Goal: Task Accomplishment & Management: Use online tool/utility

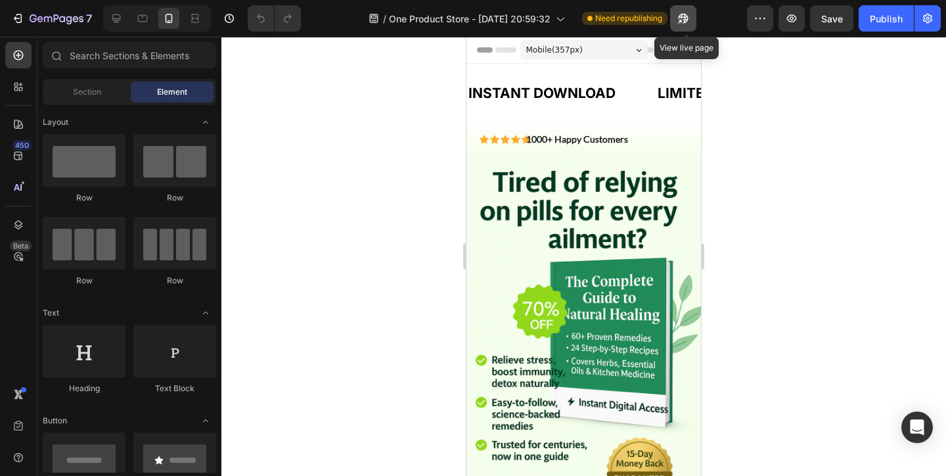
click at [688, 20] on icon "button" at bounding box center [683, 18] width 13 height 13
drag, startPoint x: 254, startPoint y: 194, endPoint x: 221, endPoint y: 41, distance: 156.4
click at [250, 150] on div at bounding box center [583, 256] width 725 height 439
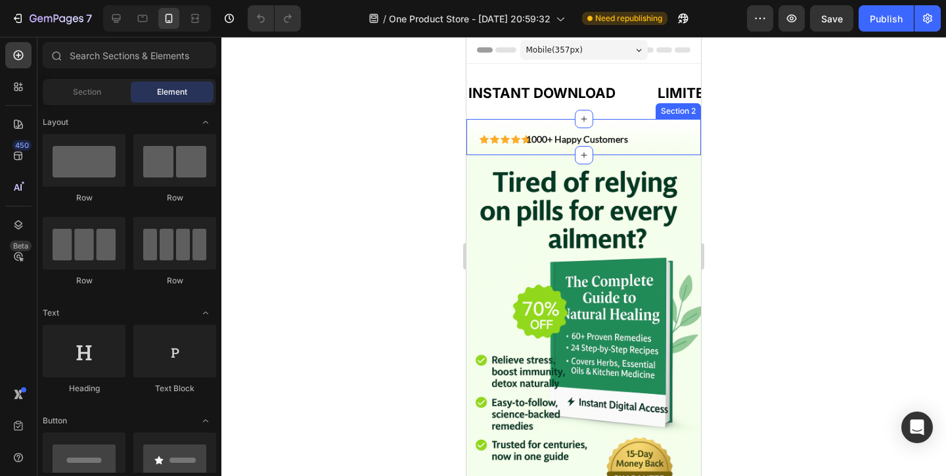
click at [595, 140] on p "1000+ Happy Customers" at bounding box center [581, 139] width 110 height 12
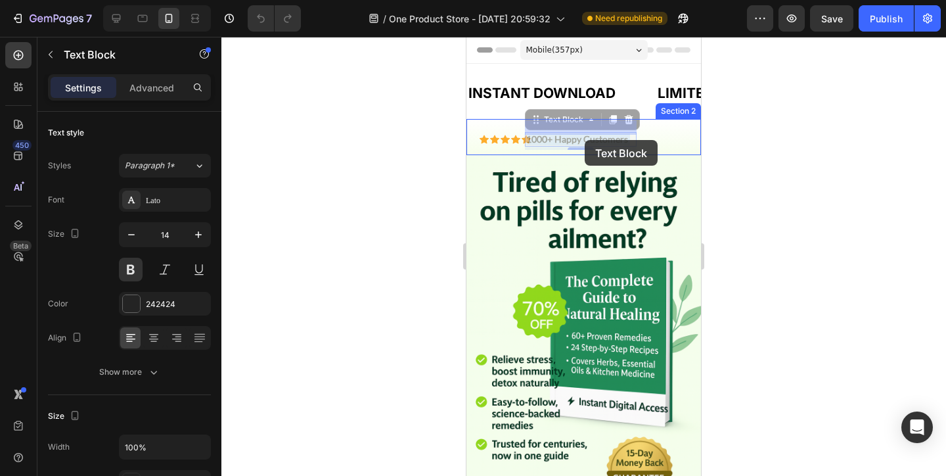
drag, startPoint x: 583, startPoint y: 139, endPoint x: 573, endPoint y: 141, distance: 10.7
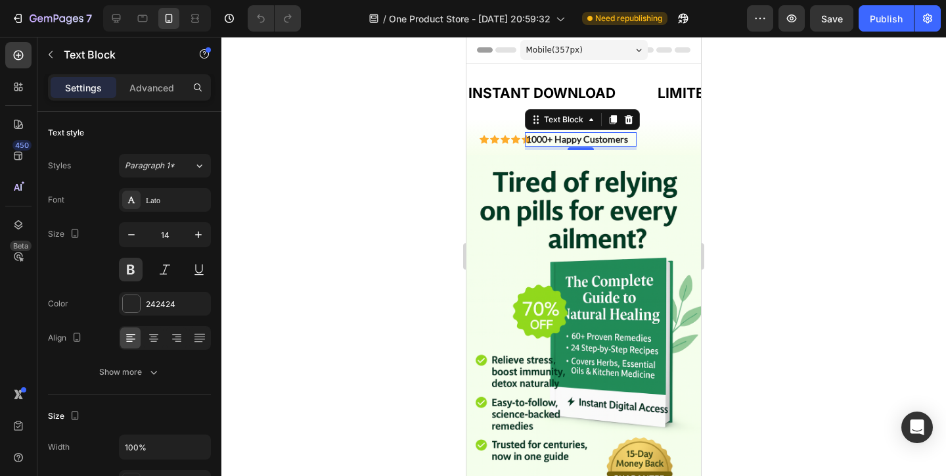
click at [143, 108] on div "Settings Advanced" at bounding box center [129, 92] width 184 height 37
click at [151, 98] on div "Settings Advanced" at bounding box center [129, 87] width 163 height 26
click at [156, 85] on p "Advanced" at bounding box center [151, 88] width 45 height 14
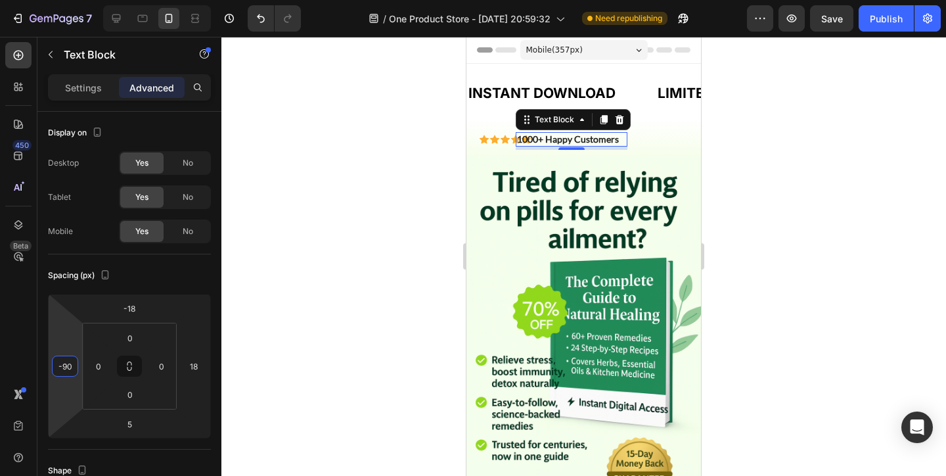
type input "-88"
click at [73, 0] on html "7 / One Product Store - [DATE] 20:59:32 Need republishing Preview Save Publish …" at bounding box center [473, 0] width 946 height 0
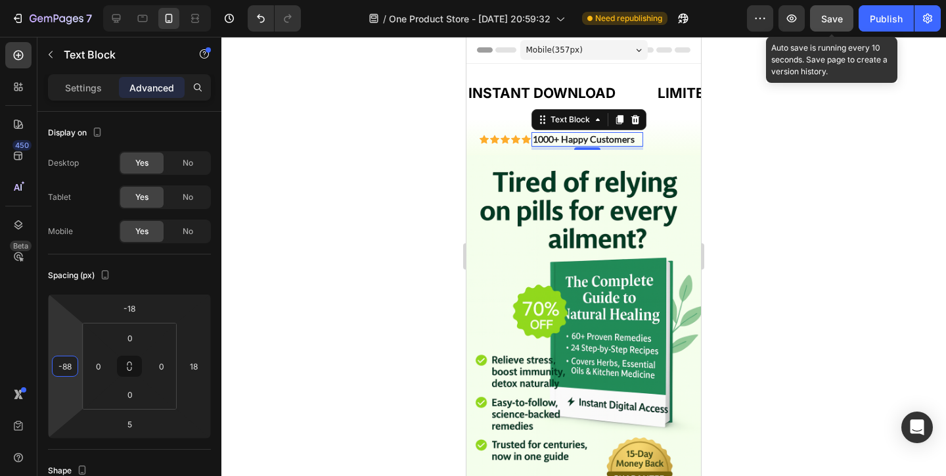
click at [840, 20] on span "Save" at bounding box center [832, 18] width 22 height 11
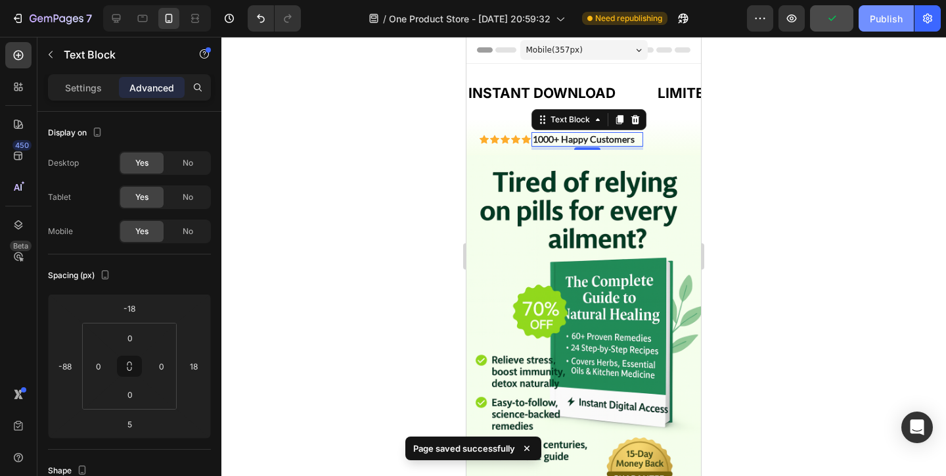
click at [873, 22] on div "Publish" at bounding box center [886, 19] width 33 height 14
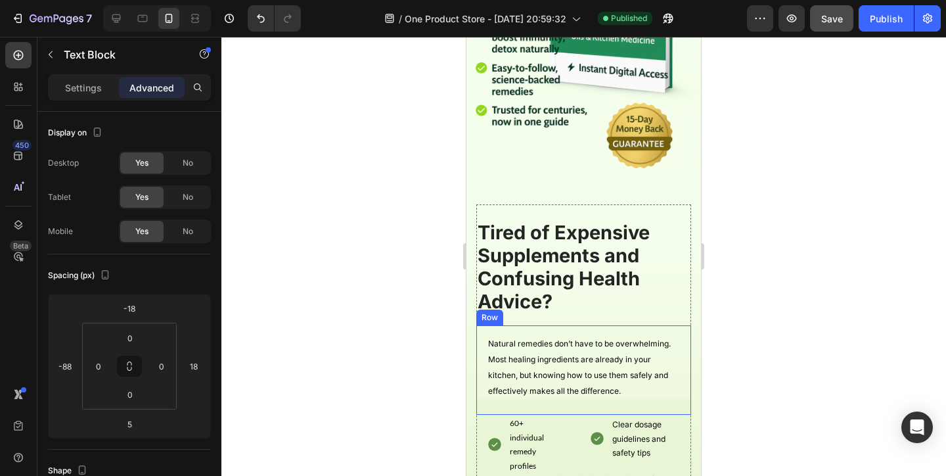
scroll to position [325, 0]
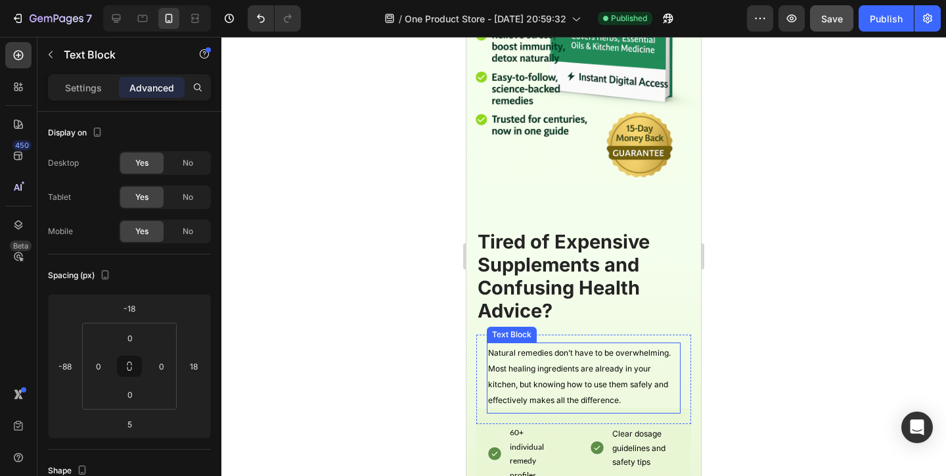
click at [641, 396] on p "Natural remedies don’t have to be overwhelming. Most healing ingredients are al…" at bounding box center [583, 375] width 191 height 63
click at [97, 88] on p "Settings" at bounding box center [83, 88] width 37 height 14
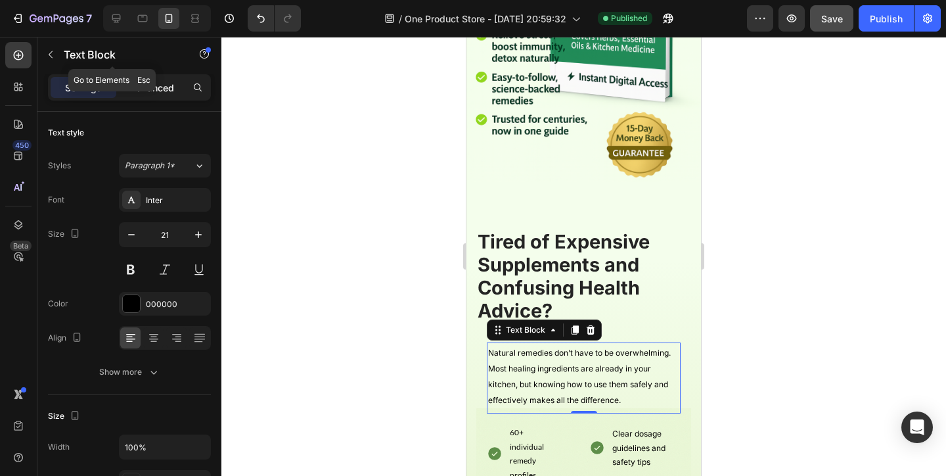
click at [146, 85] on p "Advanced" at bounding box center [151, 88] width 45 height 14
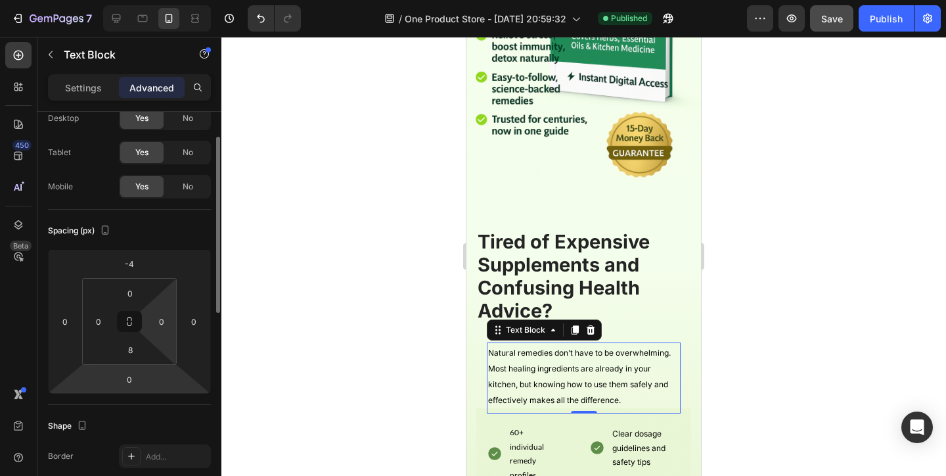
scroll to position [53, 0]
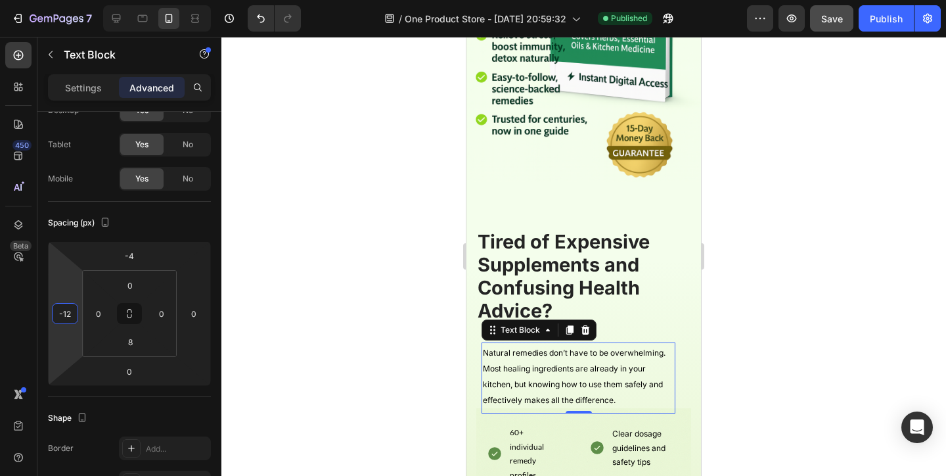
type input "-14"
click at [71, 0] on html "7 / One Product Store - [DATE] 20:59:32 Published Preview Save Publish 450 Beta…" at bounding box center [473, 0] width 946 height 0
click at [551, 396] on span "Natural remedies don’t have to be overwhelming. Most healing ingredients are al…" at bounding box center [570, 376] width 183 height 57
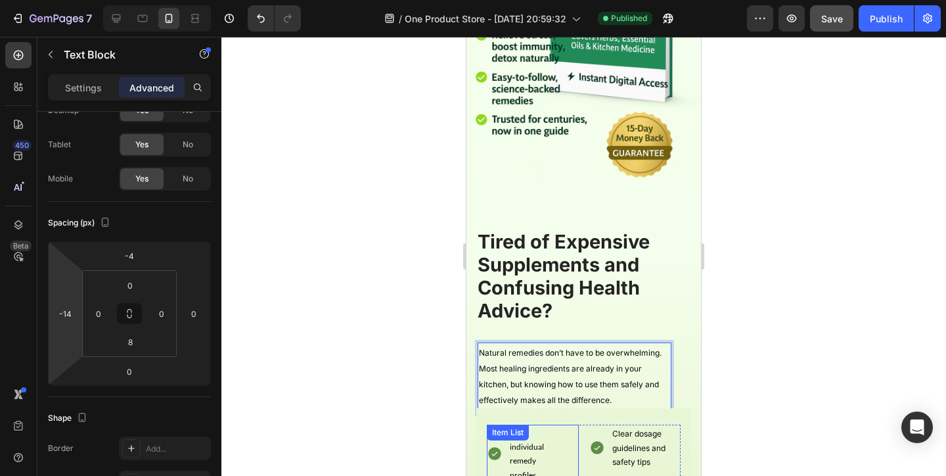
click at [558, 436] on div "60+ individual remedy profiles 24 easy, step-by-step recipes" at bounding box center [533, 480] width 92 height 115
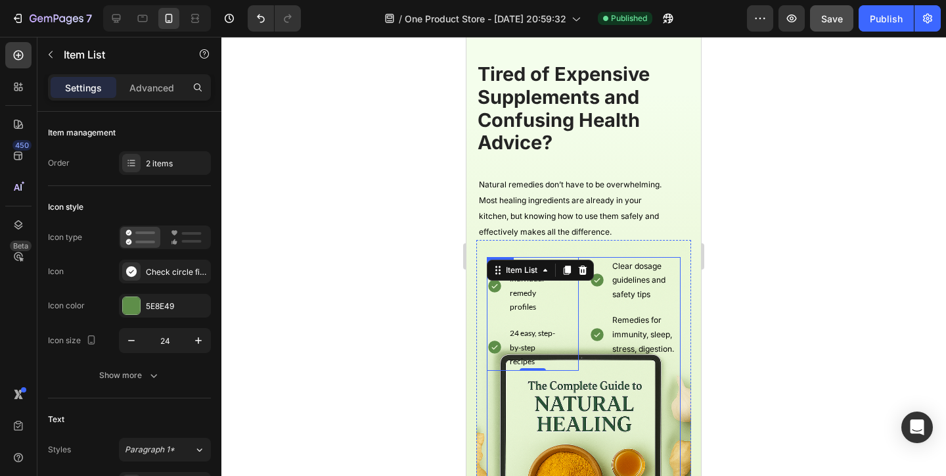
scroll to position [138, 0]
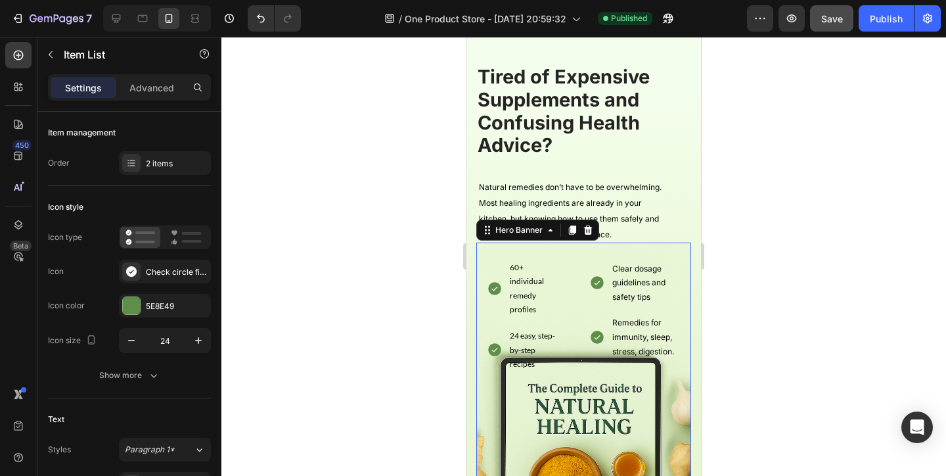
click at [661, 252] on div "60+ individual remedy profiles 24 easy, step-by-step recipes Item List Clear do…" at bounding box center [583, 440] width 215 height 382
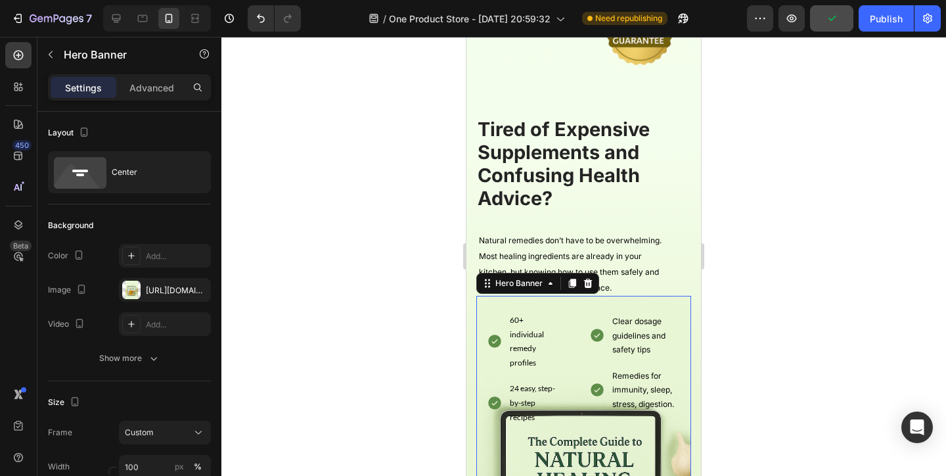
scroll to position [440, 0]
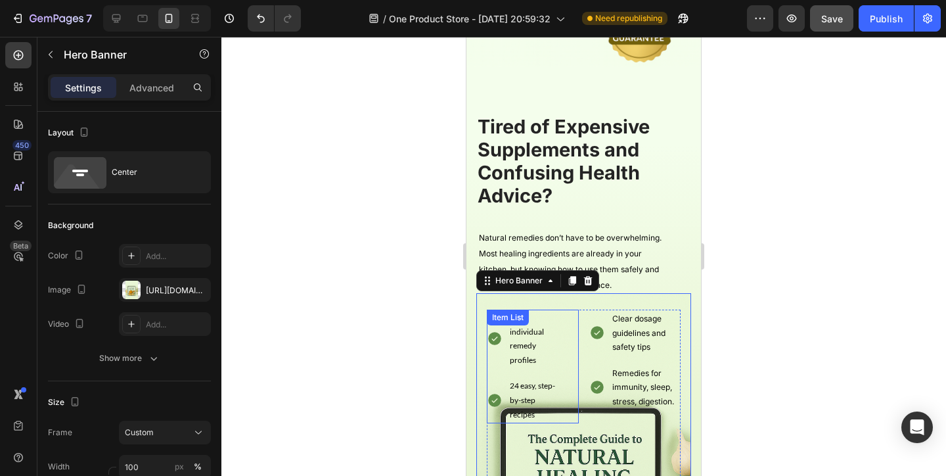
click at [552, 346] on p "60+ individual remedy profiles" at bounding box center [533, 338] width 46 height 57
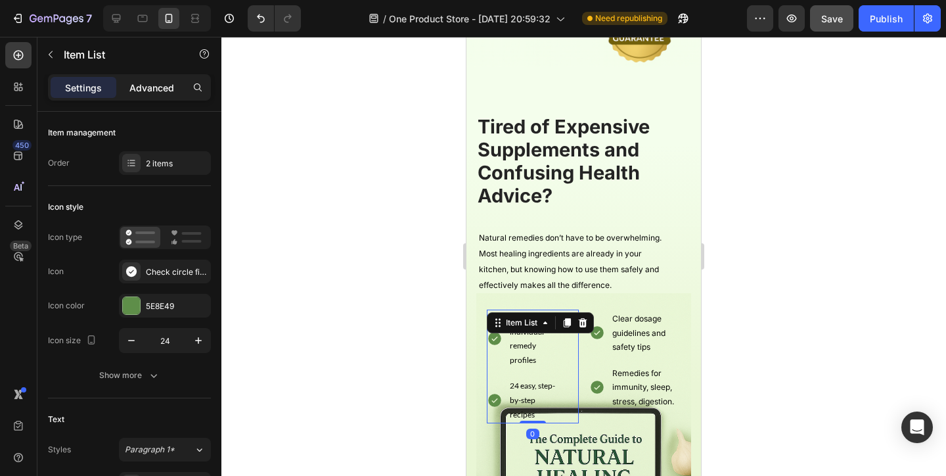
click at [169, 89] on p "Advanced" at bounding box center [151, 88] width 45 height 14
type input "100%"
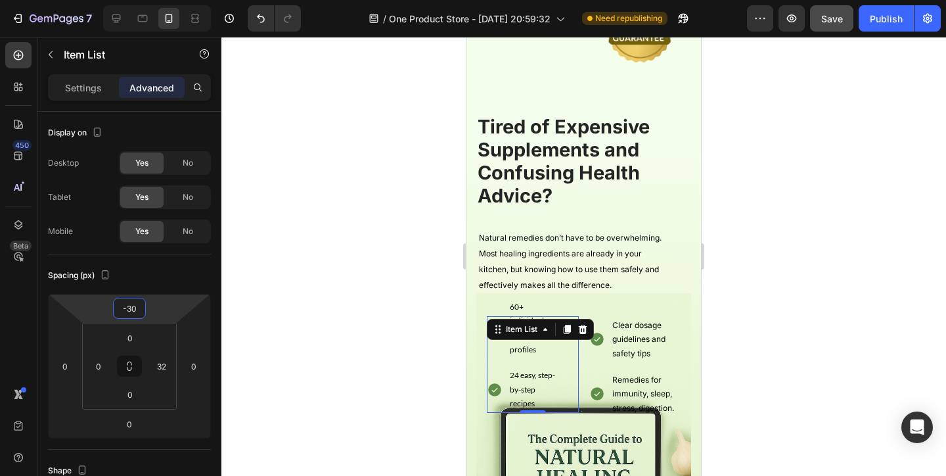
type input "-32"
drag, startPoint x: 151, startPoint y: 311, endPoint x: 151, endPoint y: 321, distance: 9.9
click at [151, 0] on html "7 / One Product Store - Aug 20, 20:59:32 Need republishing Preview Save Publish…" at bounding box center [473, 0] width 946 height 0
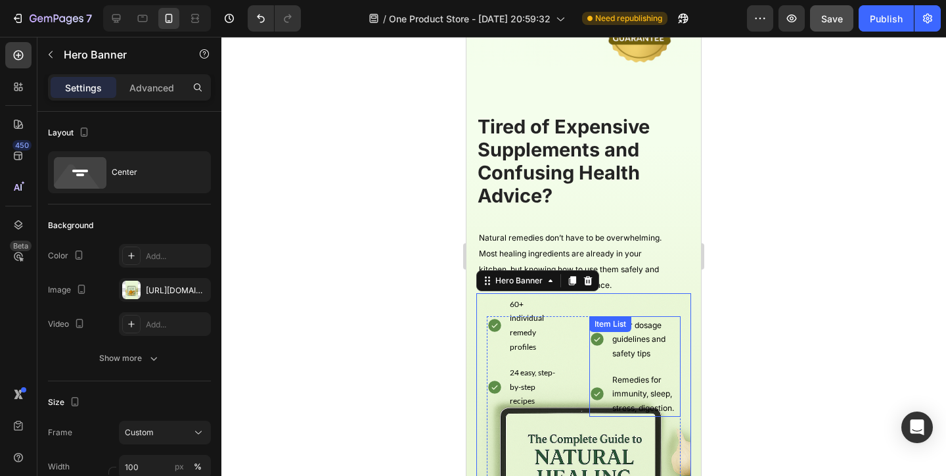
click at [643, 339] on p "Clear dosage guidelines and safety tips" at bounding box center [645, 339] width 67 height 43
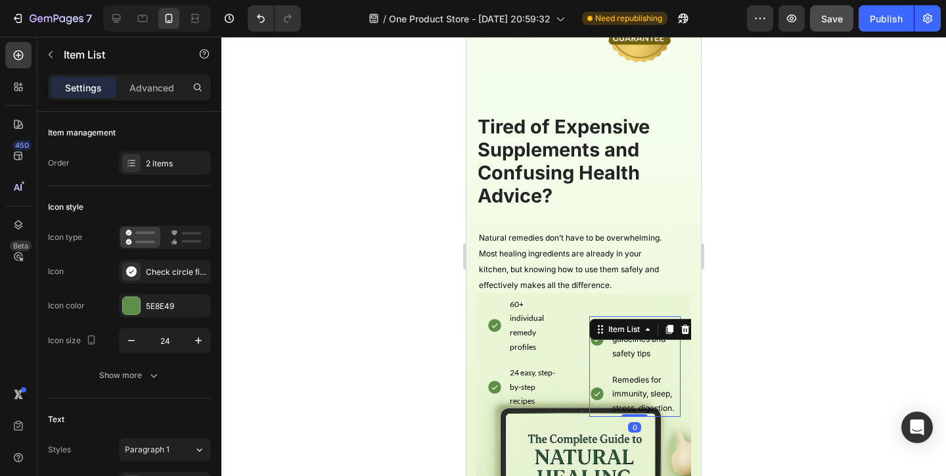
drag, startPoint x: 160, startPoint y: 79, endPoint x: 160, endPoint y: 103, distance: 23.7
click at [160, 79] on div "Advanced" at bounding box center [152, 87] width 66 height 21
type input "100%"
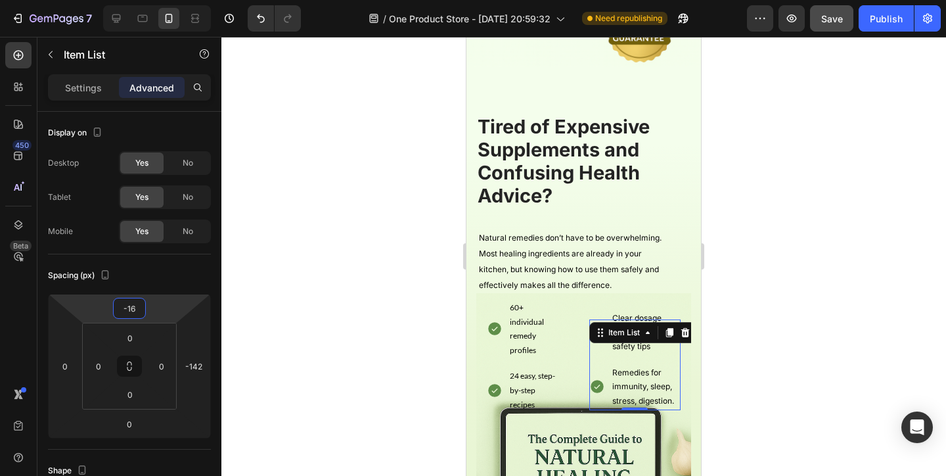
type input "-18"
click at [164, 0] on html "7 / One Product Store - Aug 20, 20:59:32 Need republishing Preview Save Publish…" at bounding box center [473, 0] width 946 height 0
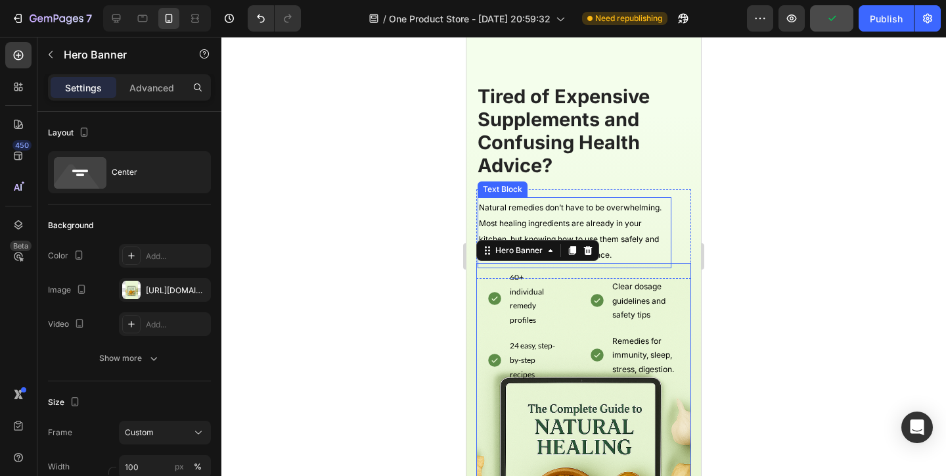
scroll to position [472, 0]
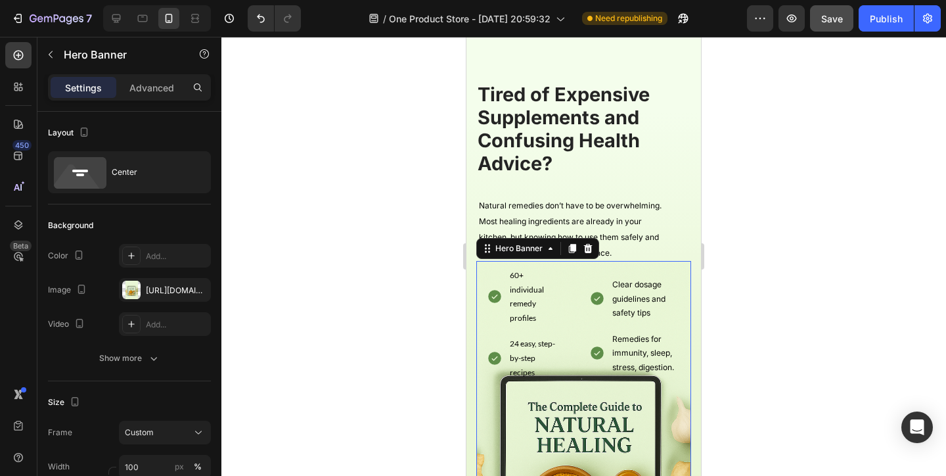
click at [544, 316] on p "60+ individual remedy profiles" at bounding box center [533, 296] width 46 height 57
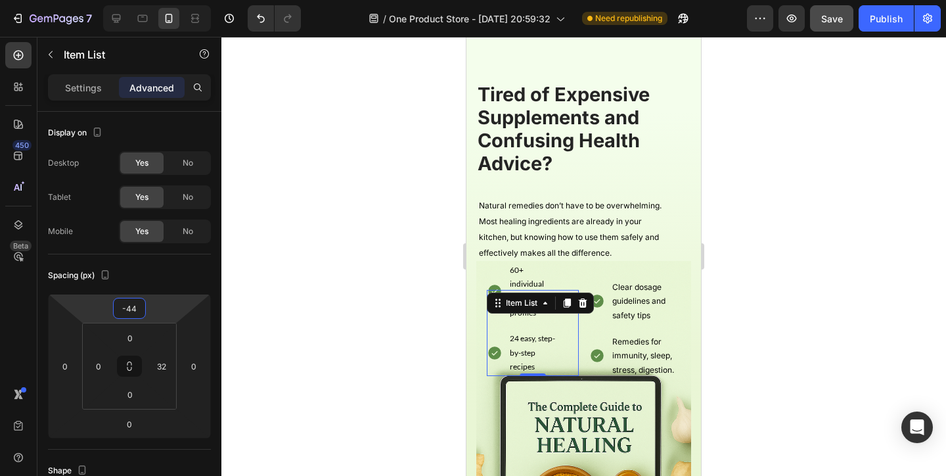
type input "-42"
click at [160, 0] on html "7 / One Product Store - Aug 20, 20:59:32 Need republishing Preview Save Publish…" at bounding box center [473, 0] width 946 height 0
click at [582, 253] on span "Natural remedies don’t have to be overwhelming. Most healing ingredients are al…" at bounding box center [570, 228] width 183 height 57
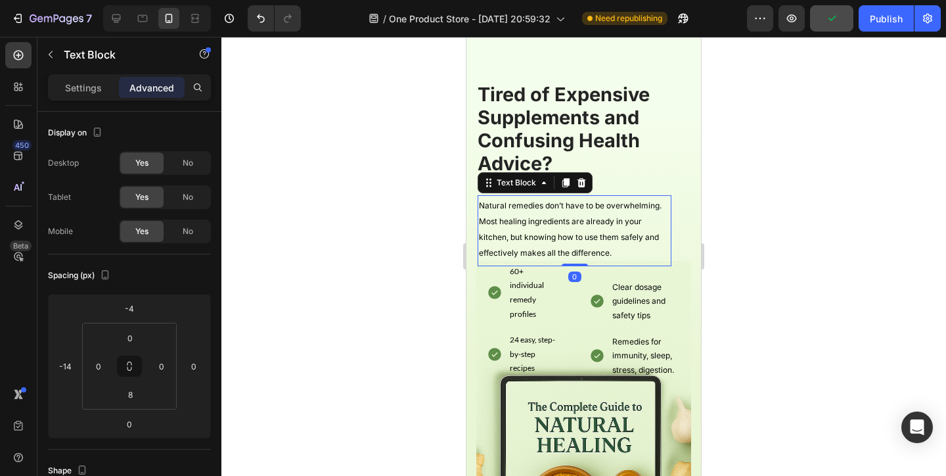
click at [698, 168] on div "Tired of Expensive Supplements and Confusing Health Advice? Heading Natural rem…" at bounding box center [584, 388] width 235 height 706
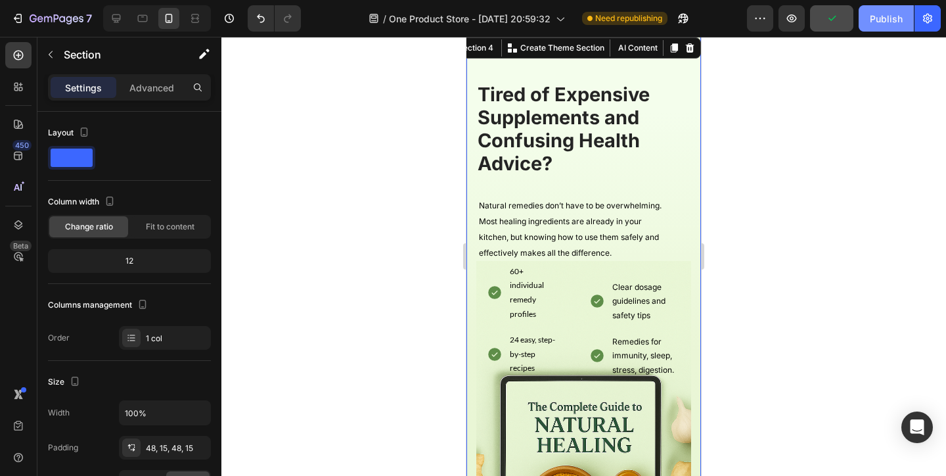
click at [888, 16] on div "Publish" at bounding box center [886, 19] width 33 height 14
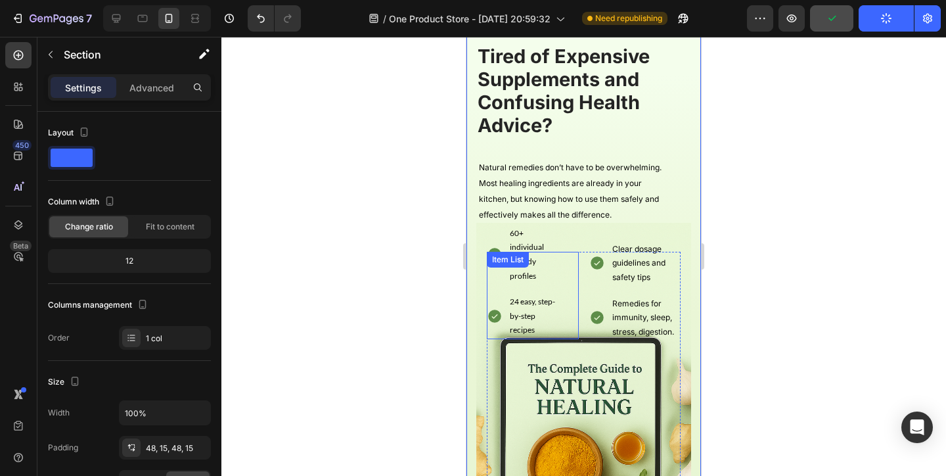
scroll to position [513, 0]
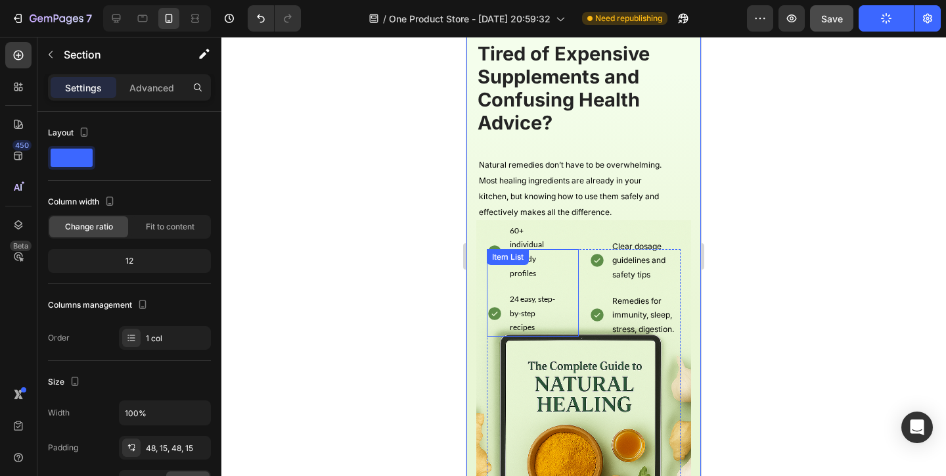
click at [526, 236] on p "60+ individual remedy profiles" at bounding box center [533, 251] width 46 height 57
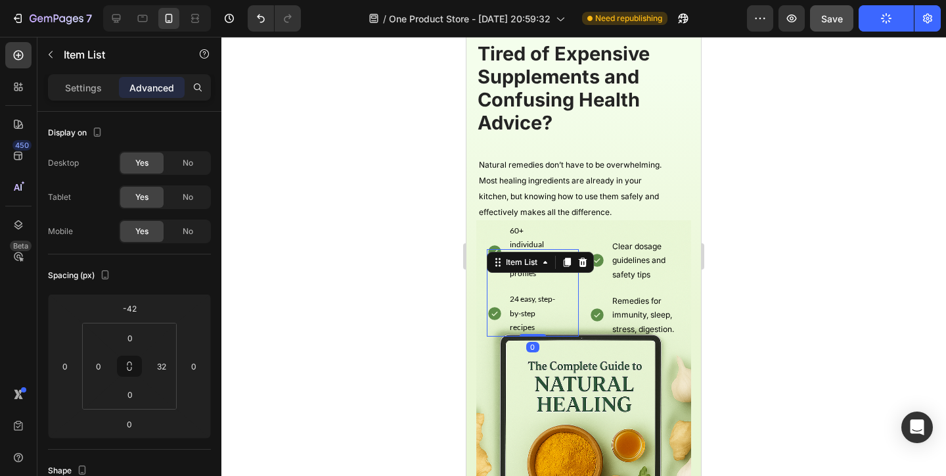
click at [518, 242] on p "60+ individual remedy profiles" at bounding box center [533, 251] width 46 height 57
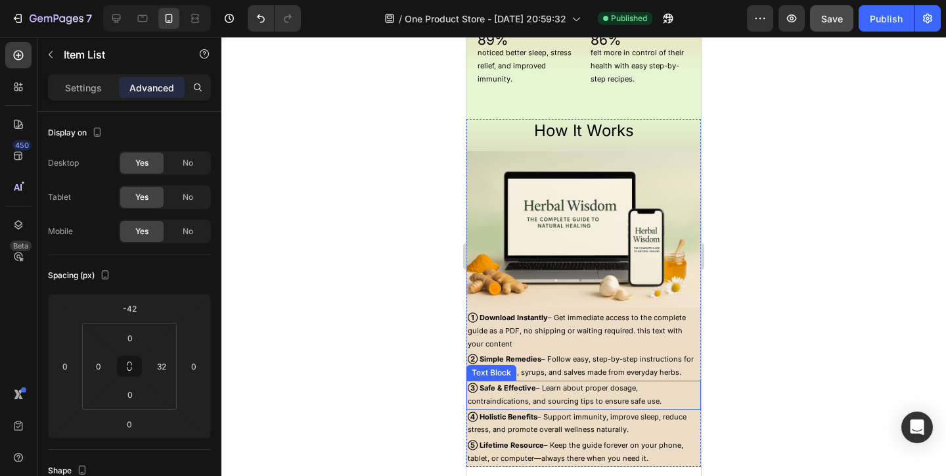
scroll to position [1487, 0]
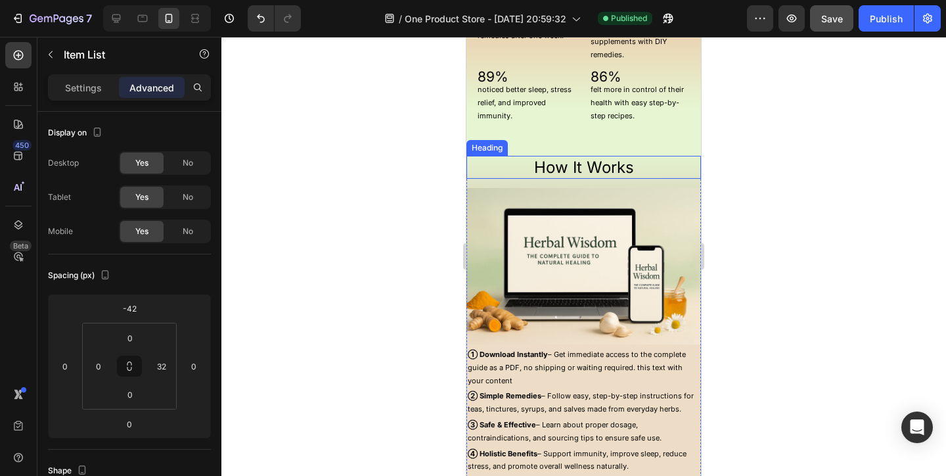
click at [612, 164] on h2 "How It Works" at bounding box center [584, 167] width 235 height 23
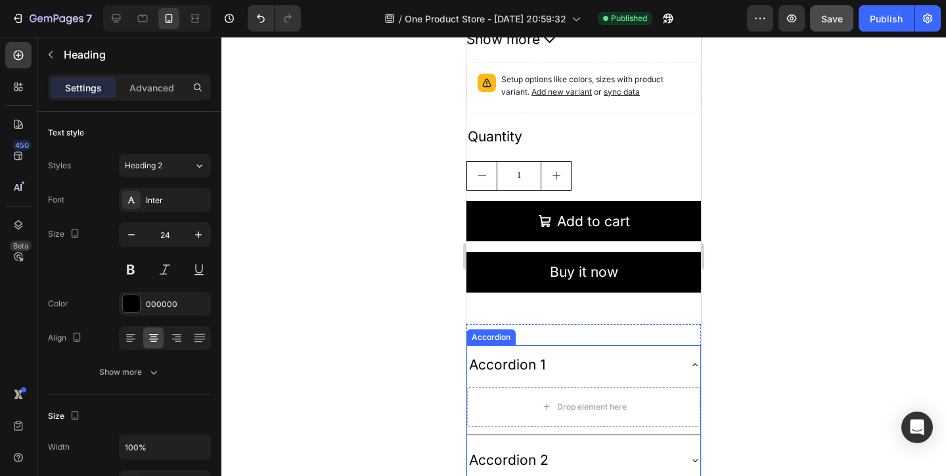
scroll to position [2541, 0]
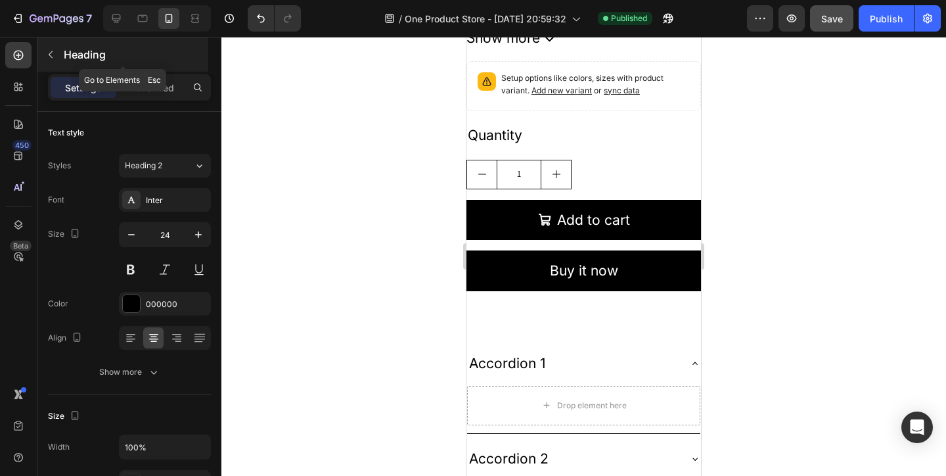
click at [56, 49] on button "button" at bounding box center [50, 54] width 21 height 21
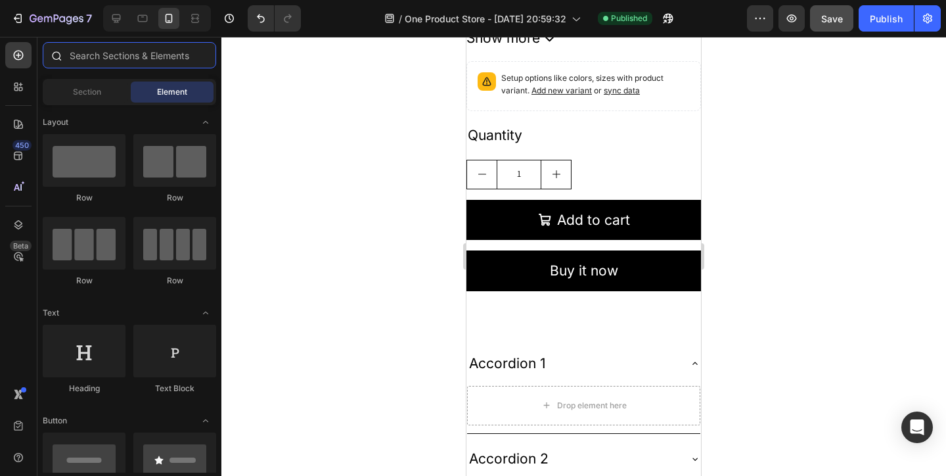
click at [78, 53] on input "text" at bounding box center [129, 55] width 173 height 26
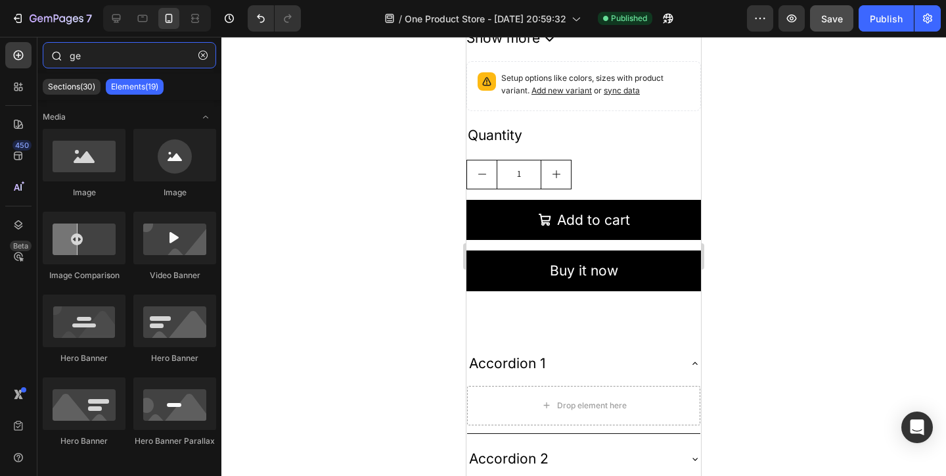
type input "g"
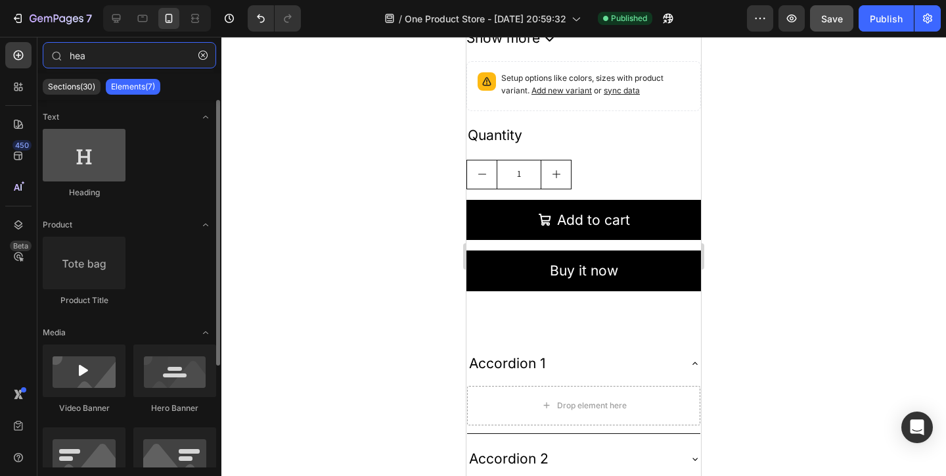
type input "hea"
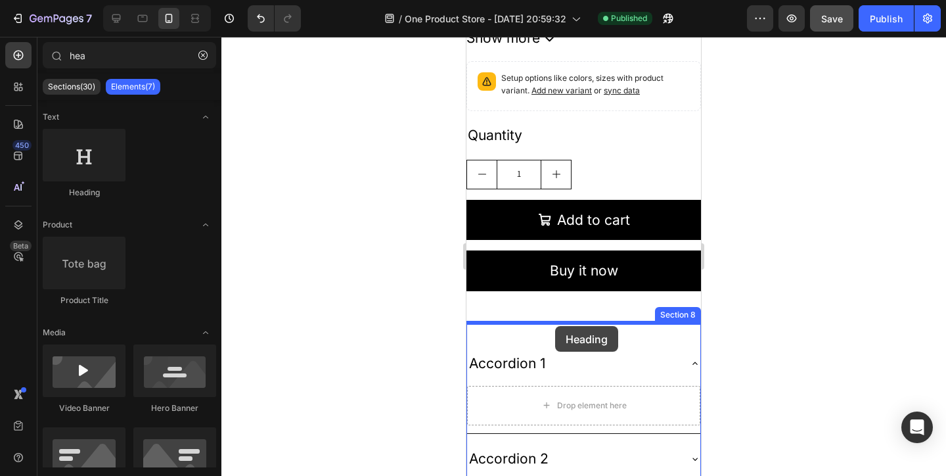
drag, startPoint x: 542, startPoint y: 189, endPoint x: 555, endPoint y: 325, distance: 137.3
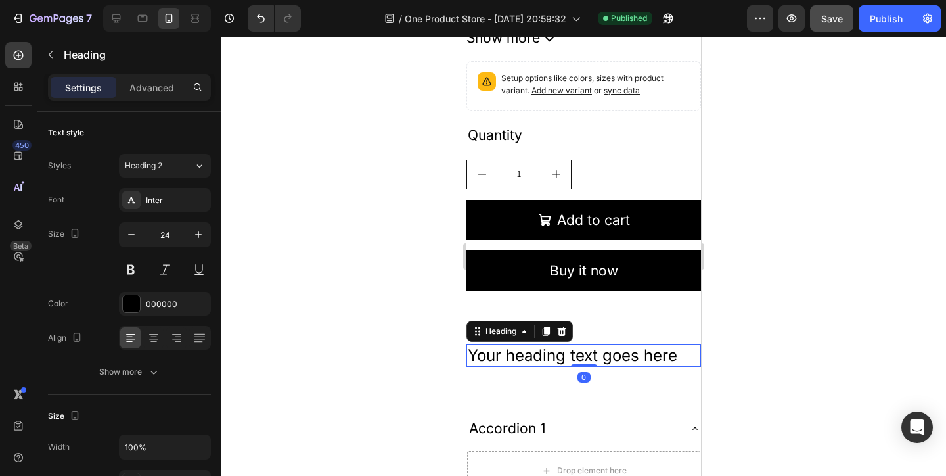
click at [598, 355] on h2 "Your heading text goes here" at bounding box center [584, 355] width 235 height 23
click at [598, 355] on p "Your heading text goes here" at bounding box center [584, 355] width 232 height 20
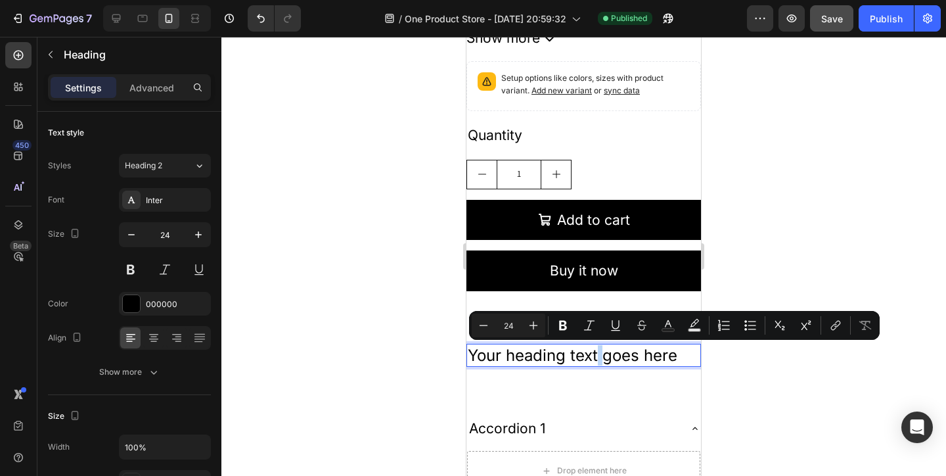
click at [598, 355] on p "Your heading text goes here" at bounding box center [584, 355] width 232 height 20
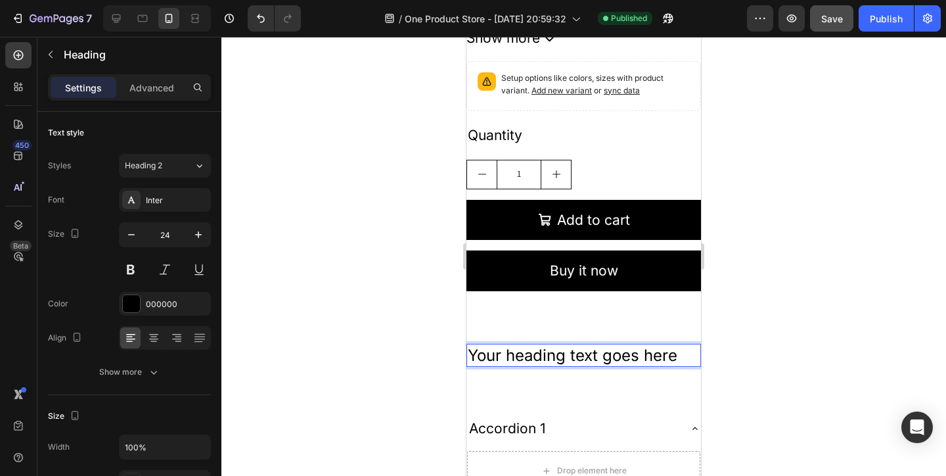
click at [598, 355] on p "Your heading text goes here" at bounding box center [584, 355] width 232 height 20
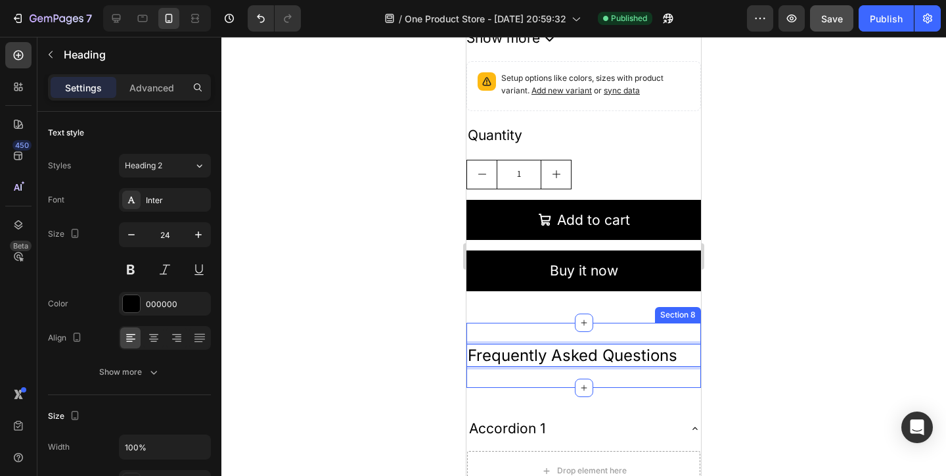
click at [693, 325] on div "Frequently Asked Questions Heading 0 Section 8" at bounding box center [584, 355] width 235 height 65
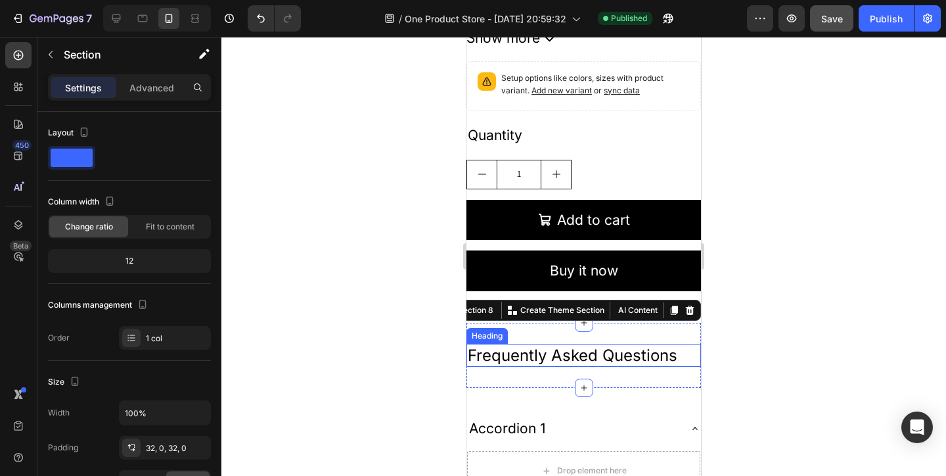
click at [686, 355] on p "Frequently Asked Questions" at bounding box center [584, 355] width 232 height 20
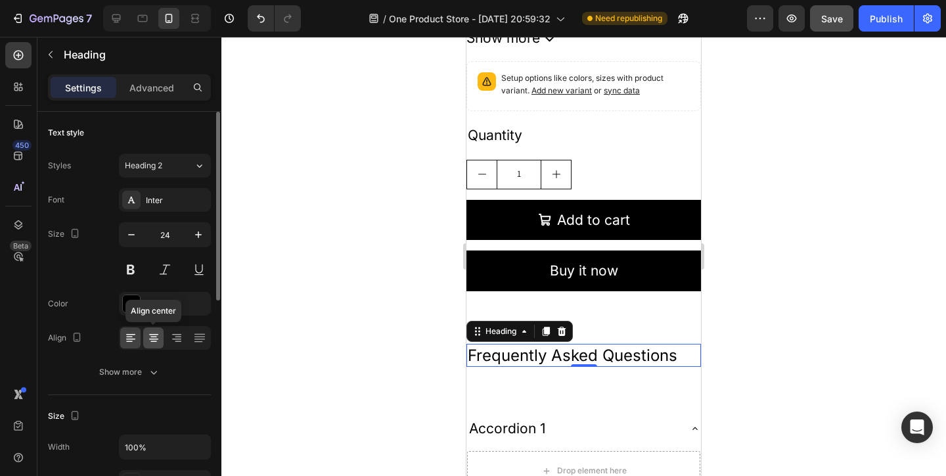
click at [149, 343] on icon at bounding box center [153, 337] width 13 height 13
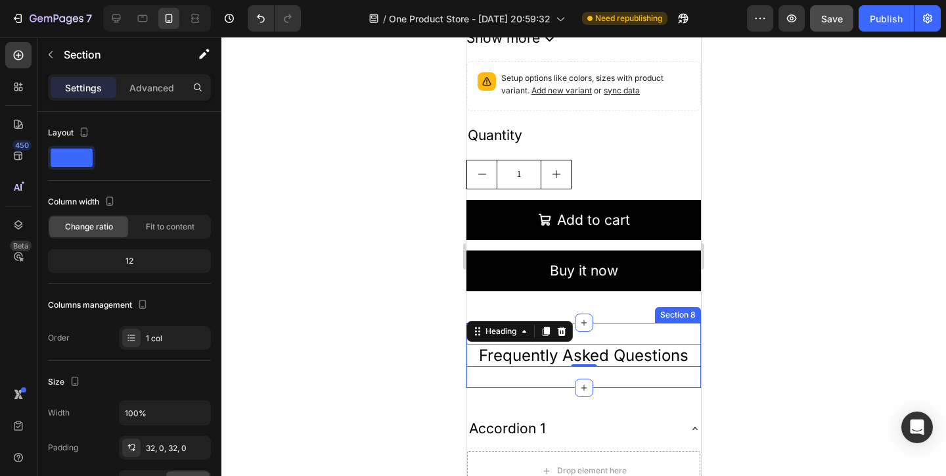
click at [654, 374] on div "Frequently Asked Questions Heading 0 Section 8" at bounding box center [584, 355] width 235 height 65
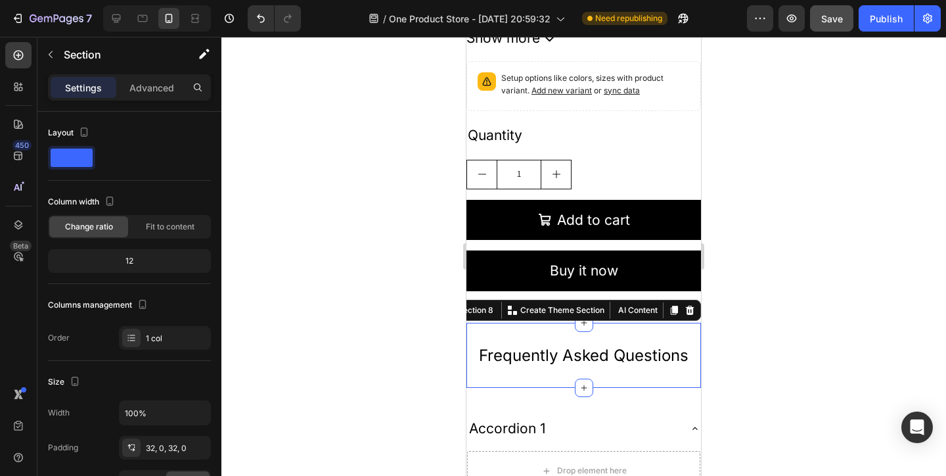
click at [545, 347] on p "Frequently Asked Questions" at bounding box center [584, 355] width 232 height 20
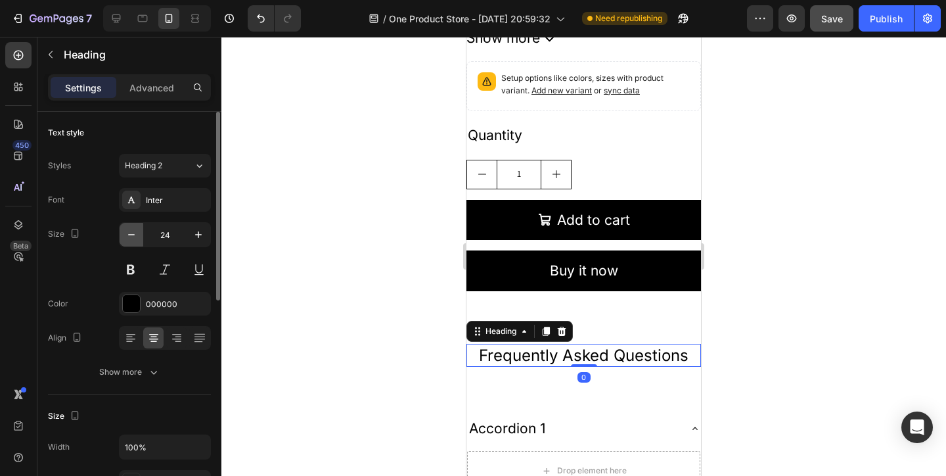
click at [132, 245] on button "button" at bounding box center [132, 235] width 24 height 24
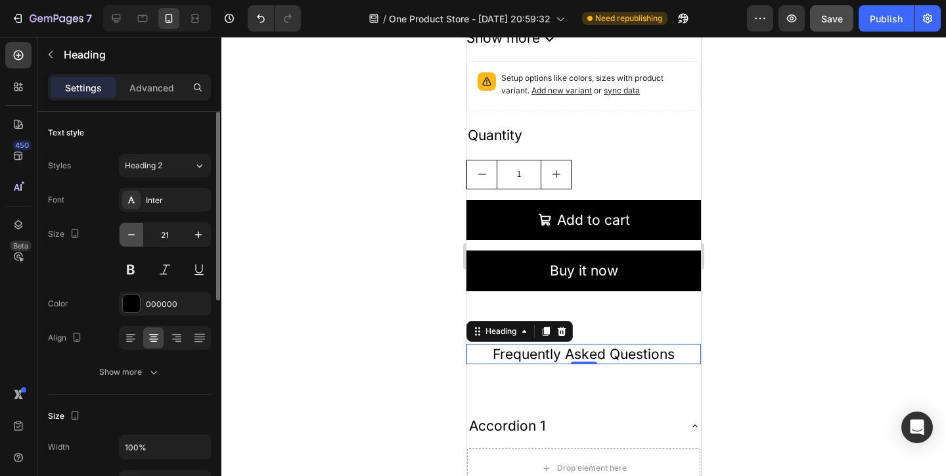
type input "20"
click at [123, 272] on button at bounding box center [131, 270] width 24 height 24
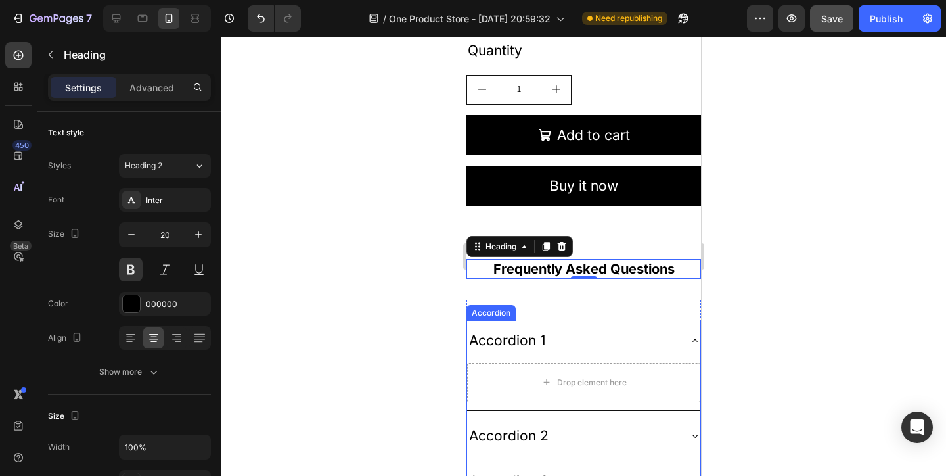
scroll to position [2632, 0]
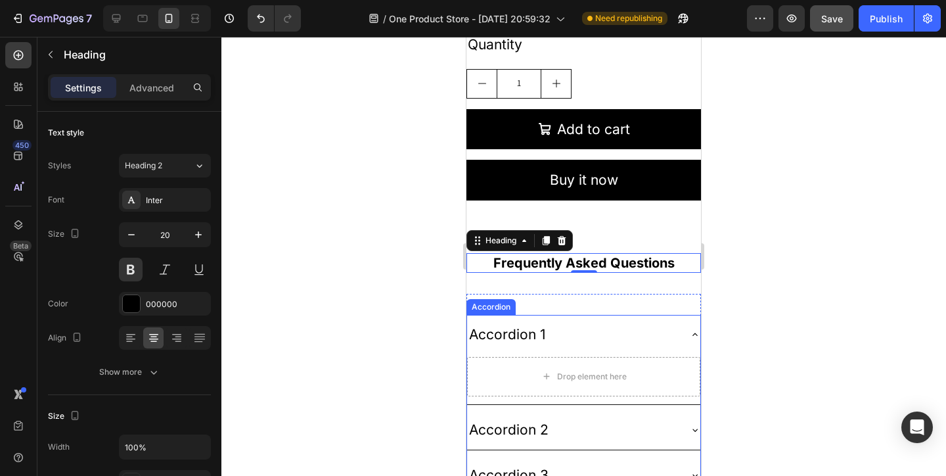
click at [499, 336] on div "Accordion 1" at bounding box center [507, 334] width 81 height 29
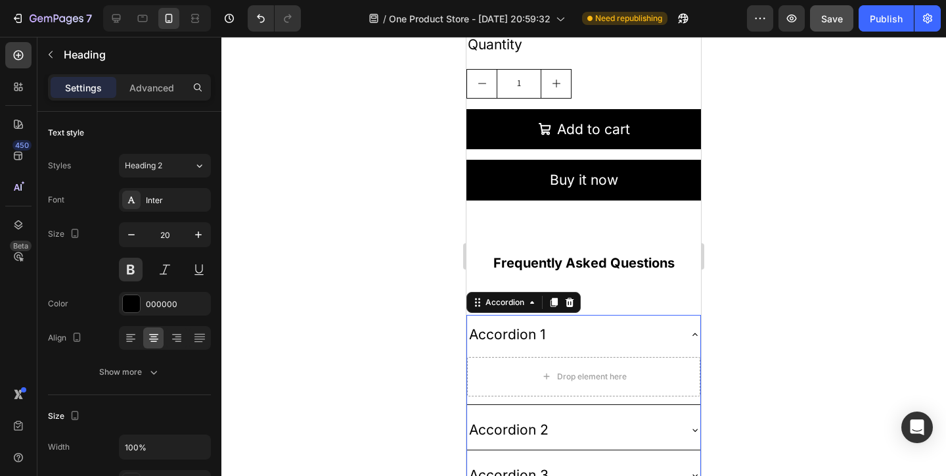
click at [499, 336] on div "Accordion 1" at bounding box center [507, 334] width 81 height 29
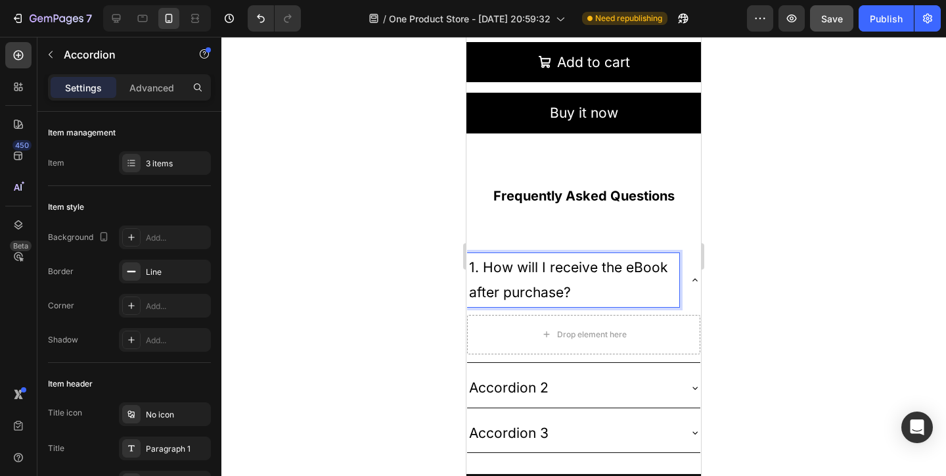
scroll to position [2699, 0]
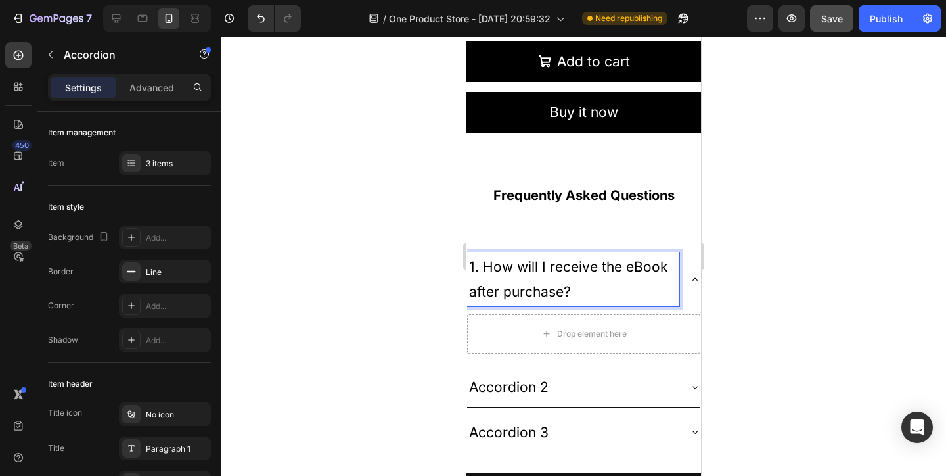
click at [520, 380] on p "Accordion 2" at bounding box center [509, 387] width 80 height 25
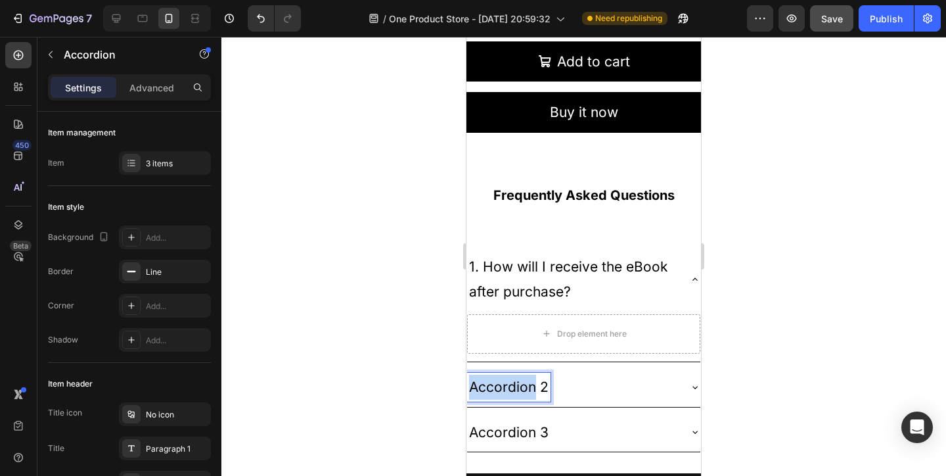
click at [520, 380] on p "Accordion 2" at bounding box center [509, 387] width 80 height 25
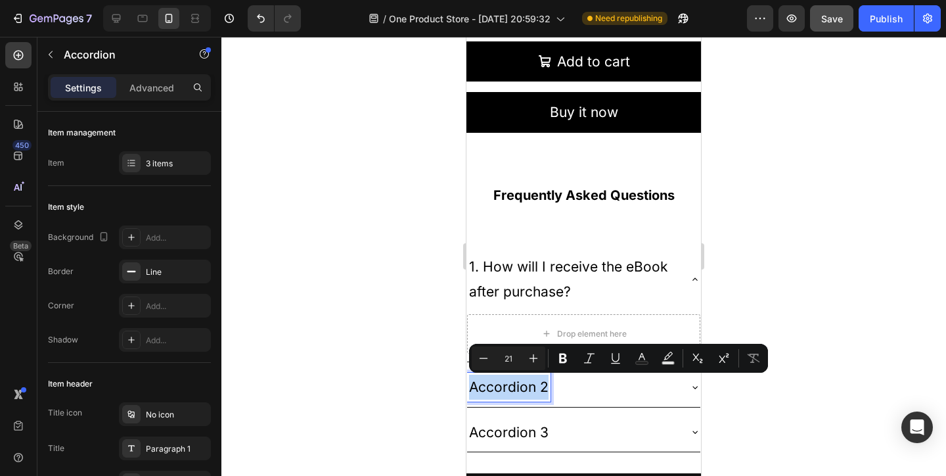
click at [488, 269] on p "1. How will I receive the eBook after purchase?" at bounding box center [573, 279] width 208 height 50
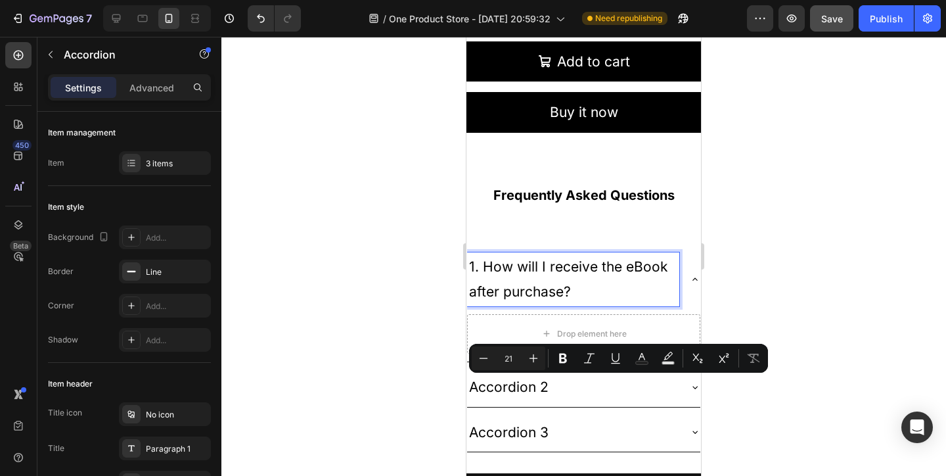
click at [488, 269] on p "1. How will I receive the eBook after purchase?" at bounding box center [573, 279] width 208 height 50
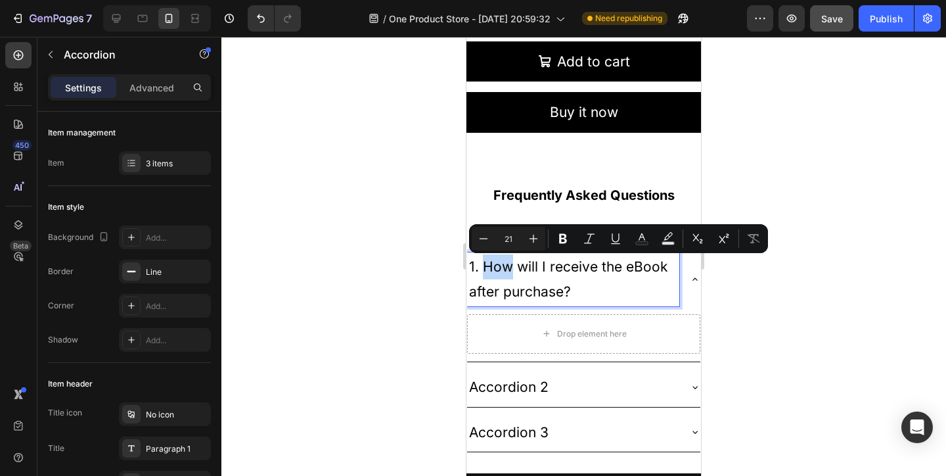
click at [483, 269] on p "1. How will I receive the eBook after purchase?" at bounding box center [573, 279] width 208 height 50
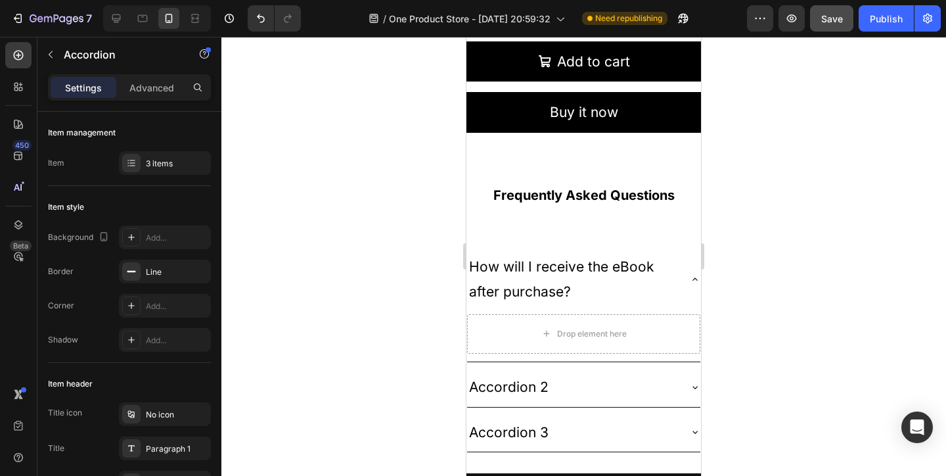
click at [578, 367] on div "Accordion 2" at bounding box center [583, 386] width 233 height 39
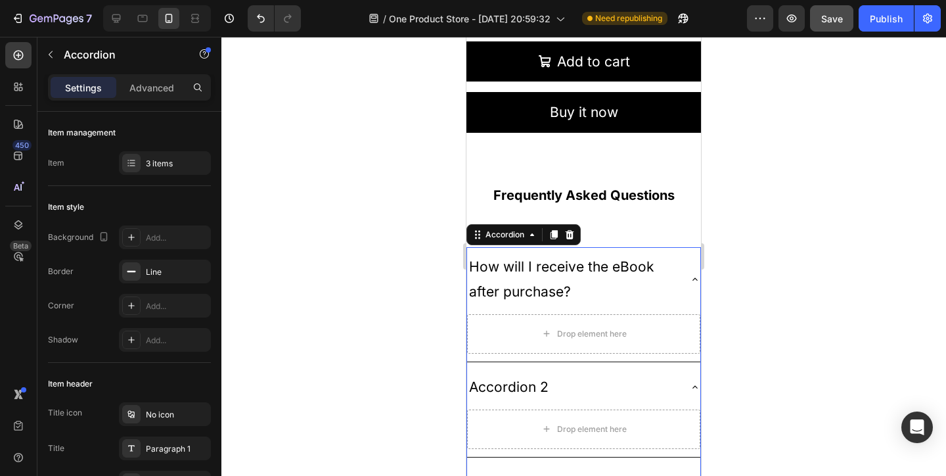
click at [531, 378] on p "Accordion 2" at bounding box center [509, 387] width 80 height 25
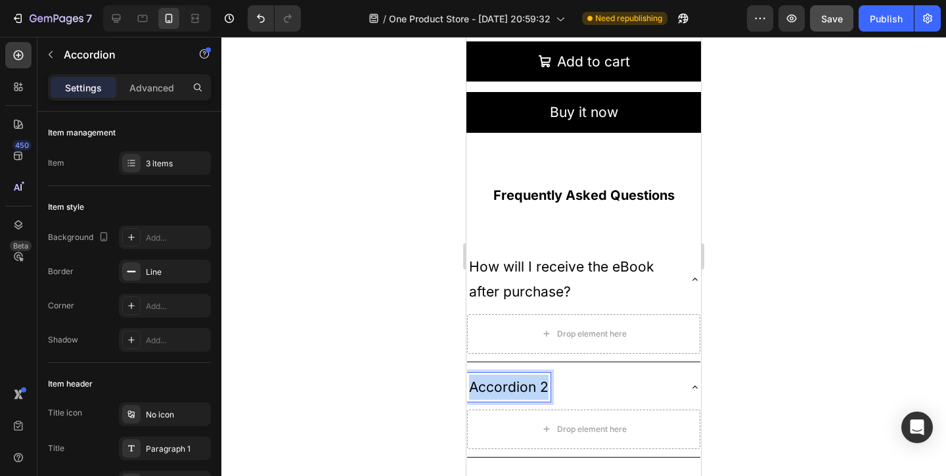
click at [531, 378] on p "Accordion 2" at bounding box center [509, 387] width 80 height 25
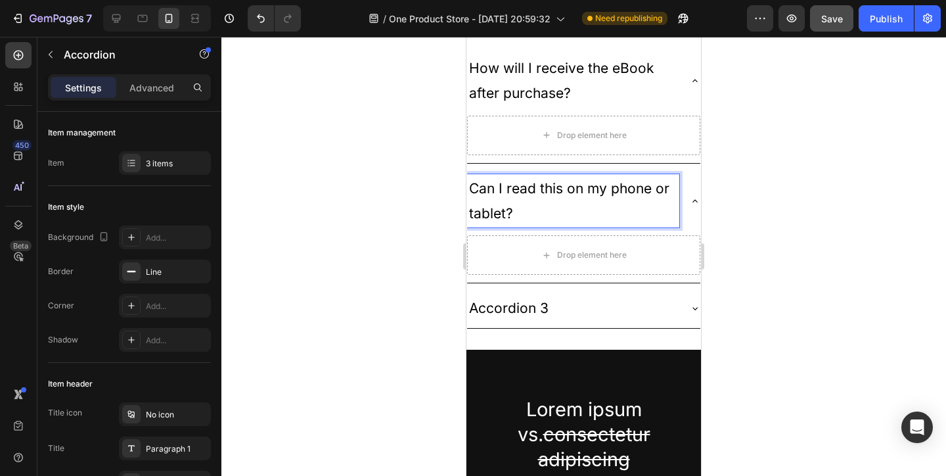
scroll to position [2898, 0]
click at [526, 296] on p "Accordion 3" at bounding box center [509, 307] width 80 height 25
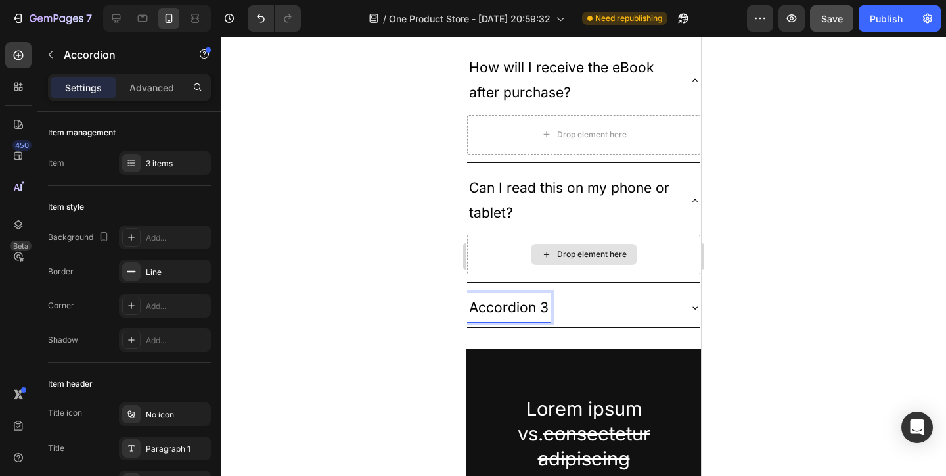
click at [526, 300] on p "Accordion 3" at bounding box center [509, 307] width 80 height 25
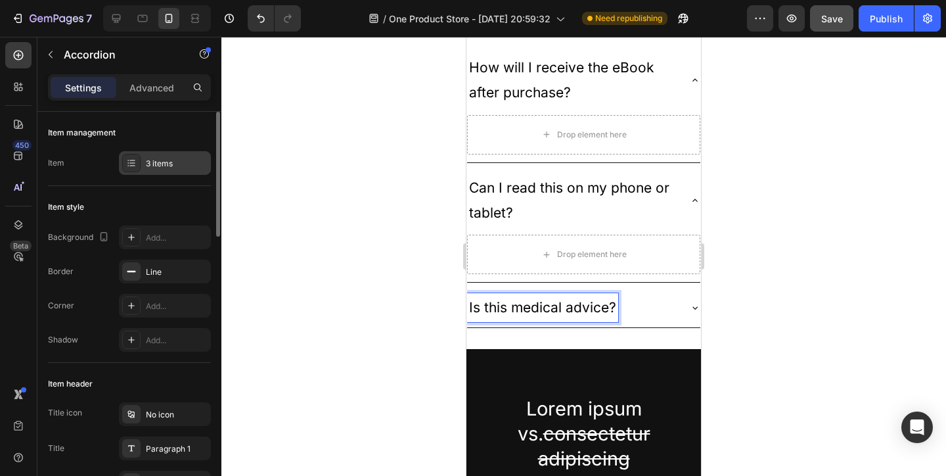
click at [121, 165] on div "3 items" at bounding box center [165, 163] width 92 height 24
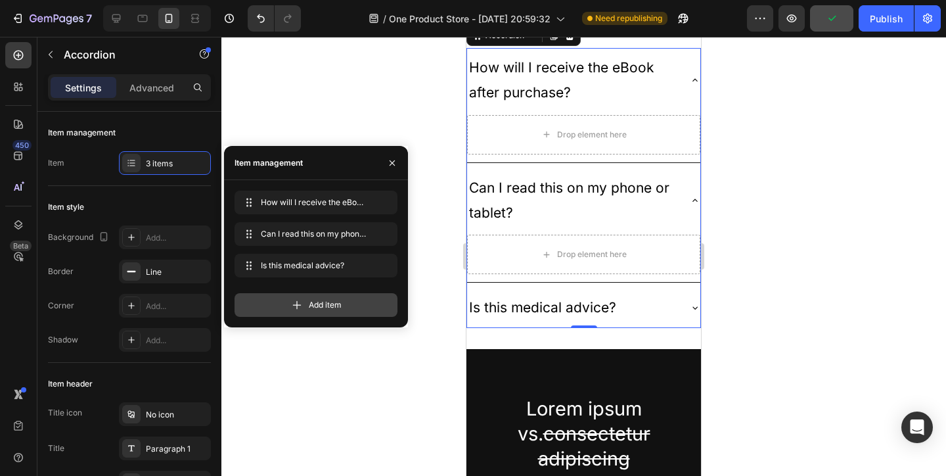
click at [346, 297] on div "Add item" at bounding box center [316, 305] width 163 height 24
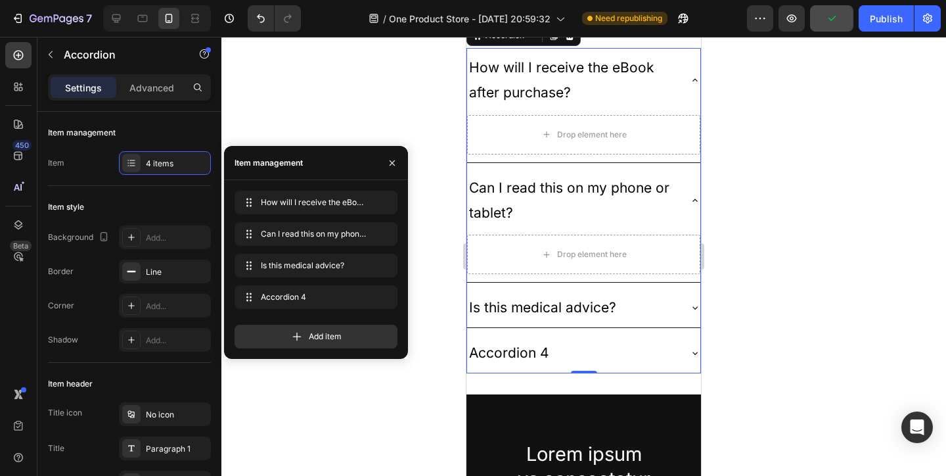
click at [340, 321] on div "Add item" at bounding box center [316, 331] width 163 height 34
click at [339, 329] on div "Add item" at bounding box center [316, 337] width 163 height 24
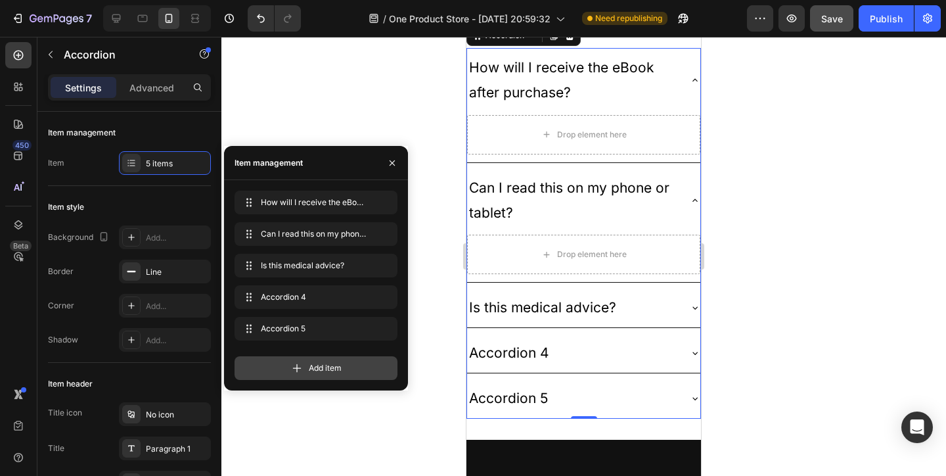
click at [340, 363] on span "Add item" at bounding box center [325, 368] width 33 height 12
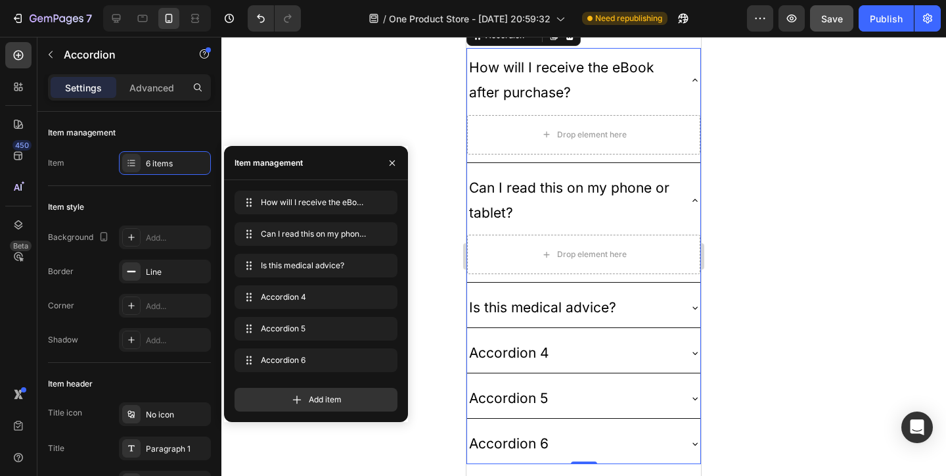
click at [334, 381] on div "Add item" at bounding box center [316, 394] width 163 height 34
click at [334, 392] on div "Add item" at bounding box center [316, 400] width 163 height 24
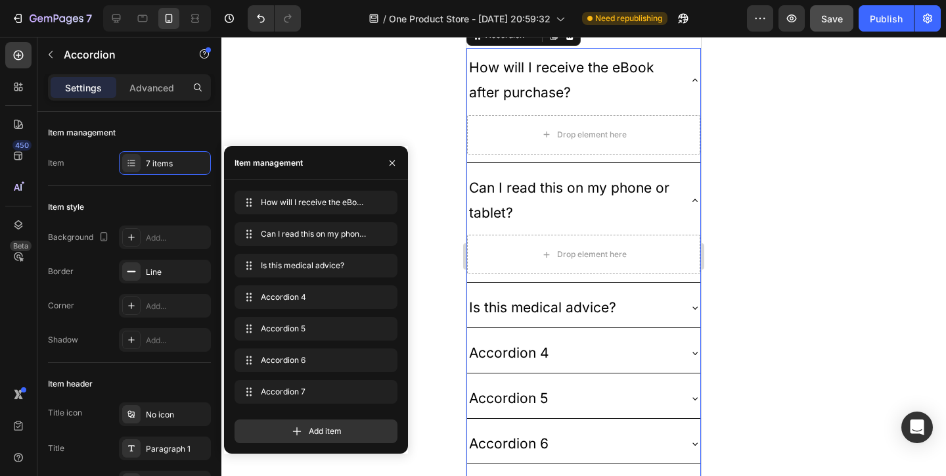
click at [561, 359] on div "Accordion 4" at bounding box center [573, 352] width 212 height 29
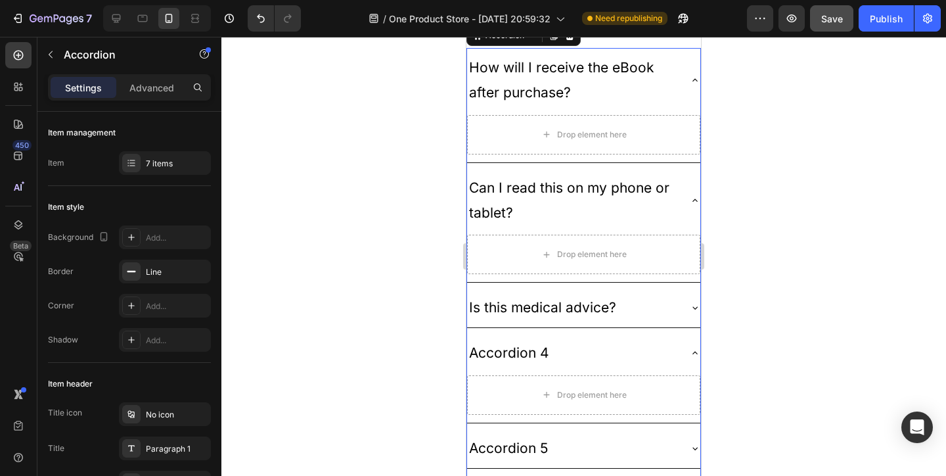
click at [534, 346] on div "Accordion 4" at bounding box center [509, 352] width 84 height 29
click at [534, 346] on p "Accordion 4" at bounding box center [509, 352] width 80 height 25
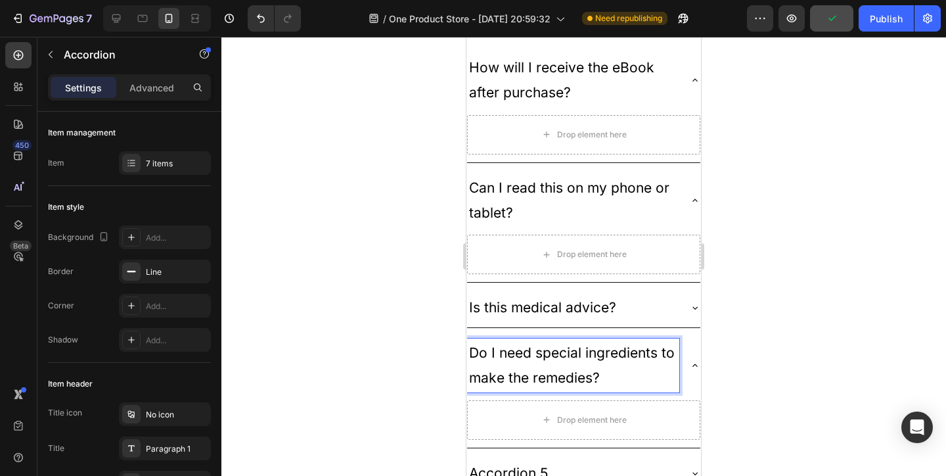
click at [470, 355] on p "Do I need special ingredients to make the remedies?" at bounding box center [573, 365] width 208 height 50
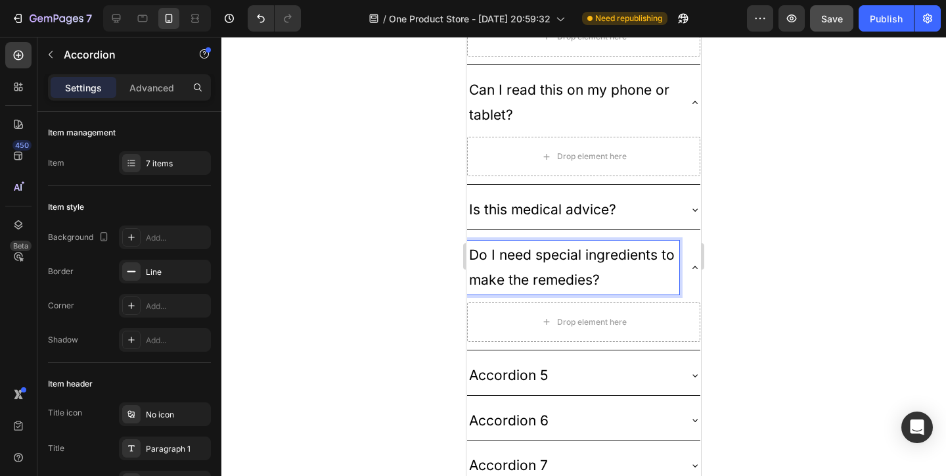
scroll to position [3018, 0]
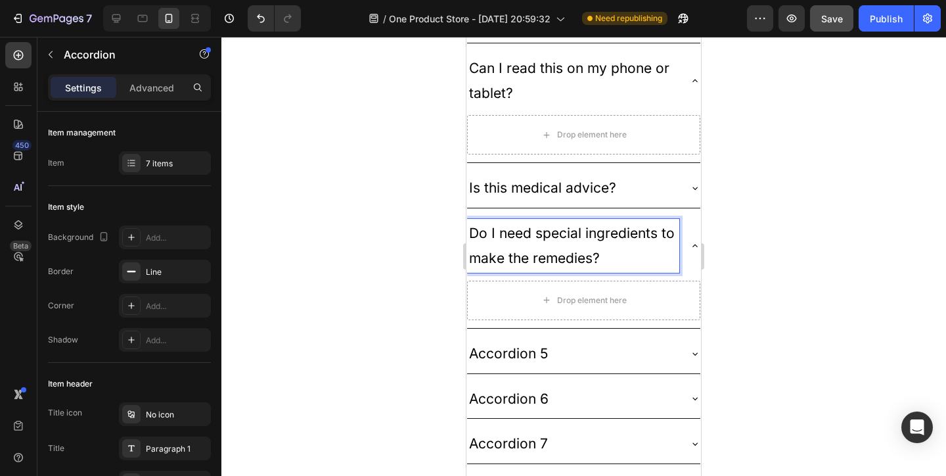
click at [526, 352] on p "Accordion 5" at bounding box center [508, 353] width 79 height 25
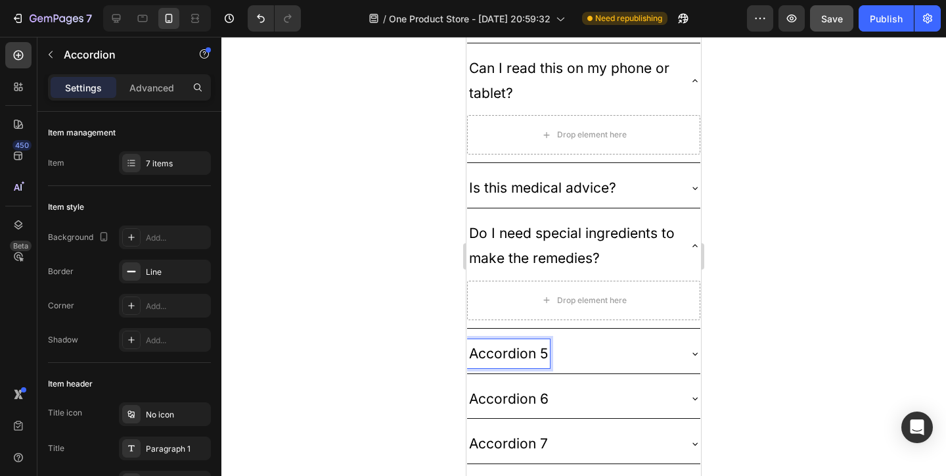
click at [499, 348] on p "Accordion 5" at bounding box center [508, 353] width 79 height 25
click at [502, 392] on p "Accordion 6" at bounding box center [509, 398] width 80 height 25
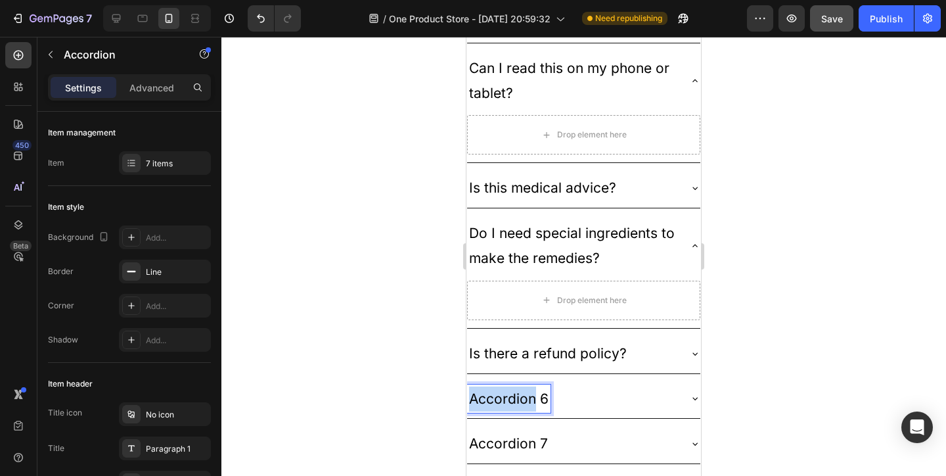
click at [502, 392] on p "Accordion 6" at bounding box center [509, 398] width 80 height 25
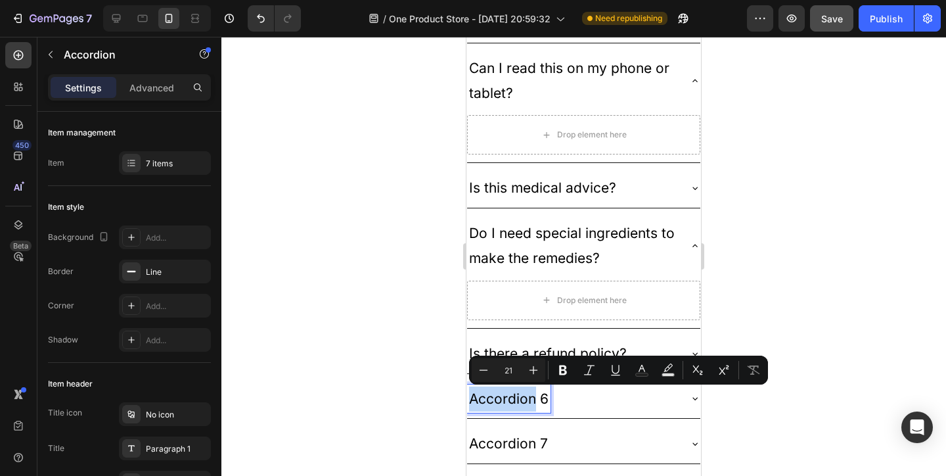
click at [502, 392] on p "Accordion 6" at bounding box center [509, 398] width 80 height 25
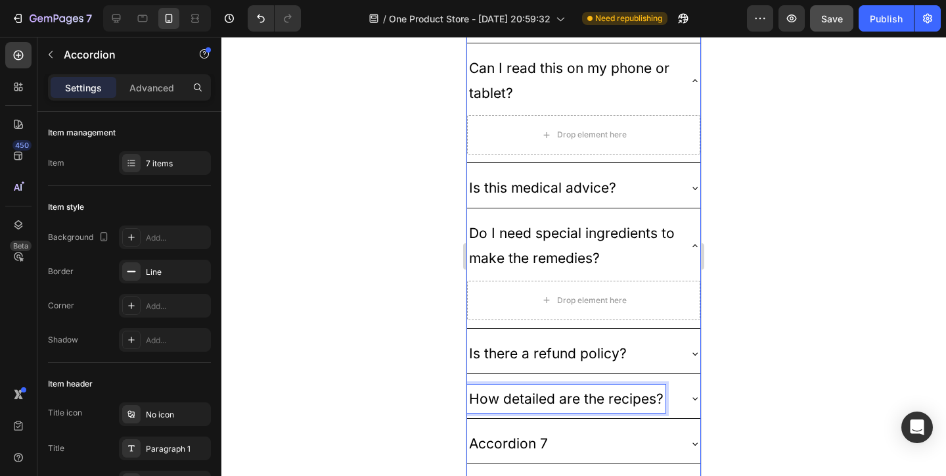
scroll to position [3083, 0]
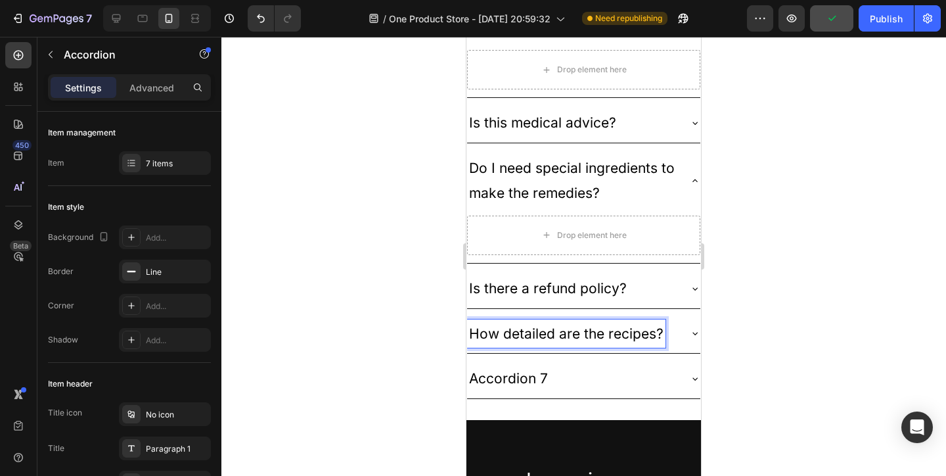
click at [519, 376] on p "Accordion 7" at bounding box center [508, 378] width 79 height 25
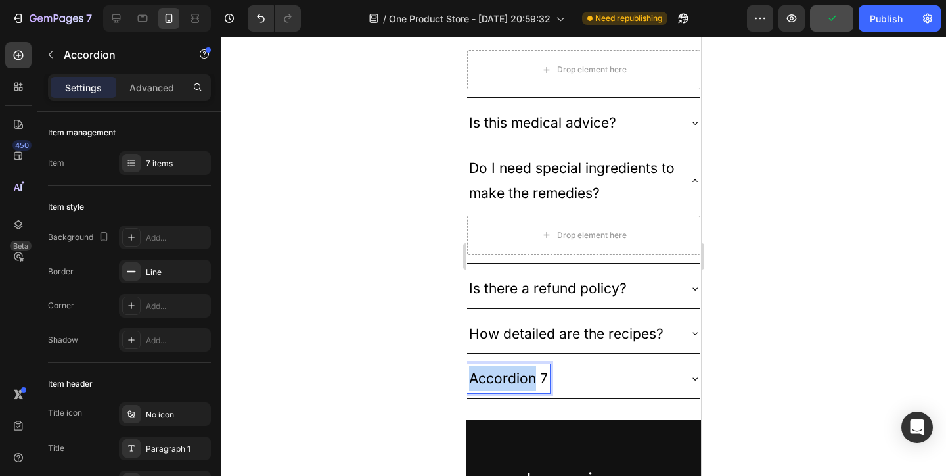
click at [519, 376] on p "Accordion 7" at bounding box center [508, 378] width 79 height 25
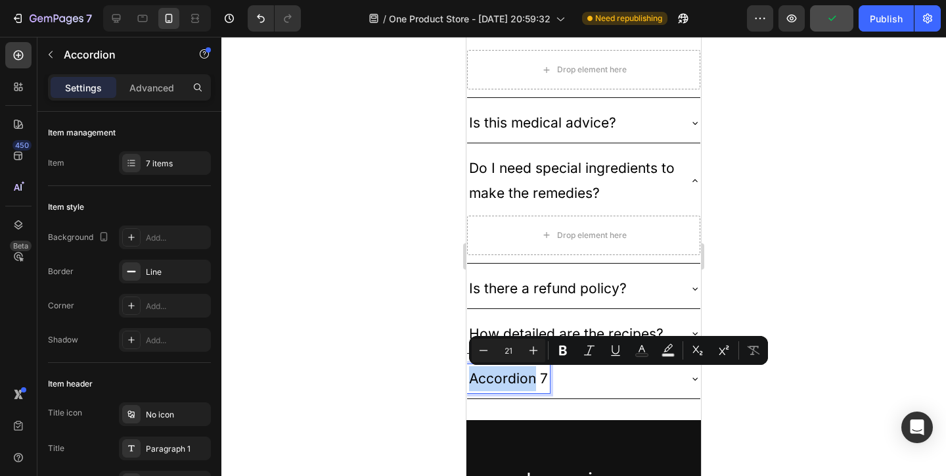
click at [519, 376] on p "Accordion 7" at bounding box center [508, 378] width 79 height 25
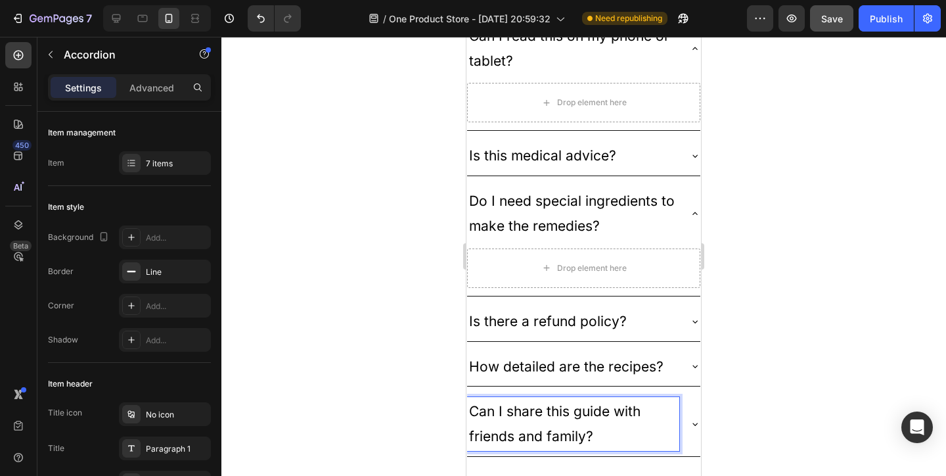
scroll to position [3053, 0]
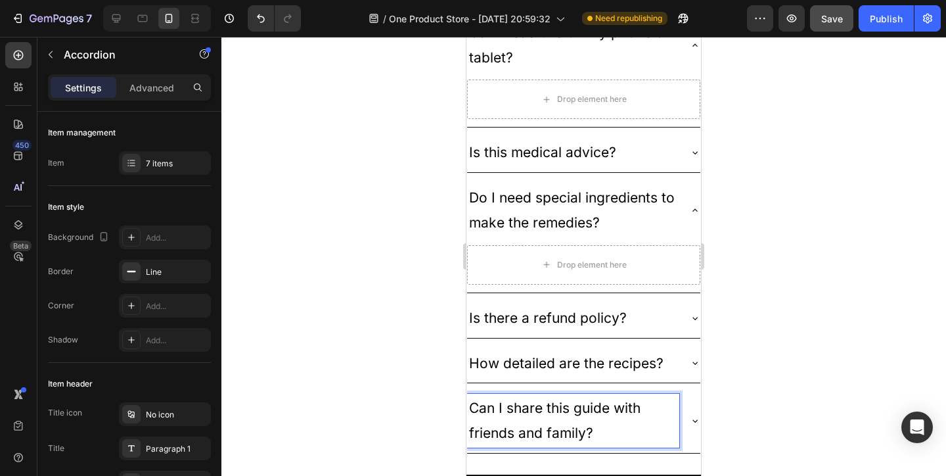
click at [689, 206] on div "Do I need special ingredients to make the remedies?" at bounding box center [583, 210] width 233 height 64
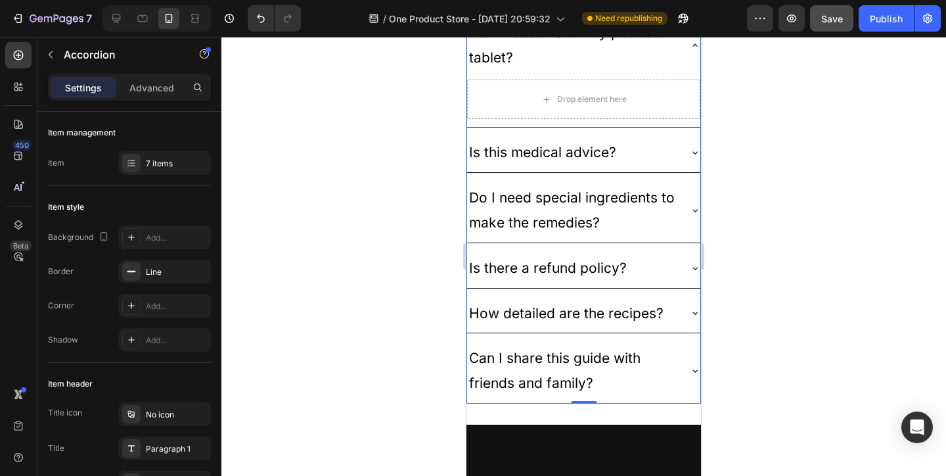
click at [684, 47] on div "Can I read this on my phone or tablet?" at bounding box center [583, 45] width 233 height 64
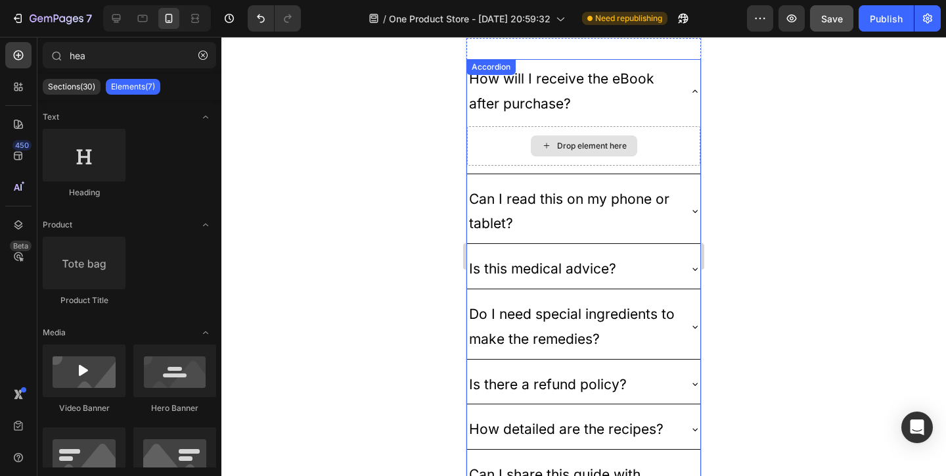
scroll to position [2820, 0]
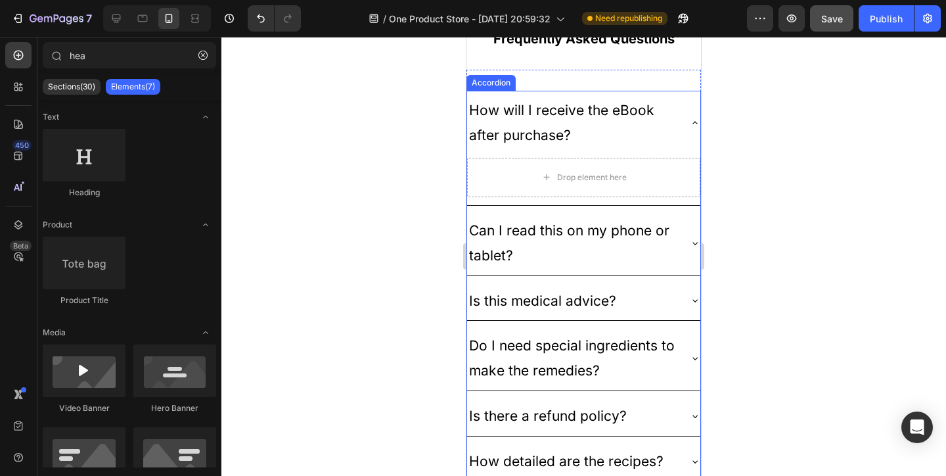
click at [685, 122] on div "How will I receive the eBook after purchase?" at bounding box center [583, 123] width 233 height 64
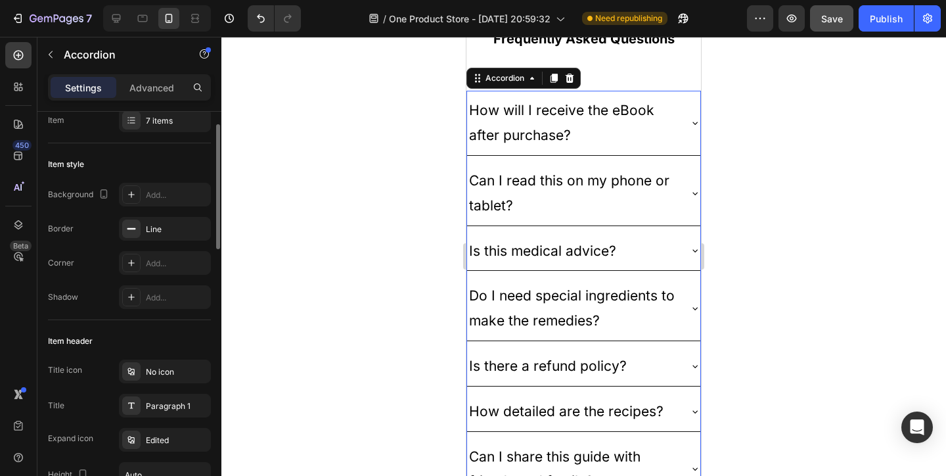
scroll to position [0, 0]
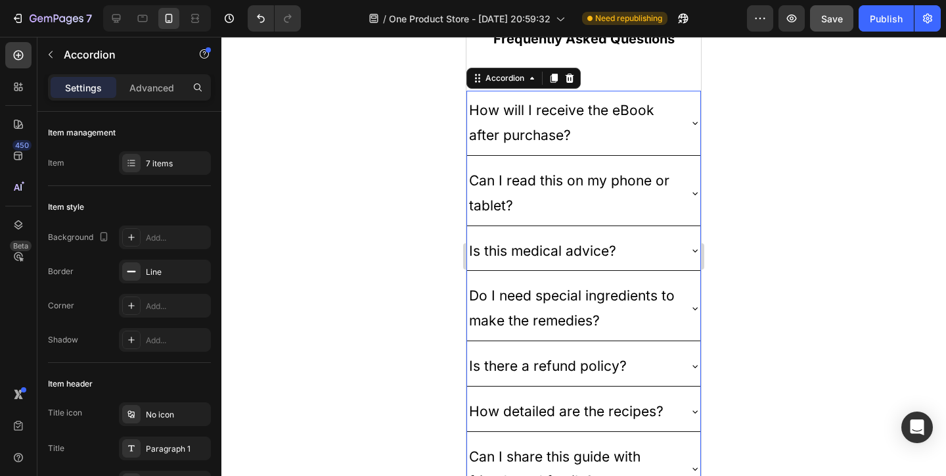
click at [543, 118] on p "How will I receive the eBook after purchase?" at bounding box center [573, 123] width 208 height 50
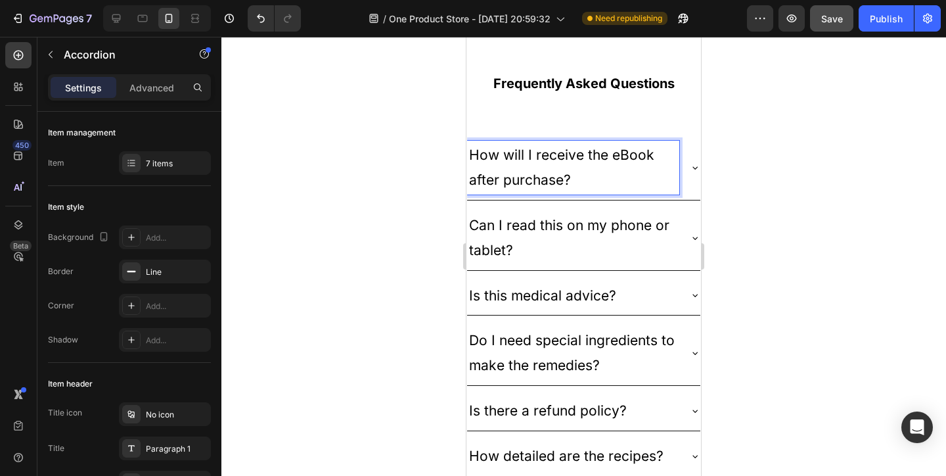
scroll to position [2810, 0]
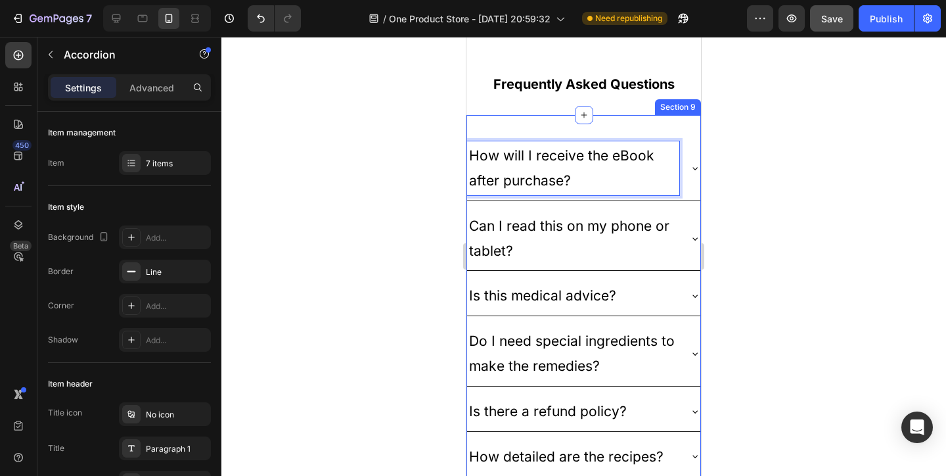
click at [545, 151] on p "How will I receive the eBook after purchase?" at bounding box center [573, 168] width 208 height 50
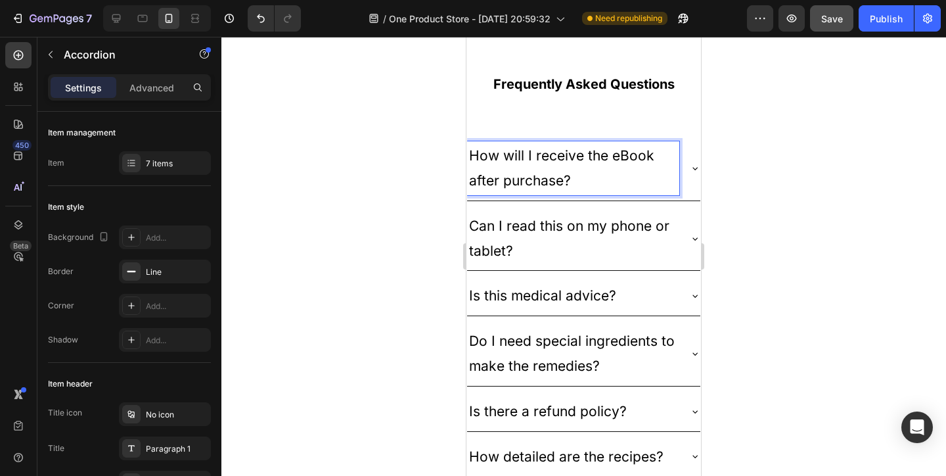
click at [545, 151] on p "How will I receive the eBook after purchase?" at bounding box center [573, 168] width 208 height 50
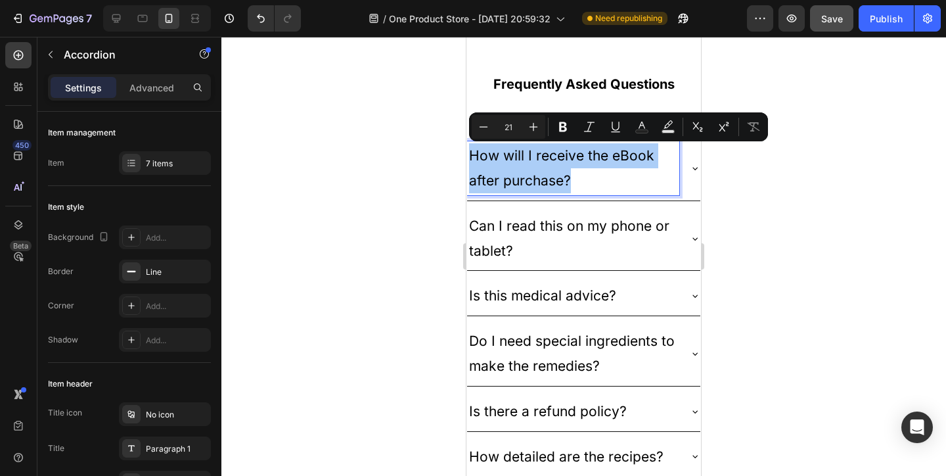
click at [503, 126] on input "21" at bounding box center [508, 127] width 26 height 16
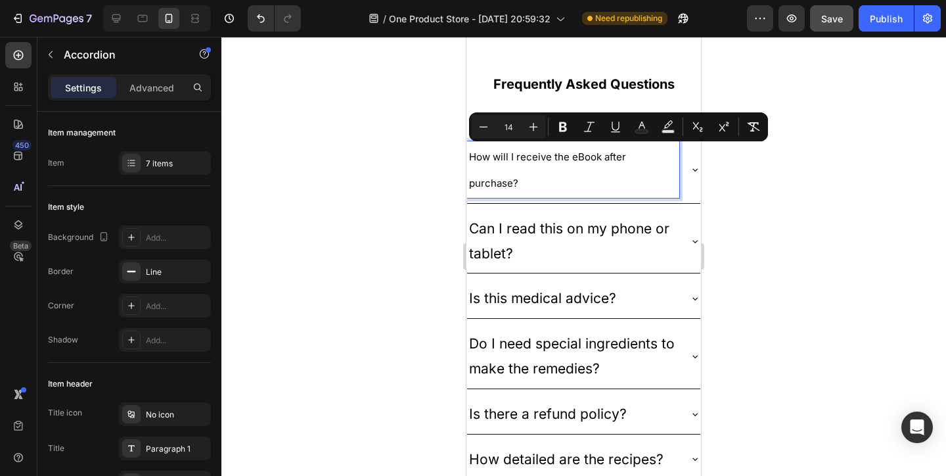
type input "14"
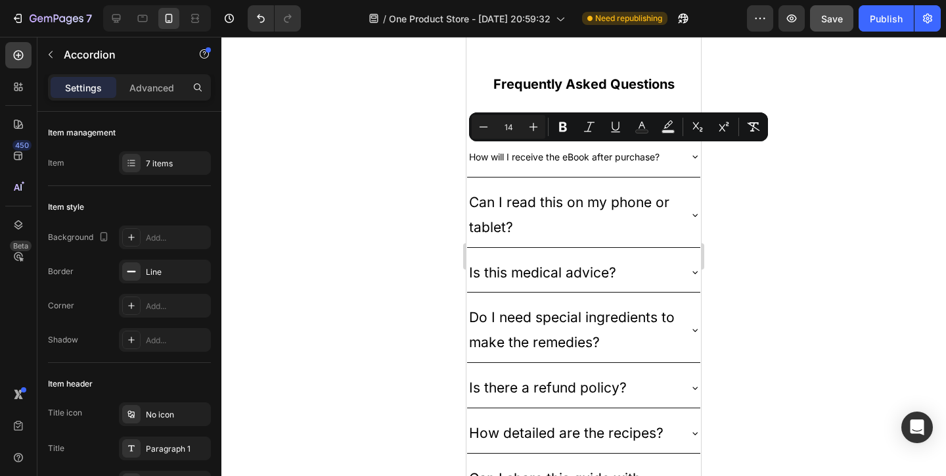
click at [840, 152] on div at bounding box center [583, 256] width 725 height 439
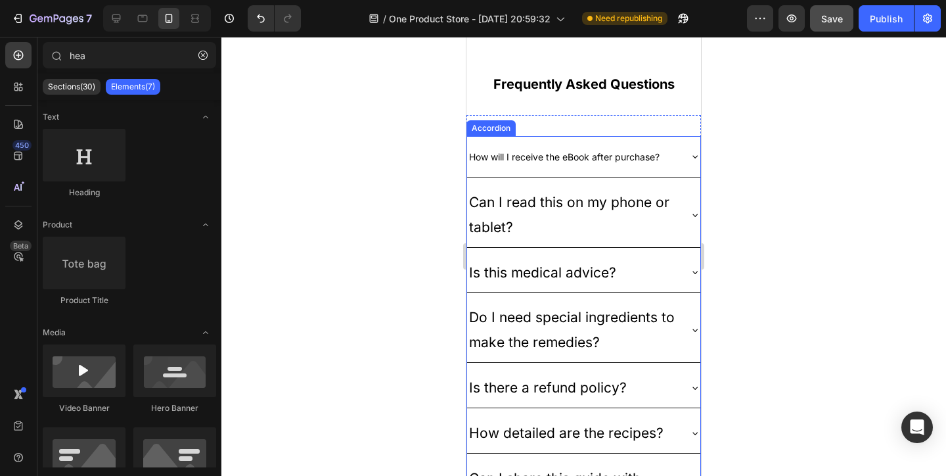
click at [604, 159] on span "How will I receive the eBook after purchase?" at bounding box center [564, 156] width 191 height 11
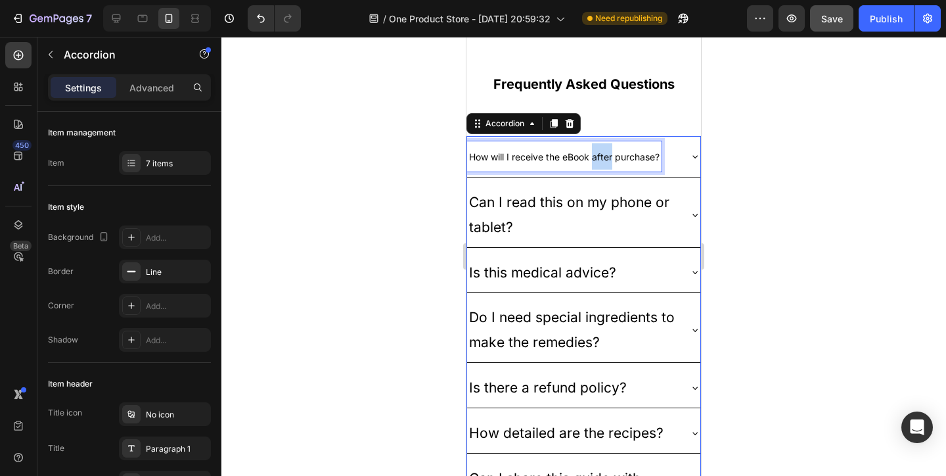
click at [603, 160] on span "How will I receive the eBook after purchase?" at bounding box center [564, 156] width 191 height 11
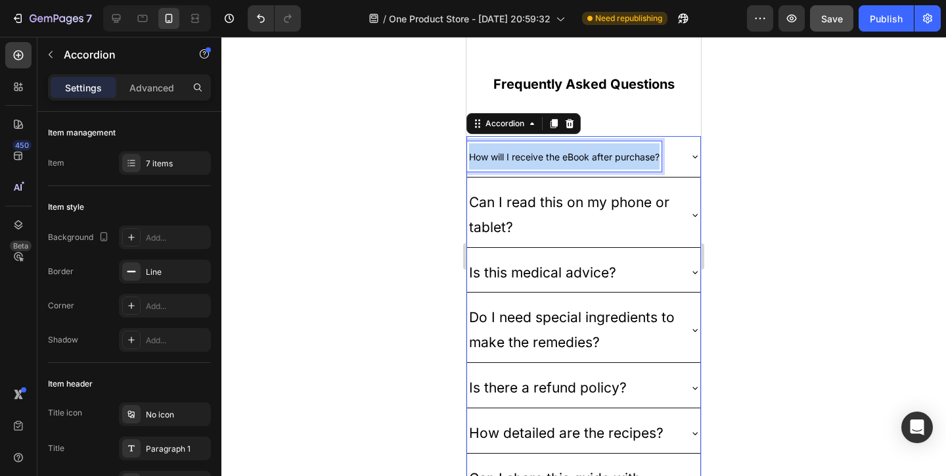
click at [603, 160] on span "How will I receive the eBook after purchase?" at bounding box center [564, 156] width 191 height 11
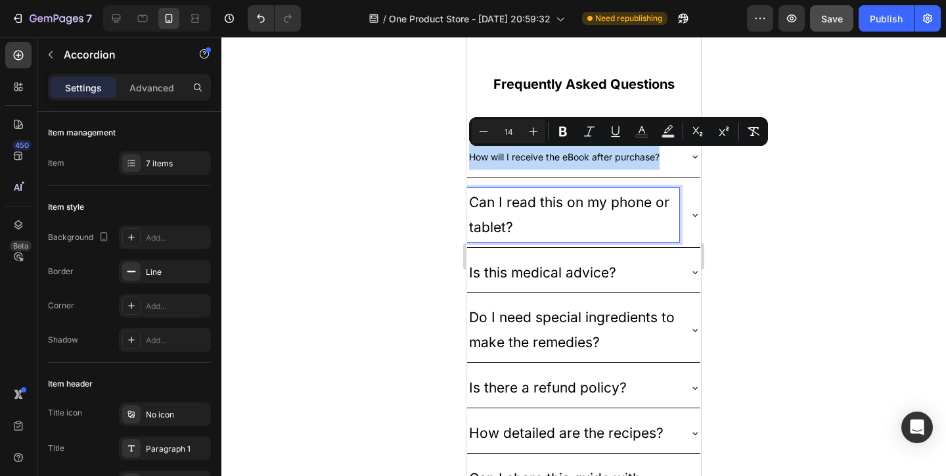
click at [567, 206] on p "Can I read this on my phone or tablet?" at bounding box center [573, 215] width 208 height 50
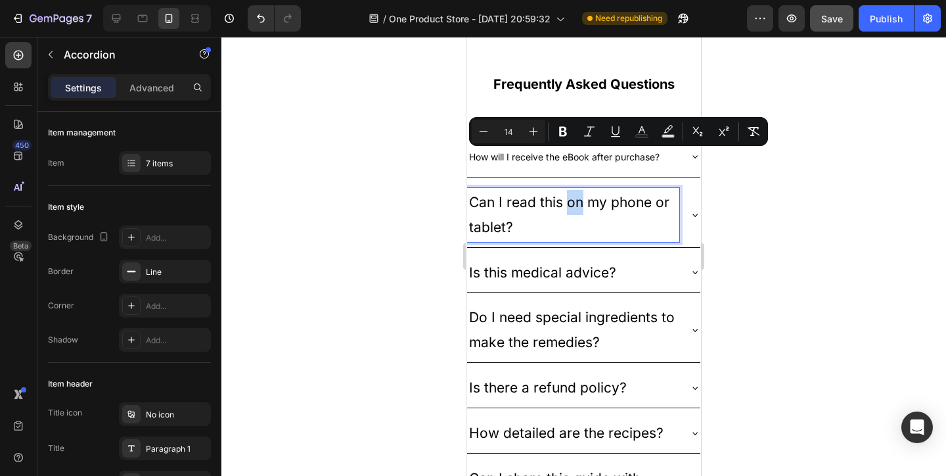
click at [567, 206] on p "Can I read this on my phone or tablet?" at bounding box center [573, 215] width 208 height 50
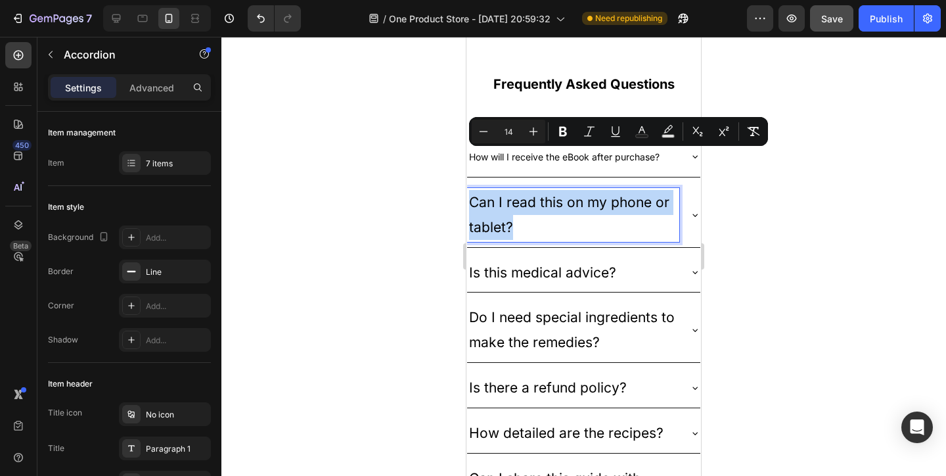
click at [567, 206] on p "Can I read this on my phone or tablet?" at bounding box center [573, 215] width 208 height 50
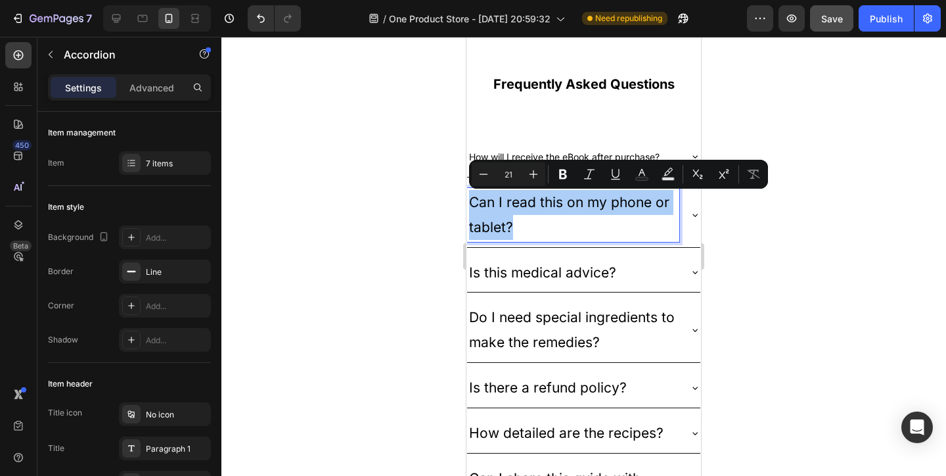
click at [510, 170] on input "21" at bounding box center [508, 174] width 26 height 16
type input "14"
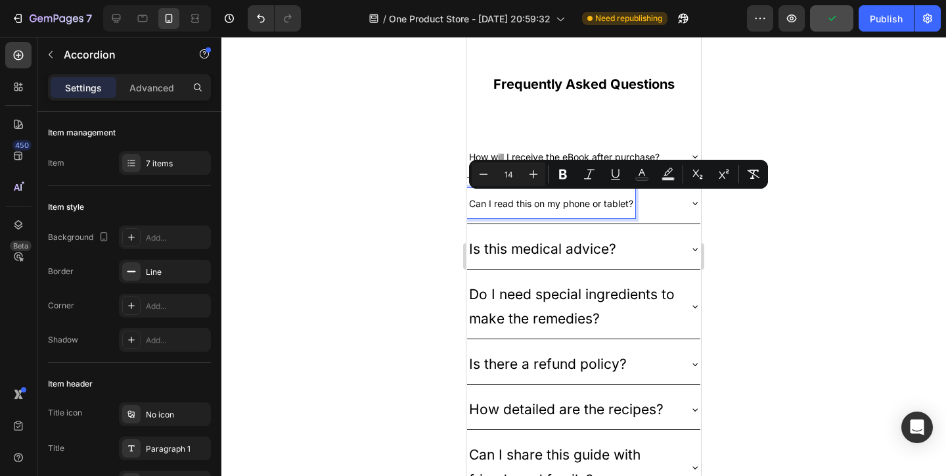
click at [564, 250] on p "Is this medical advice?" at bounding box center [542, 249] width 147 height 25
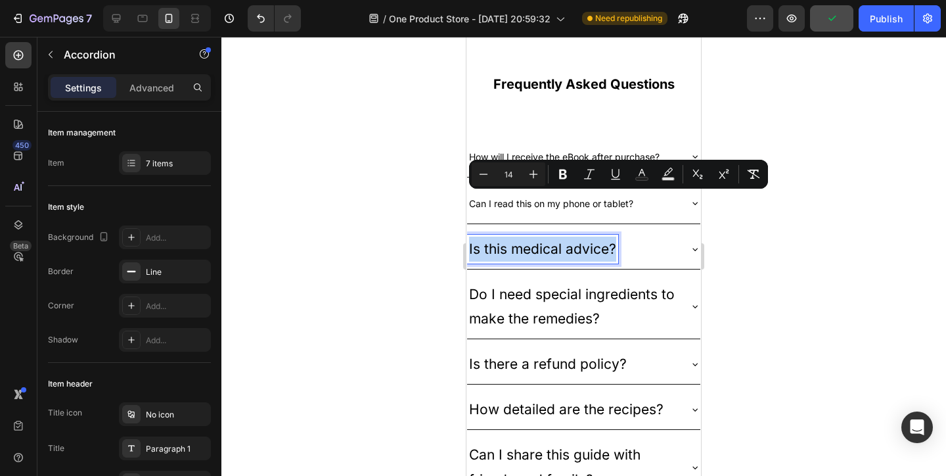
click at [564, 250] on p "Is this medical advice?" at bounding box center [542, 249] width 147 height 25
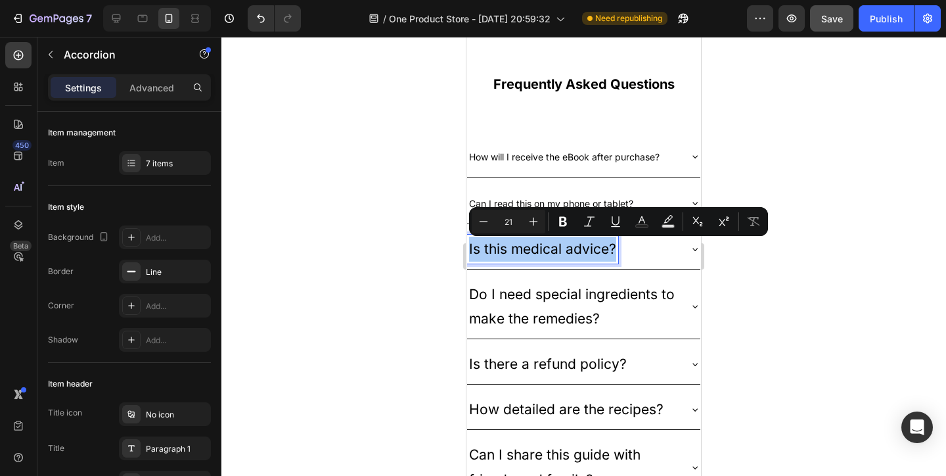
click at [515, 221] on input "21" at bounding box center [508, 222] width 26 height 16
type input "14"
click at [537, 308] on p "Do I need special ingredients to make the remedies?" at bounding box center [573, 307] width 208 height 50
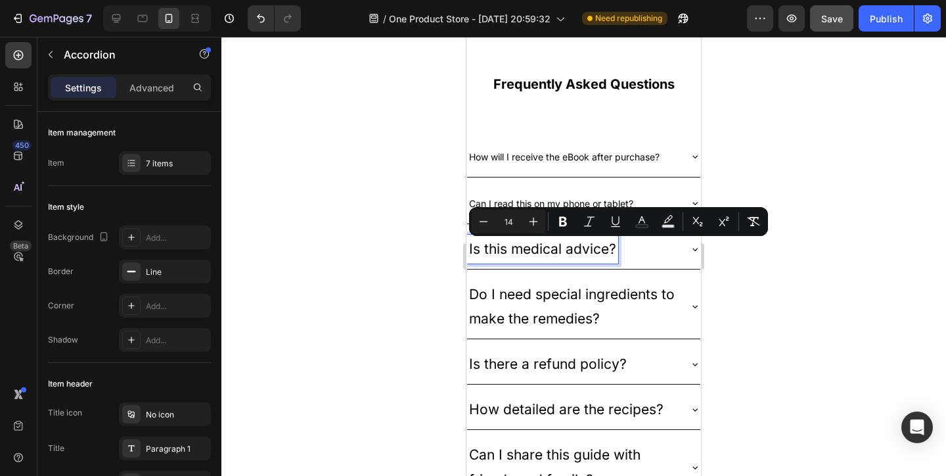
click at [537, 308] on p "Do I need special ingredients to make the remedies?" at bounding box center [573, 307] width 208 height 50
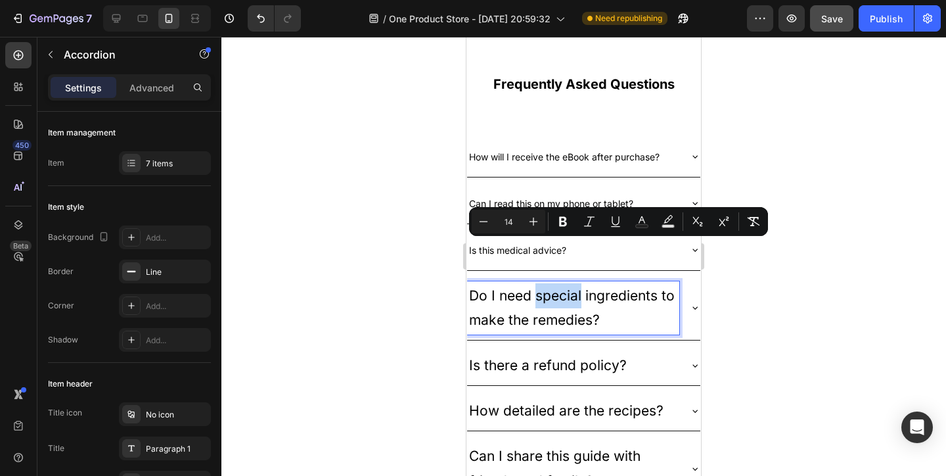
click at [537, 308] on p "Do I need special ingredients to make the remedies?" at bounding box center [573, 308] width 208 height 50
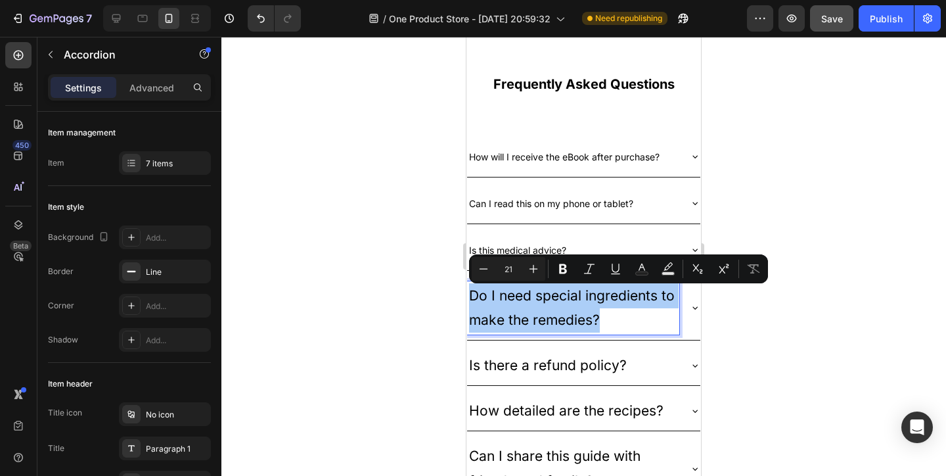
click at [509, 267] on input "21" at bounding box center [508, 269] width 26 height 16
type input "14"
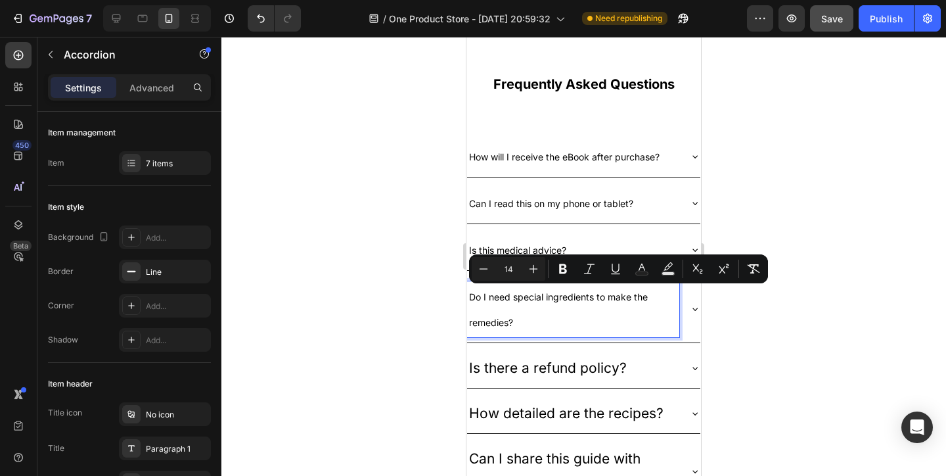
click at [571, 361] on p "Is there a refund policy?" at bounding box center [548, 367] width 158 height 25
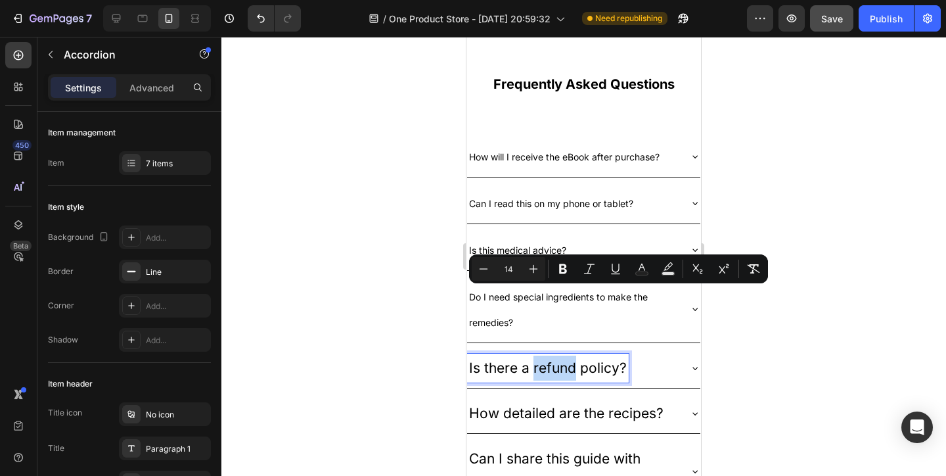
click at [571, 361] on p "Is there a refund policy?" at bounding box center [548, 367] width 158 height 25
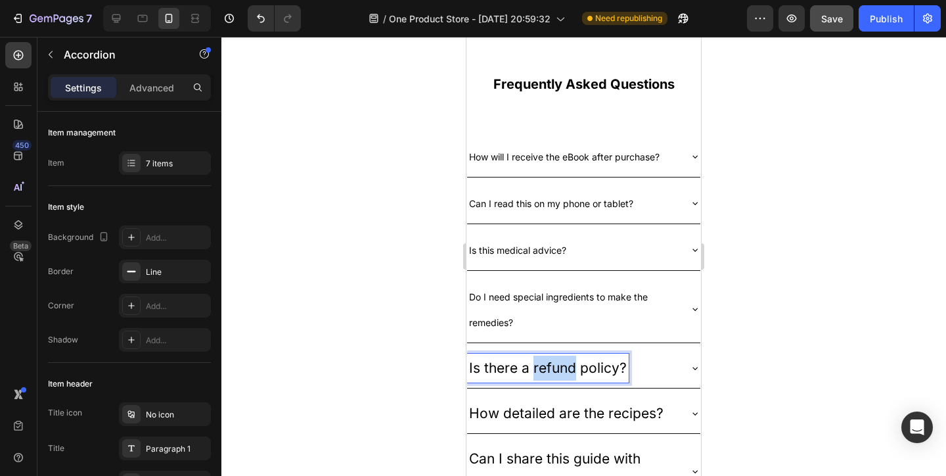
click at [571, 361] on p "Is there a refund policy?" at bounding box center [548, 367] width 158 height 25
click at [559, 373] on p "Is there a refund policy?" at bounding box center [548, 367] width 158 height 25
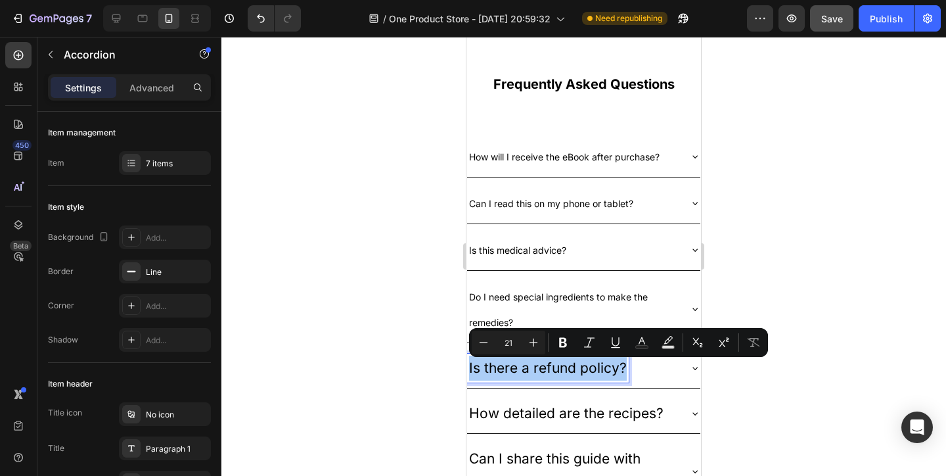
click at [503, 339] on input "21" at bounding box center [508, 342] width 26 height 16
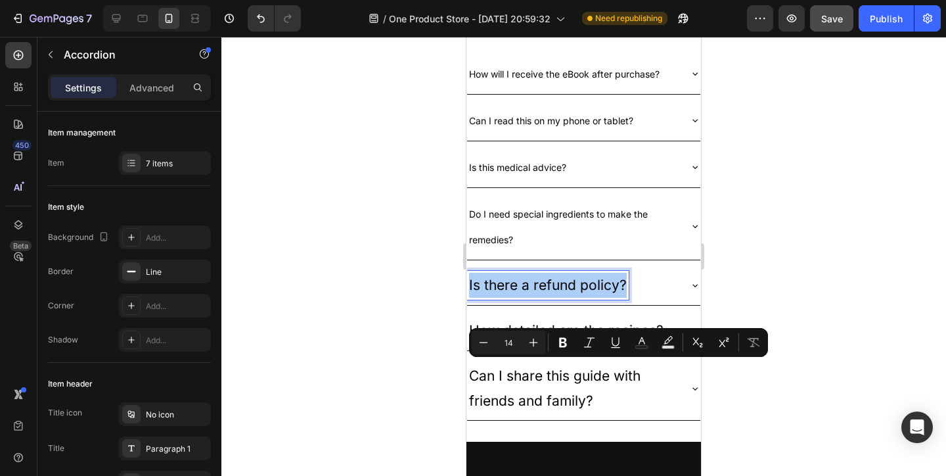
type input "14"
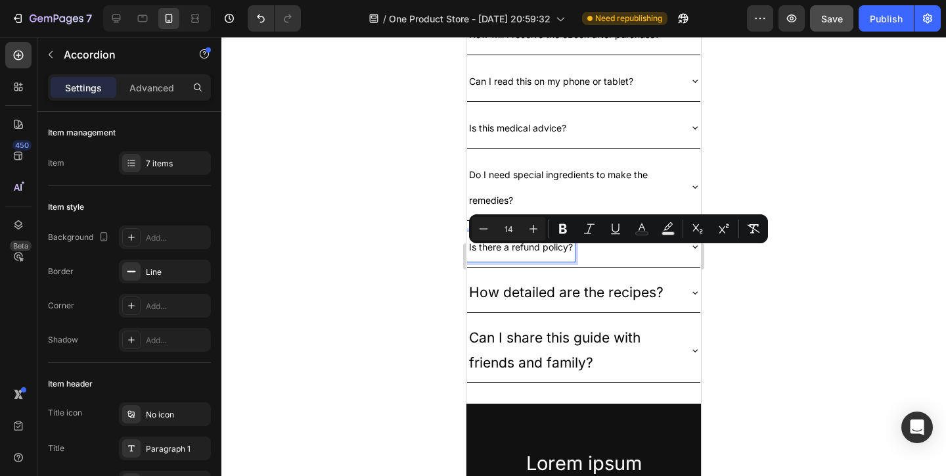
scroll to position [2960, 0]
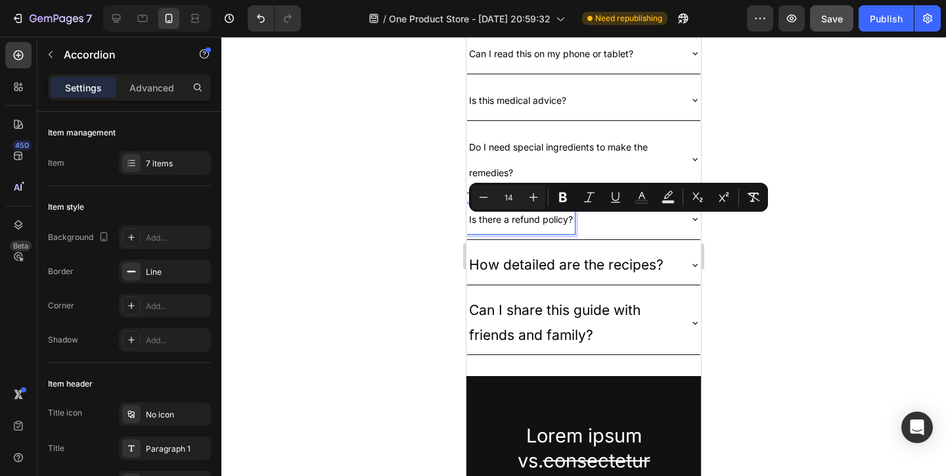
click at [588, 273] on p "How detailed are the recipes?" at bounding box center [566, 264] width 194 height 25
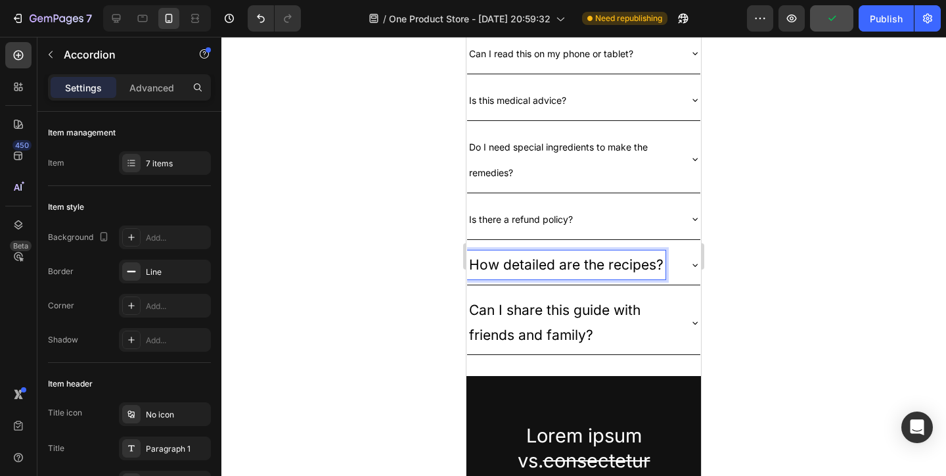
click at [588, 273] on p "How detailed are the recipes?" at bounding box center [566, 264] width 194 height 25
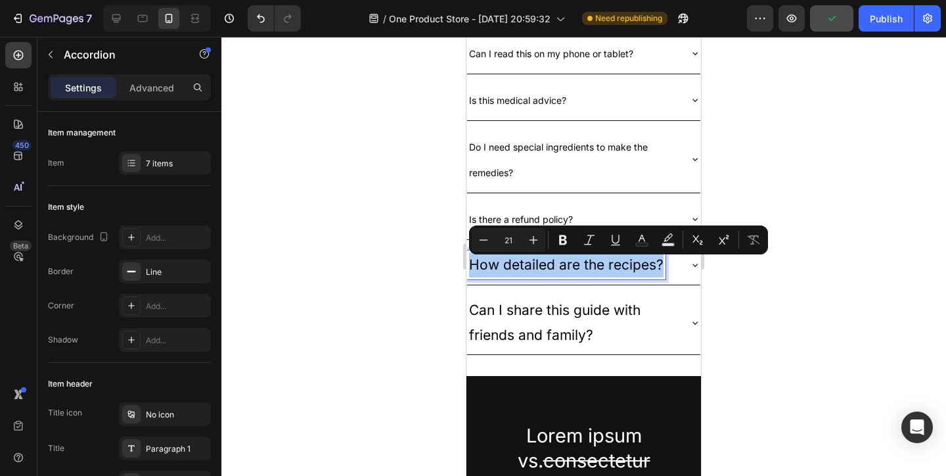
click at [508, 240] on input "21" at bounding box center [508, 240] width 26 height 16
type input "4"
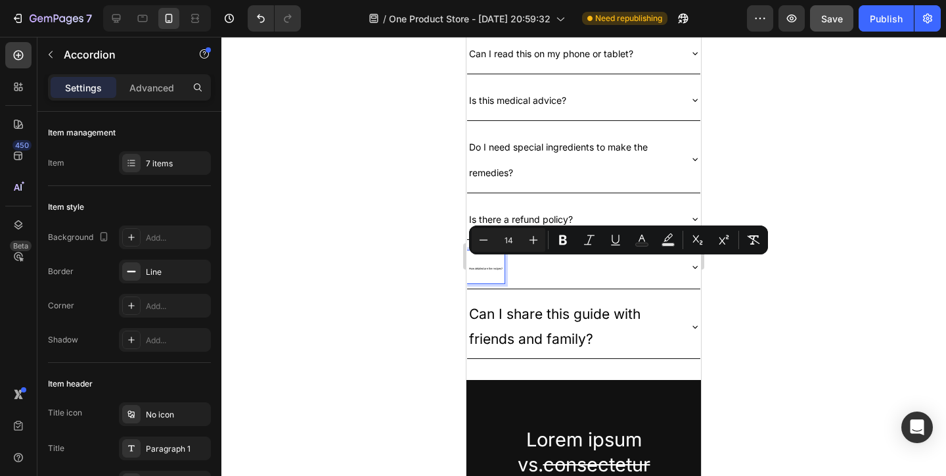
type input "14"
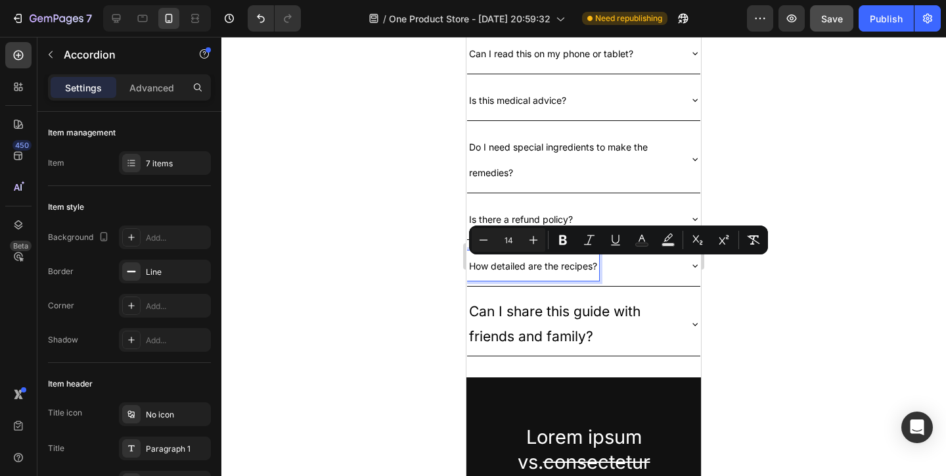
click at [536, 331] on p "Can I share this guide with friends and family?" at bounding box center [573, 324] width 208 height 50
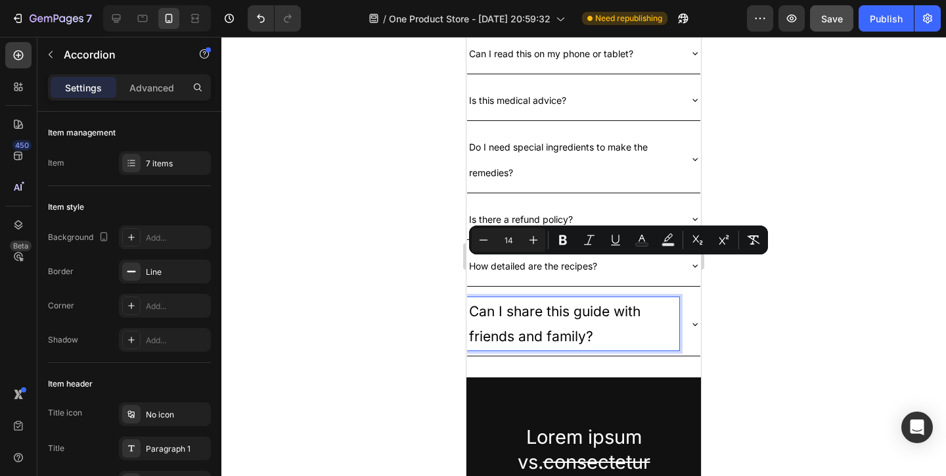
click at [536, 331] on p "Can I share this guide with friends and family?" at bounding box center [573, 324] width 208 height 50
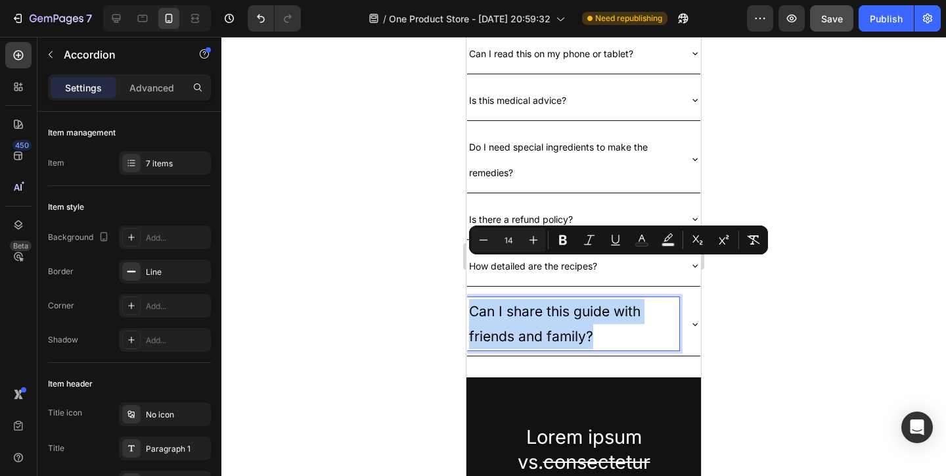
click at [536, 331] on p "Can I share this guide with friends and family?" at bounding box center [573, 324] width 208 height 50
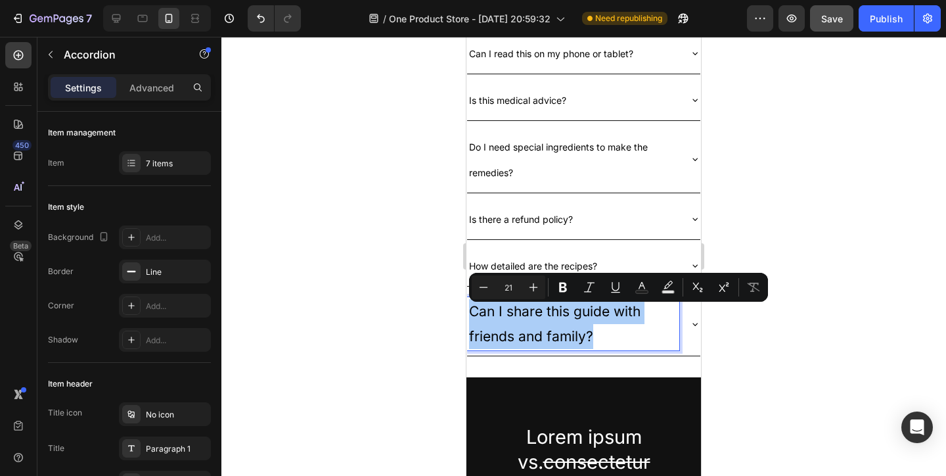
click at [511, 289] on input "21" at bounding box center [508, 287] width 26 height 16
type input "14"
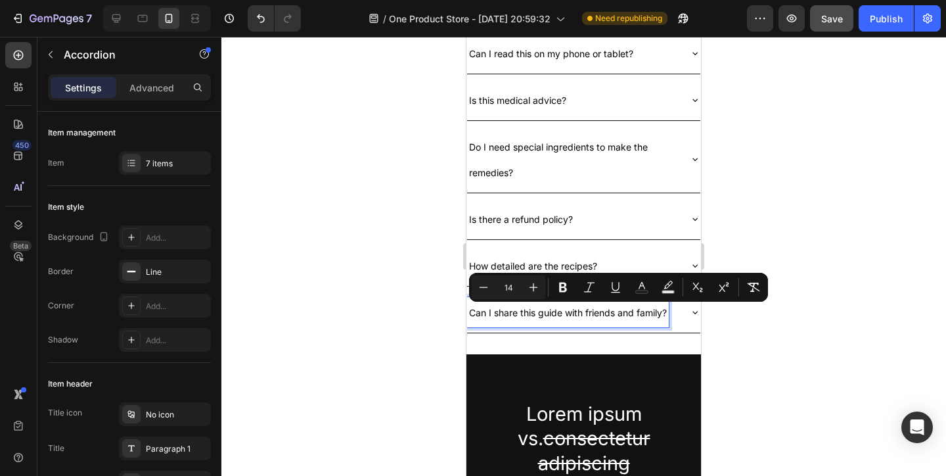
click at [564, 150] on span "Do I need special ingredients to make the remedies?" at bounding box center [558, 159] width 179 height 37
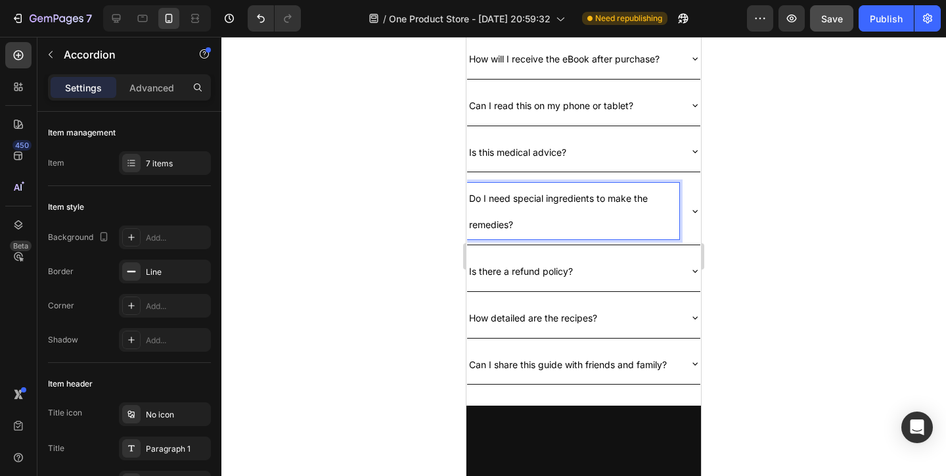
scroll to position [2769, 0]
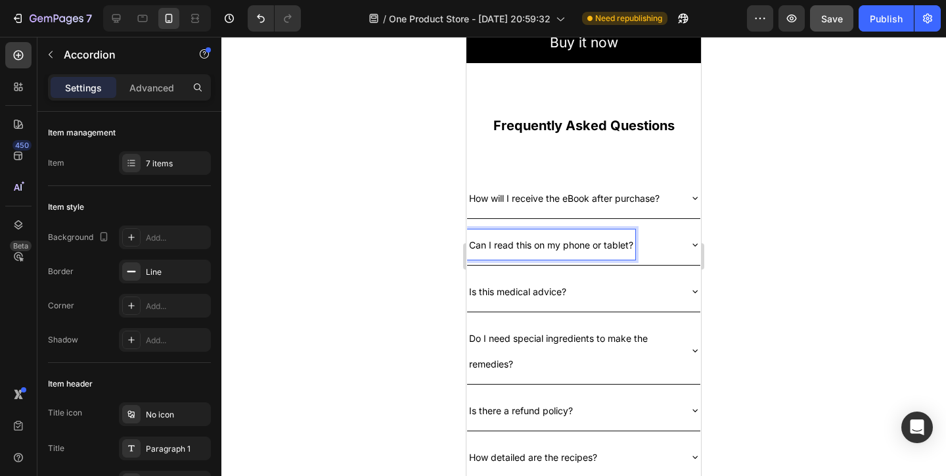
click at [471, 246] on span "Can I read this on my phone or tablet?" at bounding box center [551, 244] width 164 height 11
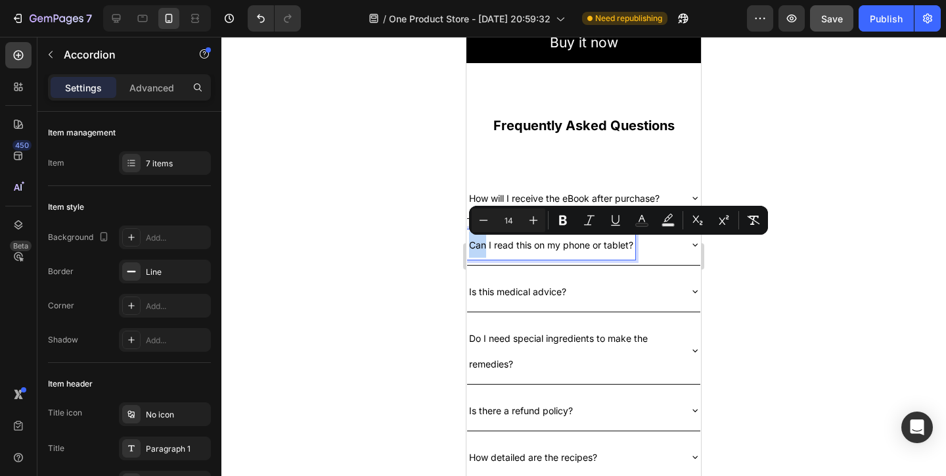
click at [471, 246] on span "Can I read this on my phone or tablet?" at bounding box center [551, 244] width 164 height 11
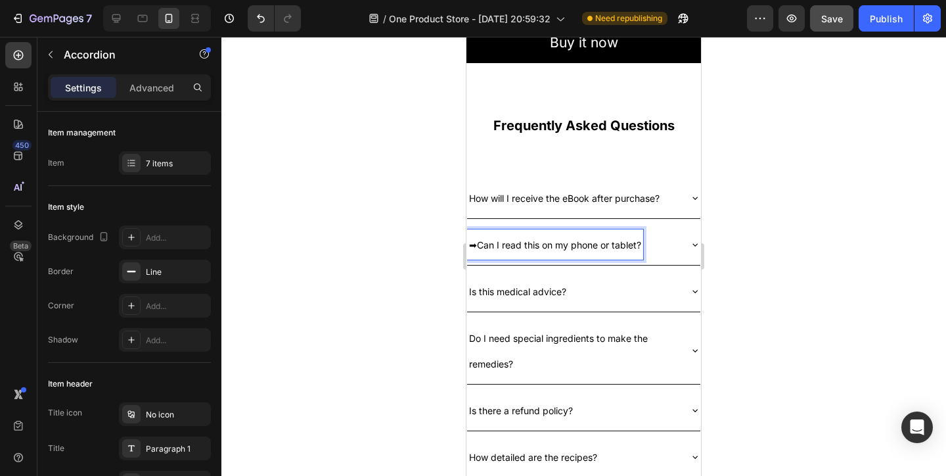
click at [552, 282] on p "Is this medical advice?" at bounding box center [517, 291] width 97 height 26
click at [475, 242] on span "➡Can I read this on my phone or tablet?" at bounding box center [555, 244] width 172 height 11
drag, startPoint x: 534, startPoint y: 289, endPoint x: 513, endPoint y: 279, distance: 22.6
click at [534, 289] on span "Is this medical advice?" at bounding box center [517, 291] width 97 height 11
click at [472, 248] on span "➡ Can I read this on my phone or tablet?" at bounding box center [556, 244] width 175 height 11
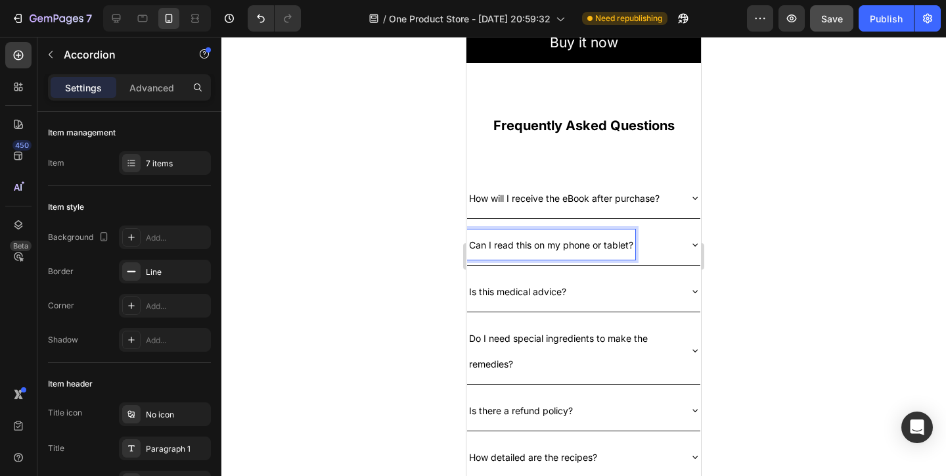
click at [797, 316] on div at bounding box center [583, 256] width 725 height 439
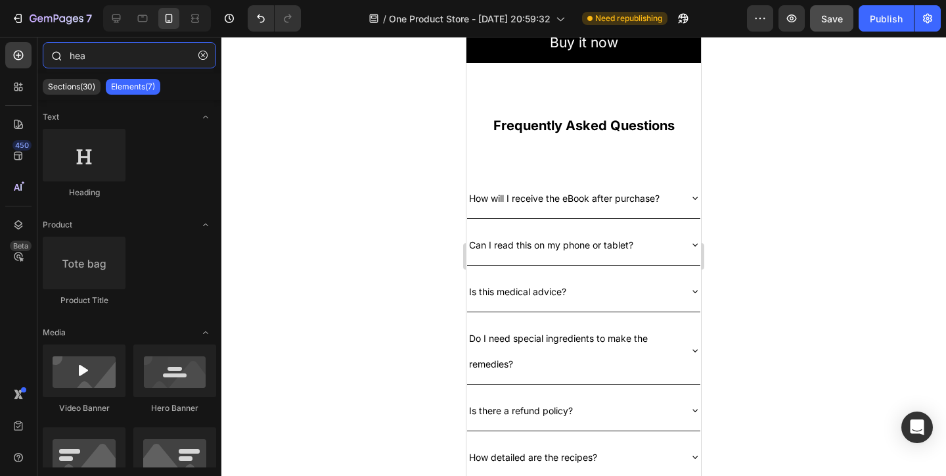
click at [174, 50] on input "hea" at bounding box center [129, 55] width 173 height 26
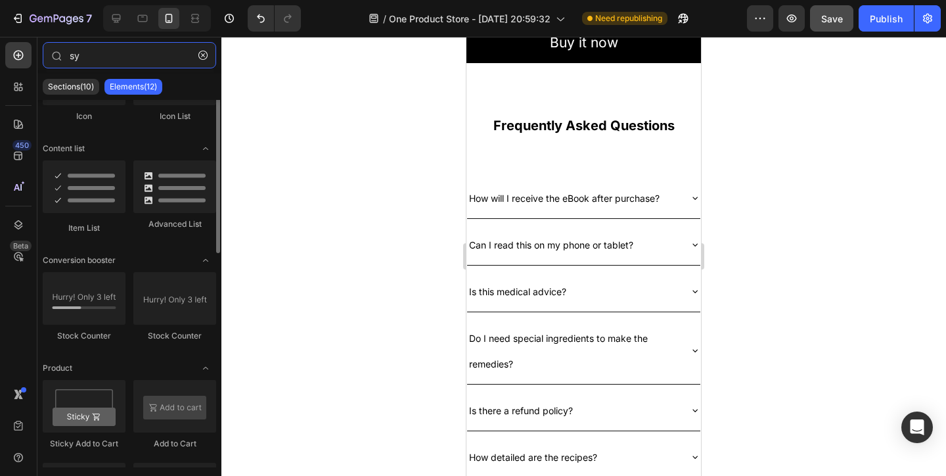
scroll to position [273, 0]
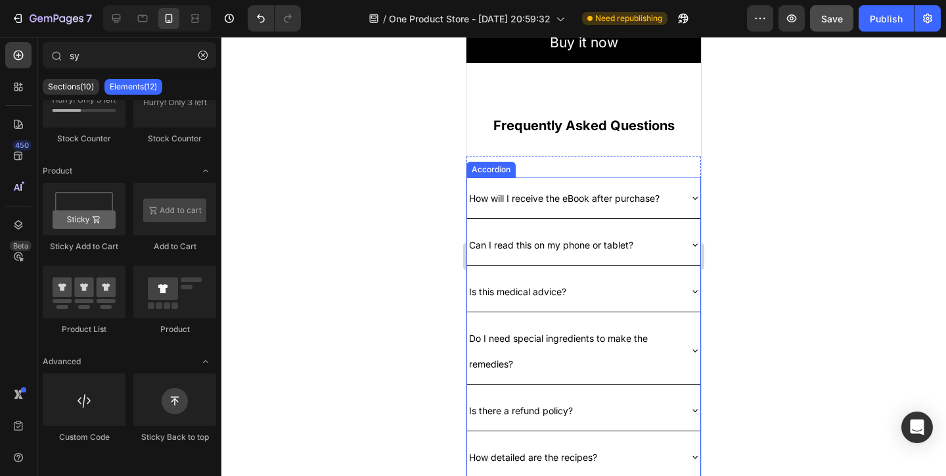
click at [470, 245] on span "Can I read this on my phone or tablet?" at bounding box center [551, 244] width 164 height 11
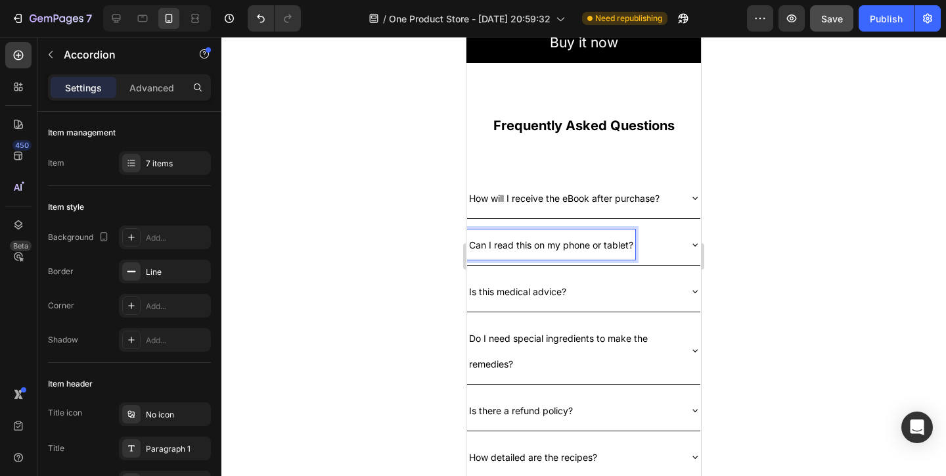
click at [474, 199] on span "How will I receive the eBook after purchase?" at bounding box center [564, 198] width 191 height 11
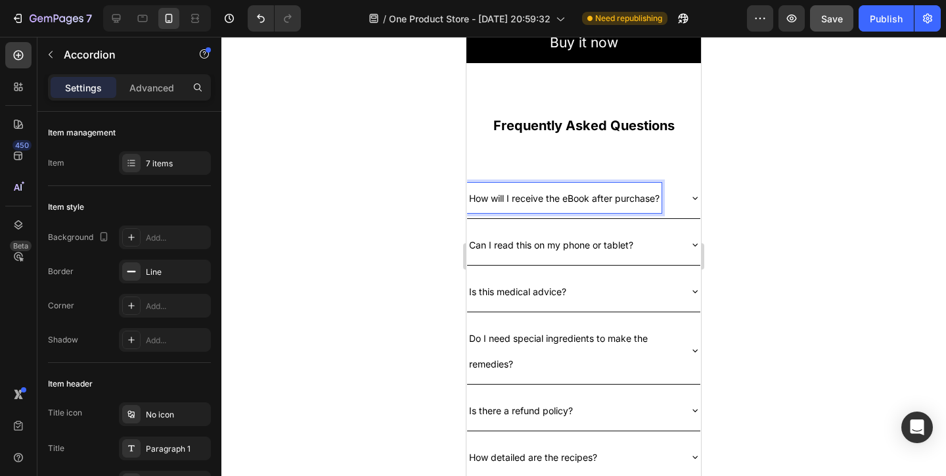
click at [486, 203] on span "How will I receive the eBook after purchase?" at bounding box center [564, 198] width 191 height 11
click at [530, 239] on p "Can I read this on my phone or tablet?" at bounding box center [551, 244] width 164 height 26
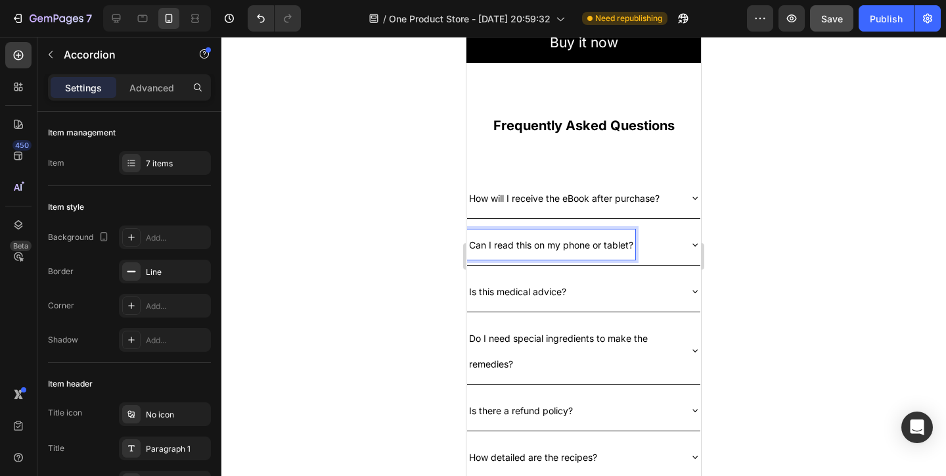
click at [468, 246] on div "Can I read this on my phone or tablet?" at bounding box center [551, 244] width 168 height 30
click at [471, 198] on span "How will I receive the eBook after purchase?" at bounding box center [564, 198] width 191 height 11
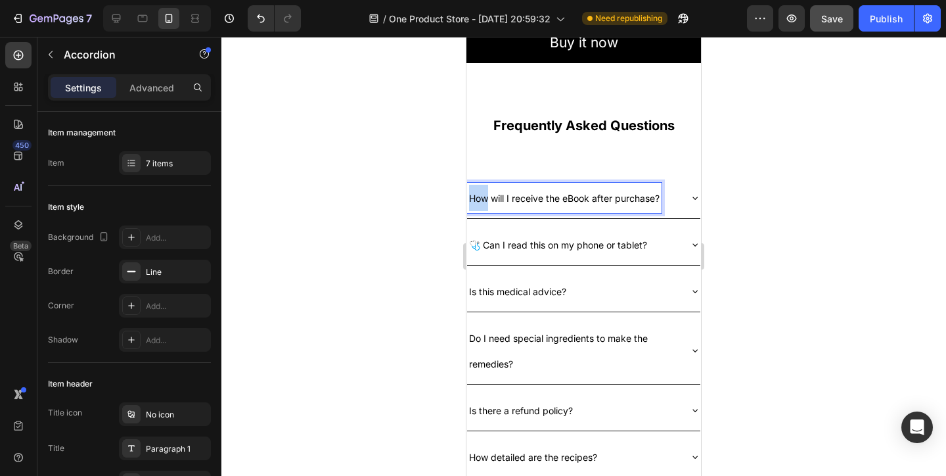
click at [471, 198] on span "How will I receive the eBook after purchase?" at bounding box center [564, 198] width 191 height 11
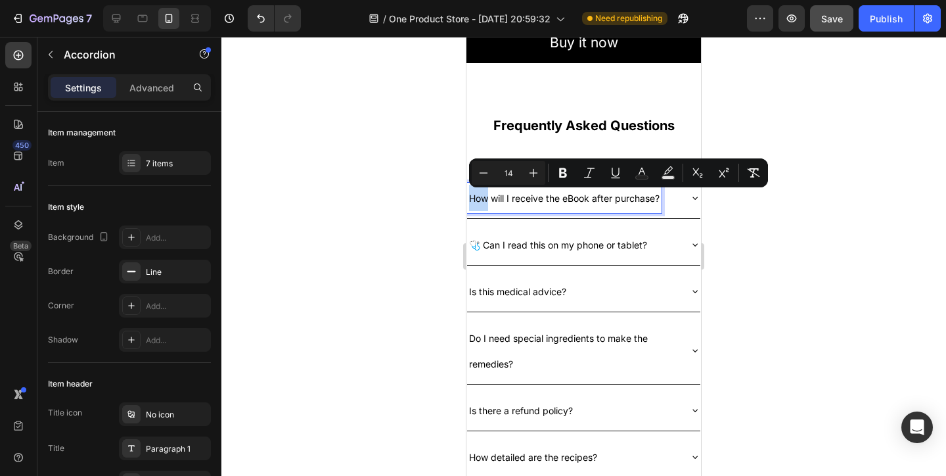
click at [471, 198] on span "How will I receive the eBook after purchase?" at bounding box center [564, 198] width 191 height 11
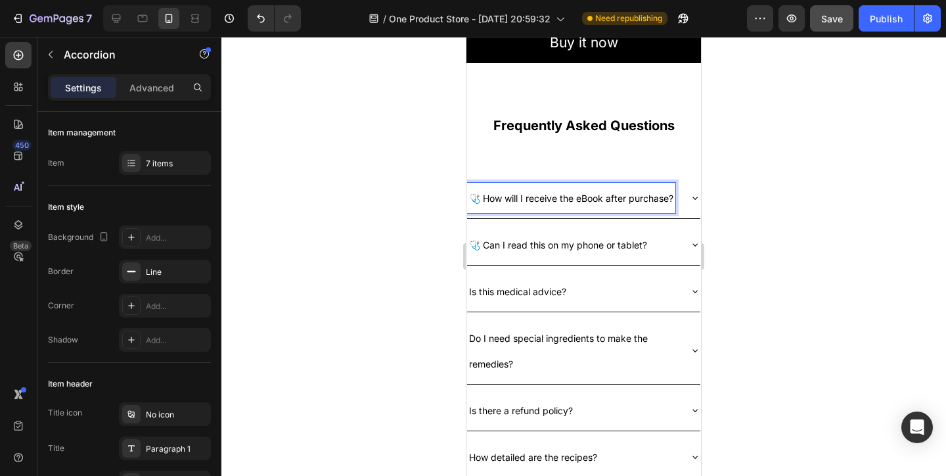
click at [472, 198] on span "🩺 How will I receive the eBook after purchase?" at bounding box center [571, 198] width 204 height 11
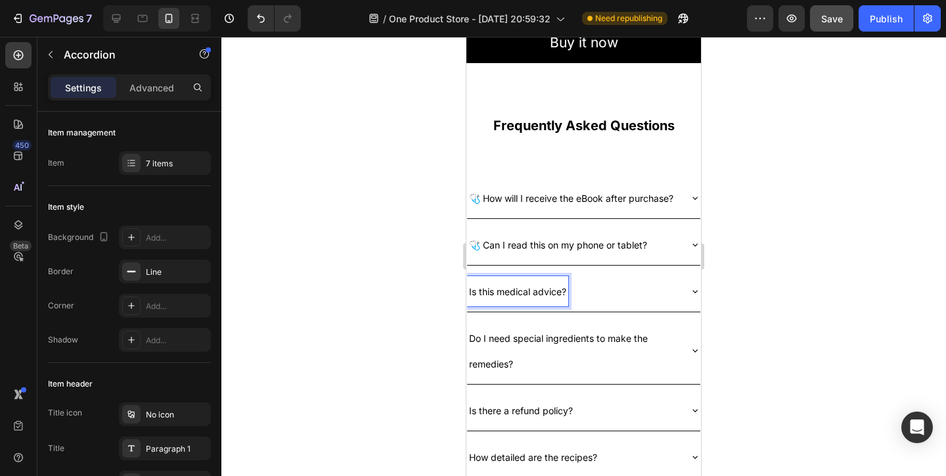
click at [471, 290] on span "Is this medical advice?" at bounding box center [517, 291] width 97 height 11
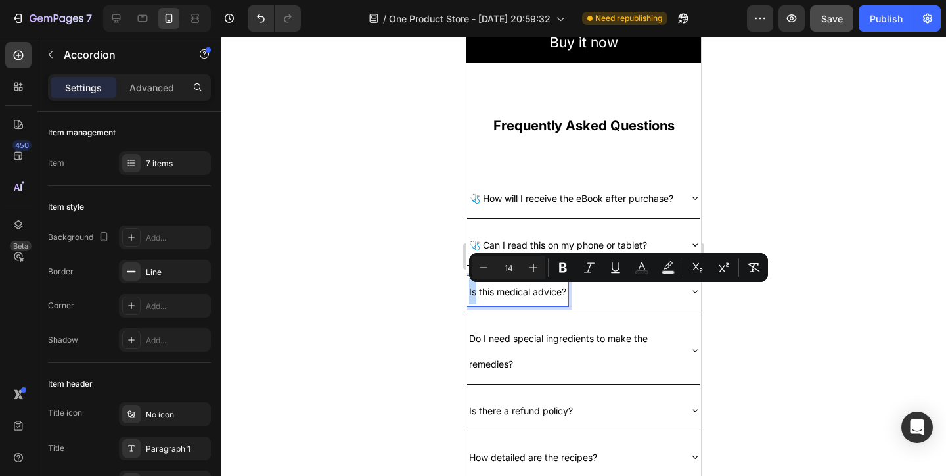
click at [469, 296] on span "Is this medical advice?" at bounding box center [517, 291] width 97 height 11
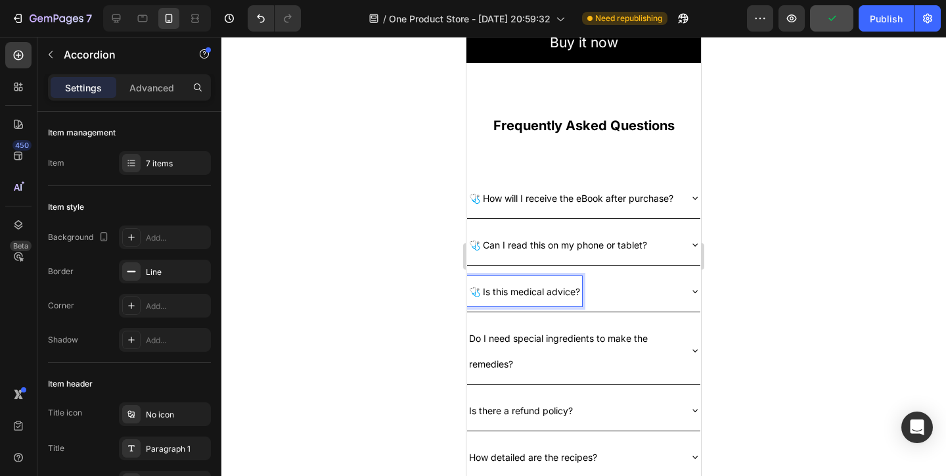
click at [472, 341] on span "Do I need special ingredients to make the remedies?" at bounding box center [558, 350] width 179 height 37
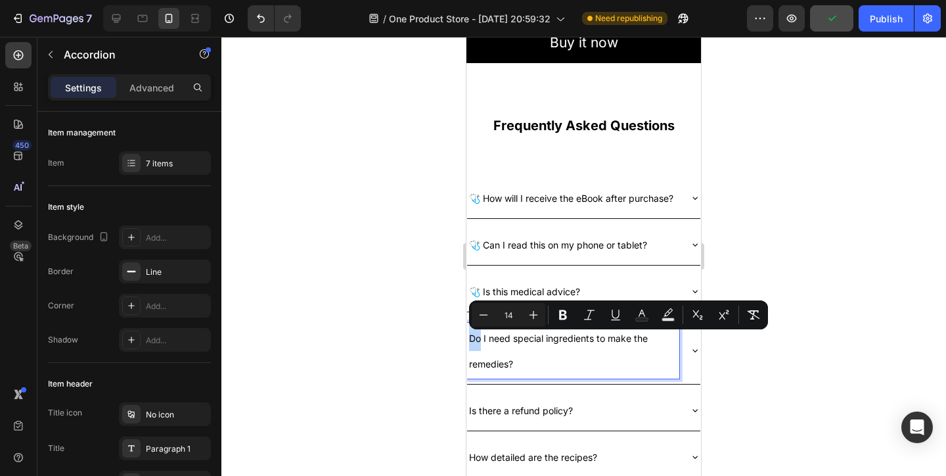
click at [471, 340] on span "Do I need special ingredients to make the remedies?" at bounding box center [558, 350] width 179 height 37
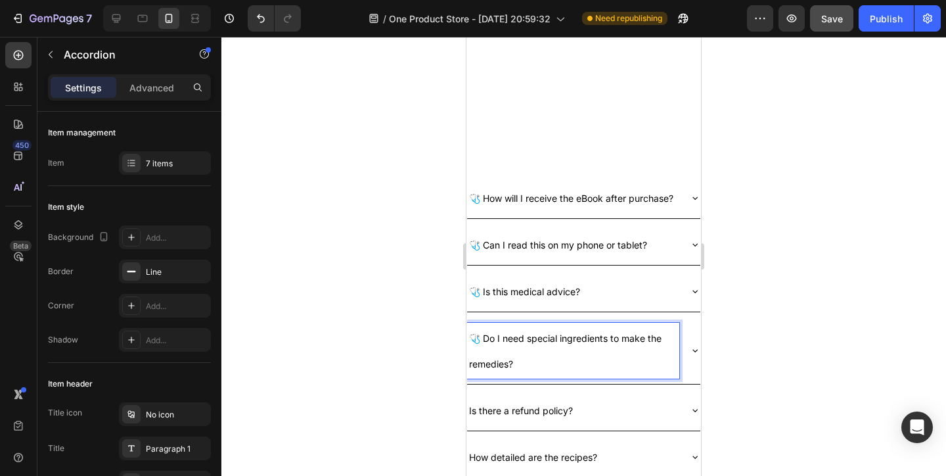
scroll to position [2928, 0]
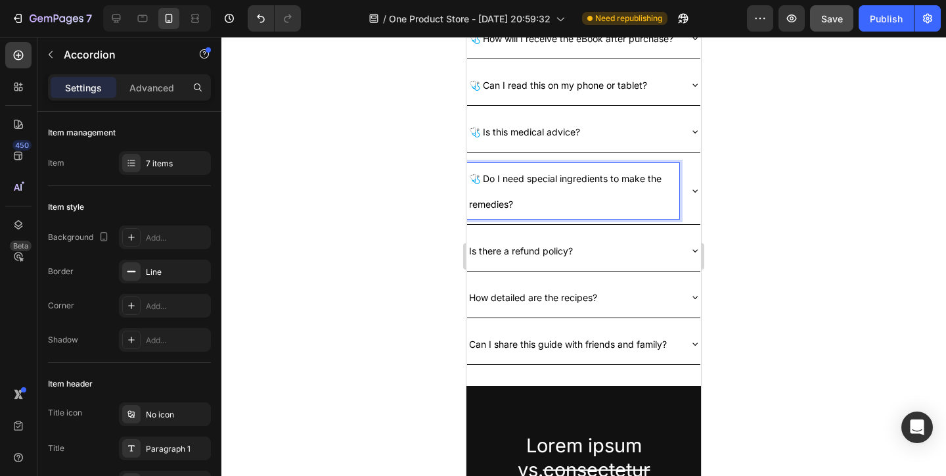
click at [469, 256] on span "Is there a refund policy?" at bounding box center [521, 250] width 104 height 11
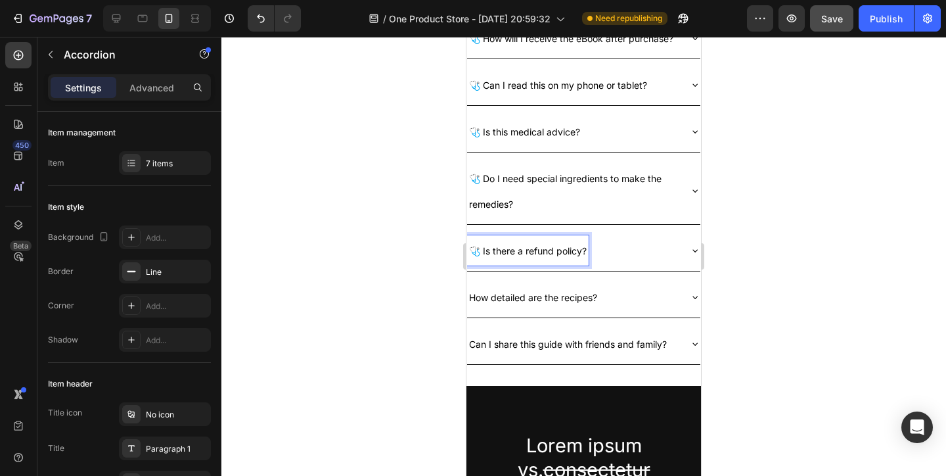
click at [469, 299] on span "How detailed are the recipes?" at bounding box center [533, 297] width 128 height 11
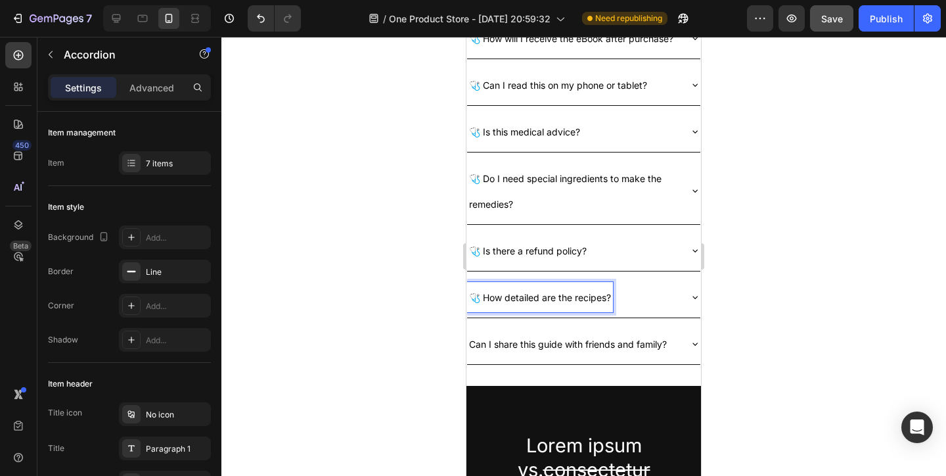
click at [471, 345] on span "Can I share this guide with friends and family?" at bounding box center [568, 343] width 198 height 11
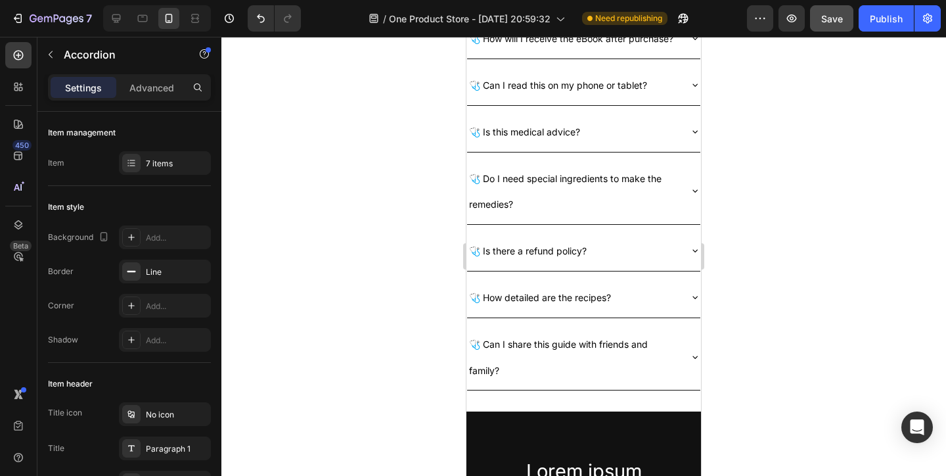
click at [751, 311] on div at bounding box center [583, 256] width 725 height 439
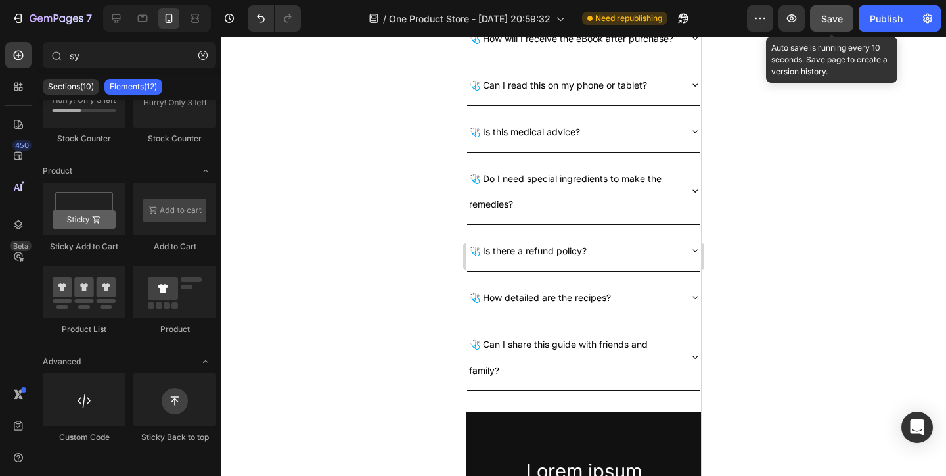
click at [828, 28] on button "Save" at bounding box center [831, 18] width 43 height 26
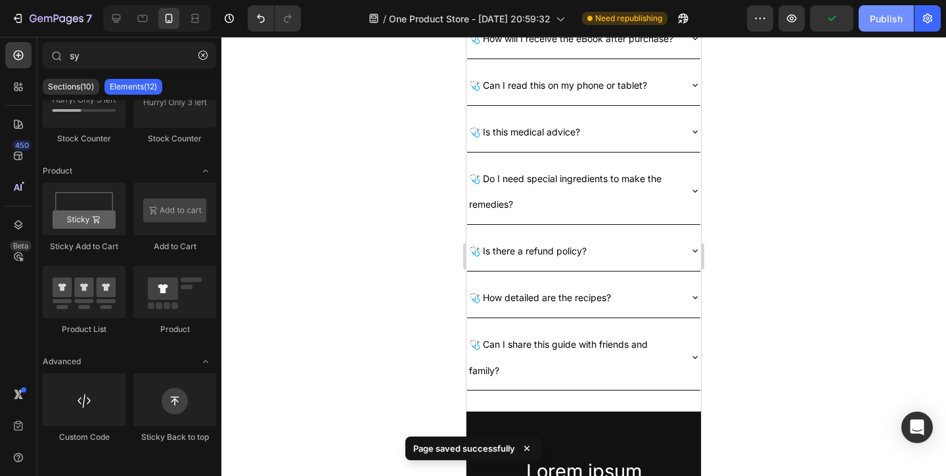
click at [880, 28] on button "Publish" at bounding box center [886, 18] width 55 height 26
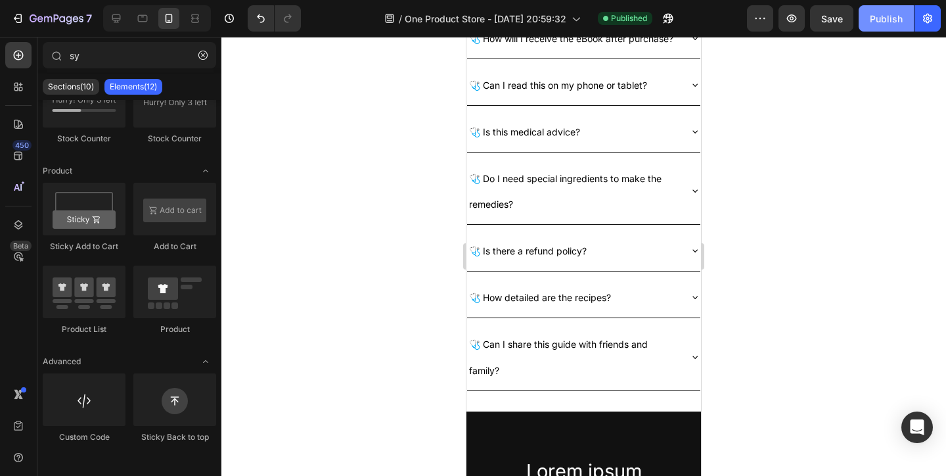
scroll to position [0, 0]
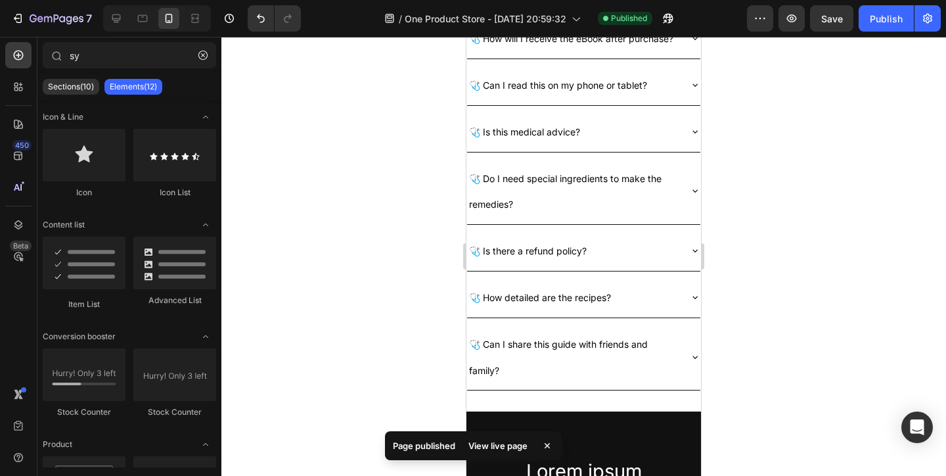
click at [511, 448] on div "View live page" at bounding box center [498, 445] width 75 height 18
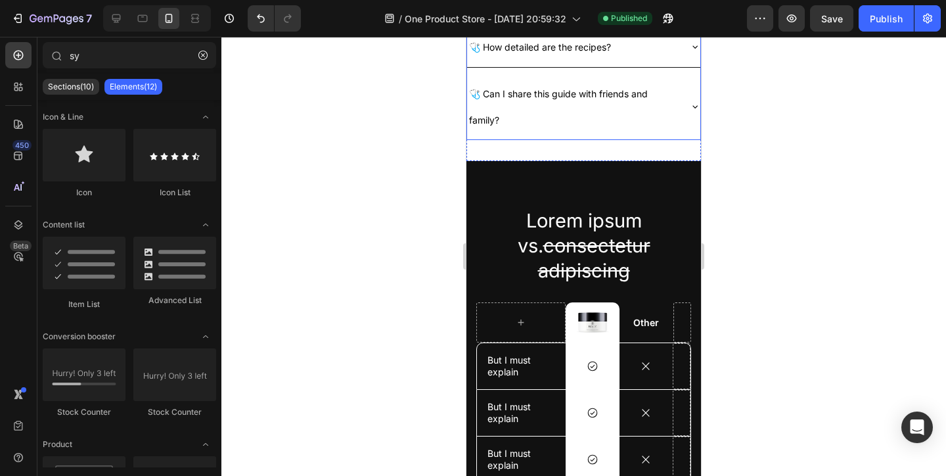
scroll to position [3174, 0]
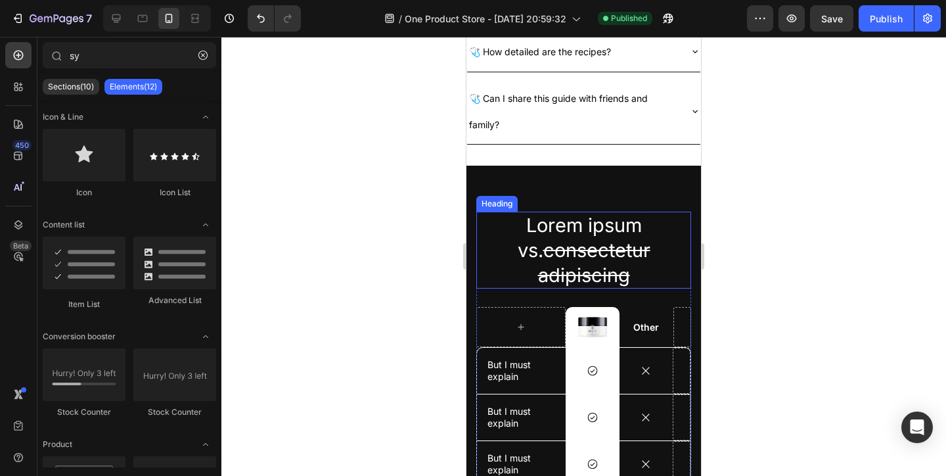
click at [603, 243] on h2 "Lorem ipsum vs. consectetur adipiscing" at bounding box center [583, 250] width 215 height 77
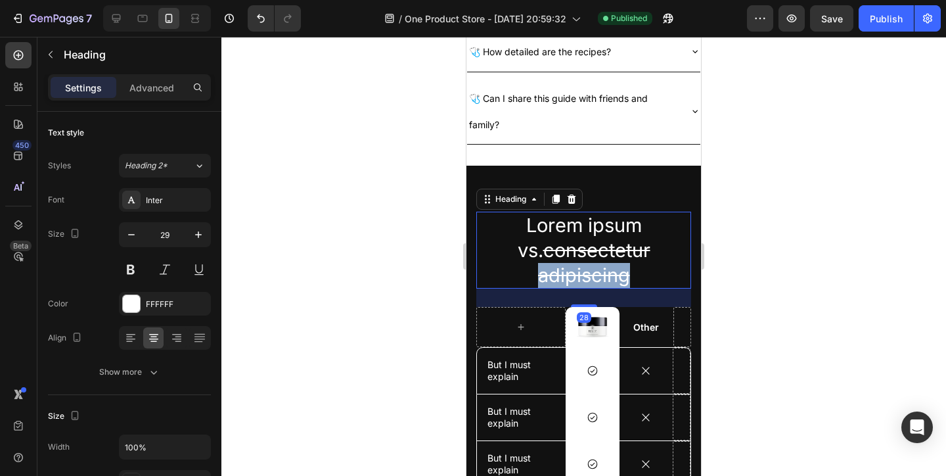
click at [603, 243] on p "Lorem ipsum vs. consectetur adipiscing" at bounding box center [584, 250] width 212 height 74
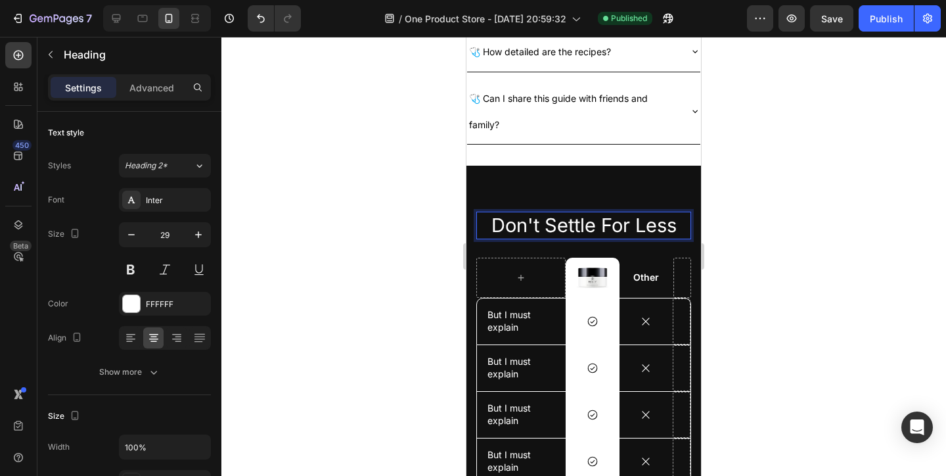
click at [712, 256] on div at bounding box center [583, 256] width 725 height 439
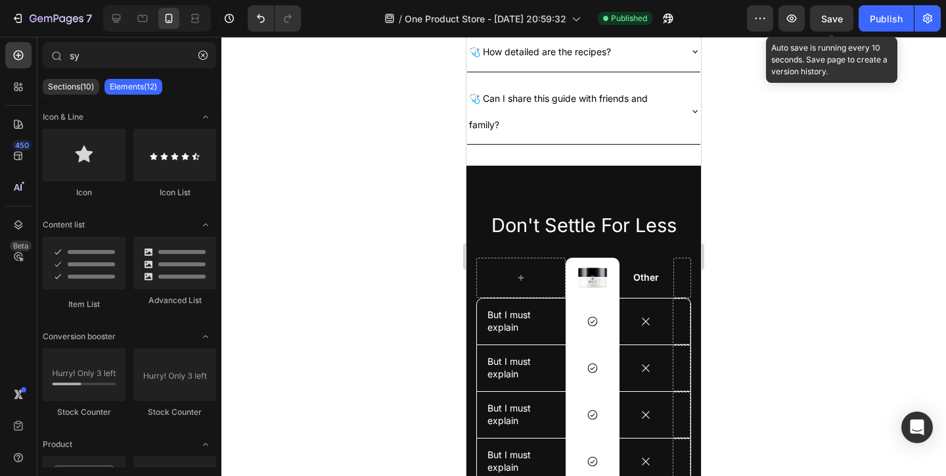
click at [823, 20] on span "Save" at bounding box center [832, 18] width 22 height 11
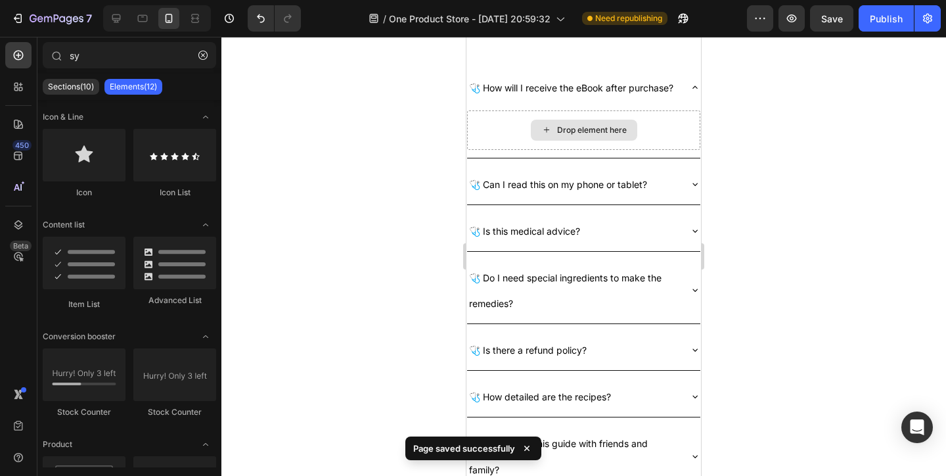
scroll to position [2908, 0]
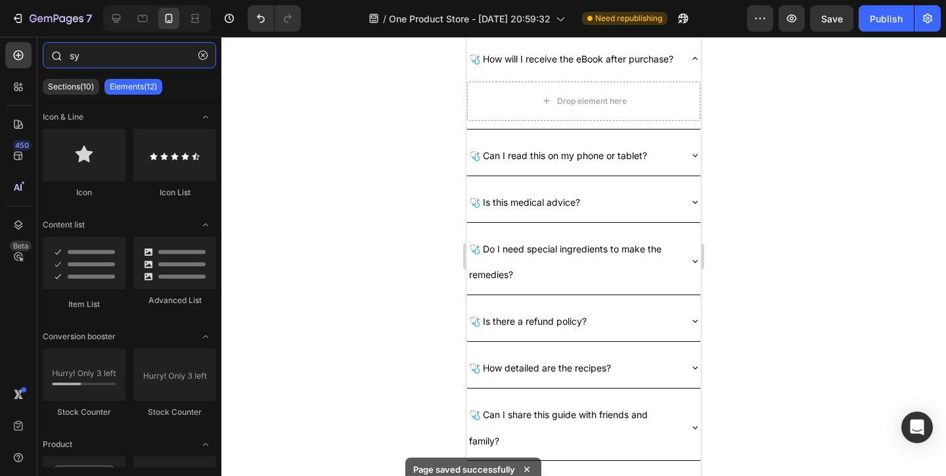
click at [131, 57] on input "sy" at bounding box center [129, 55] width 173 height 26
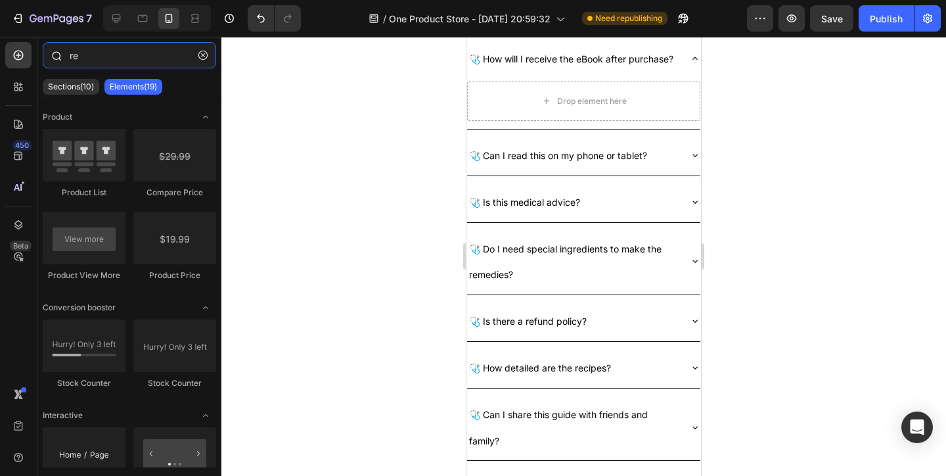
type input "r"
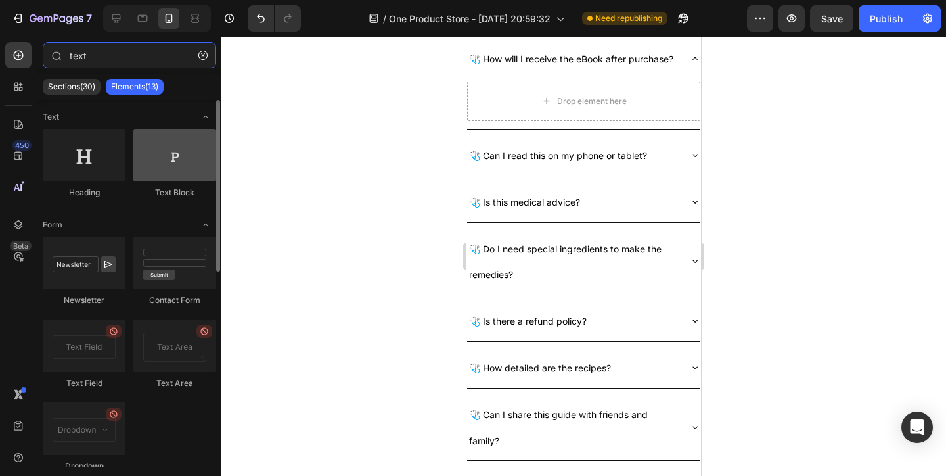
type input "text"
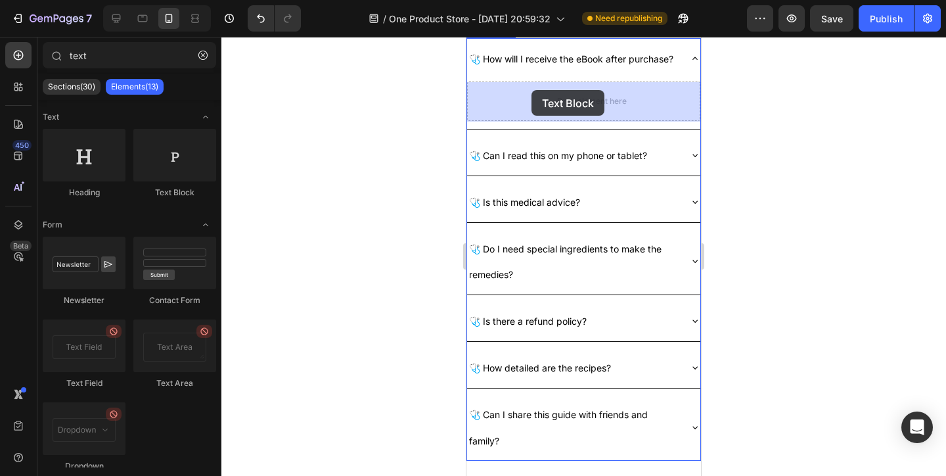
drag, startPoint x: 620, startPoint y: 187, endPoint x: 531, endPoint y: 90, distance: 131.1
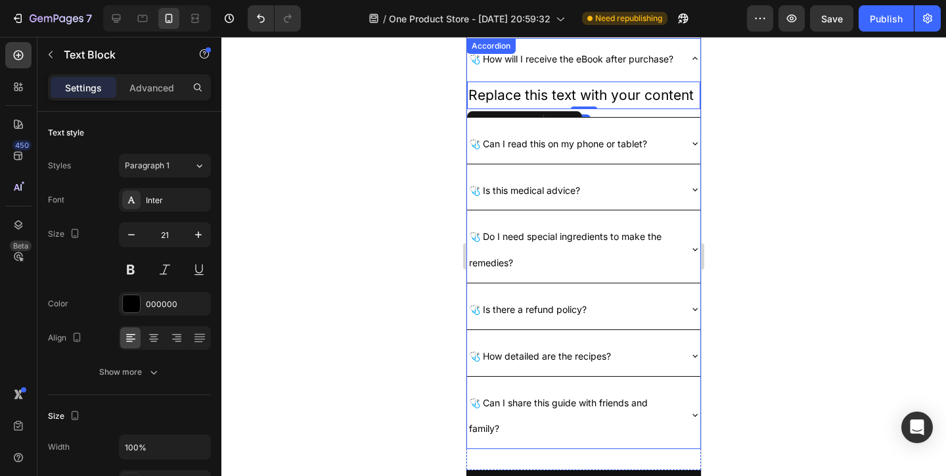
click at [691, 141] on icon at bounding box center [695, 143] width 11 height 11
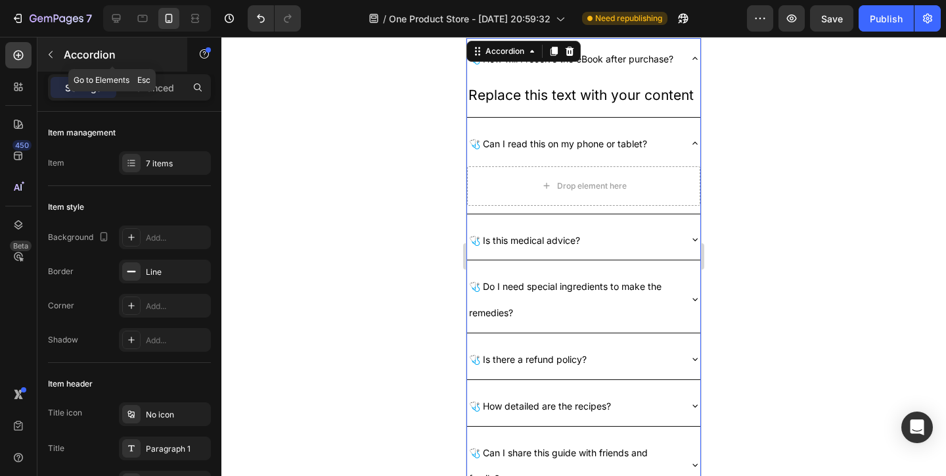
click at [66, 64] on div "Accordion" at bounding box center [112, 54] width 150 height 34
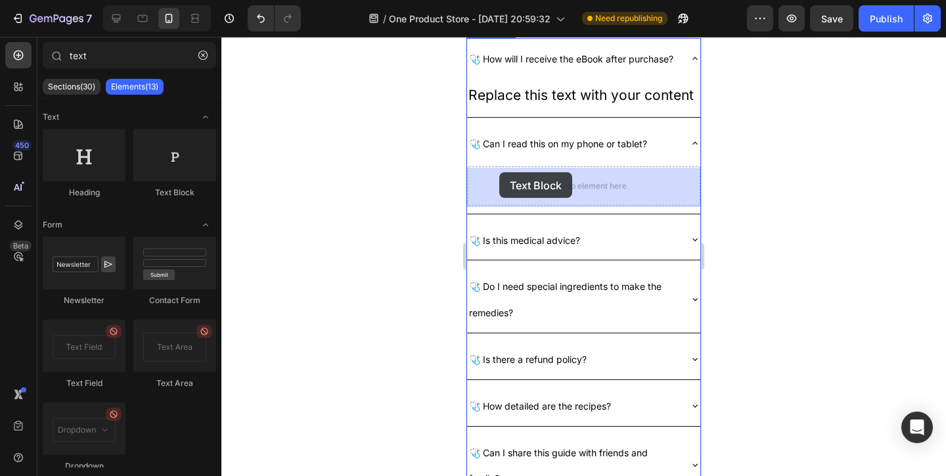
drag, startPoint x: 645, startPoint y: 206, endPoint x: 503, endPoint y: 173, distance: 145.0
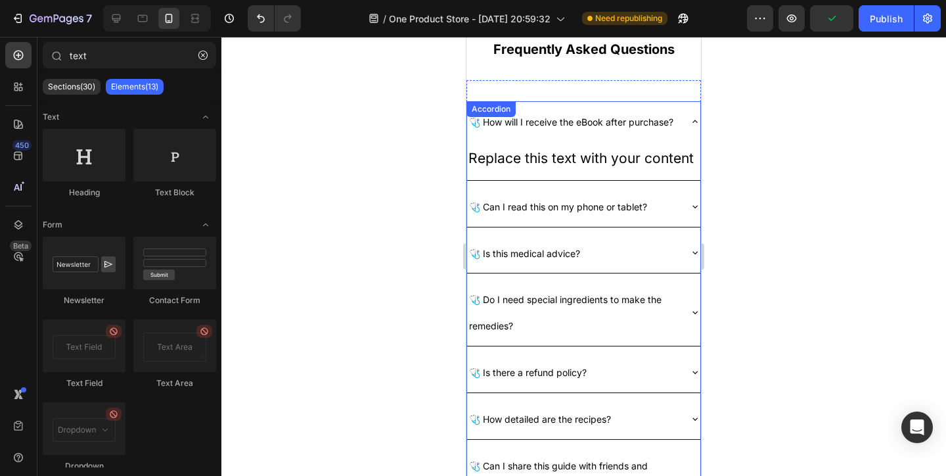
scroll to position [2925, 0]
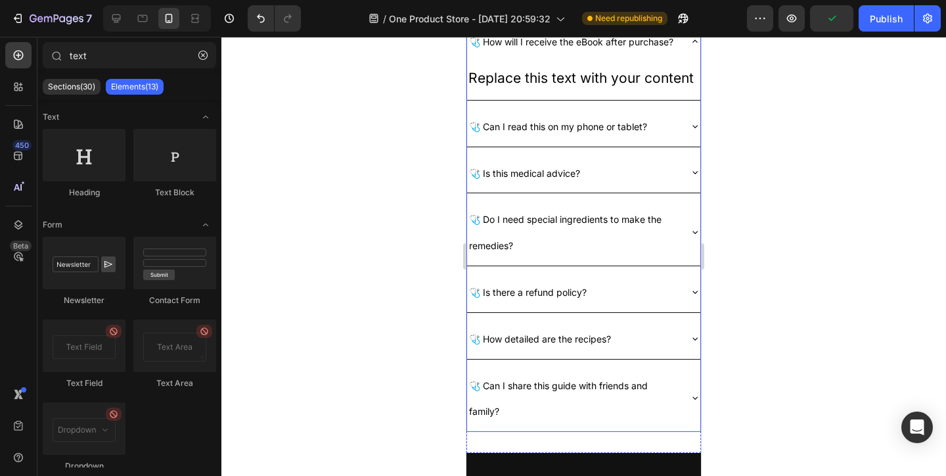
click at [664, 164] on div "🩺 Is this medical advice?" at bounding box center [573, 173] width 212 height 30
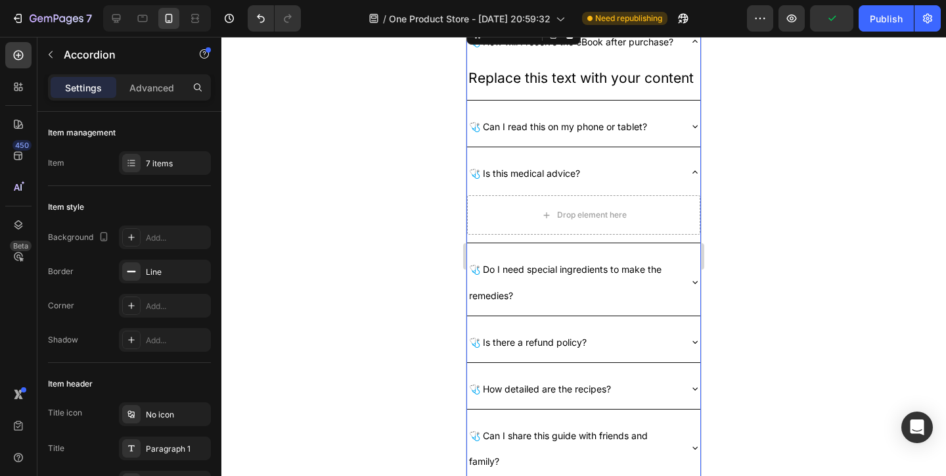
scroll to position [3015, 0]
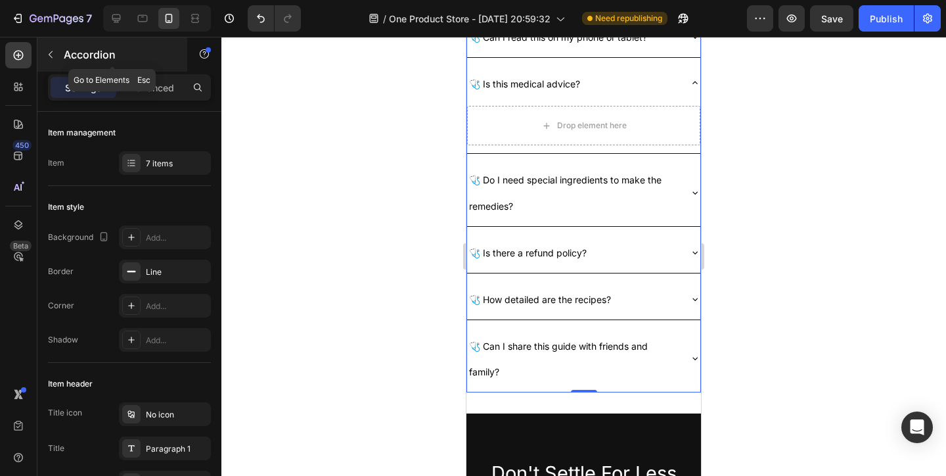
click at [53, 64] on button "button" at bounding box center [50, 54] width 21 height 21
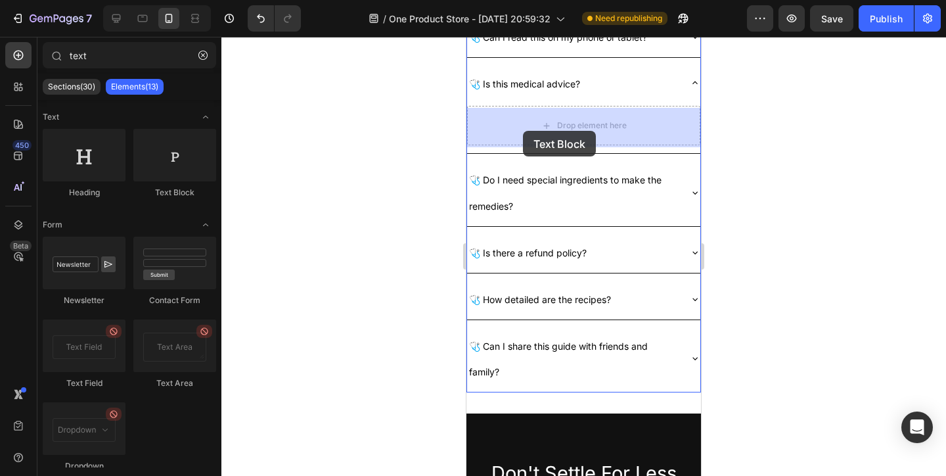
drag, startPoint x: 613, startPoint y: 195, endPoint x: 523, endPoint y: 130, distance: 111.1
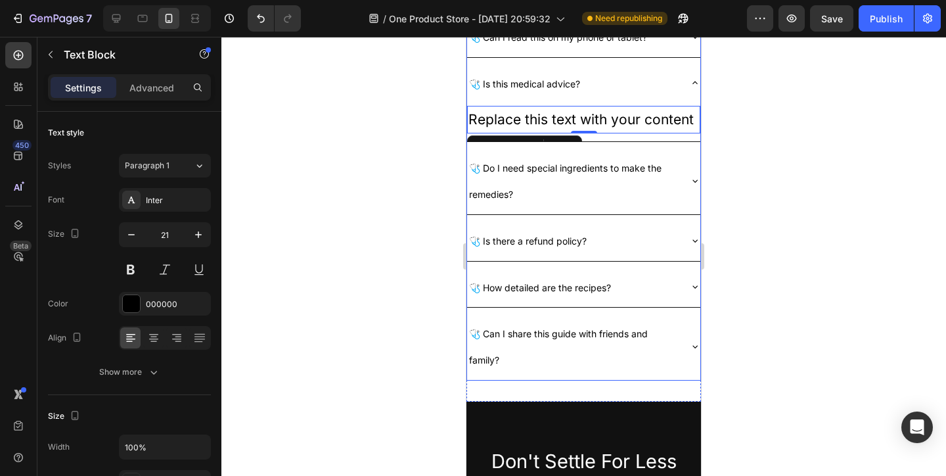
click at [686, 179] on div "🩺 Do I need special ingredients to make the remedies?" at bounding box center [583, 180] width 233 height 67
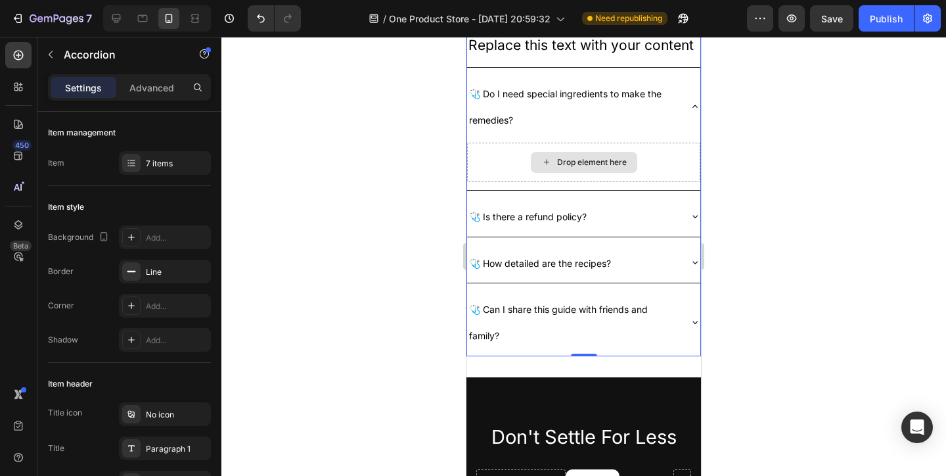
scroll to position [3131, 0]
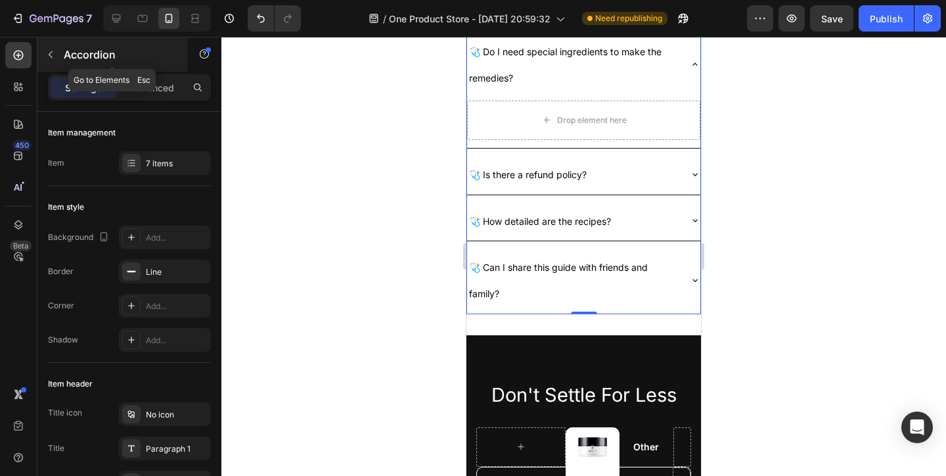
click at [59, 49] on button "button" at bounding box center [50, 54] width 21 height 21
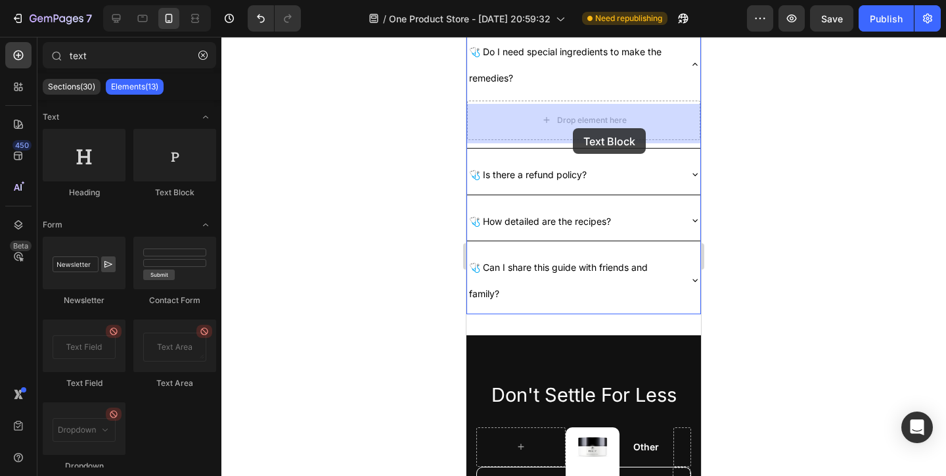
drag, startPoint x: 613, startPoint y: 198, endPoint x: 573, endPoint y: 128, distance: 80.9
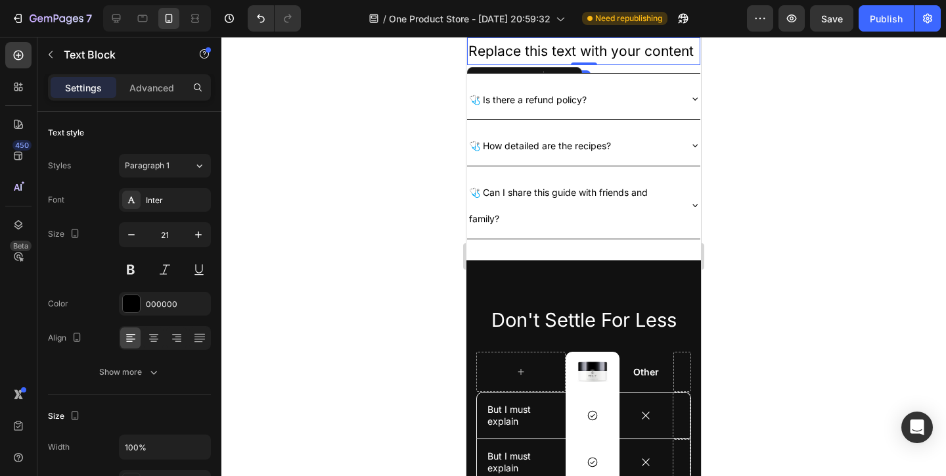
scroll to position [3202, 0]
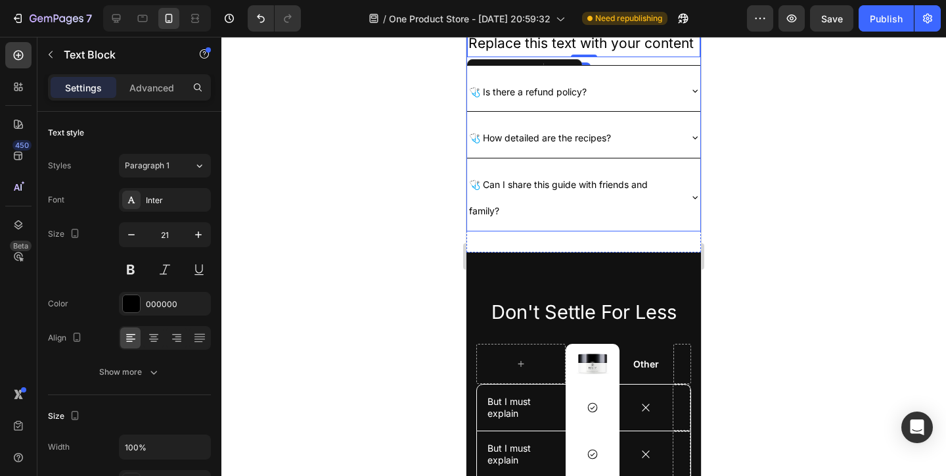
click at [689, 93] on div "🩺 Is there a refund policy?" at bounding box center [583, 91] width 233 height 41
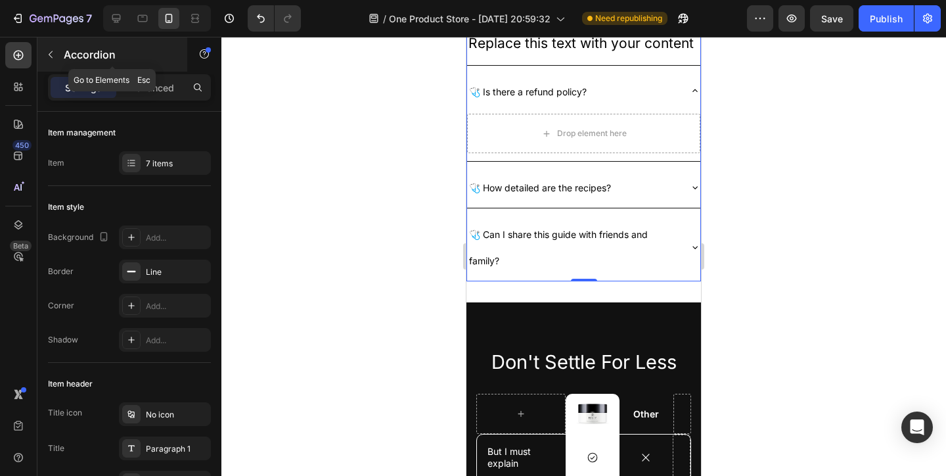
click at [60, 61] on button "button" at bounding box center [50, 54] width 21 height 21
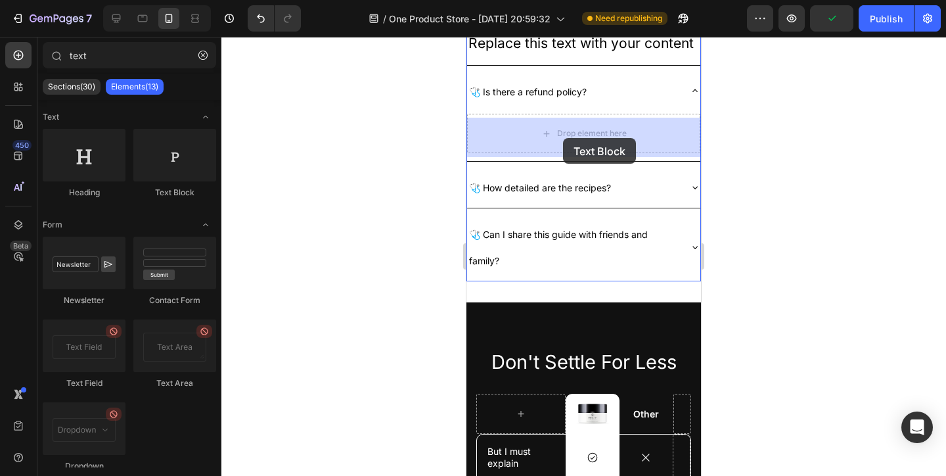
drag, startPoint x: 615, startPoint y: 200, endPoint x: 563, endPoint y: 138, distance: 81.2
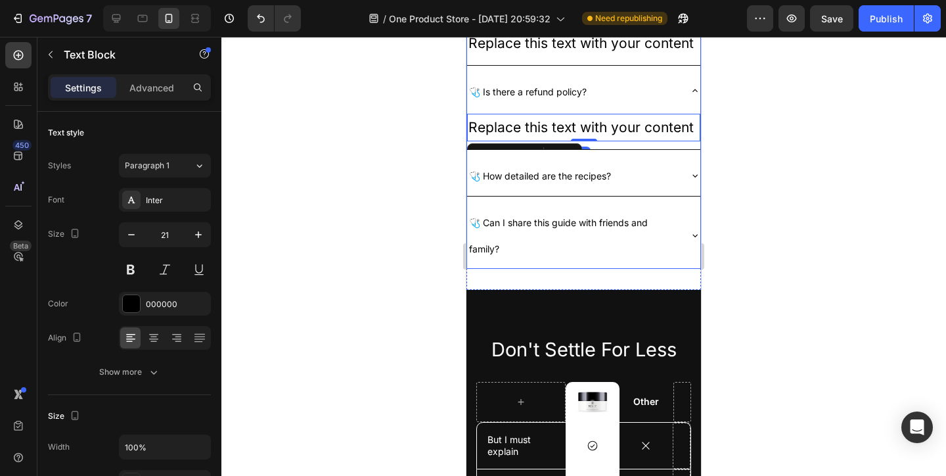
click at [684, 177] on div "🩺 How detailed are the recipes?" at bounding box center [583, 175] width 233 height 41
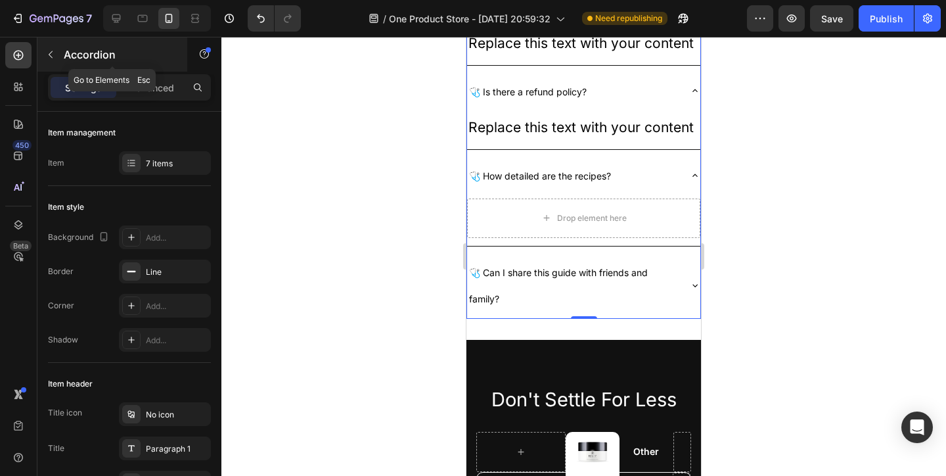
click at [77, 47] on p "Accordion" at bounding box center [120, 55] width 112 height 16
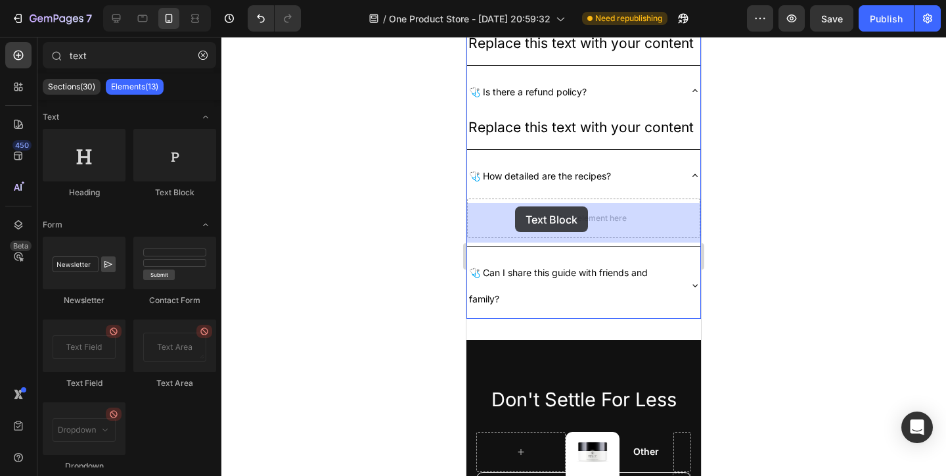
drag, startPoint x: 623, startPoint y: 203, endPoint x: 514, endPoint y: 206, distance: 108.5
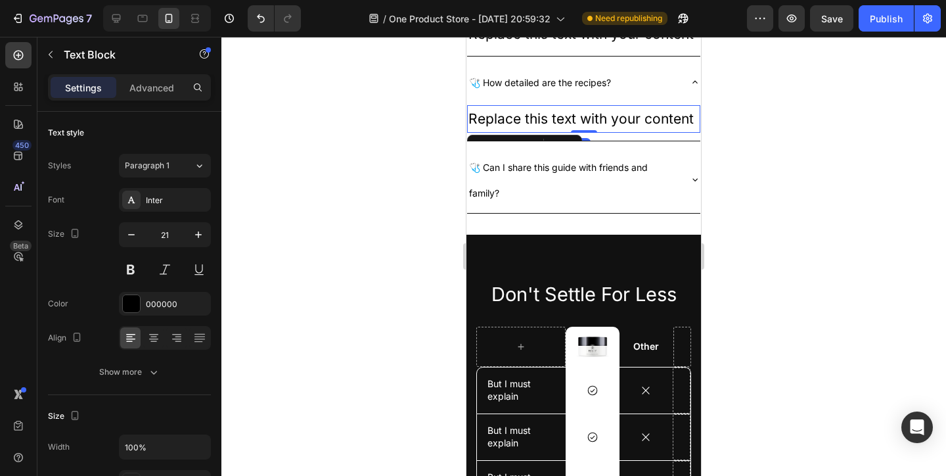
scroll to position [3354, 0]
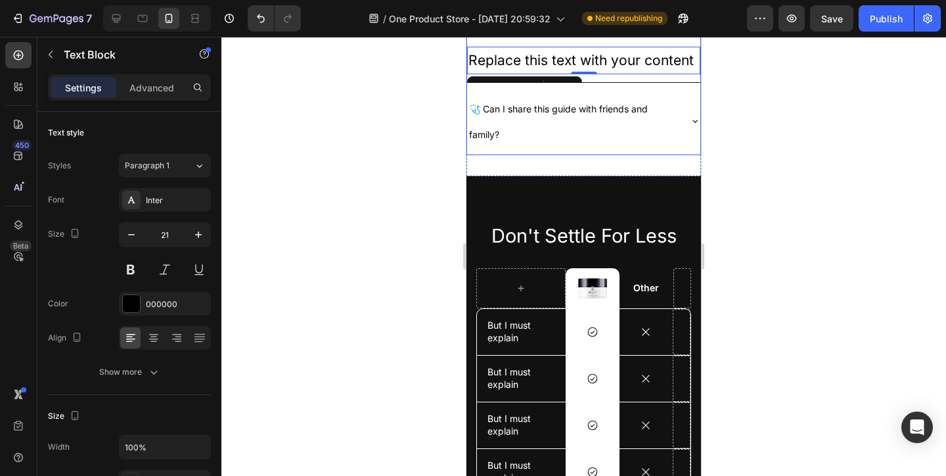
click at [683, 120] on div "🩺 Can I share this guide with friends and family?" at bounding box center [583, 121] width 233 height 67
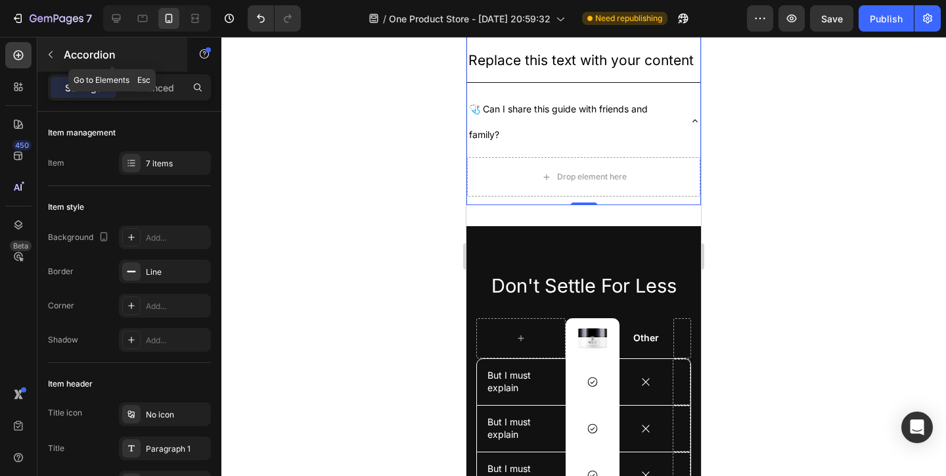
click at [82, 58] on p "Accordion" at bounding box center [120, 55] width 112 height 16
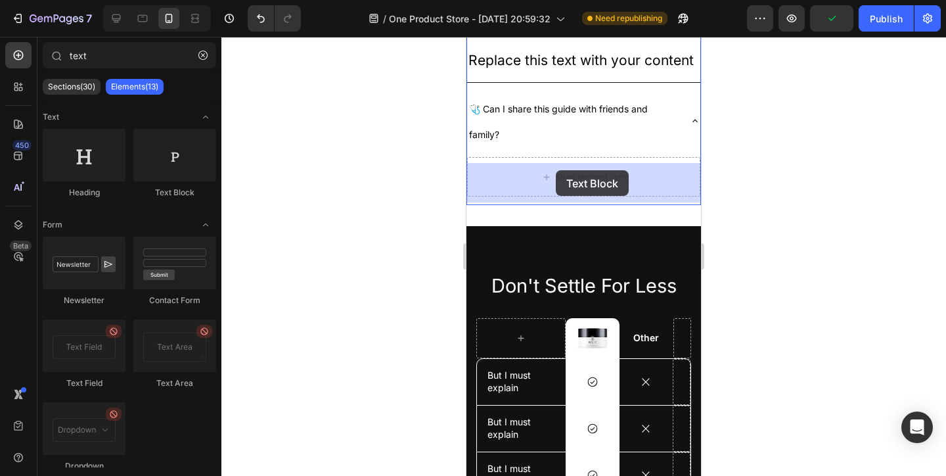
drag, startPoint x: 629, startPoint y: 199, endPoint x: 556, endPoint y: 170, distance: 78.5
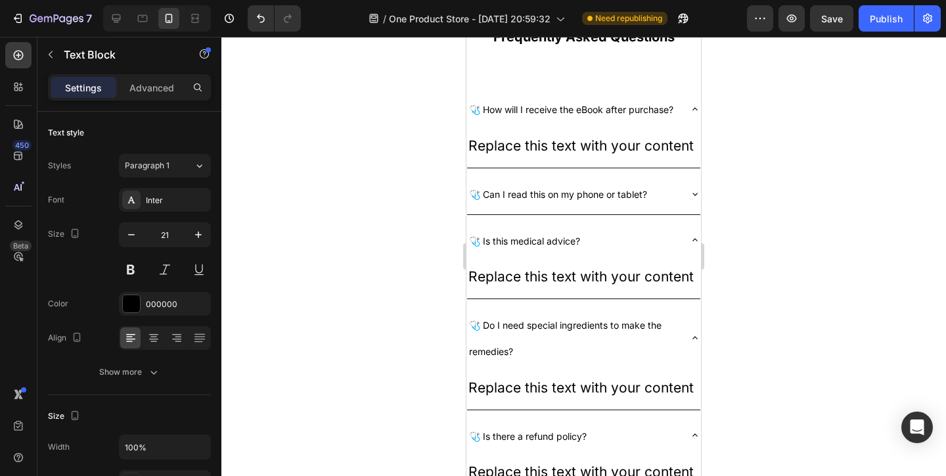
scroll to position [2848, 0]
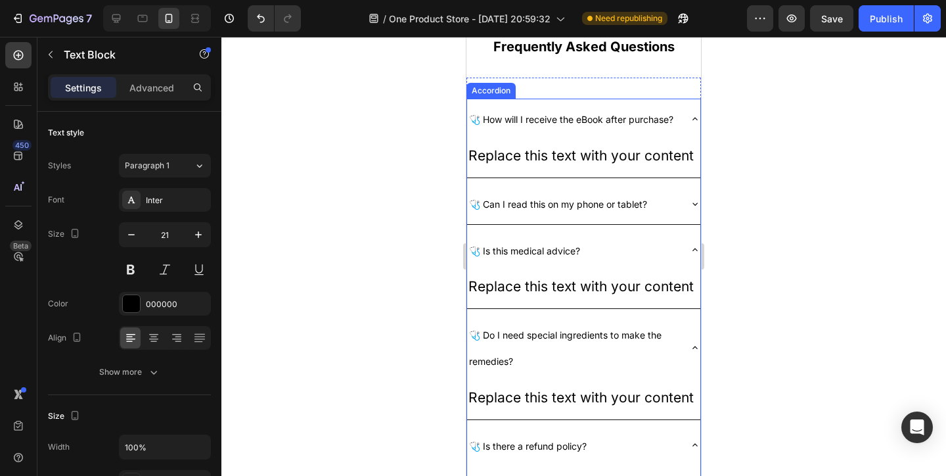
click at [679, 200] on div "🩺 Can I read this on my phone or tablet?" at bounding box center [573, 204] width 212 height 30
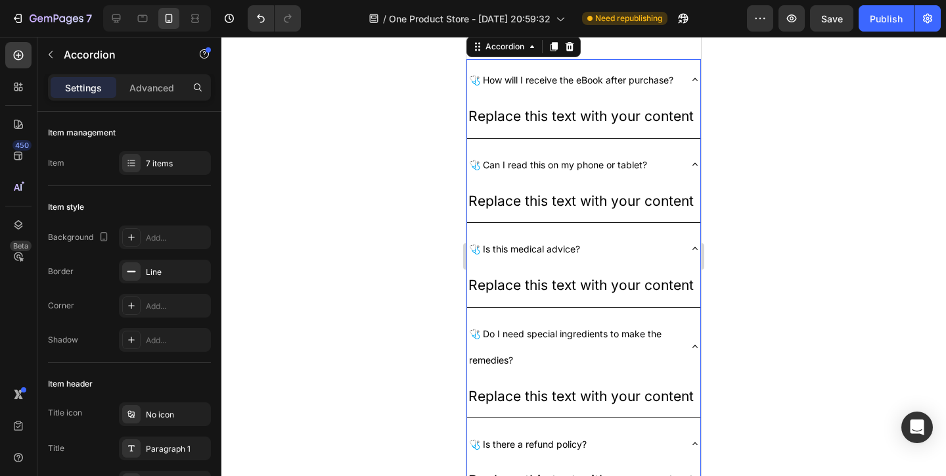
scroll to position [2877, 0]
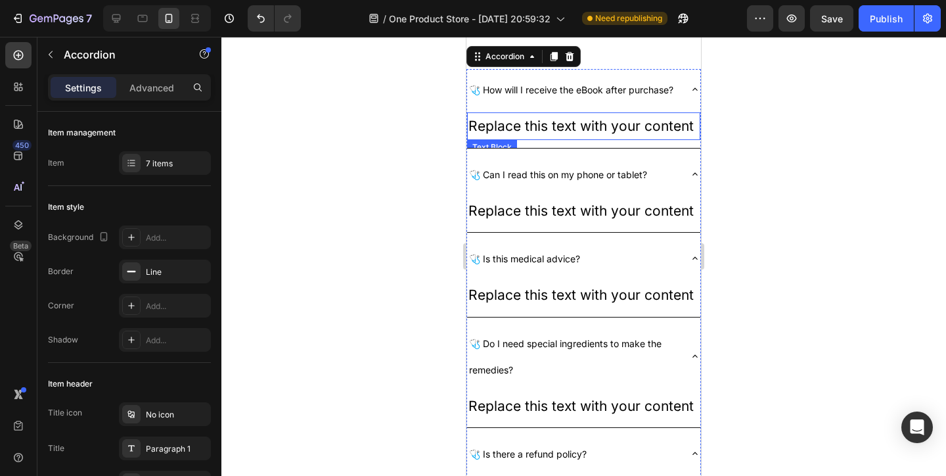
click at [525, 120] on div "Replace this text with your content" at bounding box center [583, 126] width 233 height 28
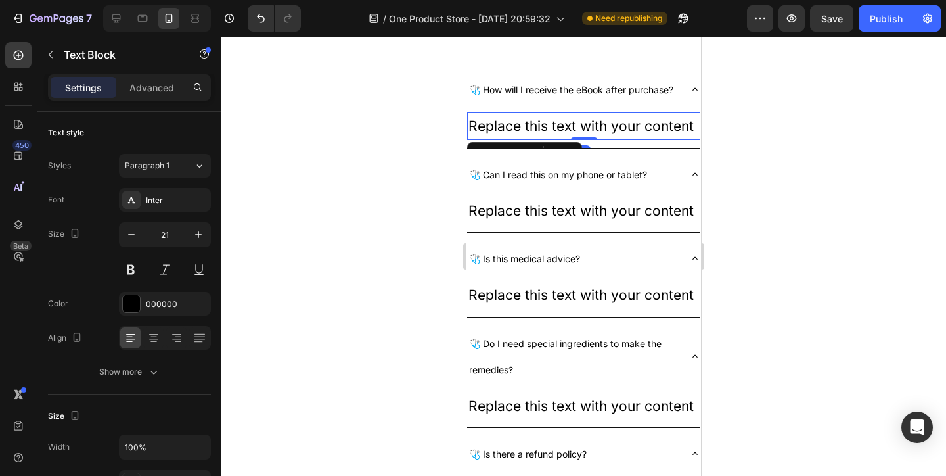
click at [525, 120] on div "Replace this text with your content" at bounding box center [583, 126] width 233 height 28
click at [525, 120] on p "Replace this text with your content" at bounding box center [583, 126] width 231 height 25
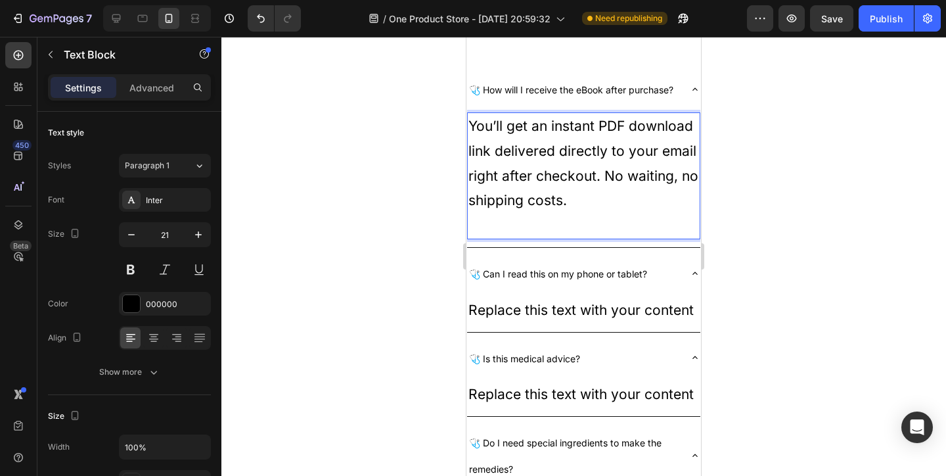
click at [520, 135] on p "You’ll get an instant PDF download link delivered directly to your email right …" at bounding box center [583, 163] width 231 height 99
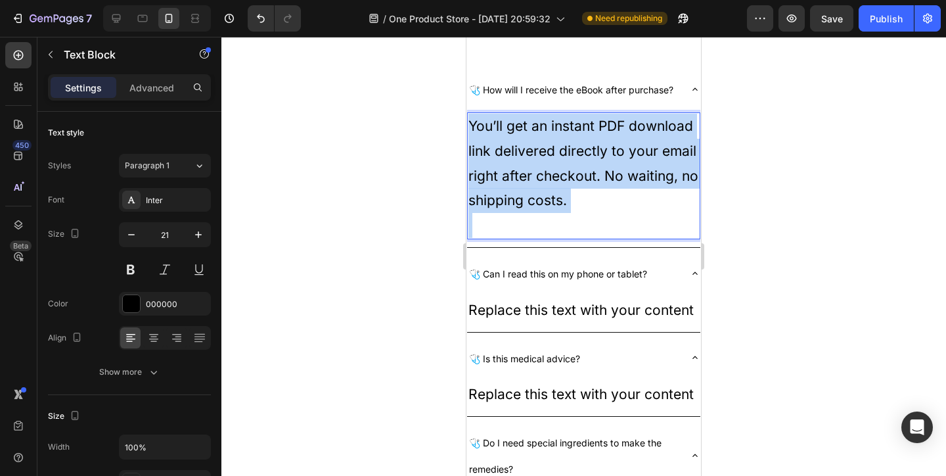
click at [520, 135] on p "You’ll get an instant PDF download link delivered directly to your email right …" at bounding box center [583, 163] width 231 height 99
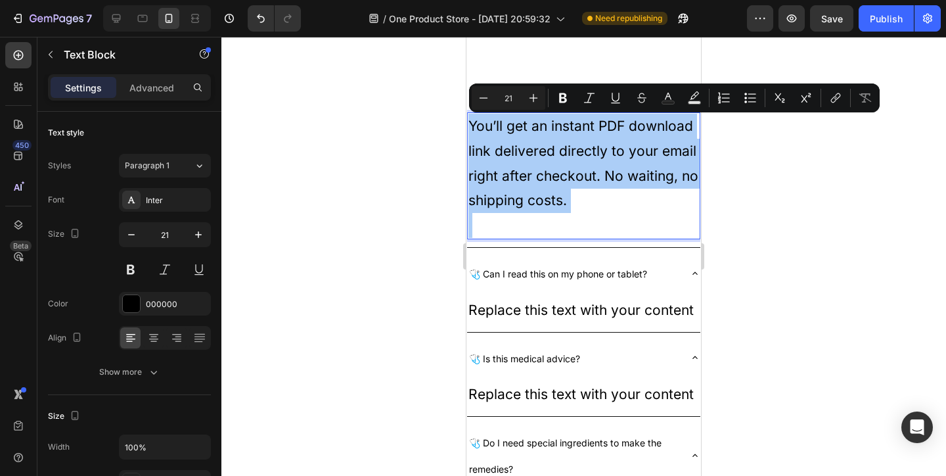
click at [507, 101] on input "21" at bounding box center [508, 98] width 26 height 16
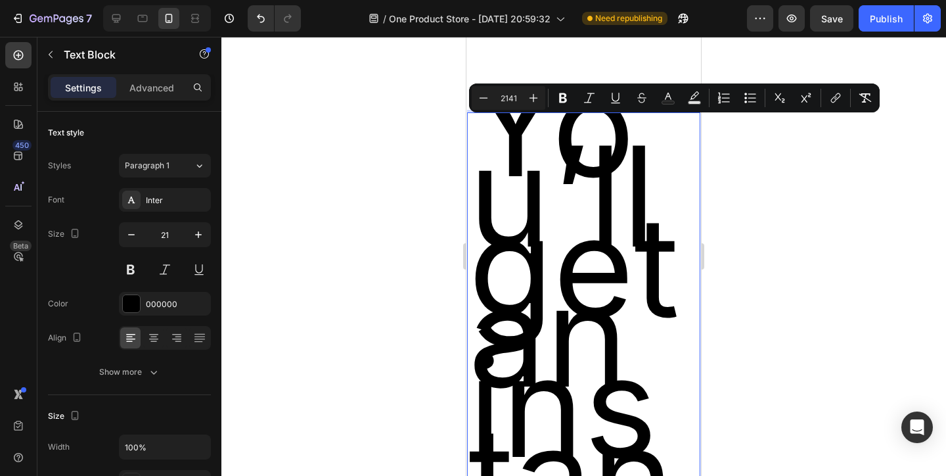
click at [507, 101] on input "2141" at bounding box center [508, 98] width 26 height 16
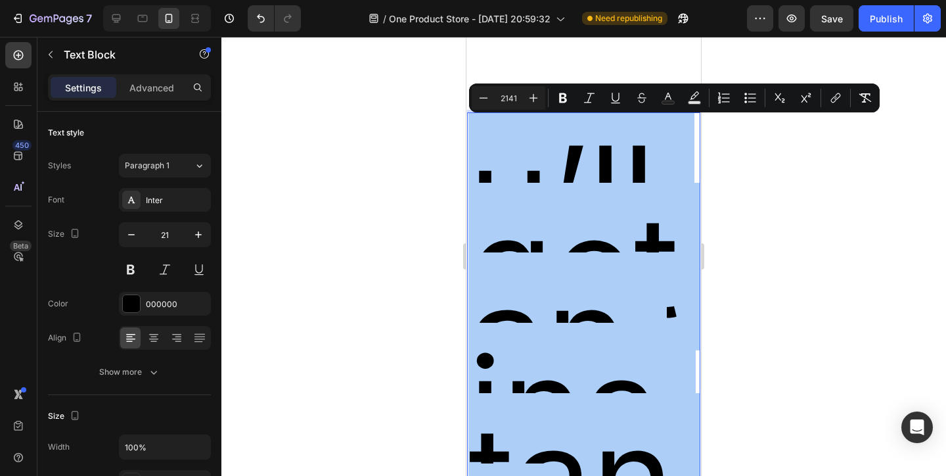
click at [507, 101] on input "2141" at bounding box center [508, 98] width 26 height 16
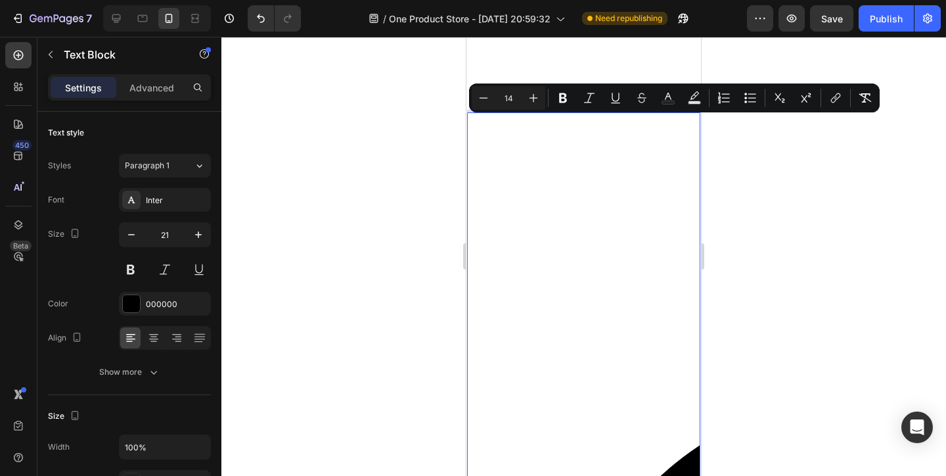
type input "14"
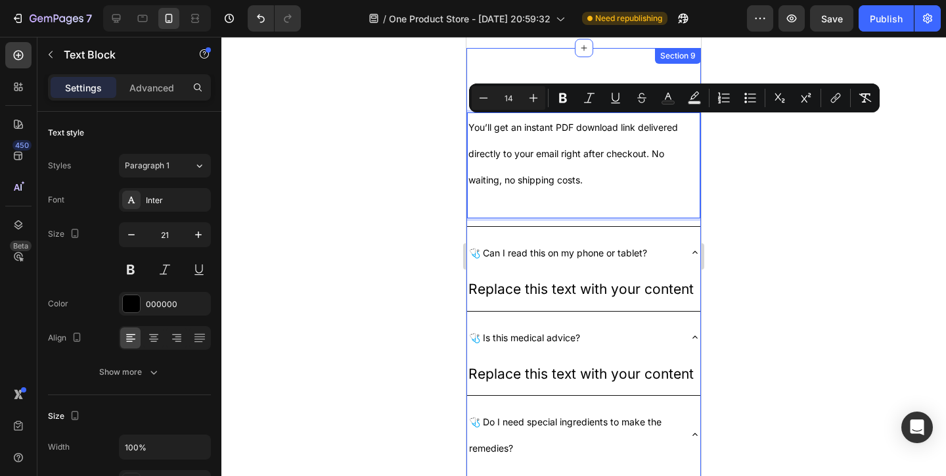
click at [532, 53] on div "🩺 How will I receive the eBook after purchase? You’ll get an instant PDF downlo…" at bounding box center [584, 427] width 235 height 759
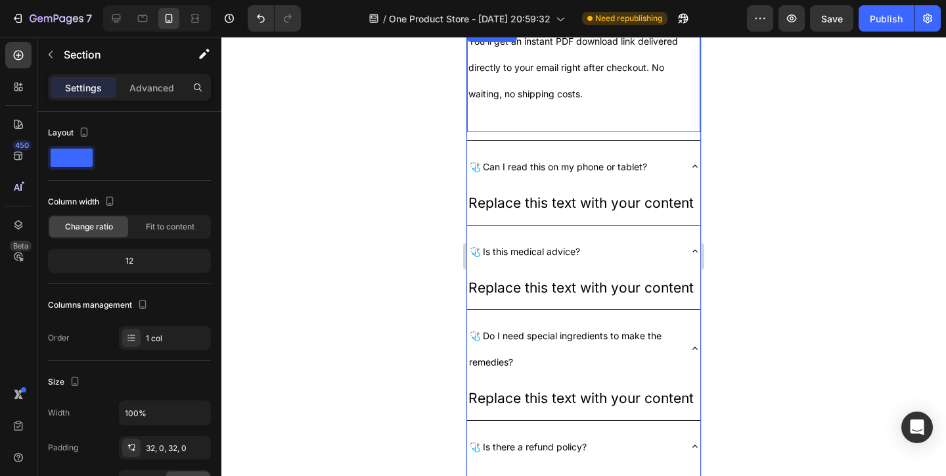
scroll to position [2964, 0]
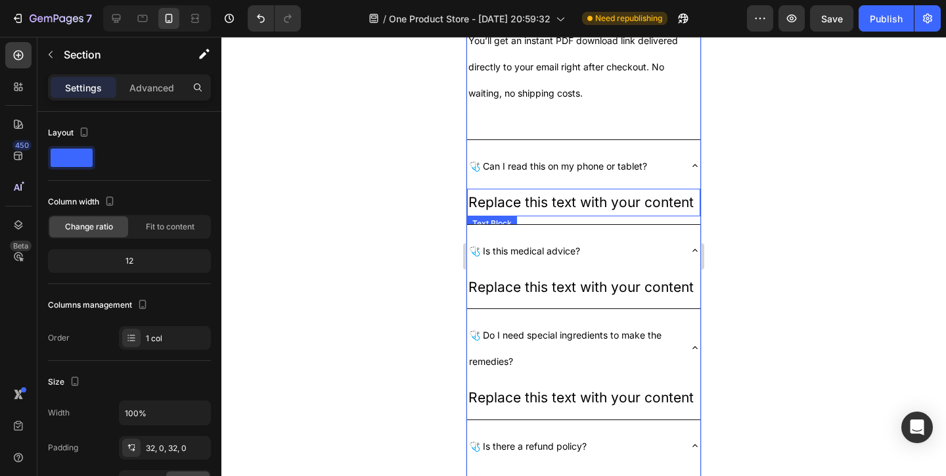
click at [530, 206] on div "Replace this text with your content" at bounding box center [583, 203] width 233 height 28
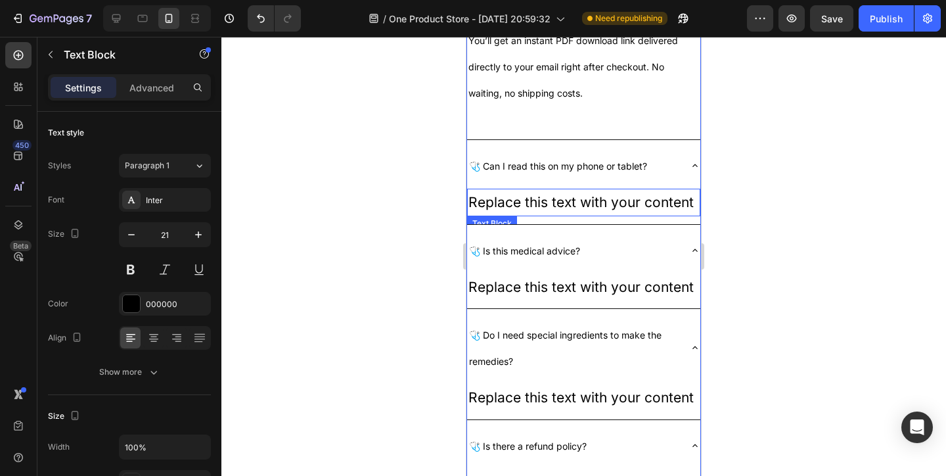
click at [530, 206] on div "Replace this text with your content" at bounding box center [583, 203] width 233 height 28
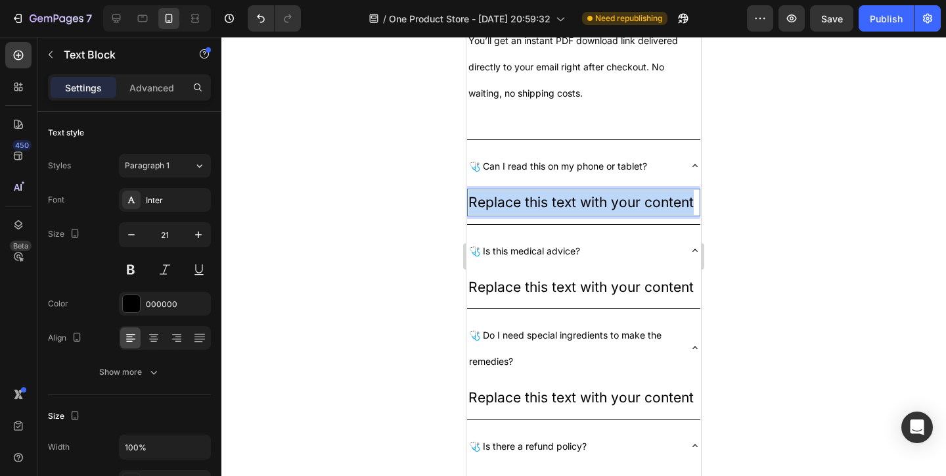
click at [530, 206] on p "Replace this text with your content" at bounding box center [583, 202] width 231 height 25
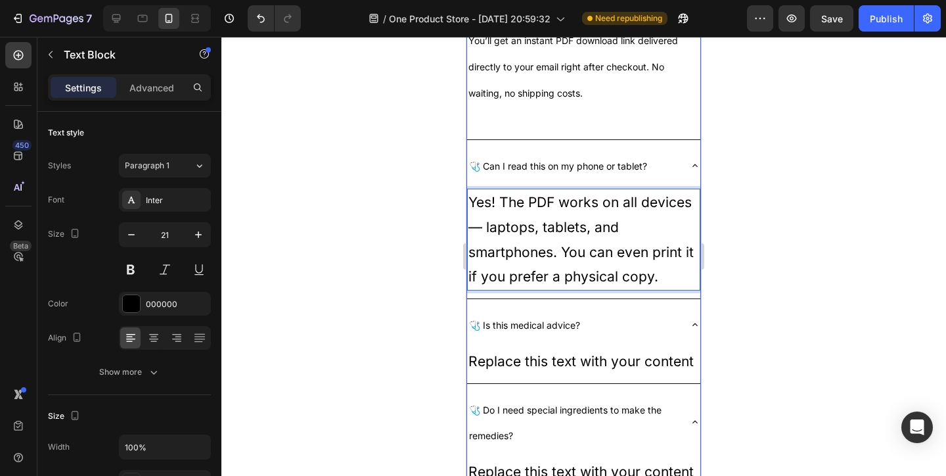
click at [510, 225] on p "Yes! The PDF works on all devices — laptops, tablets, and smartphones. You can …" at bounding box center [583, 239] width 231 height 99
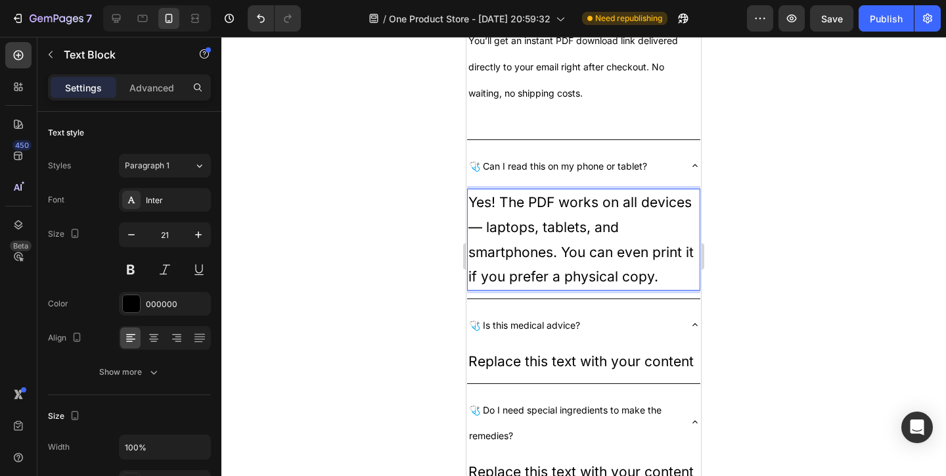
click at [510, 225] on p "Yes! The PDF works on all devices — laptops, tablets, and smartphones. You can …" at bounding box center [583, 239] width 231 height 99
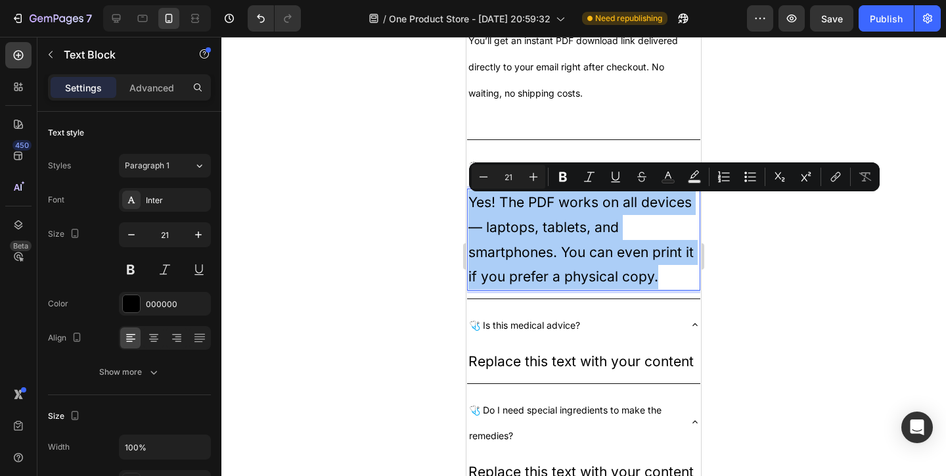
click at [511, 178] on input "21" at bounding box center [508, 177] width 26 height 16
click at [511, 178] on input "211" at bounding box center [508, 177] width 26 height 16
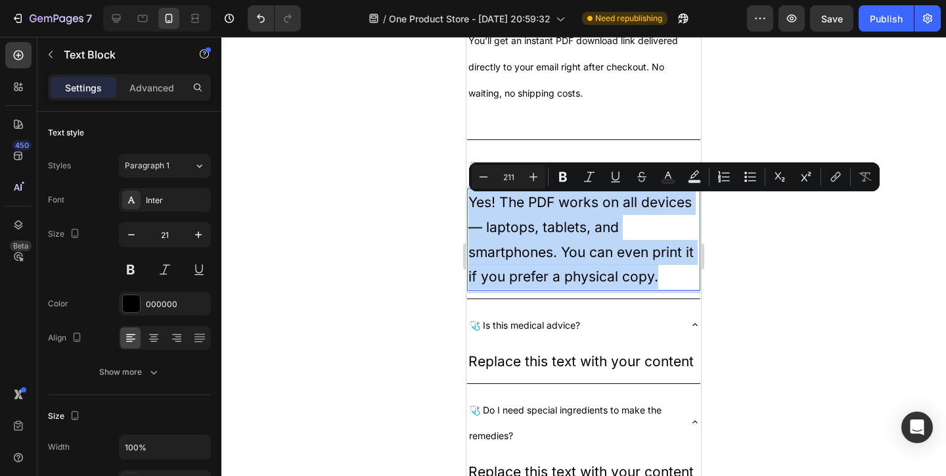
click at [511, 178] on input "211" at bounding box center [508, 177] width 26 height 16
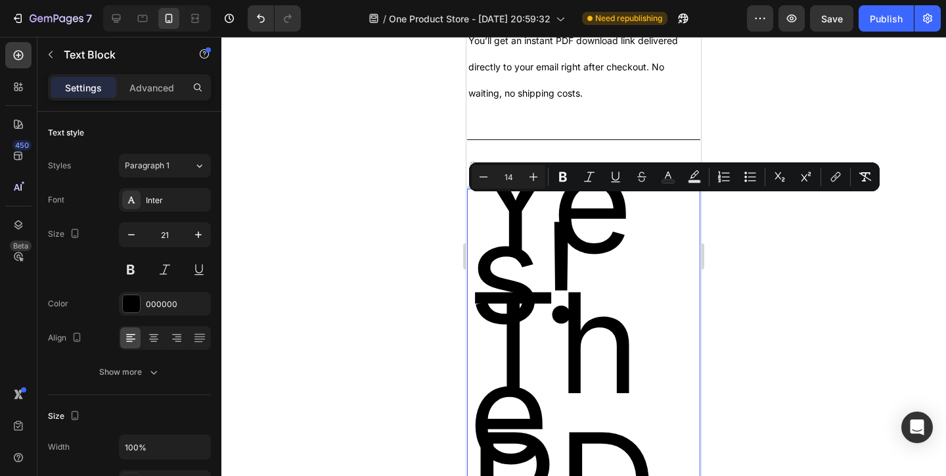
type input "14"
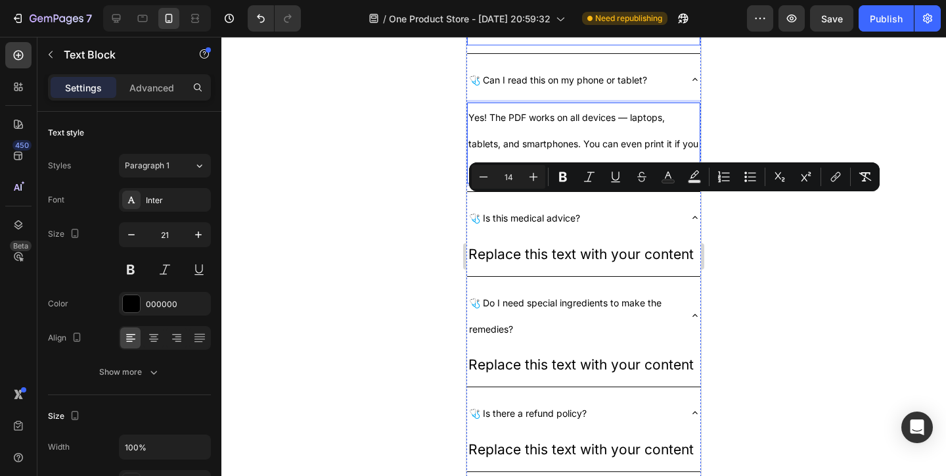
scroll to position [3055, 0]
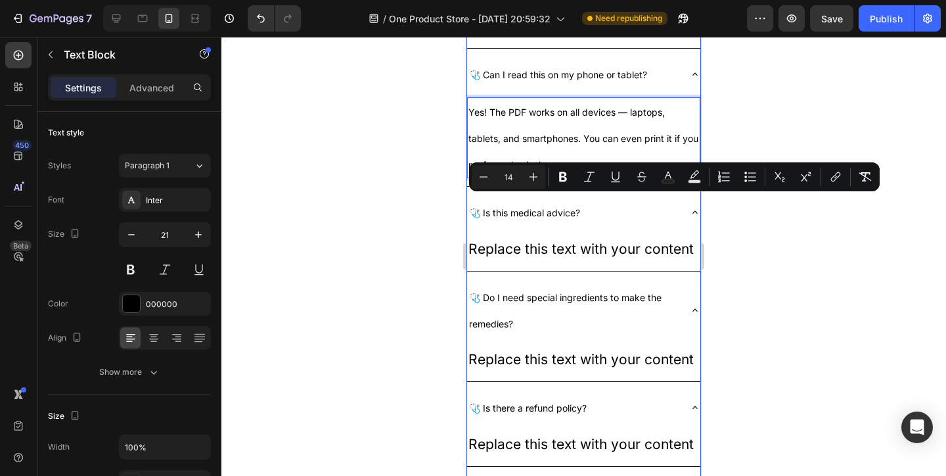
click at [507, 225] on p "🩺 Is this medical advice?" at bounding box center [524, 212] width 111 height 26
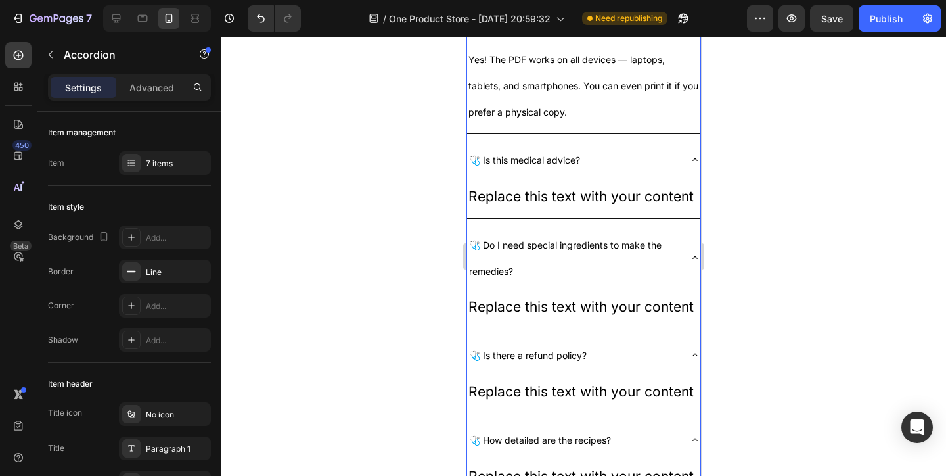
scroll to position [3110, 0]
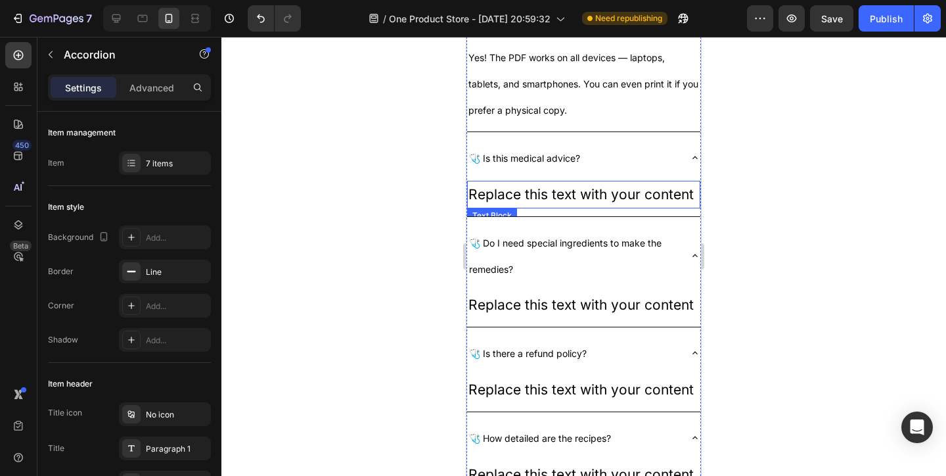
click at [517, 204] on div "Replace this text with your content" at bounding box center [583, 195] width 233 height 28
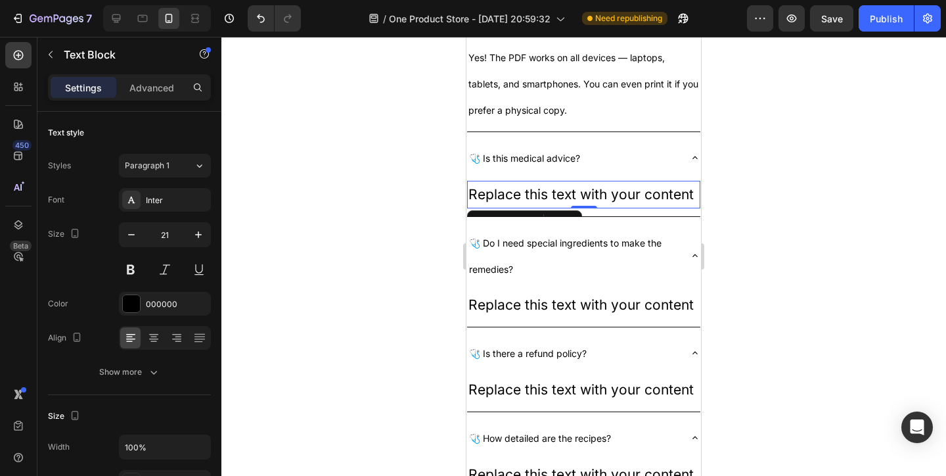
click at [554, 194] on div "Replace this text with your content" at bounding box center [583, 195] width 233 height 28
click at [554, 194] on p "Replace this text with your content" at bounding box center [583, 194] width 231 height 25
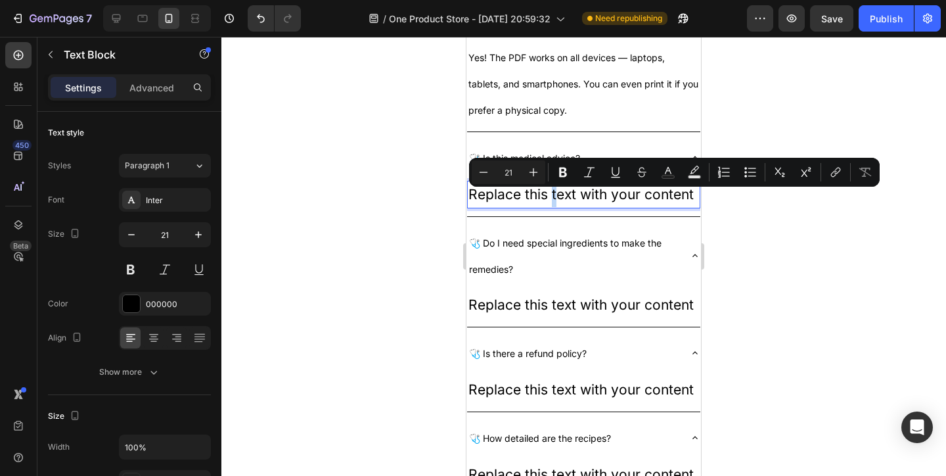
click at [554, 194] on p "Replace this text with your content" at bounding box center [583, 194] width 231 height 25
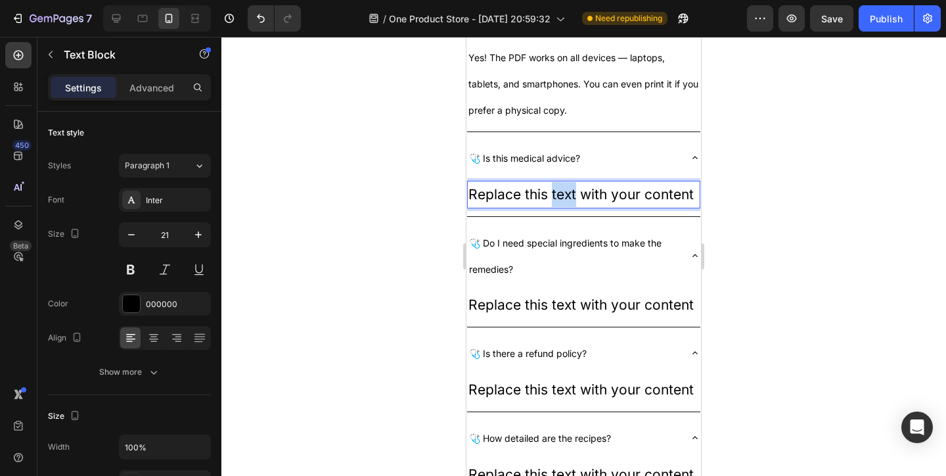
click at [554, 194] on p "Replace this text with your content" at bounding box center [583, 194] width 231 height 25
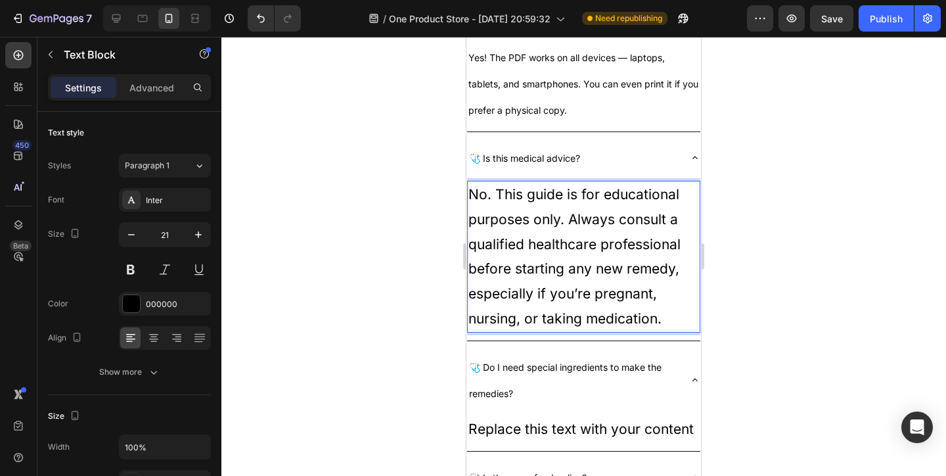
click at [549, 210] on p "No. This guide is for educational purposes only. Always consult a qualified hea…" at bounding box center [583, 256] width 231 height 149
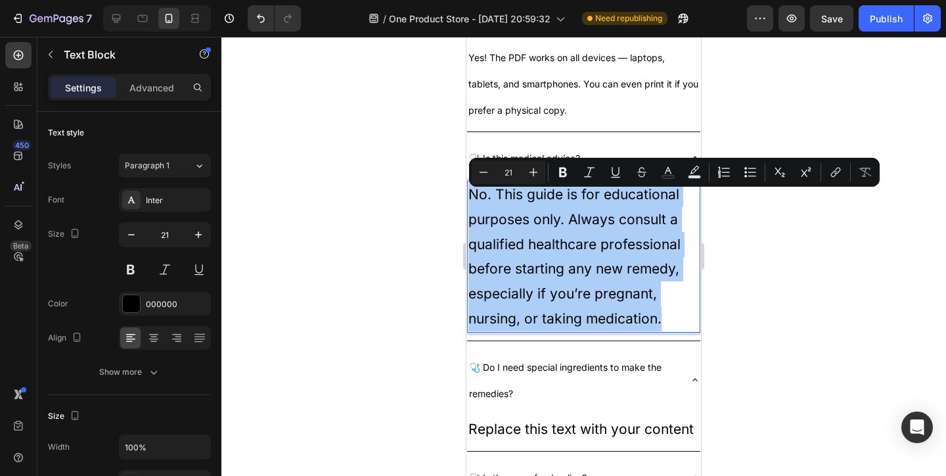
click at [509, 173] on input "21" at bounding box center [508, 172] width 26 height 16
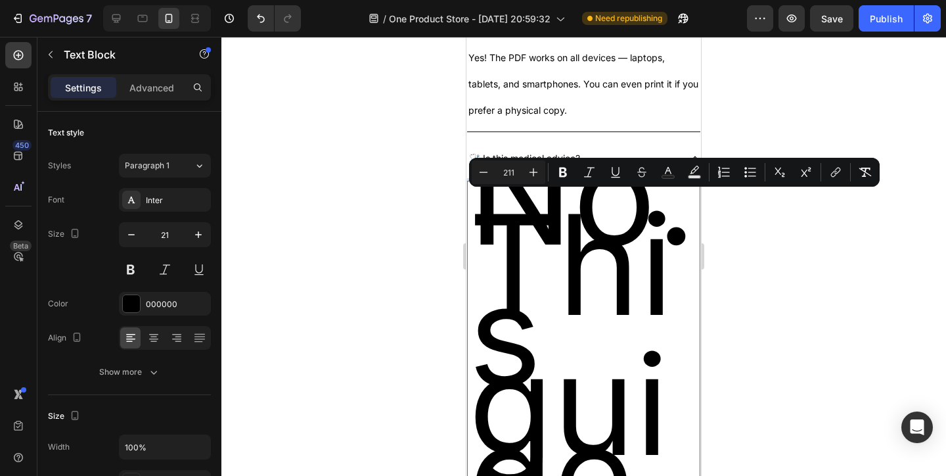
click at [509, 173] on input "211" at bounding box center [508, 172] width 26 height 16
type input "14"
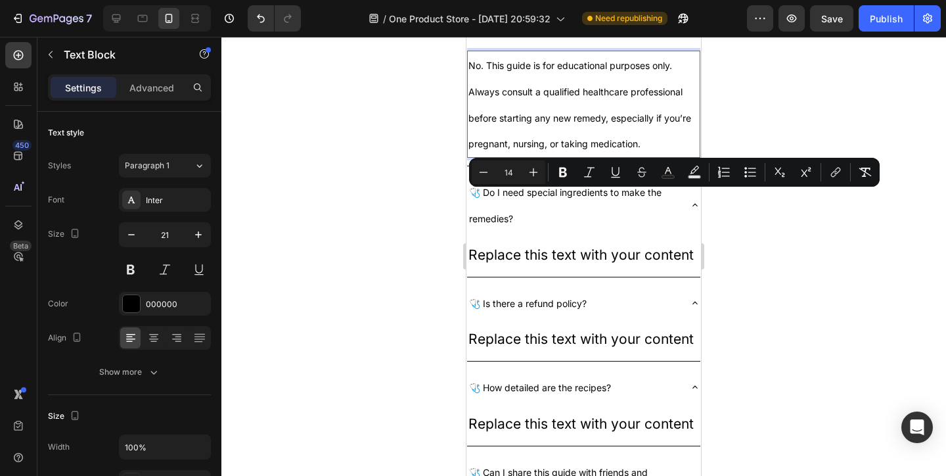
scroll to position [3271, 0]
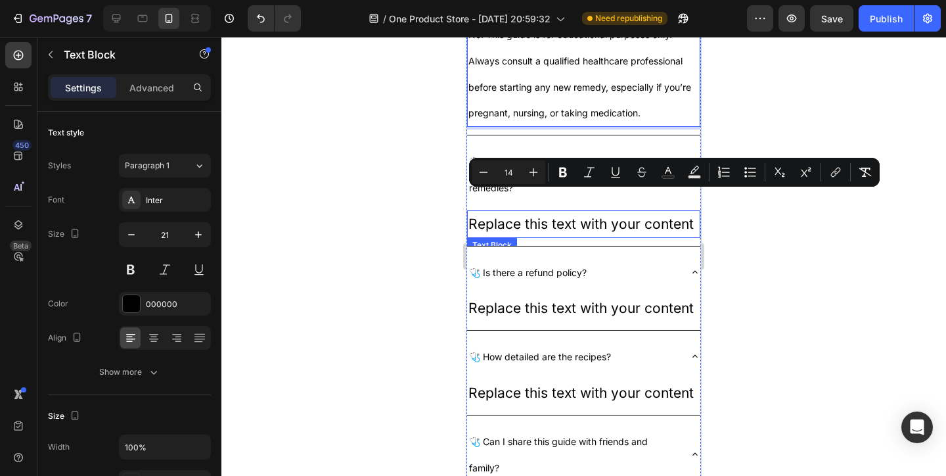
click at [503, 208] on div "🩺 Do I need special ingredients to make the remedies?" at bounding box center [583, 174] width 233 height 67
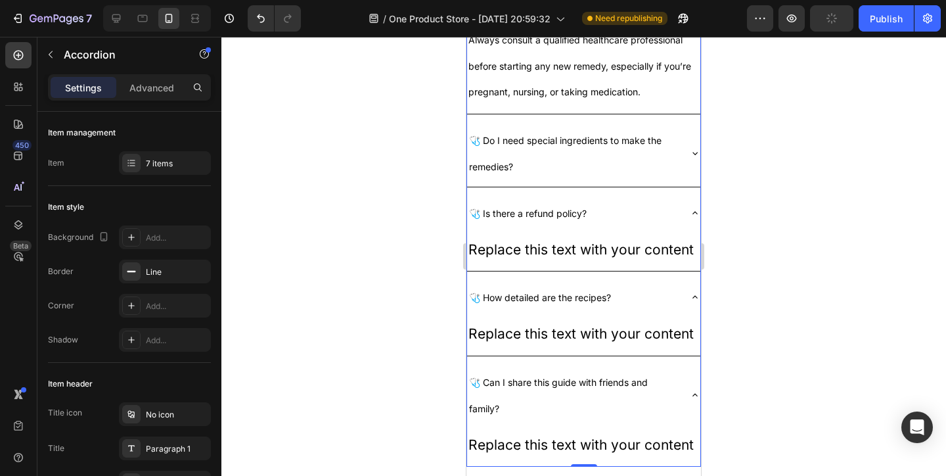
scroll to position [3293, 0]
click at [679, 166] on div "🩺 Do I need special ingredients to make the remedies?" at bounding box center [573, 152] width 212 height 57
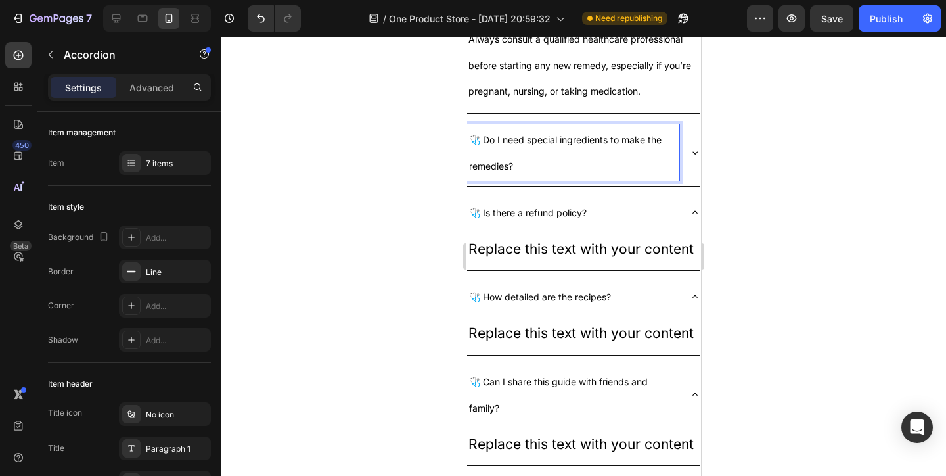
click at [683, 170] on div "🩺 Do I need special ingredients to make the remedies?" at bounding box center [583, 152] width 233 height 67
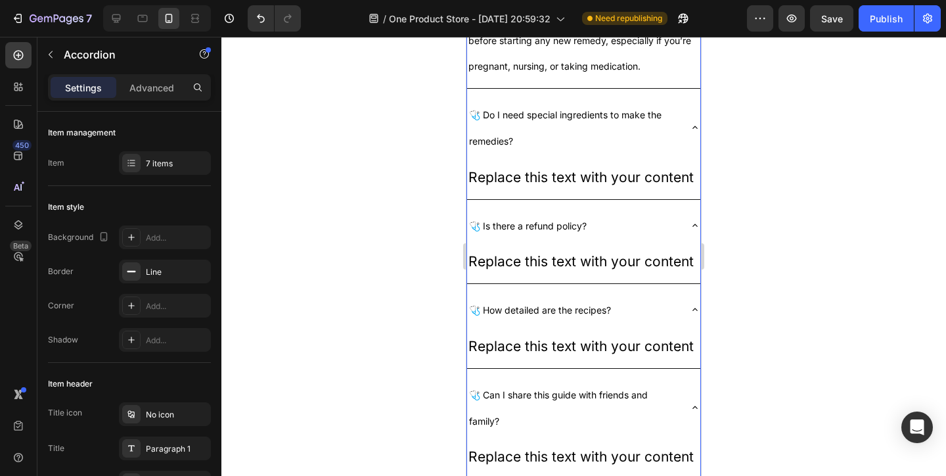
scroll to position [3326, 0]
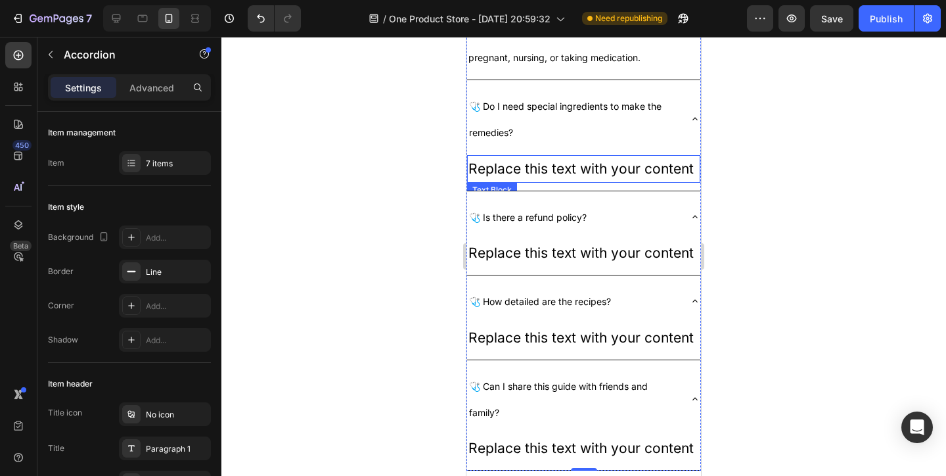
click at [645, 175] on div "Replace this text with your content" at bounding box center [583, 169] width 233 height 28
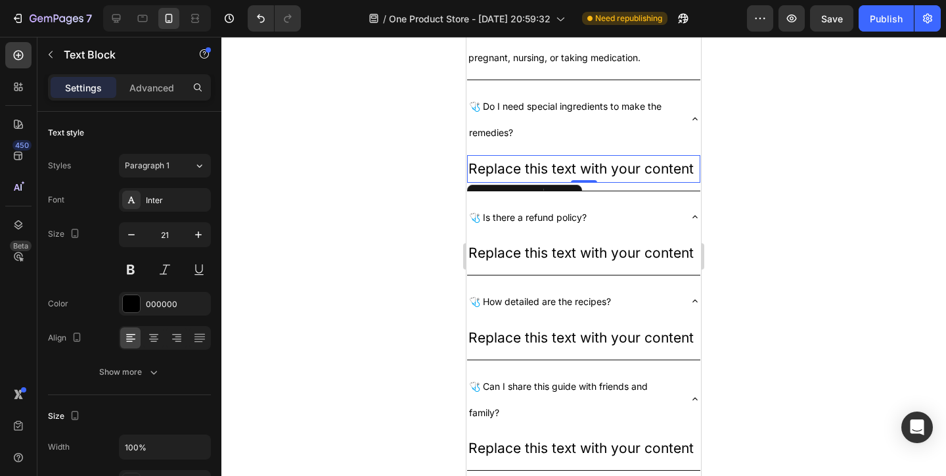
click at [507, 178] on div "Replace this text with your content" at bounding box center [583, 169] width 233 height 28
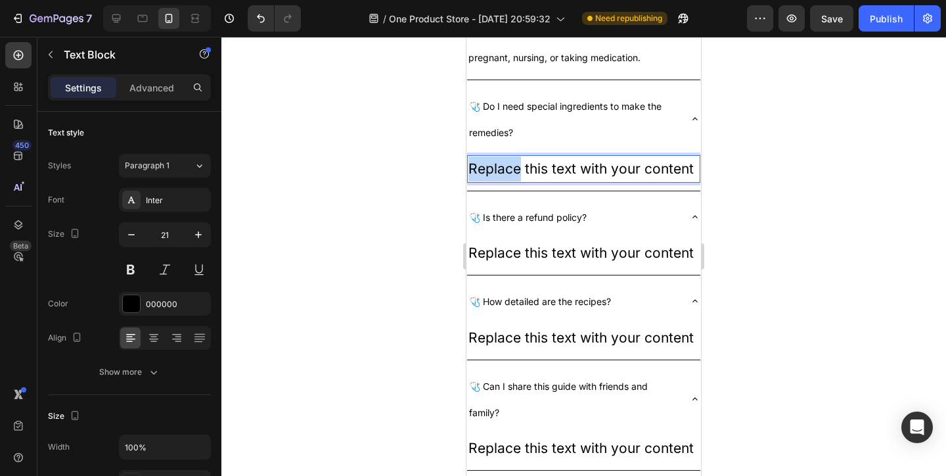
click at [507, 178] on p "Replace this text with your content" at bounding box center [583, 168] width 231 height 25
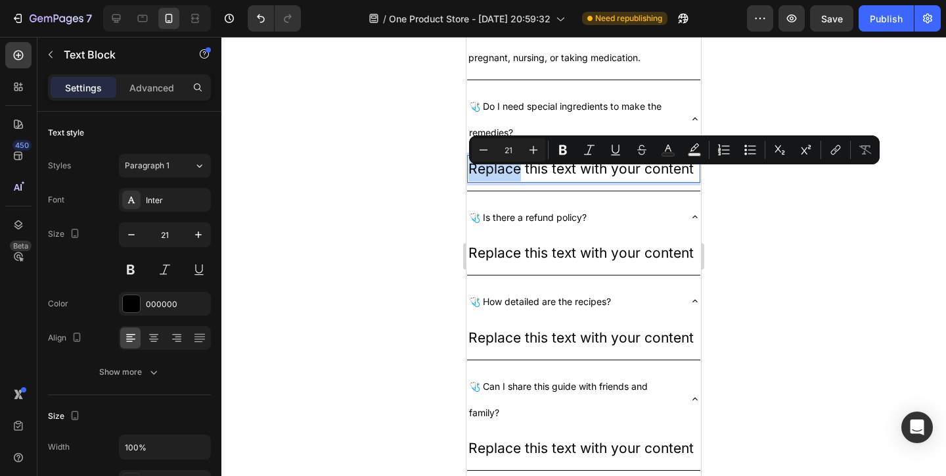
click at [507, 178] on p "Replace this text with your content" at bounding box center [583, 168] width 231 height 25
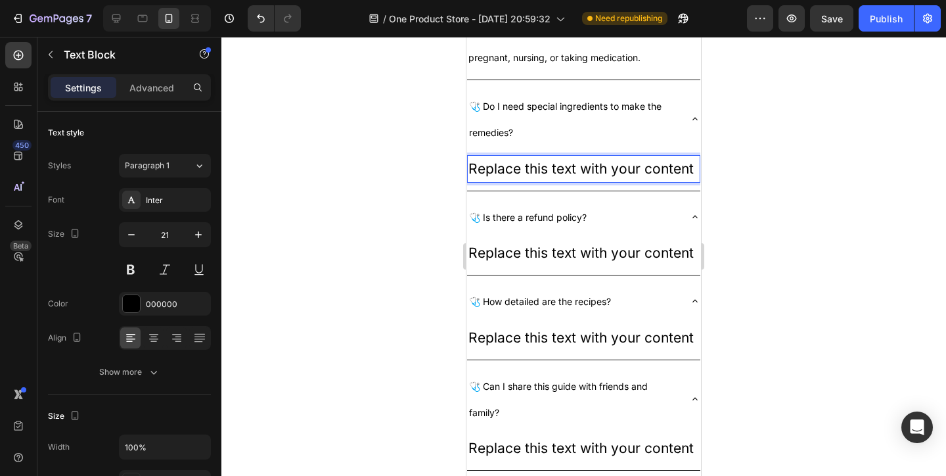
click at [507, 178] on p "Replace this text with your content" at bounding box center [583, 168] width 231 height 25
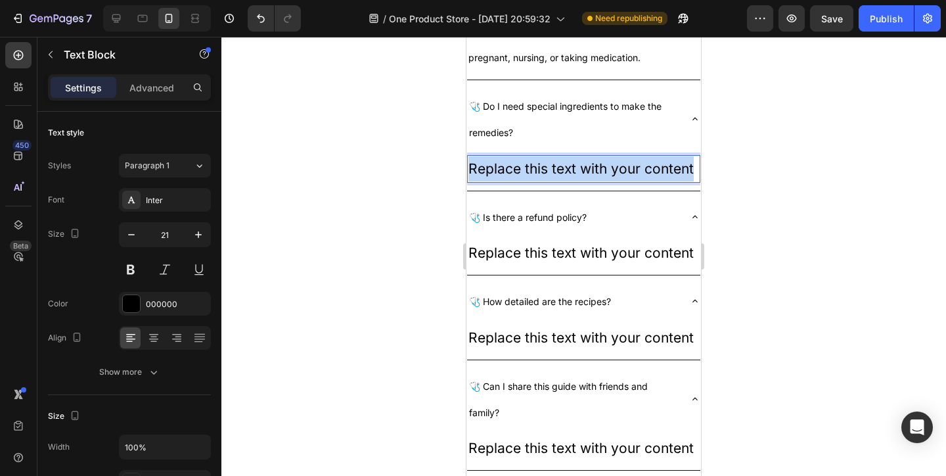
click at [507, 178] on p "Replace this text with your content" at bounding box center [583, 168] width 231 height 25
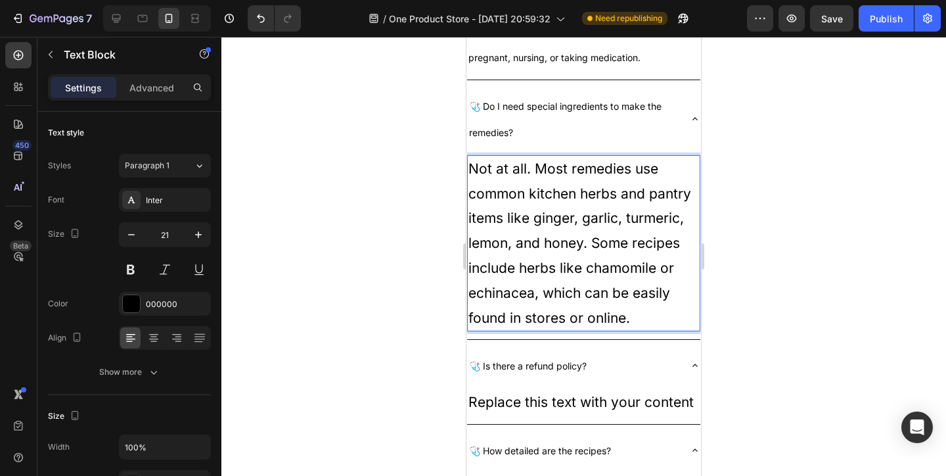
click at [514, 174] on p "Not at all. Most remedies use common kitchen herbs and pantry items like ginger…" at bounding box center [583, 243] width 231 height 174
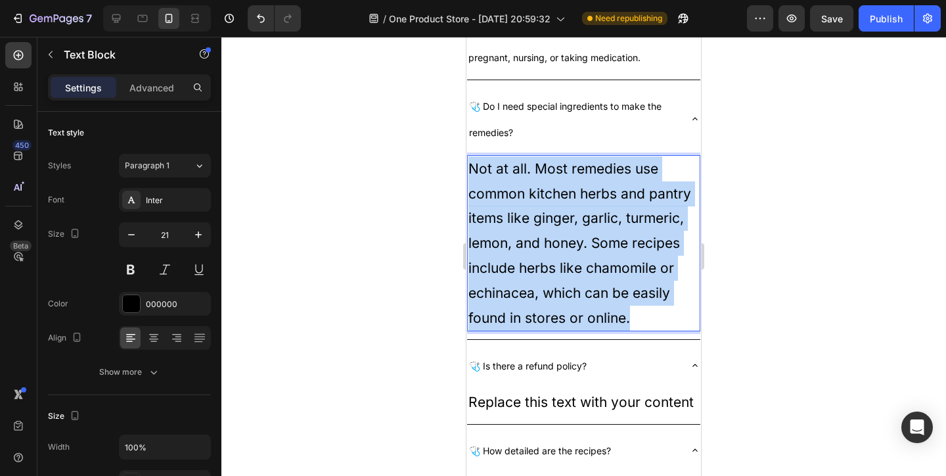
click at [514, 174] on p "Not at all. Most remedies use common kitchen herbs and pantry items like ginger…" at bounding box center [583, 243] width 231 height 174
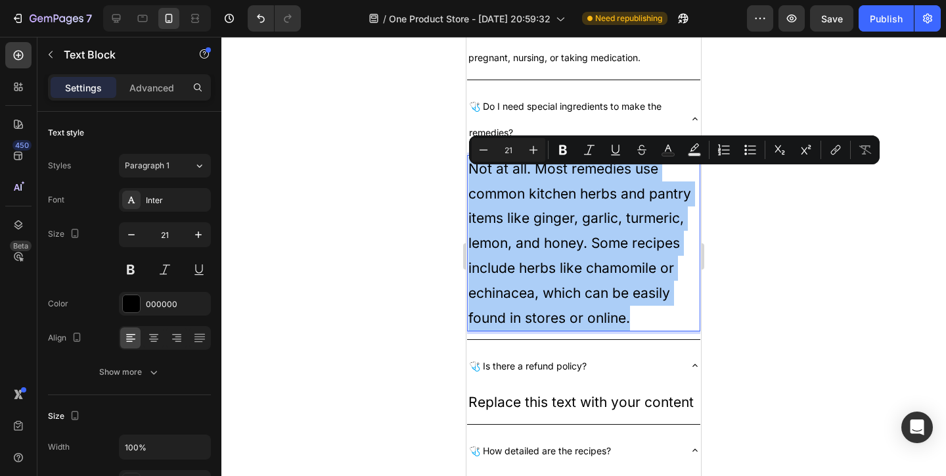
click at [515, 156] on input "21" at bounding box center [508, 150] width 26 height 16
type input "14"
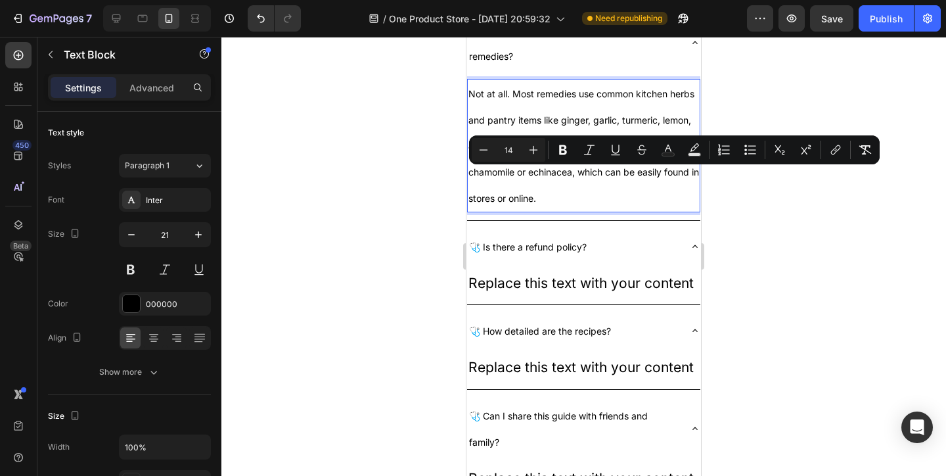
scroll to position [3408, 0]
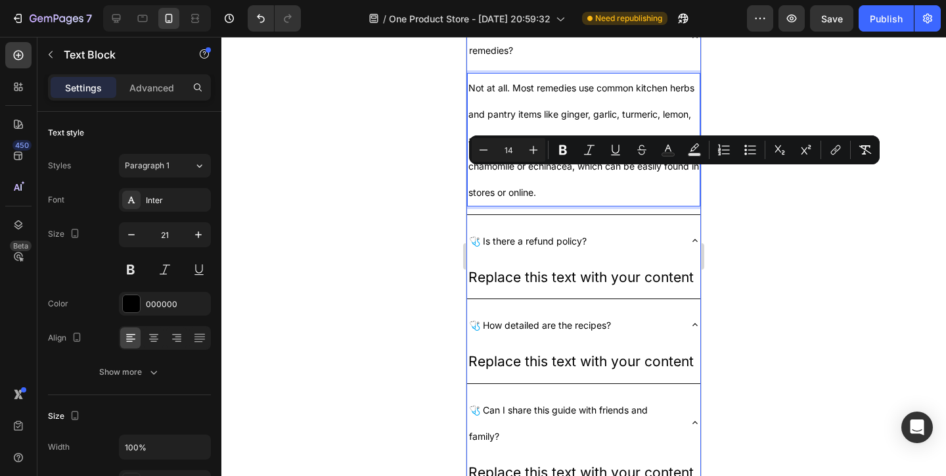
click at [503, 246] on span "🩺 Is there a refund policy?" at bounding box center [528, 240] width 118 height 11
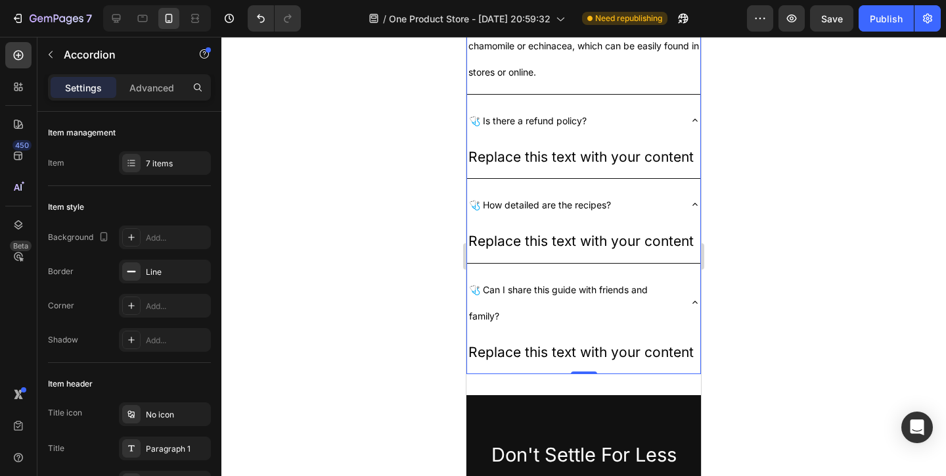
scroll to position [3530, 0]
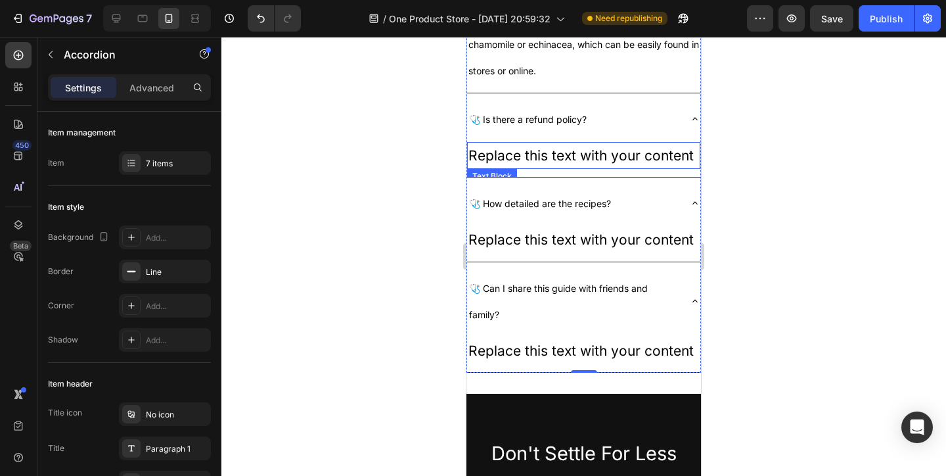
click at [545, 170] on div "Replace this text with your content" at bounding box center [583, 156] width 233 height 28
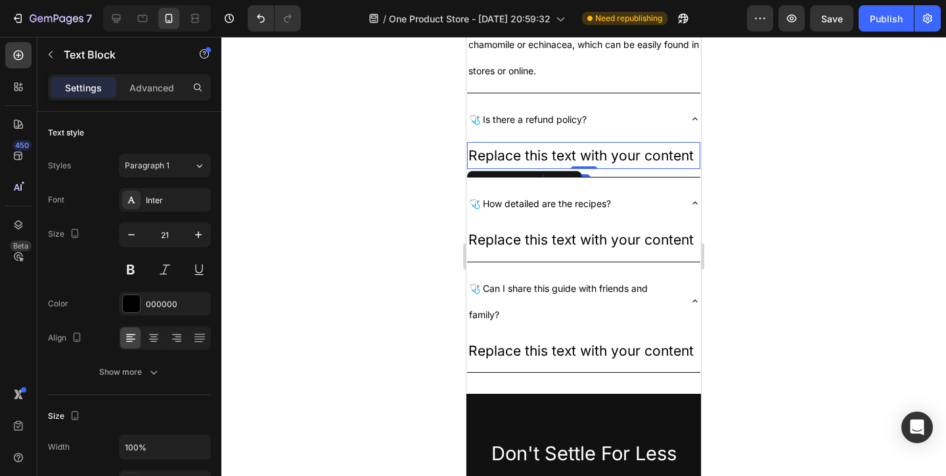
click at [545, 170] on div "Replace this text with your content" at bounding box center [583, 156] width 233 height 28
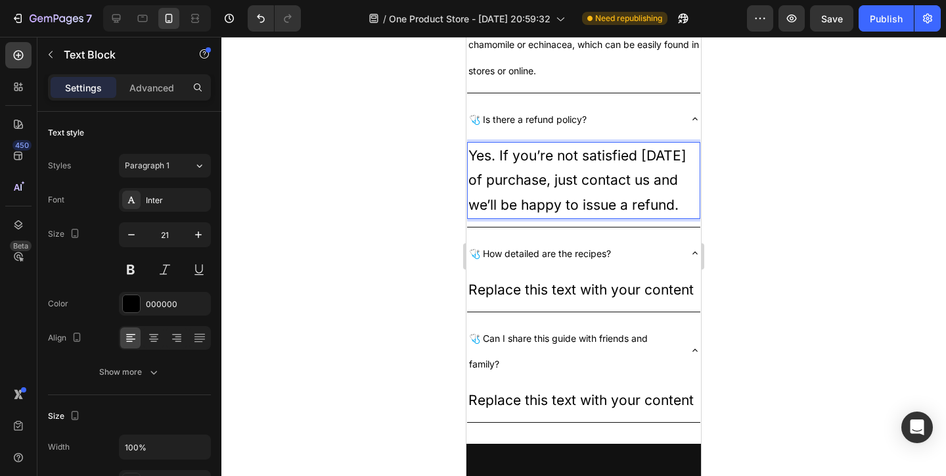
click at [539, 173] on p "Yes. If you’re not satisfied within 7 days of purchase, just contact us and we’…" at bounding box center [583, 180] width 231 height 74
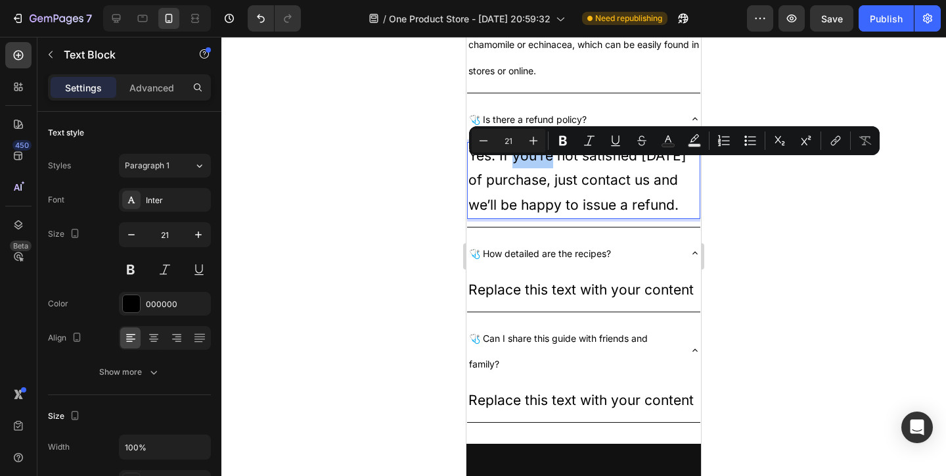
click at [508, 142] on input "21" at bounding box center [508, 141] width 26 height 16
type input "14"
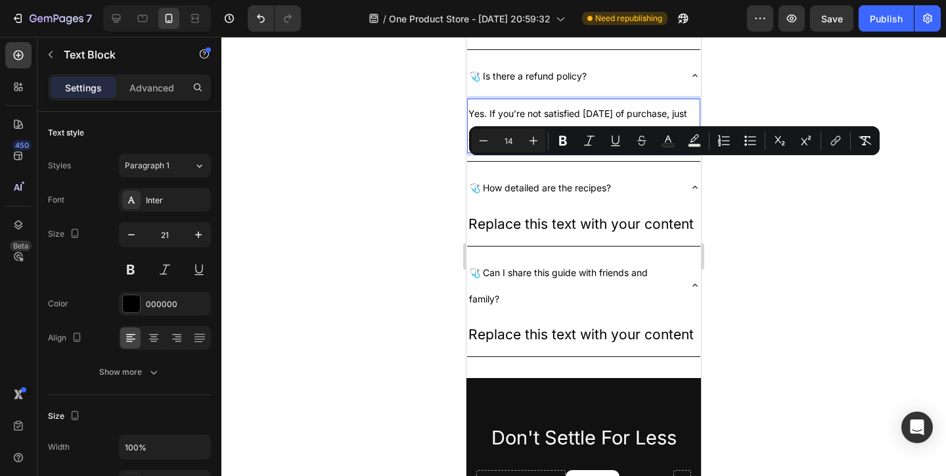
scroll to position [3576, 0]
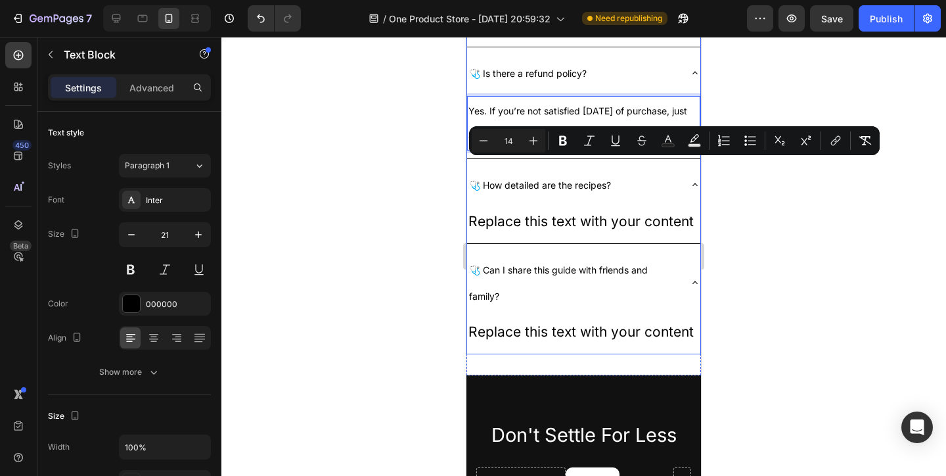
click at [506, 191] on span "🩺 How detailed are the recipes?" at bounding box center [540, 184] width 142 height 11
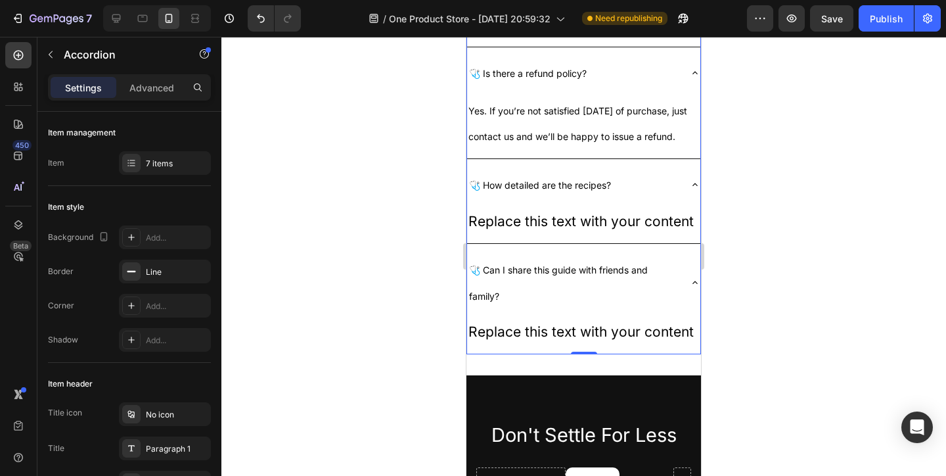
scroll to position [3609, 0]
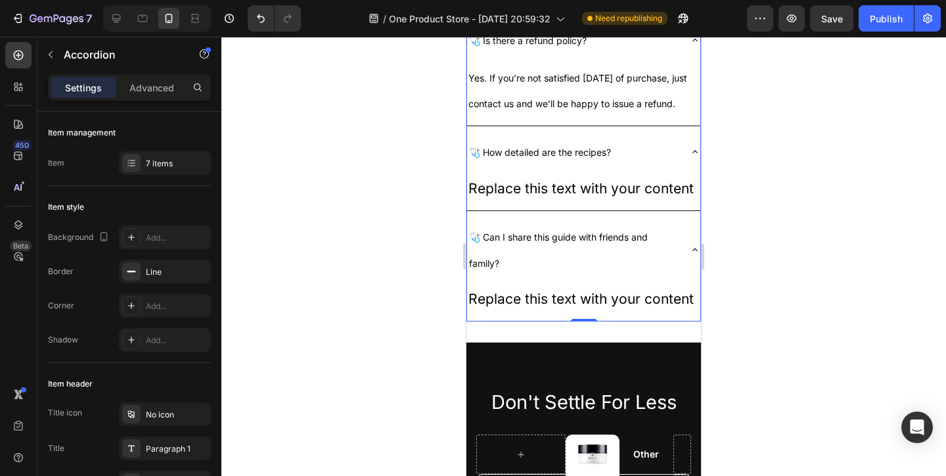
click at [506, 202] on div "Replace this text with your content" at bounding box center [583, 189] width 233 height 28
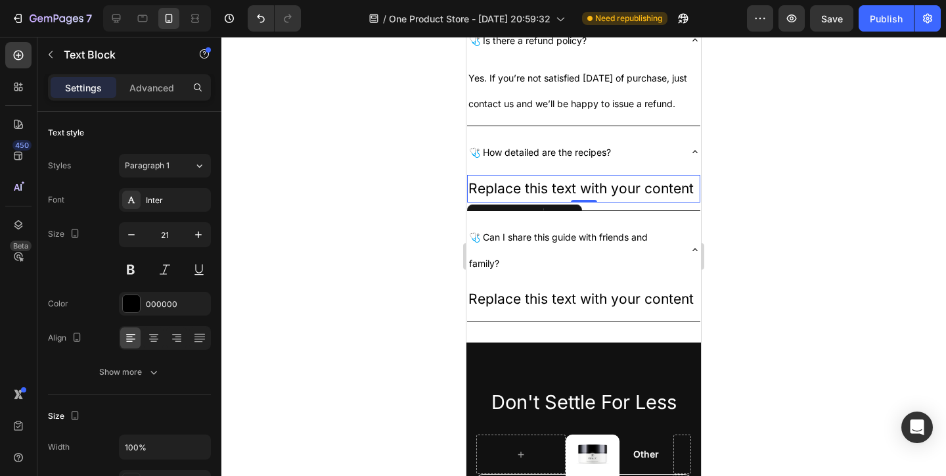
click at [639, 202] on div "Replace this text with your content" at bounding box center [583, 189] width 233 height 28
click at [639, 201] on p "Replace this text with your content" at bounding box center [583, 188] width 231 height 25
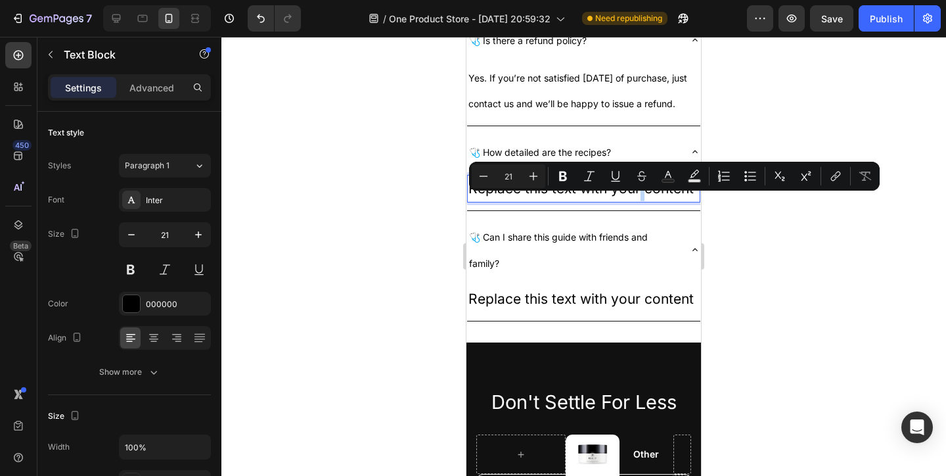
click at [639, 201] on p "Replace this text with your content" at bounding box center [583, 188] width 231 height 25
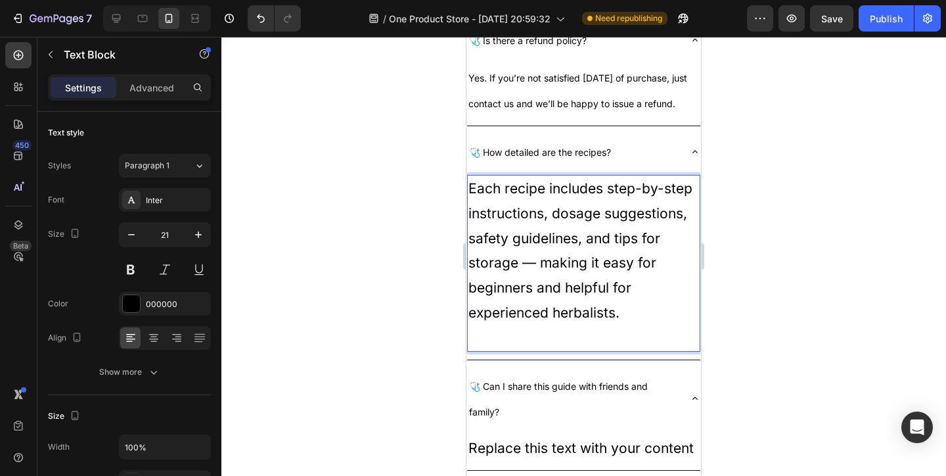
click at [544, 219] on p "Each recipe includes step-by-step instructions, dosage suggestions, safety guid…" at bounding box center [583, 250] width 231 height 149
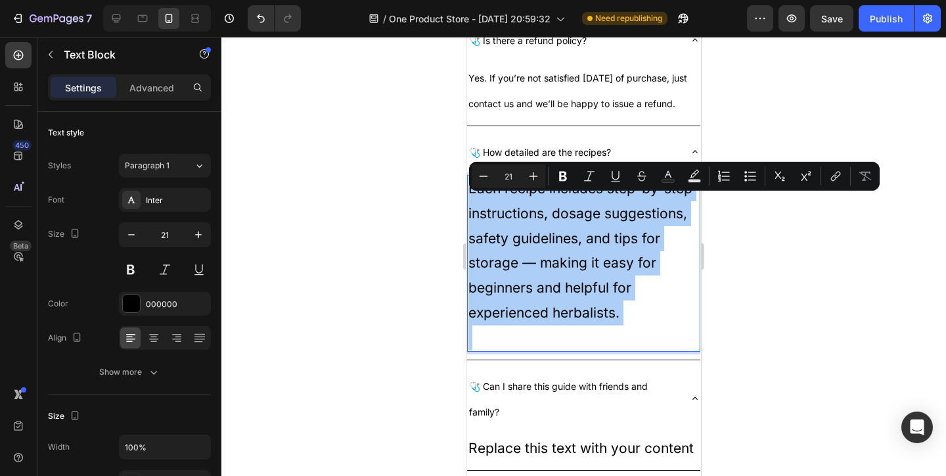
click at [512, 174] on input "21" at bounding box center [508, 176] width 26 height 16
type input "14"
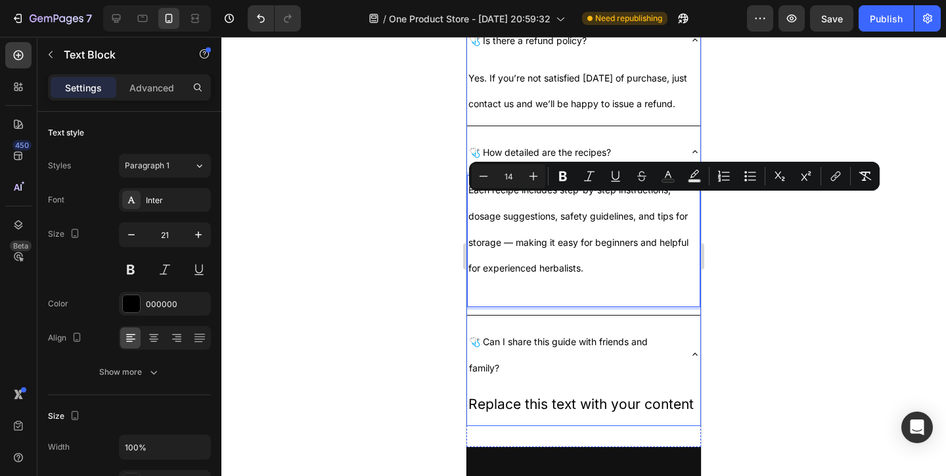
click at [583, 415] on div "Replace this text with your content" at bounding box center [583, 404] width 233 height 28
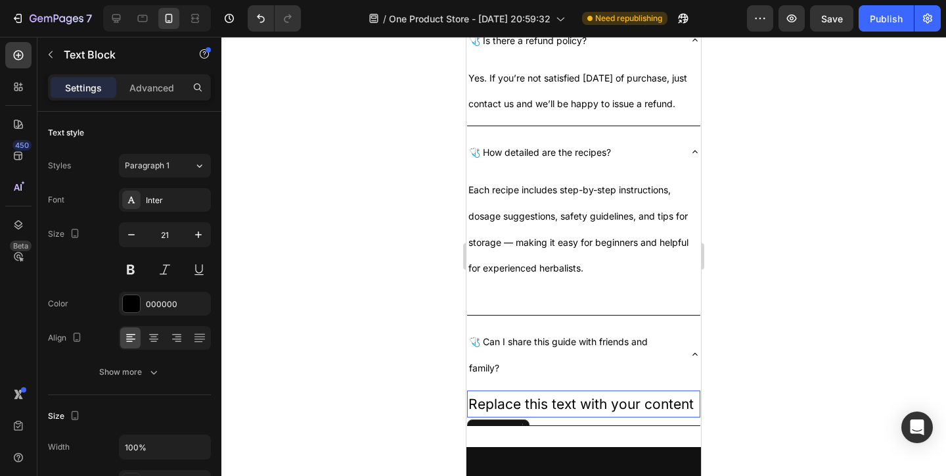
click at [583, 415] on div "Replace this text with your content" at bounding box center [583, 404] width 233 height 28
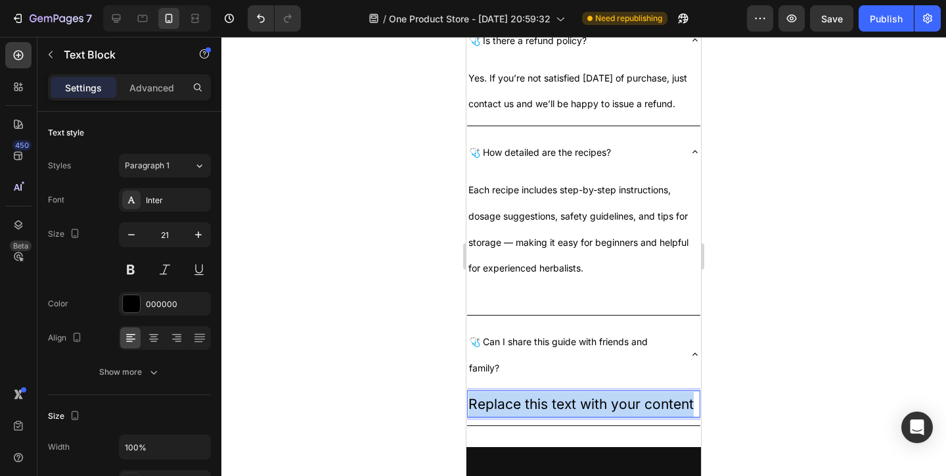
click at [583, 415] on p "Replace this text with your content" at bounding box center [583, 404] width 231 height 25
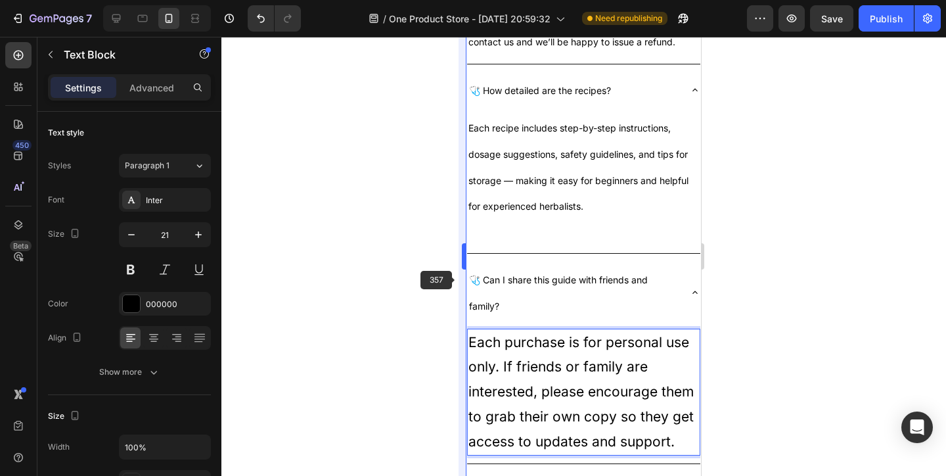
scroll to position [3677, 0]
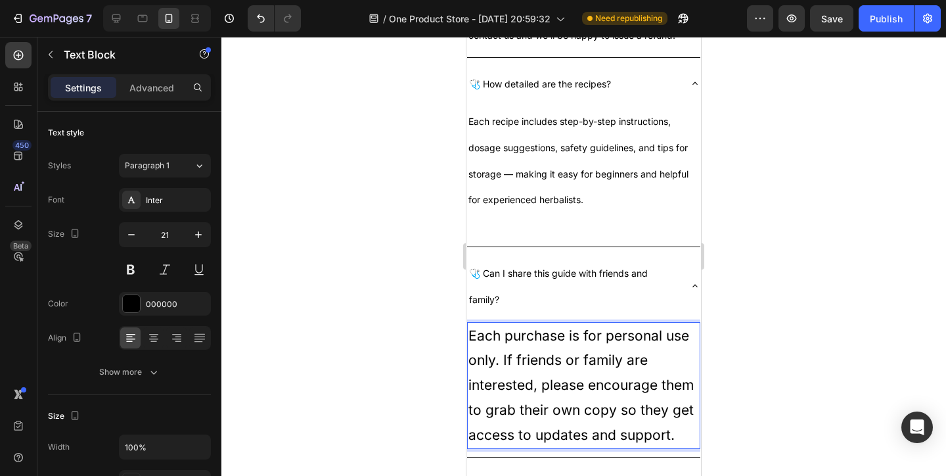
click at [603, 430] on p "Each purchase is for personal use only. If friends or family are interested, pl…" at bounding box center [583, 385] width 231 height 124
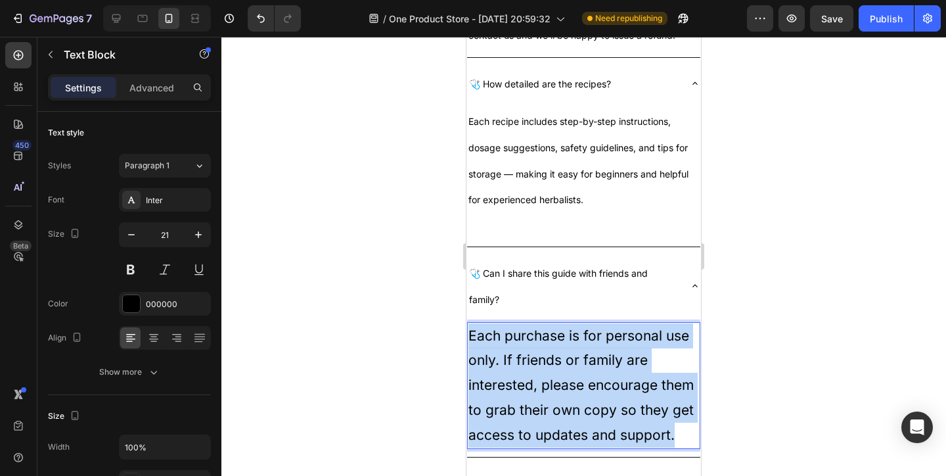
click at [603, 430] on p "Each purchase is for personal use only. If friends or family are interested, pl…" at bounding box center [583, 385] width 231 height 124
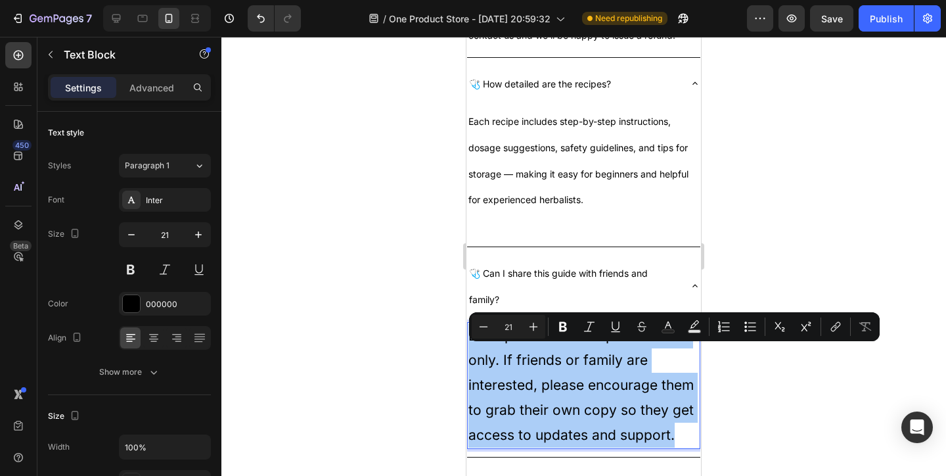
click at [515, 323] on input "21" at bounding box center [508, 327] width 26 height 16
type input "14"
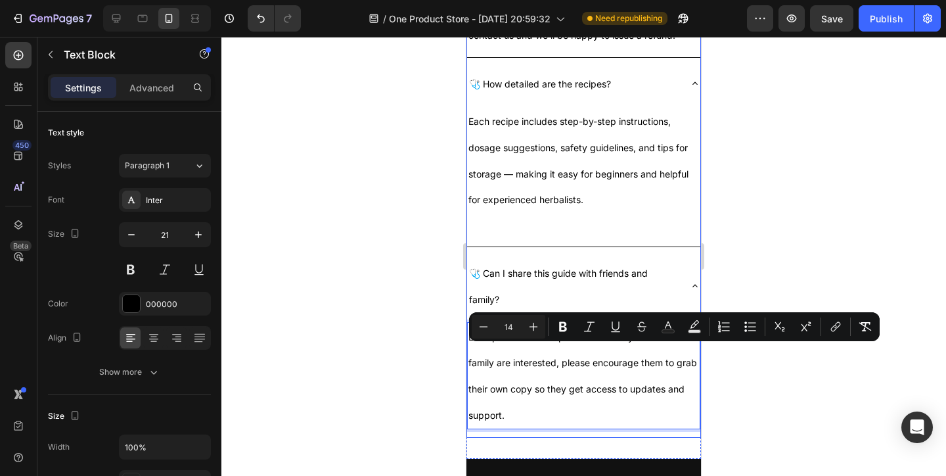
click at [570, 437] on div "Each purchase is for personal use only. If friends or family are interested, pl…" at bounding box center [583, 378] width 233 height 118
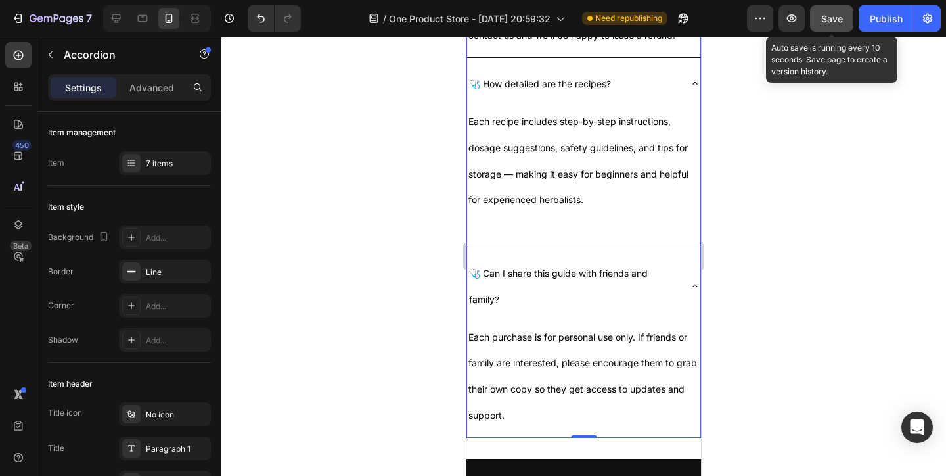
click at [839, 11] on button "Save" at bounding box center [831, 18] width 43 height 26
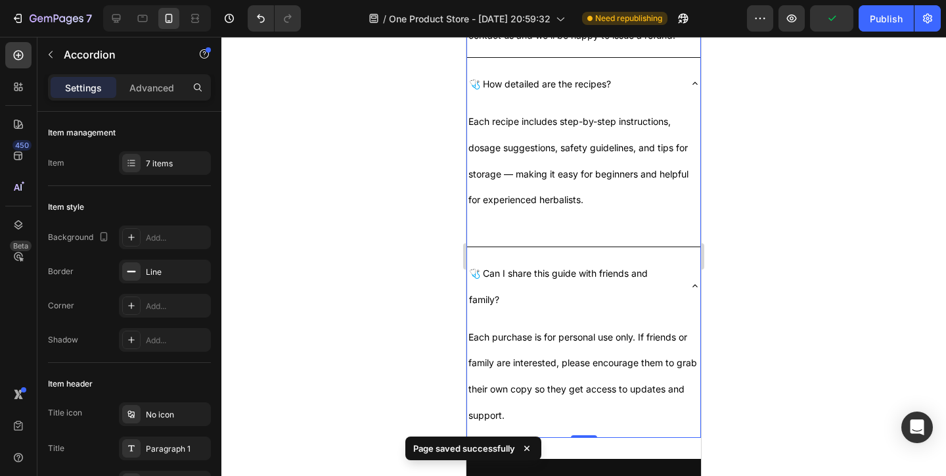
click at [900, 34] on div "7 / One Product Store - Aug 20, 20:59:32 Need republishing Preview Publish" at bounding box center [473, 18] width 946 height 37
click at [899, 24] on div "Publish" at bounding box center [886, 19] width 33 height 14
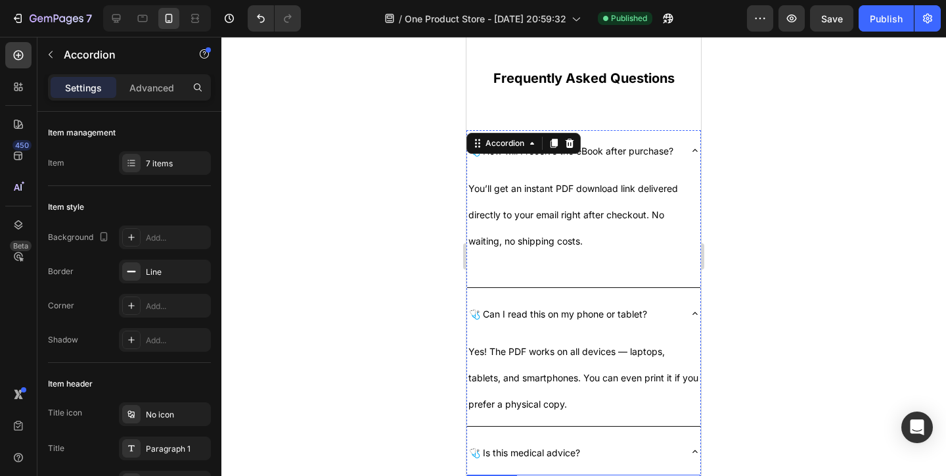
scroll to position [2779, 0]
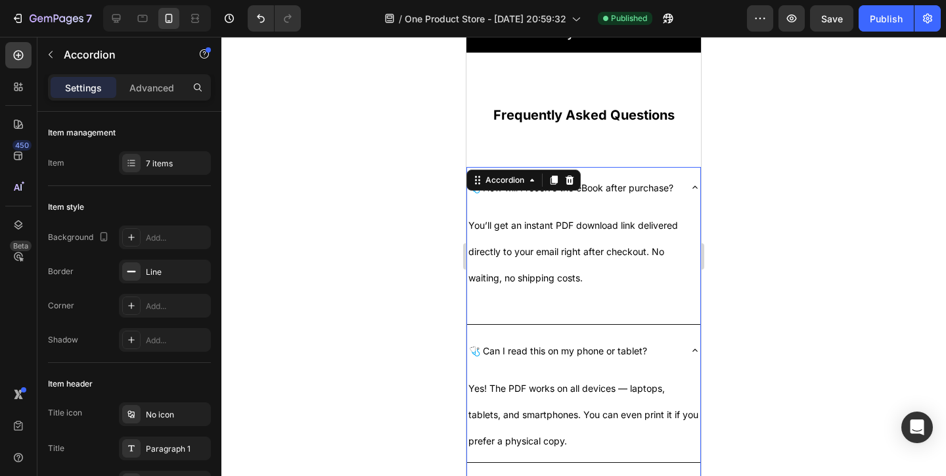
click at [652, 170] on div "🩺 How will I receive the eBook after purchase?" at bounding box center [583, 187] width 233 height 41
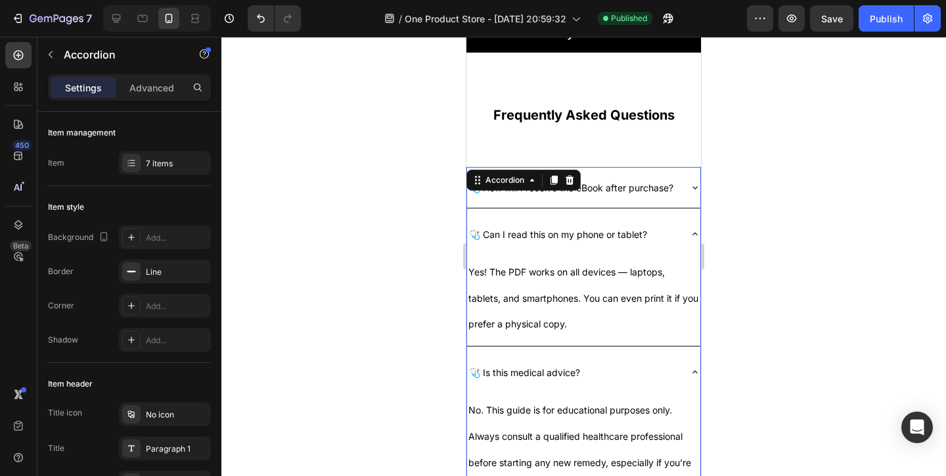
click at [652, 170] on div "🩺 How will I receive the eBook after purchase?" at bounding box center [583, 187] width 233 height 41
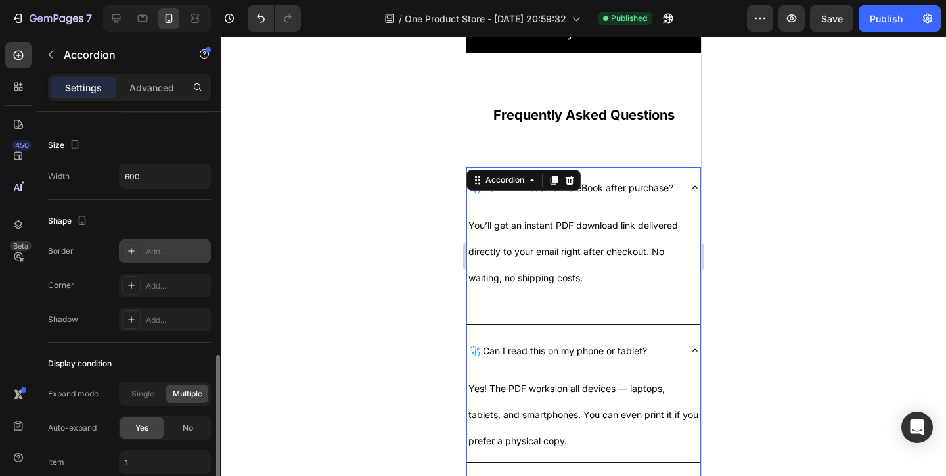
scroll to position [784, 0]
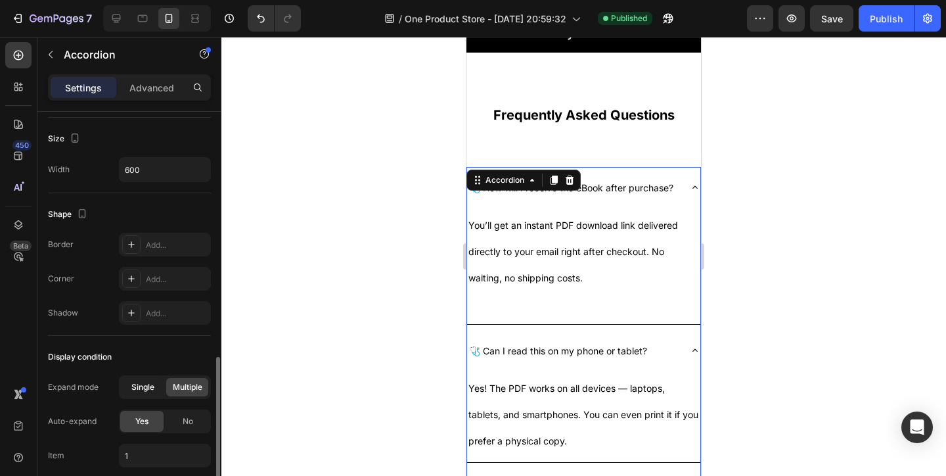
click at [150, 386] on span "Single" at bounding box center [142, 387] width 23 height 12
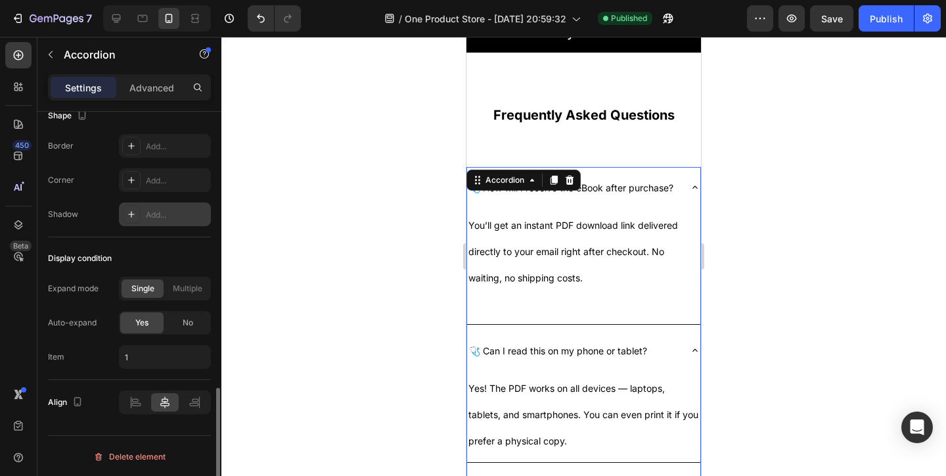
scroll to position [884, 0]
click at [140, 408] on div at bounding box center [135, 401] width 27 height 18
click at [156, 407] on div at bounding box center [164, 401] width 27 height 18
click at [183, 398] on div at bounding box center [194, 401] width 27 height 18
click at [170, 399] on icon at bounding box center [164, 400] width 13 height 13
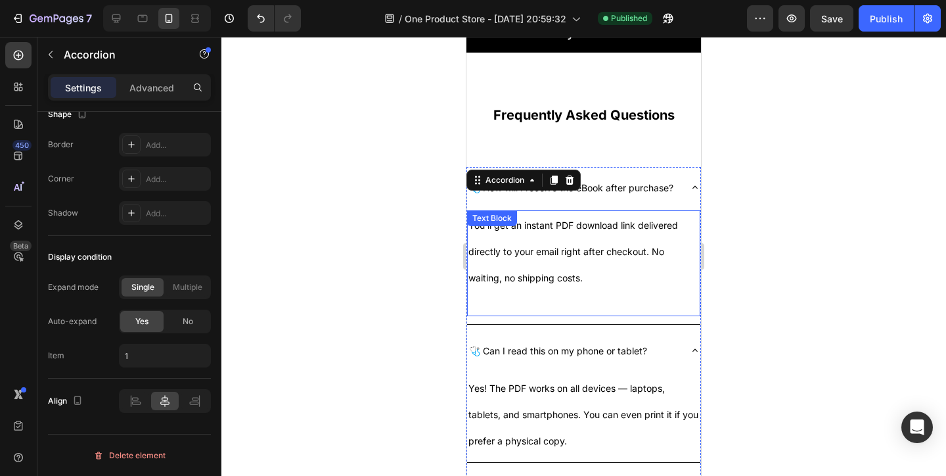
click at [484, 238] on p "You’ll get an instant PDF download link delivered directly to your email right …" at bounding box center [583, 251] width 231 height 78
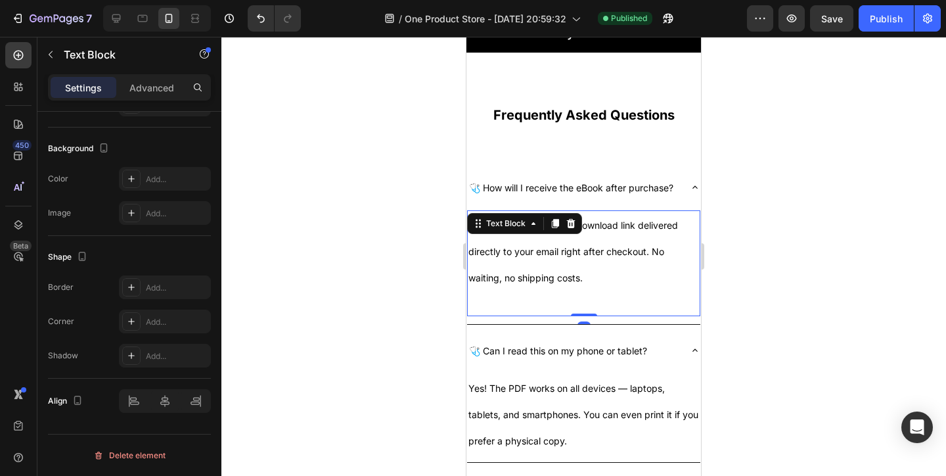
scroll to position [0, 0]
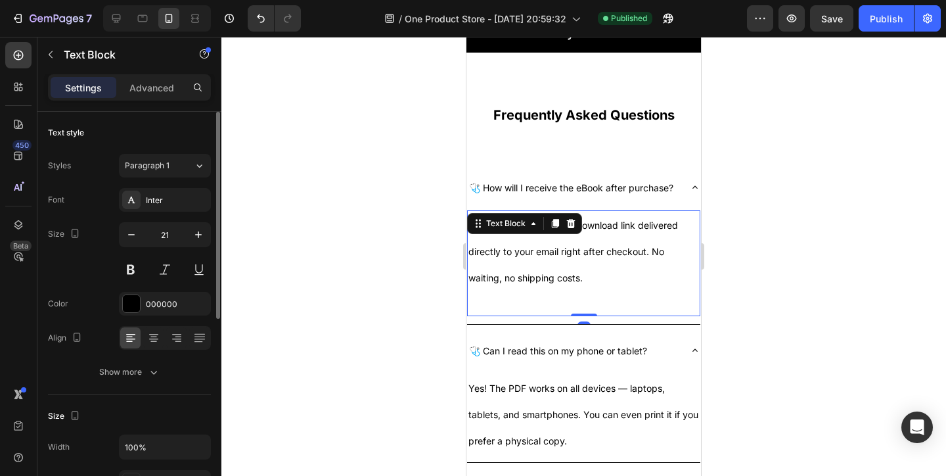
click at [489, 248] on span "You’ll get an instant PDF download link delivered directly to your email right …" at bounding box center [573, 251] width 210 height 64
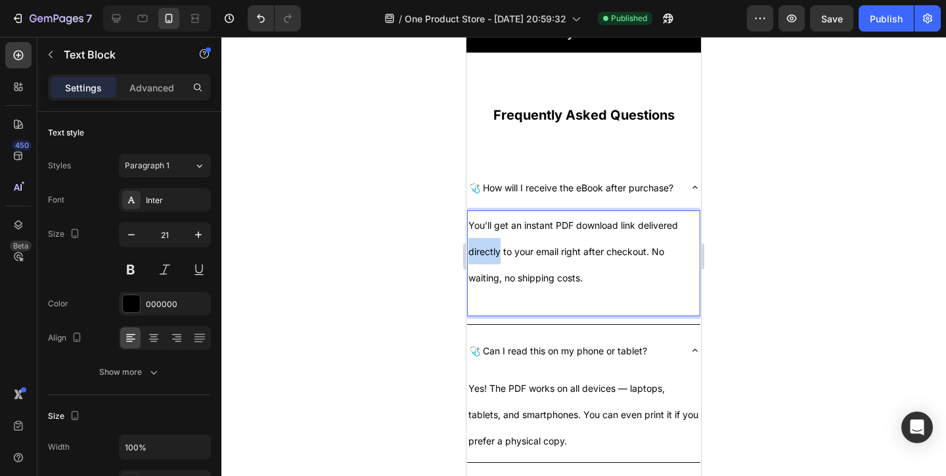
click at [489, 248] on span "You’ll get an instant PDF download link delivered directly to your email right …" at bounding box center [573, 251] width 210 height 64
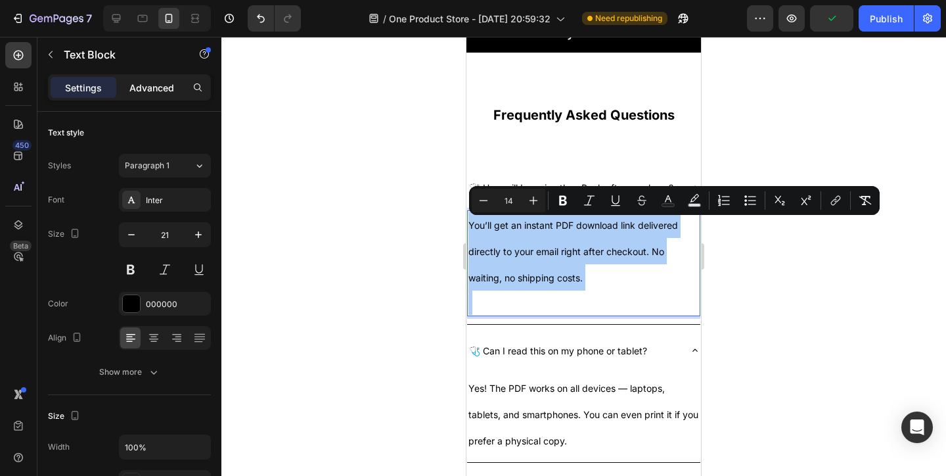
click at [148, 83] on p "Advanced" at bounding box center [151, 88] width 45 height 14
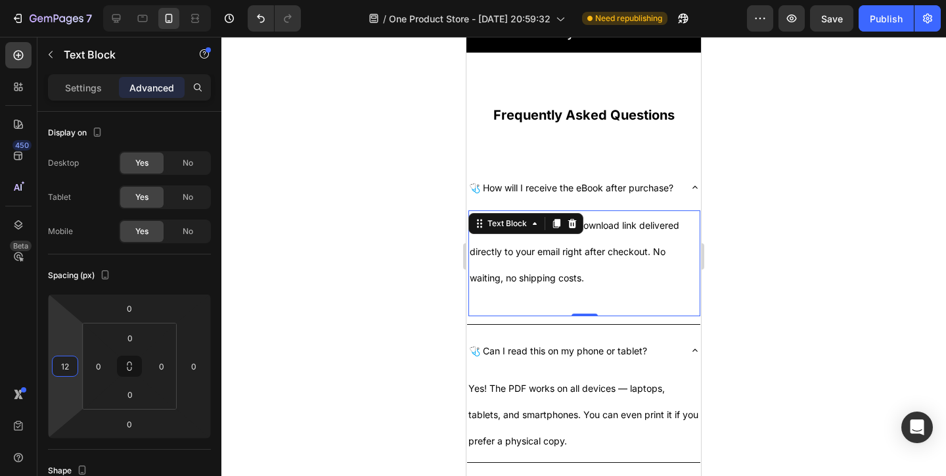
type input "14"
drag, startPoint x: 66, startPoint y: 363, endPoint x: 66, endPoint y: 336, distance: 26.3
click at [66, 0] on html "7 / One Product Store - Aug 20, 20:59:32 Need republishing Preview Save Publish…" at bounding box center [473, 0] width 946 height 0
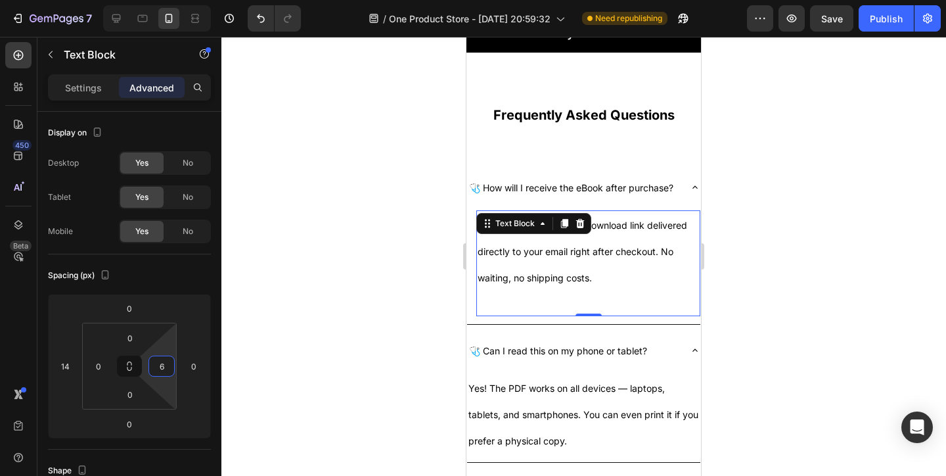
type input "0"
drag, startPoint x: 160, startPoint y: 346, endPoint x: 160, endPoint y: 365, distance: 18.4
click at [160, 0] on html "7 / One Product Store - Aug 20, 20:59:32 Need republishing Preview Save Publish…" at bounding box center [473, 0] width 946 height 0
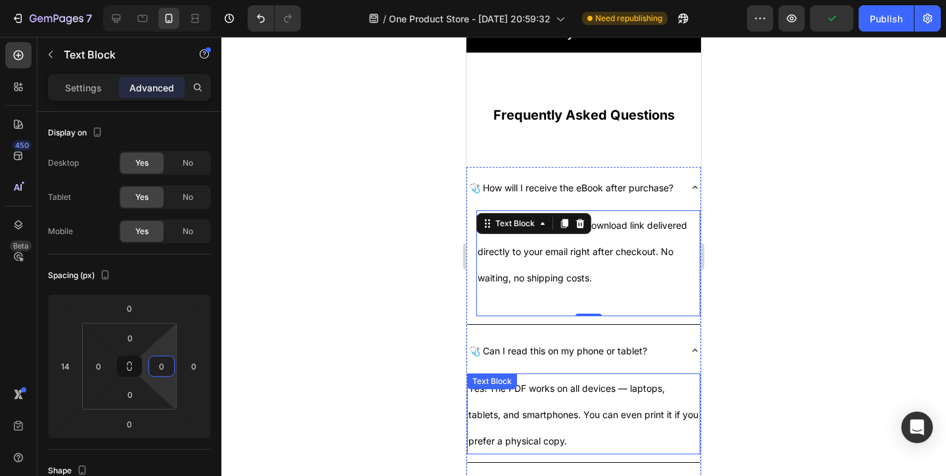
click at [569, 406] on p "Yes! The PDF works on all devices — laptops, tablets, and smartphones. You can …" at bounding box center [583, 414] width 231 height 78
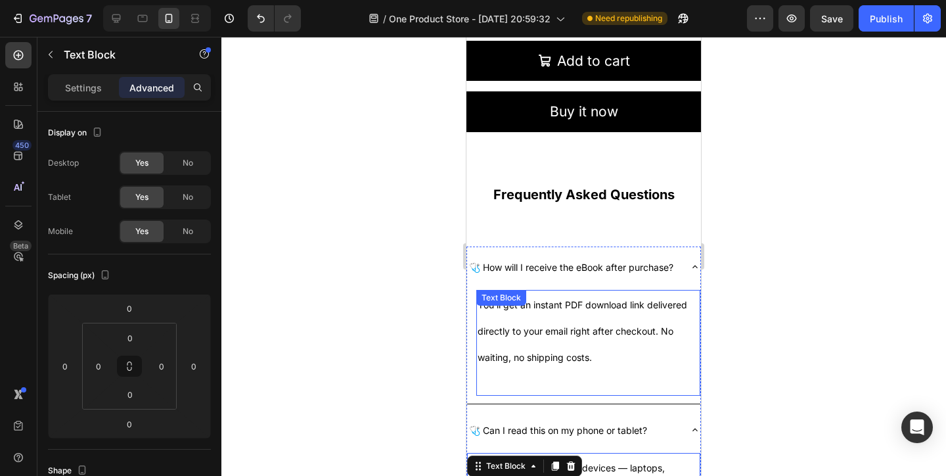
scroll to position [2699, 0]
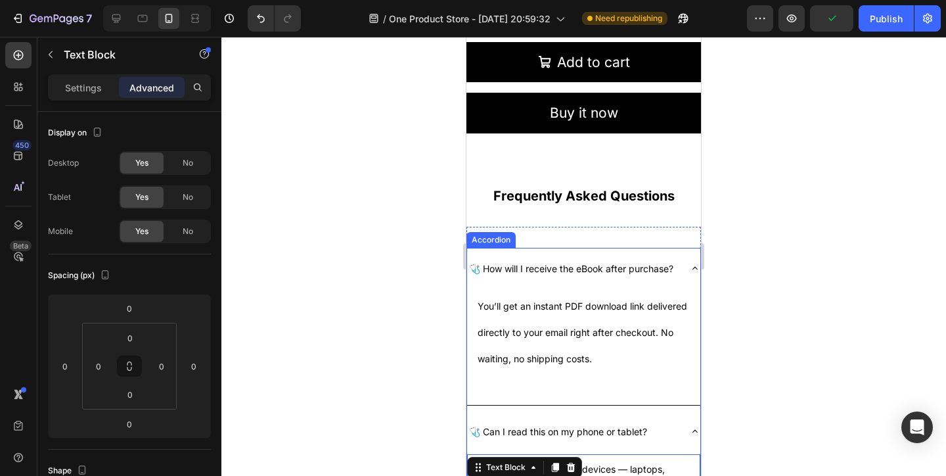
click at [615, 263] on span "🩺 How will I receive the eBook after purchase?" at bounding box center [571, 268] width 204 height 11
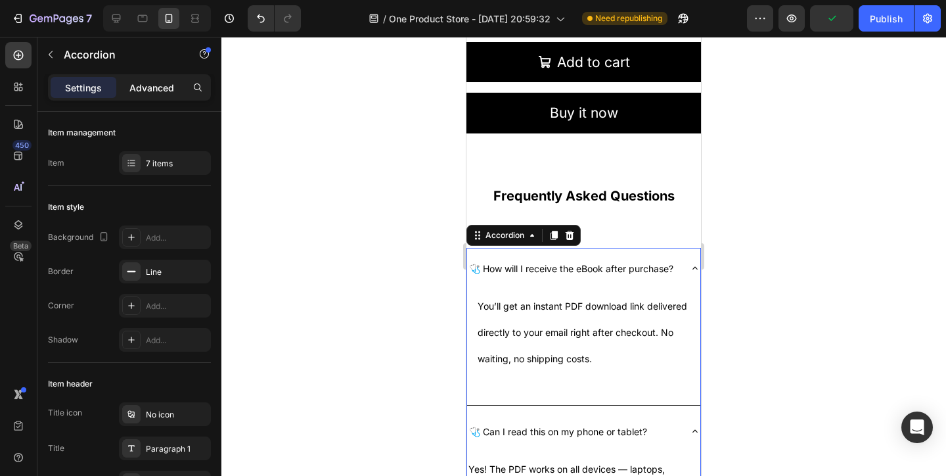
click at [157, 97] on div "Advanced" at bounding box center [152, 87] width 66 height 21
type input "100%"
type input "100"
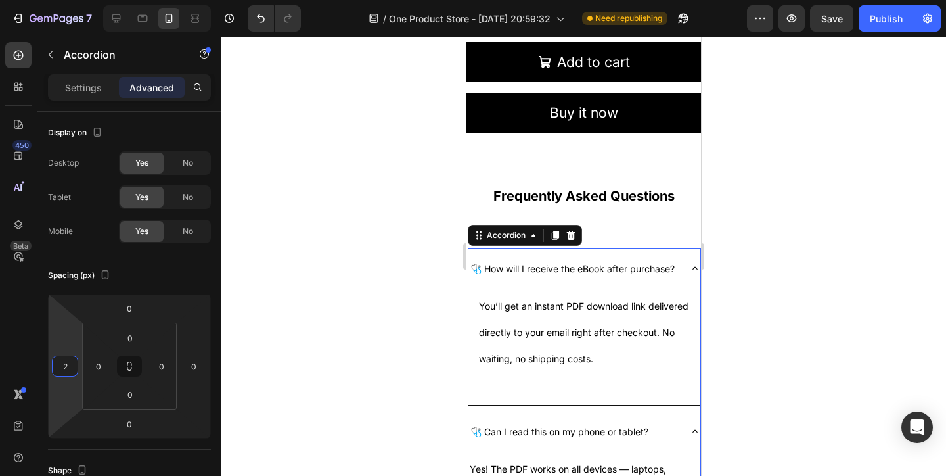
type input "0"
click at [61, 0] on html "7 / One Product Store - Aug 20, 20:59:32 Need republishing Preview Save Publish…" at bounding box center [473, 0] width 946 height 0
click at [539, 317] on p "You’ll get an instant PDF download link delivered directly to your email right …" at bounding box center [588, 331] width 221 height 78
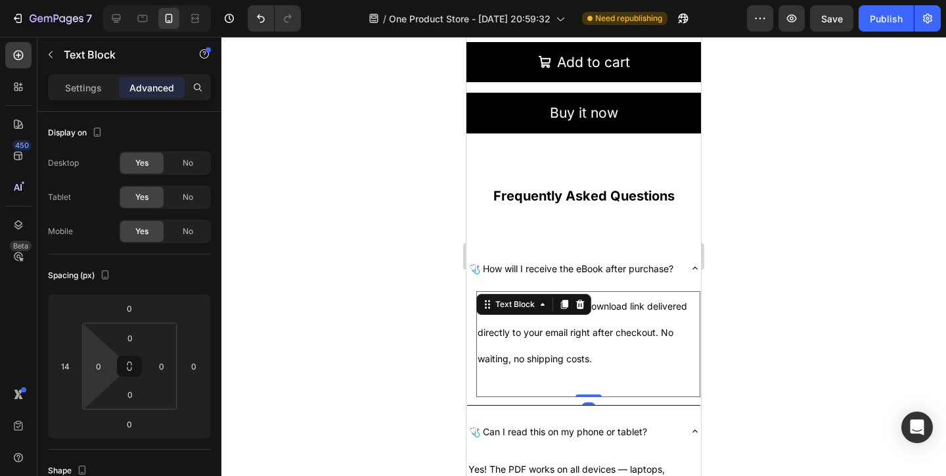
click at [71, 0] on html "7 / One Product Store - Aug 20, 20:59:32 Need republishing Preview Save Publish…" at bounding box center [473, 0] width 946 height 0
click at [71, 355] on div "14" at bounding box center [65, 365] width 26 height 21
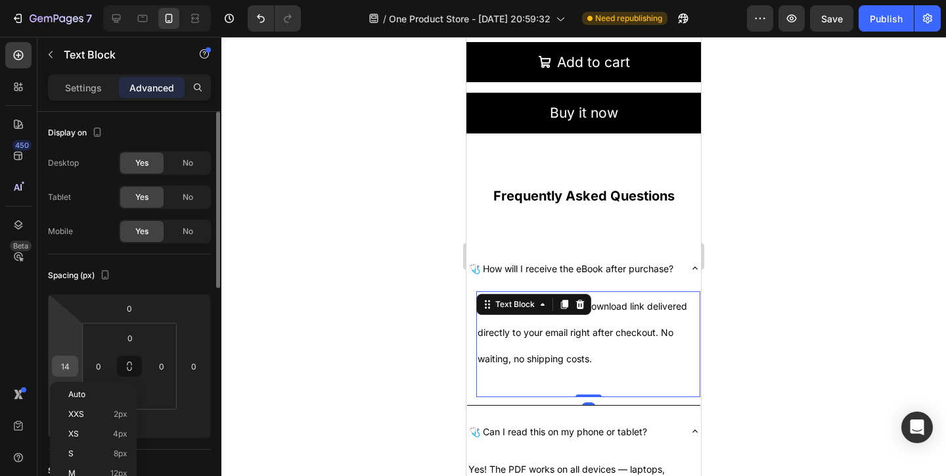
click at [68, 359] on input "14" at bounding box center [65, 366] width 20 height 20
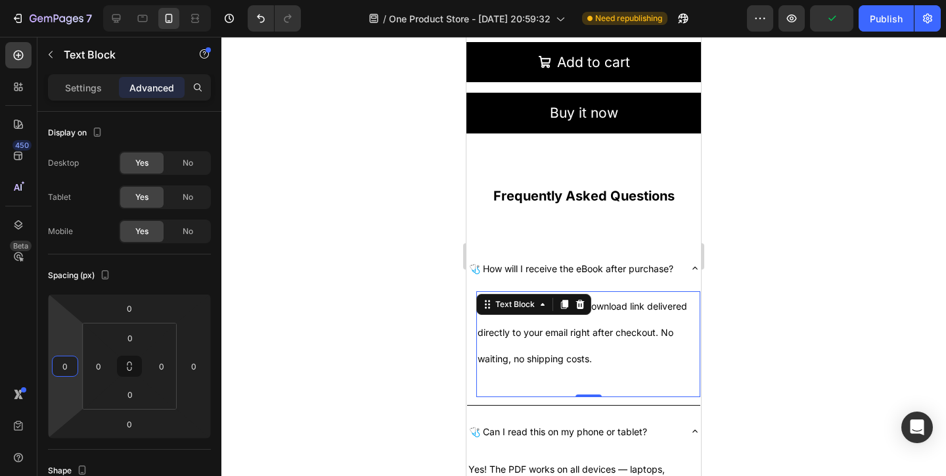
type input "0"
click at [675, 424] on div "🩺 Can I read this on my phone or tablet?" at bounding box center [573, 431] width 212 height 30
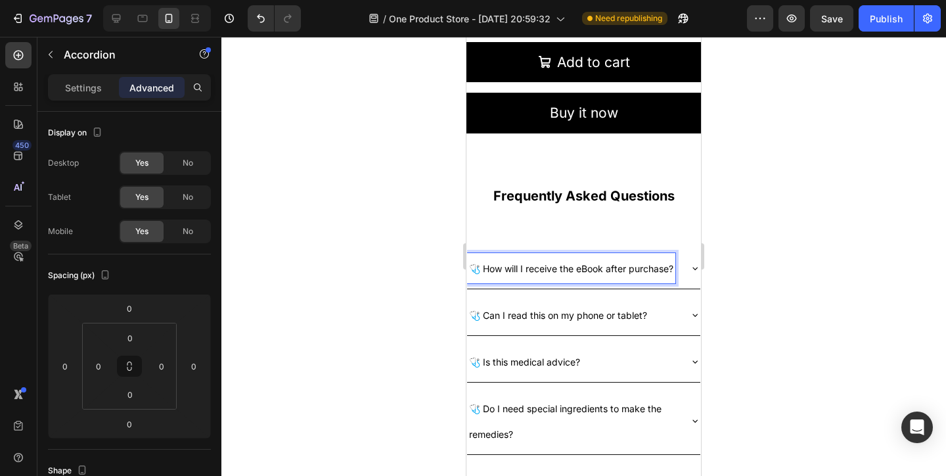
click at [685, 267] on div "🩺 How will I receive the eBook after purchase?" at bounding box center [583, 268] width 233 height 41
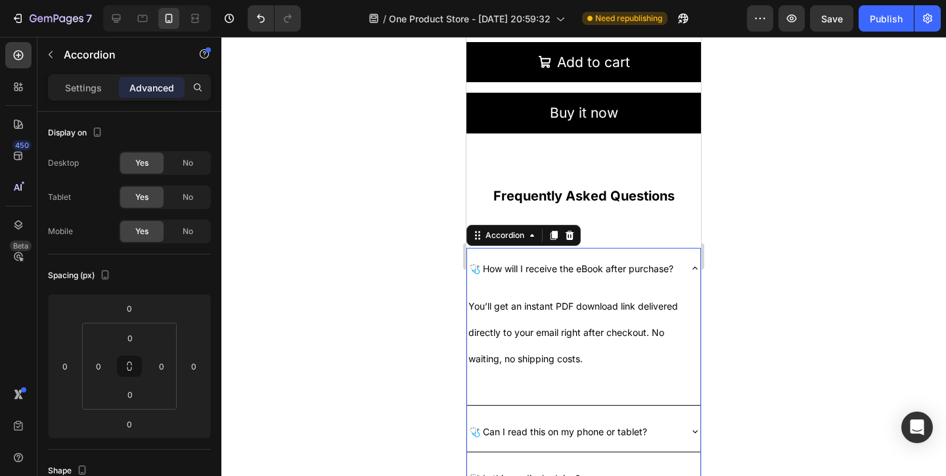
click at [683, 254] on div "🩺 How will I receive the eBook after purchase?" at bounding box center [583, 268] width 233 height 41
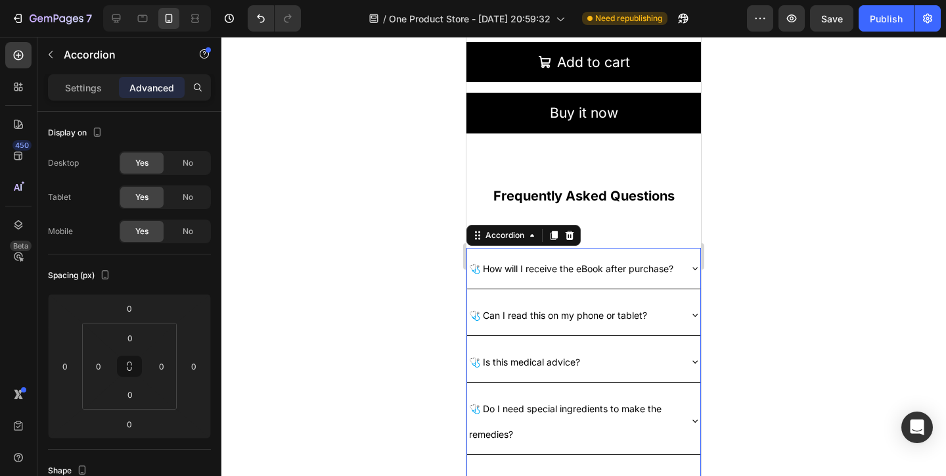
click at [683, 254] on div "🩺 How will I receive the eBook after purchase?" at bounding box center [583, 268] width 233 height 41
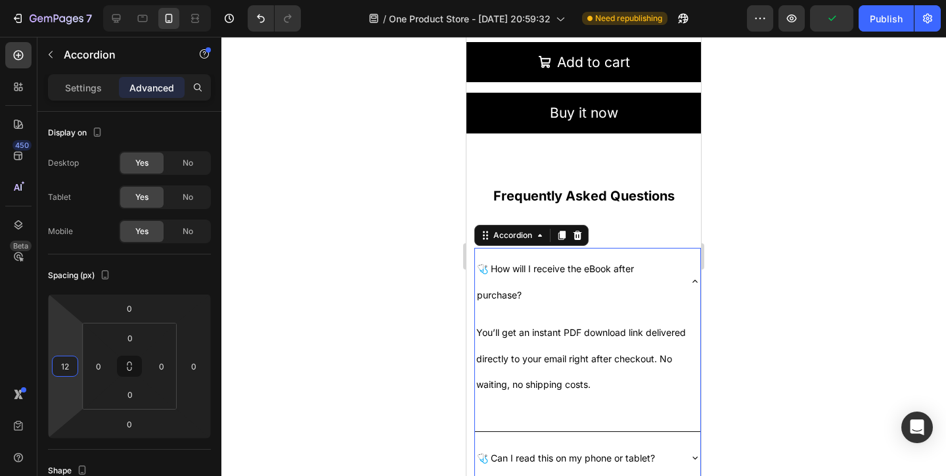
type input "14"
click at [69, 0] on html "7 / One Product Store - Aug 20, 20:59:32 Need republishing Preview Publish 450 …" at bounding box center [473, 0] width 946 height 0
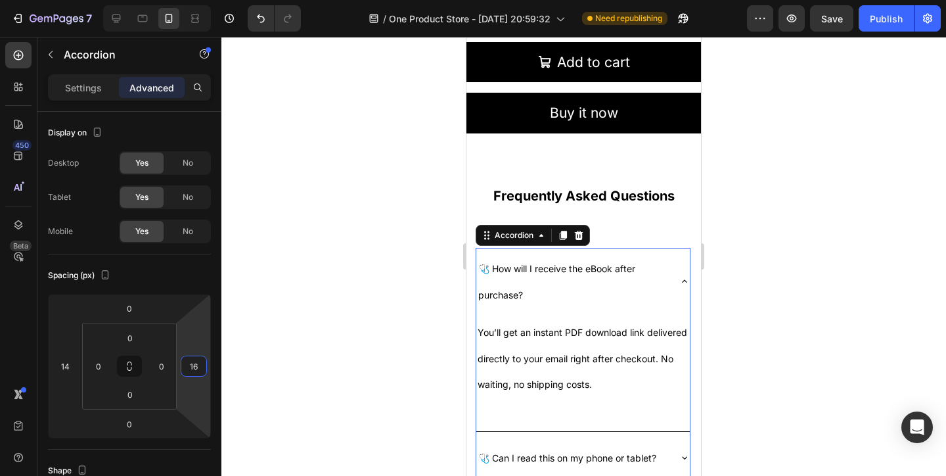
type input "14"
click at [185, 0] on html "7 / One Product Store - Aug 20, 20:59:32 Need republishing Preview Save Publish…" at bounding box center [473, 0] width 946 height 0
click at [846, 20] on button "Save" at bounding box center [831, 18] width 43 height 26
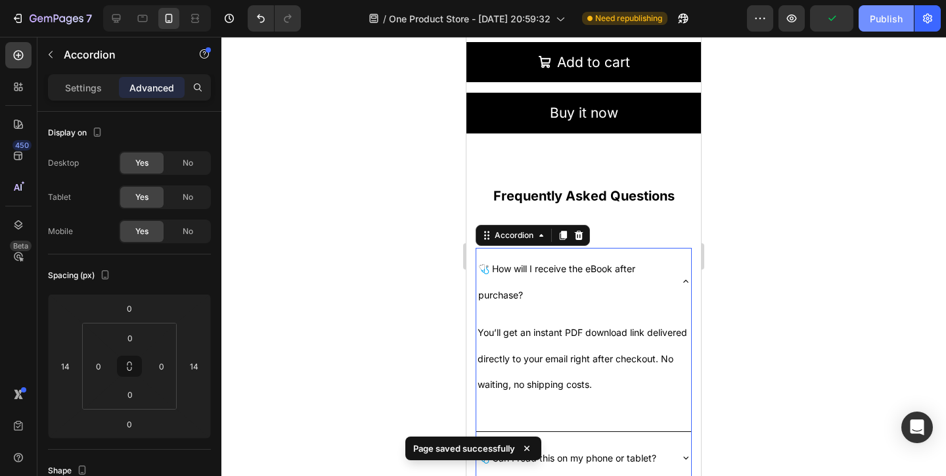
click at [890, 26] on button "Publish" at bounding box center [886, 18] width 55 height 26
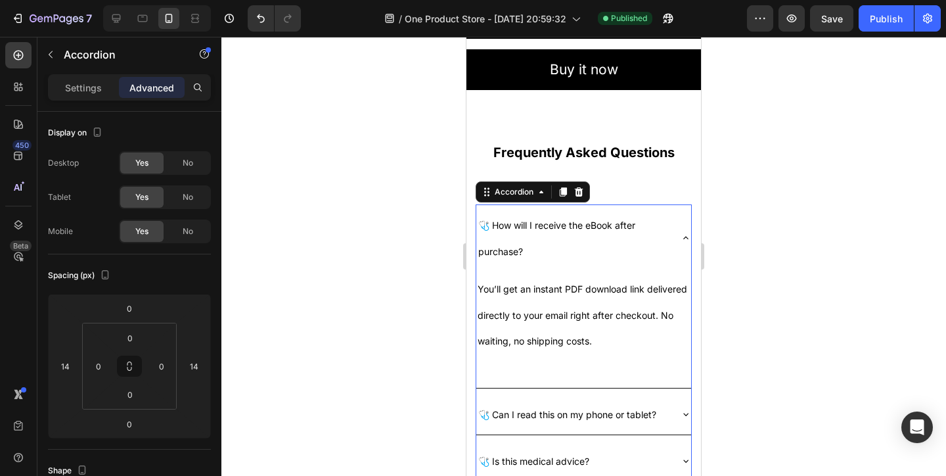
scroll to position [2741, 0]
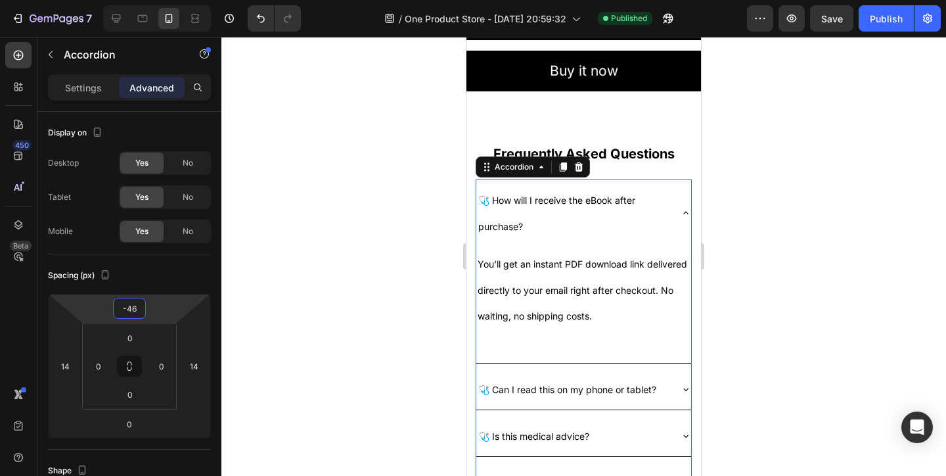
type input "-48"
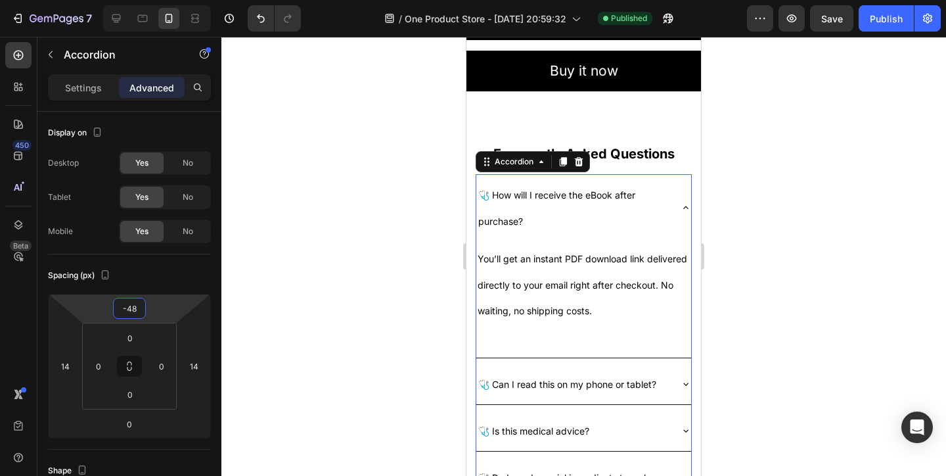
drag, startPoint x: 168, startPoint y: 309, endPoint x: 168, endPoint y: 325, distance: 15.8
click at [168, 0] on html "7 / One Product Store - Aug 20, 20:59:32 Published Preview Save Publish 450 Bet…" at bounding box center [473, 0] width 946 height 0
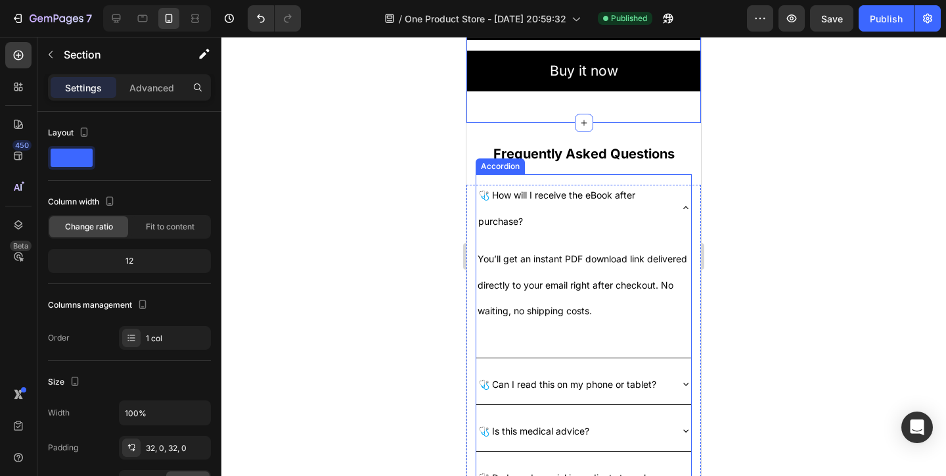
click at [681, 211] on icon at bounding box center [686, 207] width 11 height 11
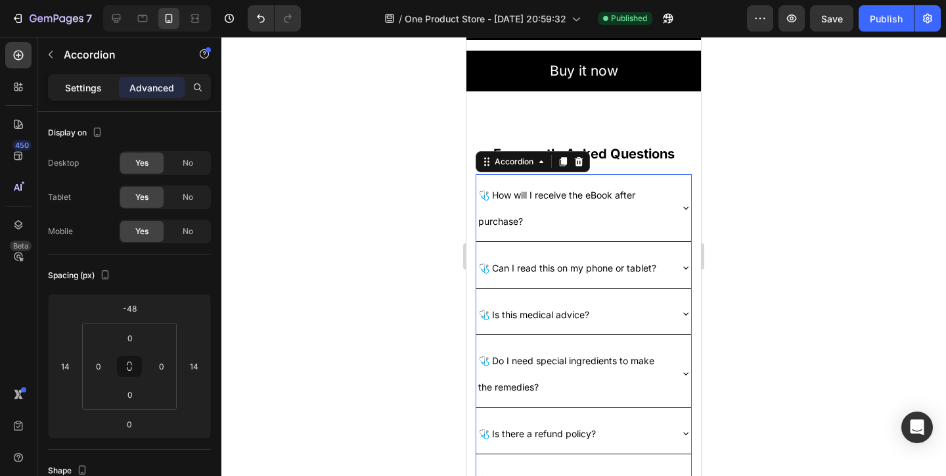
click at [94, 97] on div "Settings" at bounding box center [84, 87] width 66 height 21
type input "8"
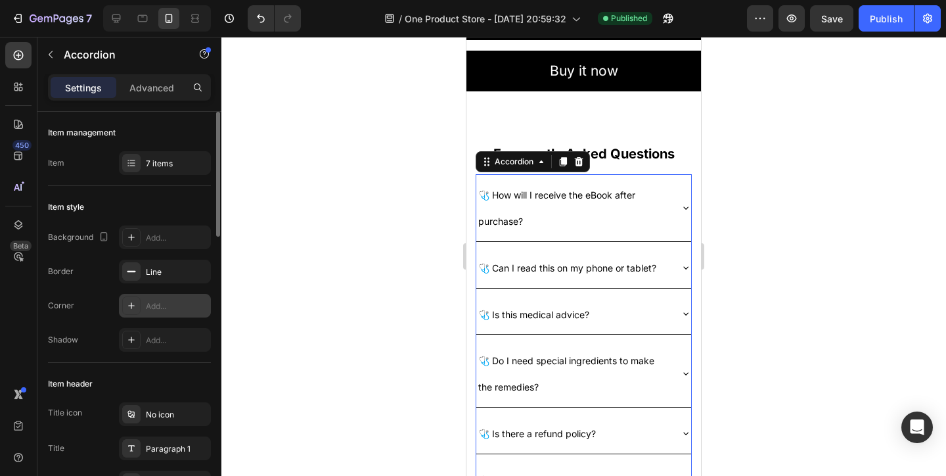
scroll to position [3, 0]
click at [168, 300] on div "Add..." at bounding box center [177, 304] width 62 height 12
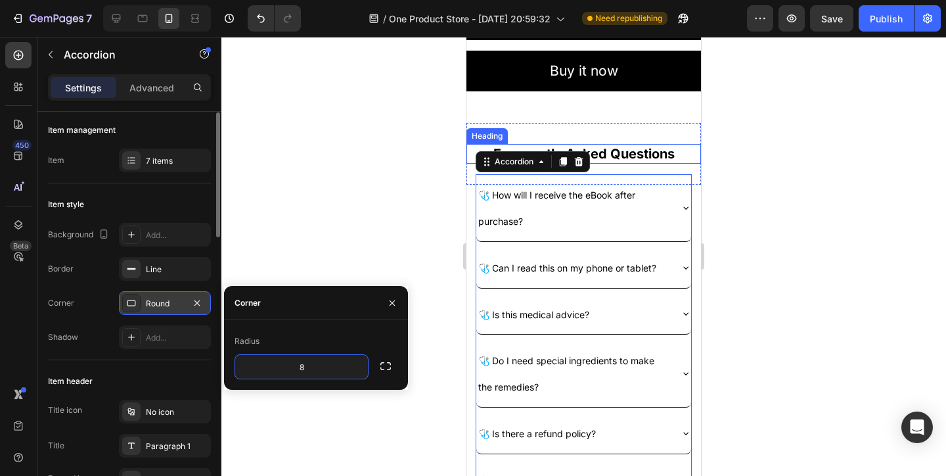
click at [672, 147] on h2 "Frequently Asked Questions" at bounding box center [584, 154] width 235 height 20
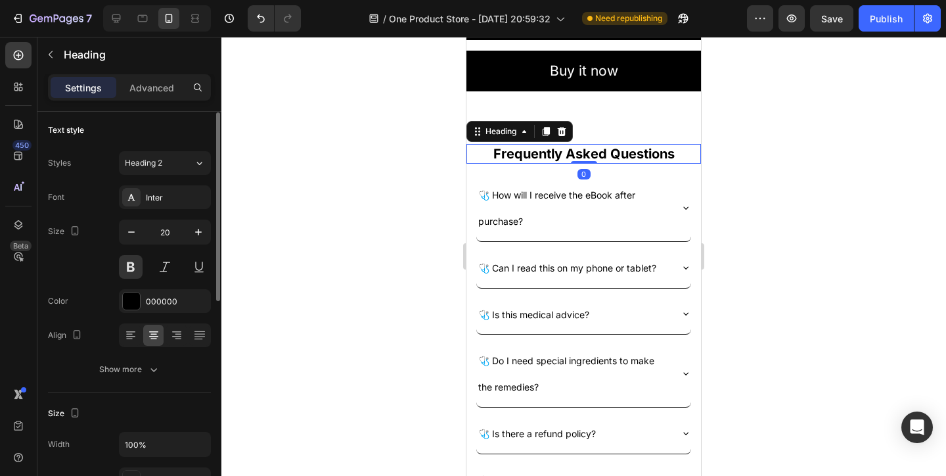
scroll to position [0, 0]
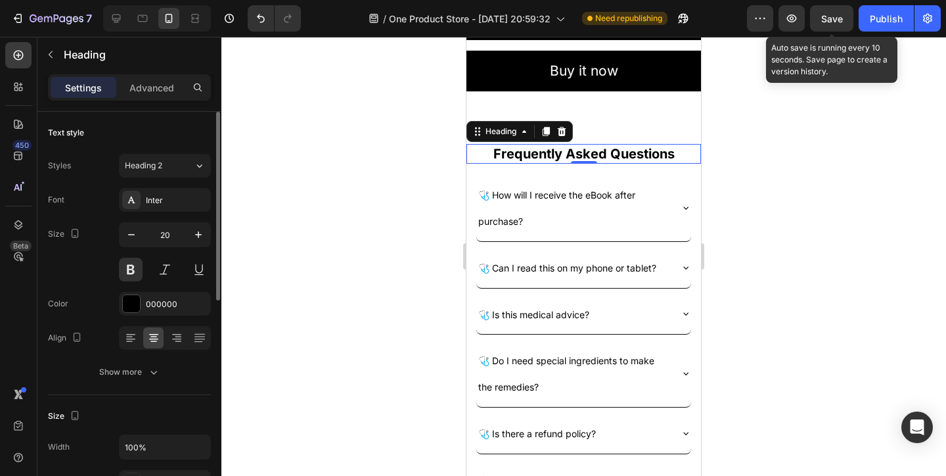
click at [829, 22] on span "Save" at bounding box center [832, 18] width 22 height 11
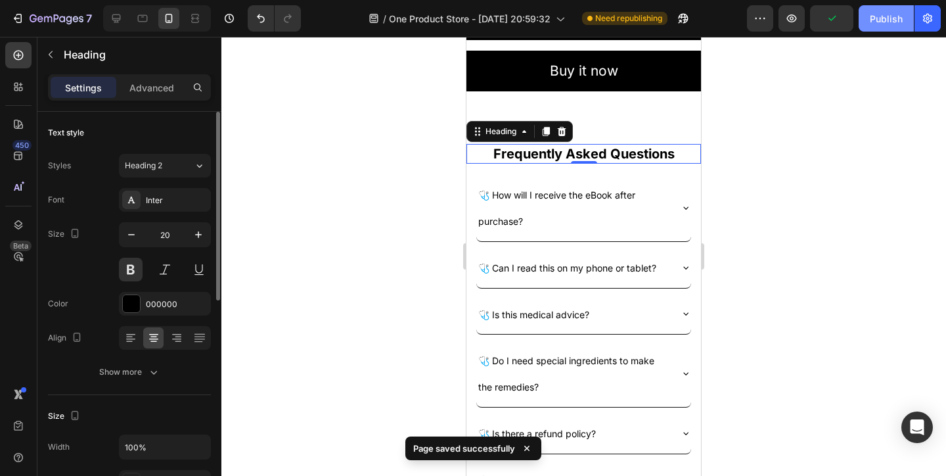
click at [863, 22] on button "Publish" at bounding box center [886, 18] width 55 height 26
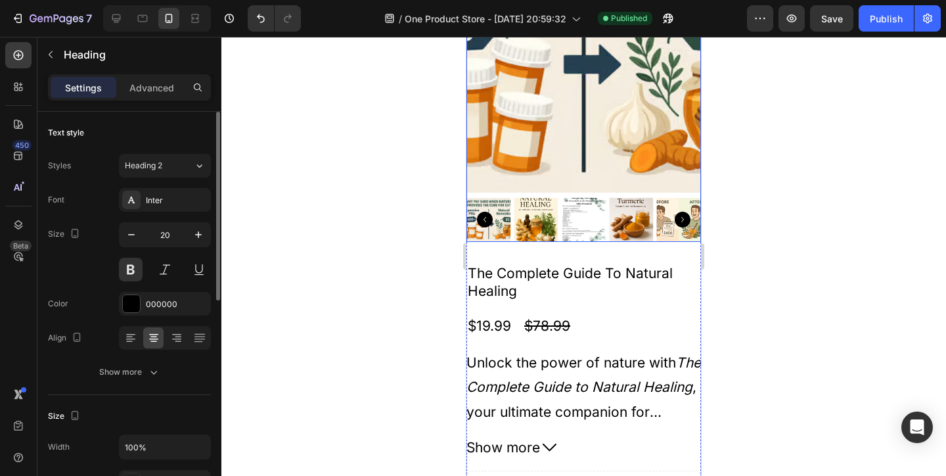
scroll to position [2132, 0]
click at [610, 256] on div "Product Images The Complete Guide To Natural Healing Product Title $19.99 Produ…" at bounding box center [584, 294] width 235 height 831
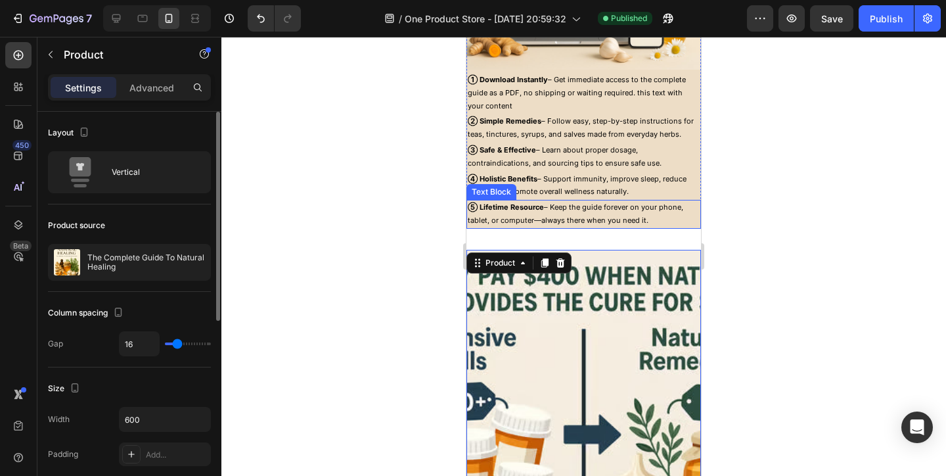
scroll to position [1745, 0]
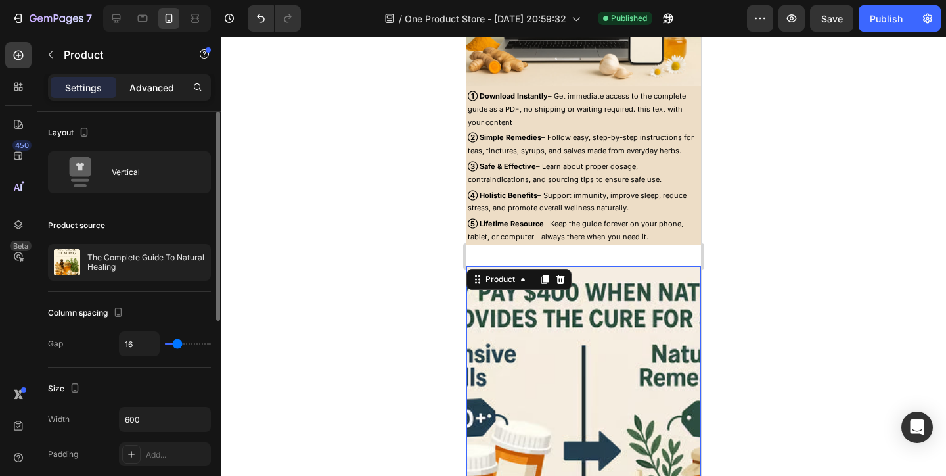
click at [161, 93] on p "Advanced" at bounding box center [151, 88] width 45 height 14
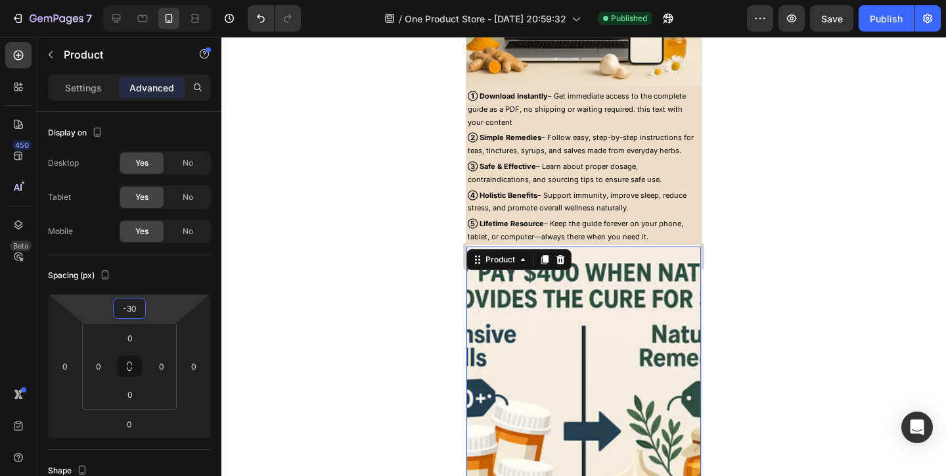
type input "-32"
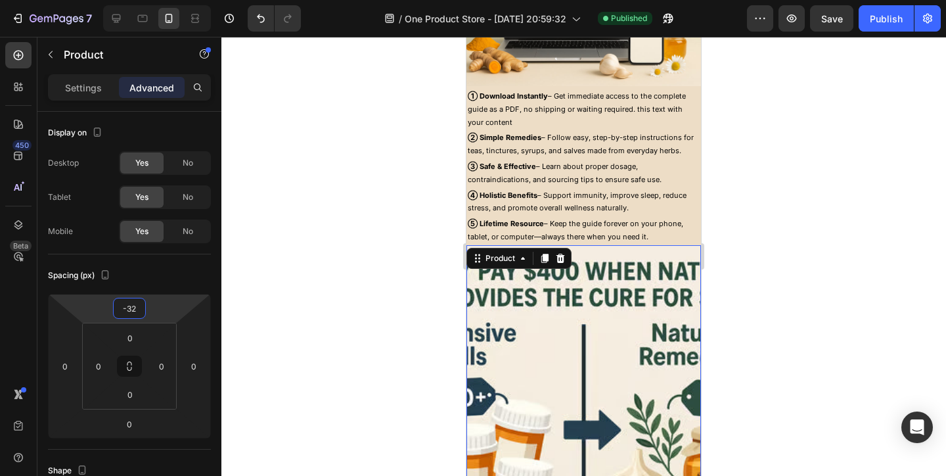
drag, startPoint x: 158, startPoint y: 309, endPoint x: 162, endPoint y: 320, distance: 11.0
click at [162, 0] on html "7 / One Product Store - Aug 20, 20:59:32 Published Preview Save Publish 450 Bet…" at bounding box center [473, 0] width 946 height 0
click at [642, 229] on p "⑤ Lifetime Resource – Keep the guide forever on your phone, tablet, or computer…" at bounding box center [584, 230] width 232 height 26
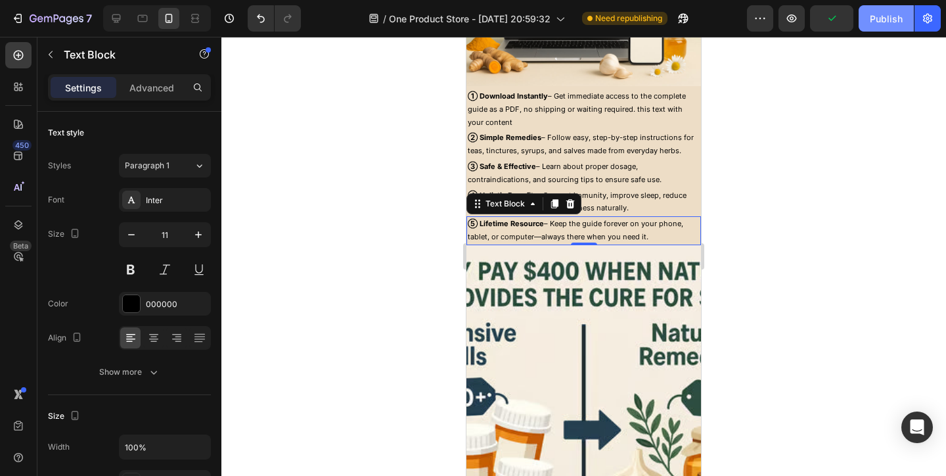
click at [881, 29] on button "Publish" at bounding box center [886, 18] width 55 height 26
click at [685, 157] on div "② Simple Remedies – Follow easy, step-by-step instructions for teas, tinctures,…" at bounding box center [584, 144] width 235 height 29
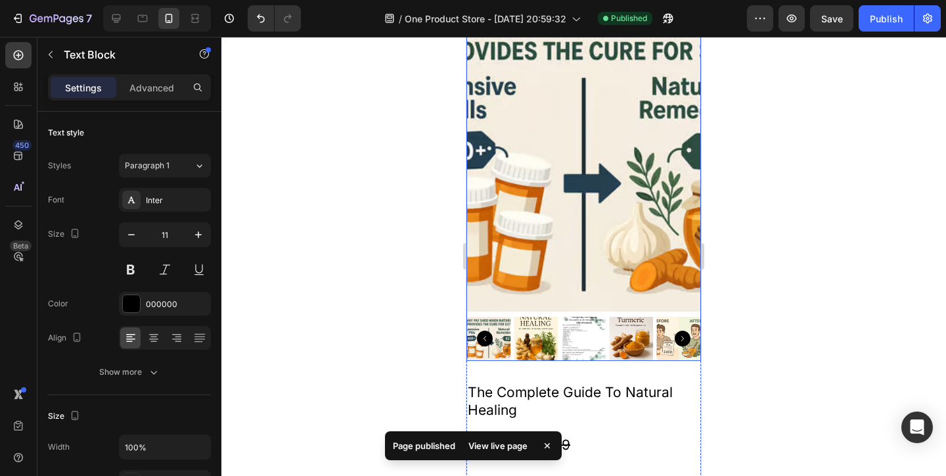
scroll to position [1998, 0]
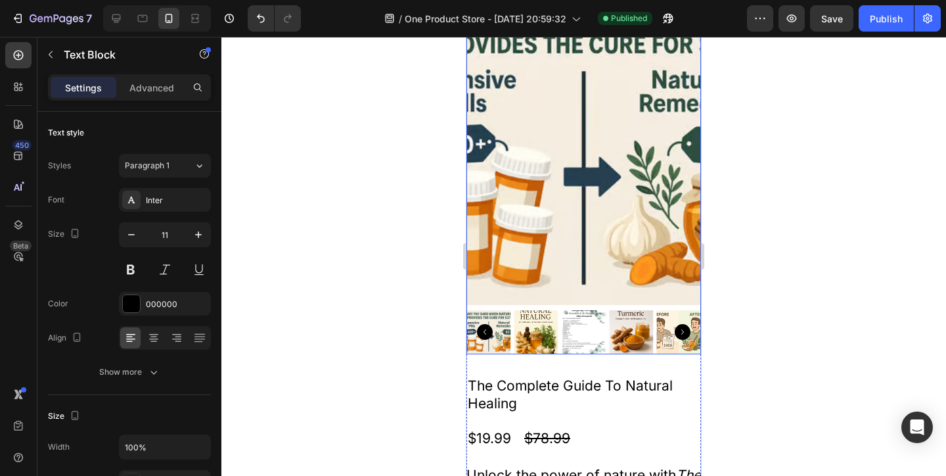
click at [486, 334] on icon "Carousel Back Arrow" at bounding box center [485, 332] width 16 height 16
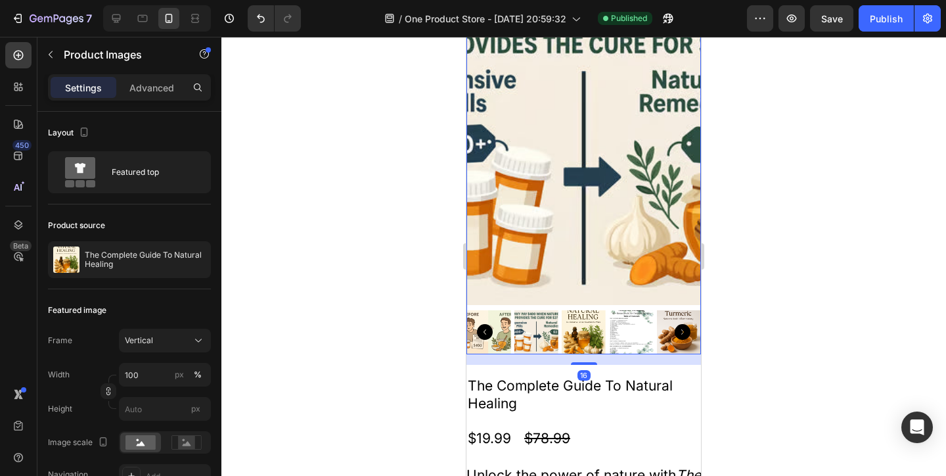
click at [482, 334] on icon "Carousel Back Arrow" at bounding box center [485, 332] width 16 height 16
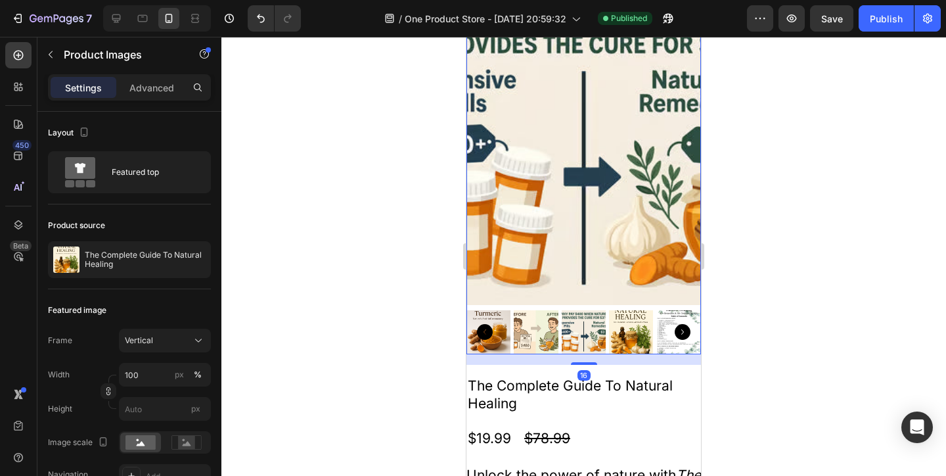
click at [482, 334] on icon "Carousel Back Arrow" at bounding box center [485, 332] width 16 height 16
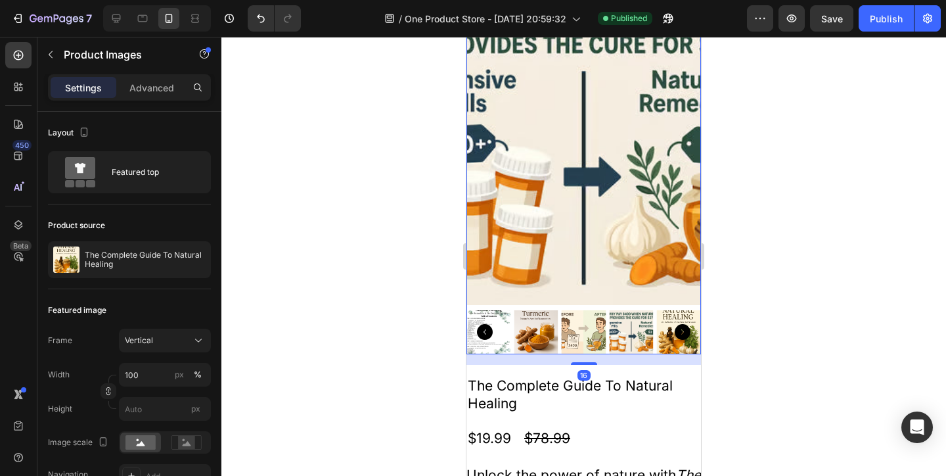
click at [482, 334] on icon "Carousel Back Arrow" at bounding box center [485, 332] width 16 height 16
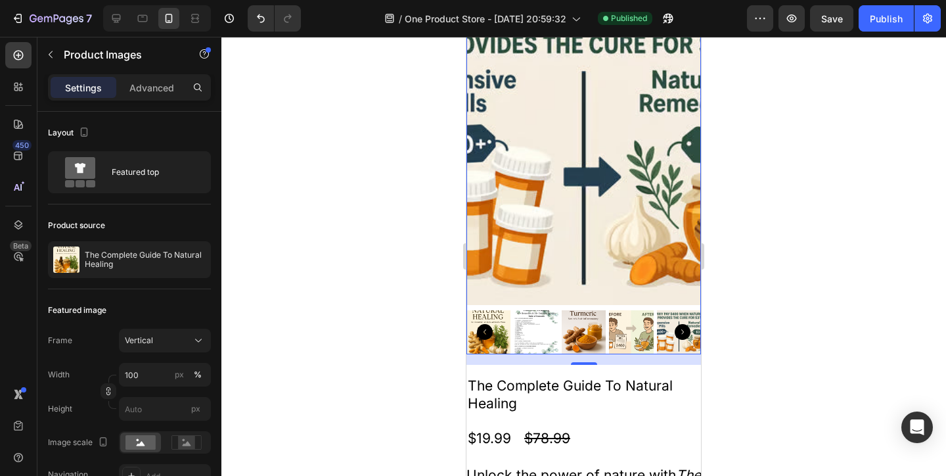
click at [482, 334] on icon "Carousel Back Arrow" at bounding box center [485, 332] width 16 height 16
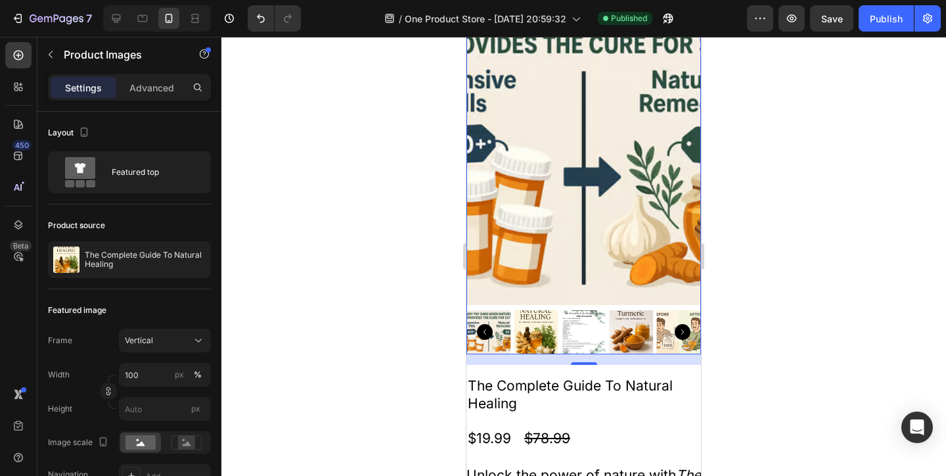
click at [529, 337] on img at bounding box center [536, 332] width 44 height 44
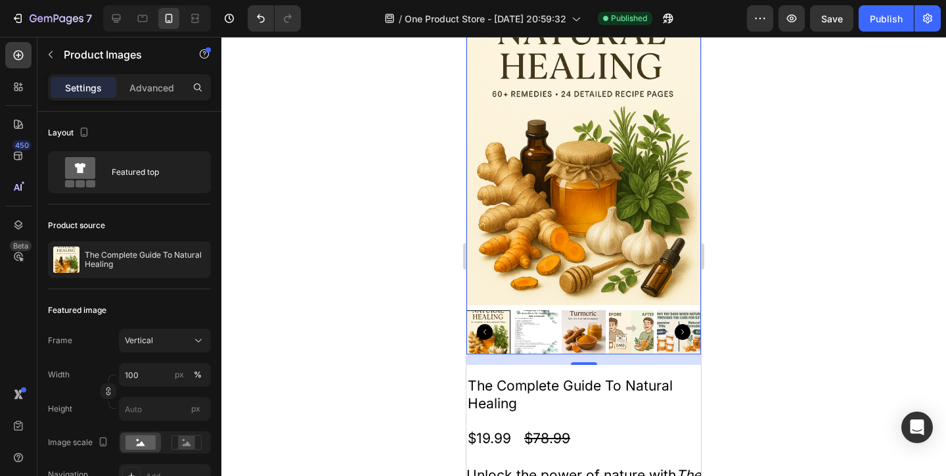
click at [552, 329] on img at bounding box center [536, 332] width 44 height 44
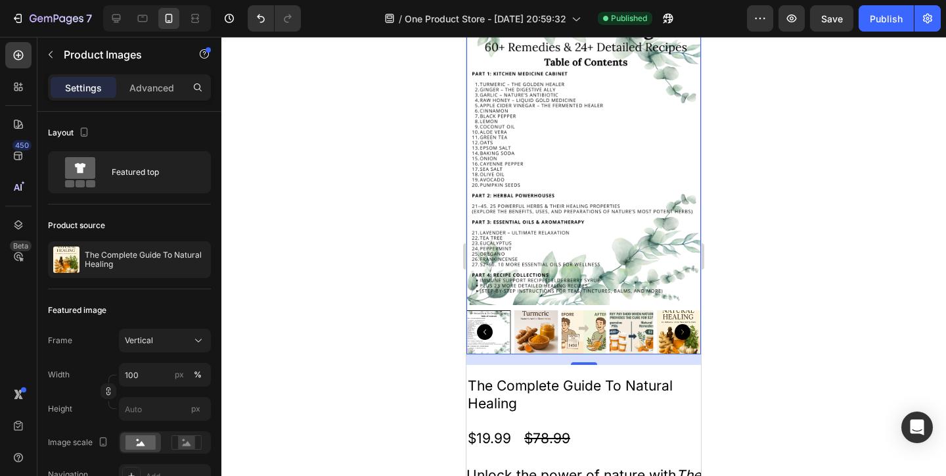
click at [542, 329] on img at bounding box center [536, 332] width 44 height 44
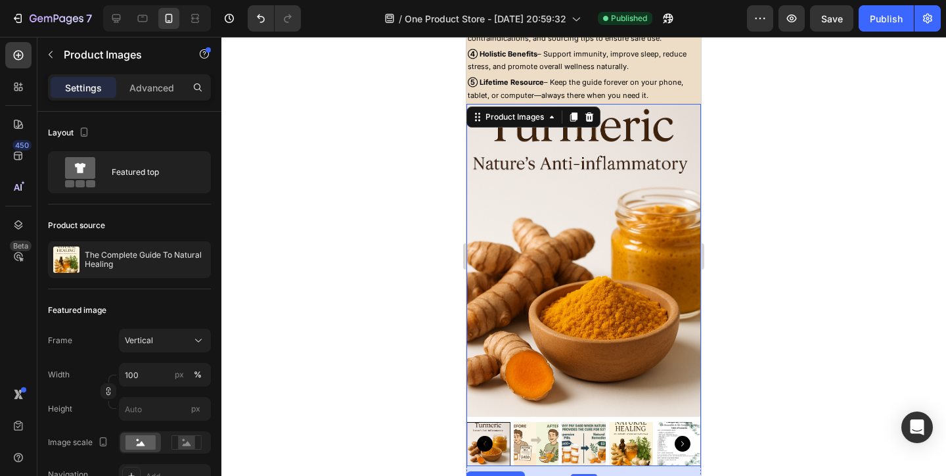
scroll to position [1890, 0]
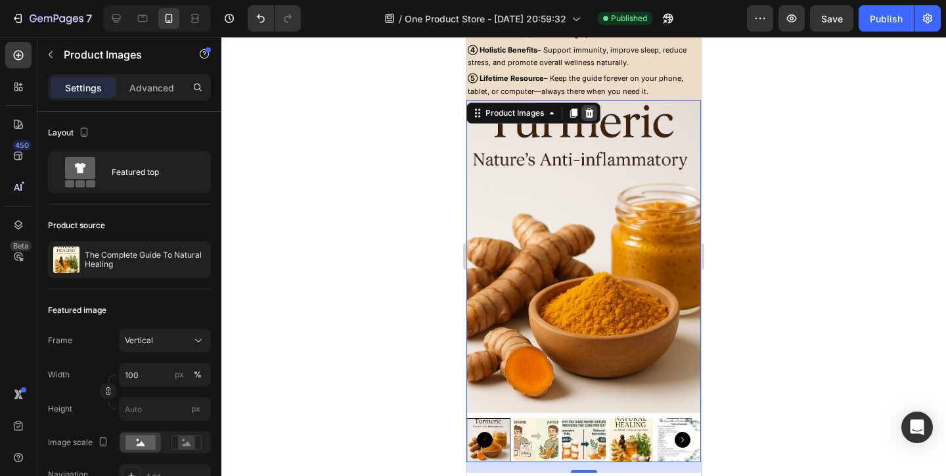
click at [595, 112] on icon at bounding box center [589, 113] width 11 height 11
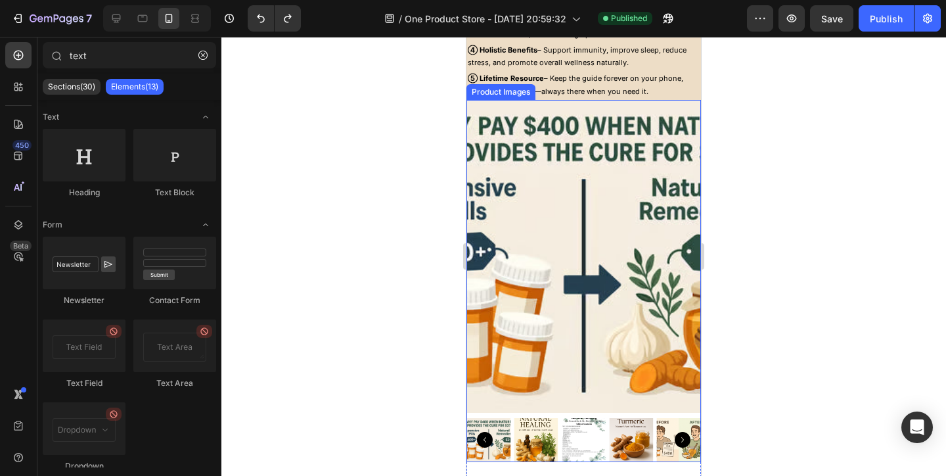
click at [570, 306] on img at bounding box center [584, 256] width 235 height 313
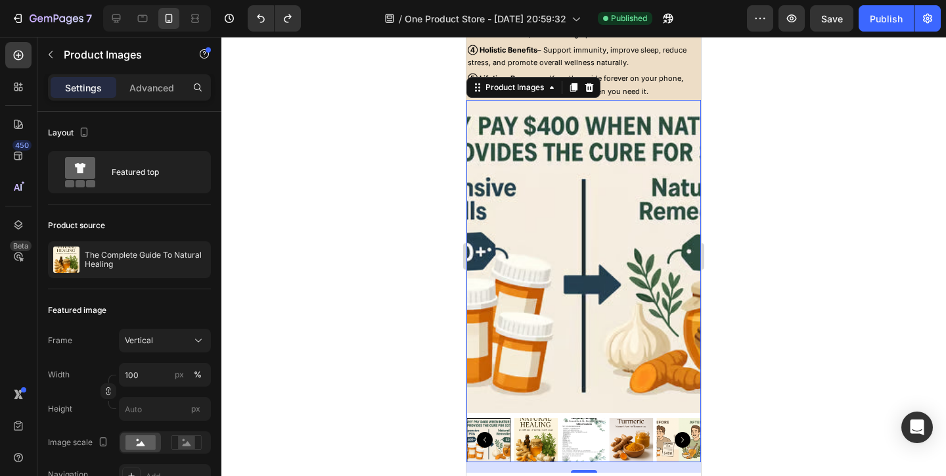
click at [543, 438] on img at bounding box center [536, 440] width 44 height 44
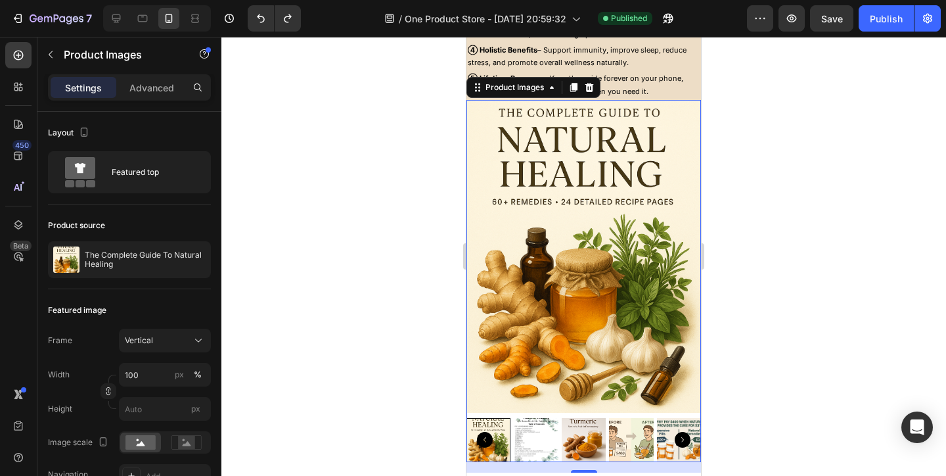
click at [541, 439] on img at bounding box center [536, 440] width 44 height 44
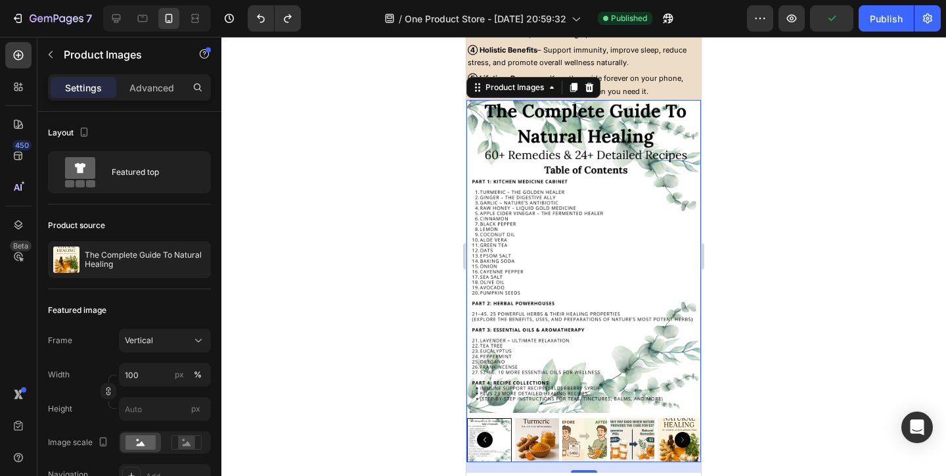
click at [541, 439] on img at bounding box center [537, 440] width 44 height 44
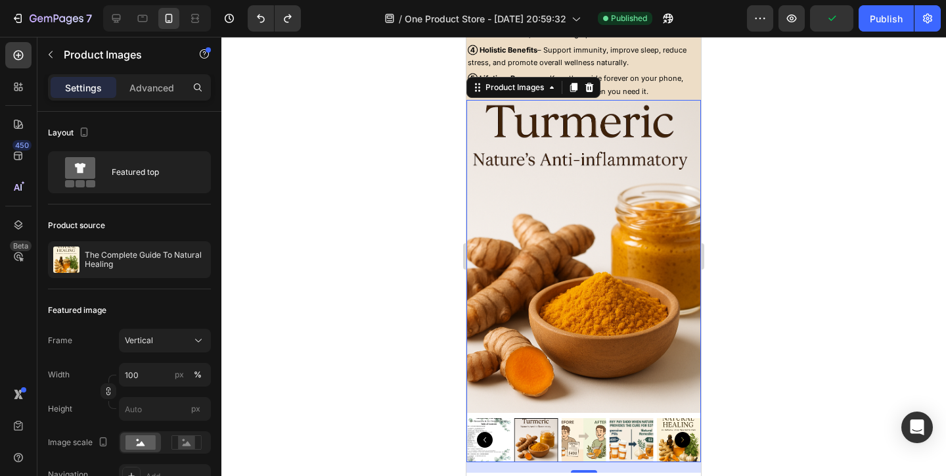
click at [553, 440] on div at bounding box center [536, 440] width 44 height 44
click at [572, 442] on img at bounding box center [584, 440] width 44 height 44
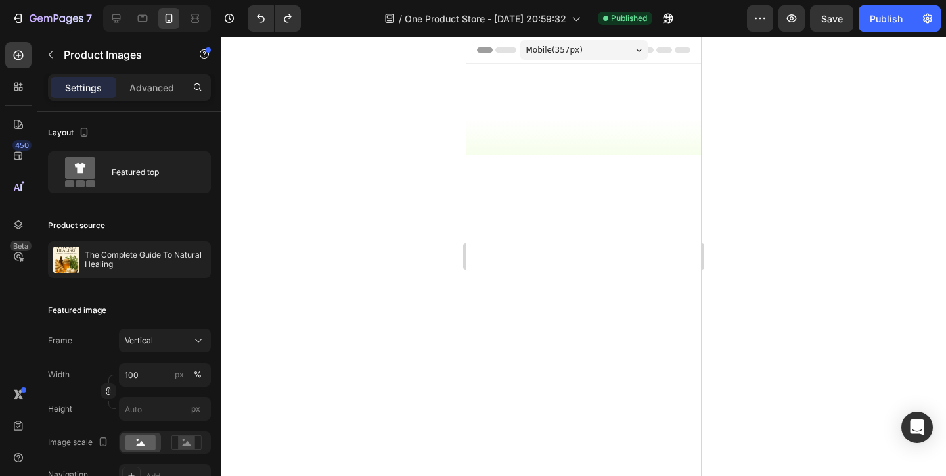
scroll to position [1890, 0]
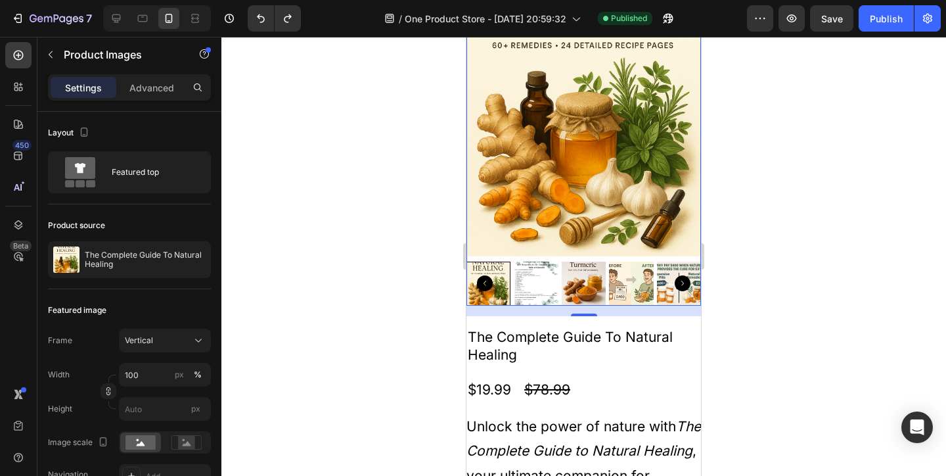
click at [571, 306] on img at bounding box center [584, 284] width 44 height 44
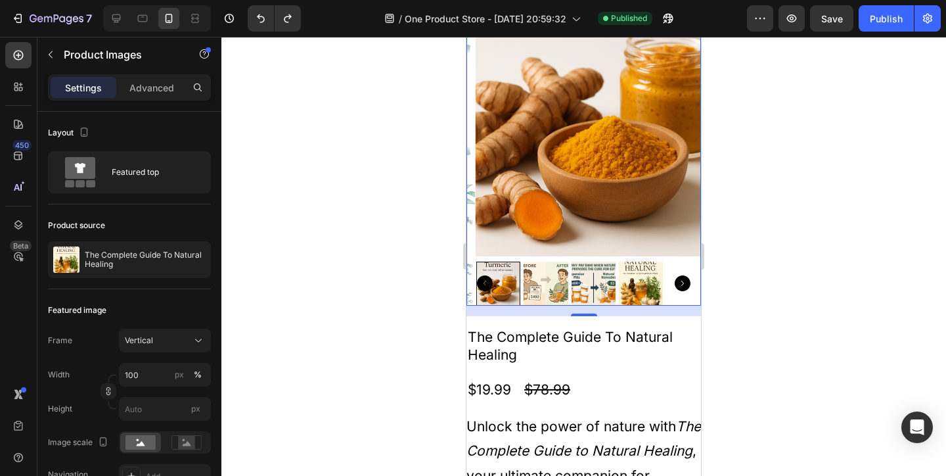
click at [582, 306] on img at bounding box center [593, 284] width 44 height 44
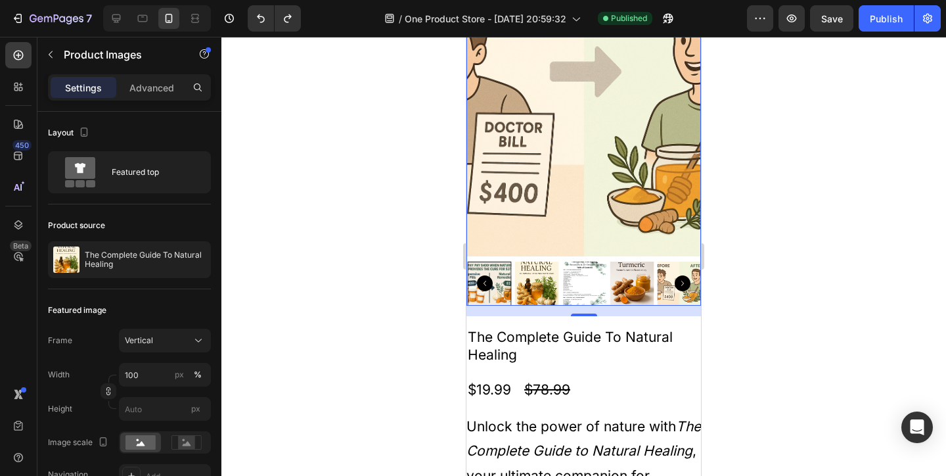
click at [582, 306] on img at bounding box center [584, 284] width 44 height 44
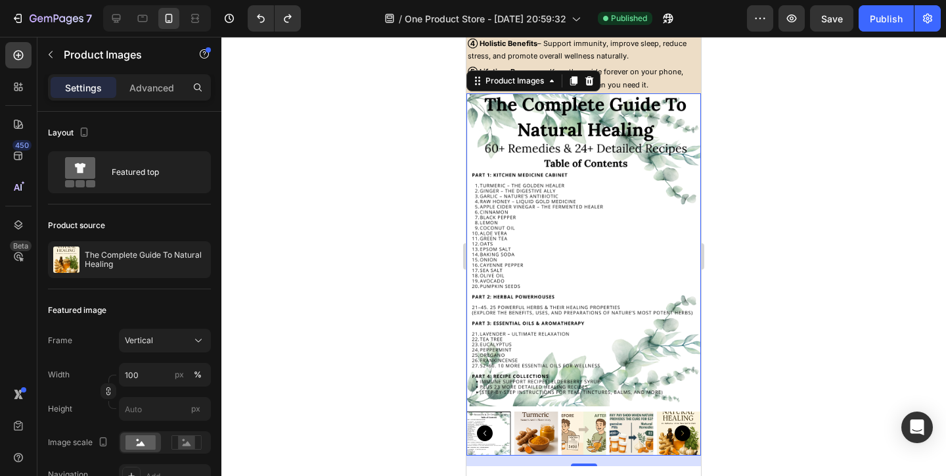
scroll to position [1902, 0]
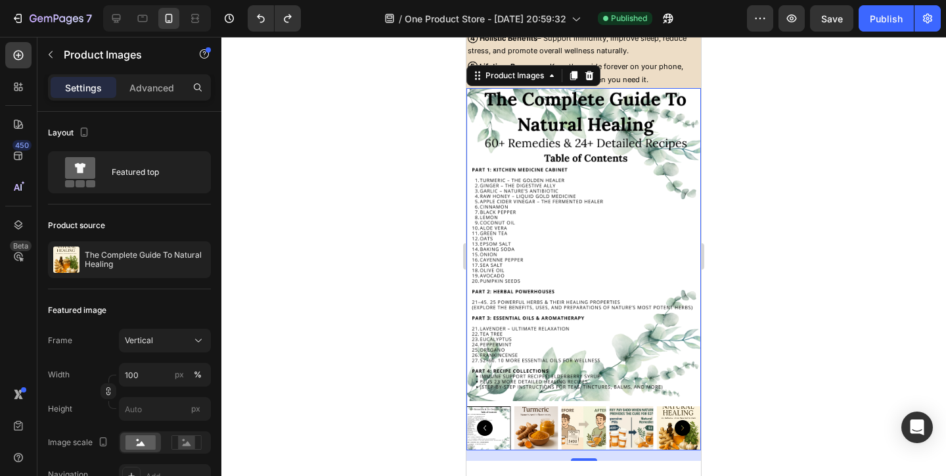
click at [666, 428] on img at bounding box center [679, 428] width 44 height 44
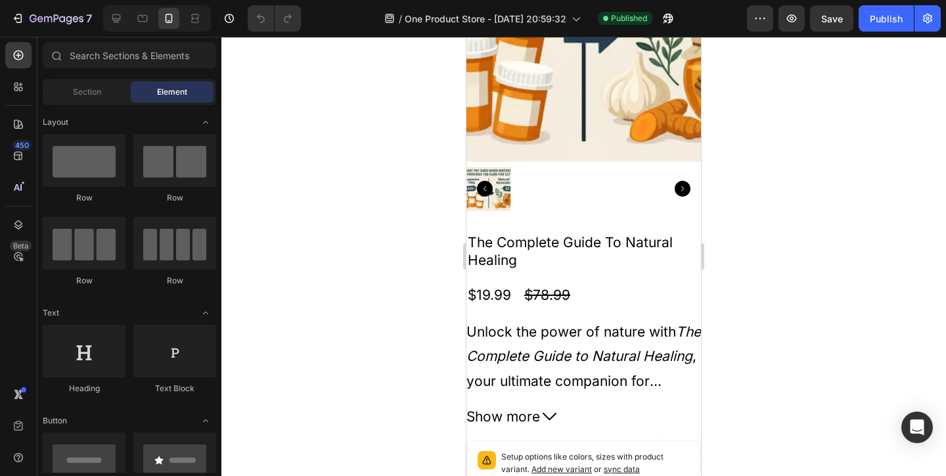
scroll to position [2143, 0]
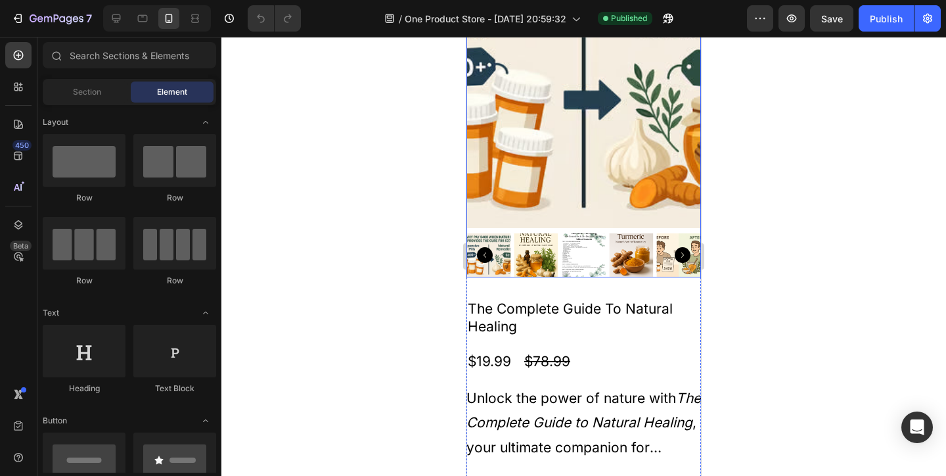
click at [555, 176] on img at bounding box center [584, 71] width 235 height 313
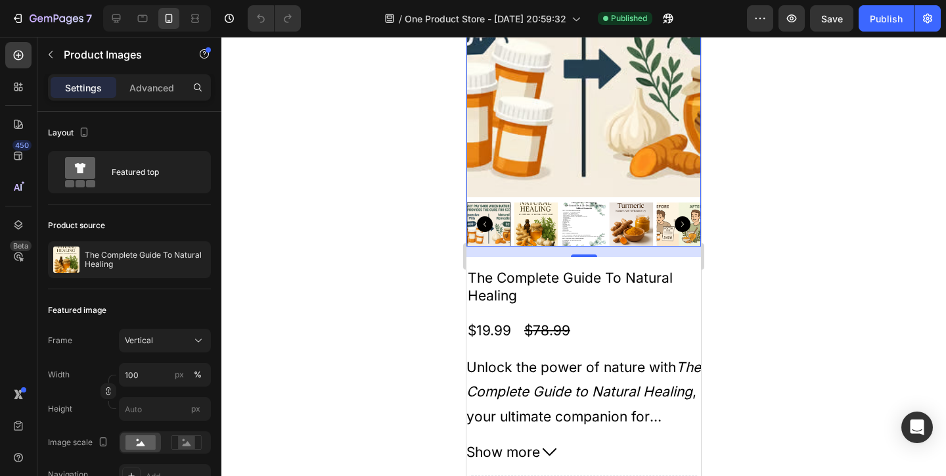
scroll to position [1945, 0]
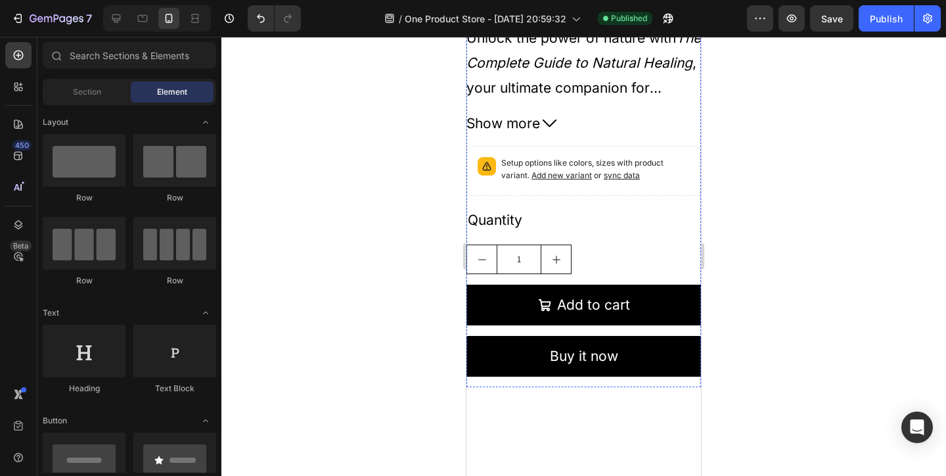
scroll to position [1931, 0]
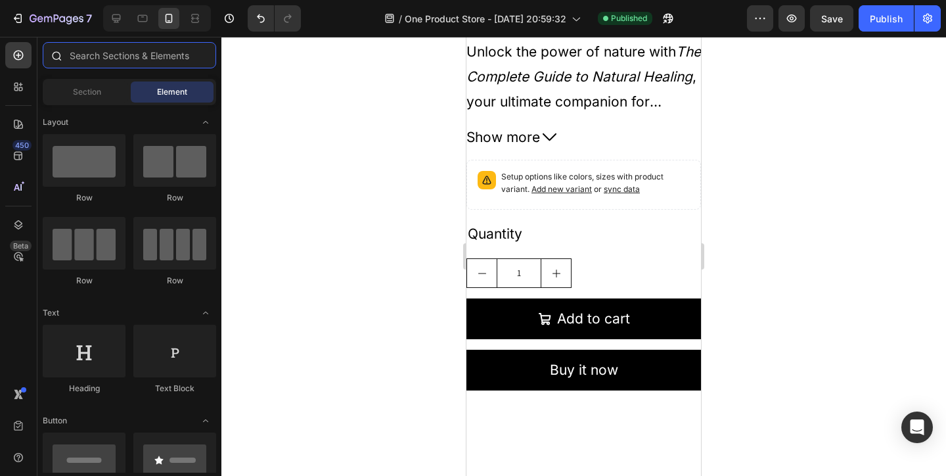
click at [97, 64] on input "text" at bounding box center [129, 55] width 173 height 26
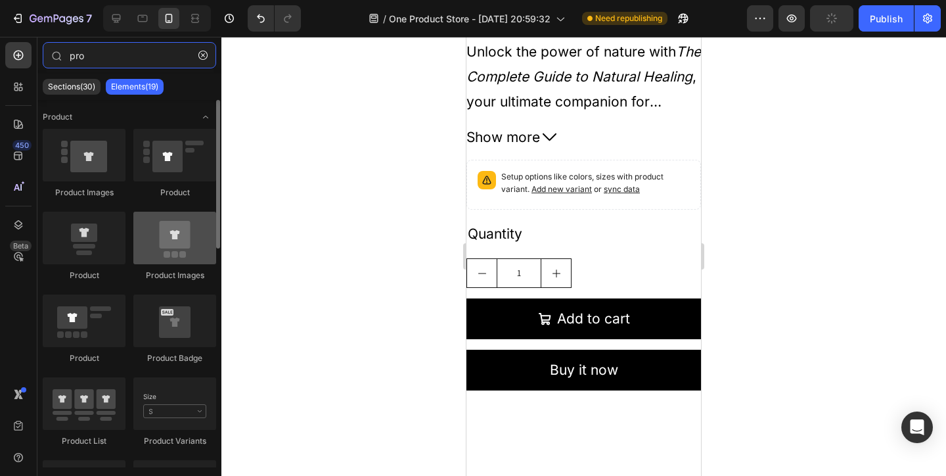
type input "pro"
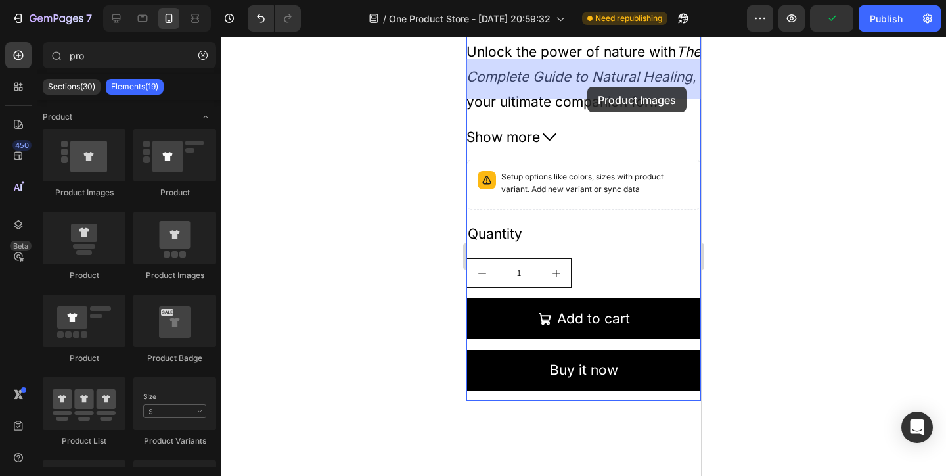
drag, startPoint x: 630, startPoint y: 284, endPoint x: 587, endPoint y: 87, distance: 201.7
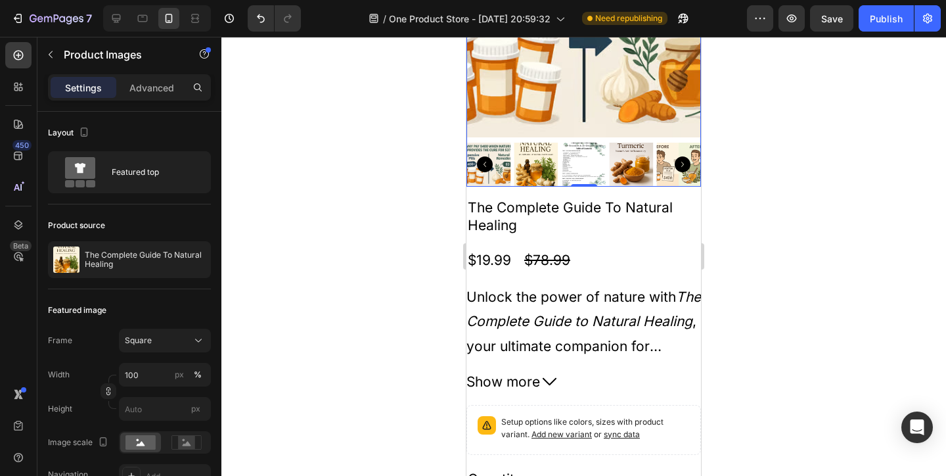
click at [690, 14] on icon "button" at bounding box center [683, 18] width 13 height 13
click at [684, 172] on icon "Carousel Next Arrow" at bounding box center [683, 164] width 16 height 16
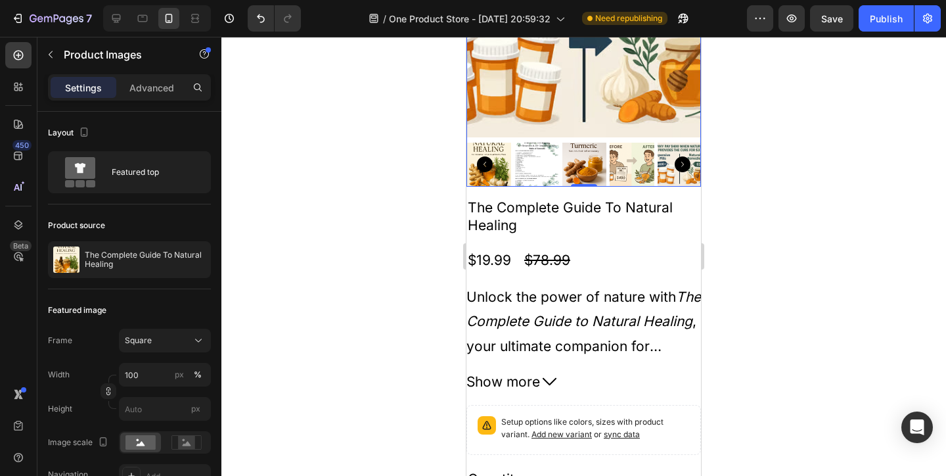
click at [684, 172] on icon "Carousel Next Arrow" at bounding box center [683, 164] width 16 height 16
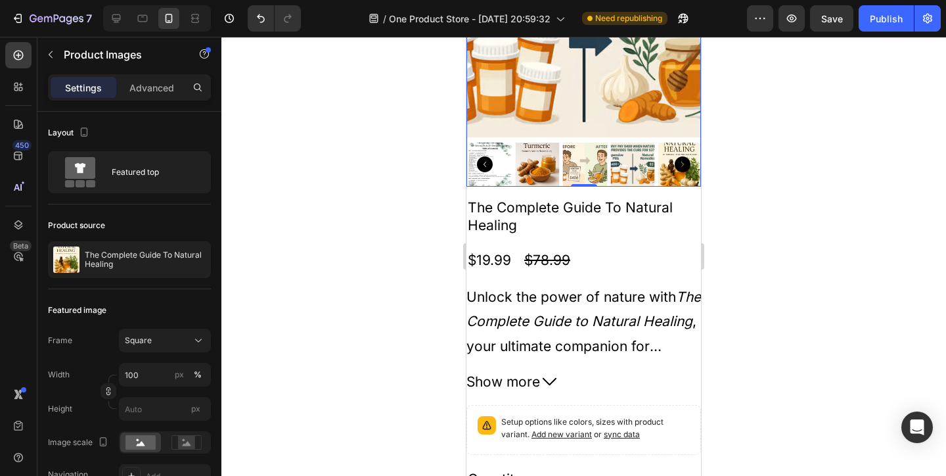
click at [684, 172] on icon "Carousel Next Arrow" at bounding box center [683, 164] width 16 height 16
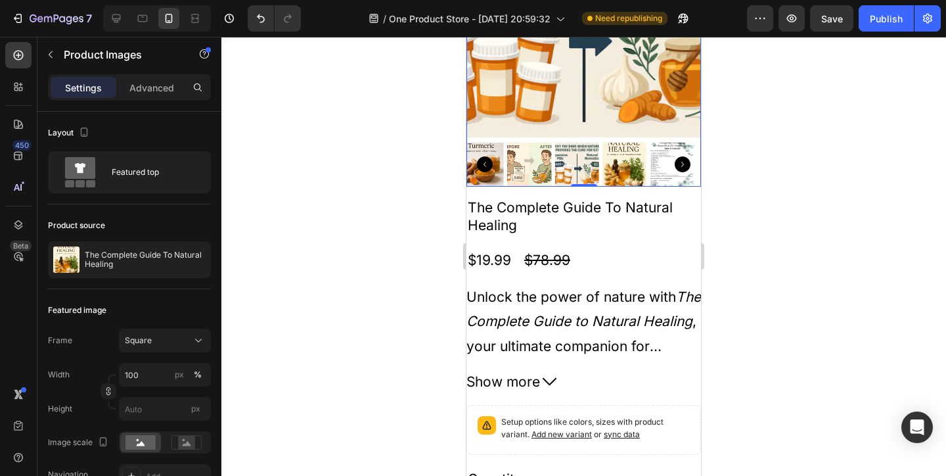
click at [684, 172] on icon "Carousel Next Arrow" at bounding box center [683, 164] width 16 height 16
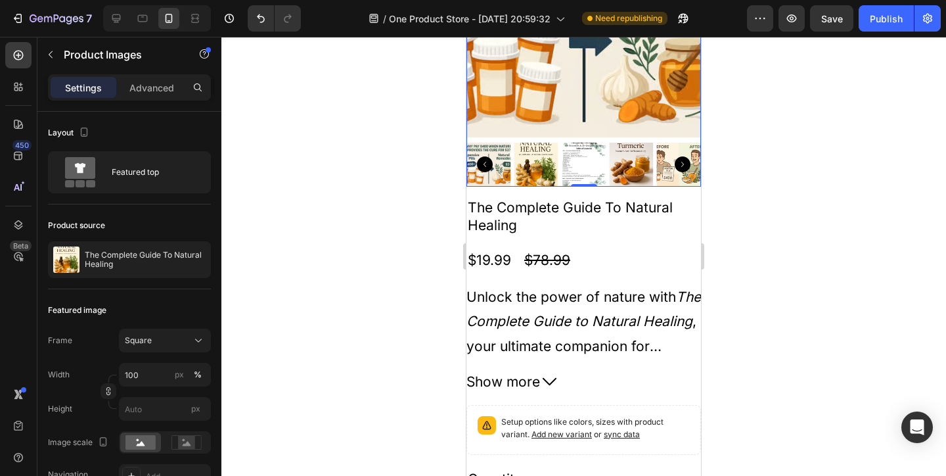
click at [540, 187] on img at bounding box center [536, 165] width 44 height 44
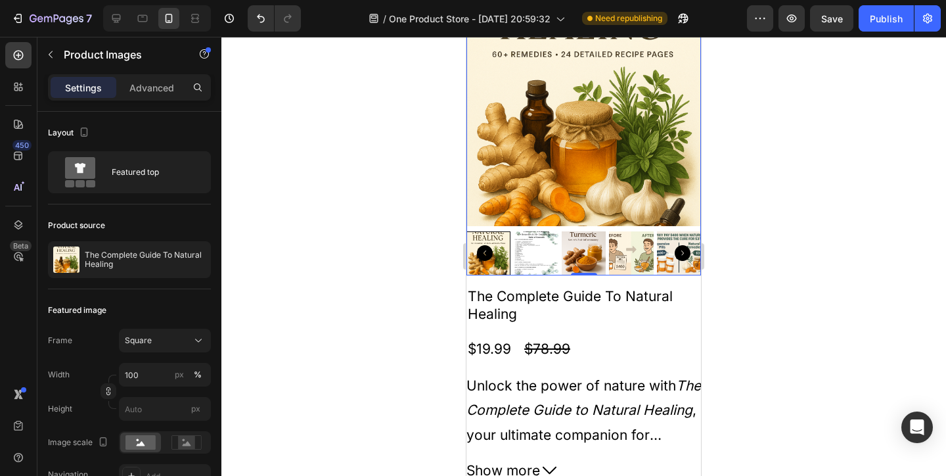
scroll to position [1836, 0]
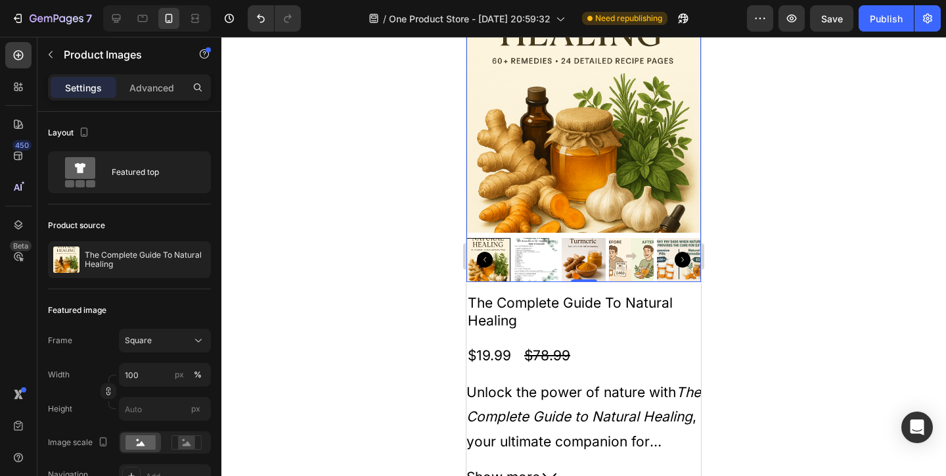
click at [678, 267] on icon "Carousel Next Arrow" at bounding box center [683, 260] width 16 height 16
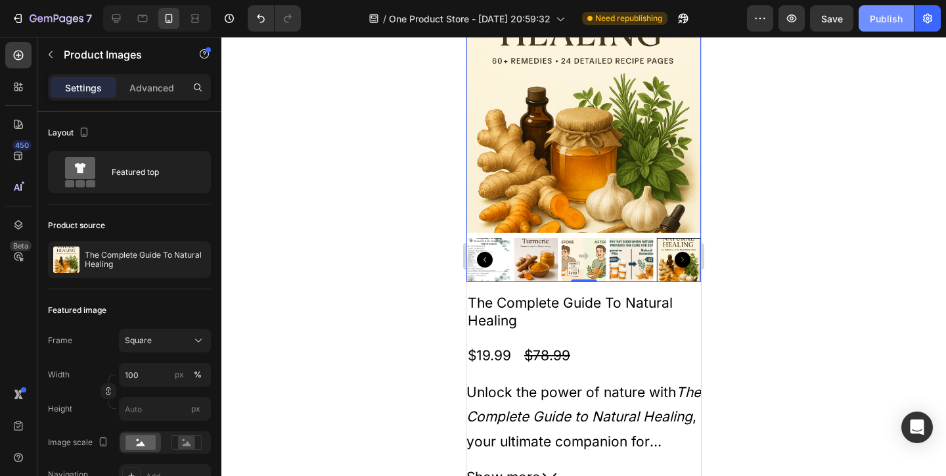
click at [880, 10] on button "Publish" at bounding box center [886, 18] width 55 height 26
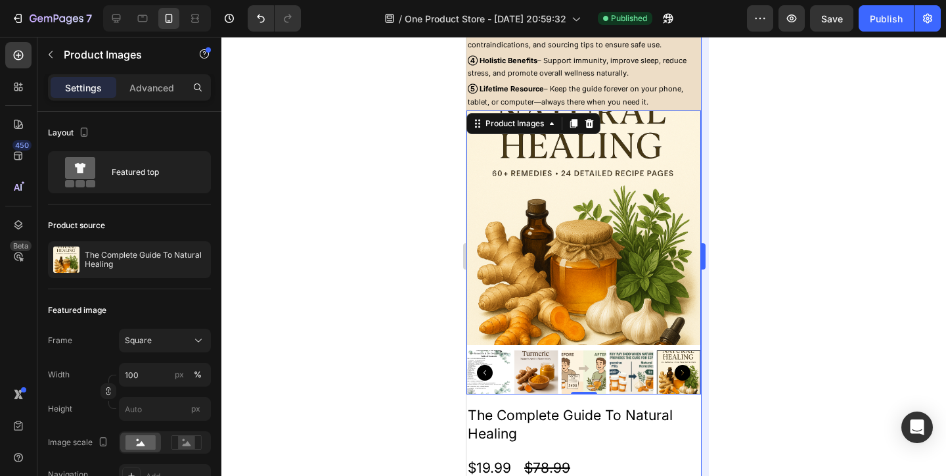
scroll to position [1553, 0]
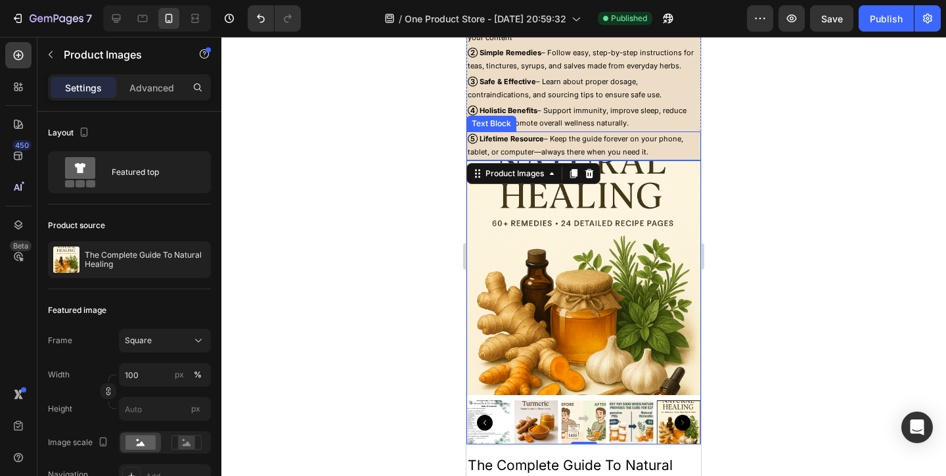
click at [687, 159] on p "⑤ Lifetime Resource – Keep the guide forever on your phone, tablet, or computer…" at bounding box center [584, 146] width 232 height 26
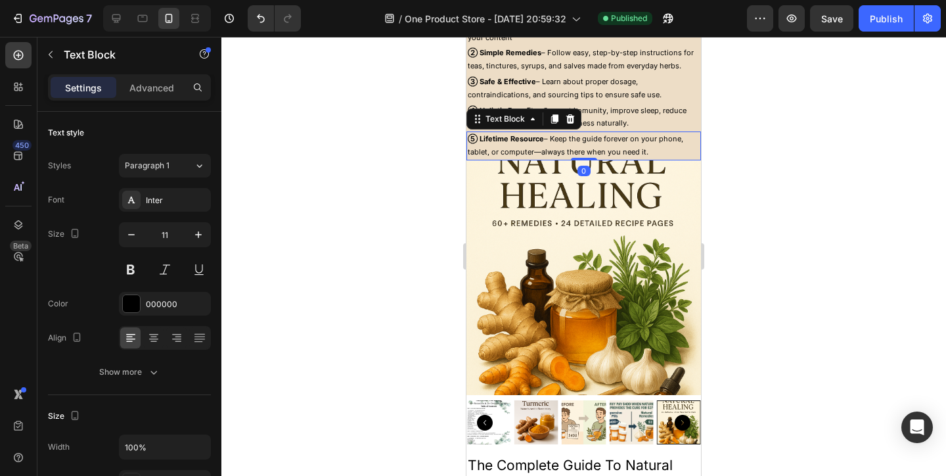
click at [690, 131] on p "④ Holistic Benefits – Support immunity, improve sleep, reduce stress, and promo…" at bounding box center [584, 117] width 232 height 26
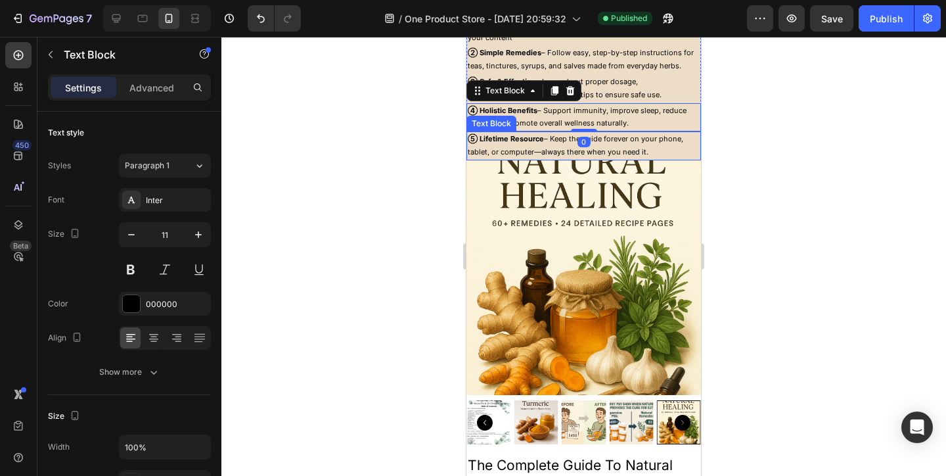
click at [697, 159] on p "⑤ Lifetime Resource – Keep the guide forever on your phone, tablet, or computer…" at bounding box center [584, 146] width 232 height 26
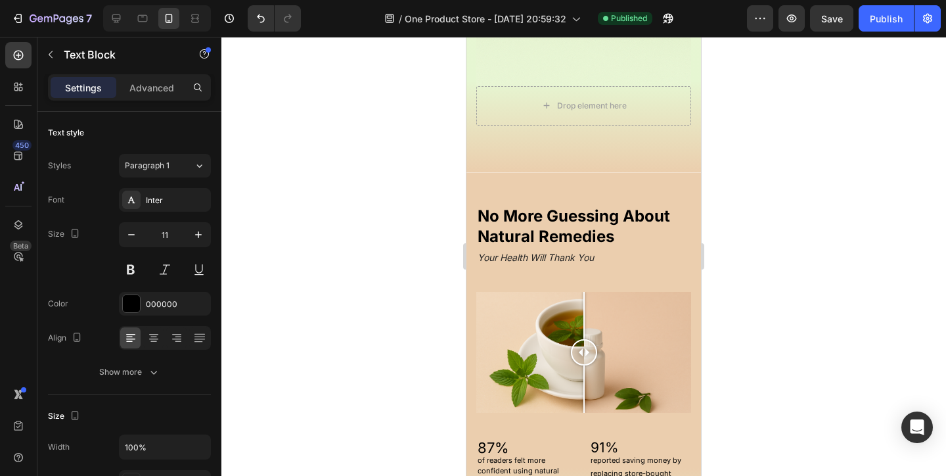
scroll to position [975, 0]
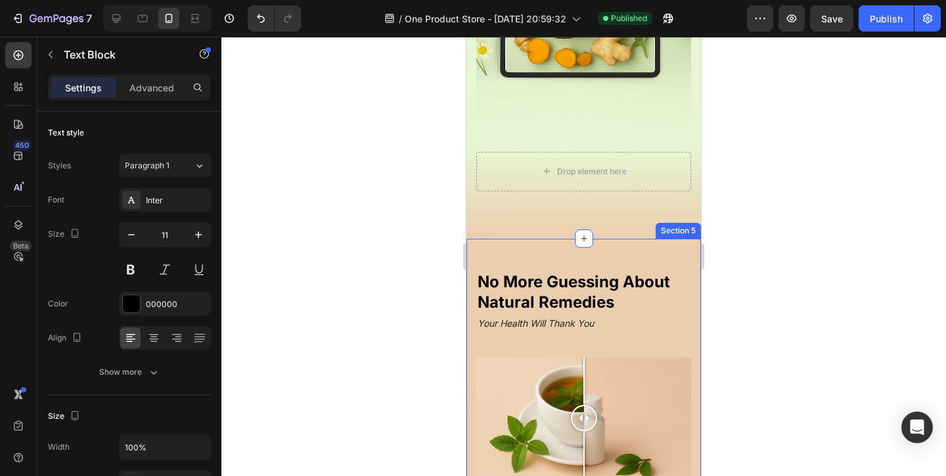
click at [637, 245] on div "No More Guessing About Natural Remedies Heading Your Health Will Thank You Head…" at bounding box center [584, 453] width 235 height 428
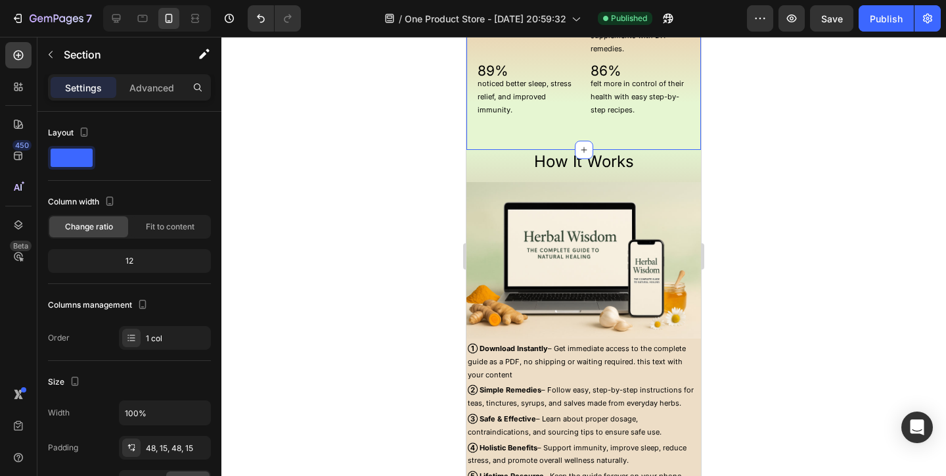
scroll to position [1493, 0]
click at [23, 229] on icon at bounding box center [18, 224] width 13 height 13
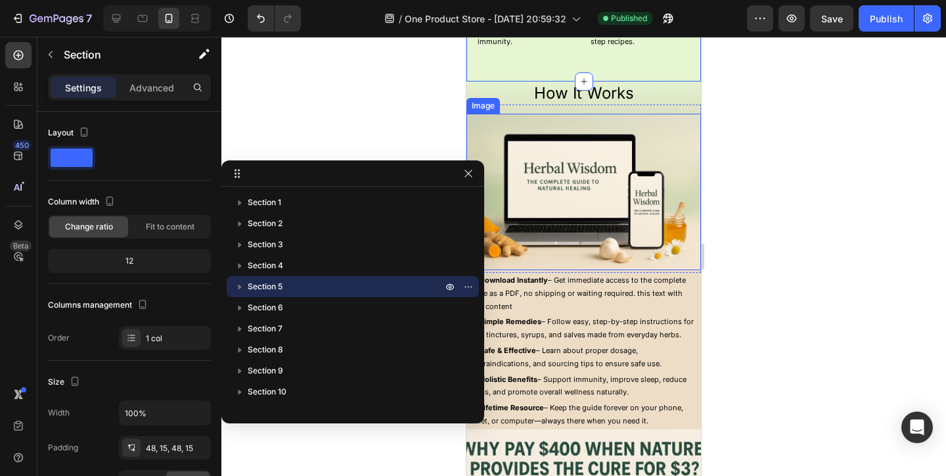
scroll to position [1562, 0]
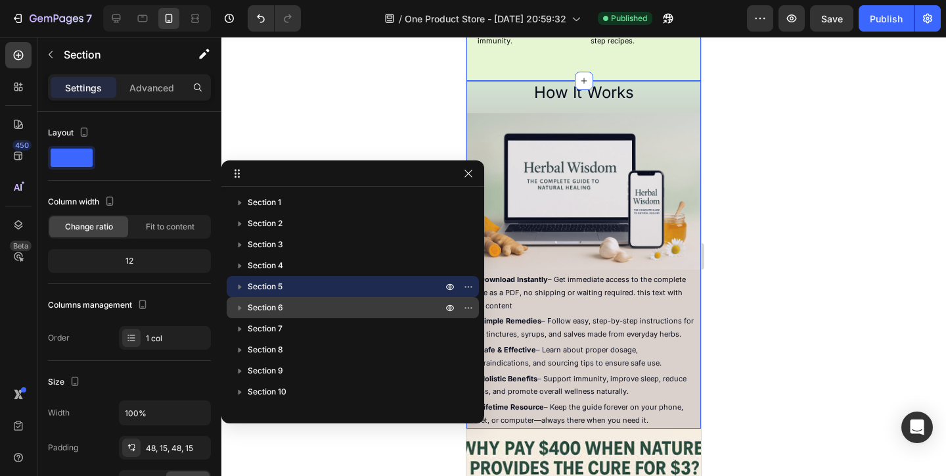
click at [381, 303] on p "Section 6" at bounding box center [346, 307] width 197 height 13
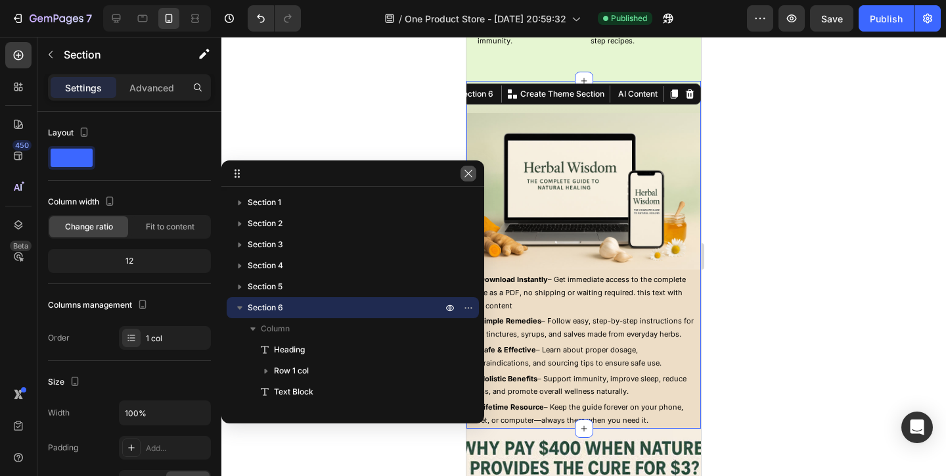
click at [463, 174] on icon "button" at bounding box center [468, 173] width 11 height 11
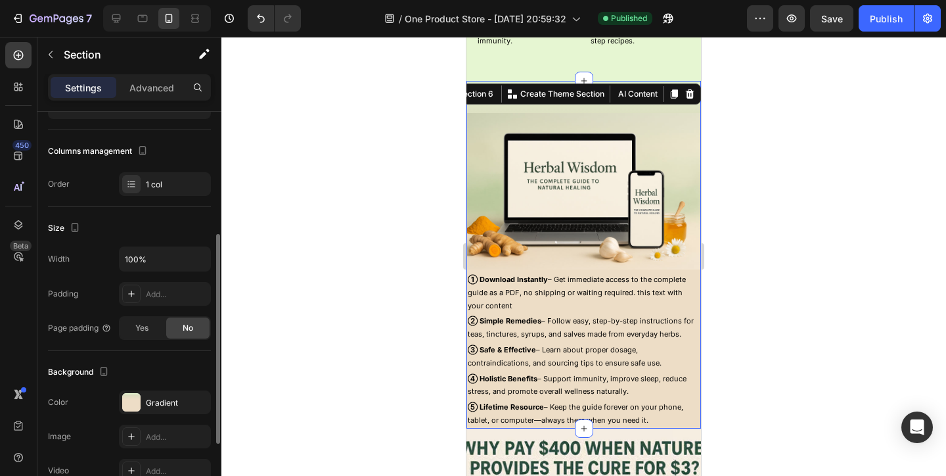
scroll to position [191, 0]
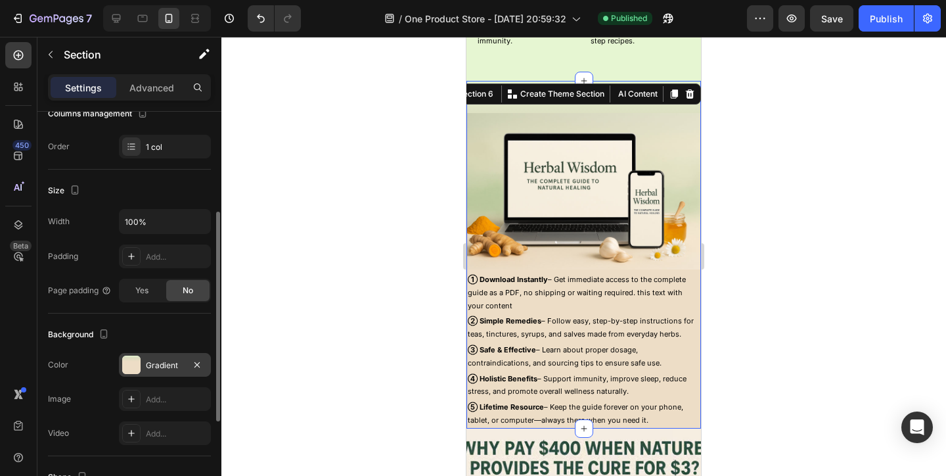
click at [166, 370] on div "Gradient" at bounding box center [165, 365] width 38 height 12
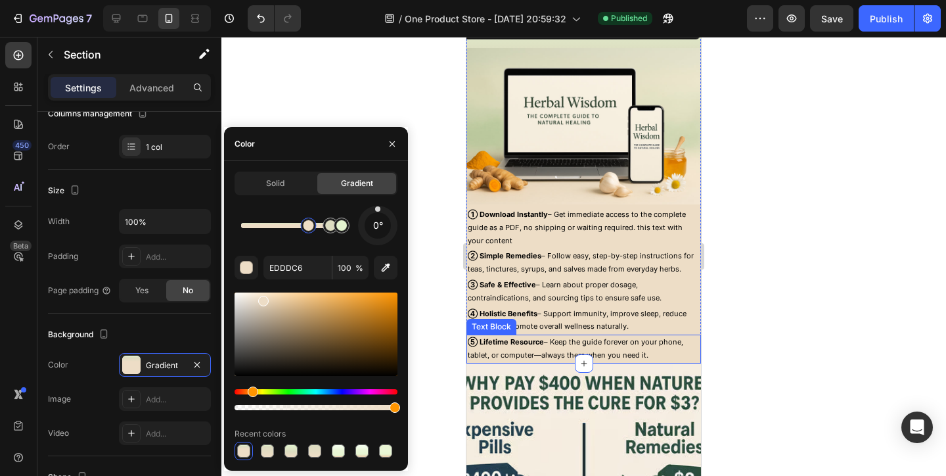
scroll to position [1628, 0]
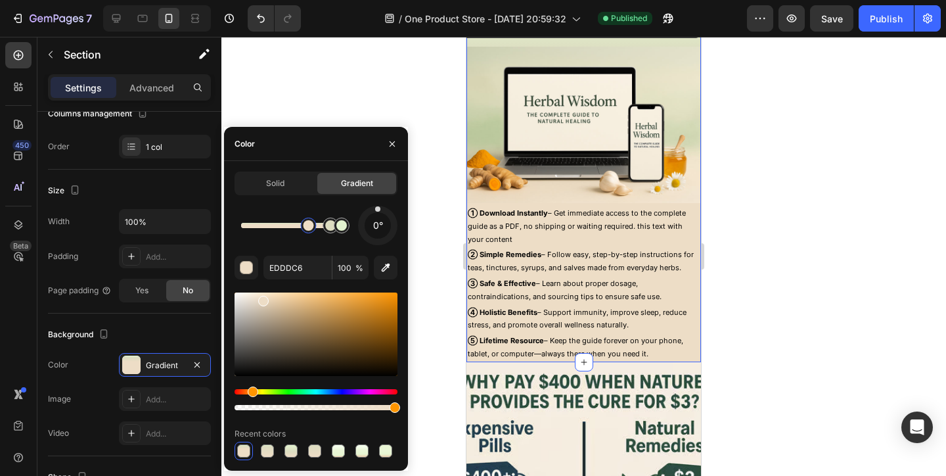
click at [274, 227] on div at bounding box center [291, 225] width 101 height 5
click at [274, 227] on div at bounding box center [274, 225] width 11 height 11
click at [388, 269] on icon "button" at bounding box center [385, 267] width 13 height 13
type input "F4EEE0"
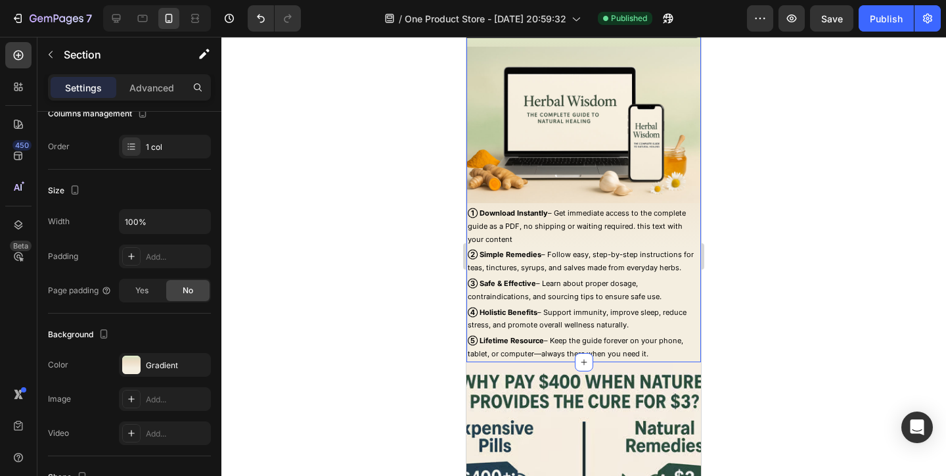
click at [764, 393] on div at bounding box center [583, 256] width 725 height 439
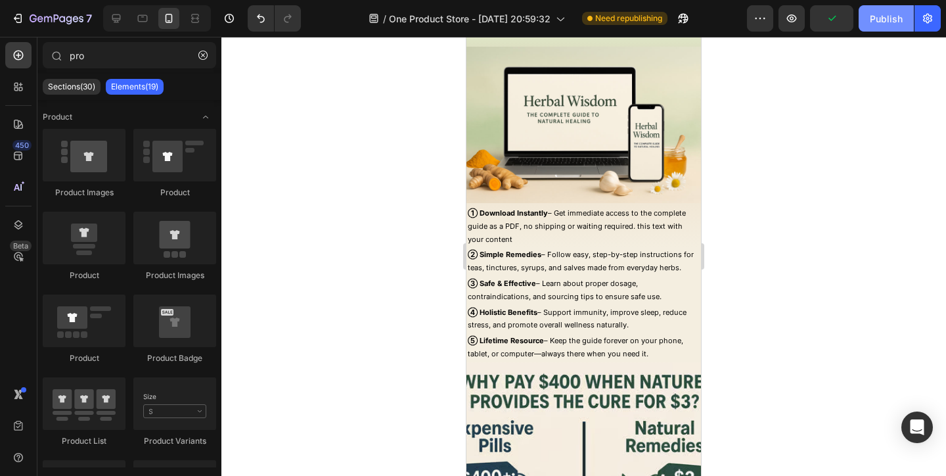
click at [906, 18] on button "Publish" at bounding box center [886, 18] width 55 height 26
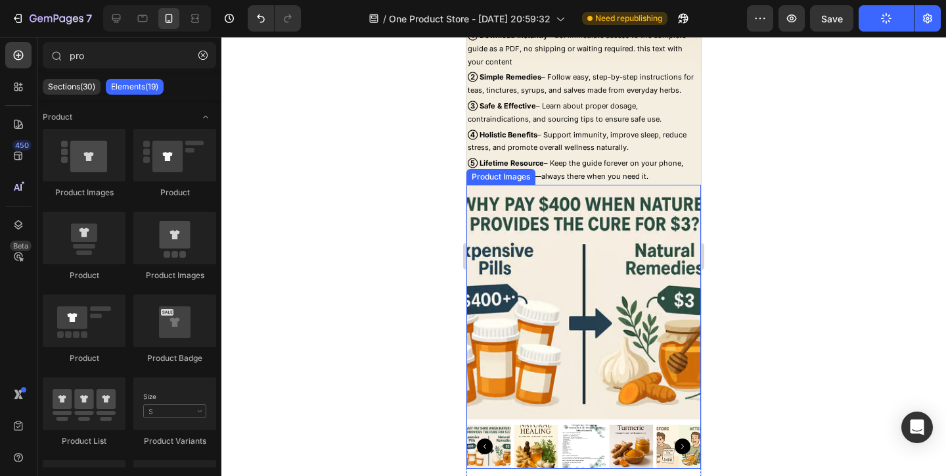
scroll to position [1926, 0]
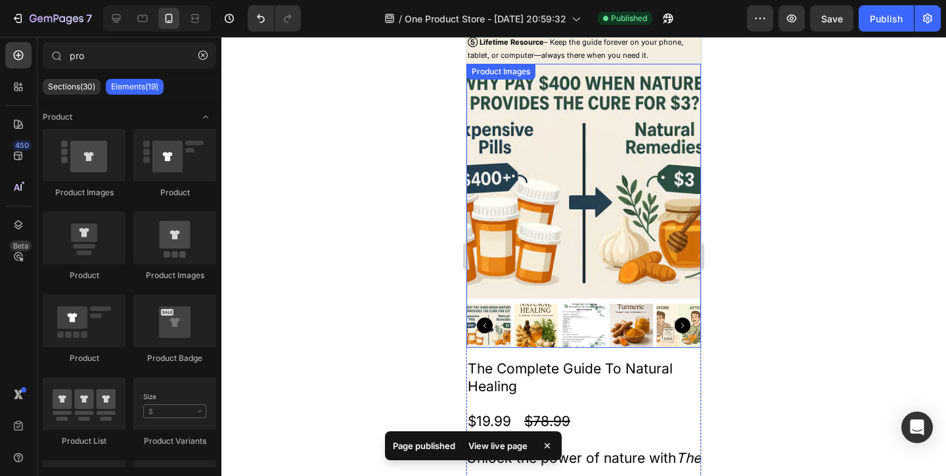
click at [481, 323] on icon "Carousel Back Arrow" at bounding box center [485, 325] width 16 height 16
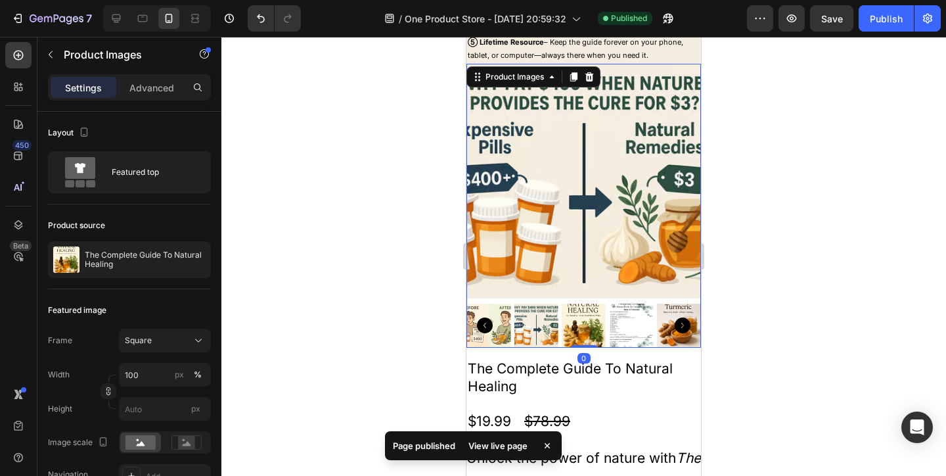
click at [558, 317] on div at bounding box center [584, 326] width 235 height 44
click at [564, 317] on img at bounding box center [584, 326] width 44 height 44
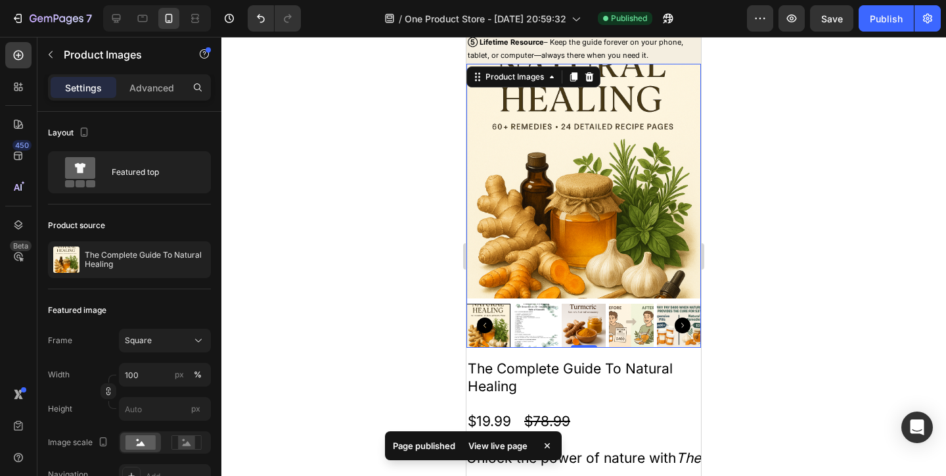
scroll to position [1835, 0]
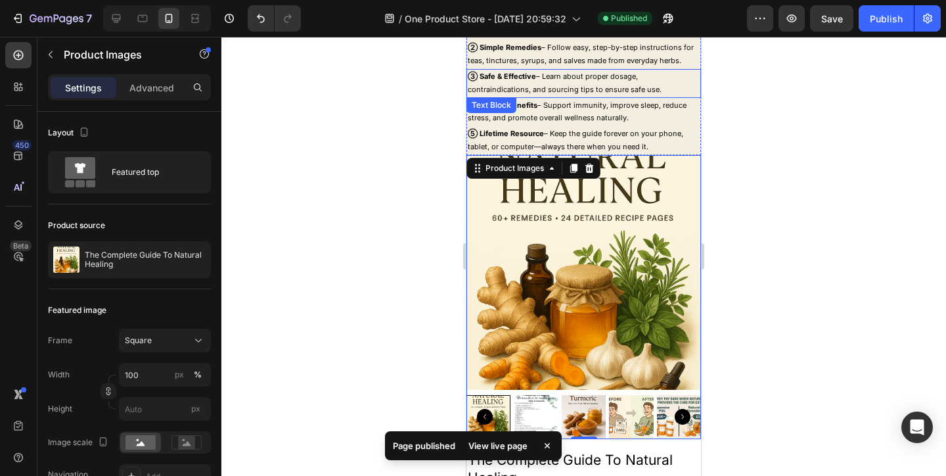
click at [677, 85] on p "③ Safe & Effective – Learn about proper dosage, contraindications, and sourcing…" at bounding box center [584, 83] width 232 height 26
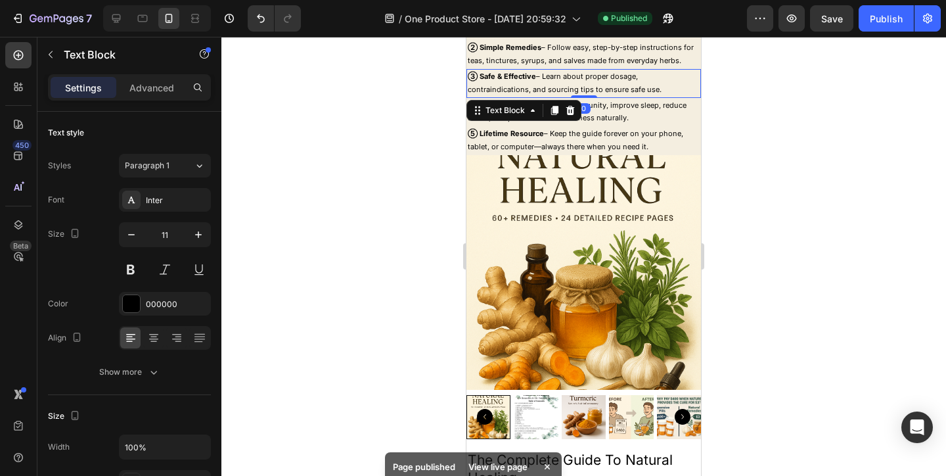
click at [683, 131] on p "⑤ Lifetime Resource – Keep the guide forever on your phone, tablet, or computer…" at bounding box center [584, 140] width 232 height 26
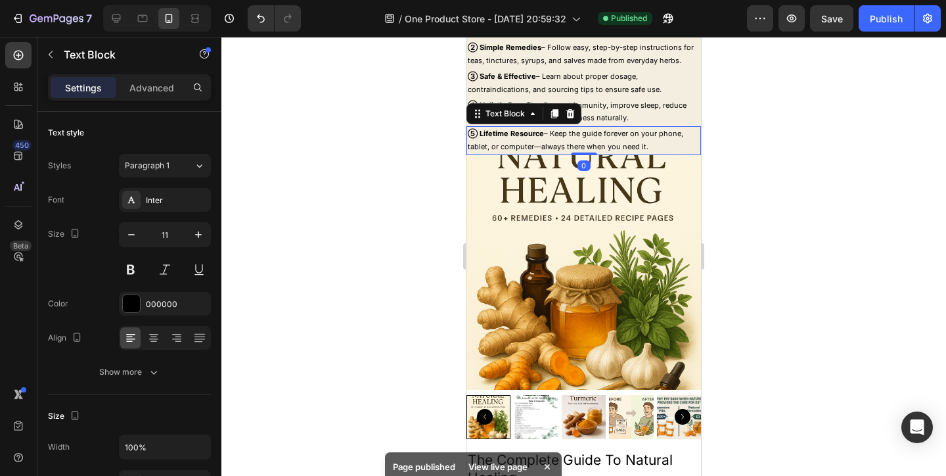
scroll to position [191, 0]
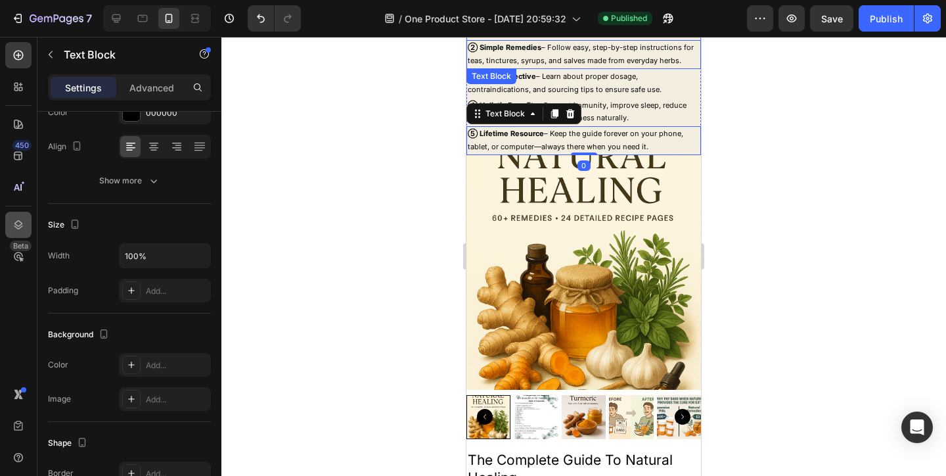
click at [16, 222] on icon at bounding box center [18, 224] width 9 height 9
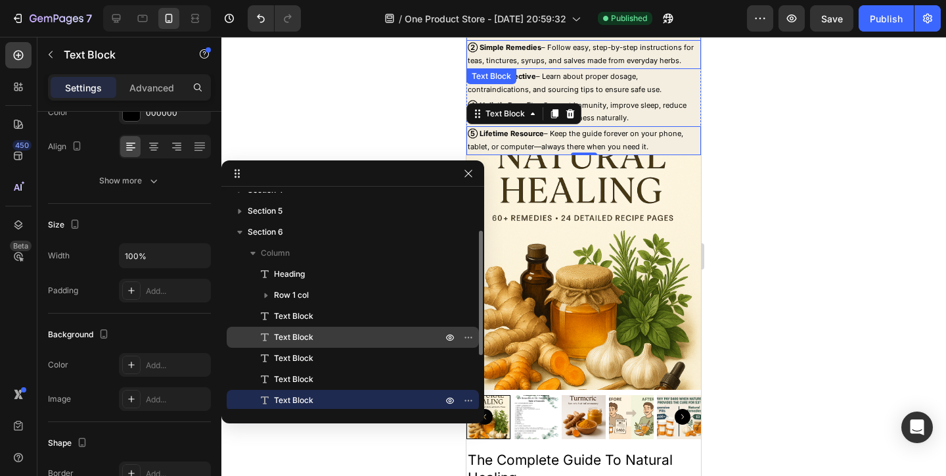
scroll to position [73, 0]
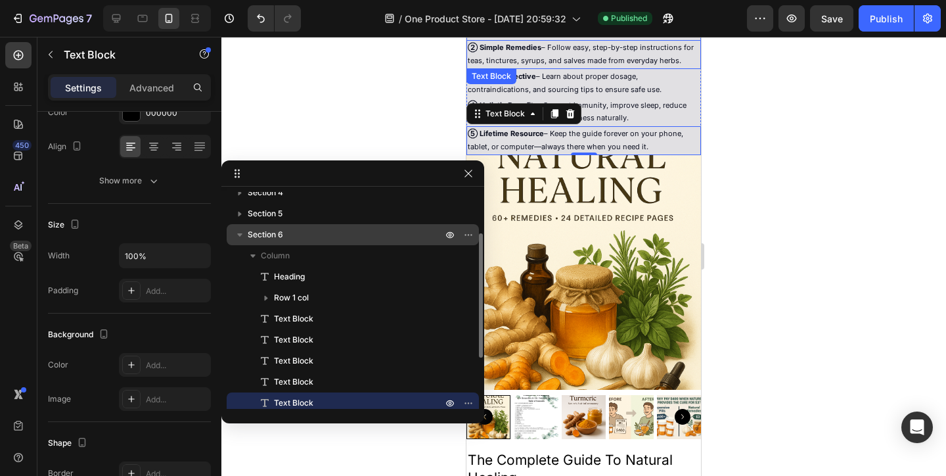
click at [336, 241] on div "Section 6" at bounding box center [353, 234] width 242 height 21
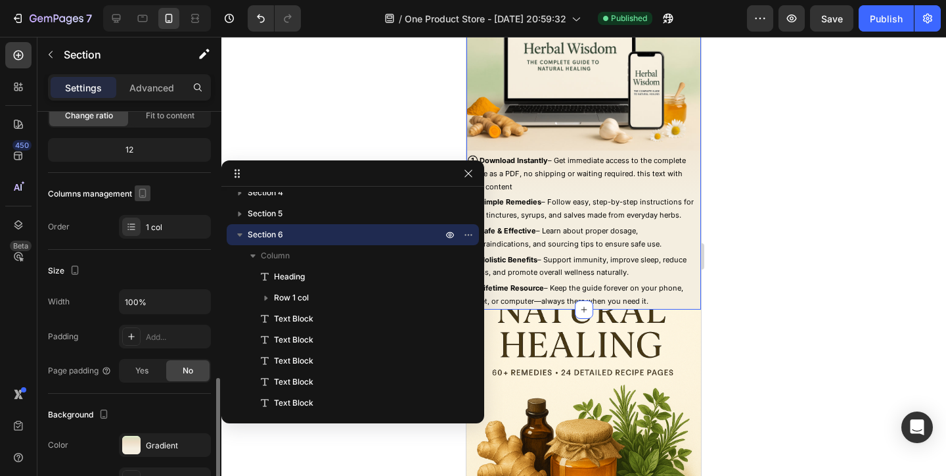
scroll to position [248, 0]
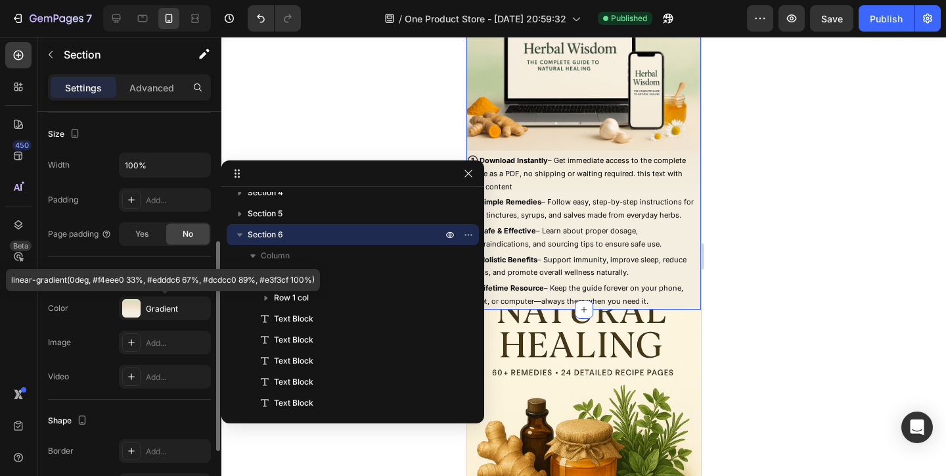
click at [145, 308] on div "Gradient" at bounding box center [165, 308] width 92 height 24
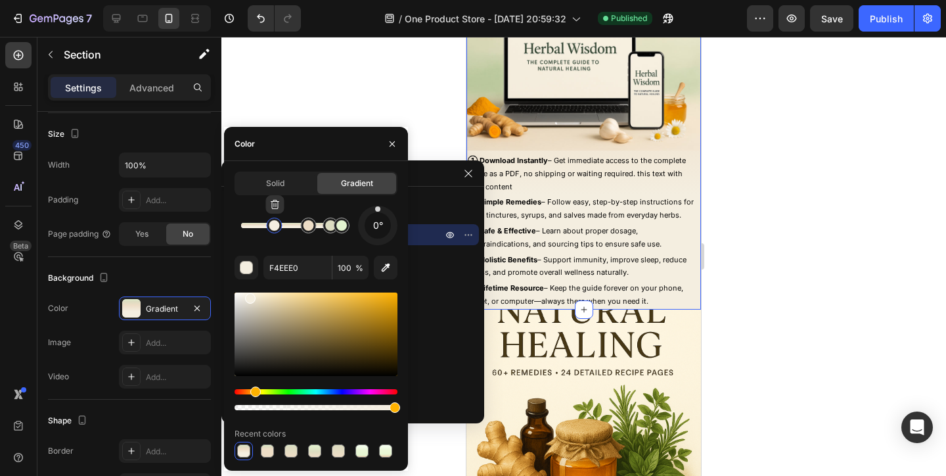
click at [274, 231] on div at bounding box center [274, 225] width 16 height 16
click at [383, 271] on icon "button" at bounding box center [385, 267] width 13 height 13
type input "FEF5DD"
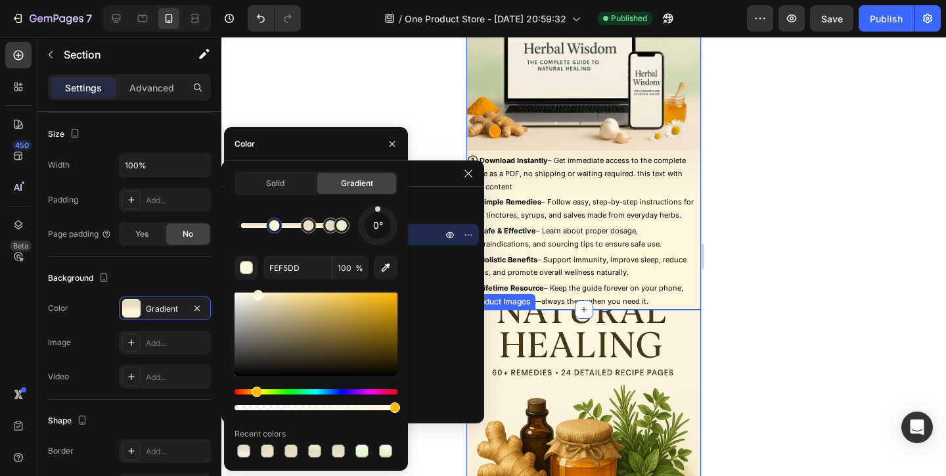
click at [719, 348] on div at bounding box center [583, 256] width 725 height 439
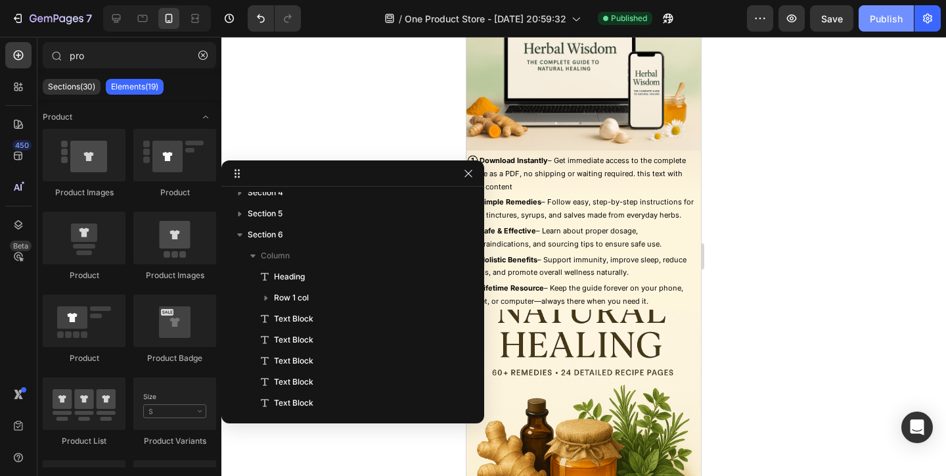
click at [876, 30] on button "Publish" at bounding box center [886, 18] width 55 height 26
click at [469, 183] on div at bounding box center [352, 173] width 263 height 26
click at [468, 175] on icon "button" at bounding box center [468, 173] width 11 height 11
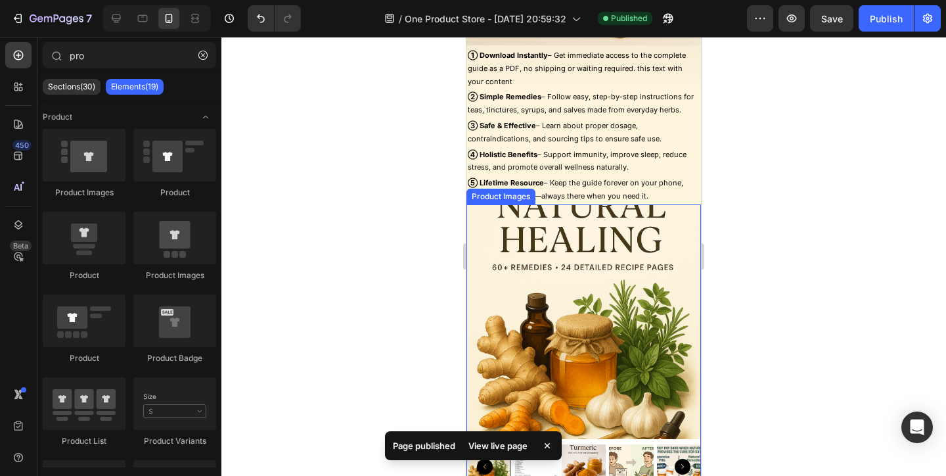
scroll to position [1670, 0]
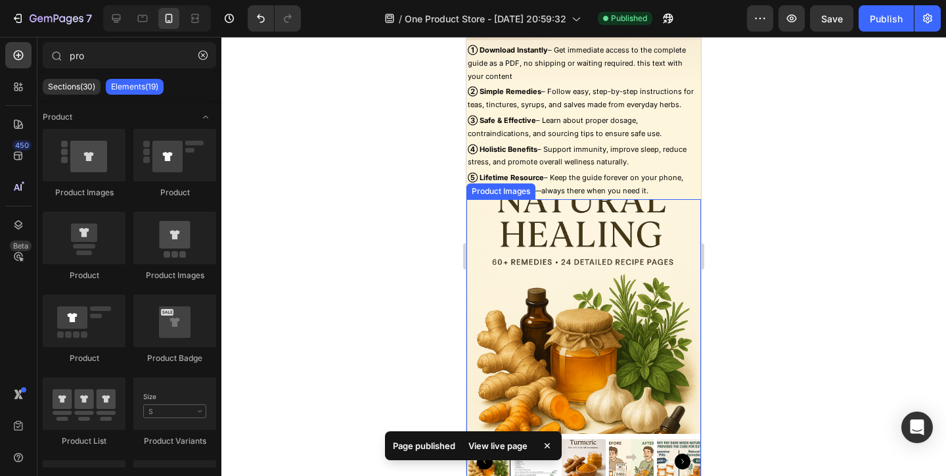
click at [677, 225] on img at bounding box center [584, 316] width 235 height 235
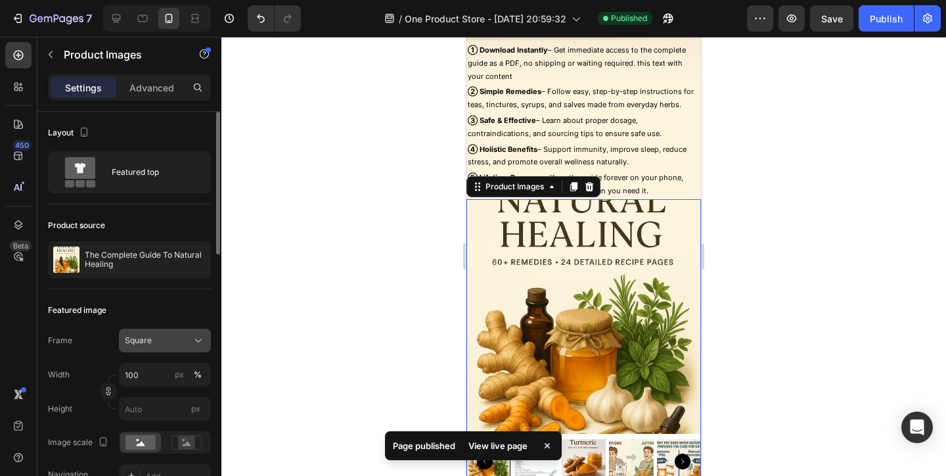
click at [189, 348] on button "Square" at bounding box center [165, 341] width 92 height 24
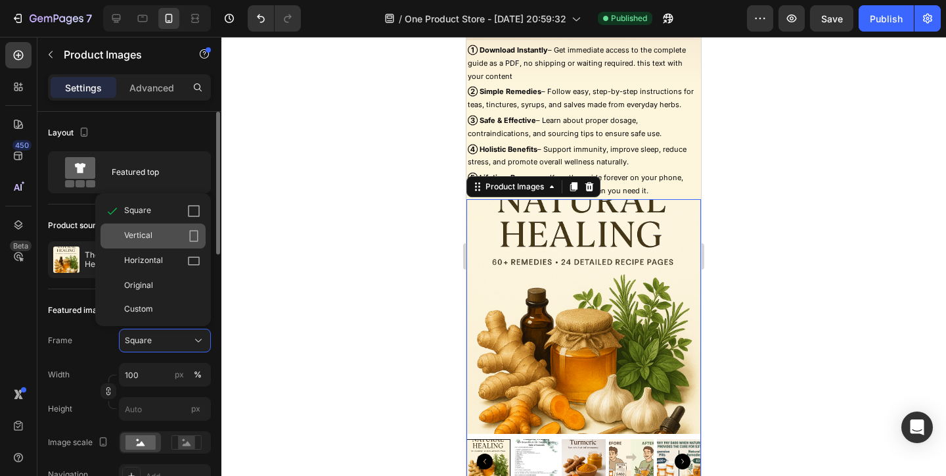
click at [191, 236] on icon at bounding box center [193, 235] width 13 height 13
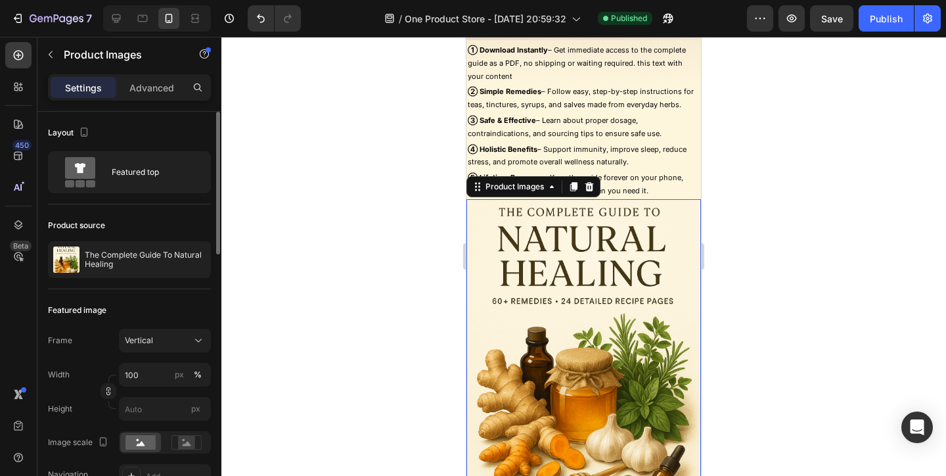
click at [792, 285] on div at bounding box center [583, 256] width 725 height 439
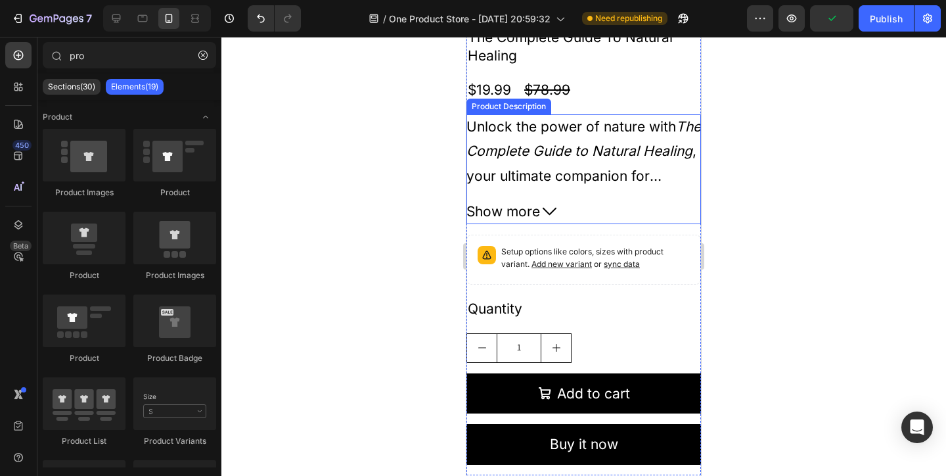
scroll to position [2249, 0]
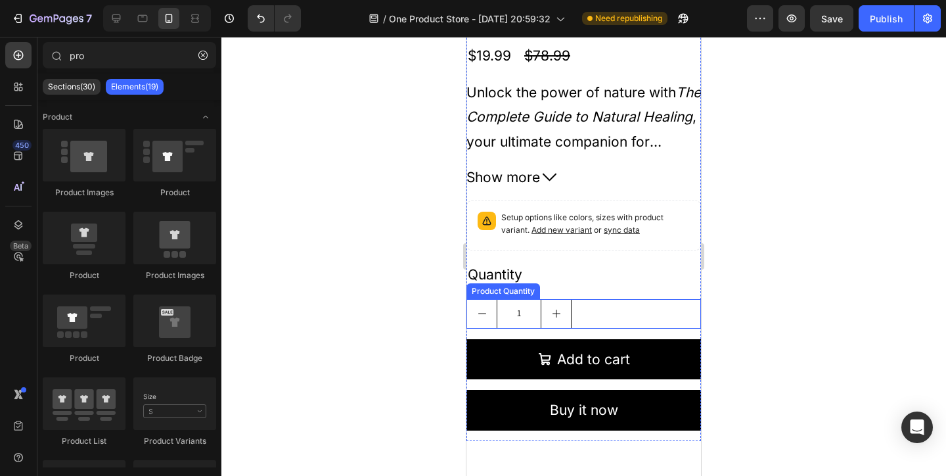
click at [641, 321] on div "1" at bounding box center [584, 314] width 235 height 30
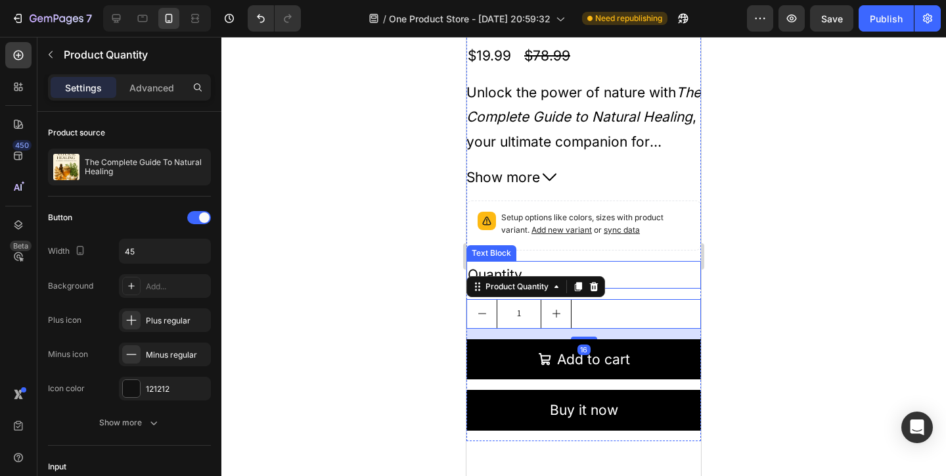
click at [658, 272] on div "Quantity" at bounding box center [584, 275] width 235 height 28
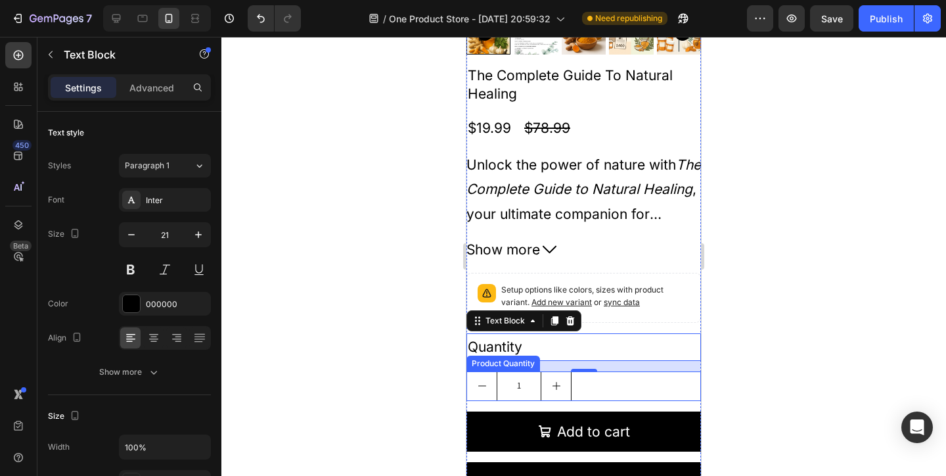
scroll to position [2164, 0]
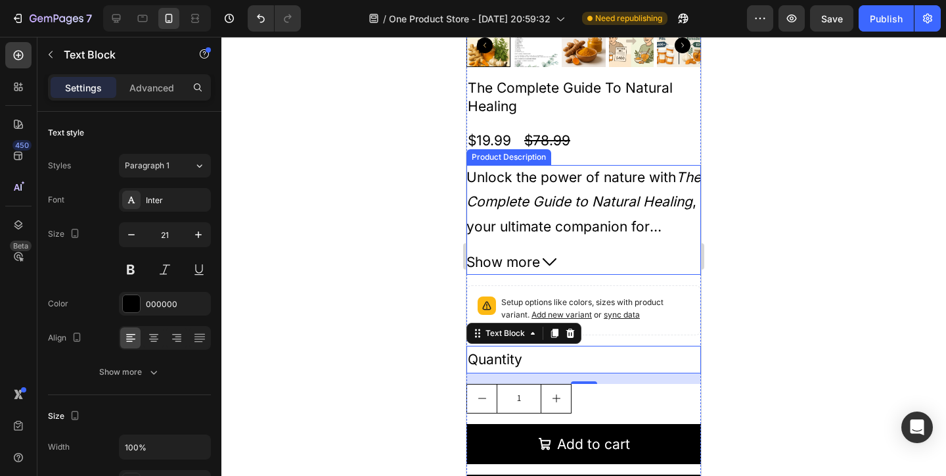
click at [552, 260] on icon at bounding box center [550, 262] width 14 height 14
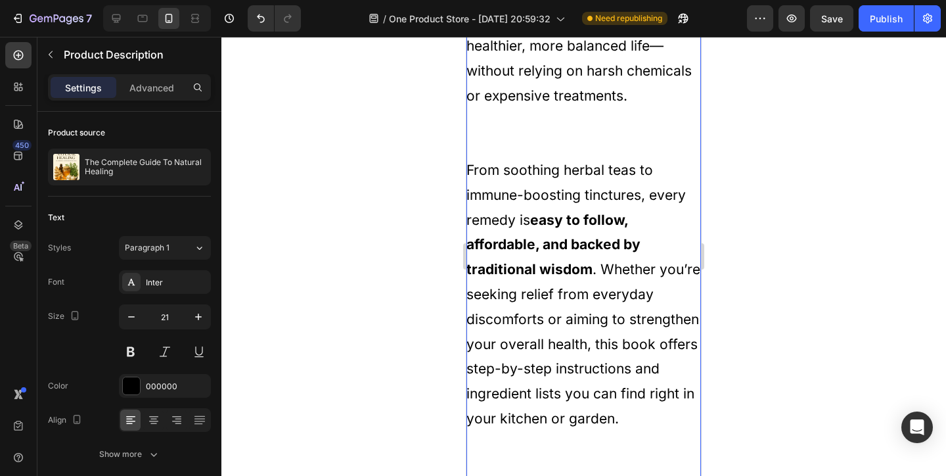
scroll to position [2525, 0]
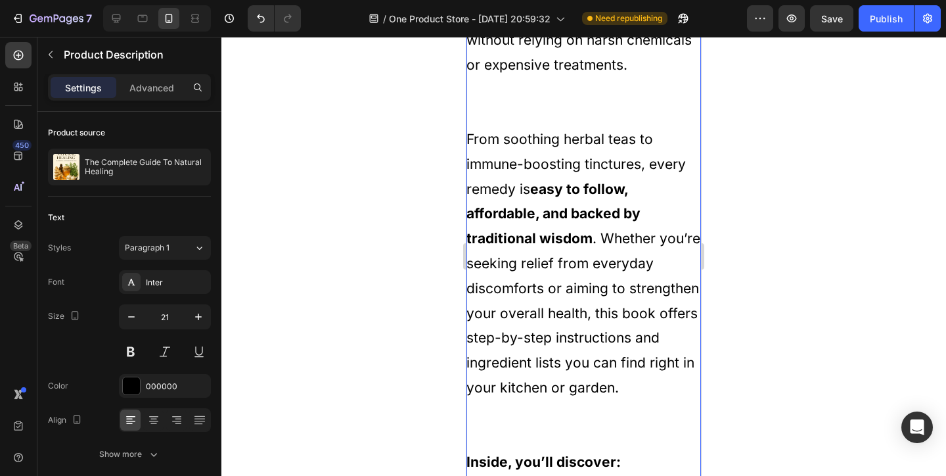
click at [552, 271] on p "From soothing herbal teas to immune-boosting tinctures, every remedy is easy to…" at bounding box center [584, 263] width 234 height 265
click at [128, 313] on icon "button" at bounding box center [131, 316] width 13 height 13
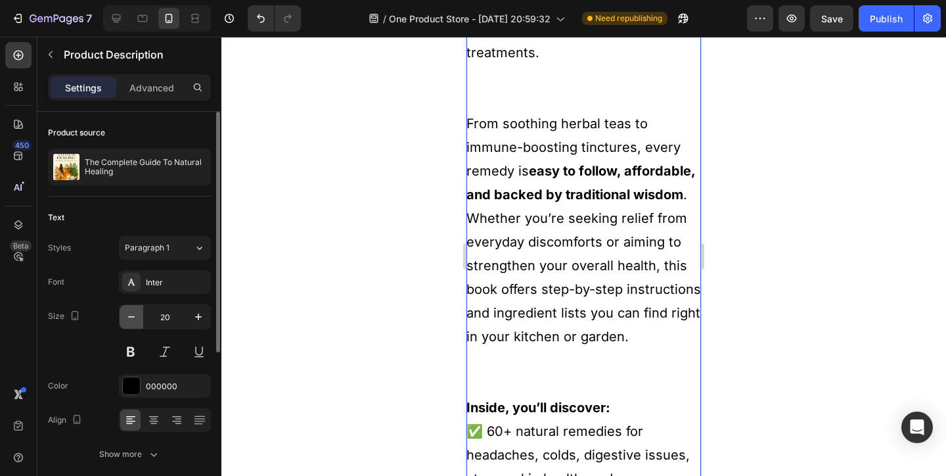
click at [128, 313] on icon "button" at bounding box center [131, 316] width 13 height 13
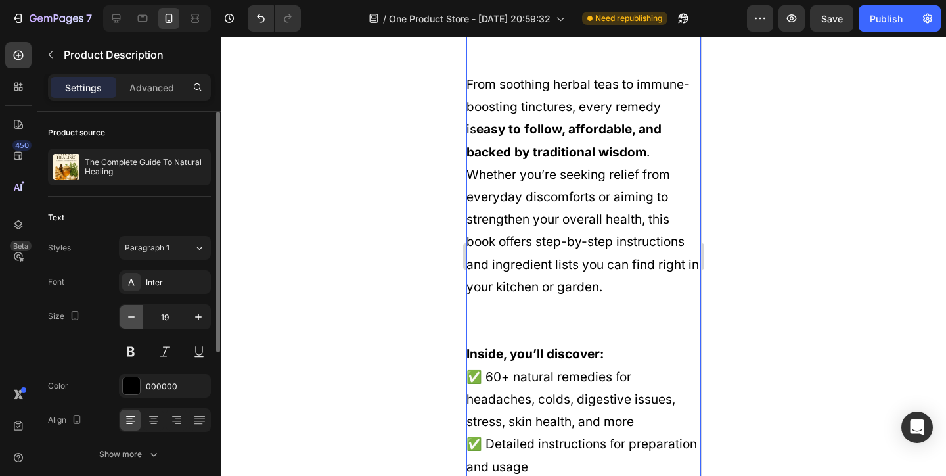
click at [129, 313] on icon "button" at bounding box center [131, 316] width 13 height 13
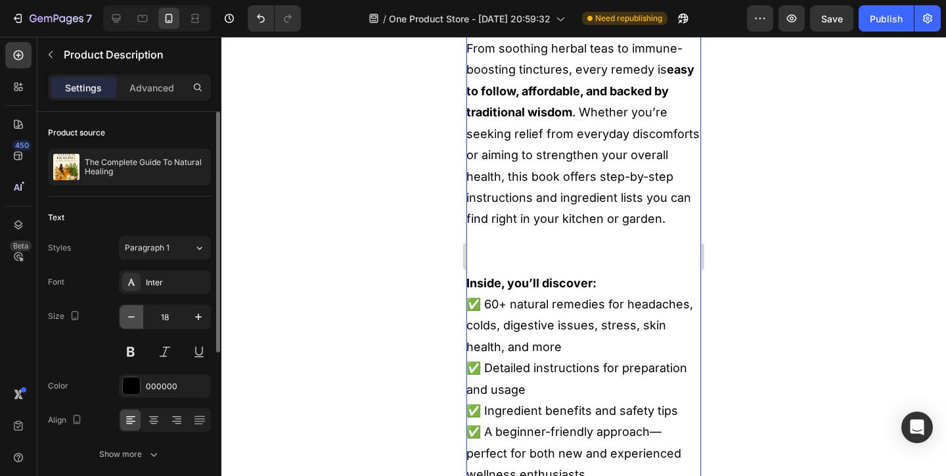
click at [129, 313] on icon "button" at bounding box center [131, 316] width 13 height 13
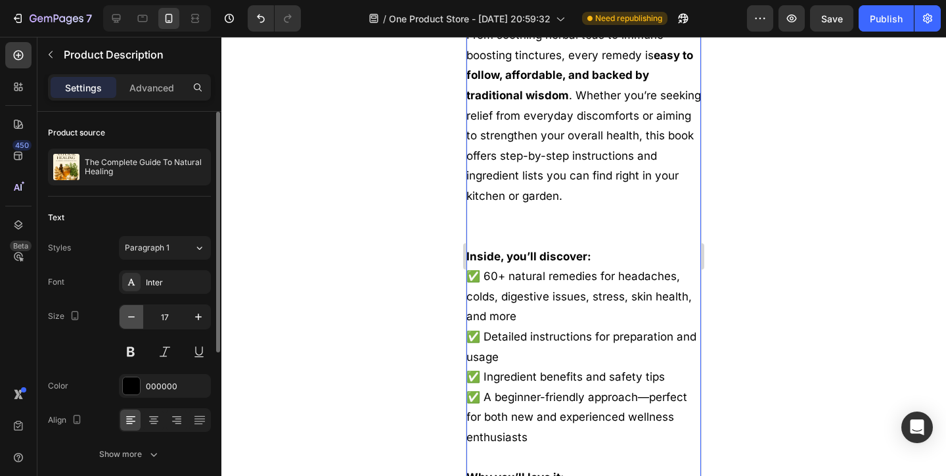
click at [129, 313] on icon "button" at bounding box center [131, 316] width 13 height 13
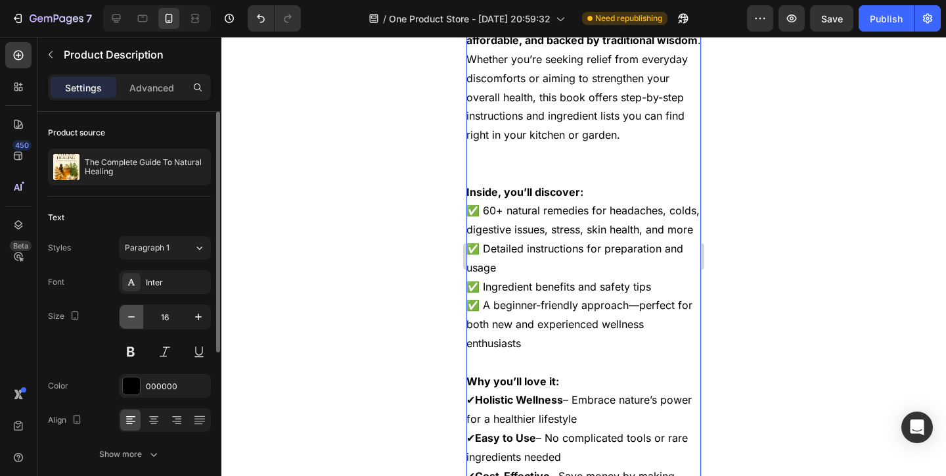
click at [131, 313] on icon "button" at bounding box center [131, 316] width 13 height 13
type input "15"
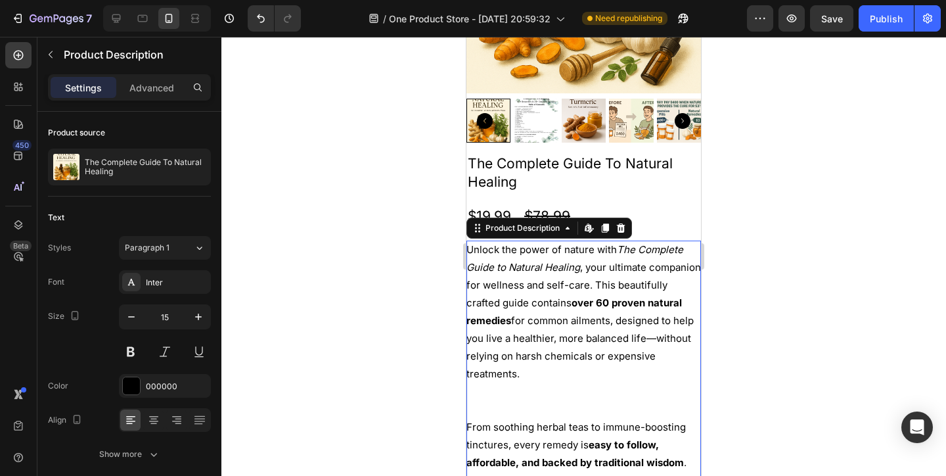
scroll to position [2068, 0]
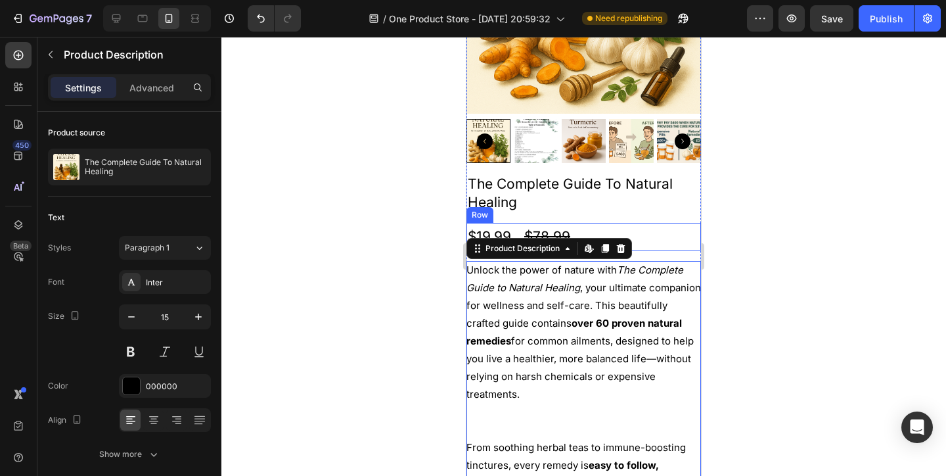
click at [672, 229] on div "$19.99 Product Price Product Price $78.99 Product Price Product Price Row" at bounding box center [584, 237] width 235 height 28
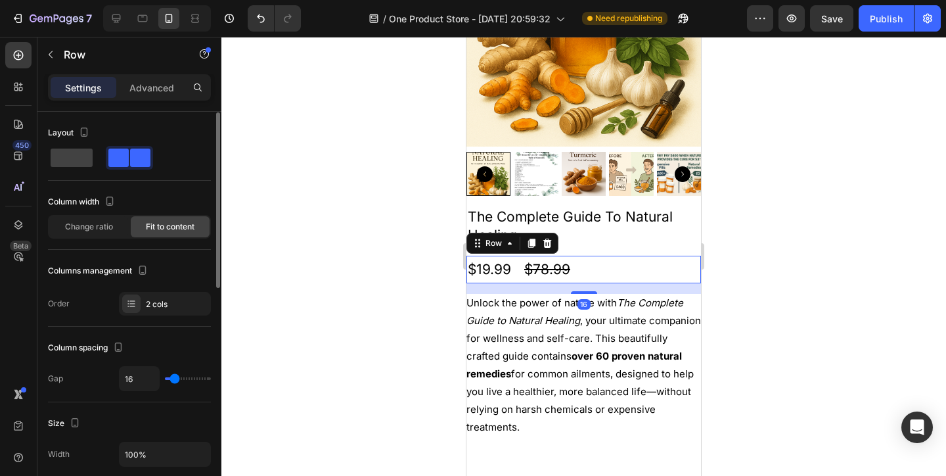
scroll to position [11, 0]
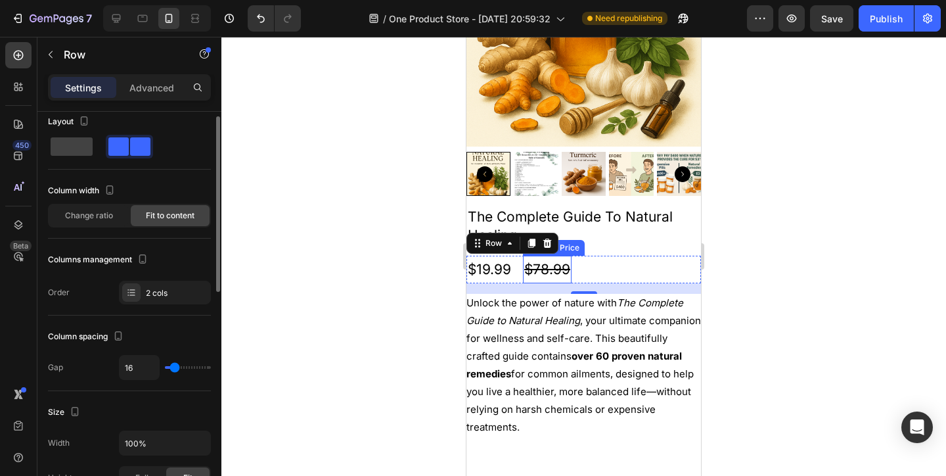
click at [561, 264] on div "$78.99" at bounding box center [547, 270] width 49 height 28
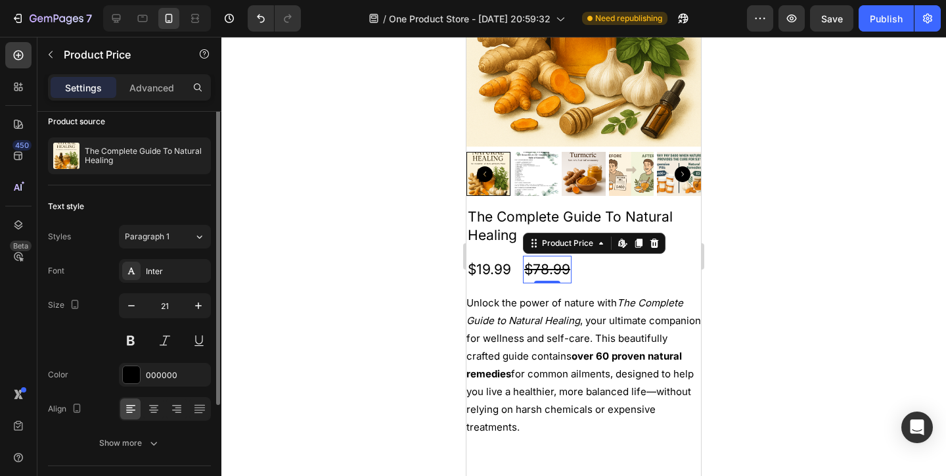
click at [561, 264] on div "$78.99" at bounding box center [547, 270] width 49 height 28
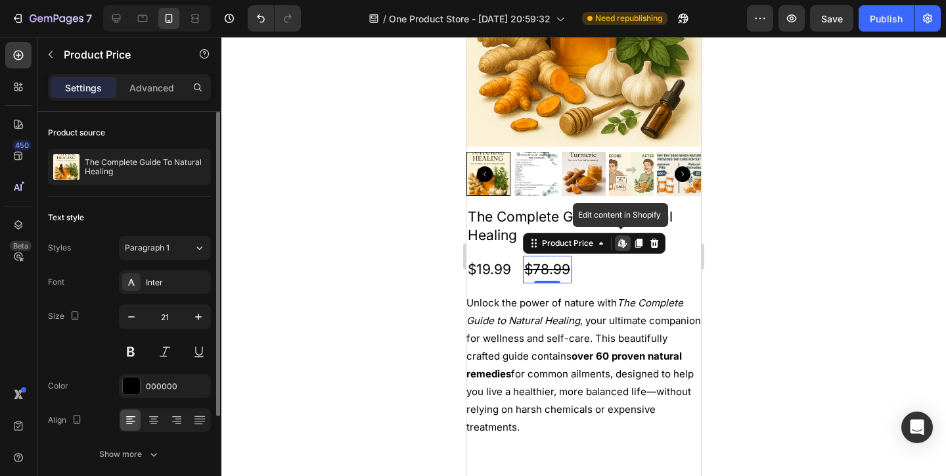
click at [561, 264] on div "$78.99" at bounding box center [547, 270] width 49 height 28
click at [134, 373] on div "Font Inter Size 21 Color 000000 Align Show more" at bounding box center [129, 368] width 163 height 196
click at [134, 380] on div at bounding box center [131, 385] width 17 height 17
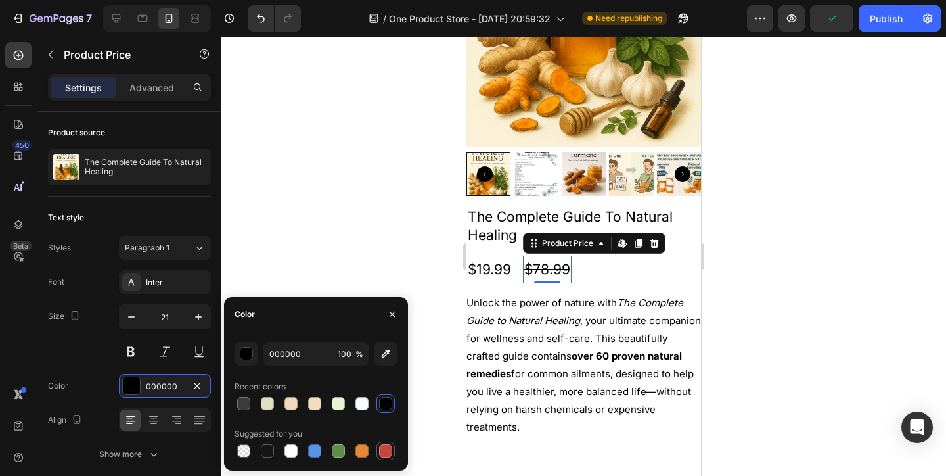
click at [384, 447] on div at bounding box center [385, 450] width 13 height 13
type input "C5453F"
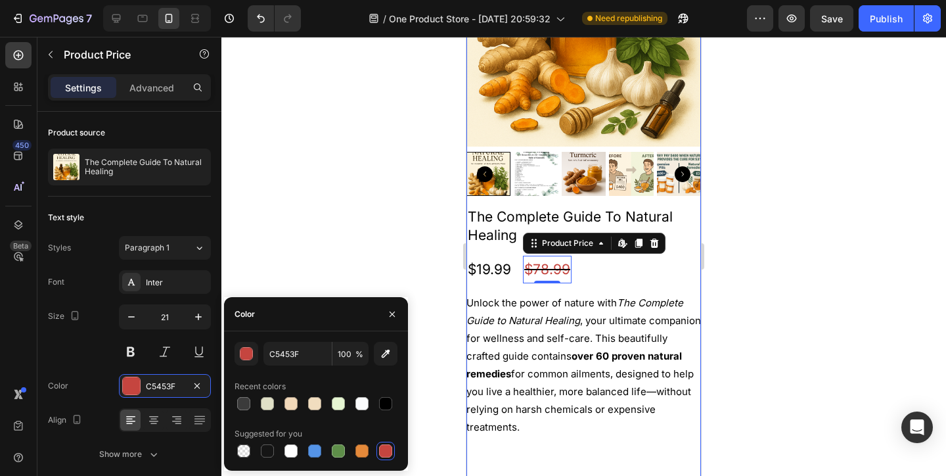
click at [648, 279] on div "$19.99 Product Price Product Price $78.99 Product Price Edit content in Shopify…" at bounding box center [584, 270] width 235 height 28
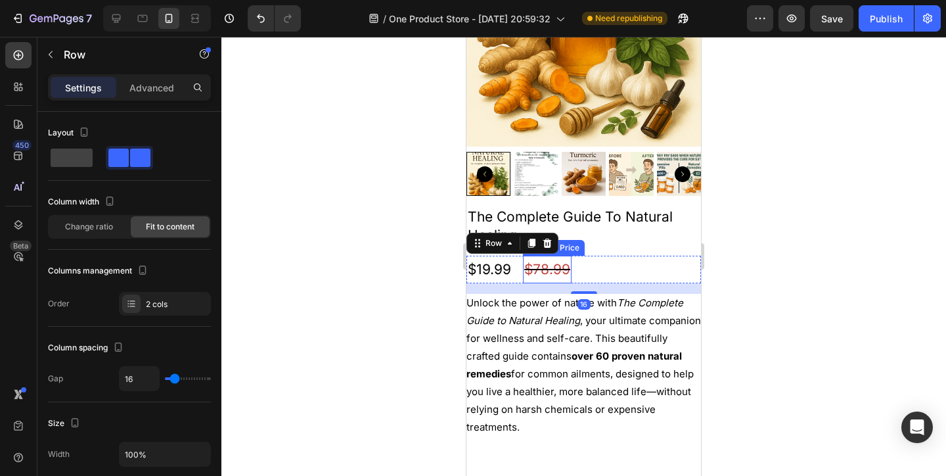
click at [555, 273] on div "$78.99" at bounding box center [547, 270] width 49 height 28
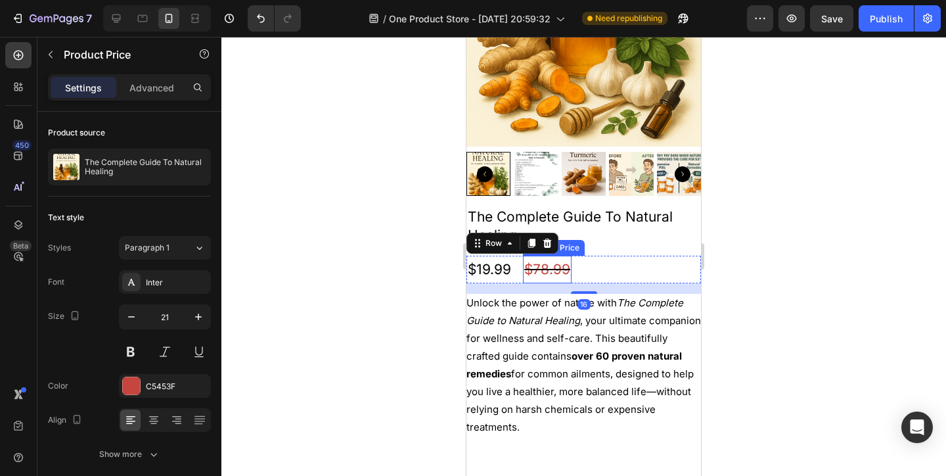
click at [555, 273] on div "$78.99" at bounding box center [547, 270] width 49 height 28
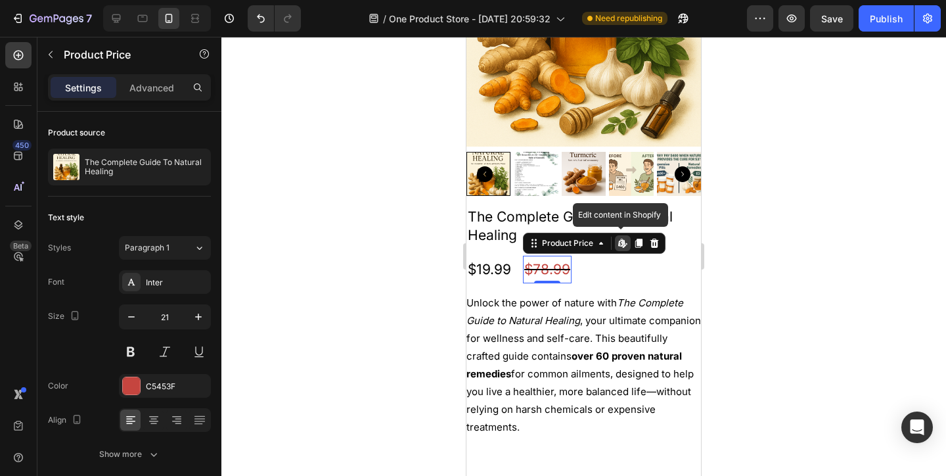
click at [555, 273] on div "$78.99" at bounding box center [547, 270] width 49 height 28
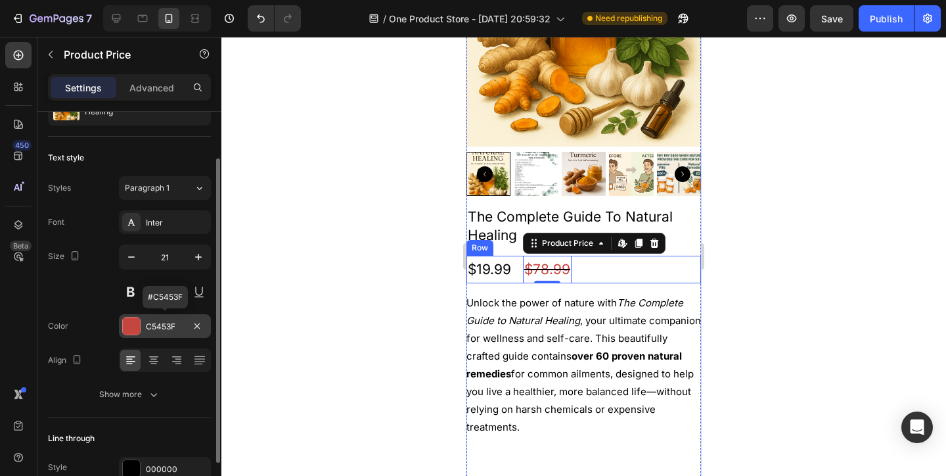
scroll to position [127, 0]
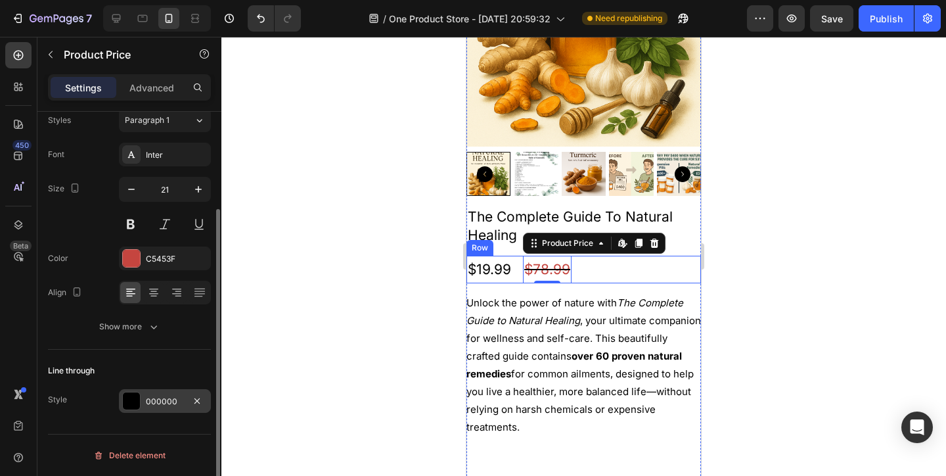
click at [155, 394] on div "000000" at bounding box center [165, 401] width 92 height 24
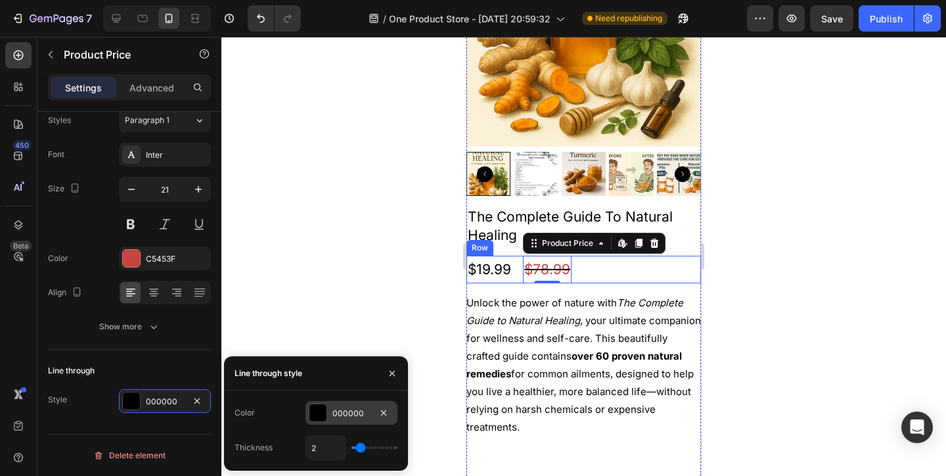
click at [335, 413] on div "000000" at bounding box center [351, 413] width 38 height 12
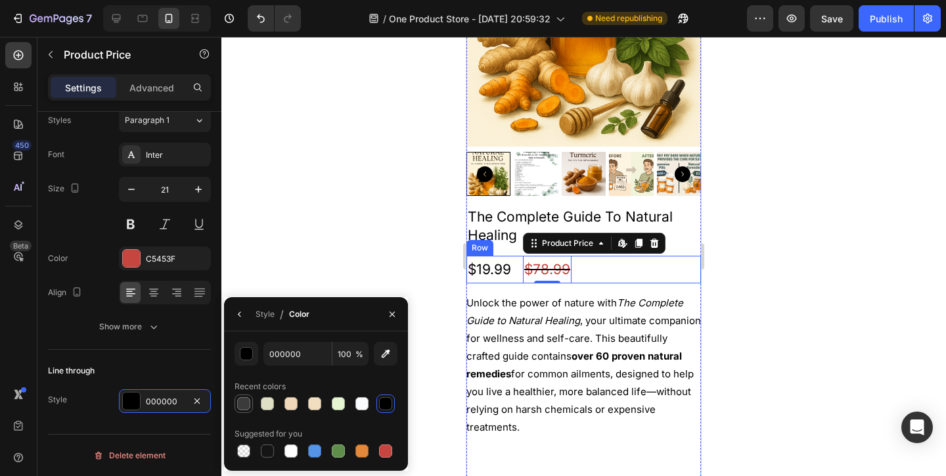
click at [242, 406] on div at bounding box center [243, 403] width 13 height 13
type input "3B3B3B"
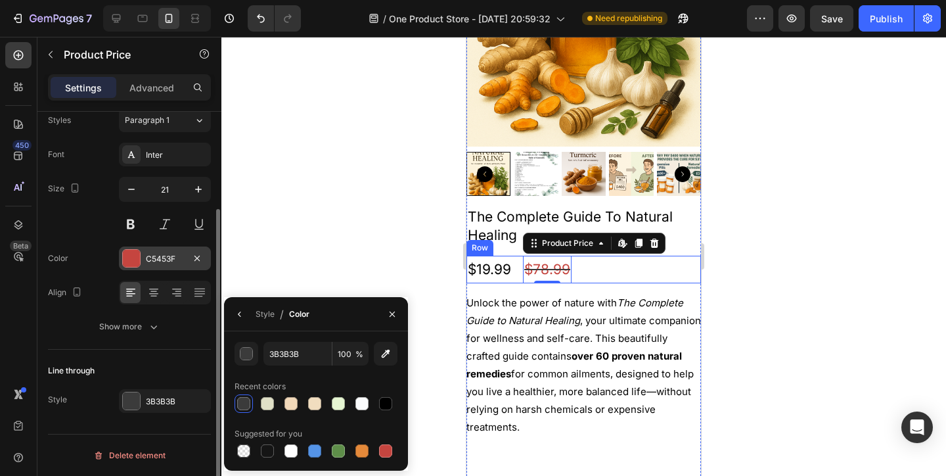
click at [147, 254] on div "C5453F" at bounding box center [165, 259] width 38 height 12
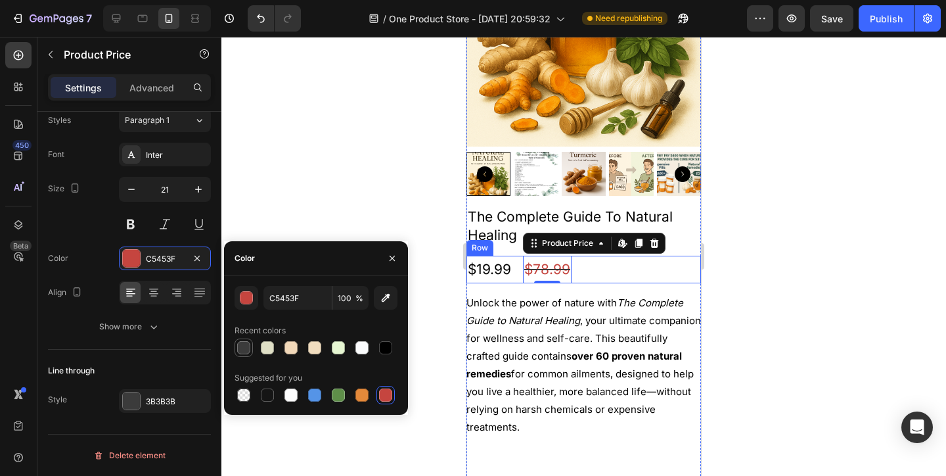
click at [240, 349] on div at bounding box center [243, 347] width 13 height 13
type input "3B3B3B"
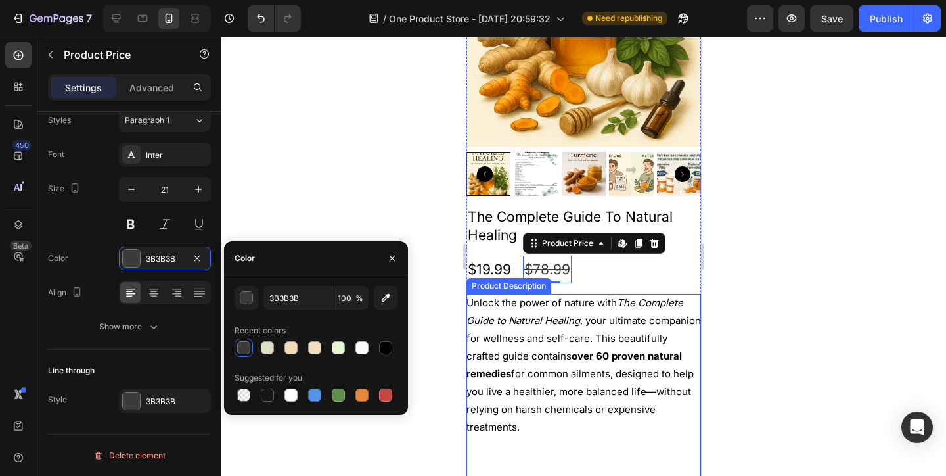
click at [681, 300] on icon "The Complete Guide to Natural Healing" at bounding box center [575, 311] width 217 height 30
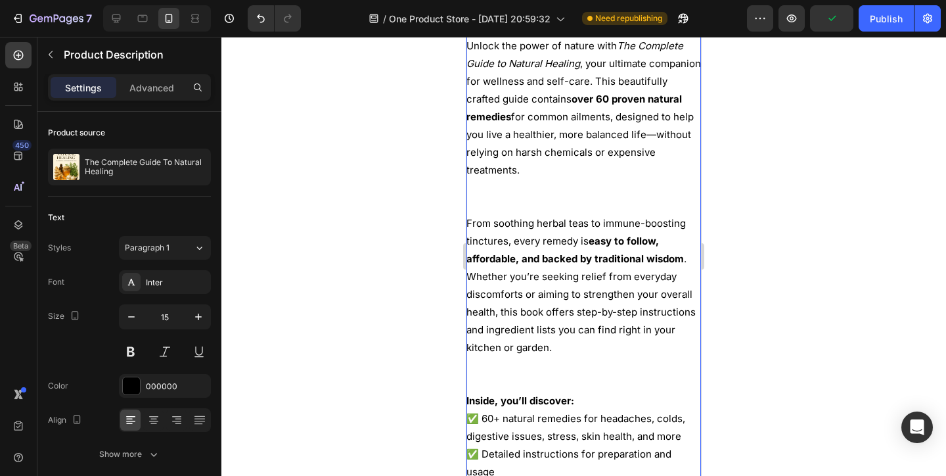
scroll to position [2026, 0]
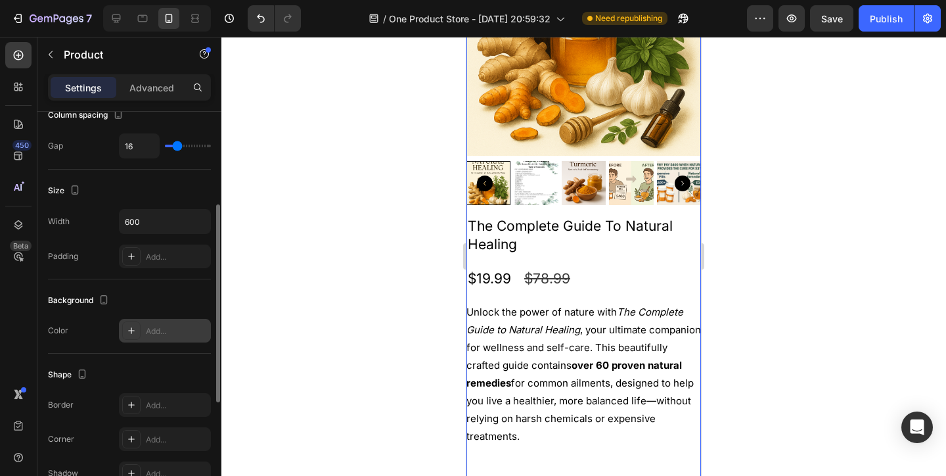
scroll to position [194, 0]
click at [178, 332] on div "Add..." at bounding box center [177, 335] width 62 height 12
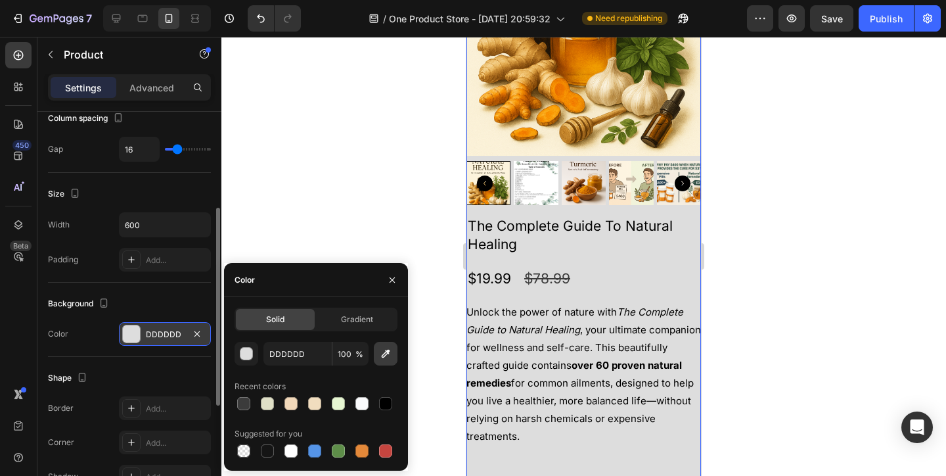
click at [386, 359] on icon "button" at bounding box center [385, 353] width 13 height 13
type input "FCF2D8"
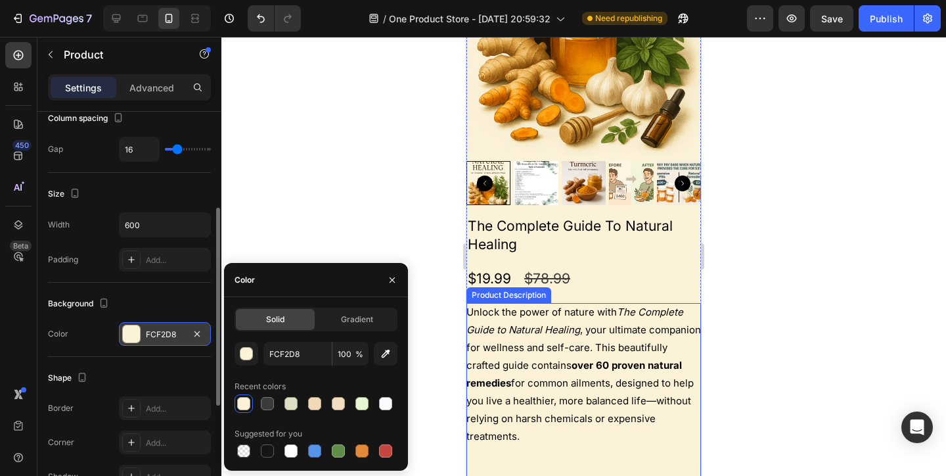
click at [497, 333] on icon "The Complete Guide to Natural Healing" at bounding box center [575, 321] width 217 height 30
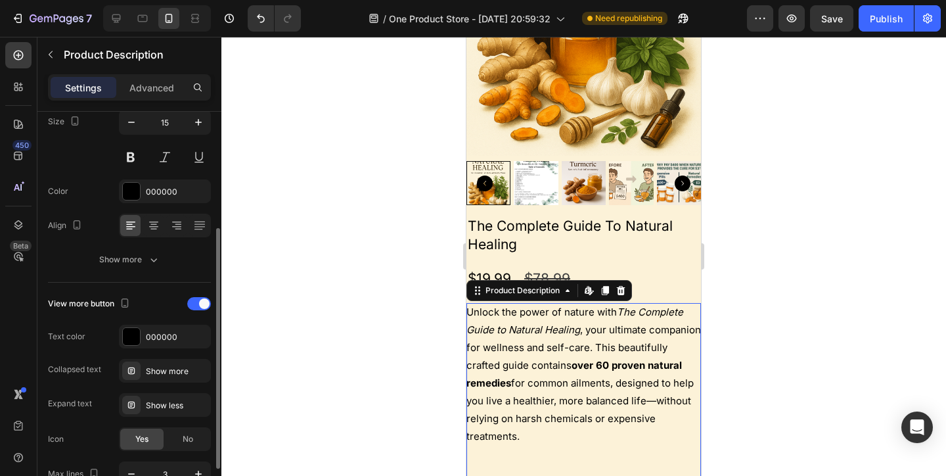
scroll to position [0, 0]
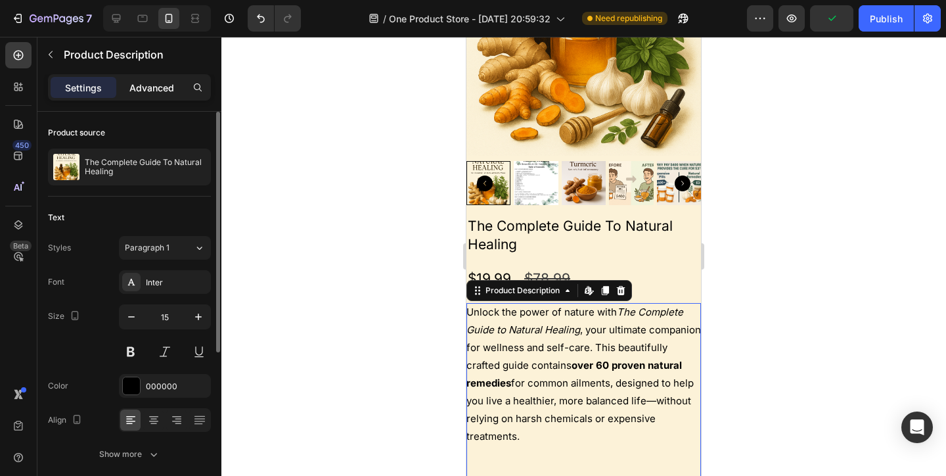
click at [156, 97] on div "Advanced" at bounding box center [152, 87] width 66 height 21
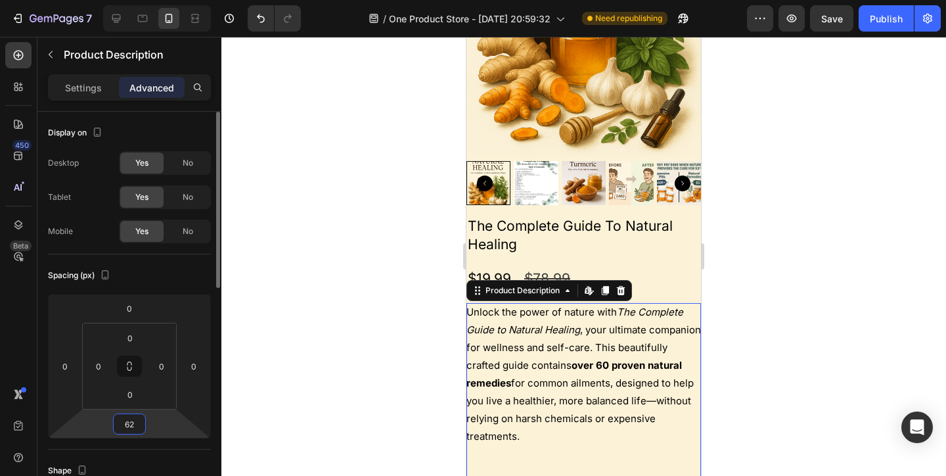
drag, startPoint x: 100, startPoint y: 428, endPoint x: 104, endPoint y: 413, distance: 15.0
click at [104, 0] on html "7 / One Product Store - Aug 20, 20:59:32 Need republishing Preview Save Publish…" at bounding box center [473, 0] width 946 height 0
click at [126, 421] on input "62" at bounding box center [129, 424] width 26 height 20
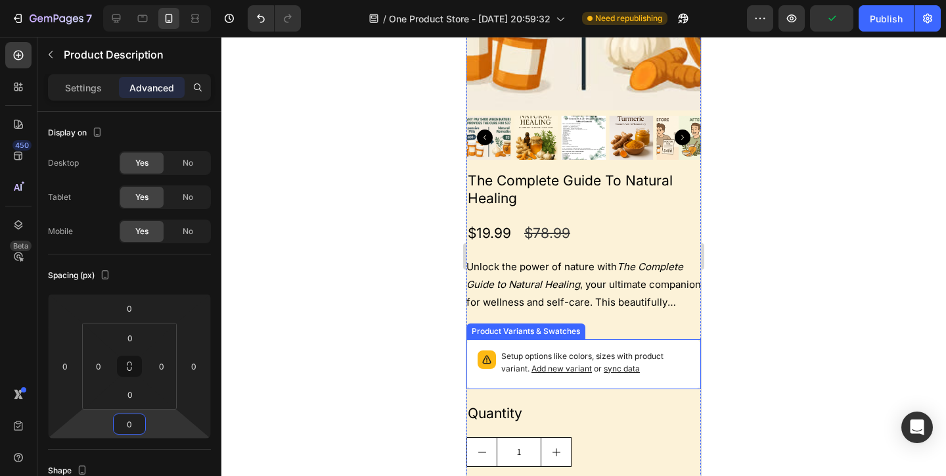
scroll to position [2189, 0]
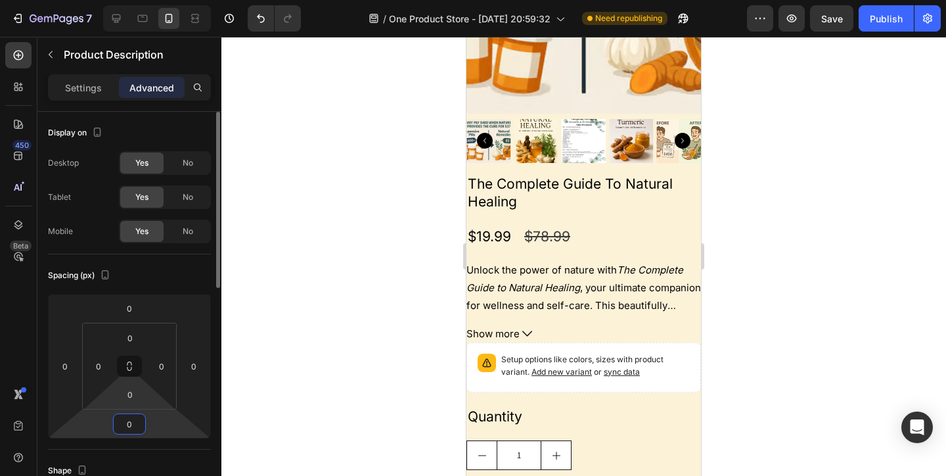
type input "0"
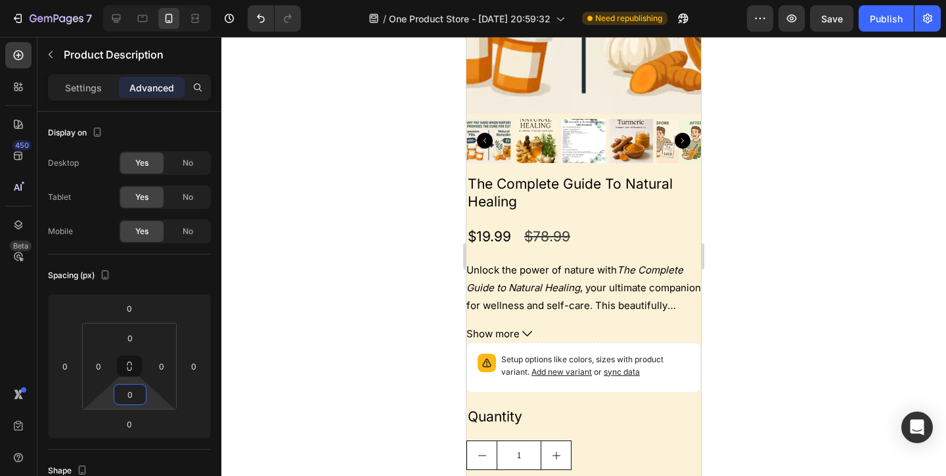
click at [148, 0] on html "7 / One Product Store - Aug 20, 20:59:32 Need republishing Preview Save Publish…" at bounding box center [473, 0] width 946 height 0
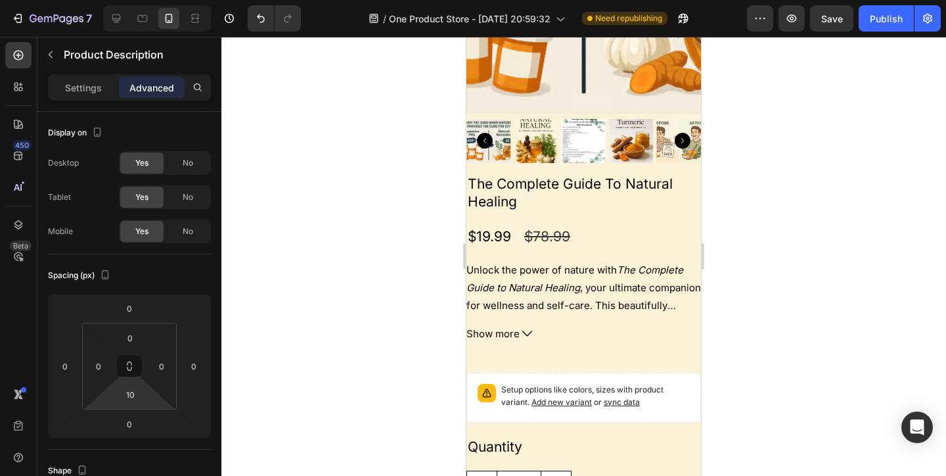
type input "0"
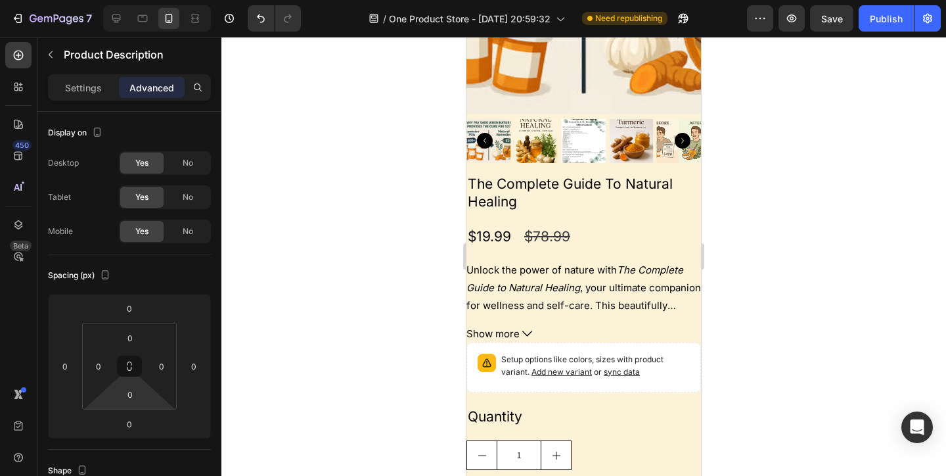
drag, startPoint x: 148, startPoint y: 397, endPoint x: 150, endPoint y: 414, distance: 17.1
click at [150, 0] on html "7 / One Product Store - Aug 20, 20:59:32 Need republishing Preview Save Publish…" at bounding box center [473, 0] width 946 height 0
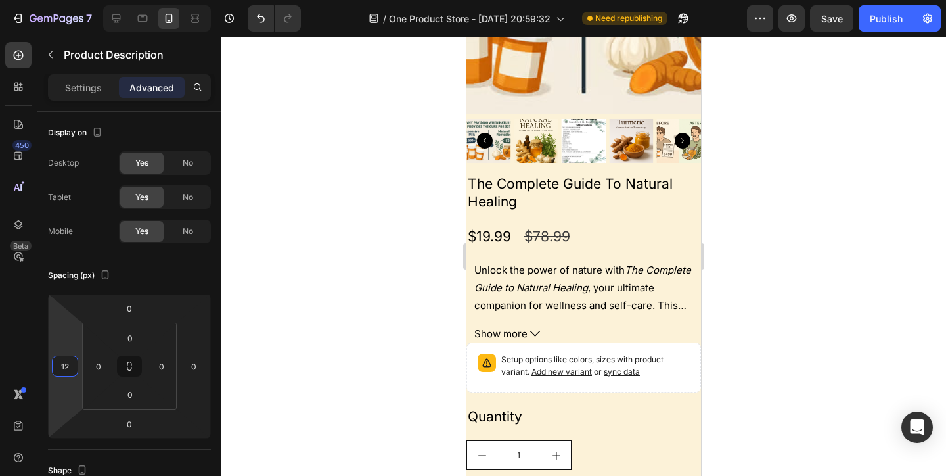
type input "14"
click at [75, 0] on html "7 / One Product Store - Aug 20, 20:59:32 Need republishing Preview Save Publish…" at bounding box center [473, 0] width 946 height 0
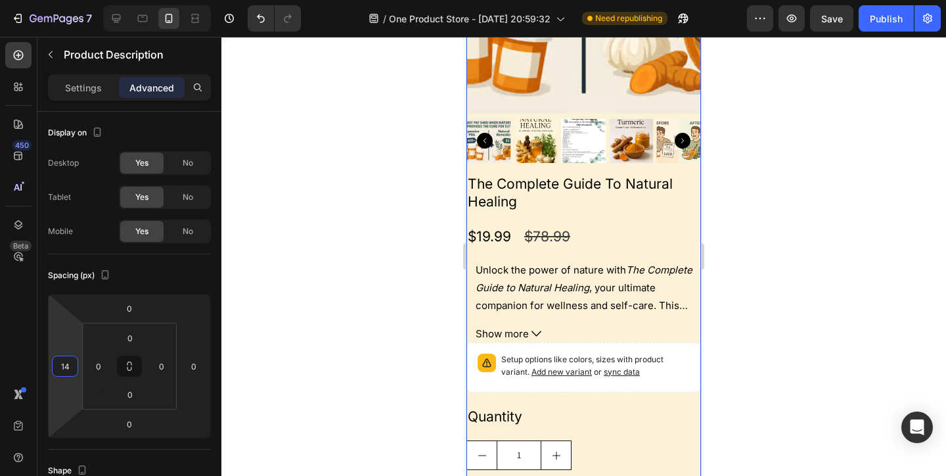
click at [602, 221] on div "The Complete Guide To Natural Healing Product Title $19.99 Product Price Produc…" at bounding box center [584, 377] width 235 height 409
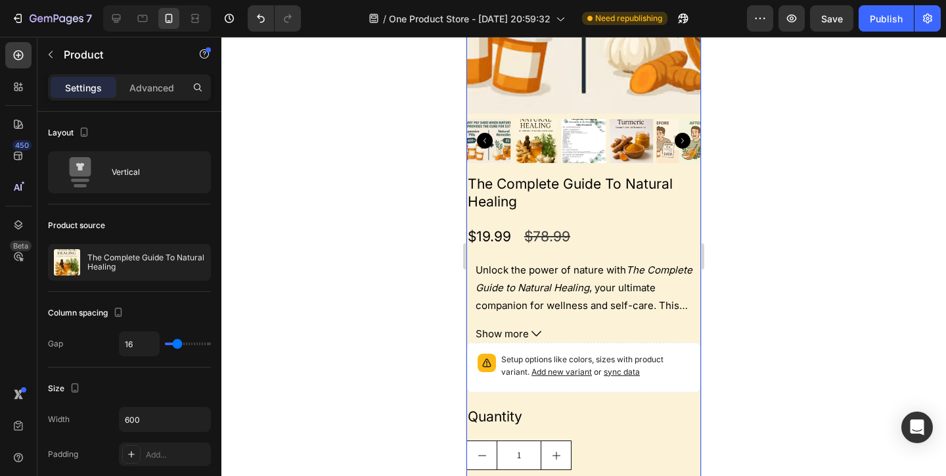
click at [602, 237] on div "$19.99 Product Price Product Price $78.99 Product Price Product Price Row" at bounding box center [584, 237] width 235 height 28
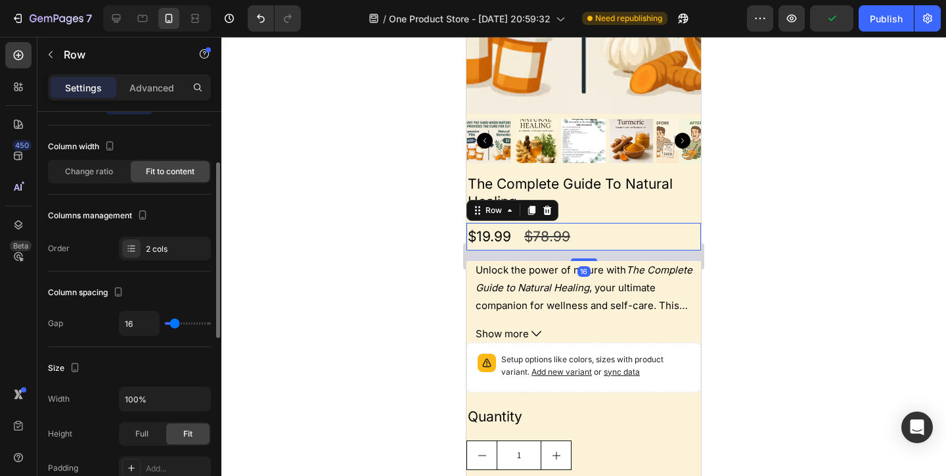
scroll to position [83, 0]
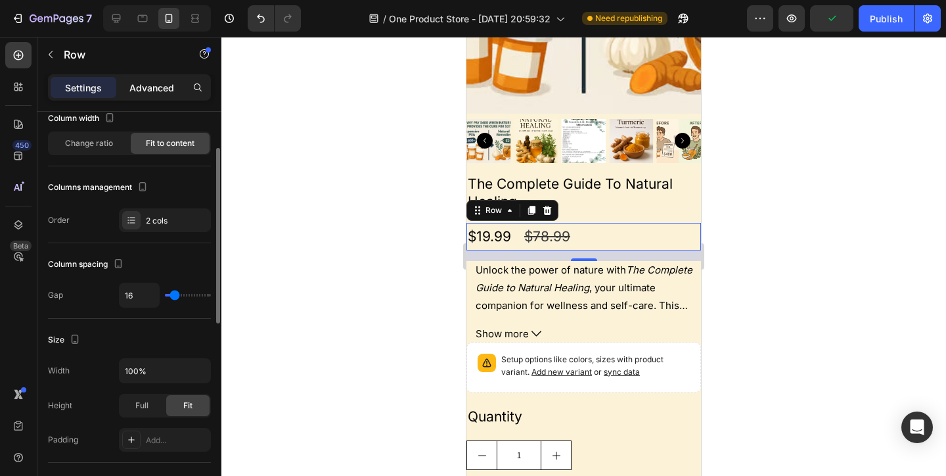
click at [131, 93] on p "Advanced" at bounding box center [151, 88] width 45 height 14
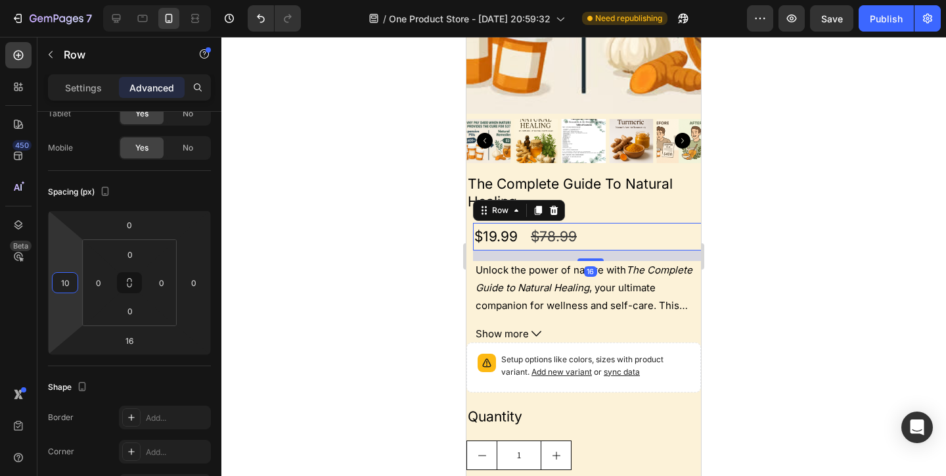
type input "12"
click at [71, 0] on html "7 / One Product Store - Aug 20, 20:59:32 Need republishing Preview Save Publish…" at bounding box center [473, 0] width 946 height 0
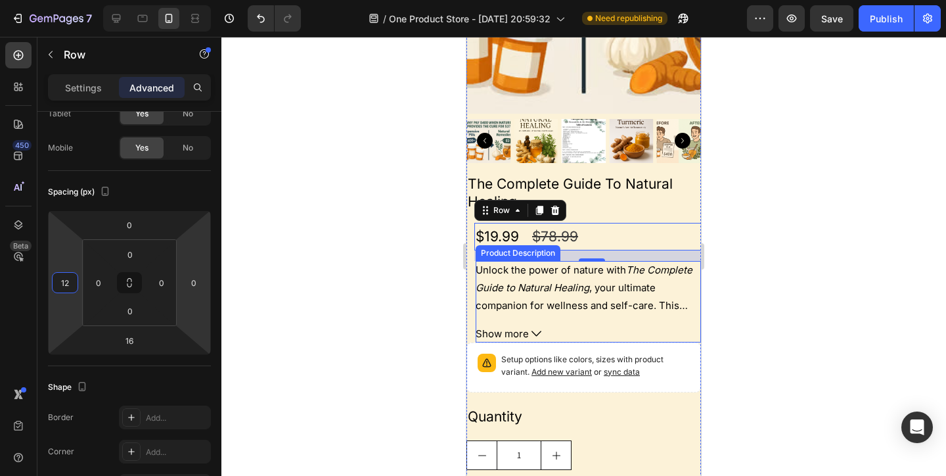
click at [513, 337] on span "Show more" at bounding box center [502, 334] width 53 height 18
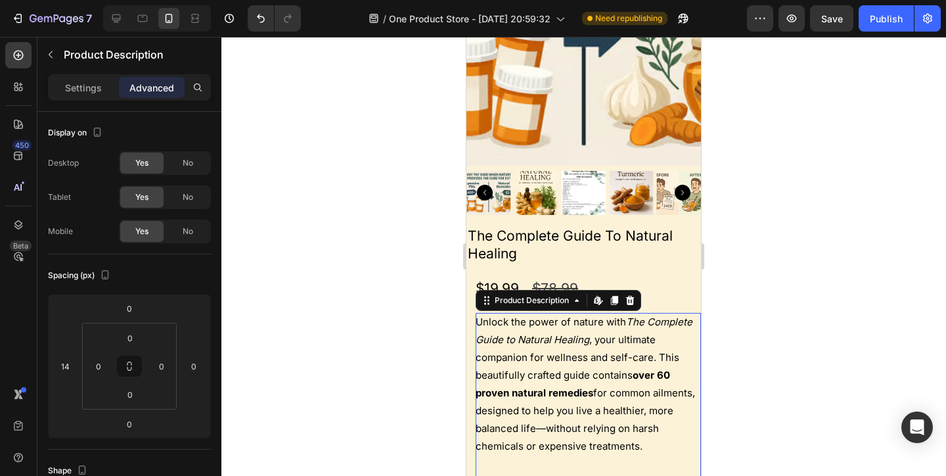
scroll to position [2131, 0]
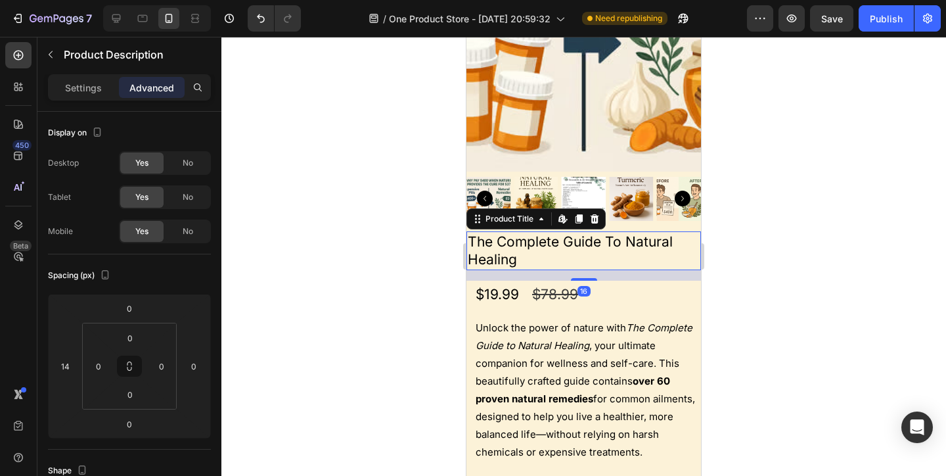
click at [510, 233] on h2 "The Complete Guide To Natural Healing" at bounding box center [584, 250] width 235 height 39
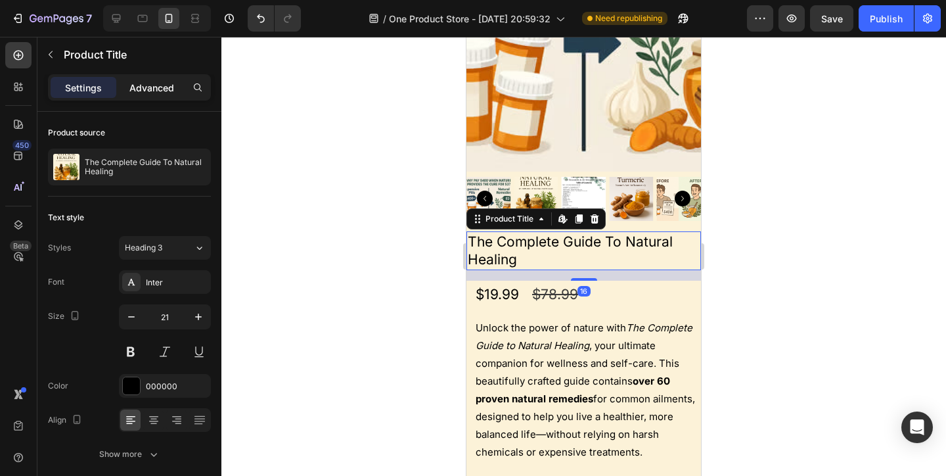
click at [154, 97] on div "Advanced" at bounding box center [152, 87] width 66 height 21
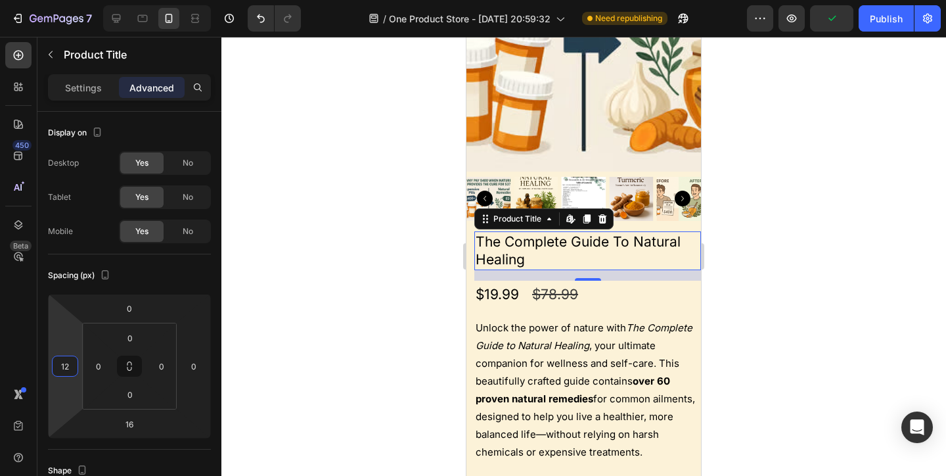
type input "14"
click at [66, 0] on html "7 / One Product Store - Aug 20, 20:59:32 Need republishing Preview Publish 450 …" at bounding box center [473, 0] width 946 height 0
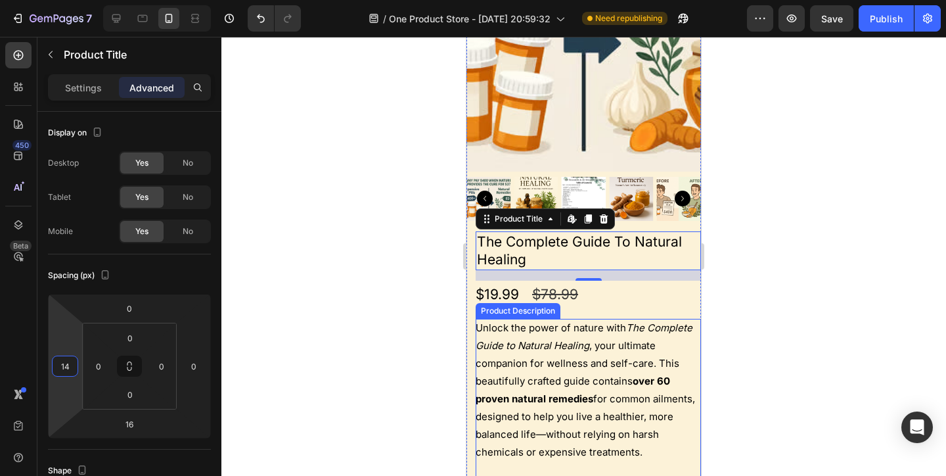
click at [524, 411] on p "Unlock the power of nature with The Complete Guide to Natural Healing , your ul…" at bounding box center [585, 389] width 219 height 137
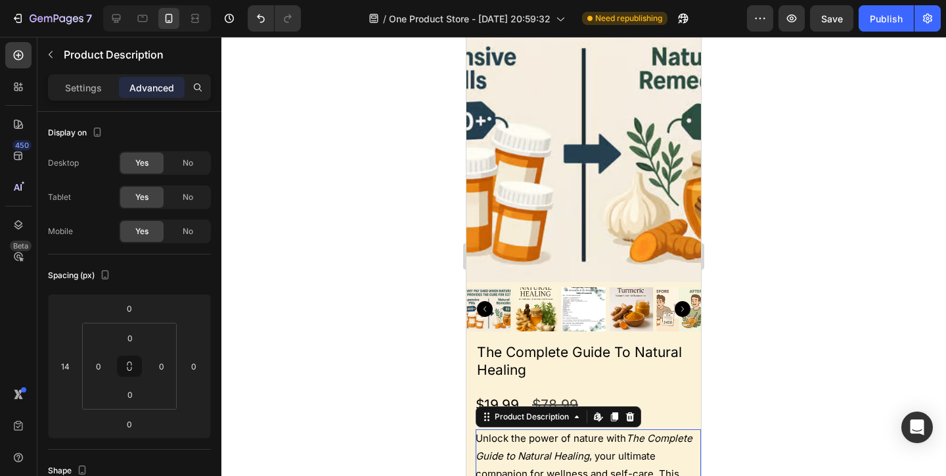
scroll to position [1988, 0]
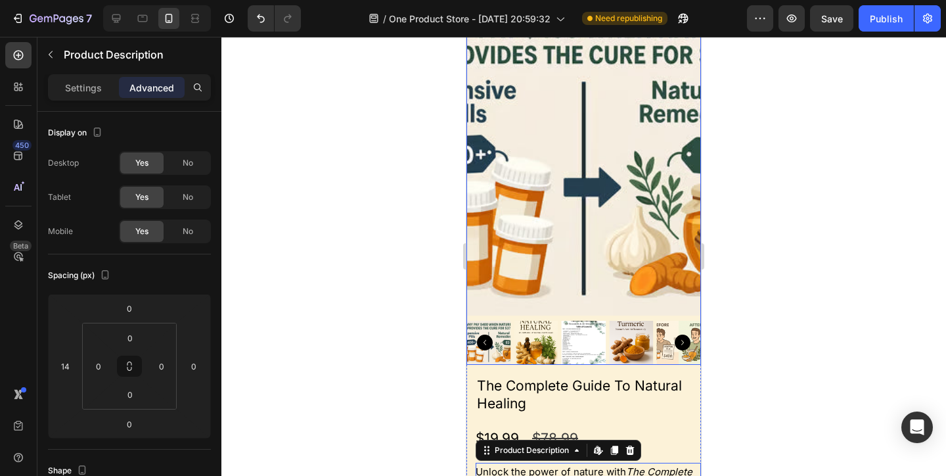
click at [494, 251] on img at bounding box center [584, 159] width 235 height 313
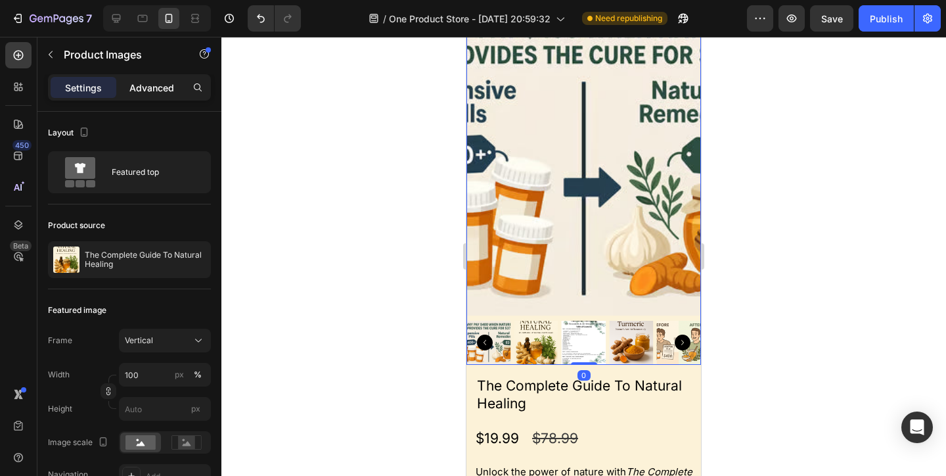
click at [165, 87] on p "Advanced" at bounding box center [151, 88] width 45 height 14
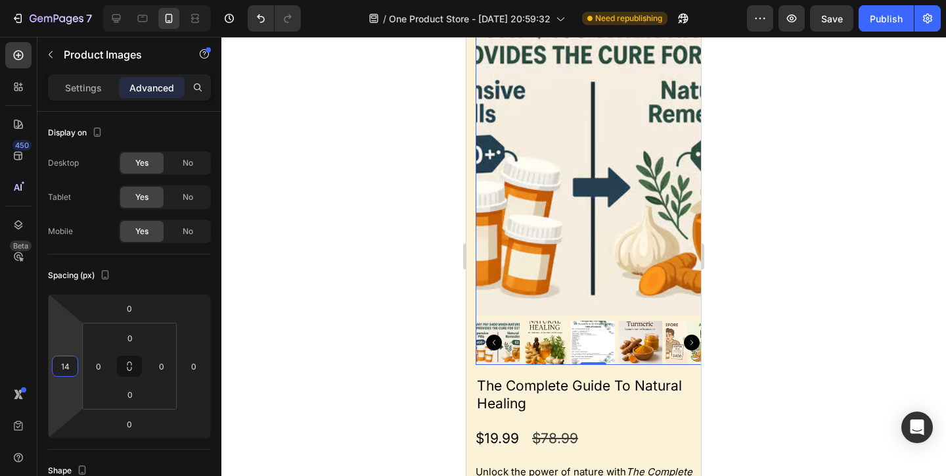
type input "12"
click at [68, 0] on html "7 / One Product Store - Aug 20, 20:59:32 Need republishing Preview Save Publish…" at bounding box center [473, 0] width 946 height 0
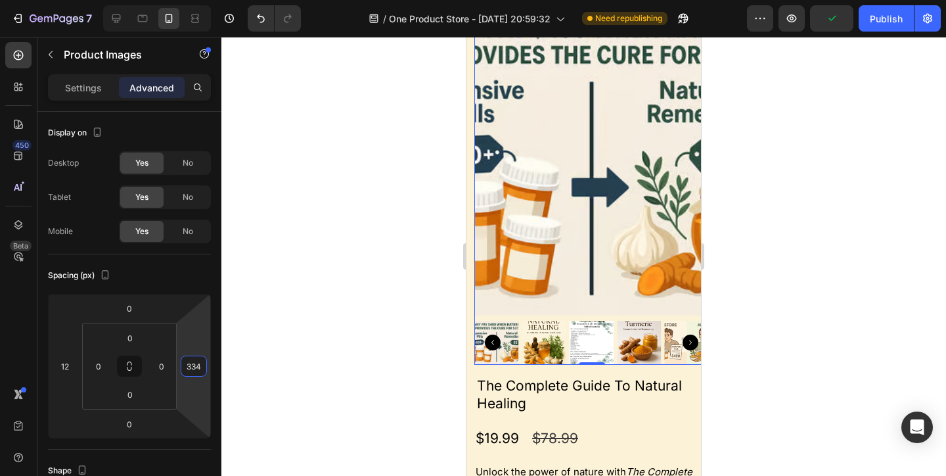
drag, startPoint x: 200, startPoint y: 345, endPoint x: 214, endPoint y: 235, distance: 110.6
click at [214, 0] on html "7 / One Product Store - Aug 20, 20:59:32 Need republishing Preview Publish 450 …" at bounding box center [473, 0] width 946 height 0
drag, startPoint x: 194, startPoint y: 355, endPoint x: 202, endPoint y: 426, distance: 72.0
click at [202, 0] on html "7 / One Product Store - Aug 20, 20:59:32 Need republishing Preview Publish 450 …" at bounding box center [473, 0] width 946 height 0
click at [200, 368] on input "116" at bounding box center [194, 366] width 20 height 20
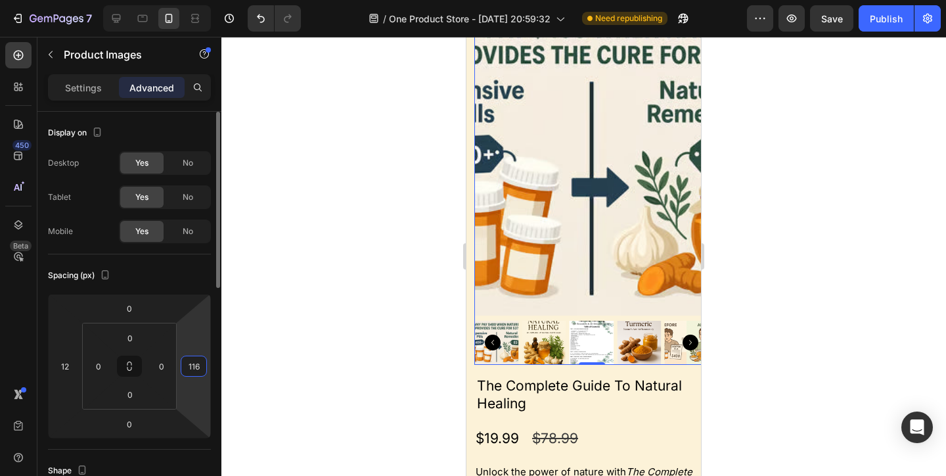
click at [200, 368] on input "116" at bounding box center [194, 366] width 20 height 20
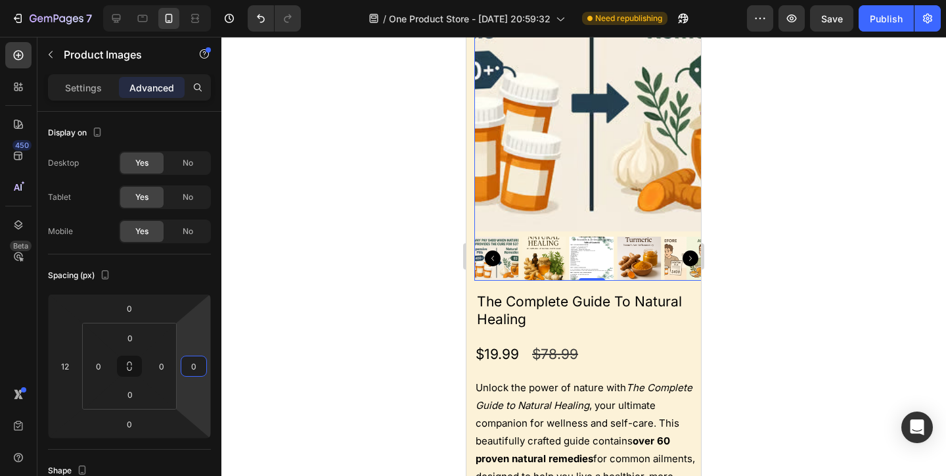
scroll to position [1896, 0]
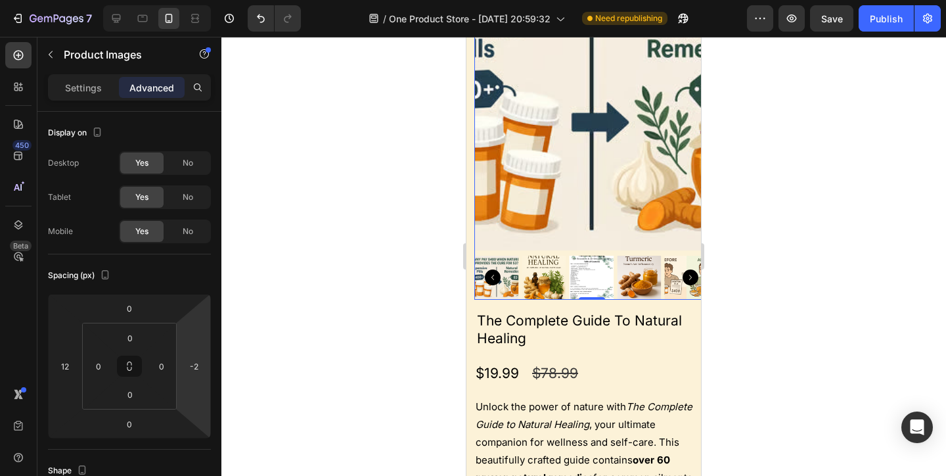
type input "0"
drag, startPoint x: 207, startPoint y: 332, endPoint x: 216, endPoint y: 332, distance: 8.5
click at [216, 0] on html "7 / One Product Store - Aug 20, 20:59:32 Need republishing Preview Publish 450 …" at bounding box center [473, 0] width 946 height 0
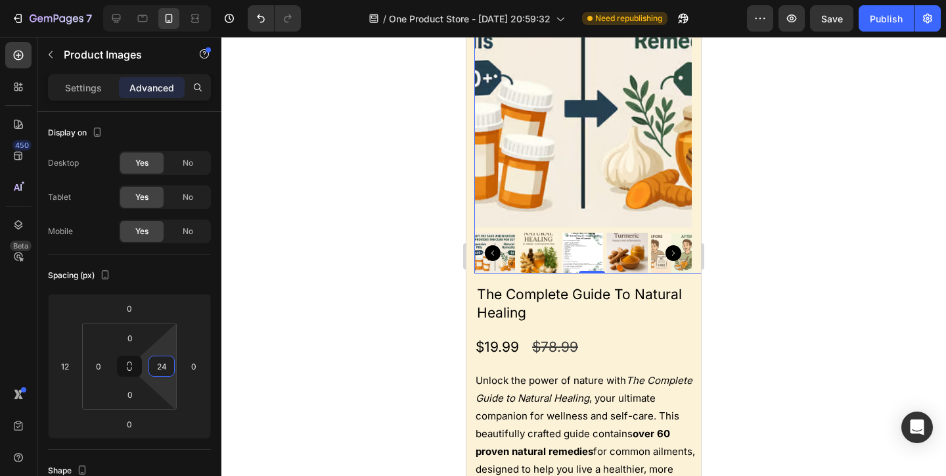
type input "12"
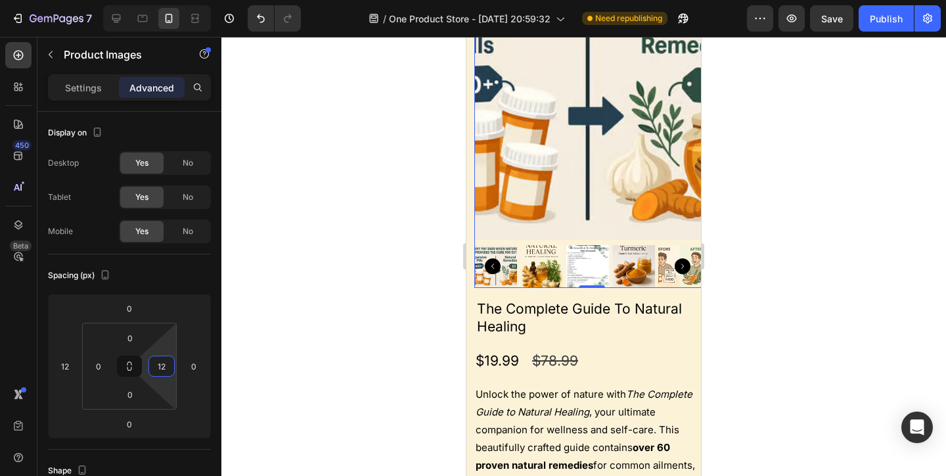
click at [159, 0] on html "7 / One Product Store - Aug 20, 20:59:32 Need republishing Preview Save Publish…" at bounding box center [473, 0] width 946 height 0
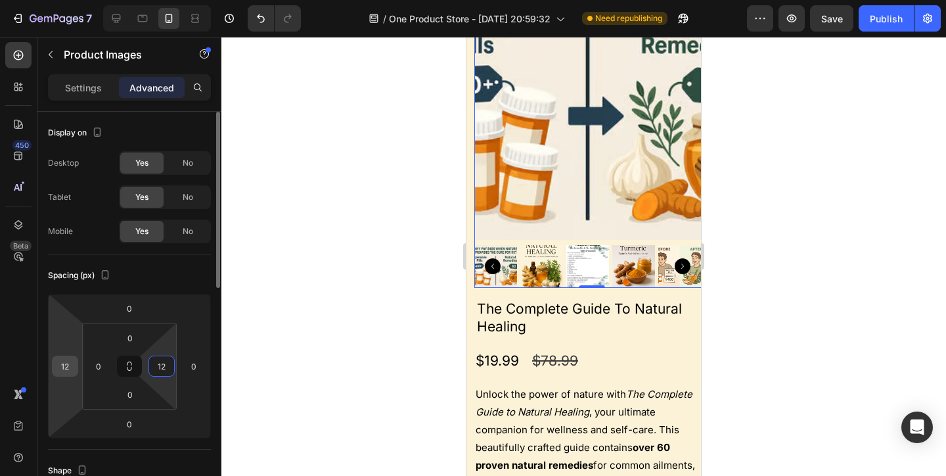
click at [69, 365] on input "12" at bounding box center [65, 366] width 20 height 20
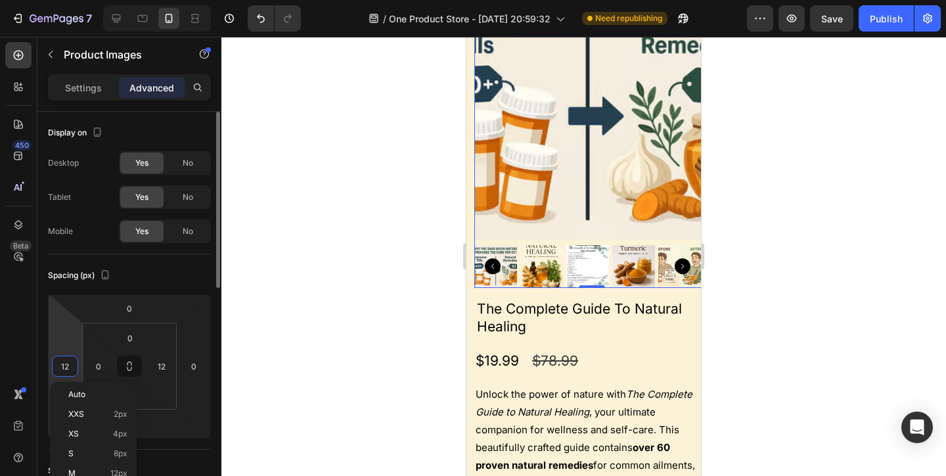
click at [69, 365] on input "12" at bounding box center [65, 366] width 20 height 20
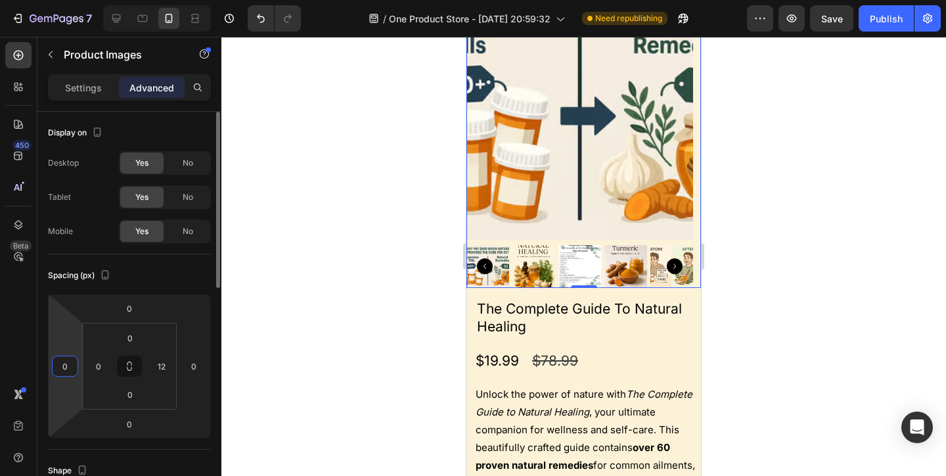
type input "0"
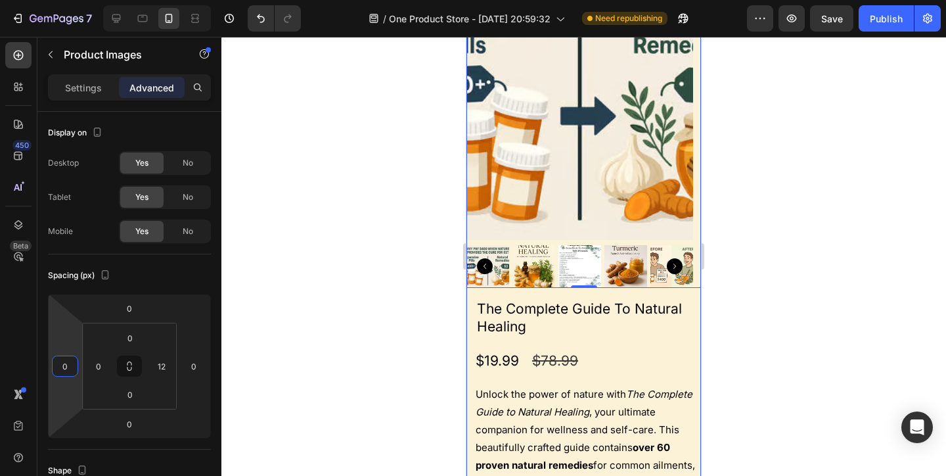
click at [626, 334] on h2 "The Complete Guide To Natural Healing" at bounding box center [588, 317] width 225 height 39
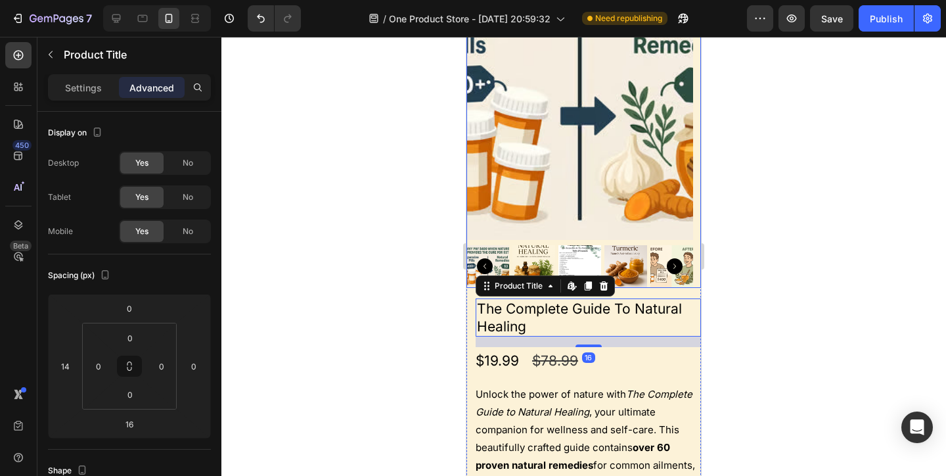
click at [649, 216] on img at bounding box center [580, 89] width 227 height 302
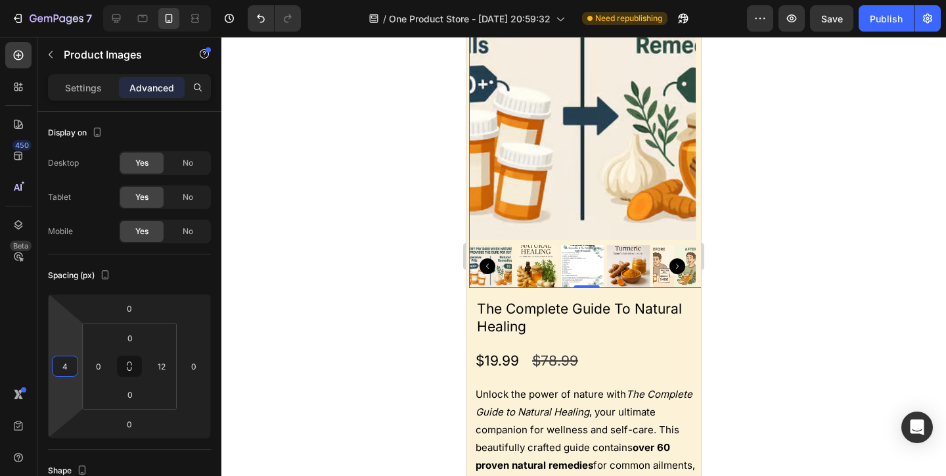
type input "6"
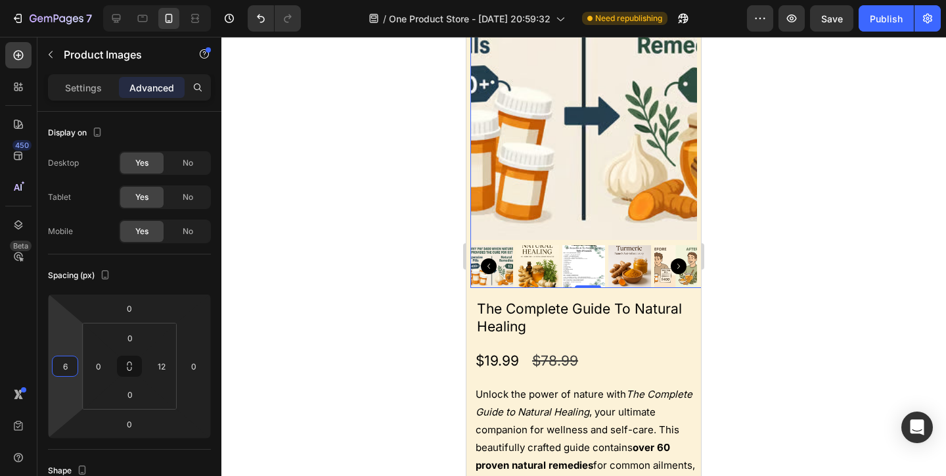
click at [74, 0] on html "7 / One Product Store - Aug 20, 20:59:32 Need republishing Preview Save Publish…" at bounding box center [473, 0] width 946 height 0
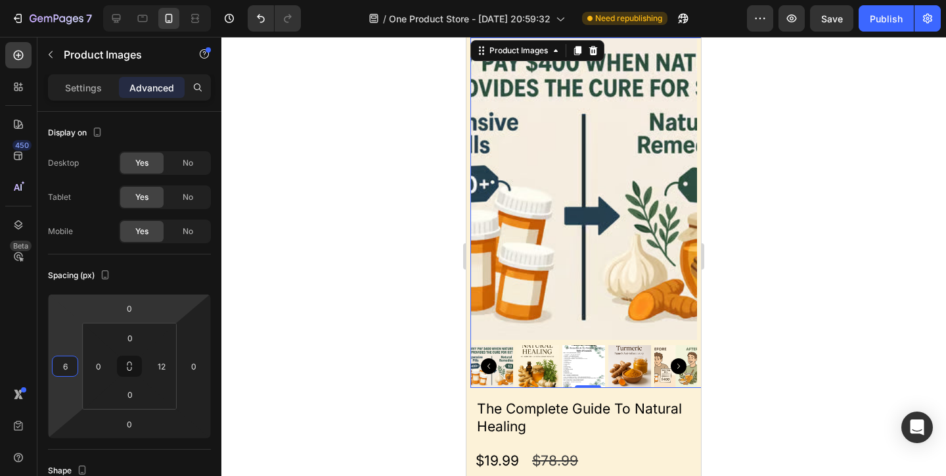
scroll to position [1951, 0]
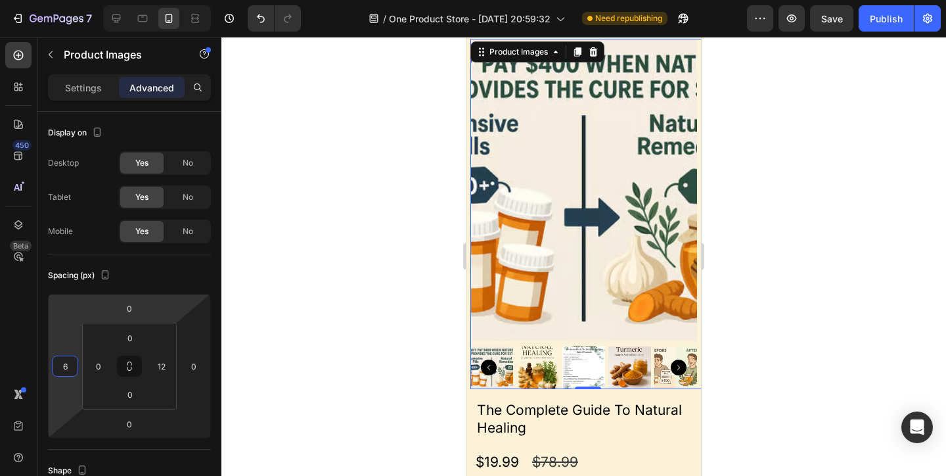
click at [532, 363] on div at bounding box center [583, 367] width 227 height 43
click at [610, 367] on img at bounding box center [629, 367] width 43 height 43
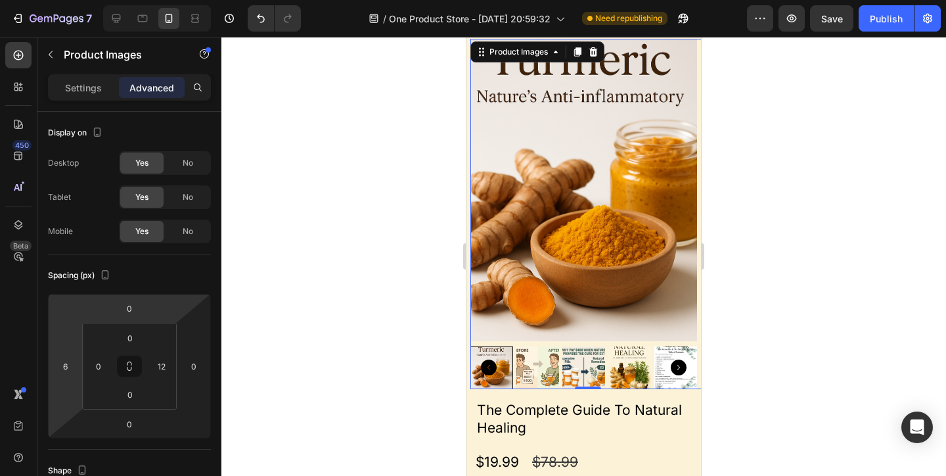
click at [624, 361] on img at bounding box center [629, 367] width 43 height 43
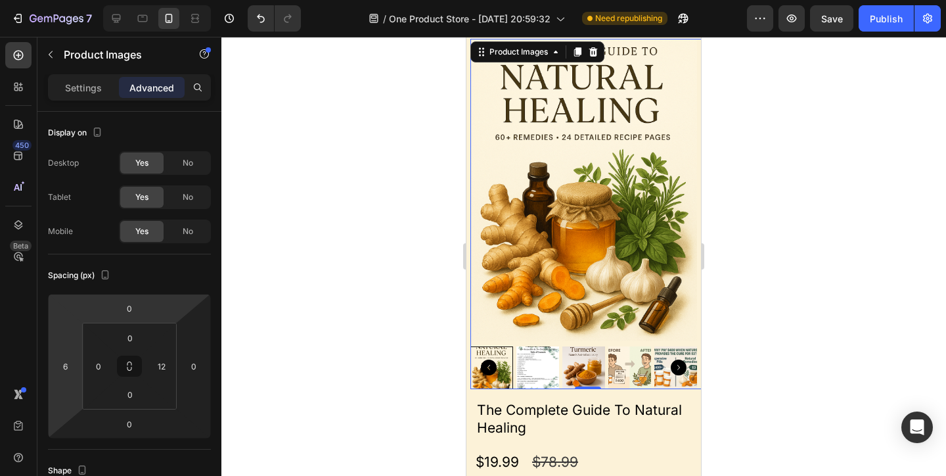
click at [783, 264] on div at bounding box center [583, 256] width 725 height 439
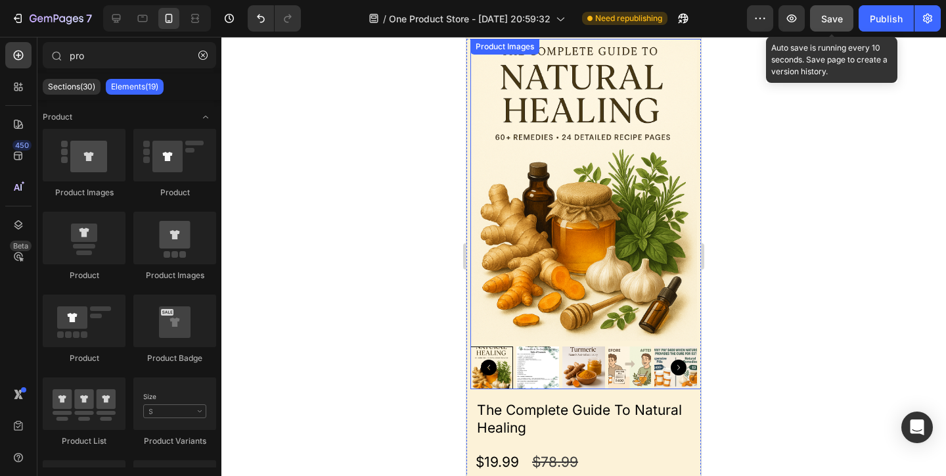
click at [839, 22] on span "Save" at bounding box center [832, 18] width 22 height 11
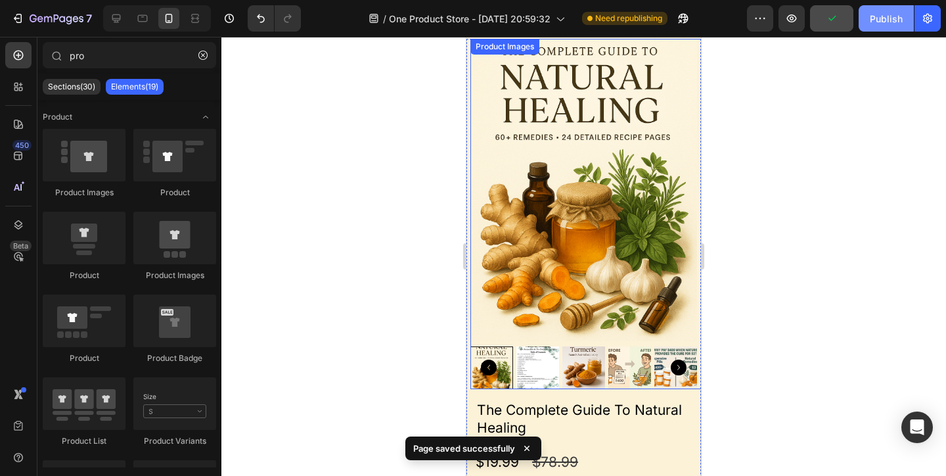
click at [888, 26] on button "Publish" at bounding box center [886, 18] width 55 height 26
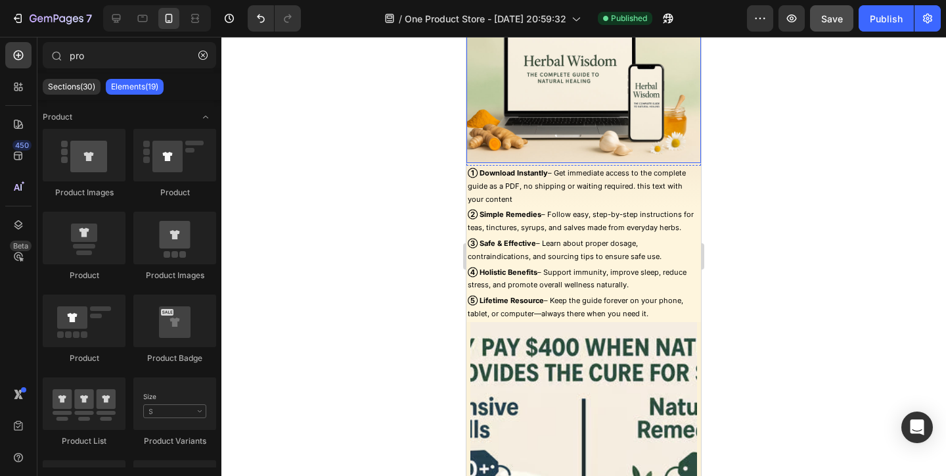
scroll to position [1669, 0]
click at [595, 185] on p "① Download Instantly – Get immediate access to the complete guide as a PDF, no …" at bounding box center [584, 185] width 232 height 39
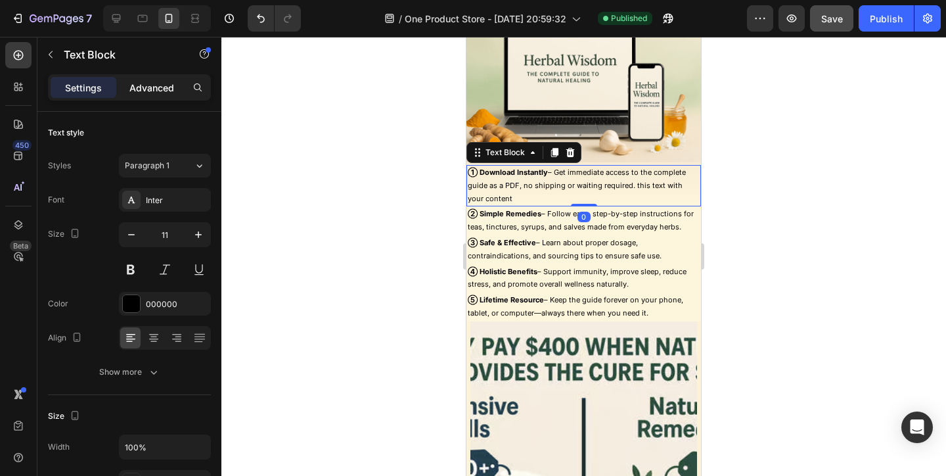
click at [161, 82] on p "Advanced" at bounding box center [151, 88] width 45 height 14
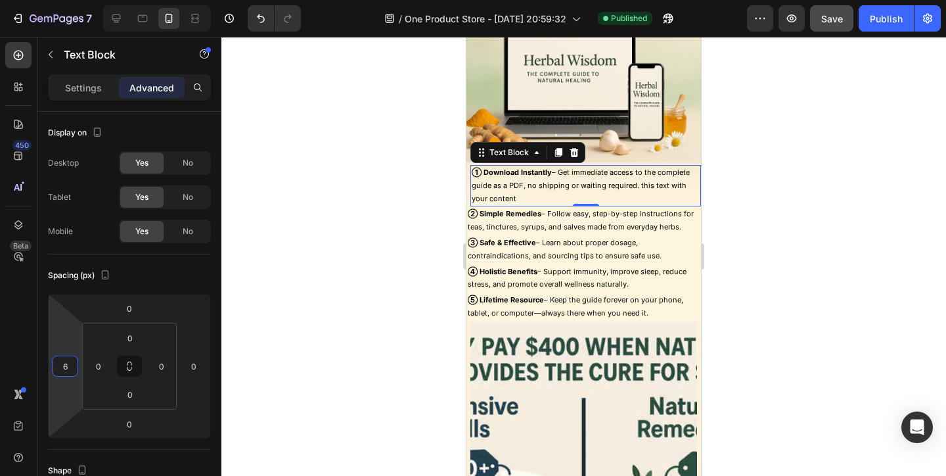
type input "8"
click at [72, 0] on html "7 / One Product Store - Aug 20, 20:59:32 Published Preview Save Publish 450 Bet…" at bounding box center [473, 0] width 946 height 0
click at [629, 210] on p "② Simple Remedies – Follow easy, step-by-step instructions for teas, tinctures,…" at bounding box center [584, 221] width 232 height 26
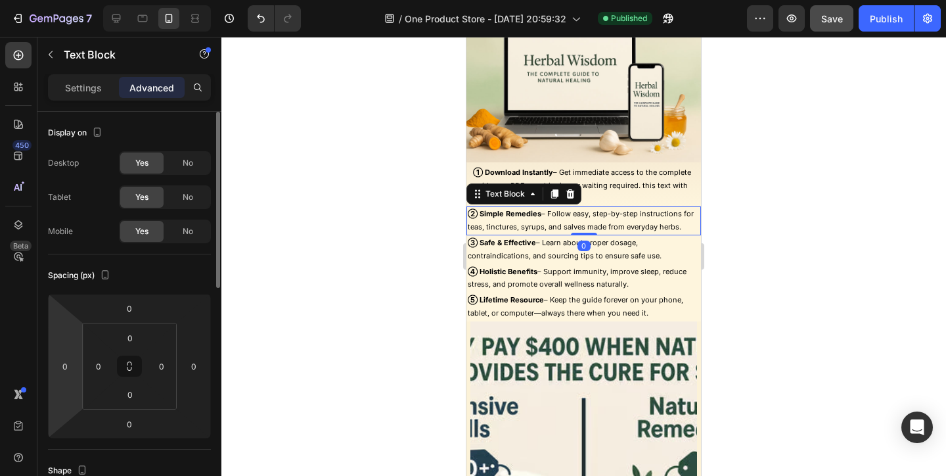
click at [62, 0] on html "7 / One Product Store - Aug 20, 20:59:32 Published Preview Save Publish 450 Bet…" at bounding box center [473, 0] width 946 height 0
click at [62, 363] on input "0" at bounding box center [65, 366] width 20 height 20
type input "8"
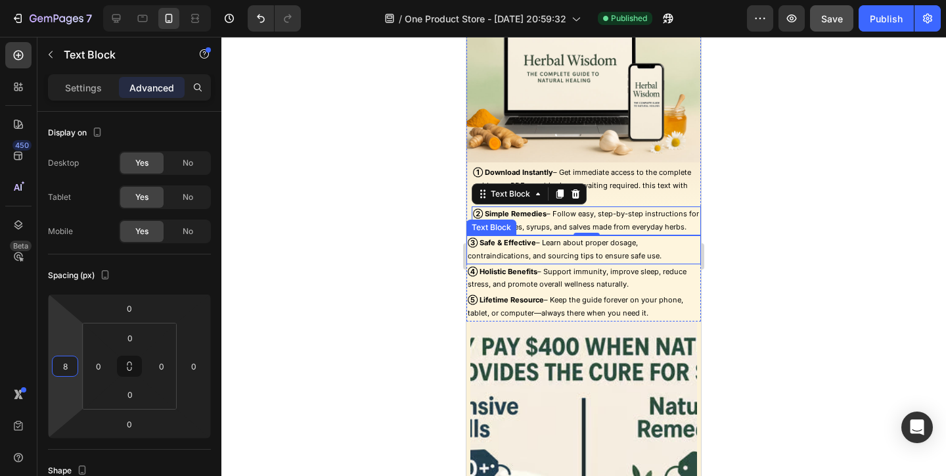
click at [557, 252] on p "③ Safe & Effective – Learn about proper dosage, contraindications, and sourcing…" at bounding box center [584, 250] width 232 height 26
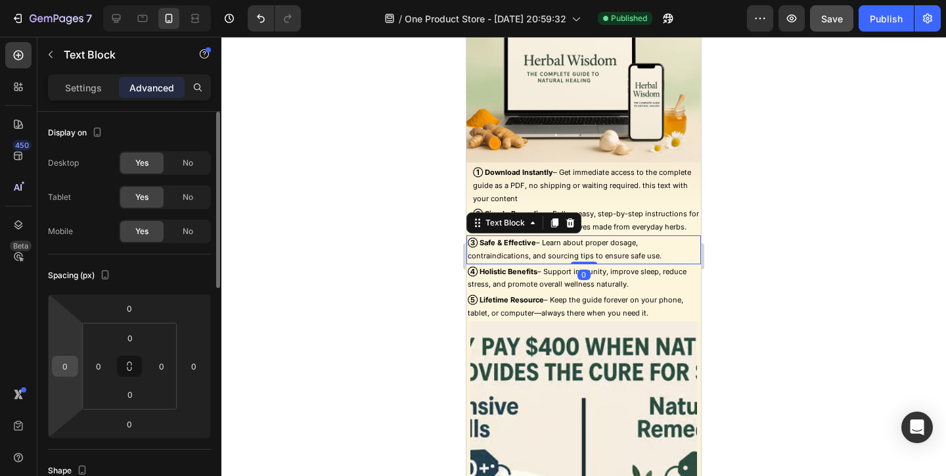
click at [70, 367] on input "0" at bounding box center [65, 366] width 20 height 20
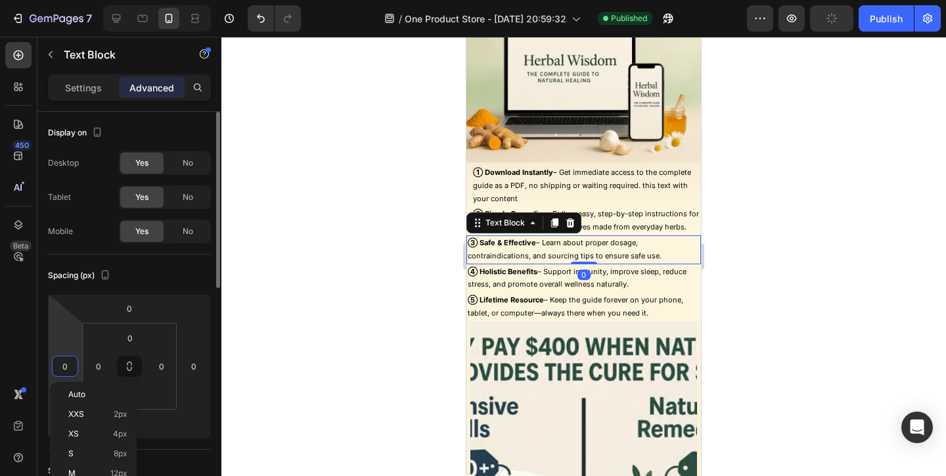
type input "8"
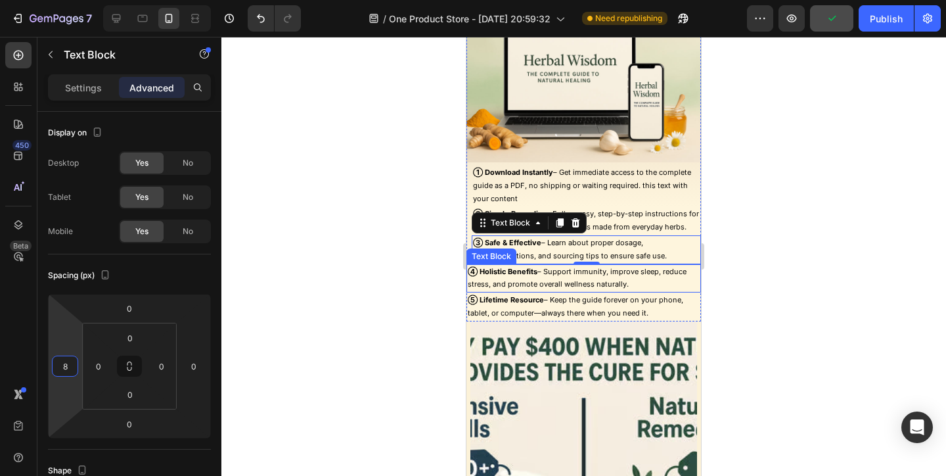
click at [493, 273] on strong "④ Holistic Benefits" at bounding box center [503, 271] width 70 height 9
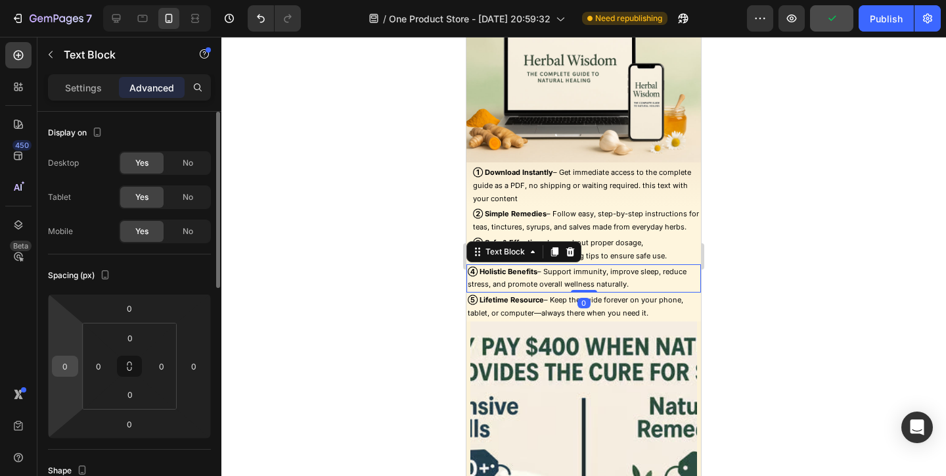
click at [69, 361] on input "0" at bounding box center [65, 366] width 20 height 20
type input "8"
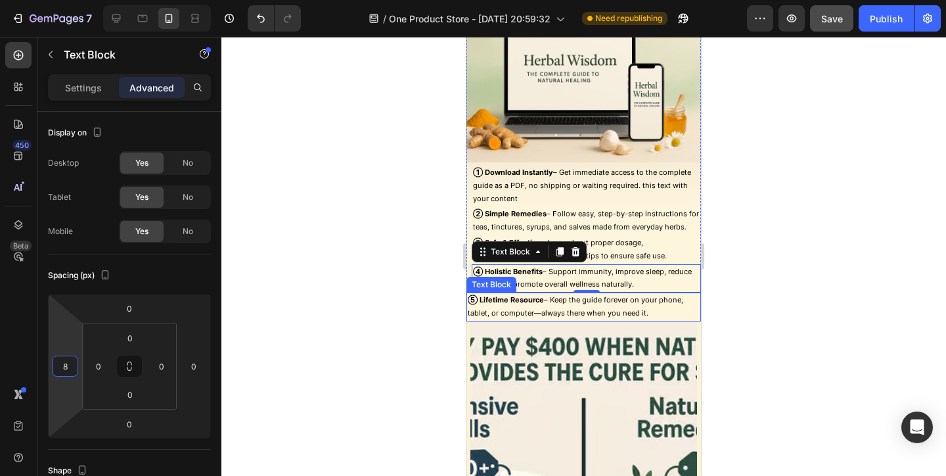
click at [494, 292] on div "⑤ Lifetime Resource – Keep the guide forever on your phone, tablet, or computer…" at bounding box center [584, 306] width 235 height 29
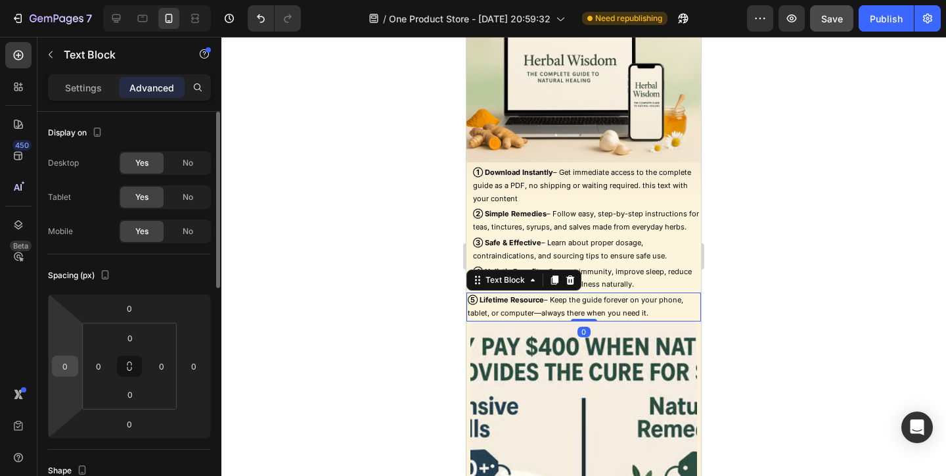
click at [62, 371] on input "0" at bounding box center [65, 366] width 20 height 20
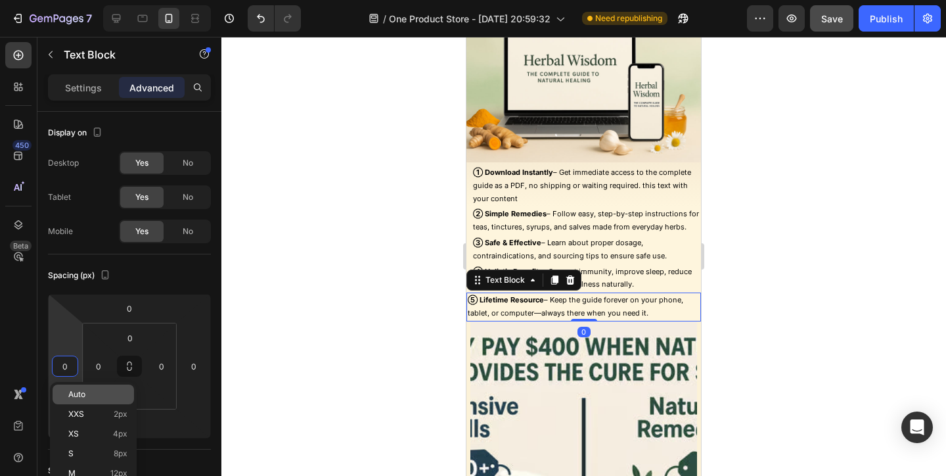
type input "8"
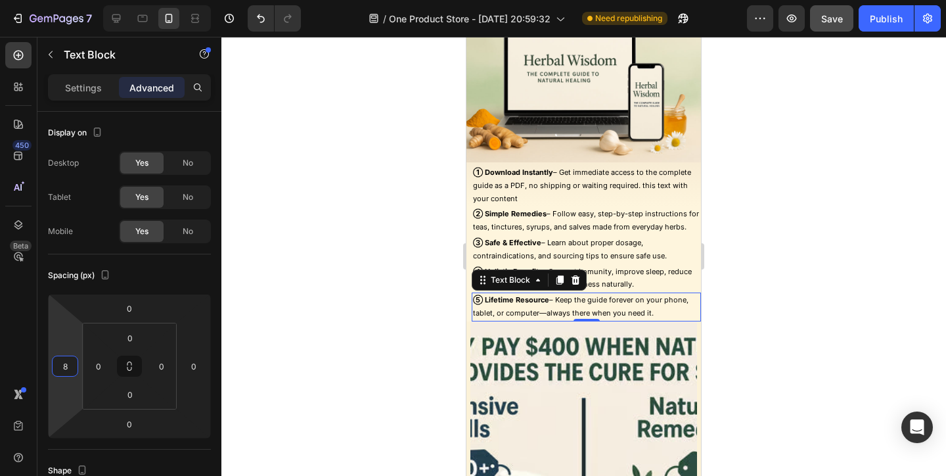
click at [792, 166] on div at bounding box center [583, 256] width 725 height 439
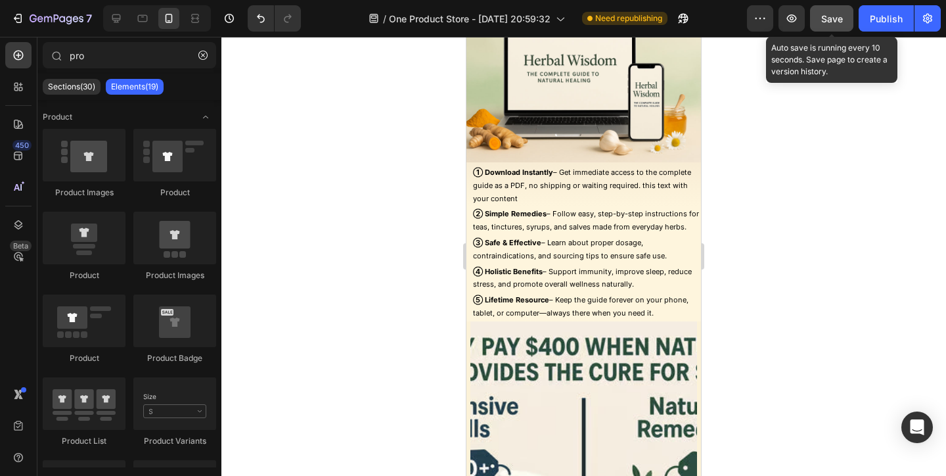
click at [830, 22] on span "Save" at bounding box center [832, 18] width 22 height 11
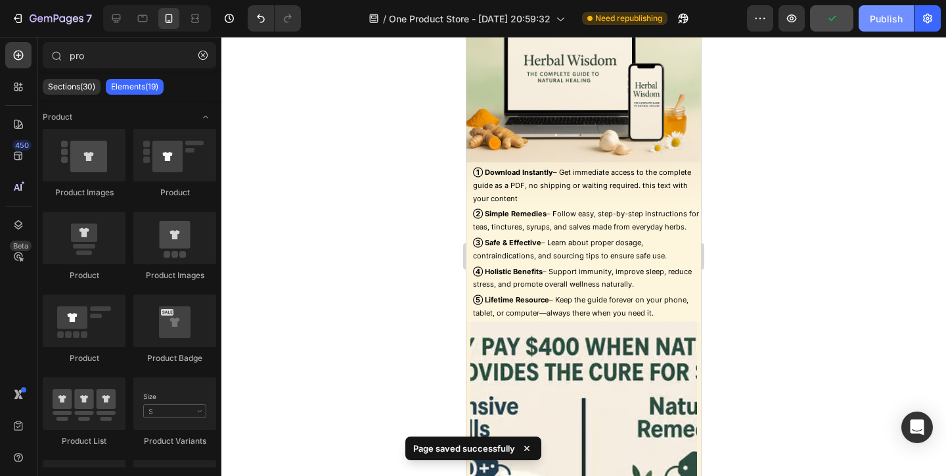
click at [889, 16] on div "Publish" at bounding box center [886, 19] width 33 height 14
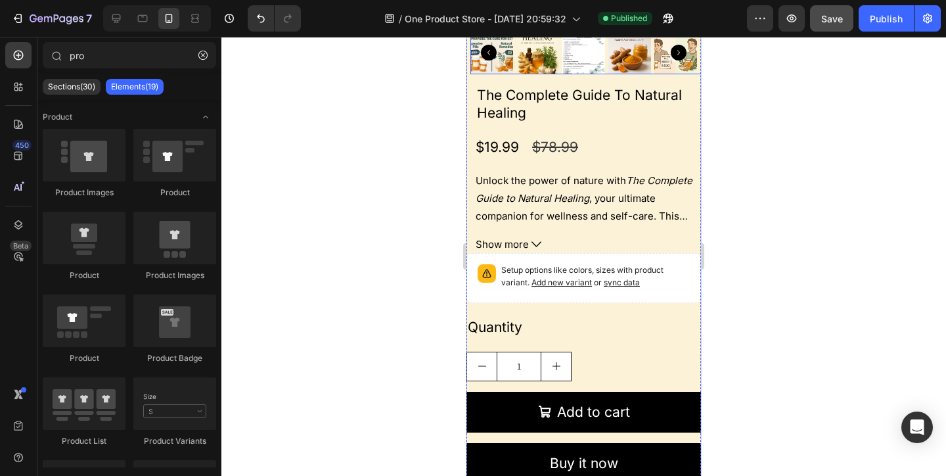
scroll to position [2275, 0]
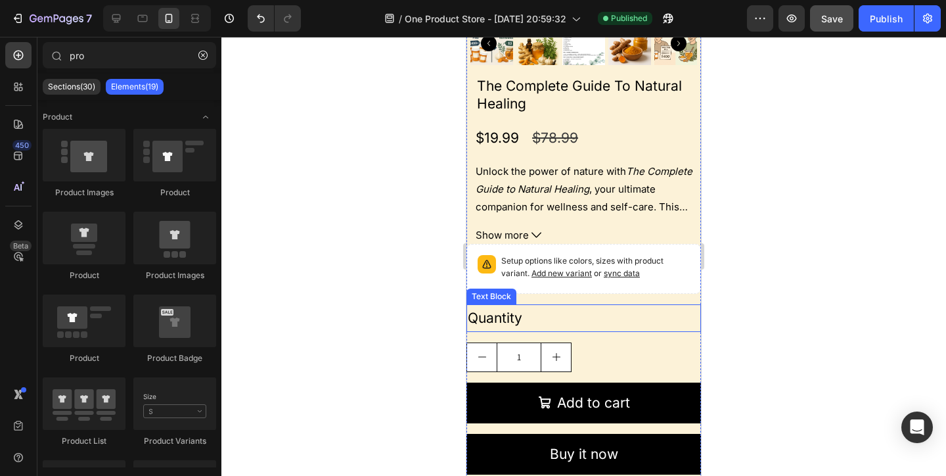
click at [591, 323] on div "Quantity" at bounding box center [584, 318] width 235 height 28
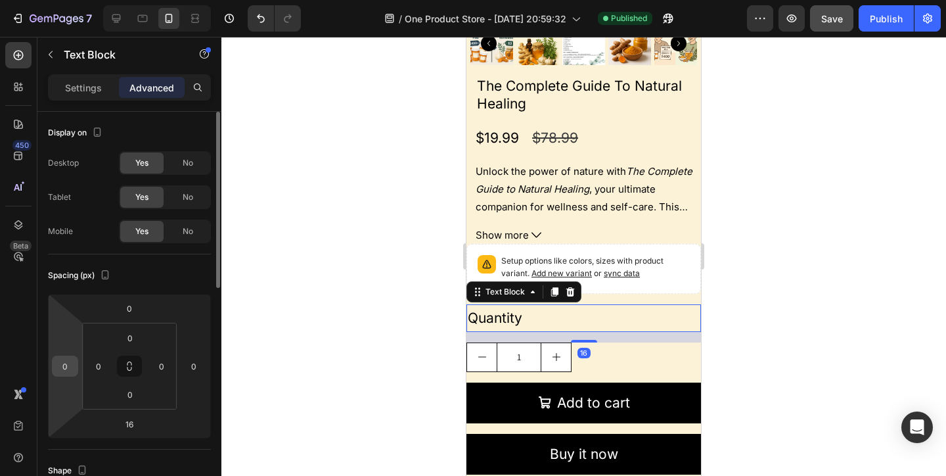
click at [70, 362] on input "0" at bounding box center [65, 366] width 20 height 20
type input "8"
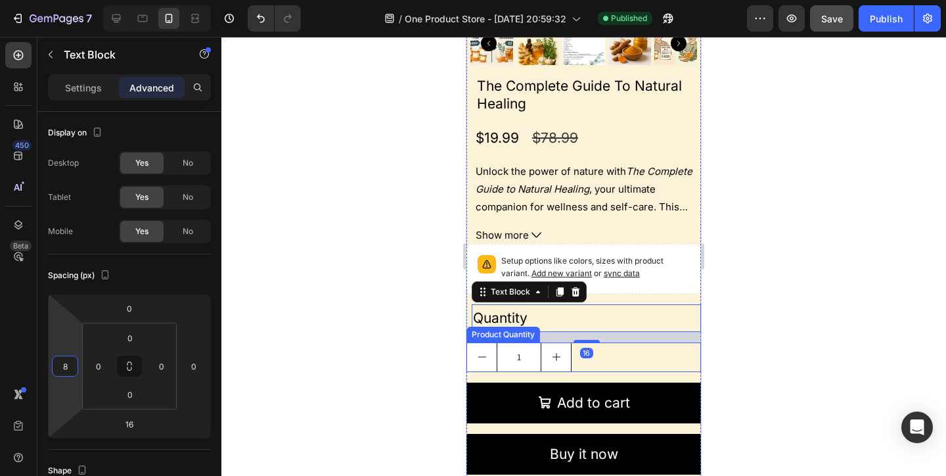
click at [681, 353] on div "1" at bounding box center [584, 357] width 235 height 30
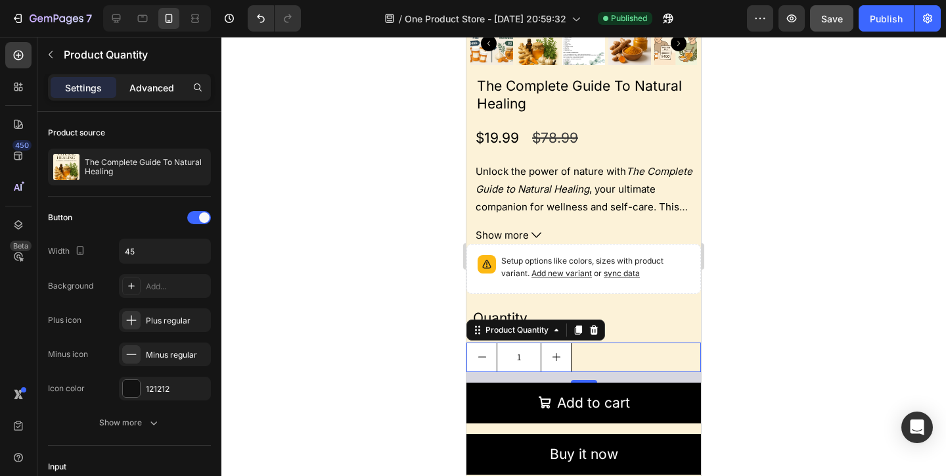
click at [168, 95] on div "Advanced" at bounding box center [152, 87] width 66 height 21
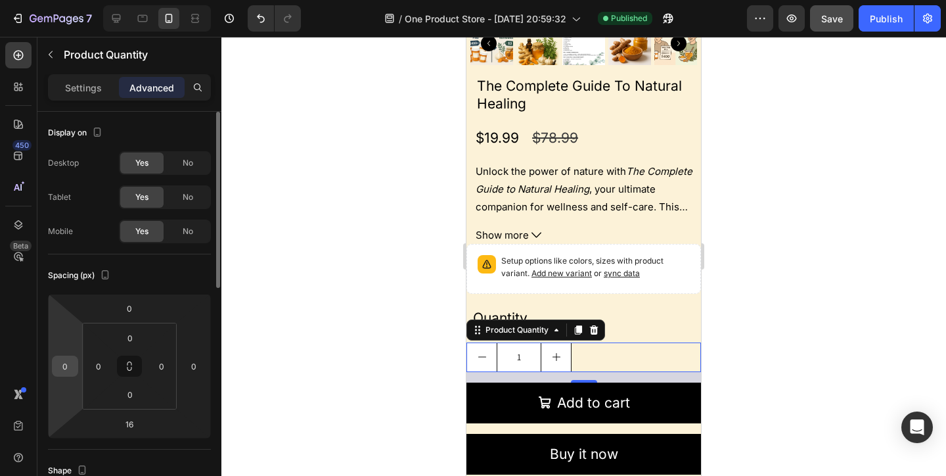
click at [66, 356] on input "0" at bounding box center [65, 366] width 20 height 20
type input "8"
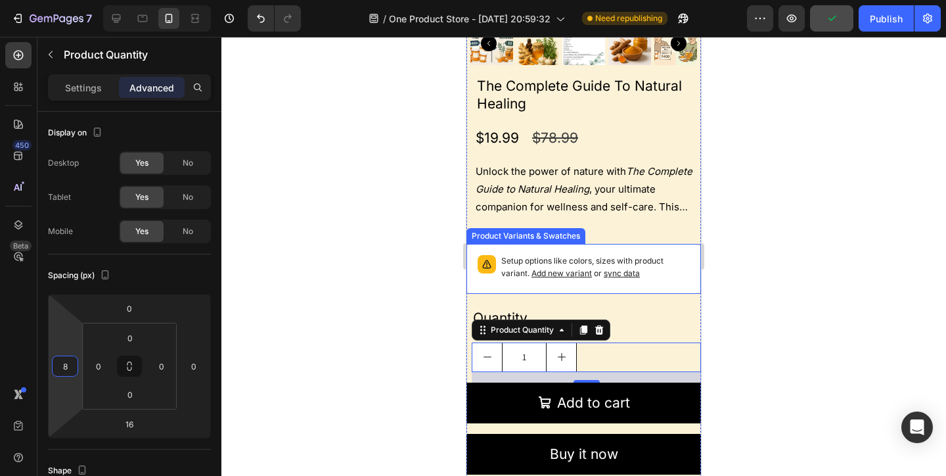
click at [661, 296] on div "The Complete Guide To Natural Healing Product Title $19.99 Product Price Produc…" at bounding box center [584, 280] width 235 height 409
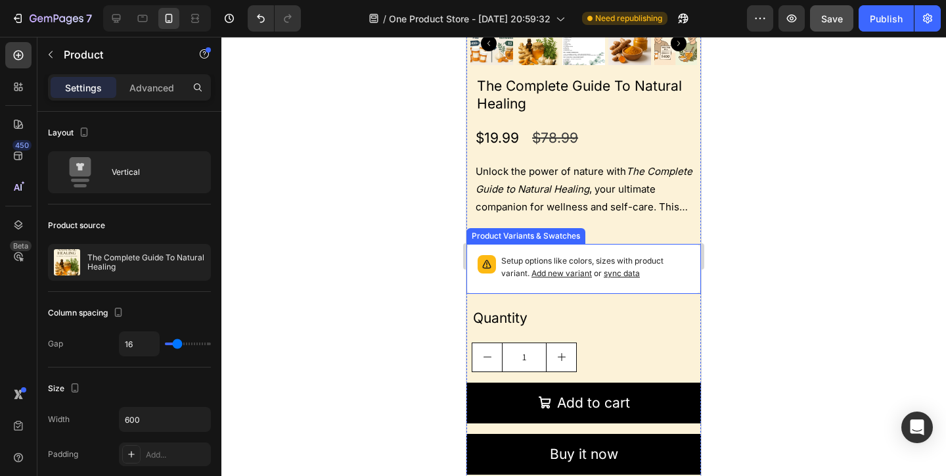
click at [649, 279] on p "Setup options like colors, sizes with product variant. Add new variant or sync …" at bounding box center [595, 267] width 189 height 25
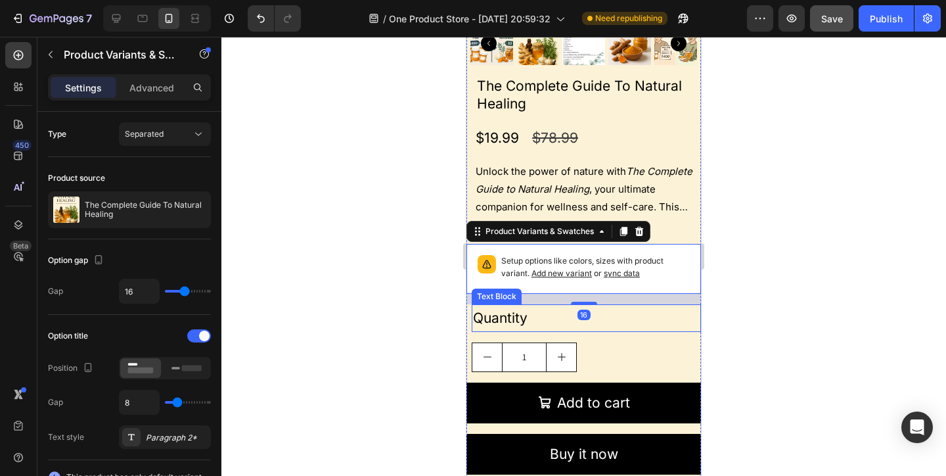
click at [680, 326] on div "Quantity" at bounding box center [586, 318] width 229 height 28
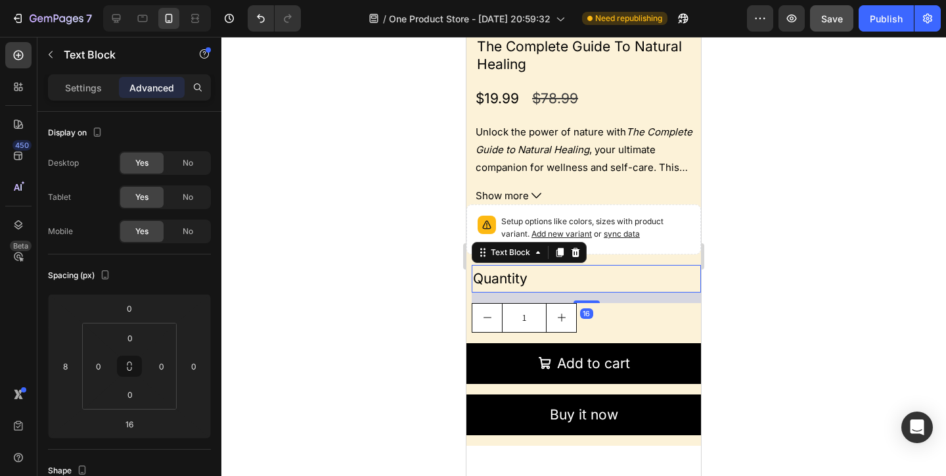
scroll to position [2353, 0]
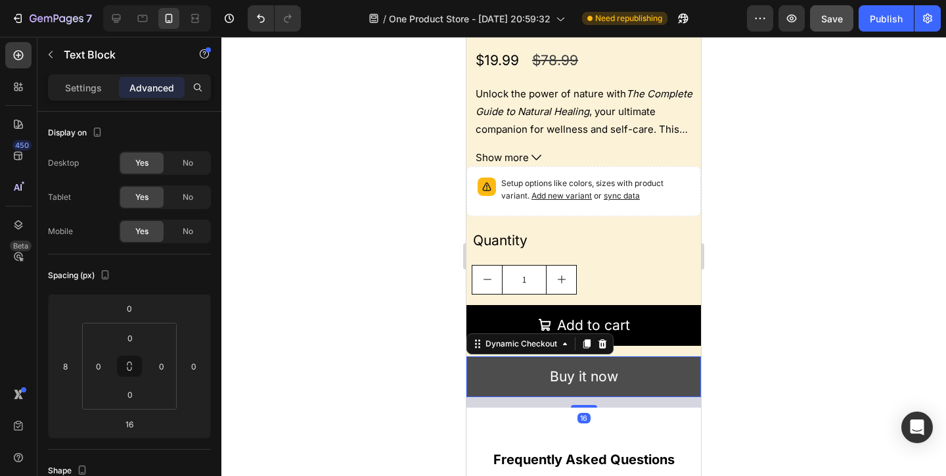
click at [674, 359] on button "Buy it now" at bounding box center [584, 376] width 235 height 41
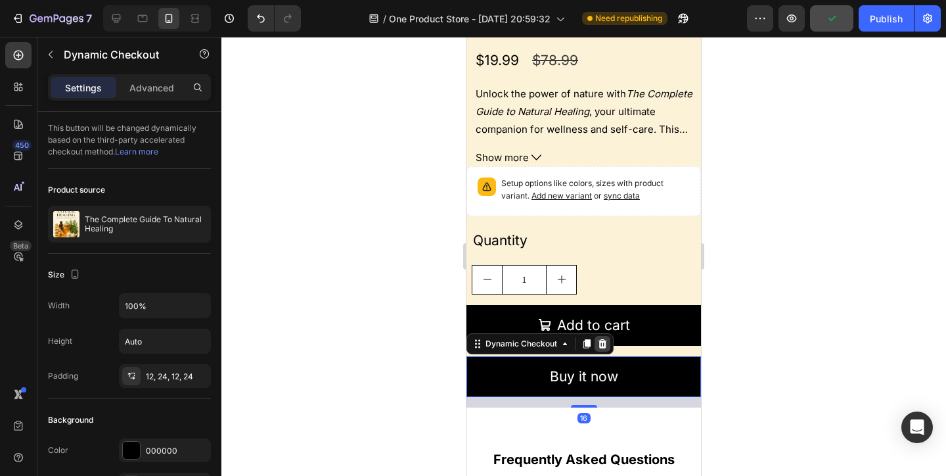
click at [602, 342] on icon at bounding box center [603, 343] width 9 height 9
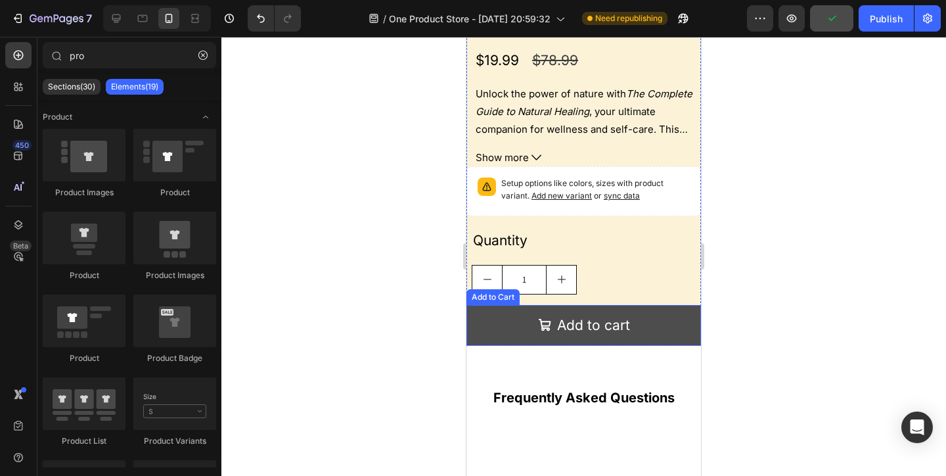
click at [651, 330] on button "Add to cart" at bounding box center [584, 325] width 235 height 41
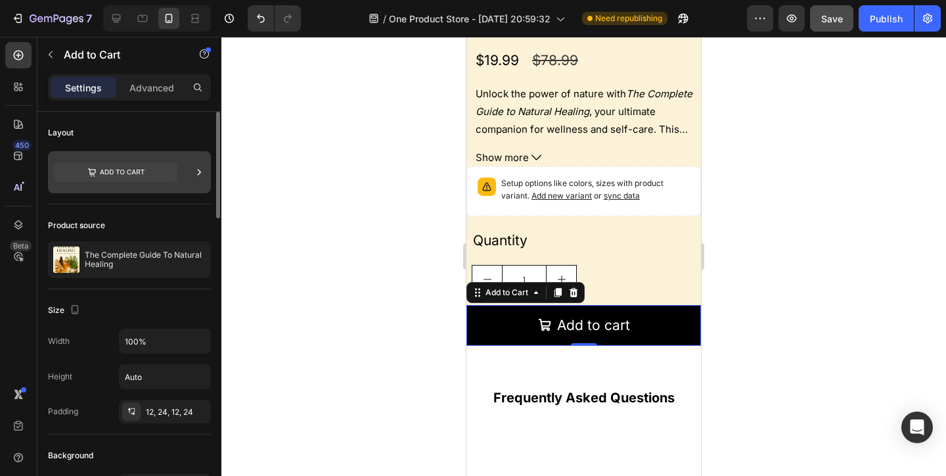
click at [184, 172] on div at bounding box center [129, 172] width 163 height 42
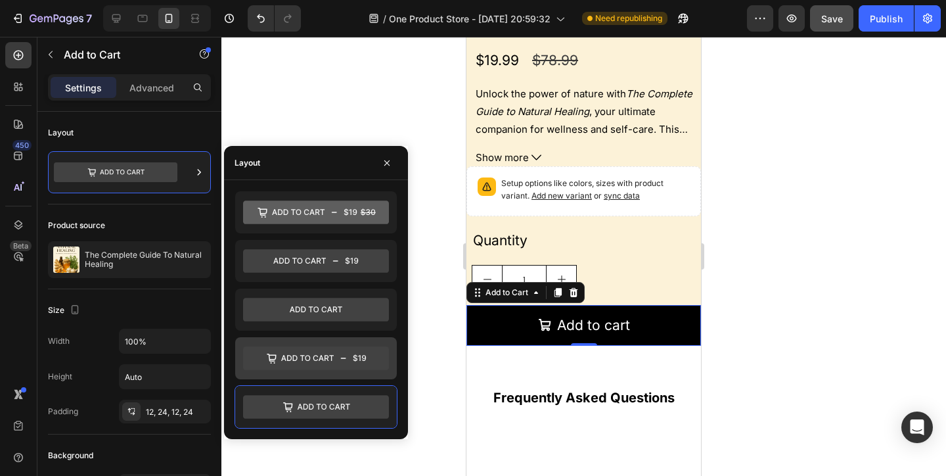
click at [355, 352] on icon at bounding box center [316, 358] width 146 height 24
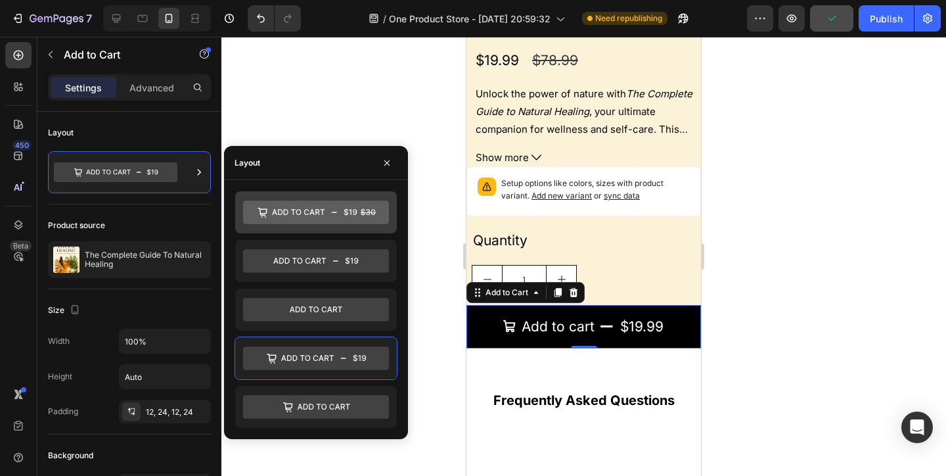
click at [369, 222] on icon at bounding box center [316, 212] width 146 height 24
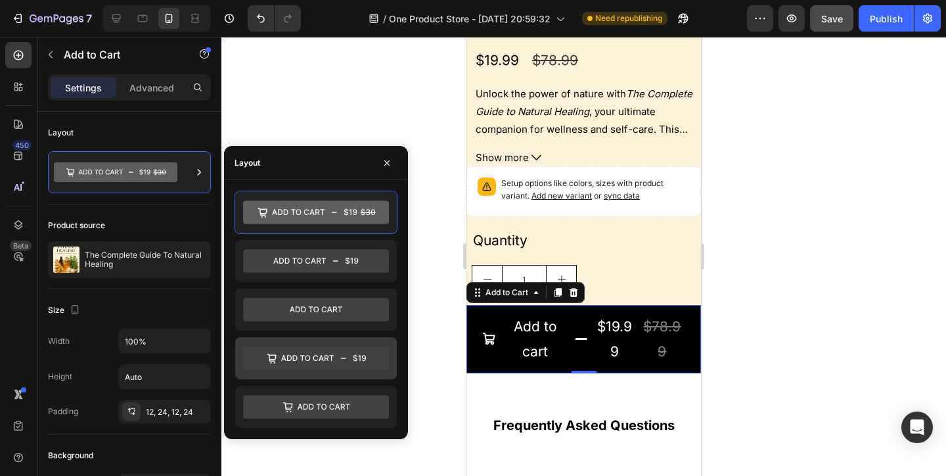
click at [376, 350] on icon at bounding box center [316, 358] width 146 height 24
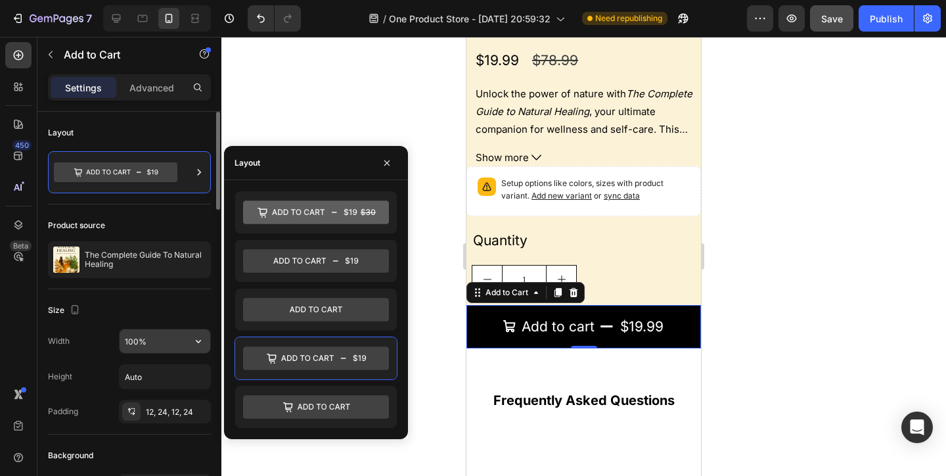
click at [175, 337] on input "100%" at bounding box center [165, 341] width 91 height 24
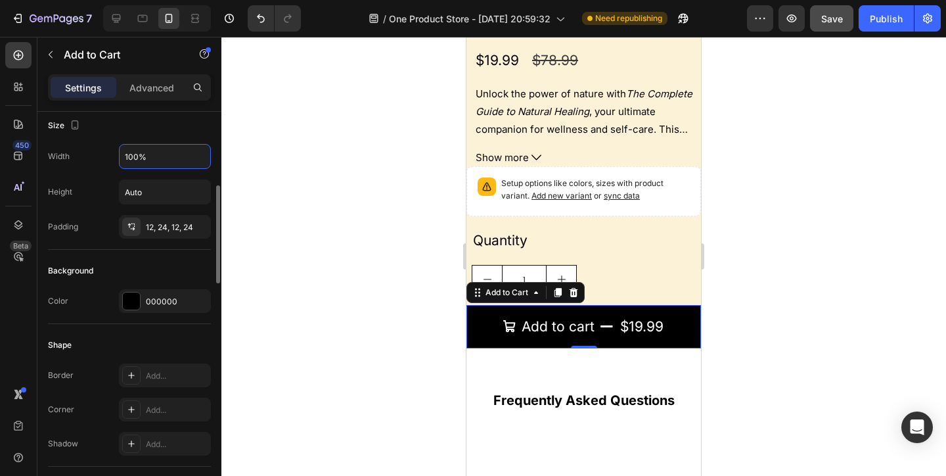
scroll to position [217, 0]
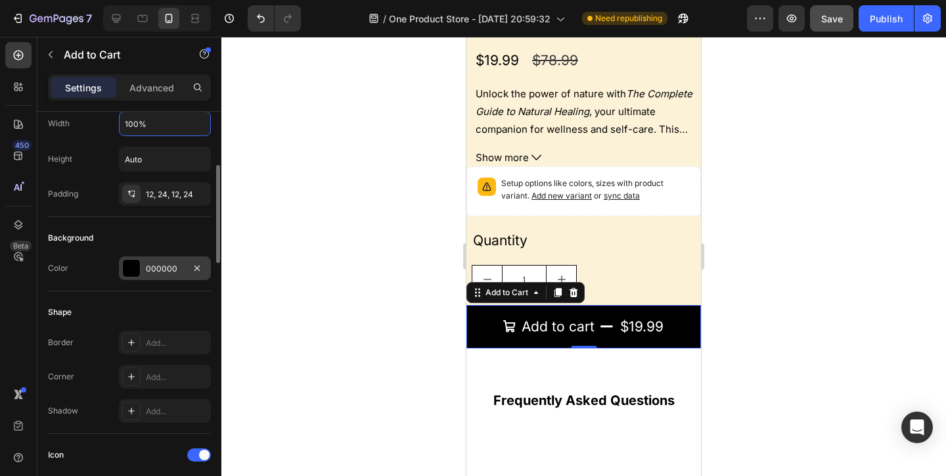
click at [167, 273] on div "000000" at bounding box center [165, 269] width 38 height 12
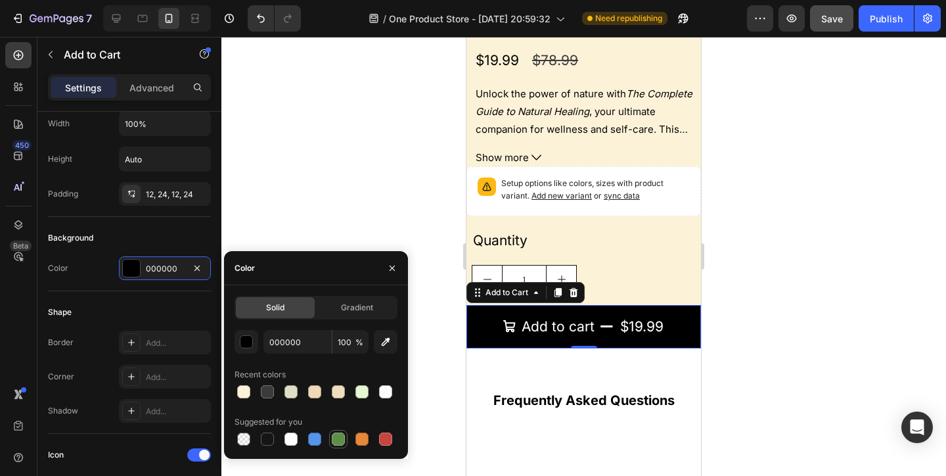
click at [342, 432] on div at bounding box center [338, 439] width 16 height 16
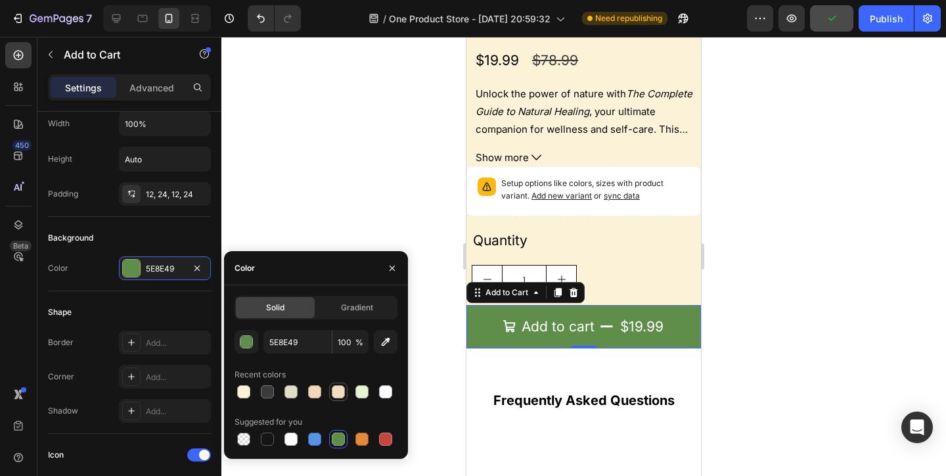
click at [338, 388] on div at bounding box center [338, 391] width 13 height 13
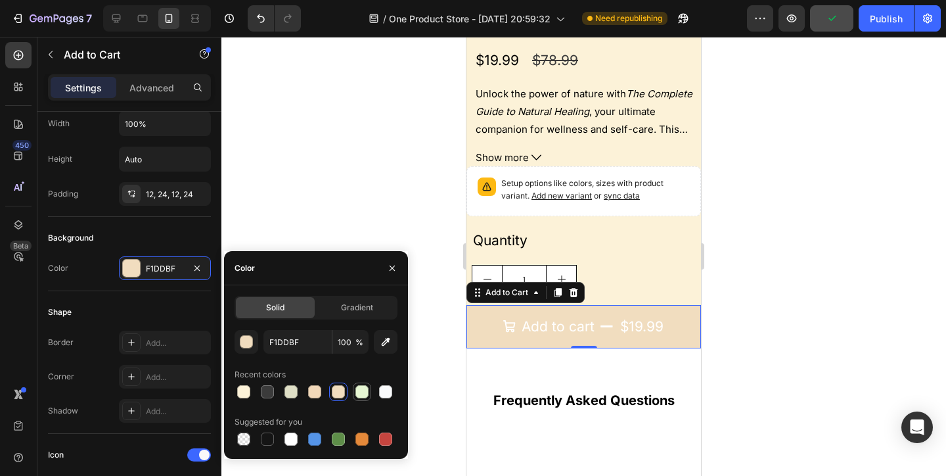
click at [357, 388] on div at bounding box center [361, 391] width 13 height 13
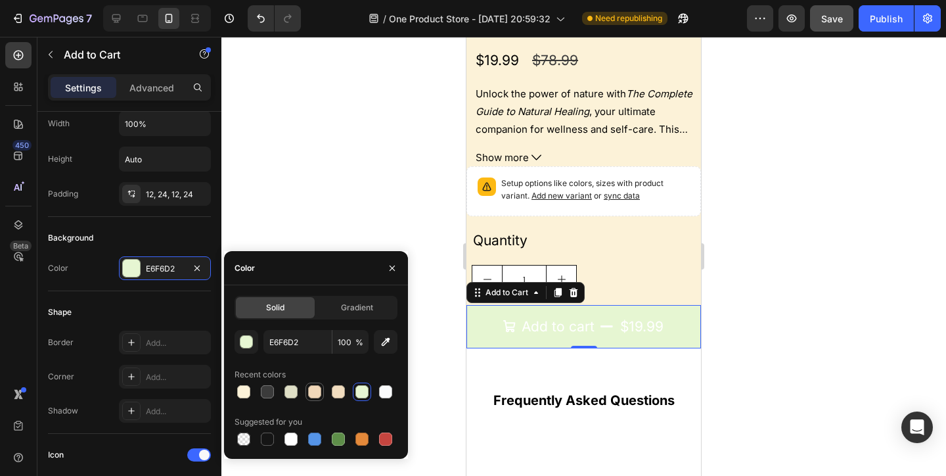
click at [307, 387] on div at bounding box center [315, 392] width 16 height 16
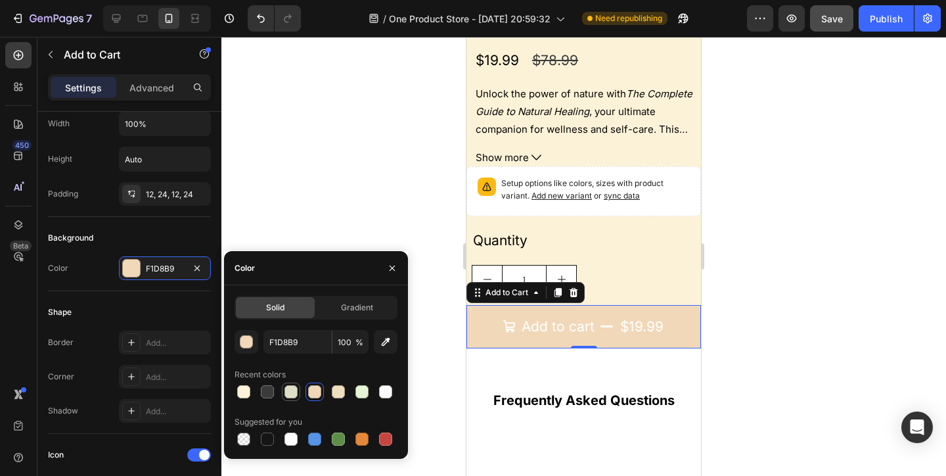
click at [292, 390] on div at bounding box center [291, 391] width 13 height 13
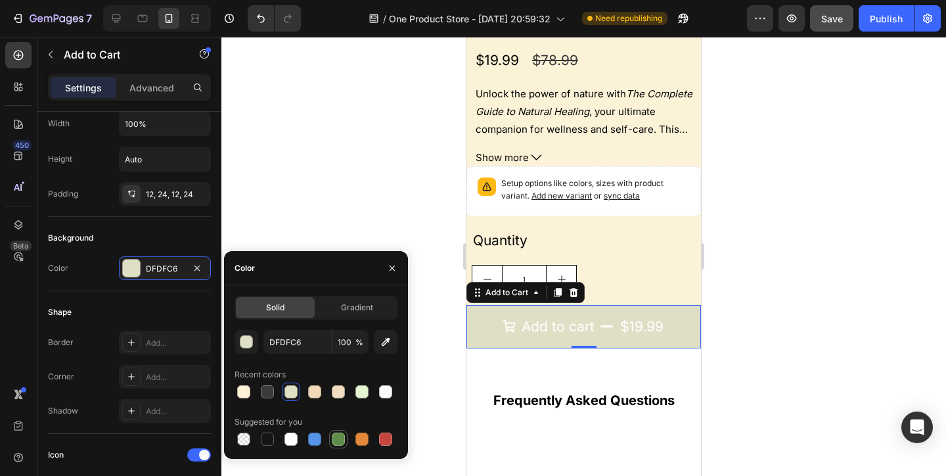
click at [338, 441] on div at bounding box center [338, 438] width 13 height 13
type input "5E8E49"
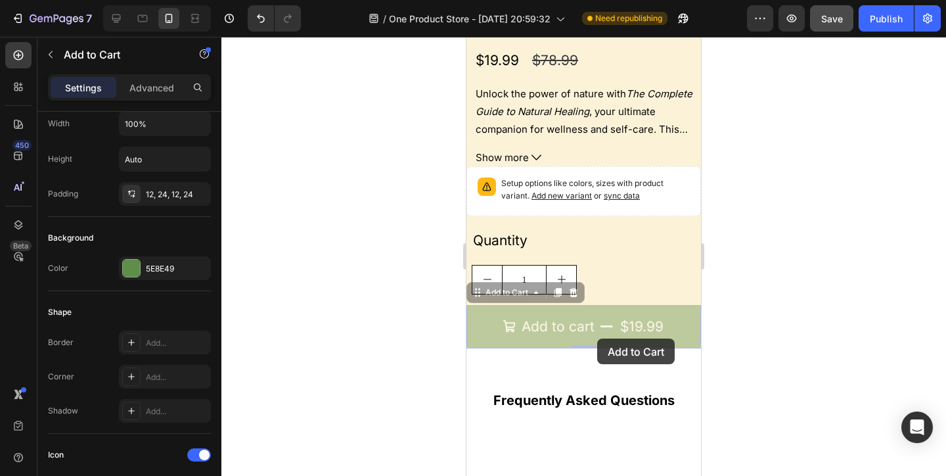
drag, startPoint x: 597, startPoint y: 338, endPoint x: 624, endPoint y: 270, distance: 73.5
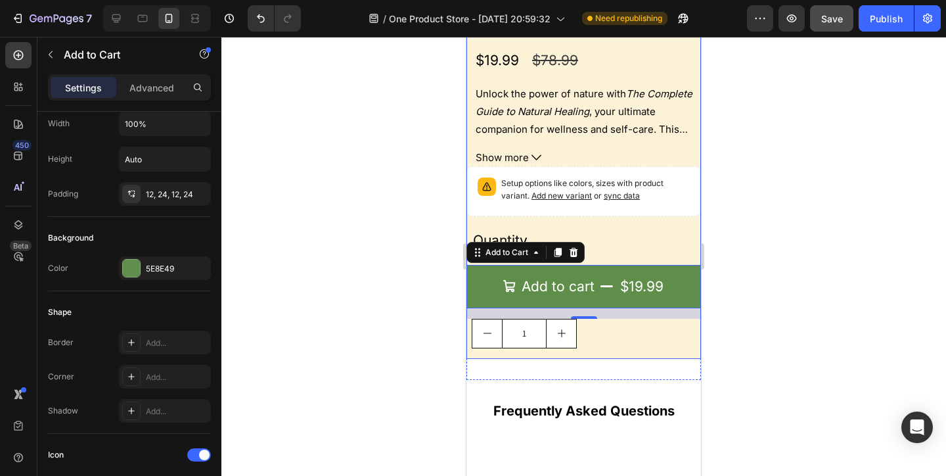
click at [649, 359] on div "Product Images The Complete Guide To Natural Healing Product Title $19.99 Produ…" at bounding box center [584, 8] width 235 height 742
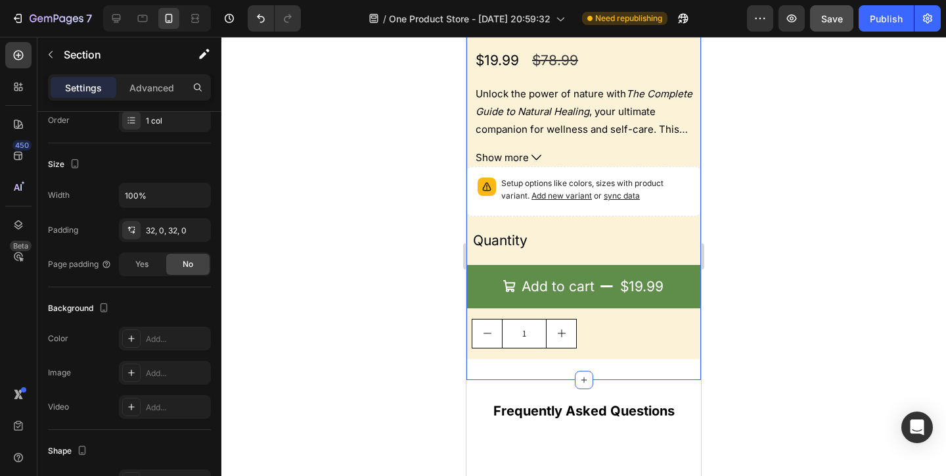
scroll to position [0, 0]
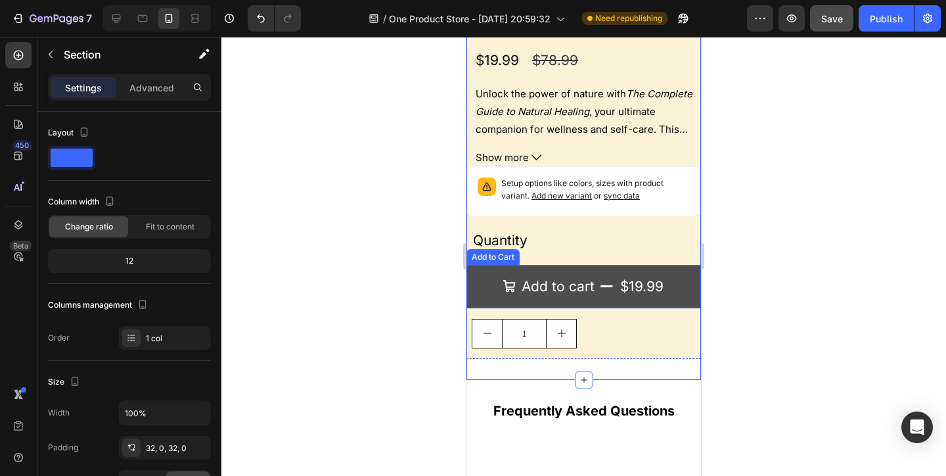
click at [691, 292] on button "Add to cart $19.99" at bounding box center [584, 286] width 235 height 43
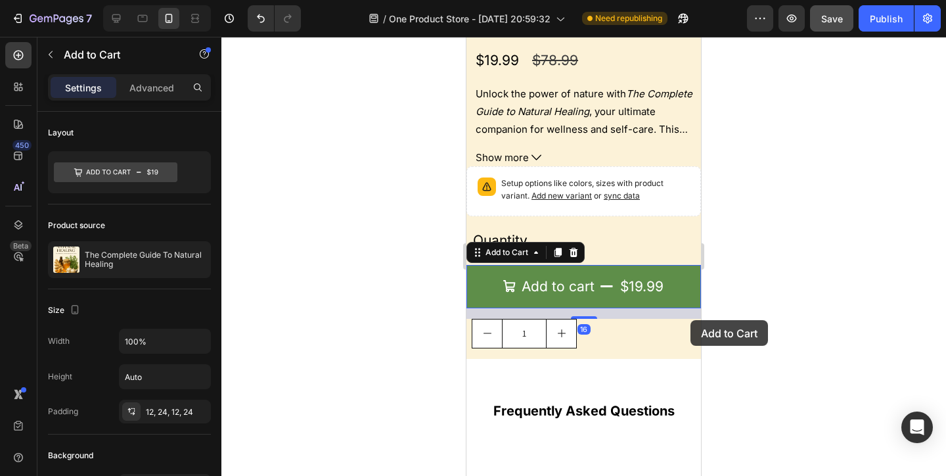
drag, startPoint x: 691, startPoint y: 292, endPoint x: 691, endPoint y: 320, distance: 27.6
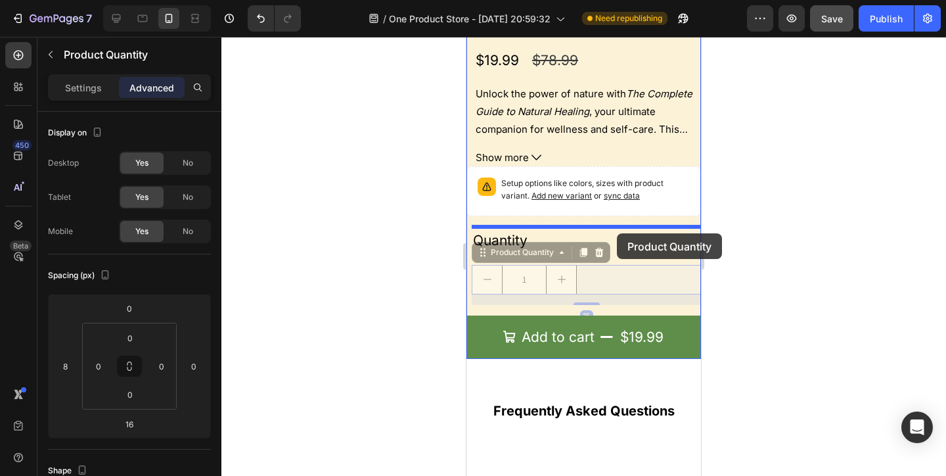
drag, startPoint x: 536, startPoint y: 271, endPoint x: 617, endPoint y: 240, distance: 87.4
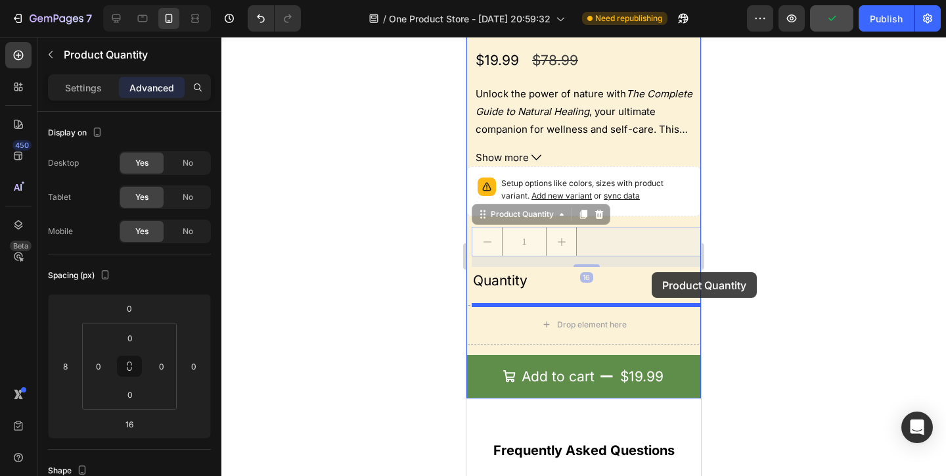
drag, startPoint x: 521, startPoint y: 236, endPoint x: 661, endPoint y: 267, distance: 143.5
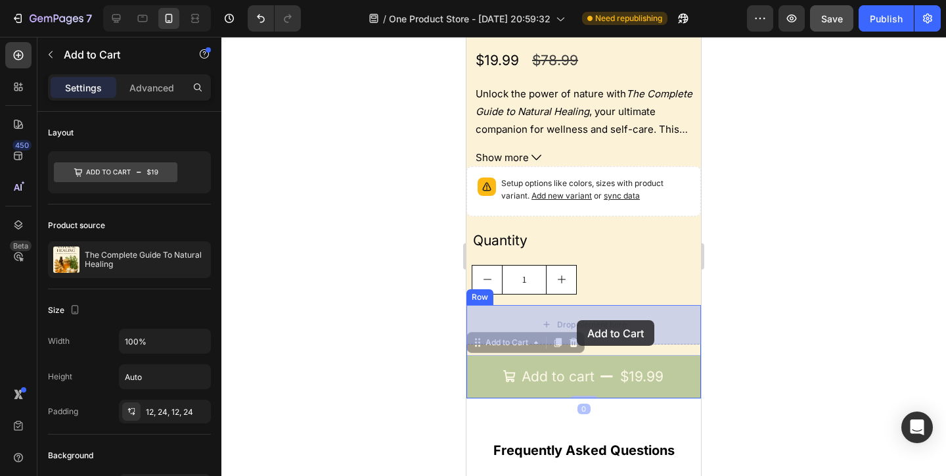
drag, startPoint x: 577, startPoint y: 373, endPoint x: 577, endPoint y: 320, distance: 53.2
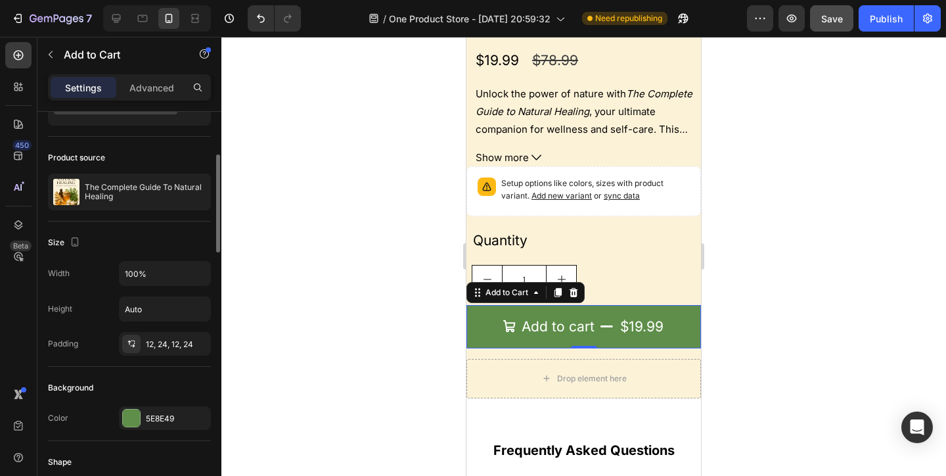
scroll to position [123, 0]
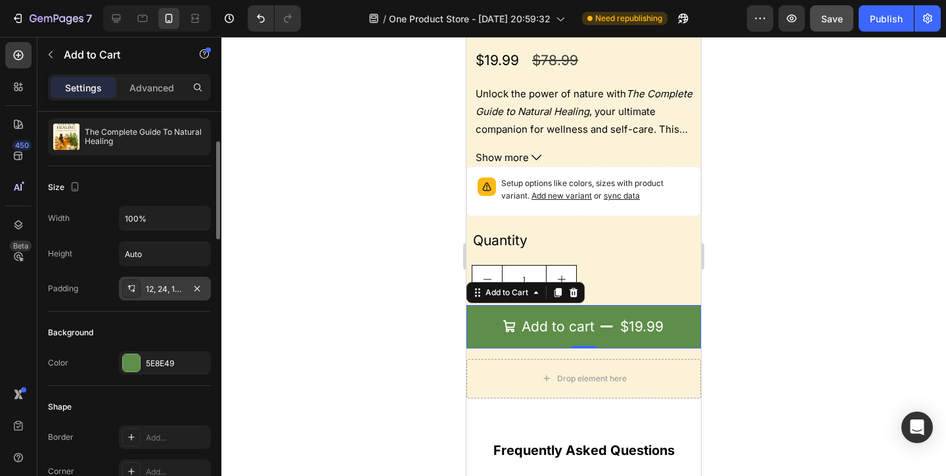
click at [148, 289] on div "12, 24, 12, 24" at bounding box center [165, 289] width 38 height 12
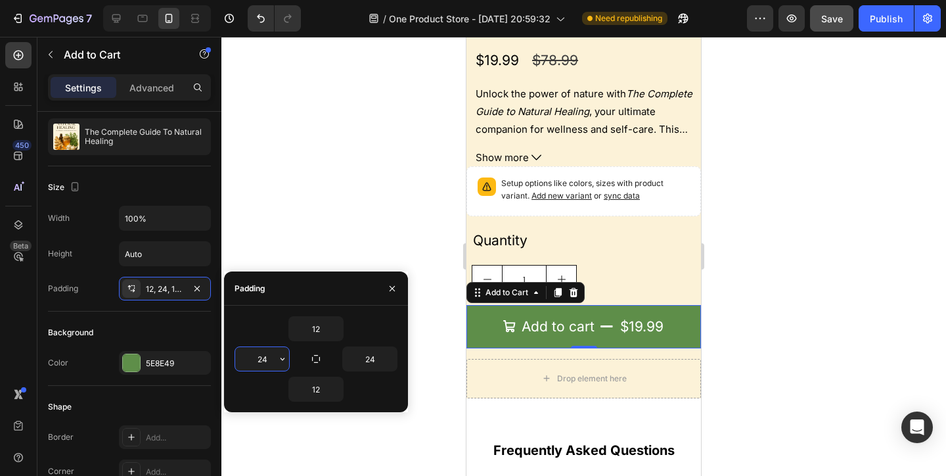
click at [271, 361] on input "24" at bounding box center [262, 359] width 54 height 24
click at [281, 361] on icon "button" at bounding box center [282, 358] width 11 height 11
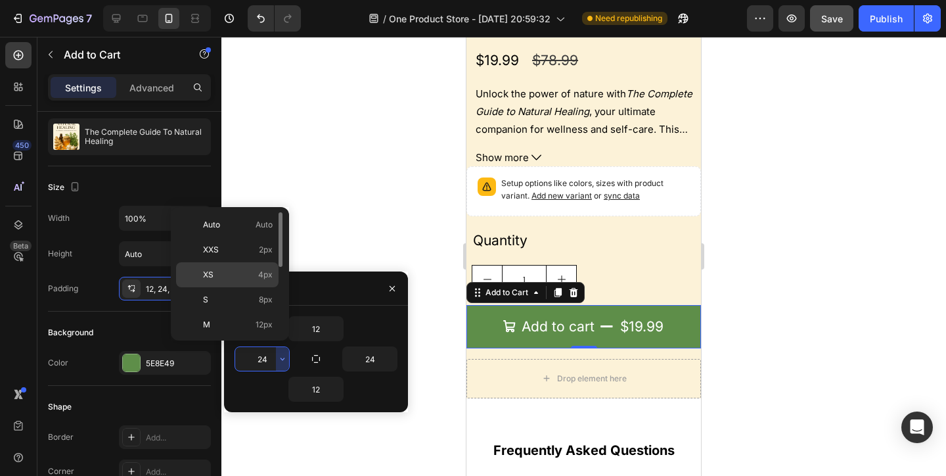
click at [242, 269] on p "XS 4px" at bounding box center [238, 275] width 70 height 12
type input "4"
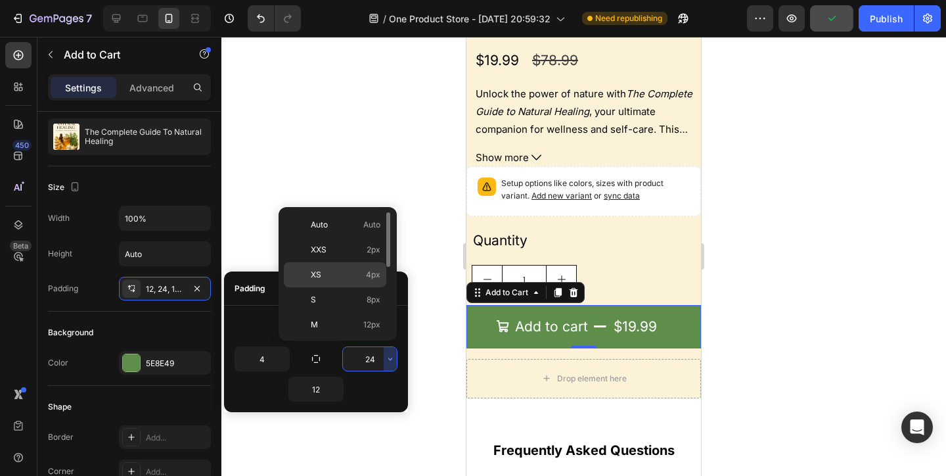
click at [337, 280] on p "XS 4px" at bounding box center [346, 275] width 70 height 12
type input "4"
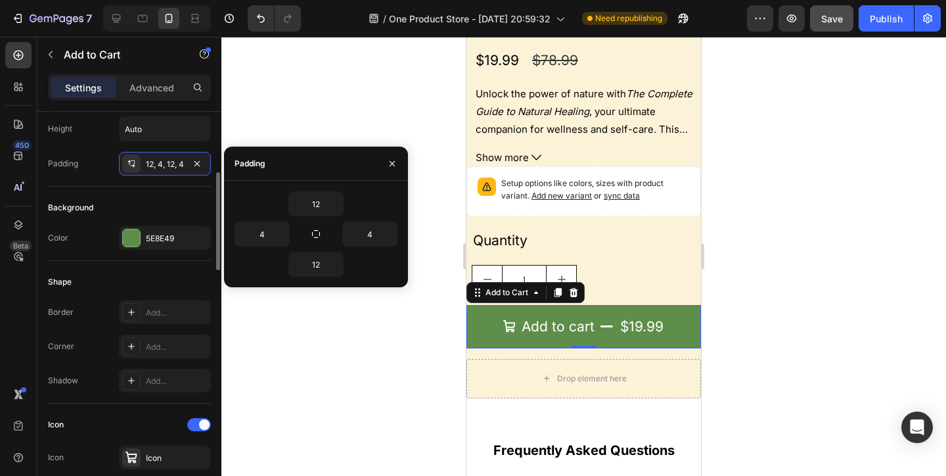
scroll to position [279, 0]
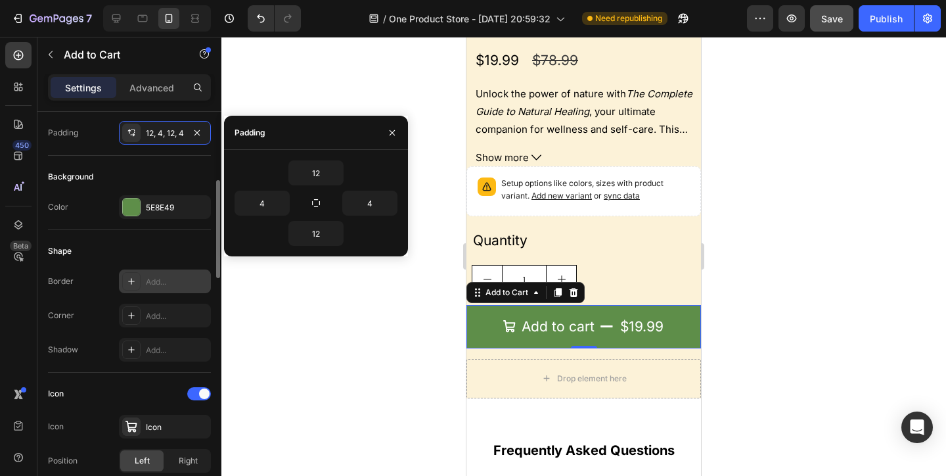
click at [162, 285] on div "Add..." at bounding box center [177, 282] width 62 height 12
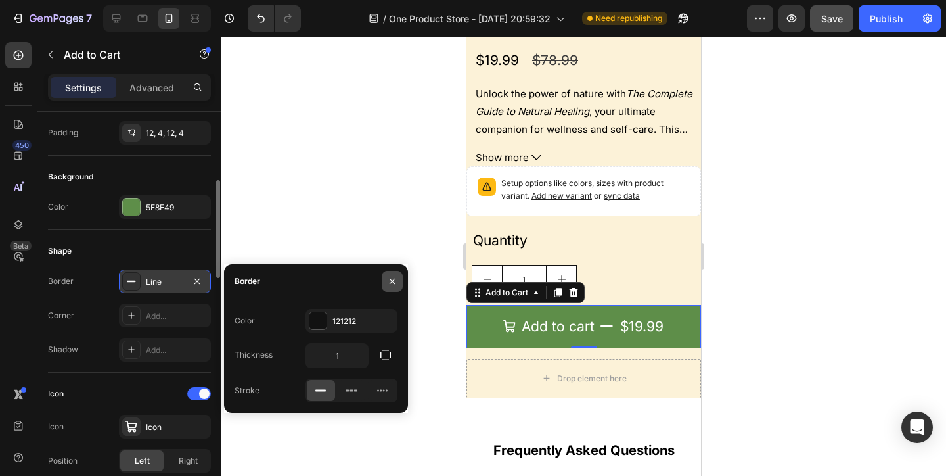
click at [390, 281] on icon "button" at bounding box center [392, 281] width 11 height 11
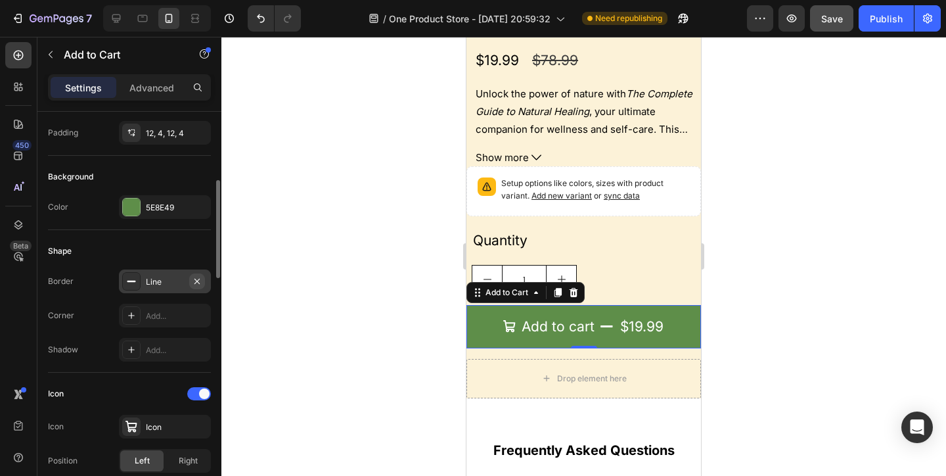
click at [201, 281] on icon "button" at bounding box center [197, 281] width 11 height 11
click at [190, 318] on div "Add..." at bounding box center [177, 316] width 62 height 12
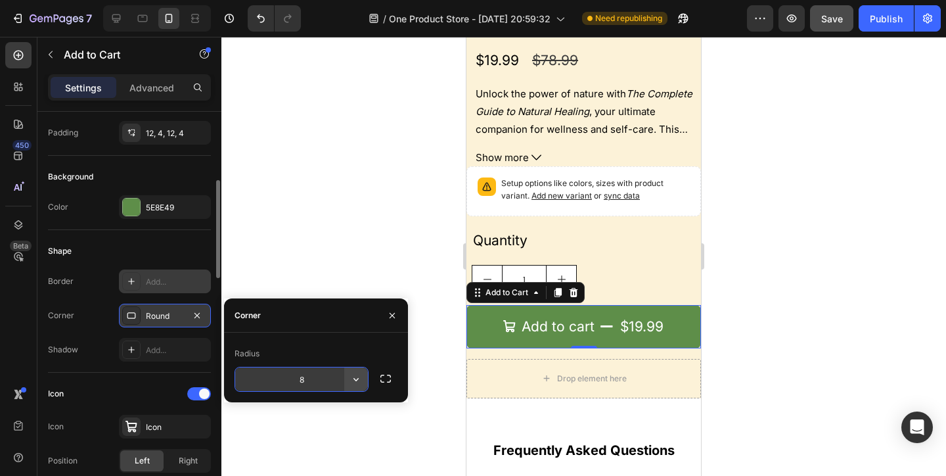
click at [353, 376] on icon "button" at bounding box center [356, 379] width 13 height 13
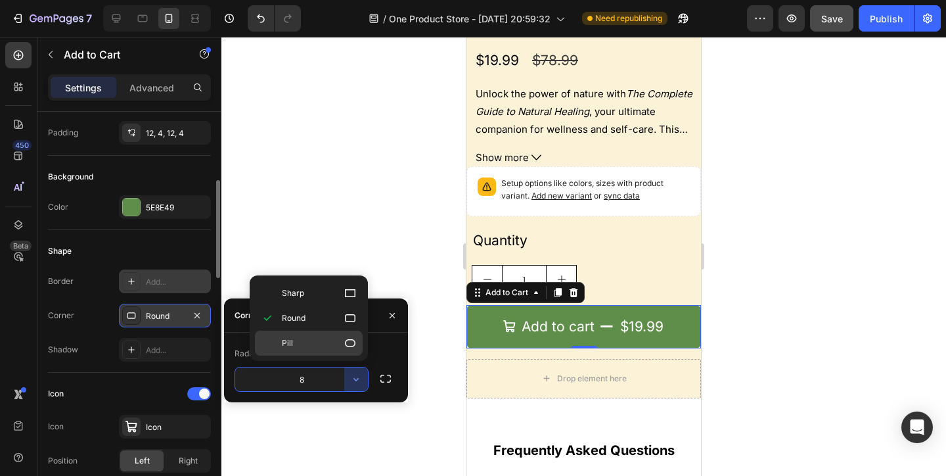
click at [328, 341] on p "Pill" at bounding box center [319, 342] width 75 height 13
type input "9999"
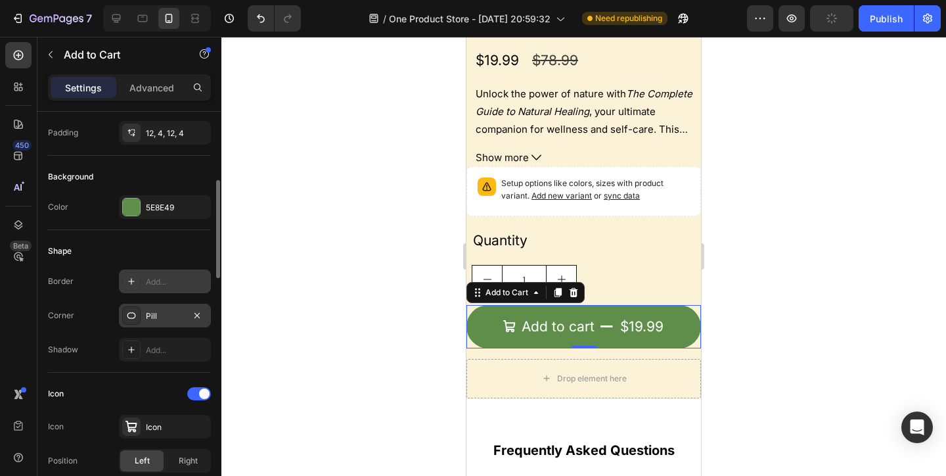
click at [685, 359] on div "Drop element here" at bounding box center [584, 378] width 235 height 39
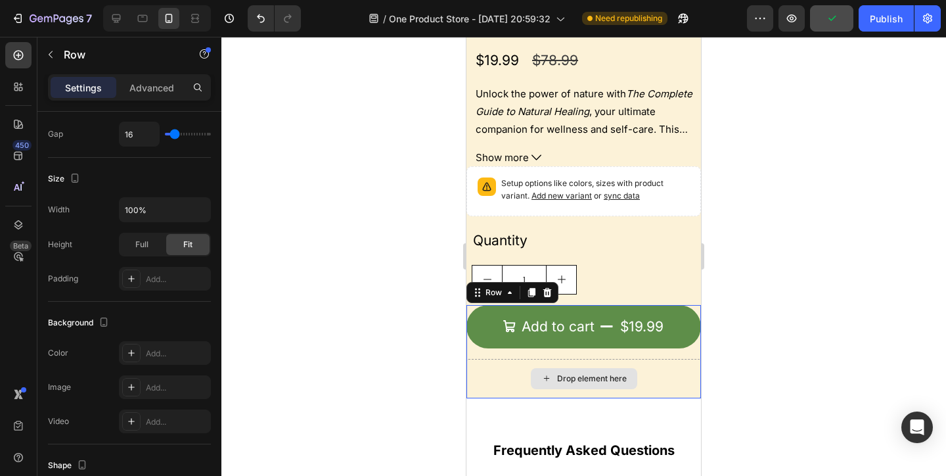
scroll to position [0, 0]
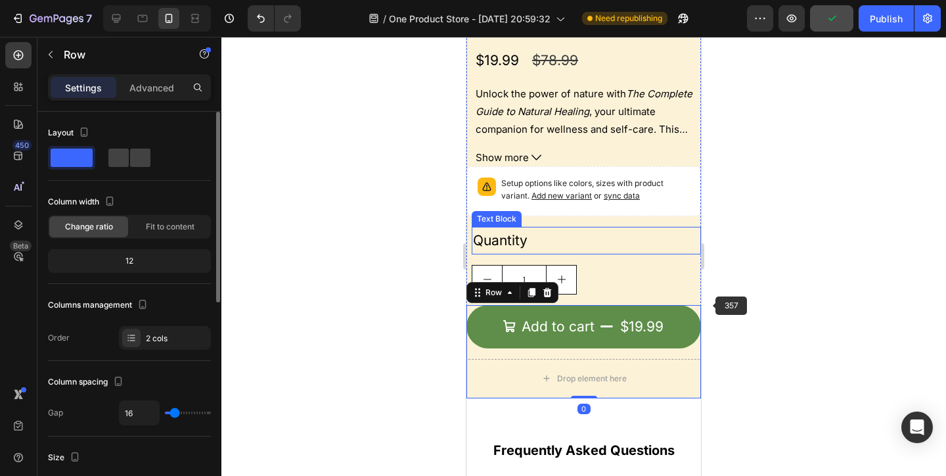
click at [677, 253] on div "Quantity" at bounding box center [586, 241] width 229 height 28
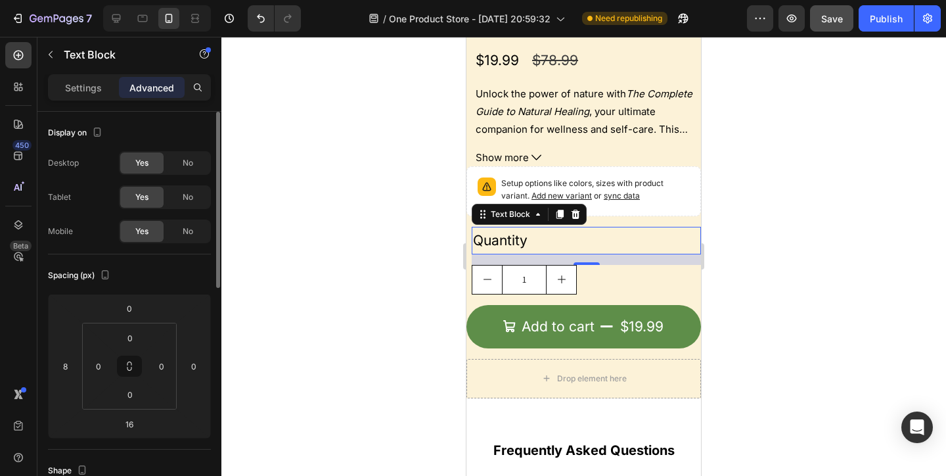
click at [542, 275] on input "1" at bounding box center [524, 279] width 45 height 28
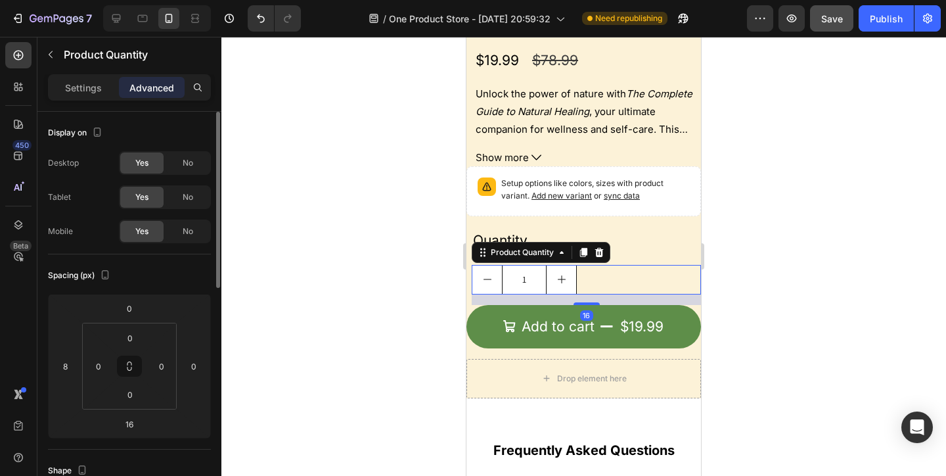
click at [585, 277] on div "1" at bounding box center [586, 280] width 229 height 30
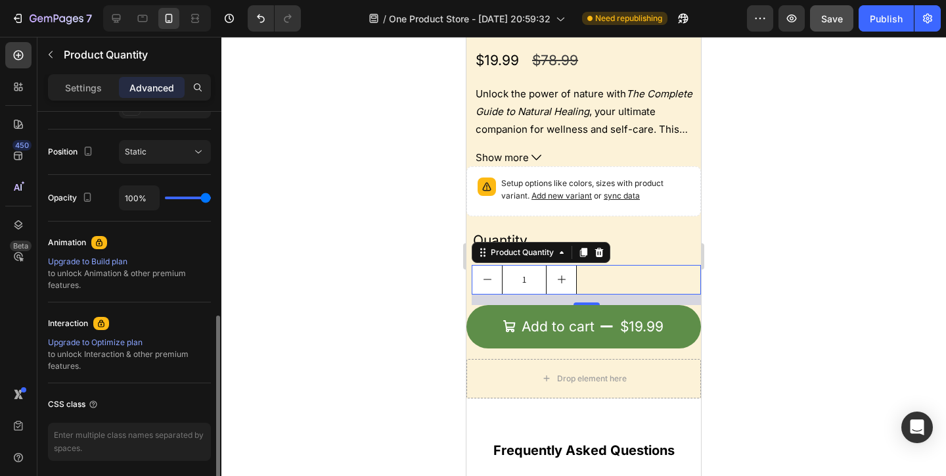
scroll to position [461, 0]
click at [101, 89] on p "Settings" at bounding box center [83, 88] width 37 height 14
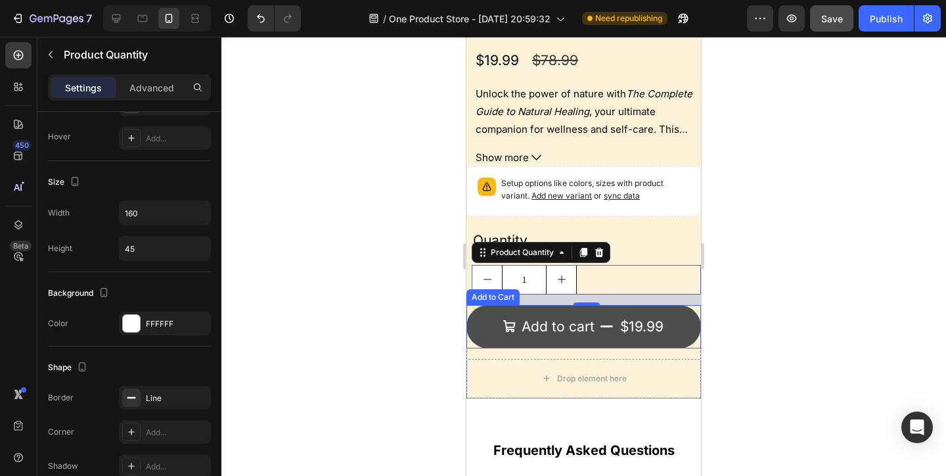
click at [616, 336] on button "Add to cart $19.99" at bounding box center [584, 326] width 235 height 43
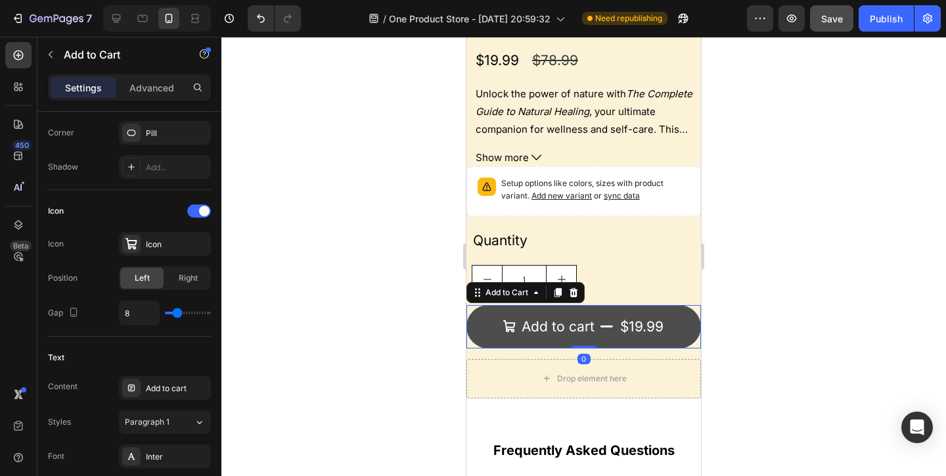
scroll to position [0, 0]
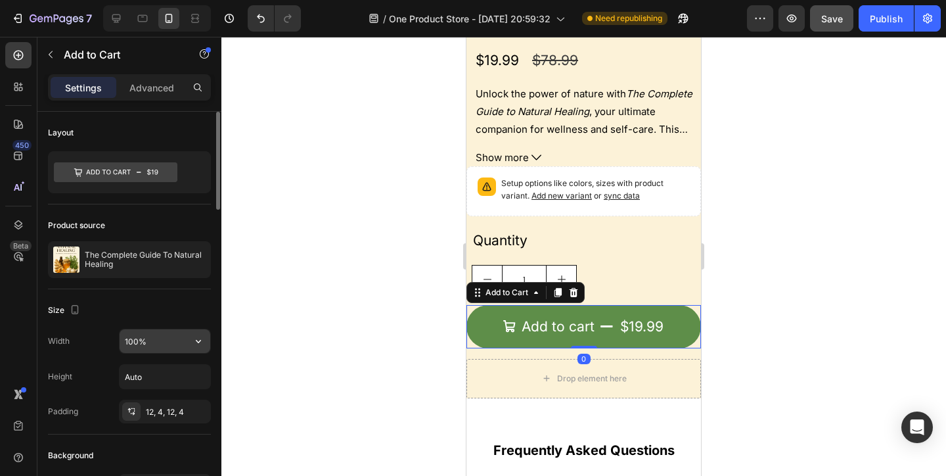
click at [164, 343] on input "100%" at bounding box center [165, 341] width 91 height 24
click at [201, 343] on icon "button" at bounding box center [198, 340] width 13 height 13
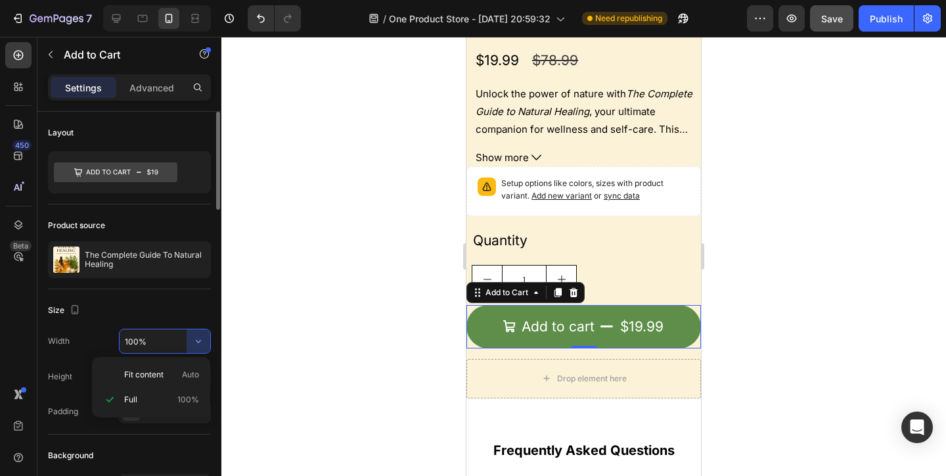
click at [172, 307] on div "Size" at bounding box center [129, 310] width 163 height 21
click at [164, 373] on input "Auto" at bounding box center [165, 377] width 91 height 24
click at [202, 377] on icon "button" at bounding box center [198, 376] width 13 height 13
click at [197, 357] on div "Width 100% Height Auto Padding 12, 4, 12, 4" at bounding box center [129, 376] width 163 height 95
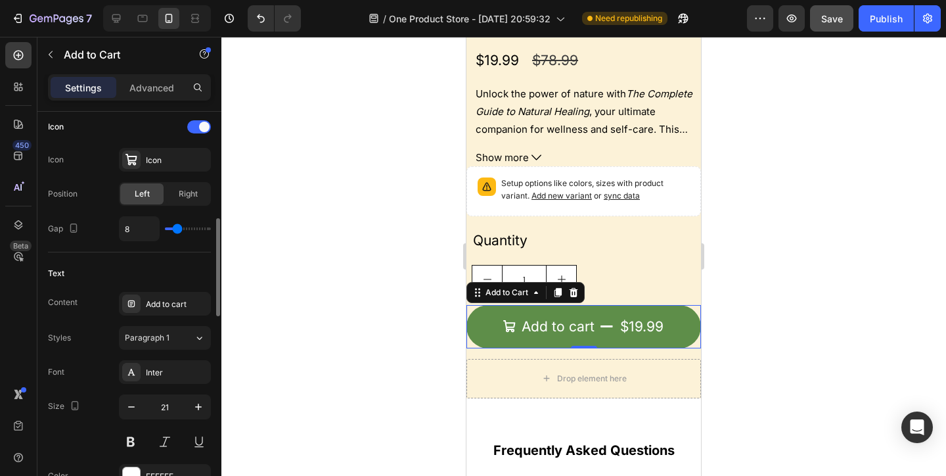
scroll to position [547, 0]
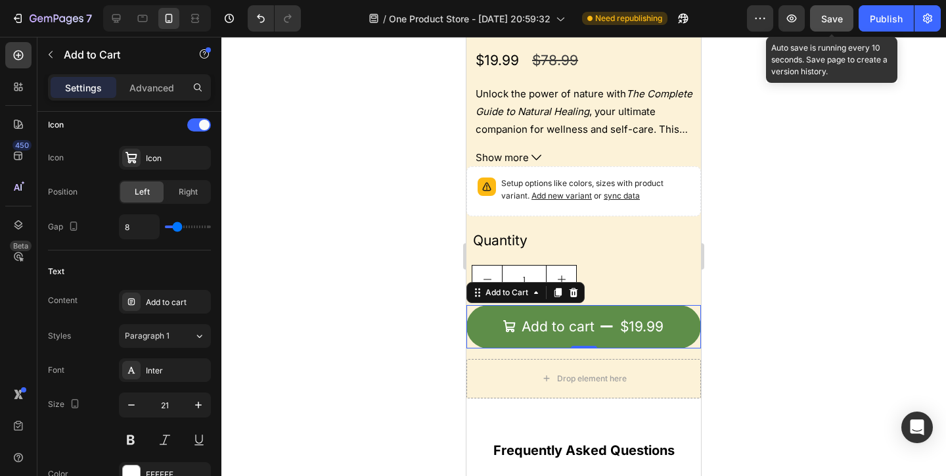
click at [827, 22] on span "Save" at bounding box center [832, 18] width 22 height 11
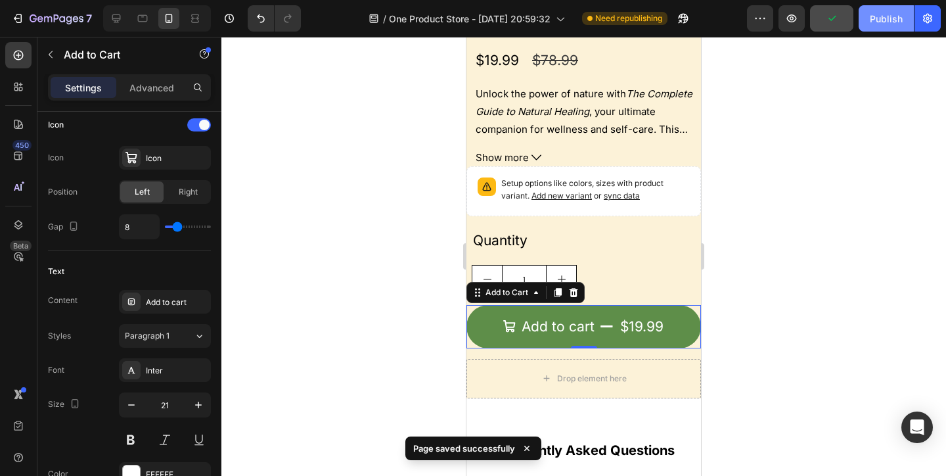
click at [887, 28] on button "Publish" at bounding box center [886, 18] width 55 height 26
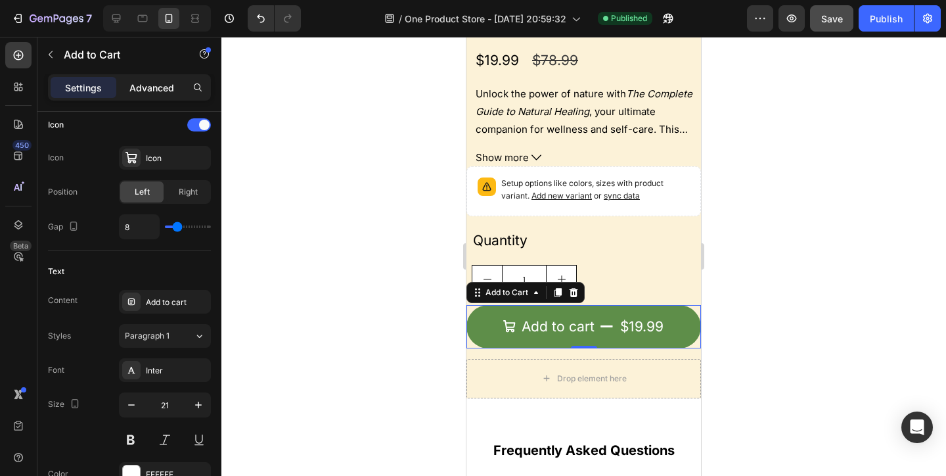
click at [150, 87] on p "Advanced" at bounding box center [151, 88] width 45 height 14
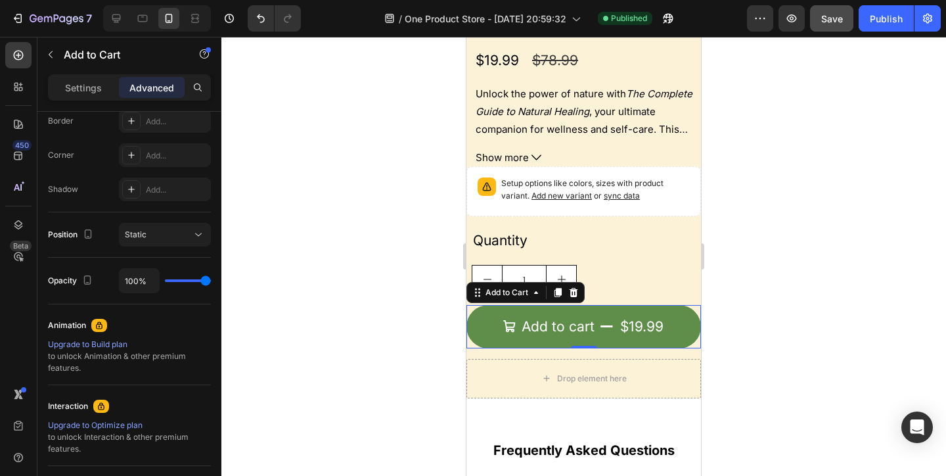
scroll to position [12, 0]
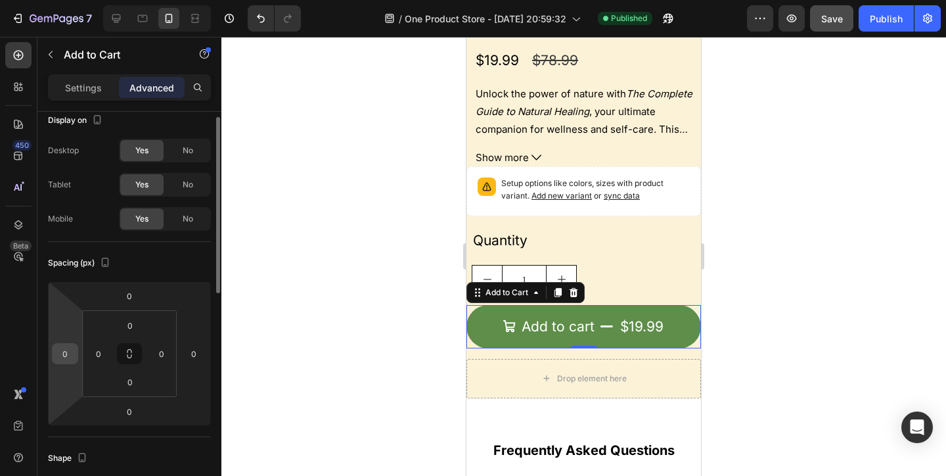
click at [65, 352] on input "0" at bounding box center [65, 354] width 20 height 20
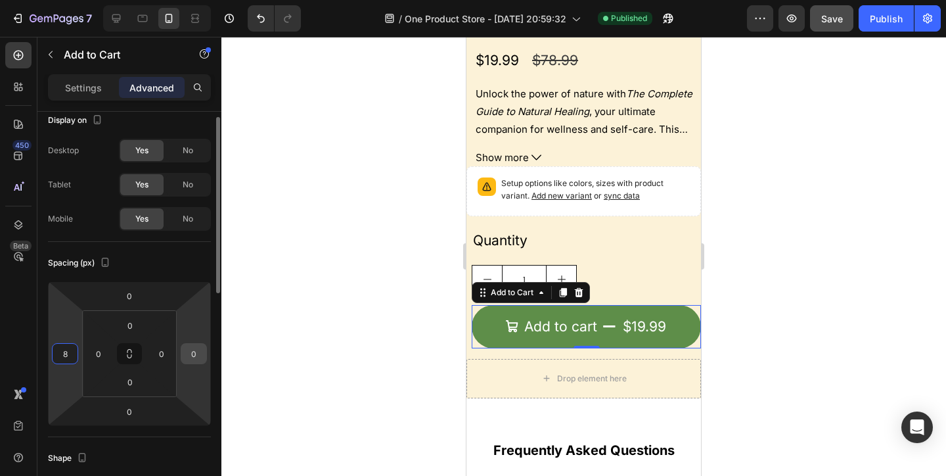
type input "8"
click at [192, 355] on input "0" at bounding box center [194, 354] width 20 height 20
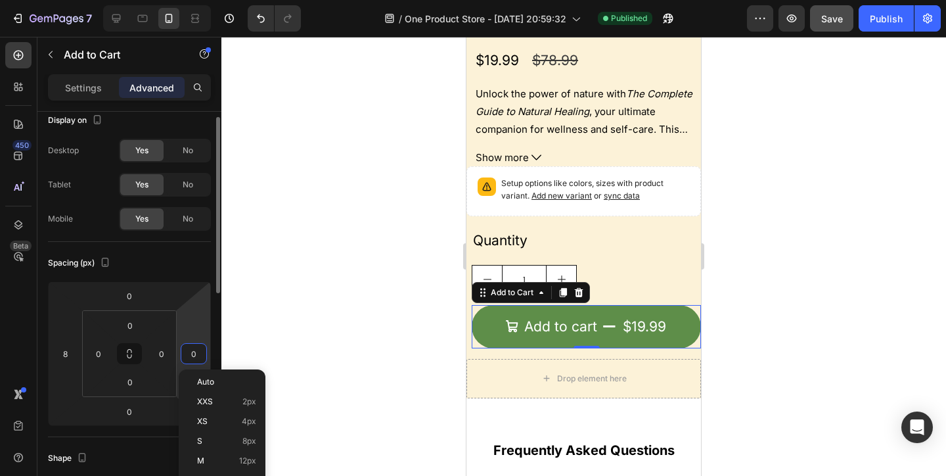
type input "8"
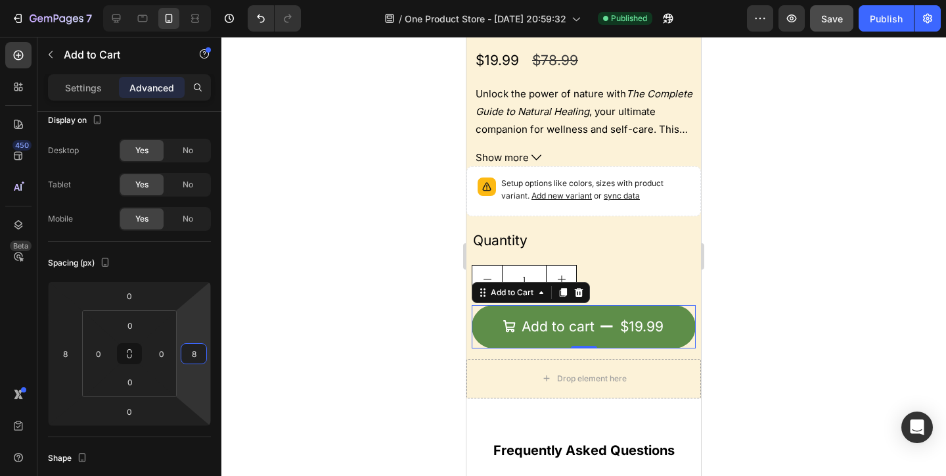
click at [802, 353] on div at bounding box center [583, 256] width 725 height 439
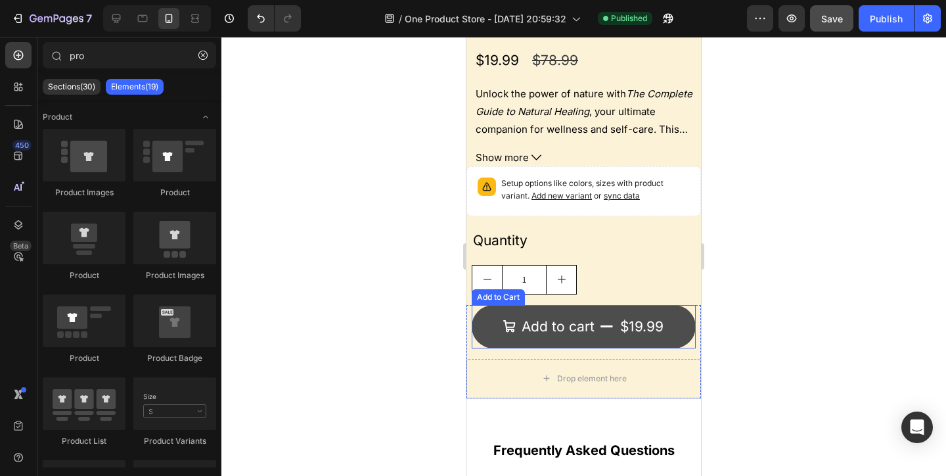
click at [655, 329] on div "$19.99" at bounding box center [642, 327] width 46 height 28
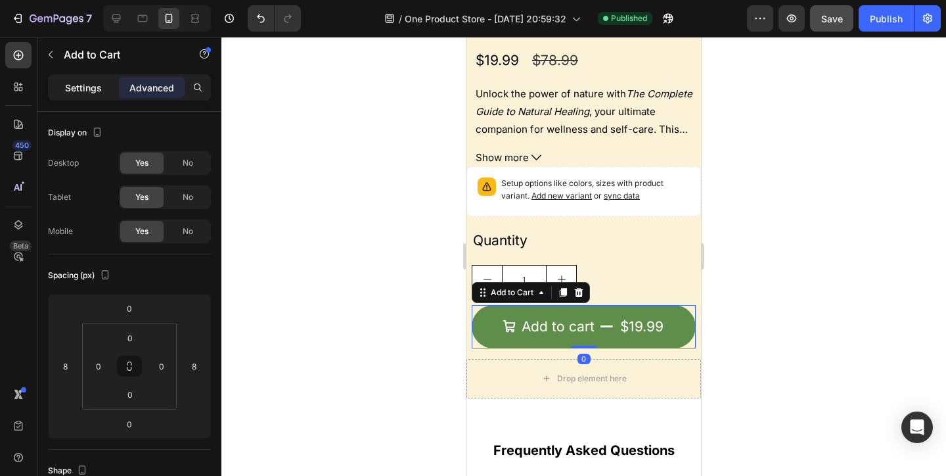
click at [70, 84] on p "Settings" at bounding box center [83, 88] width 37 height 14
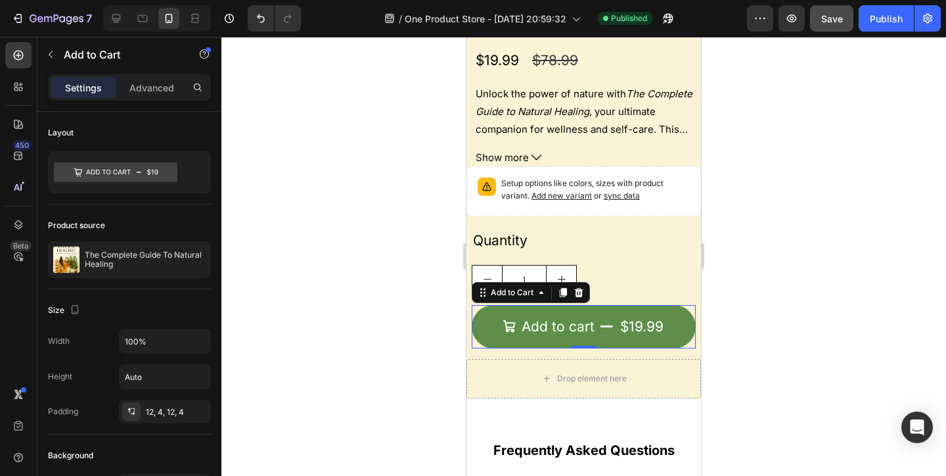
click at [125, 75] on div "Settings Advanced" at bounding box center [129, 87] width 163 height 26
click at [135, 83] on p "Advanced" at bounding box center [151, 88] width 45 height 14
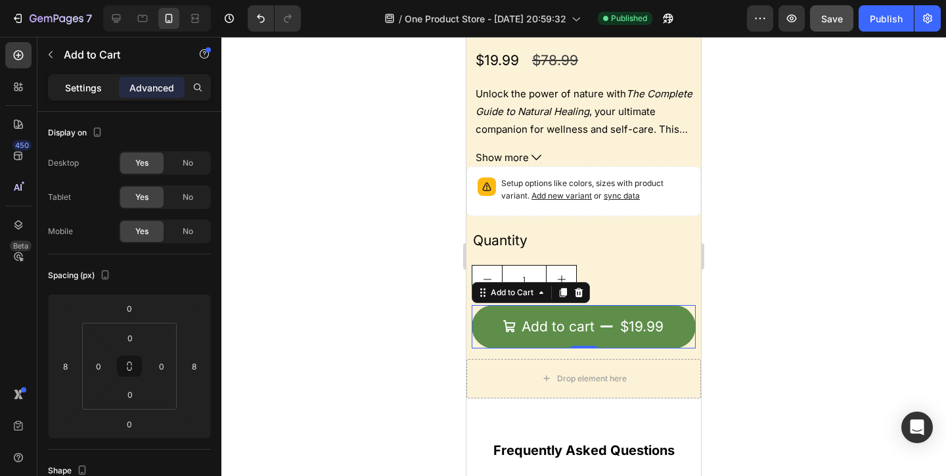
click at [83, 83] on p "Settings" at bounding box center [83, 88] width 37 height 14
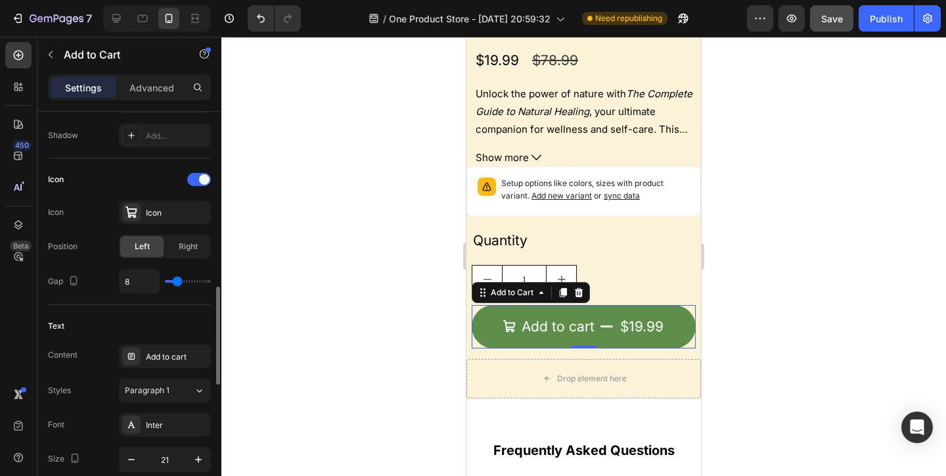
scroll to position [572, 0]
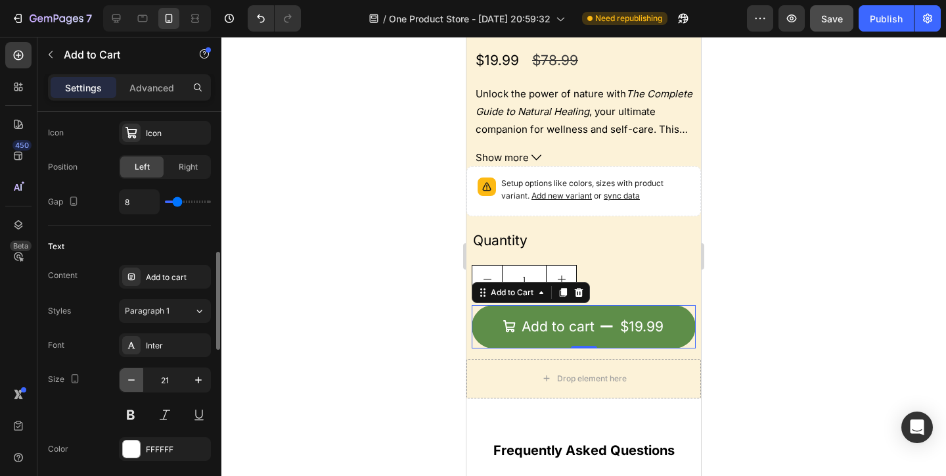
click at [138, 376] on button "button" at bounding box center [132, 380] width 24 height 24
click at [138, 377] on button "button" at bounding box center [132, 380] width 24 height 24
click at [205, 371] on button "button" at bounding box center [199, 380] width 24 height 24
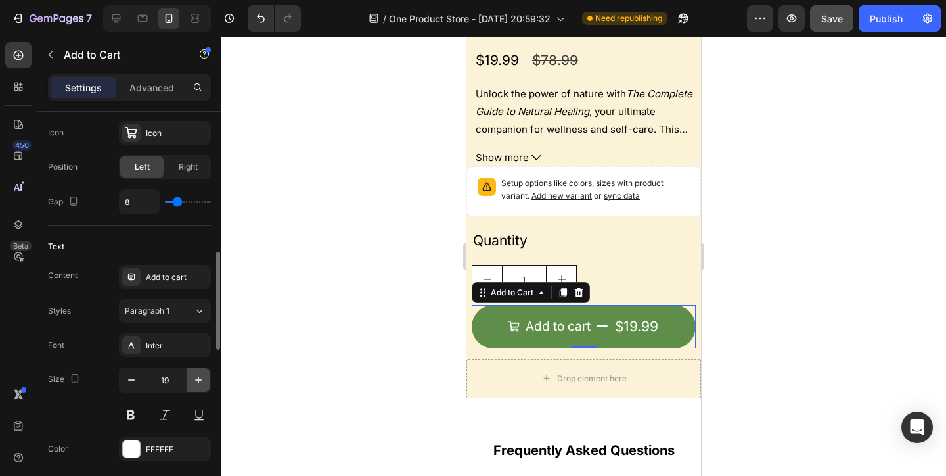
type input "20"
click at [192, 315] on div "Paragraph 1" at bounding box center [159, 311] width 69 height 12
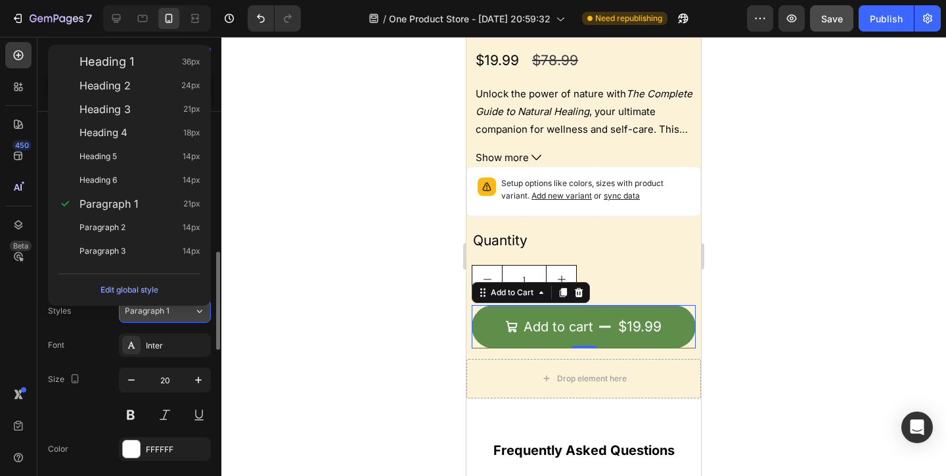
click at [192, 315] on div "Paragraph 1" at bounding box center [159, 311] width 69 height 12
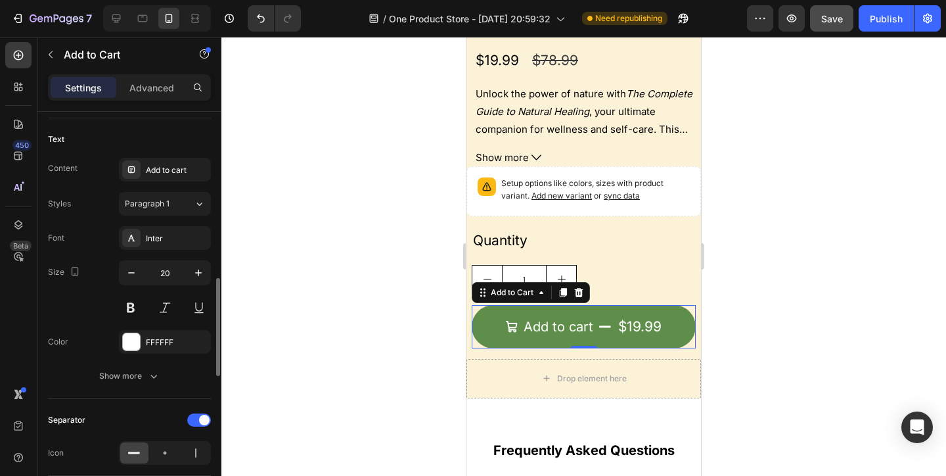
scroll to position [691, 0]
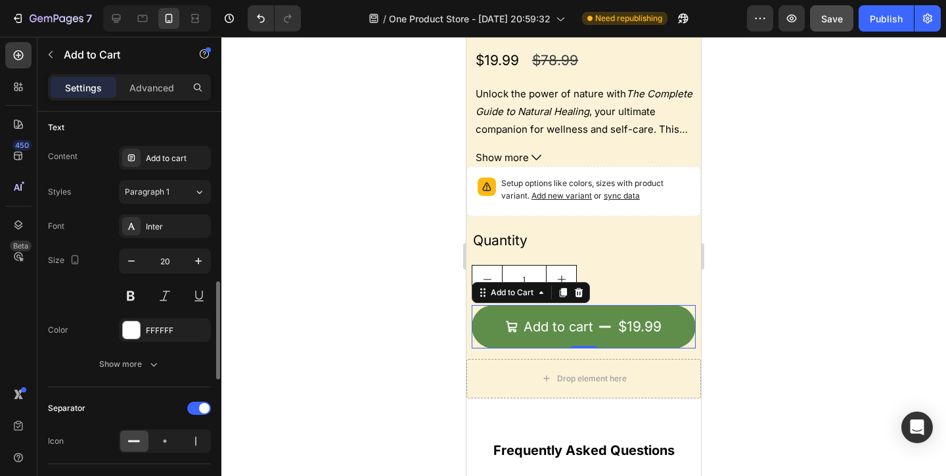
drag, startPoint x: 164, startPoint y: 363, endPoint x: 162, endPoint y: 378, distance: 15.2
click at [162, 378] on div "Text Content Add to cart Styles Paragraph 1 Font Inter Size 20 Color FFFFFF Sho…" at bounding box center [129, 246] width 163 height 281
click at [163, 363] on button "Show more" at bounding box center [129, 364] width 163 height 24
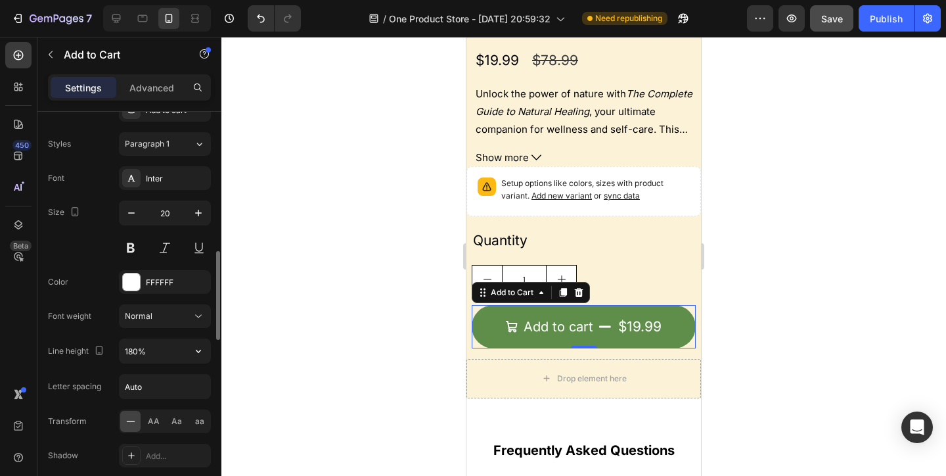
scroll to position [742, 0]
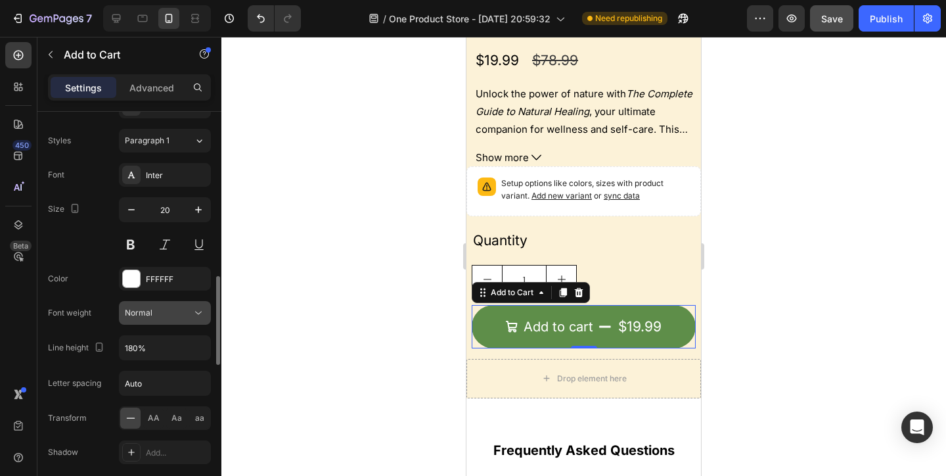
click at [174, 312] on div "Normal" at bounding box center [158, 313] width 67 height 12
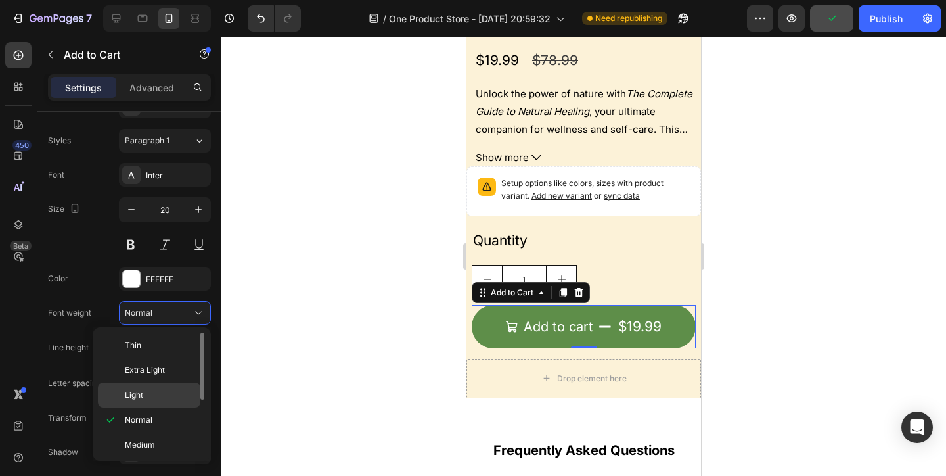
click at [177, 390] on p "Light" at bounding box center [160, 395] width 70 height 12
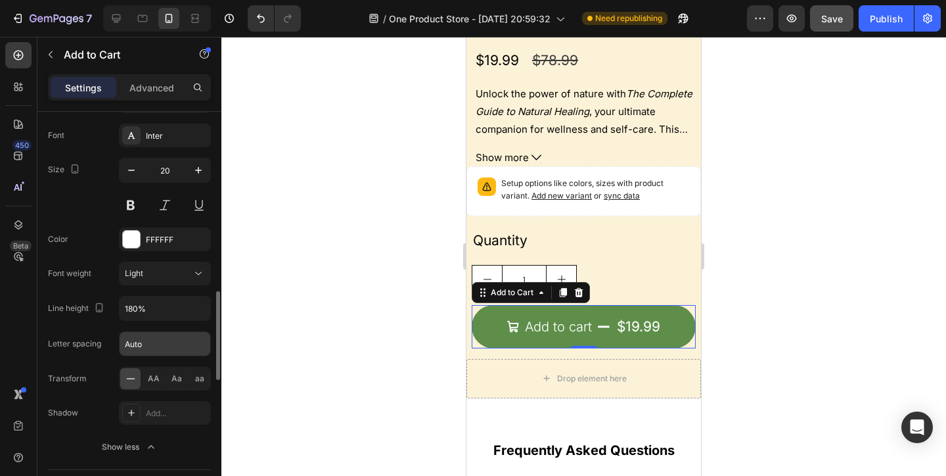
scroll to position [787, 0]
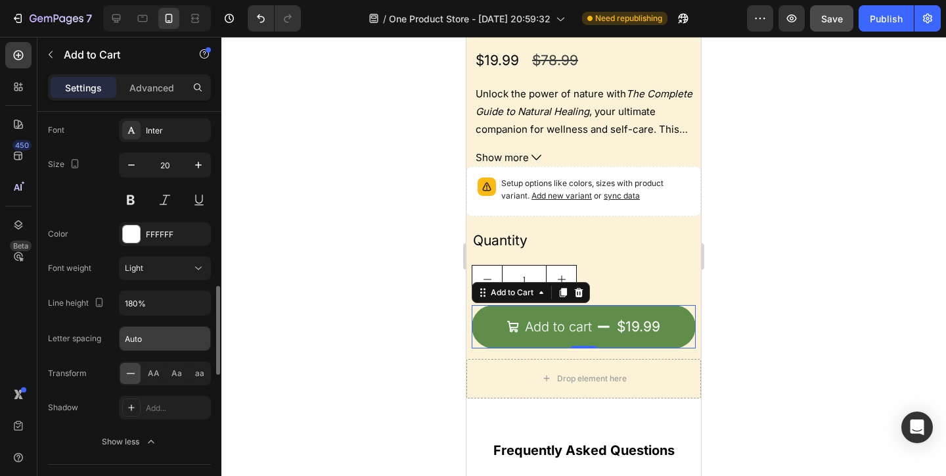
click at [181, 336] on input "Auto" at bounding box center [165, 339] width 91 height 24
click at [180, 371] on span "Aa" at bounding box center [176, 373] width 11 height 12
click at [156, 371] on span "AA" at bounding box center [154, 373] width 12 height 12
click at [168, 372] on div "Aa" at bounding box center [176, 373] width 20 height 21
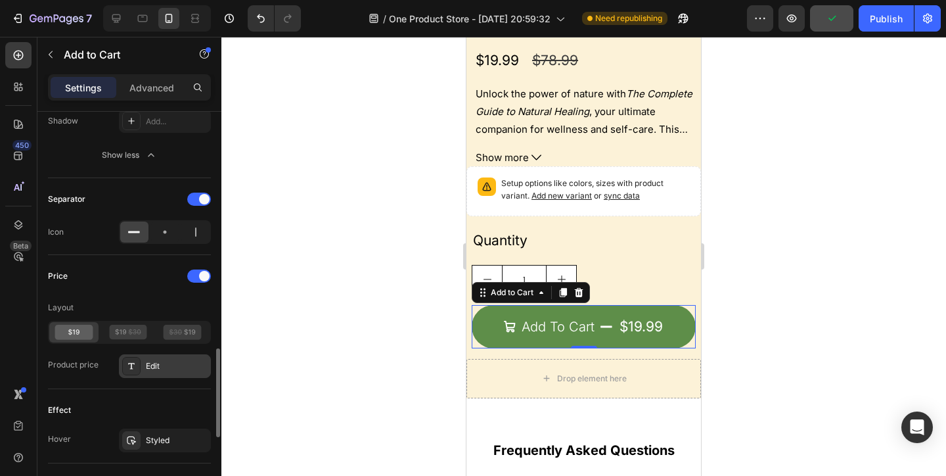
scroll to position [1076, 0]
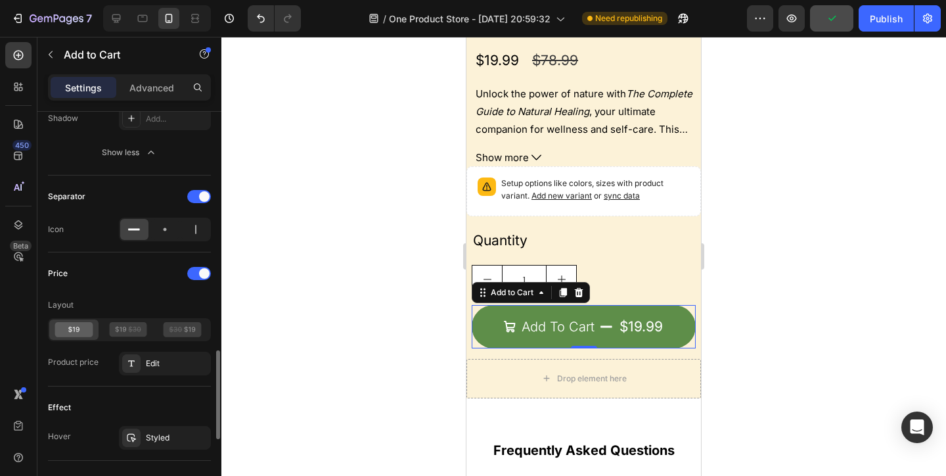
click at [173, 350] on div "Price Layout Product price Edit" at bounding box center [129, 319] width 163 height 112
click at [177, 340] on div at bounding box center [129, 329] width 163 height 23
click at [179, 333] on icon at bounding box center [183, 329] width 38 height 15
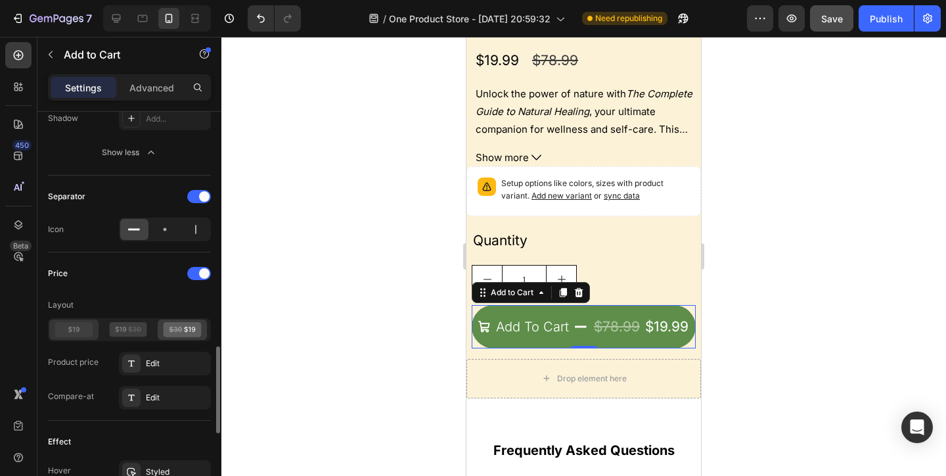
click at [82, 332] on icon at bounding box center [74, 329] width 38 height 15
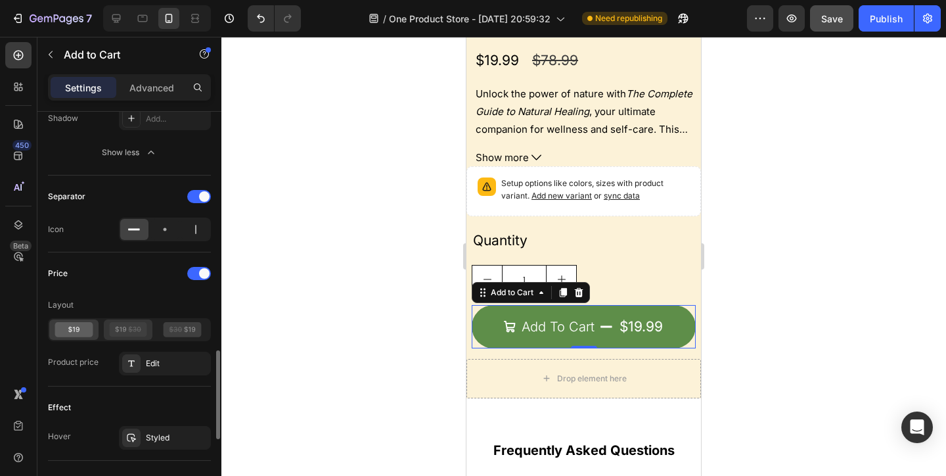
click at [122, 332] on icon at bounding box center [128, 329] width 38 height 15
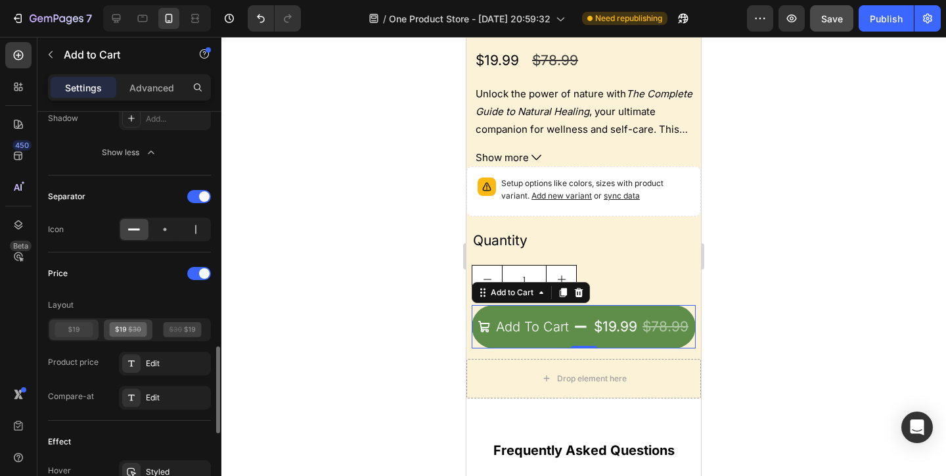
click at [76, 333] on icon at bounding box center [74, 329] width 38 height 15
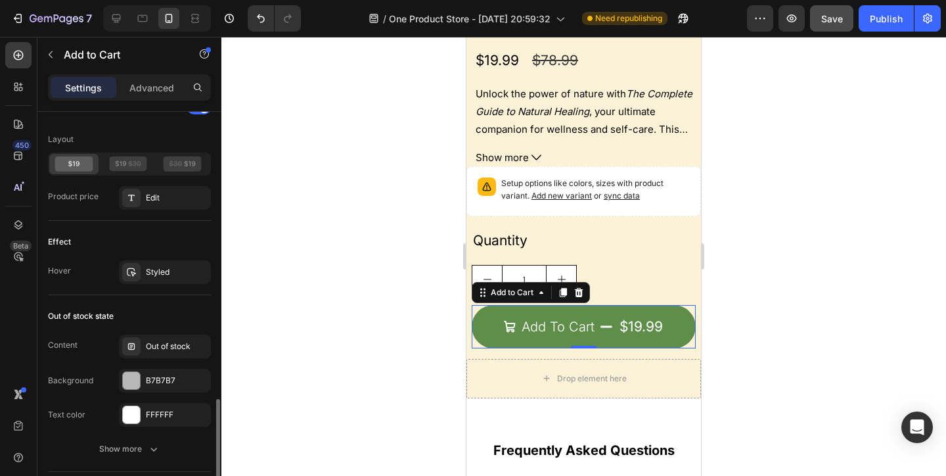
scroll to position [1252, 0]
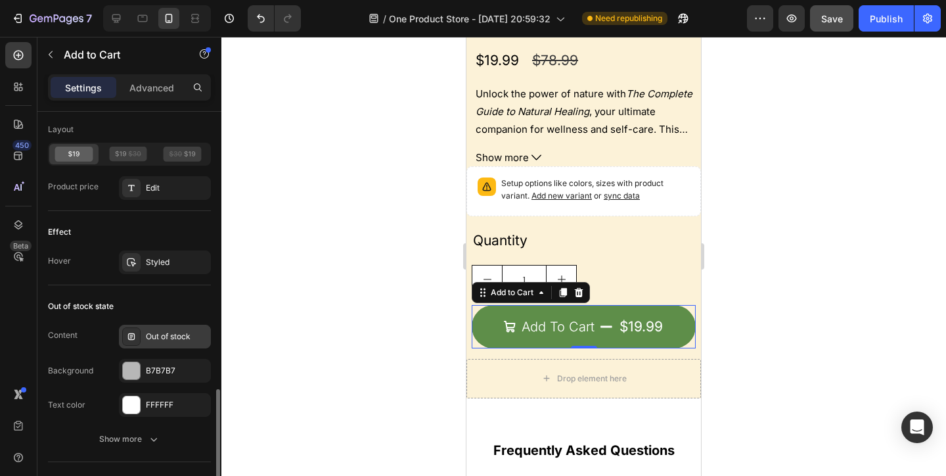
click at [156, 338] on div "Out of stock" at bounding box center [177, 336] width 62 height 12
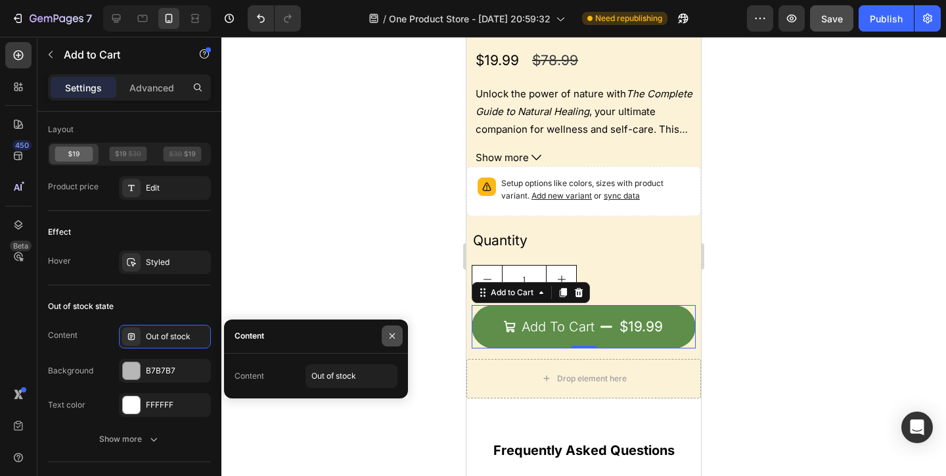
click at [397, 342] on button "button" at bounding box center [392, 335] width 21 height 21
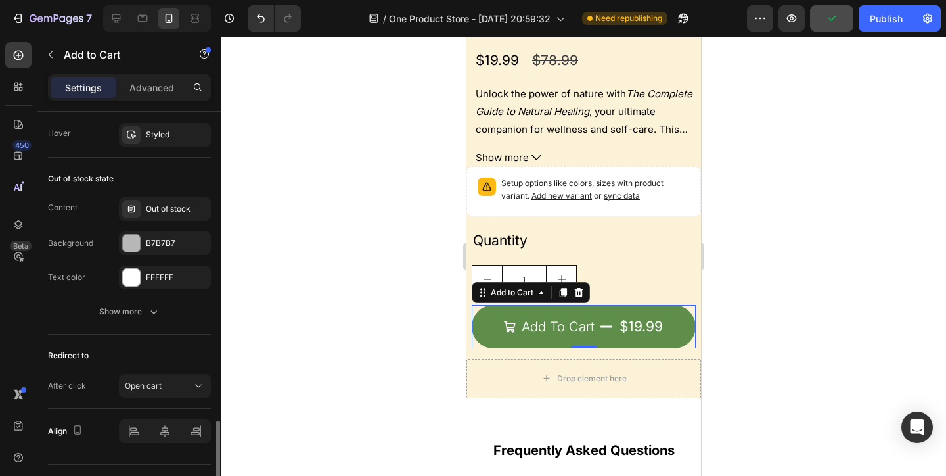
scroll to position [1382, 0]
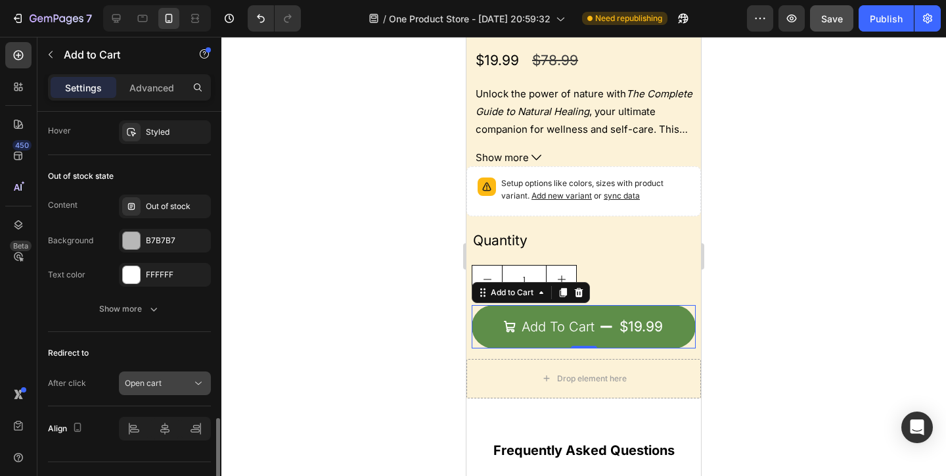
click at [195, 372] on button "Open cart" at bounding box center [165, 383] width 92 height 24
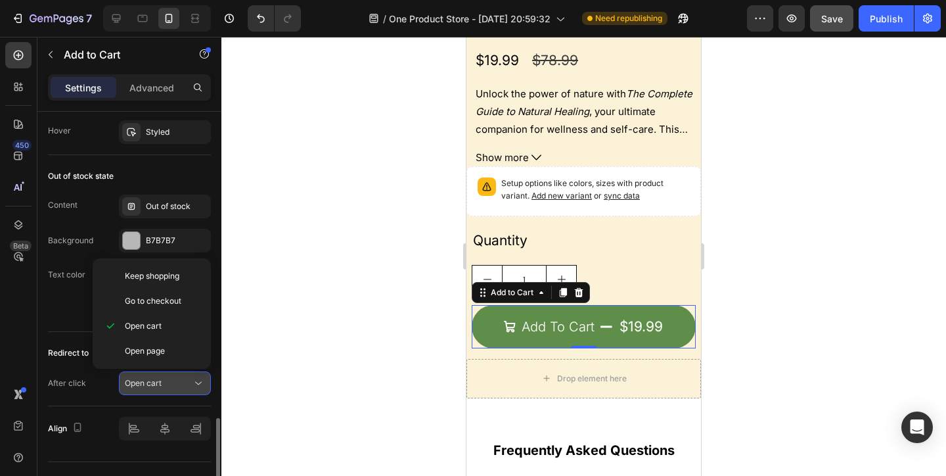
click at [194, 378] on icon at bounding box center [198, 382] width 13 height 13
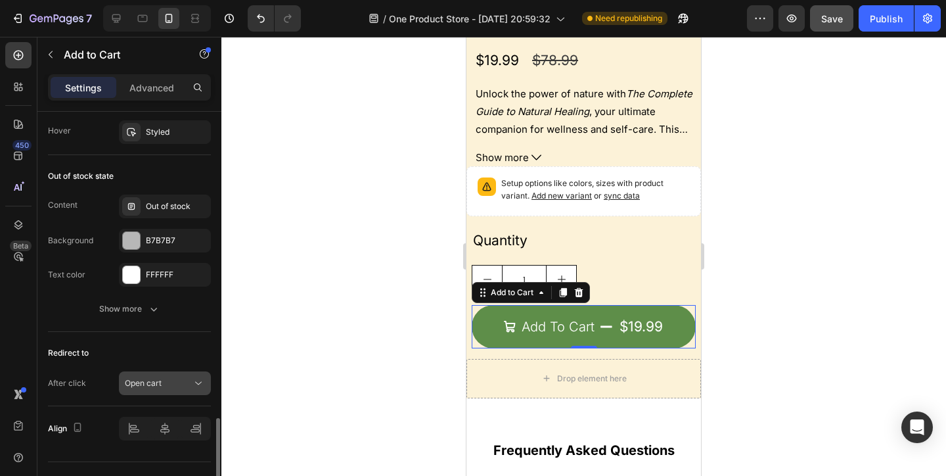
scroll to position [1409, 0]
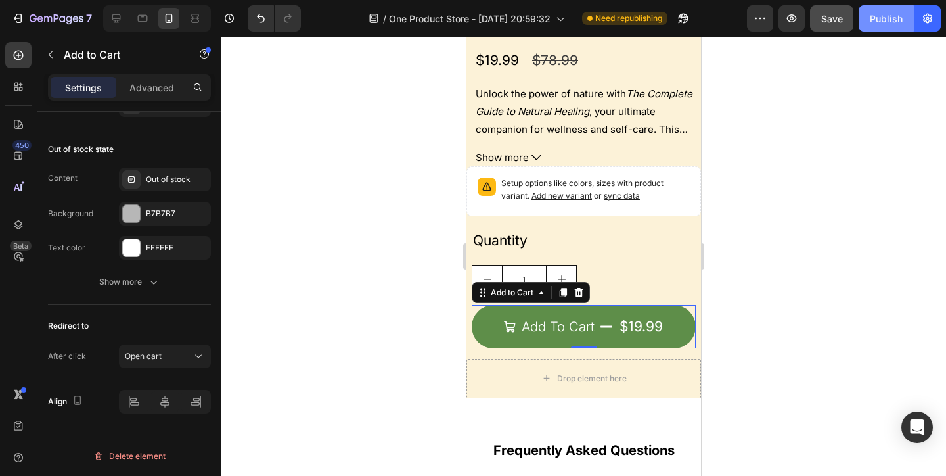
click at [878, 17] on div "Publish" at bounding box center [886, 19] width 33 height 14
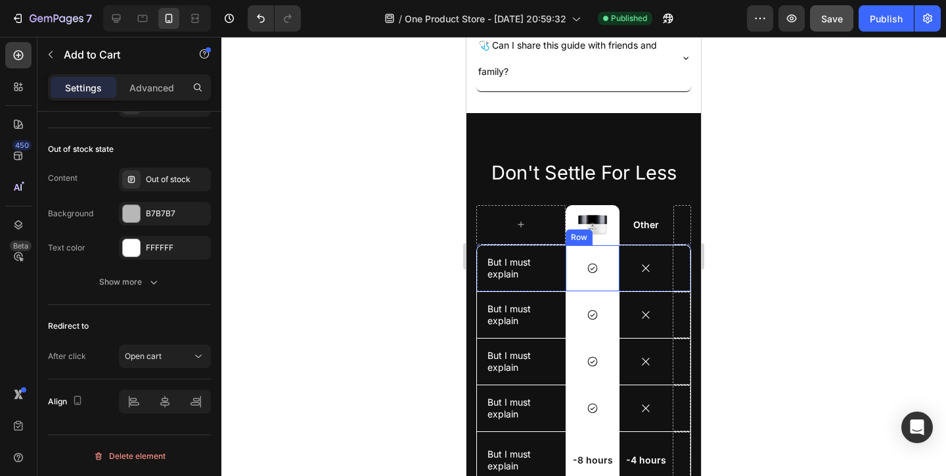
scroll to position [3227, 0]
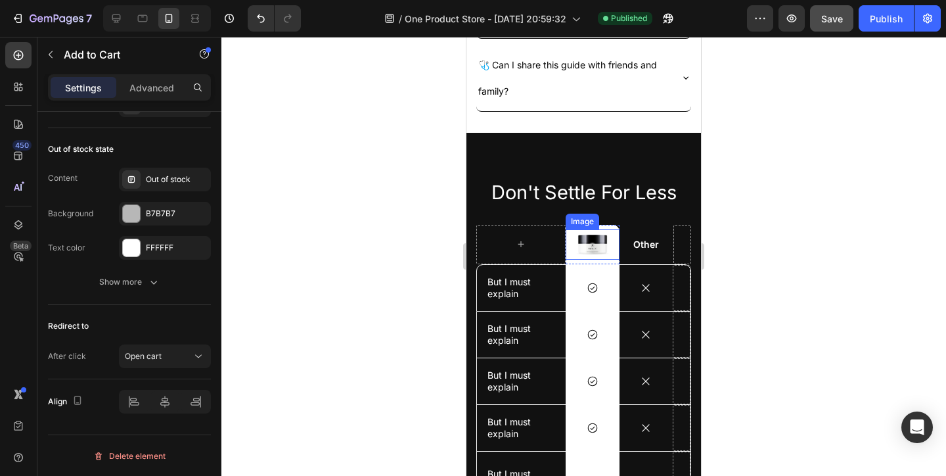
click at [586, 246] on img at bounding box center [592, 244] width 33 height 31
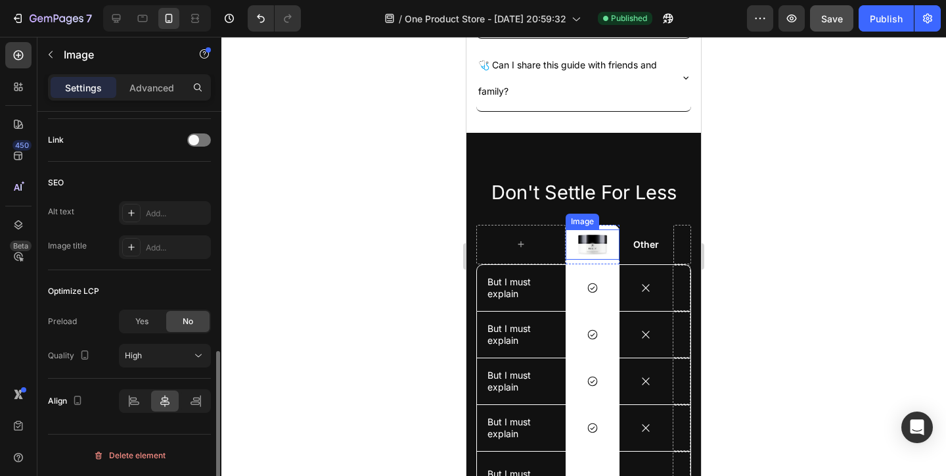
scroll to position [0, 0]
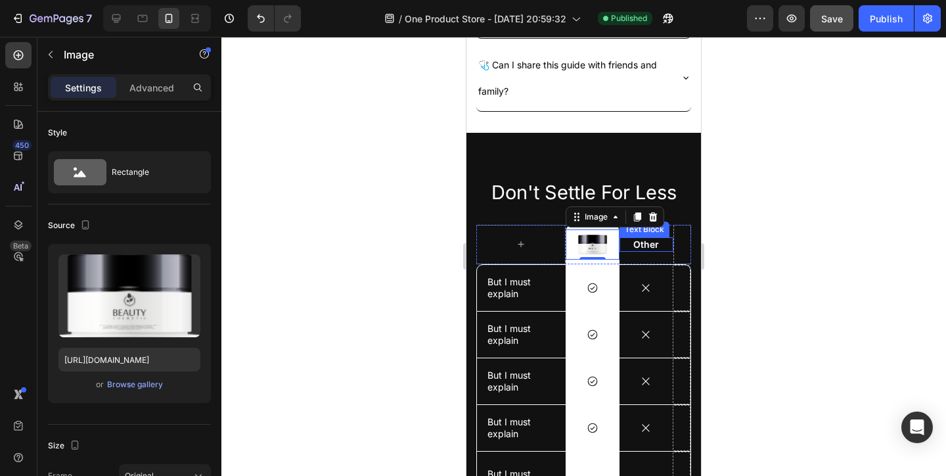
click at [638, 248] on p "Other" at bounding box center [646, 245] width 51 height 12
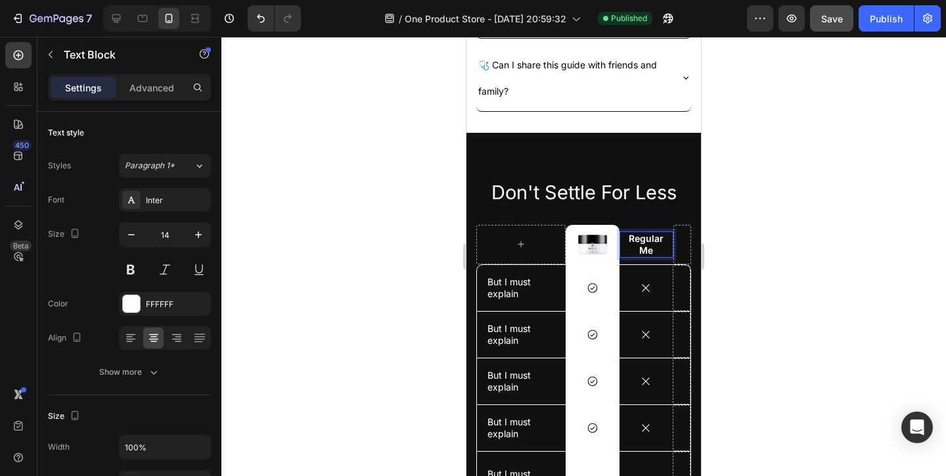
scroll to position [3220, 0]
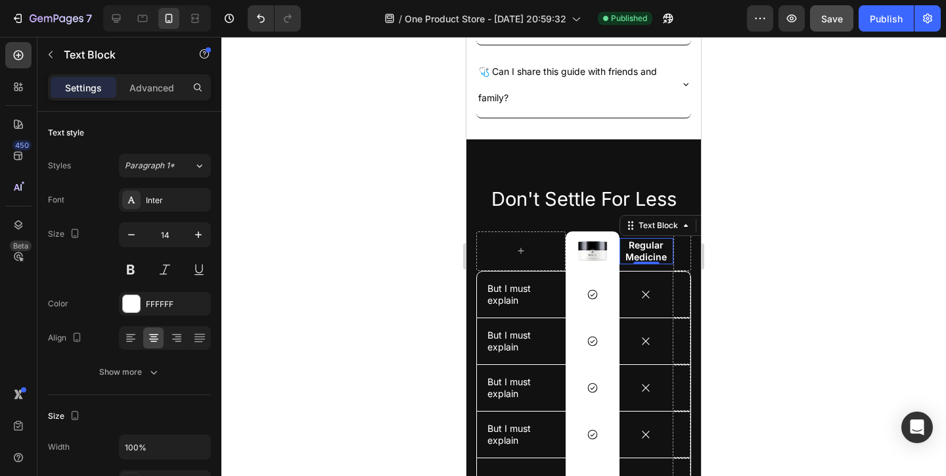
click at [821, 331] on div at bounding box center [583, 256] width 725 height 439
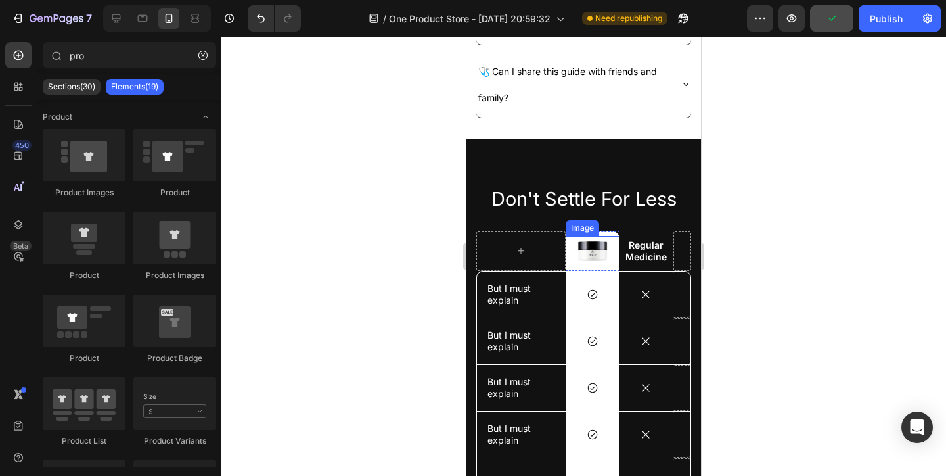
click at [587, 258] on img at bounding box center [592, 251] width 33 height 31
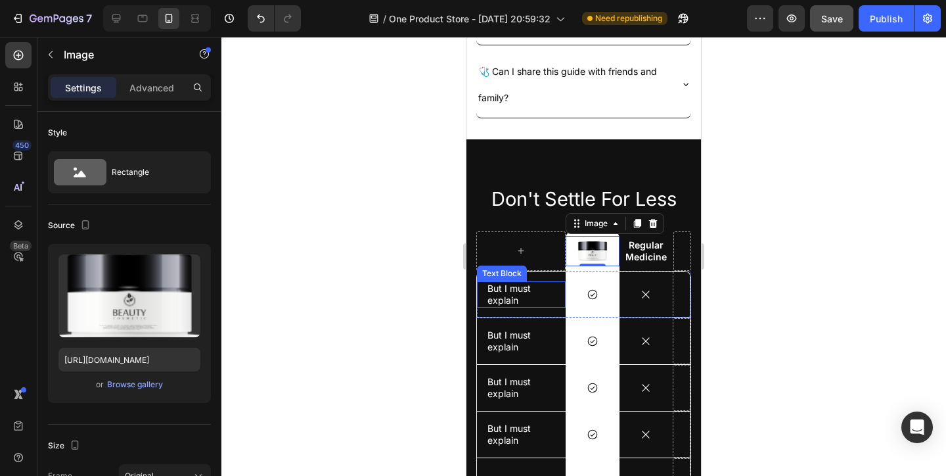
click at [509, 296] on p "But I must explain" at bounding box center [522, 295] width 68 height 24
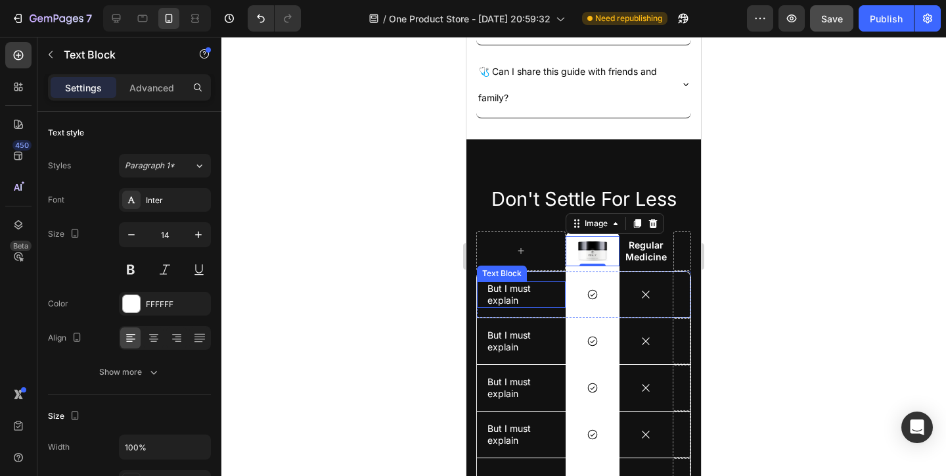
click at [509, 296] on p "But I must explain" at bounding box center [522, 295] width 68 height 24
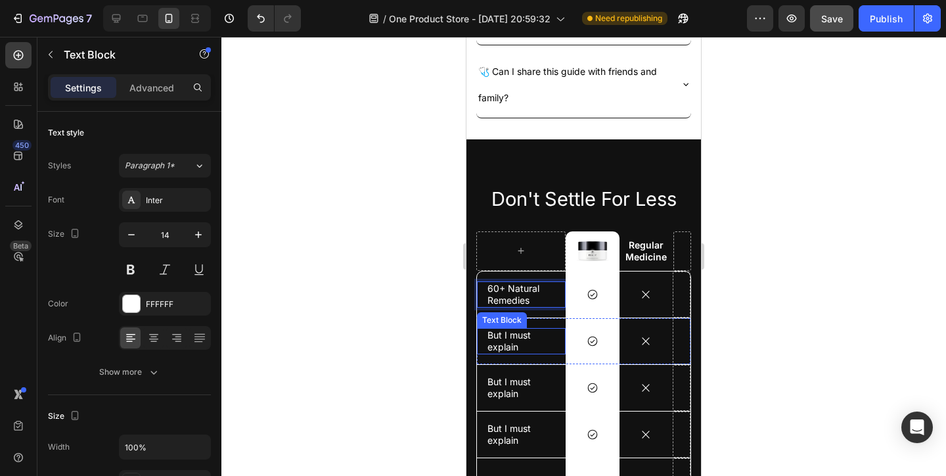
click at [509, 351] on p "But I must explain" at bounding box center [522, 341] width 68 height 24
click at [511, 350] on p "But I must explain" at bounding box center [522, 341] width 68 height 24
click at [524, 395] on p "But I must explain" at bounding box center [522, 388] width 68 height 24
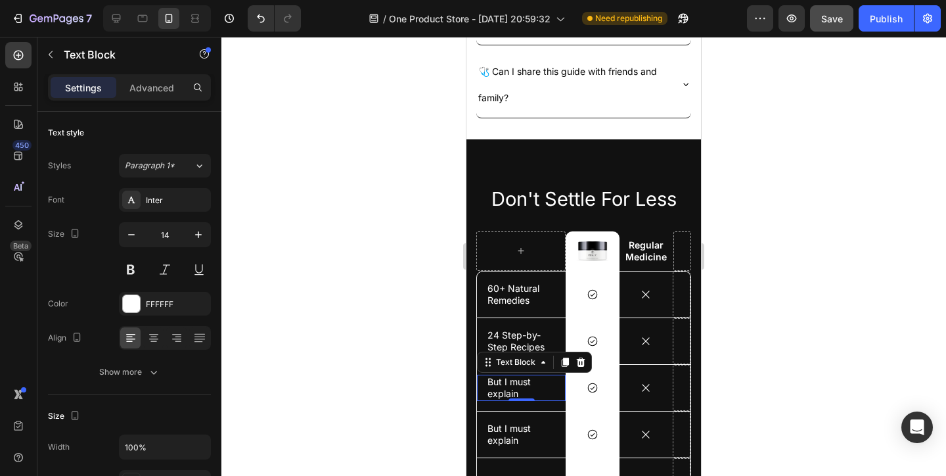
click at [516, 390] on p "But I must explain" at bounding box center [522, 388] width 68 height 24
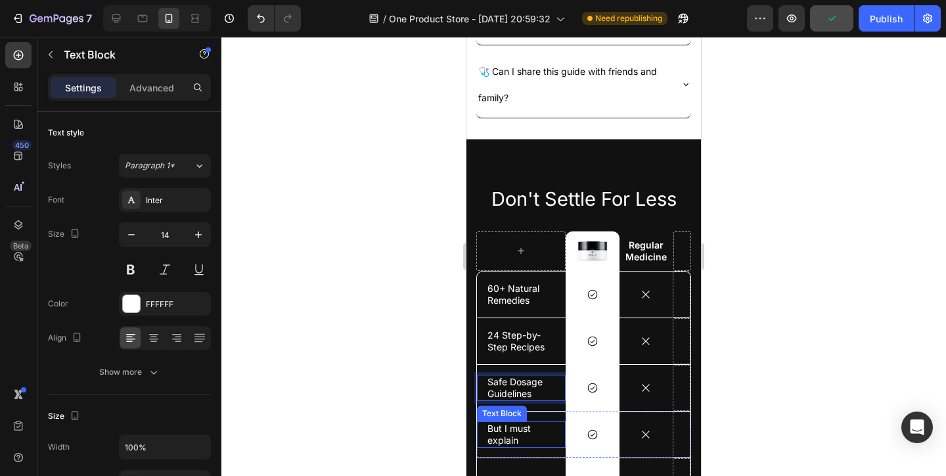
click at [513, 432] on p "But I must explain" at bounding box center [522, 434] width 68 height 24
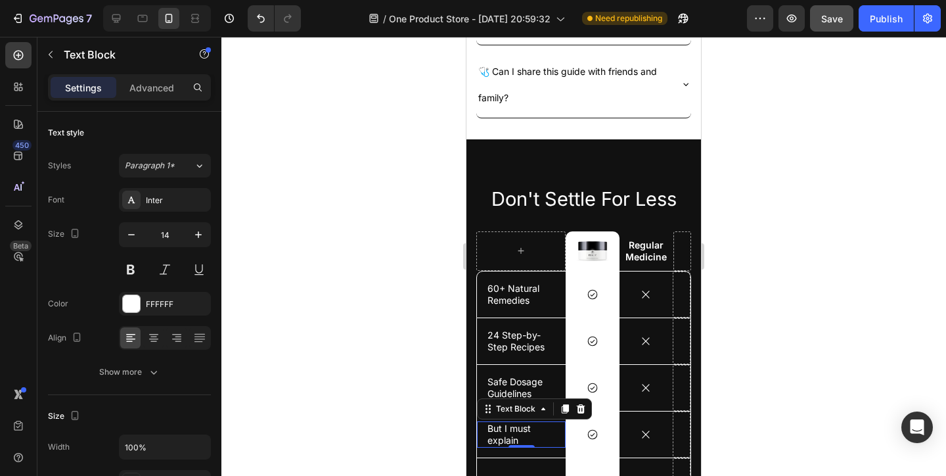
click at [513, 440] on p "But I must explain" at bounding box center [522, 434] width 68 height 24
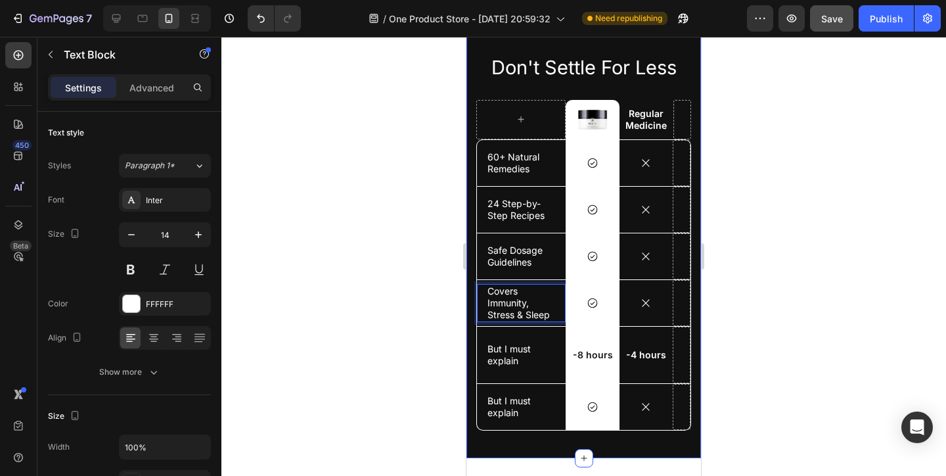
scroll to position [3379, 0]
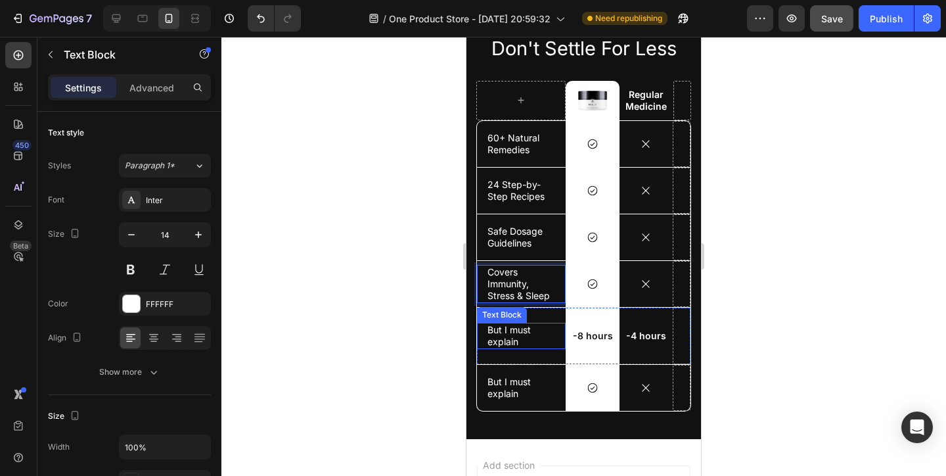
click at [518, 331] on p "But I must explain" at bounding box center [522, 336] width 68 height 24
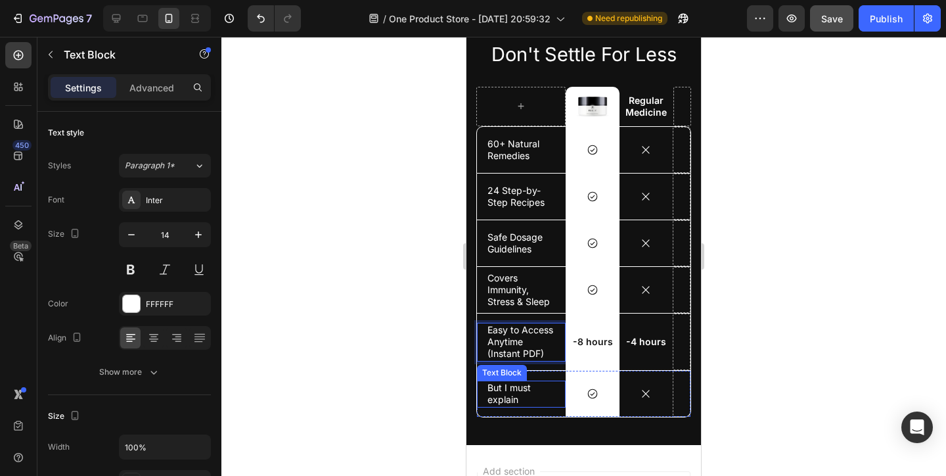
click at [500, 396] on p "But I must explain" at bounding box center [522, 394] width 68 height 24
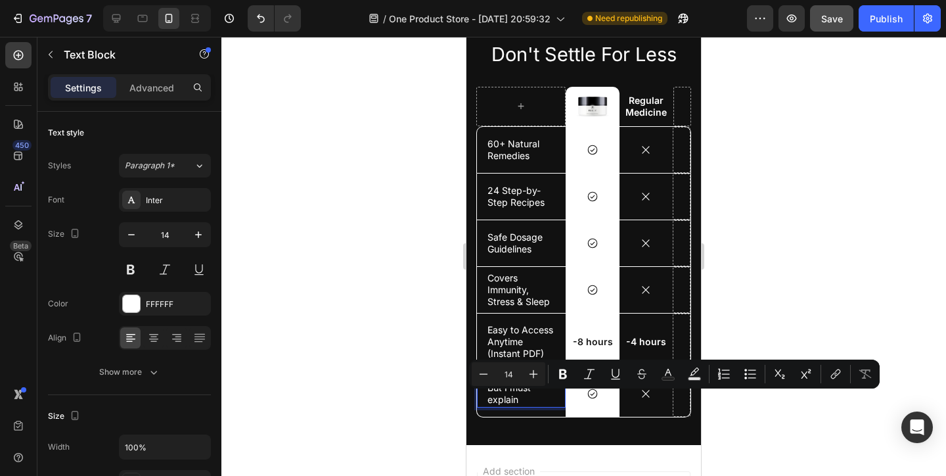
click at [517, 404] on p "But I must explain" at bounding box center [522, 394] width 68 height 24
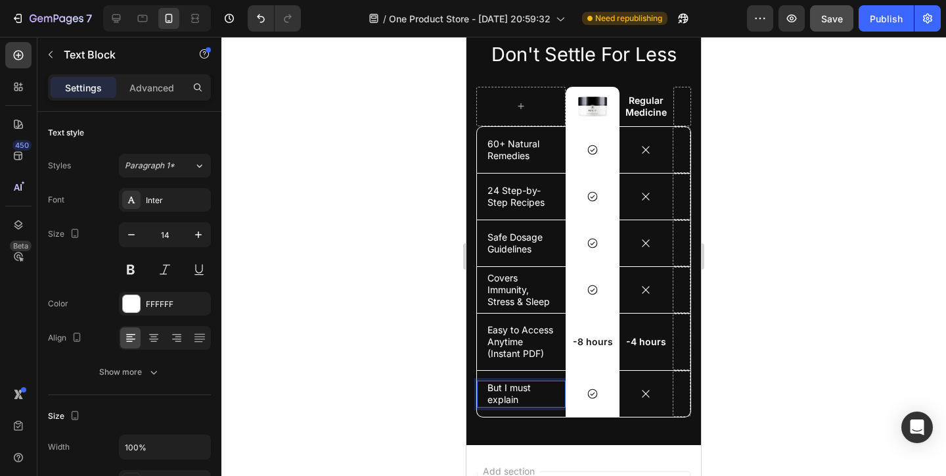
click at [517, 404] on p "But I must explain" at bounding box center [522, 394] width 68 height 24
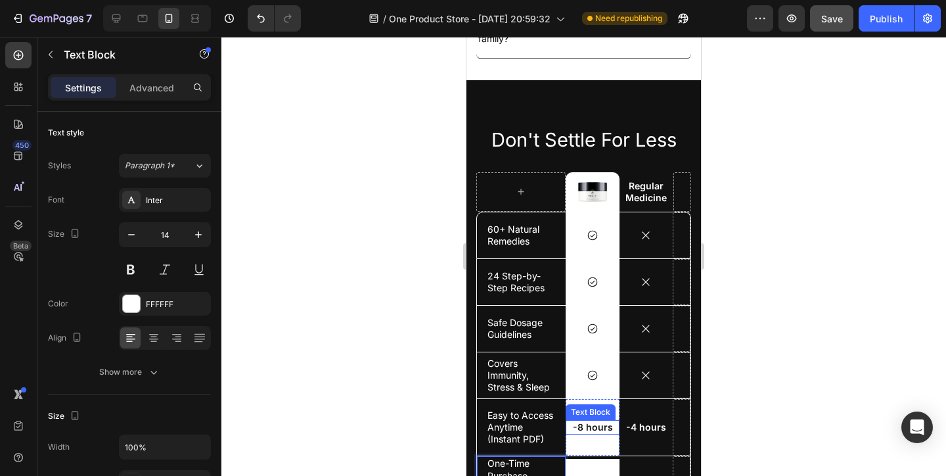
scroll to position [3320, 0]
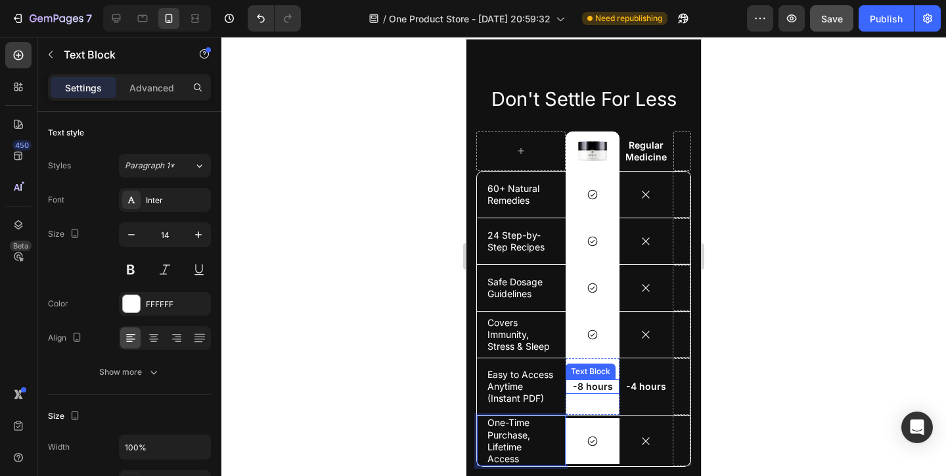
click at [593, 392] on p "-8 hours" at bounding box center [592, 386] width 51 height 12
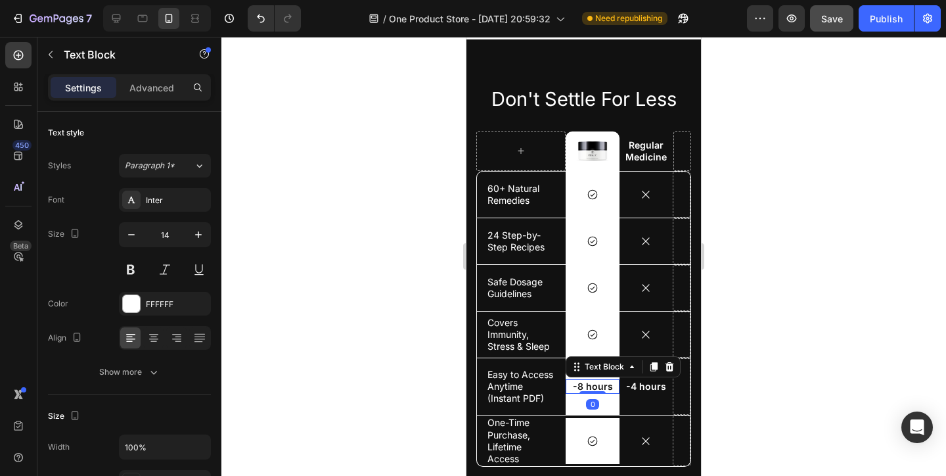
click at [593, 394] on div at bounding box center [593, 392] width 26 height 3
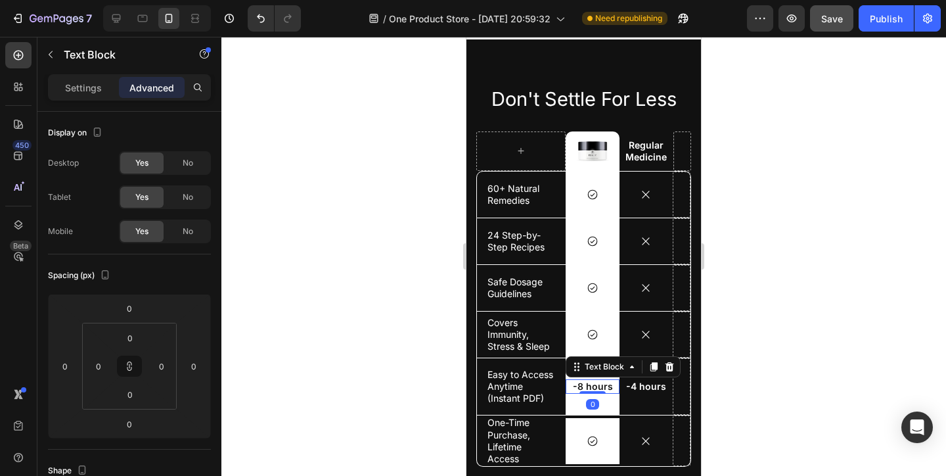
click at [593, 394] on div at bounding box center [593, 392] width 26 height 3
click at [593, 392] on p "-8 hours" at bounding box center [592, 386] width 51 height 12
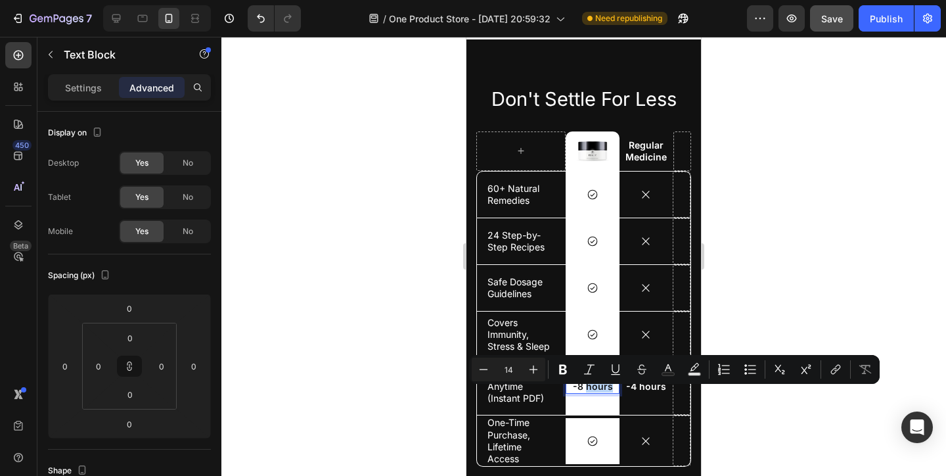
click at [581, 392] on p "-8 hours" at bounding box center [592, 386] width 51 height 12
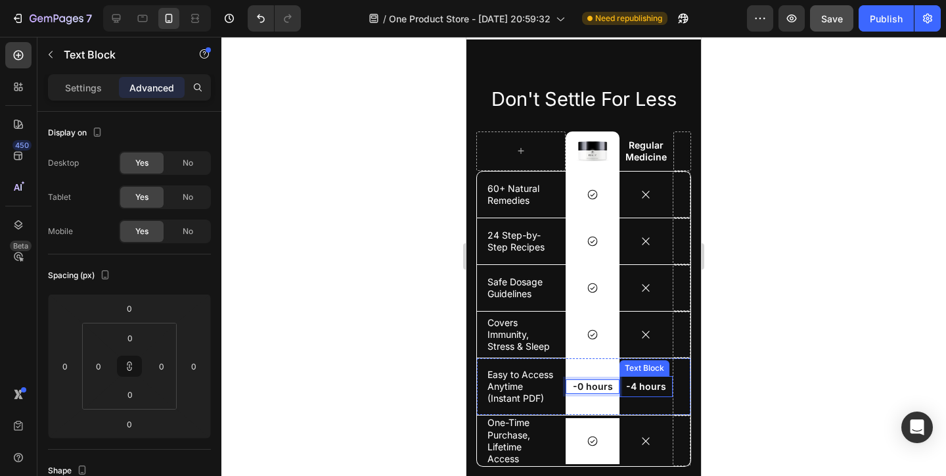
click at [650, 392] on p "-4 hours" at bounding box center [646, 386] width 44 height 12
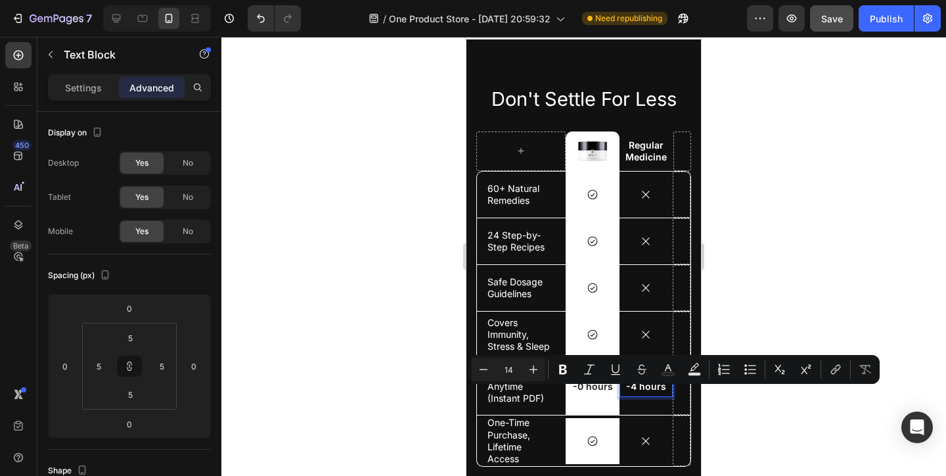
click at [631, 392] on p "-4 hours" at bounding box center [646, 386] width 44 height 12
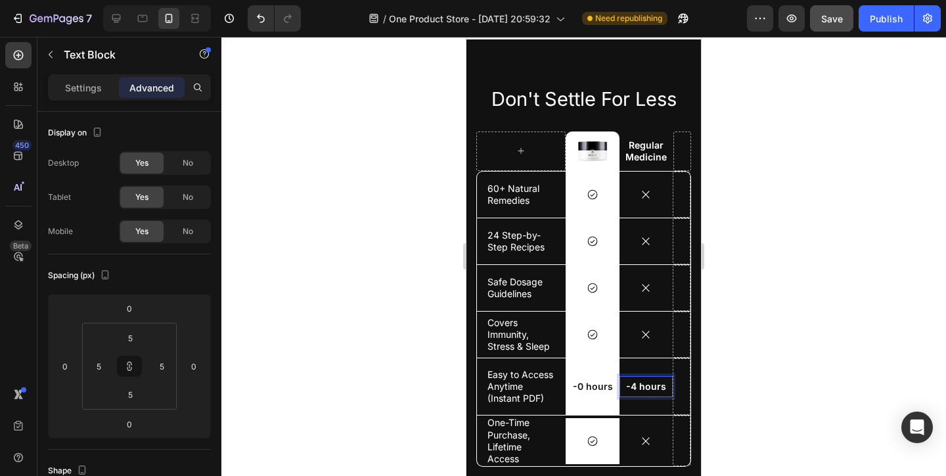
click at [635, 392] on p "-4 hours" at bounding box center [646, 386] width 44 height 12
click at [578, 392] on p "-0 hours" at bounding box center [592, 386] width 51 height 12
click at [580, 392] on p "-0 hours" at bounding box center [592, 386] width 51 height 12
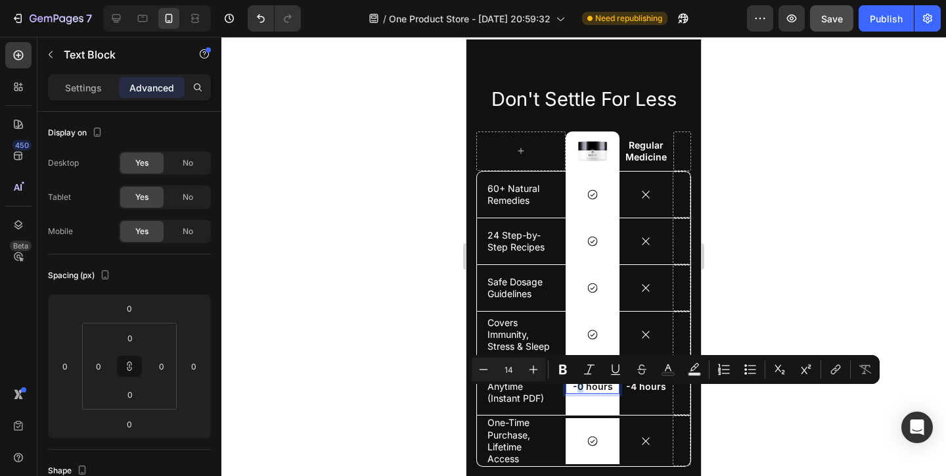
click at [580, 392] on p "-0 hours" at bounding box center [592, 386] width 51 height 12
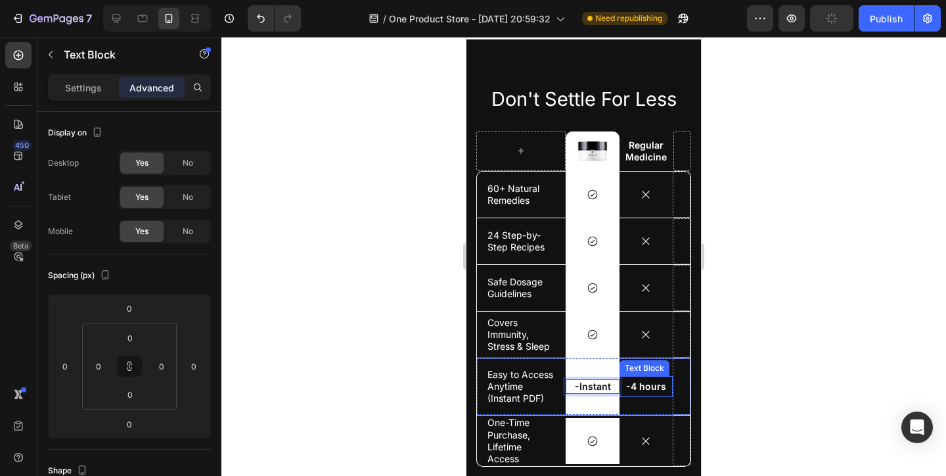
click at [656, 392] on p "-4 hours" at bounding box center [646, 386] width 44 height 12
click at [643, 392] on p "-4 hours" at bounding box center [646, 386] width 44 height 12
click at [658, 392] on p "-4 hours" at bounding box center [646, 386] width 44 height 12
drag, startPoint x: 664, startPoint y: 395, endPoint x: 637, endPoint y: 395, distance: 26.9
click at [637, 392] on p "-4 hours" at bounding box center [646, 386] width 44 height 12
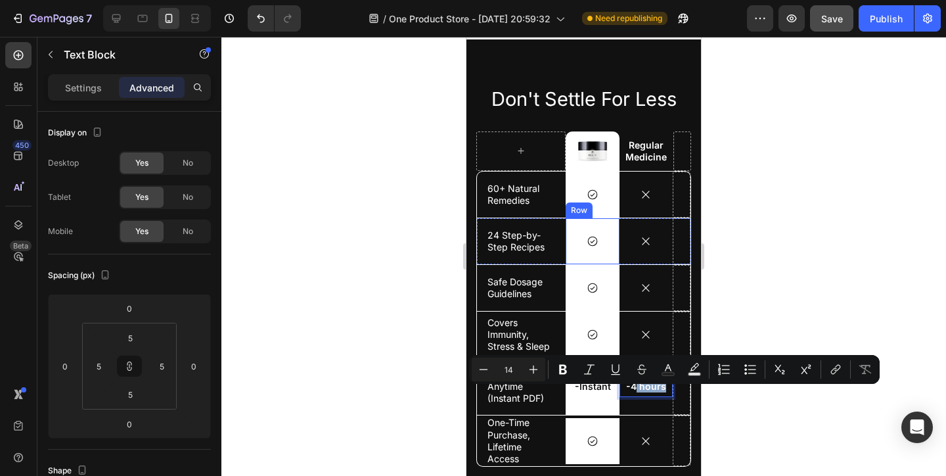
click at [566, 226] on div "Icon Row" at bounding box center [592, 241] width 53 height 46
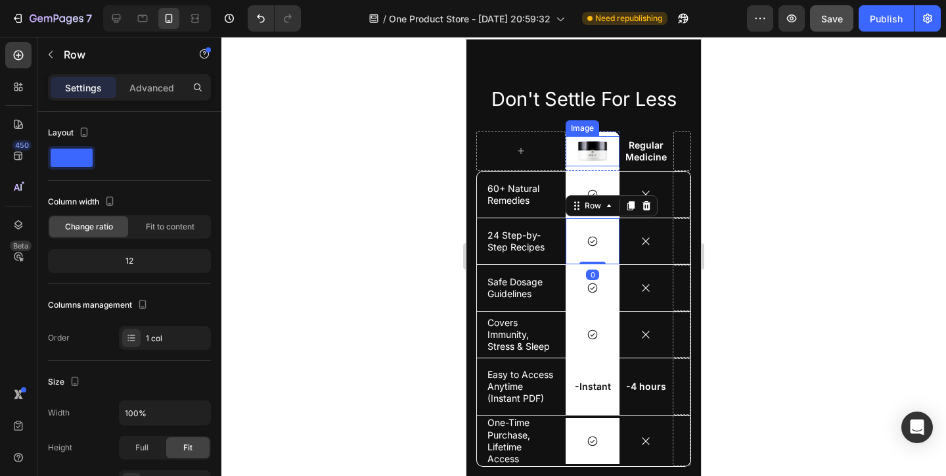
click at [584, 156] on img at bounding box center [592, 151] width 33 height 31
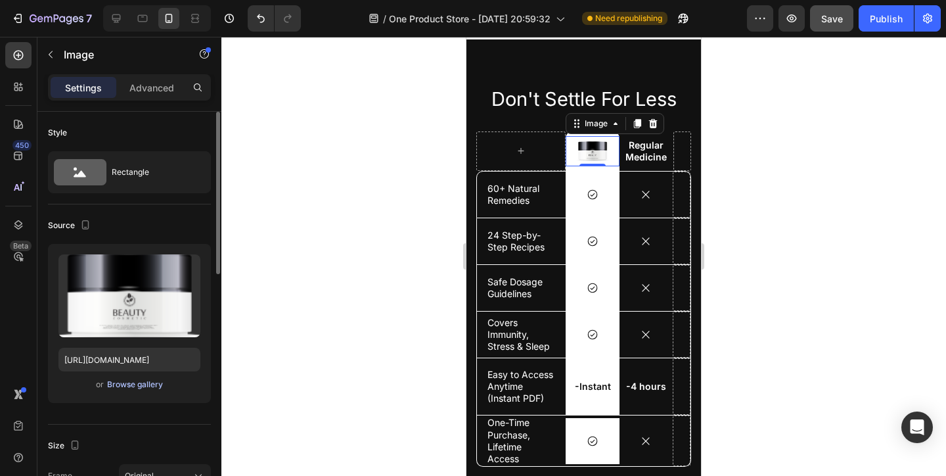
click at [148, 378] on button "Browse gallery" at bounding box center [134, 384] width 57 height 13
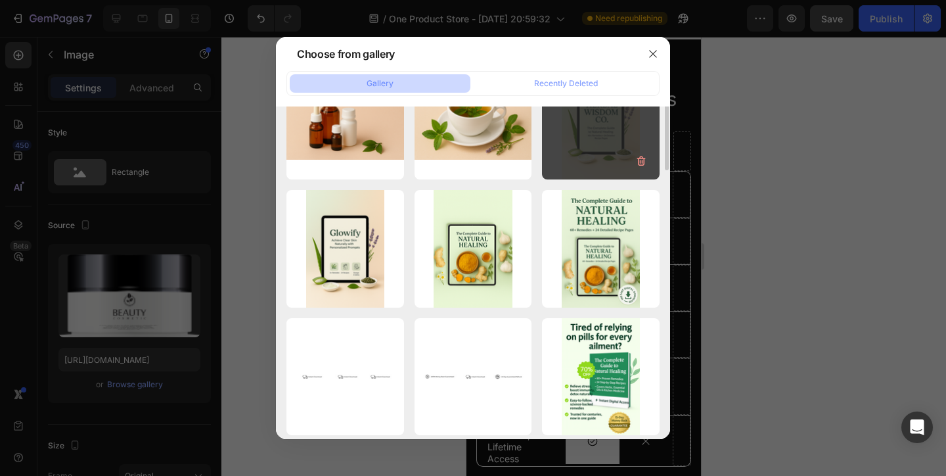
scroll to position [98, 0]
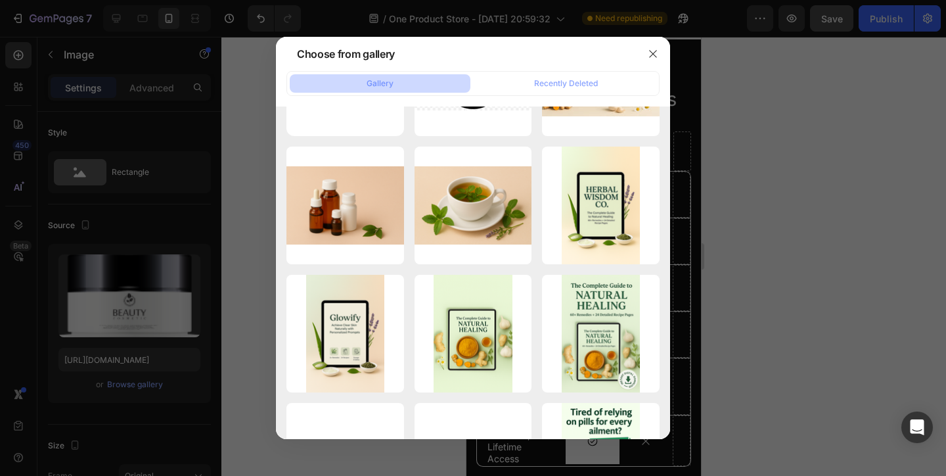
click at [176, 217] on div at bounding box center [473, 238] width 946 height 476
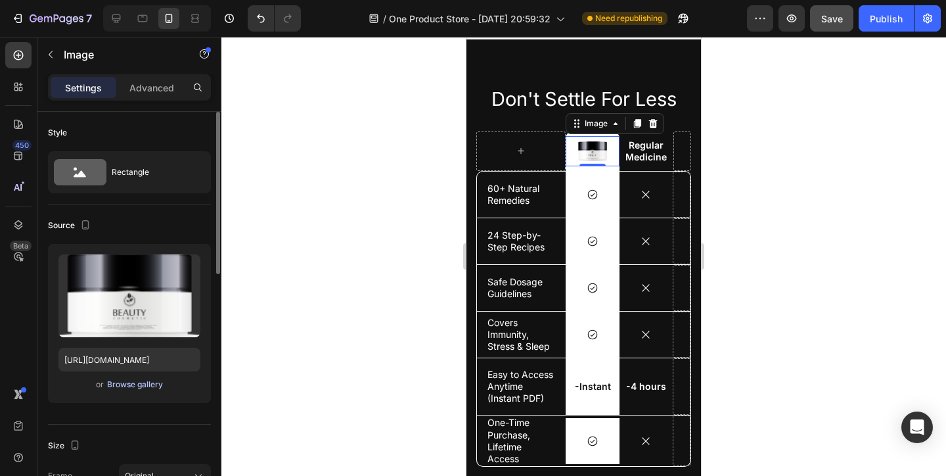
click at [145, 382] on div "Browse gallery" at bounding box center [135, 384] width 56 height 12
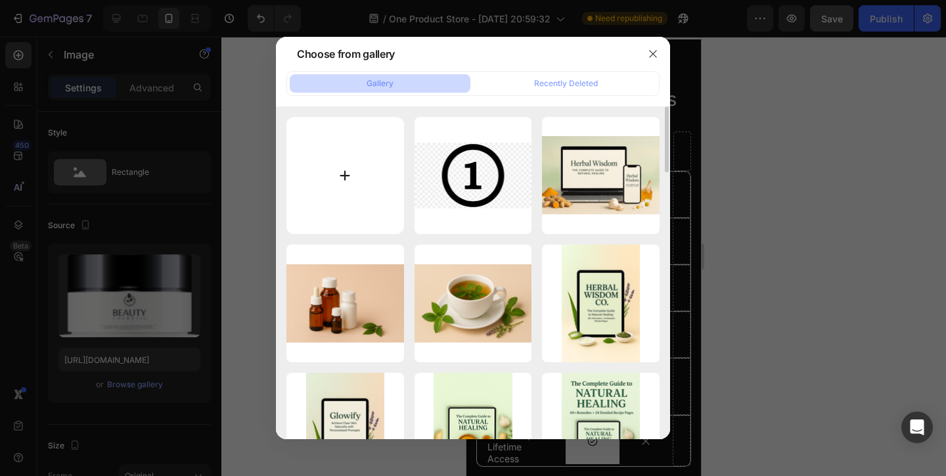
click at [392, 181] on input "file" at bounding box center [345, 176] width 118 height 118
type input "C:\fakepath\ChatGPT Image Aug 24, 2025, 12_01_12 AM.png"
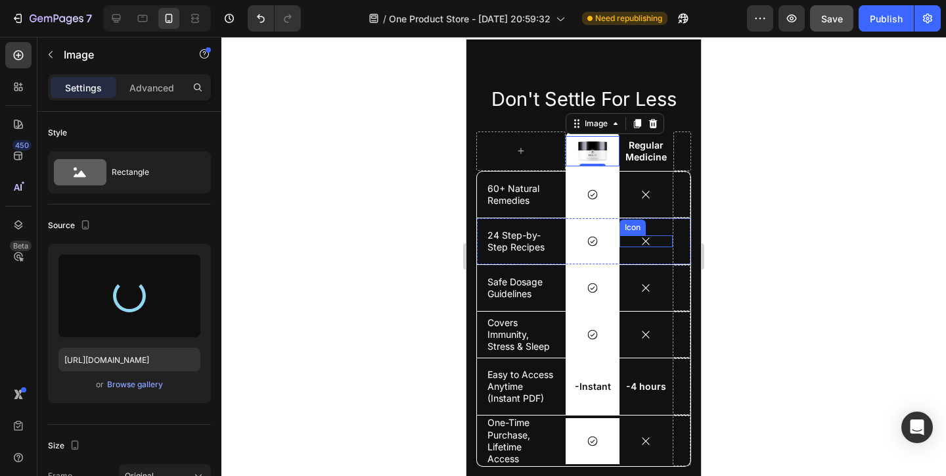
type input "https://cdn.shopify.com/s/files/1/0717/6693/3700/files/gempages_580840398469988…"
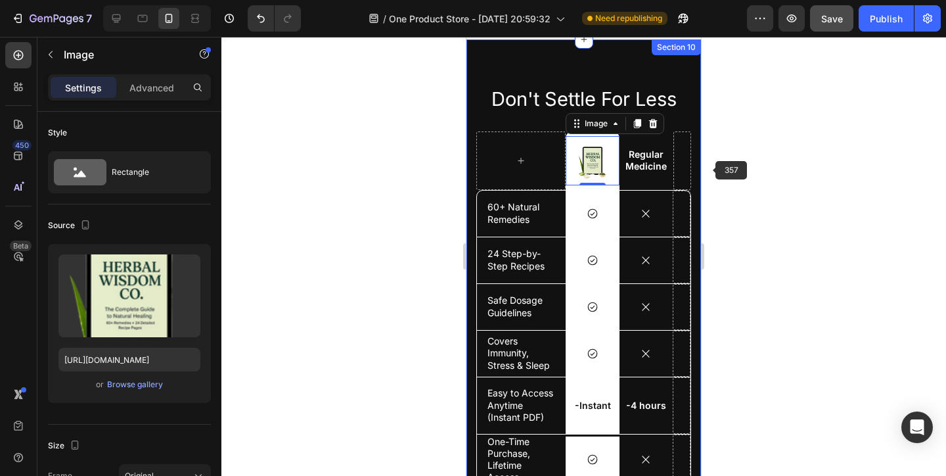
click at [693, 154] on div "Don't Settle For Less Heading Image 0 Row Regular Medicine Text Block Row 60+ N…" at bounding box center [584, 276] width 235 height 474
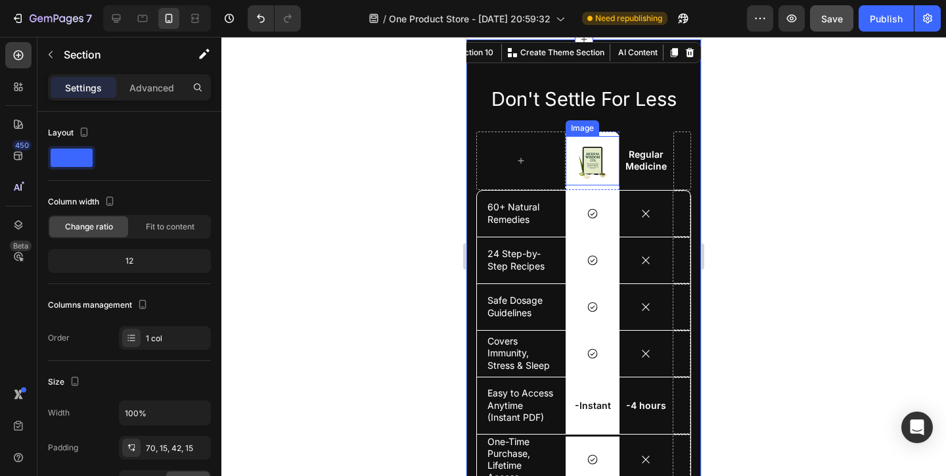
click at [594, 166] on img at bounding box center [592, 160] width 33 height 49
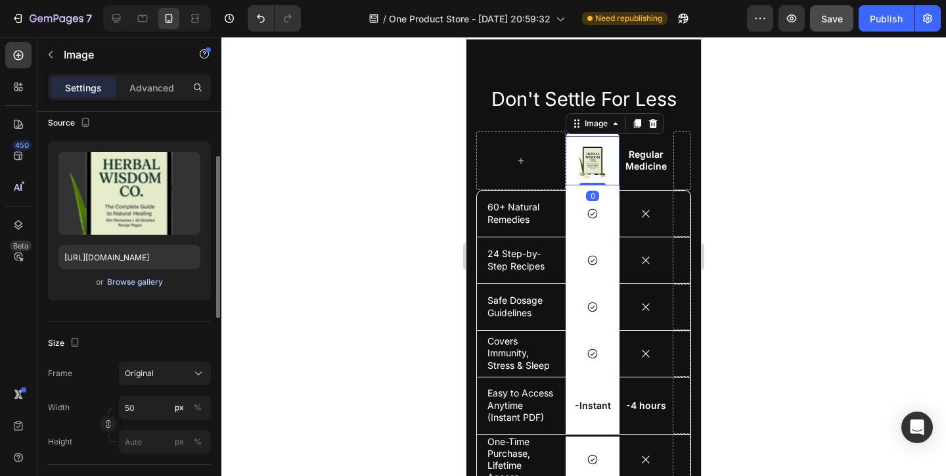
scroll to position [104, 0]
click at [144, 399] on input "50" at bounding box center [165, 406] width 92 height 24
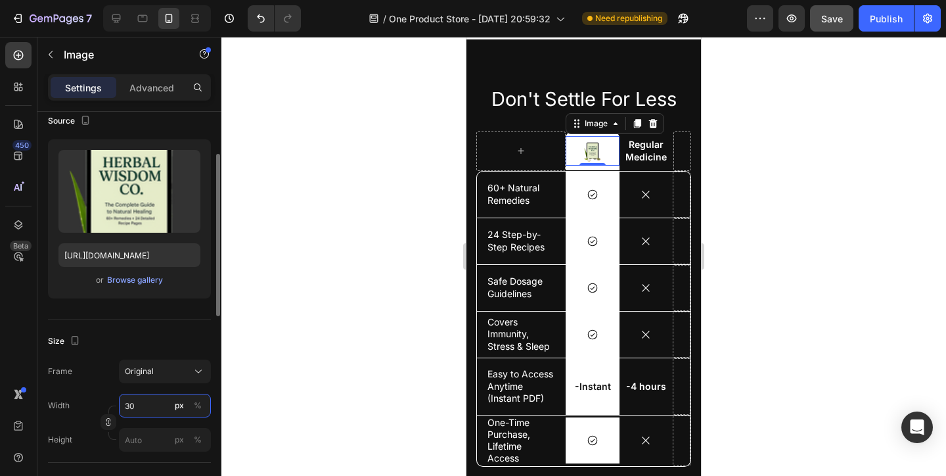
type input "3"
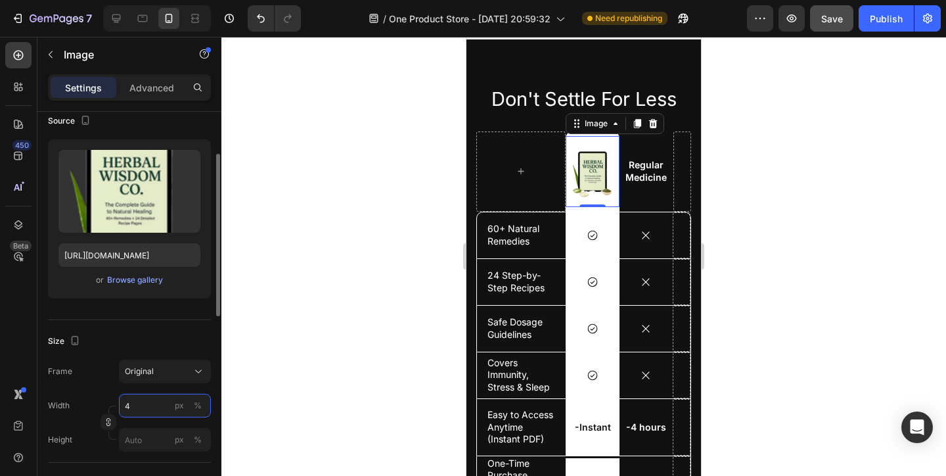
type input "40"
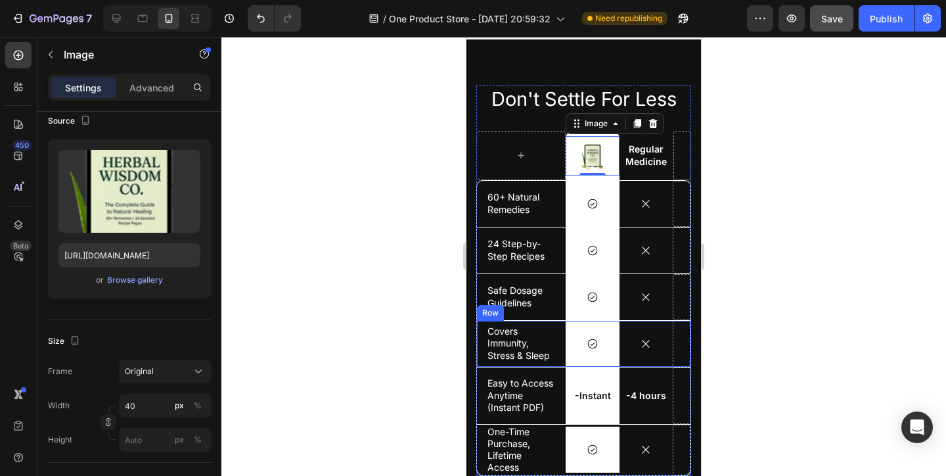
click at [516, 361] on p "Covers Immunity, Stress & Sleep" at bounding box center [522, 343] width 68 height 36
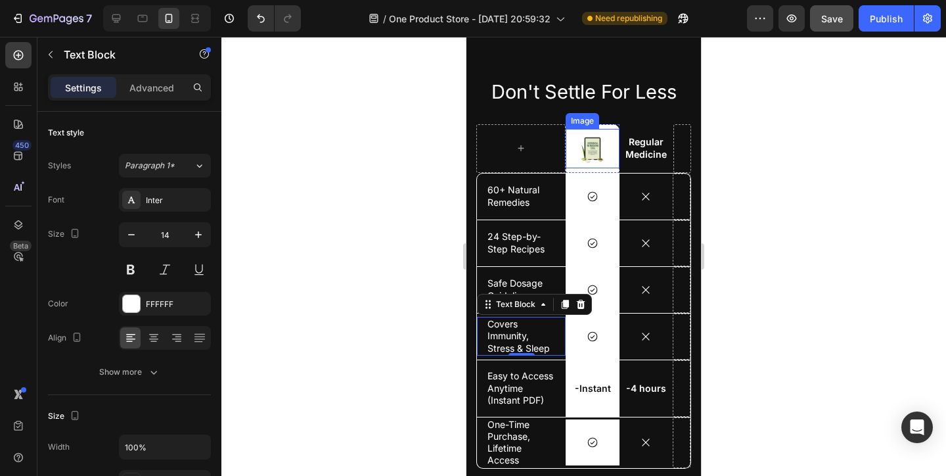
scroll to position [3325, 0]
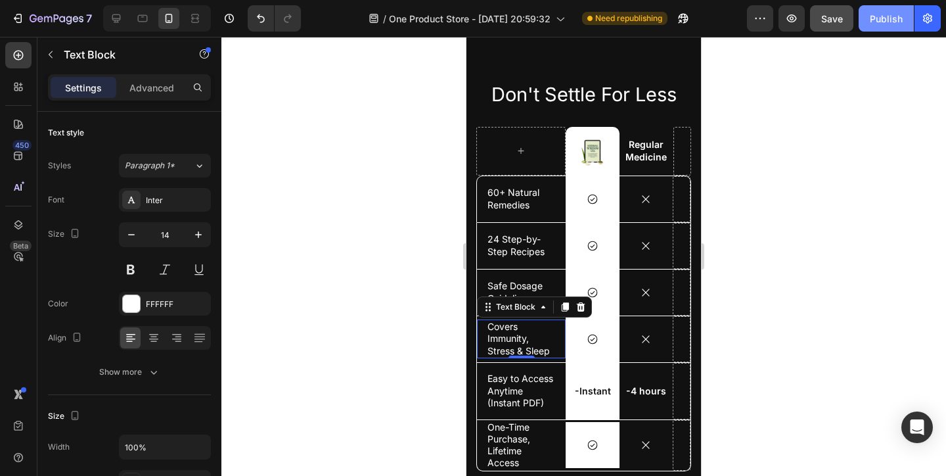
click at [871, 22] on div "Publish" at bounding box center [886, 19] width 33 height 14
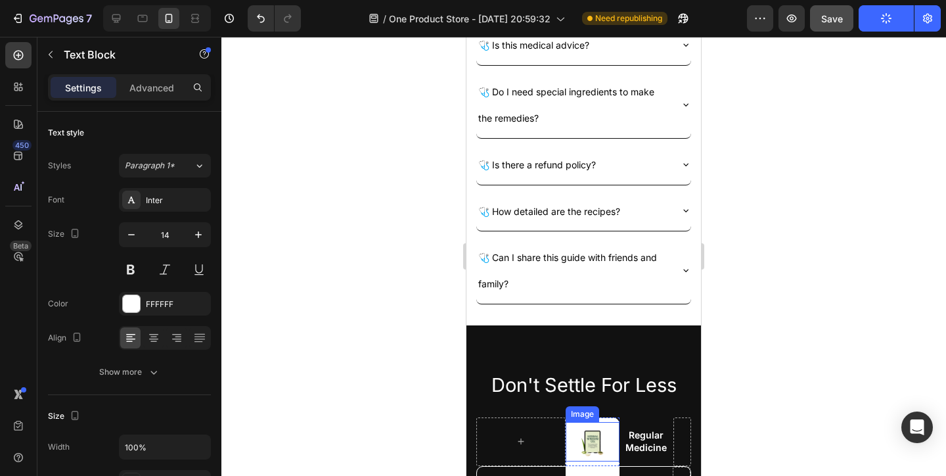
scroll to position [3032, 0]
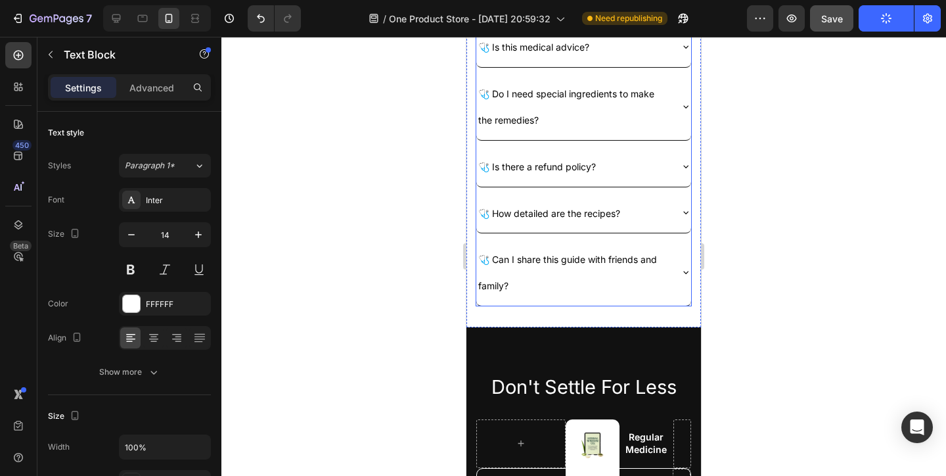
click at [587, 270] on span "🩺 Can I share this guide with friends and family?" at bounding box center [567, 272] width 179 height 37
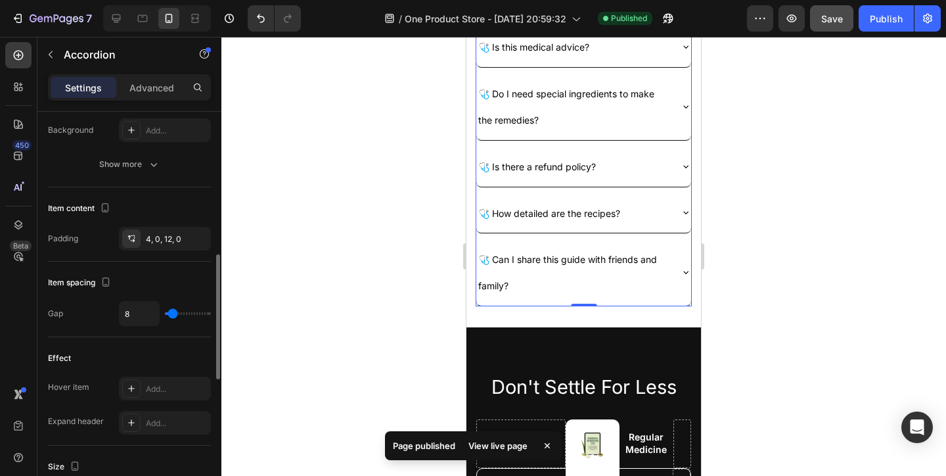
scroll to position [455, 0]
drag, startPoint x: 181, startPoint y: 315, endPoint x: 162, endPoint y: 315, distance: 19.1
click at [162, 315] on div "8" at bounding box center [165, 314] width 92 height 25
type input "0"
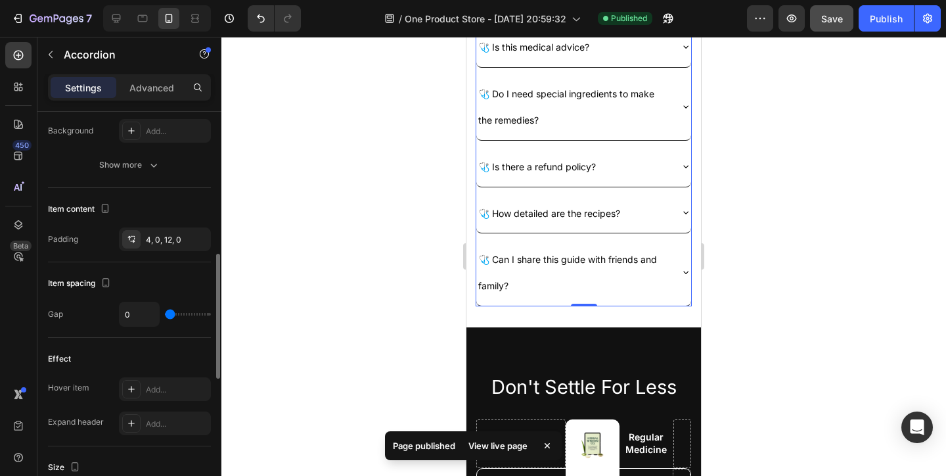
click at [168, 315] on input "range" at bounding box center [188, 314] width 46 height 3
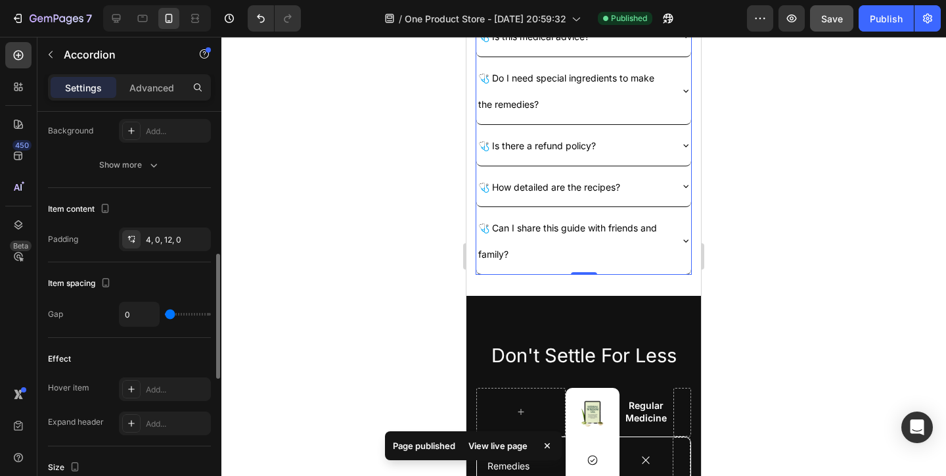
scroll to position [3022, 0]
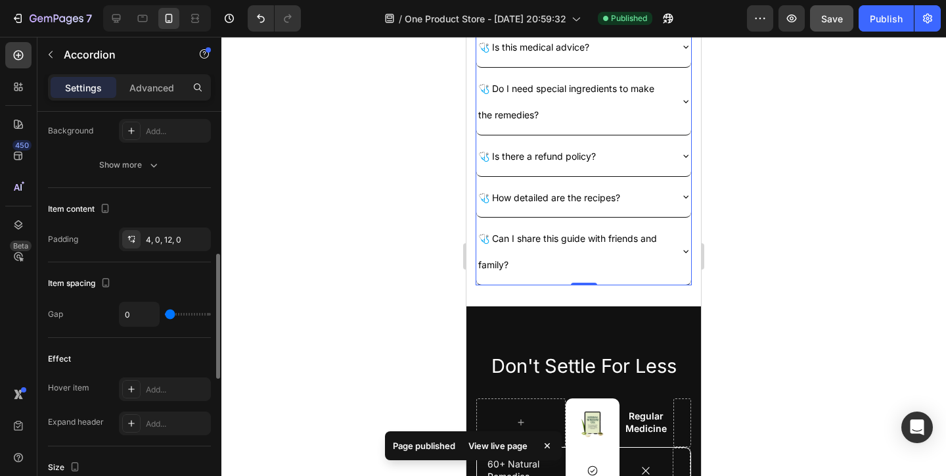
type input "65"
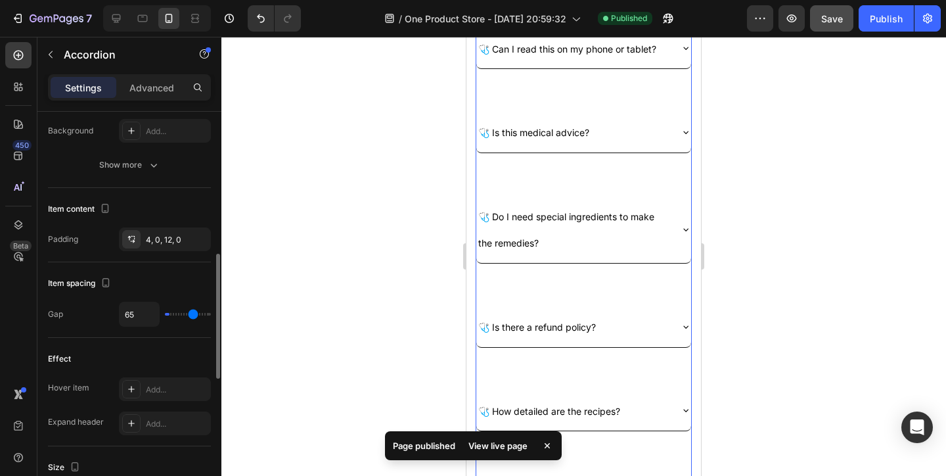
type input "66"
type input "69"
type input "74"
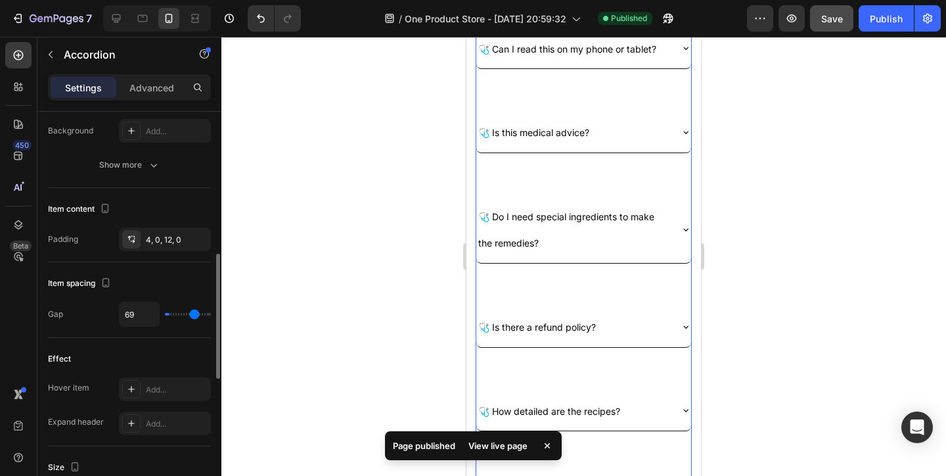
type input "74"
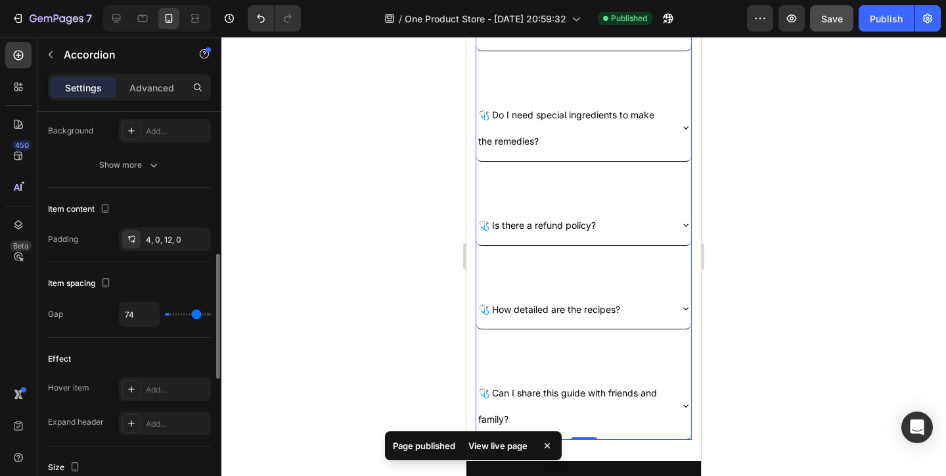
type input "82"
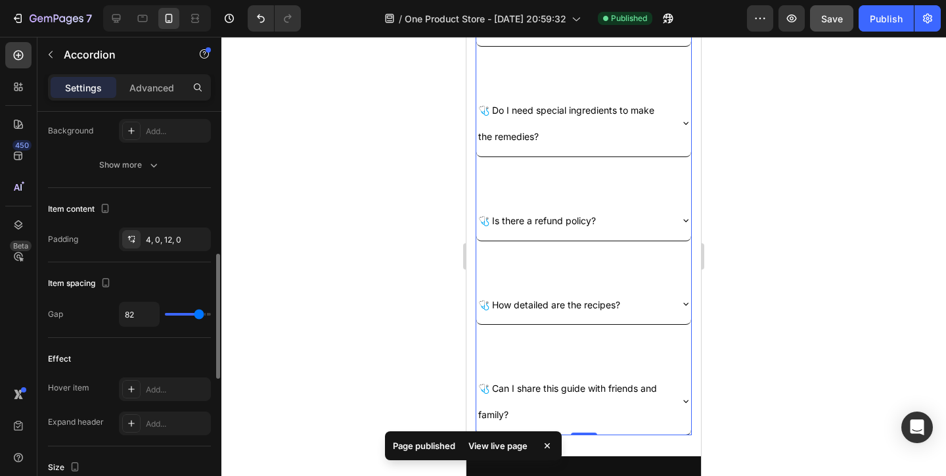
type input "88"
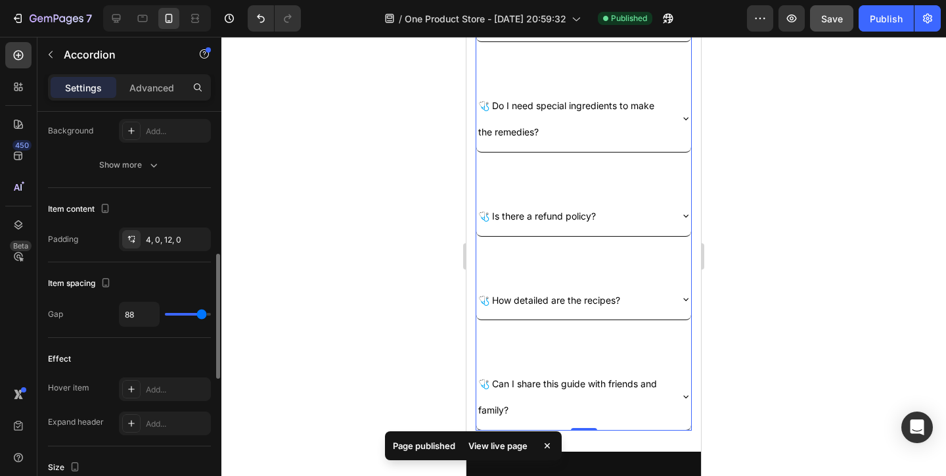
type input "93"
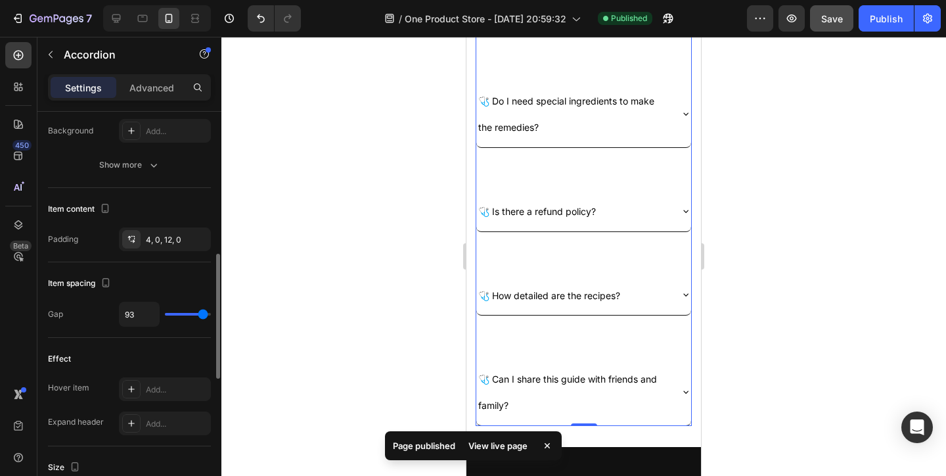
type input "95"
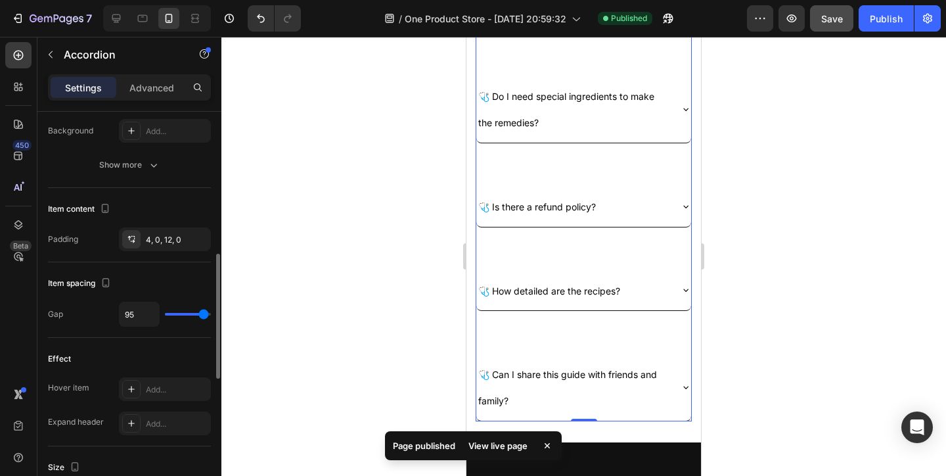
type input "96"
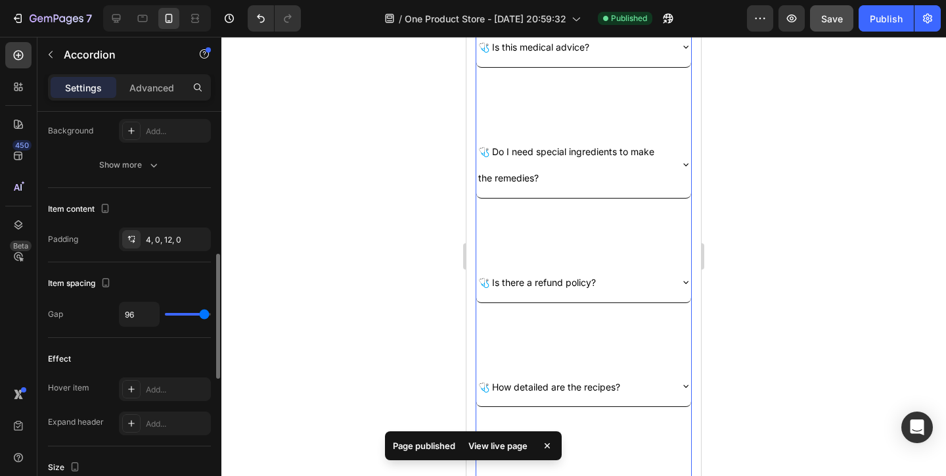
type input "95"
type input "92"
type input "89"
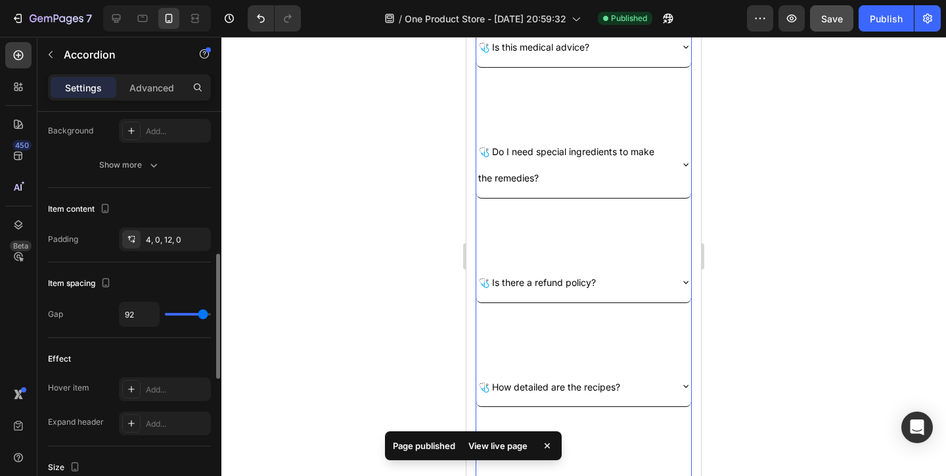
type input "89"
type input "79"
type input "72"
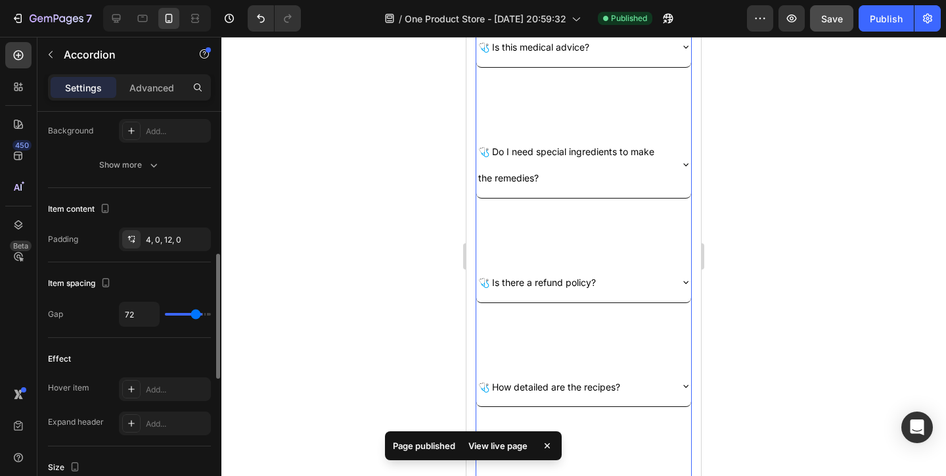
type input "68"
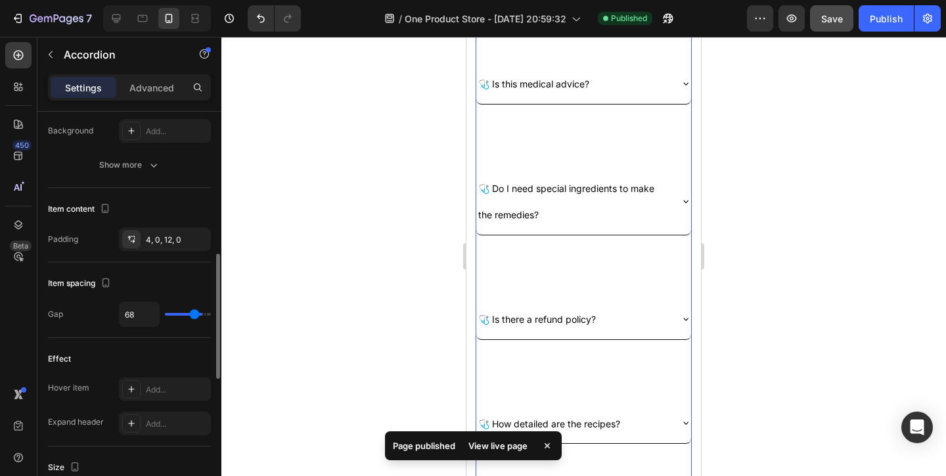
type input "64"
type input "56"
type input "49"
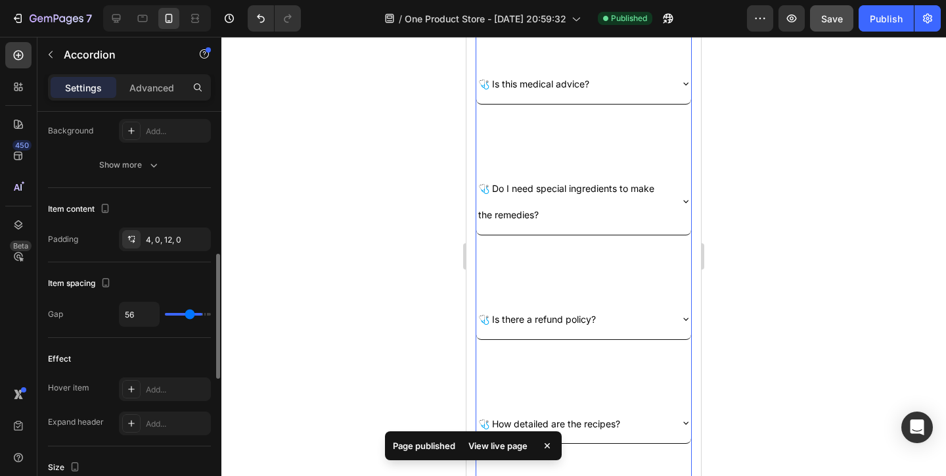
type input "49"
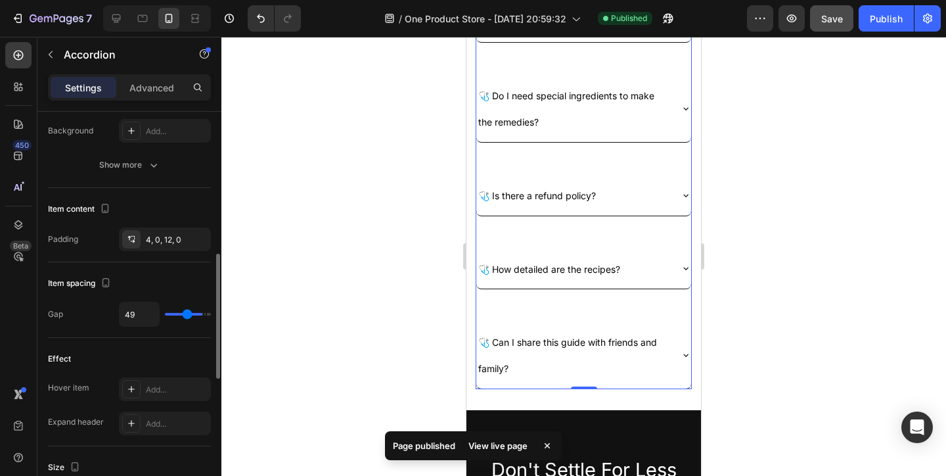
type input "32"
type input "23"
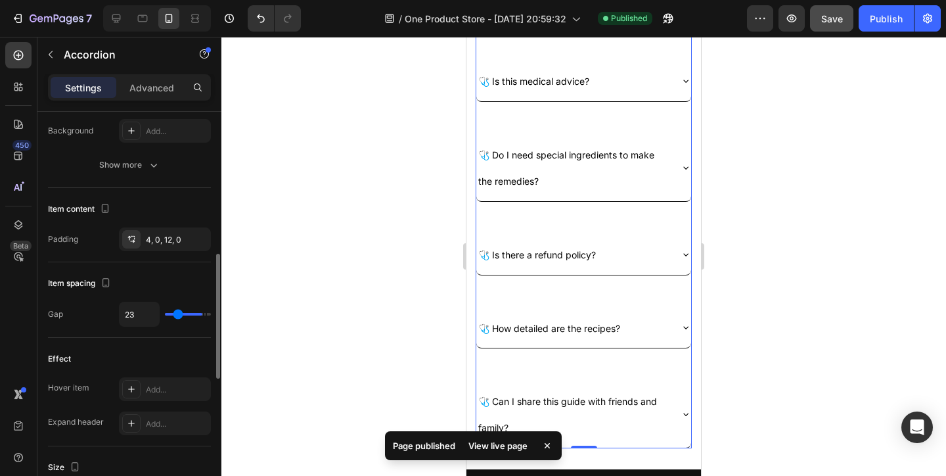
type input "21"
type input "20"
type input "11"
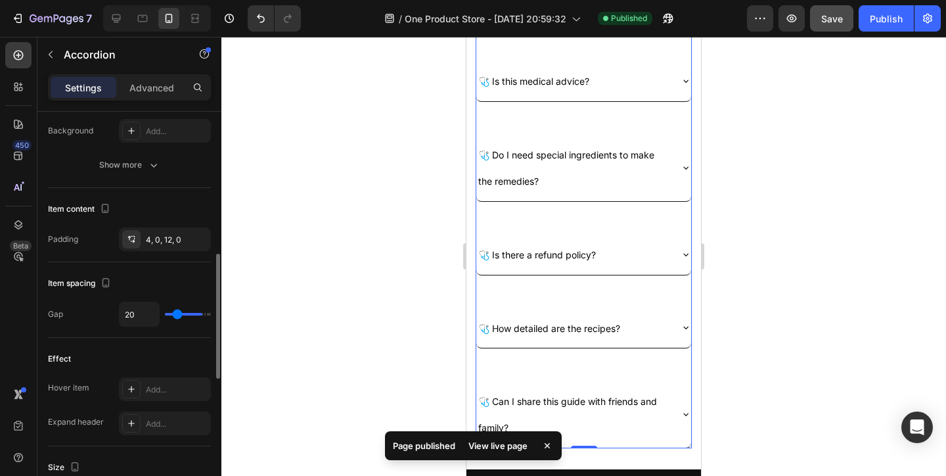
type input "11"
type input "4"
type input "0"
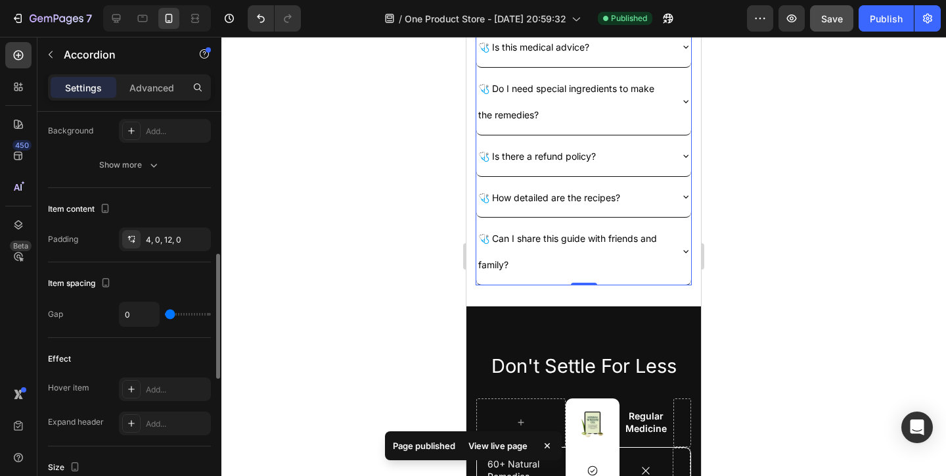
drag, startPoint x: 168, startPoint y: 314, endPoint x: 158, endPoint y: 317, distance: 10.2
click at [165, 315] on input "range" at bounding box center [188, 314] width 46 height 3
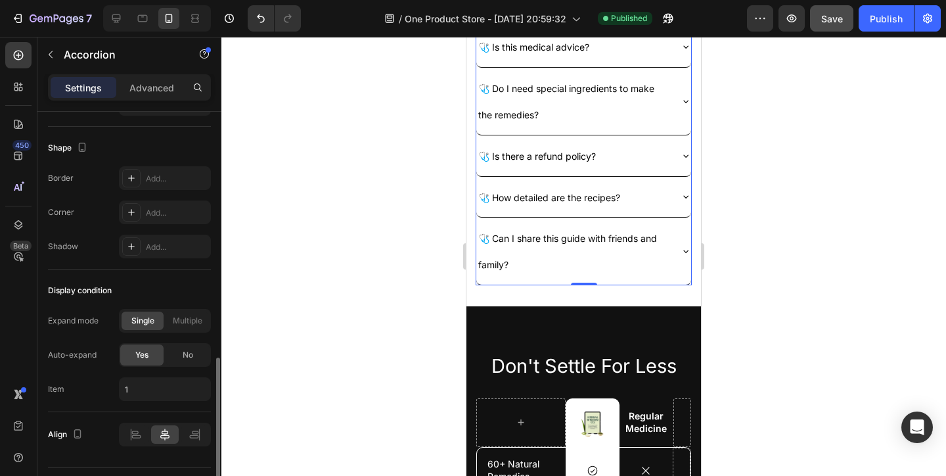
scroll to position [883, 0]
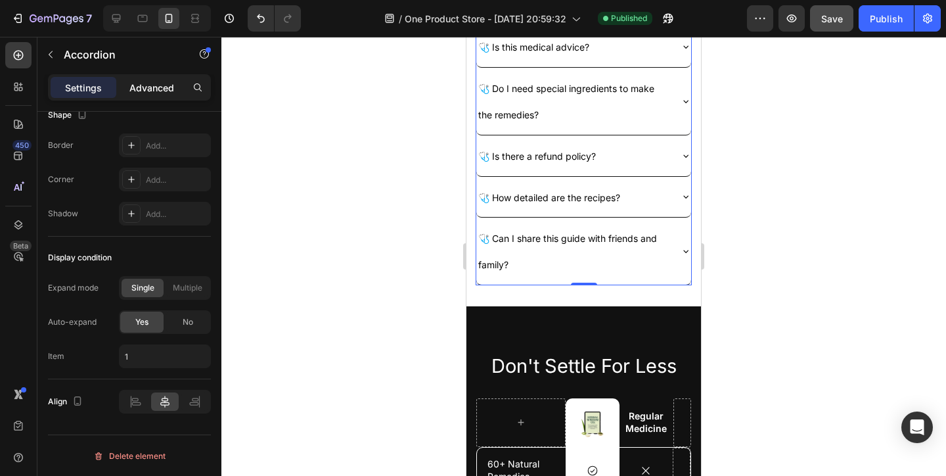
click at [157, 94] on div "Advanced" at bounding box center [152, 87] width 66 height 21
type input "100%"
type input "100"
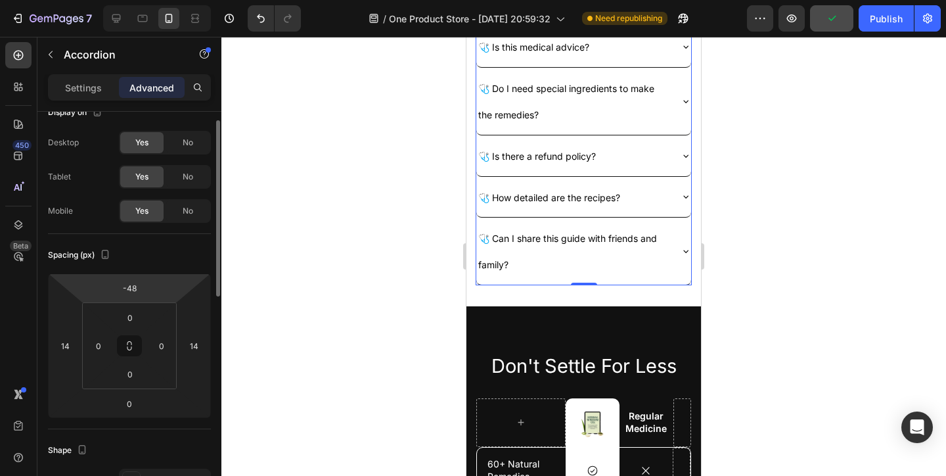
scroll to position [0, 0]
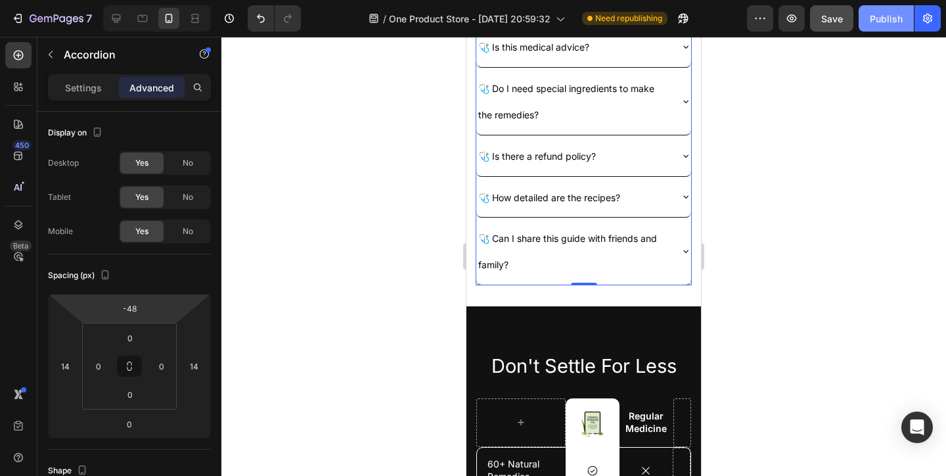
click at [869, 18] on button "Publish" at bounding box center [886, 18] width 55 height 26
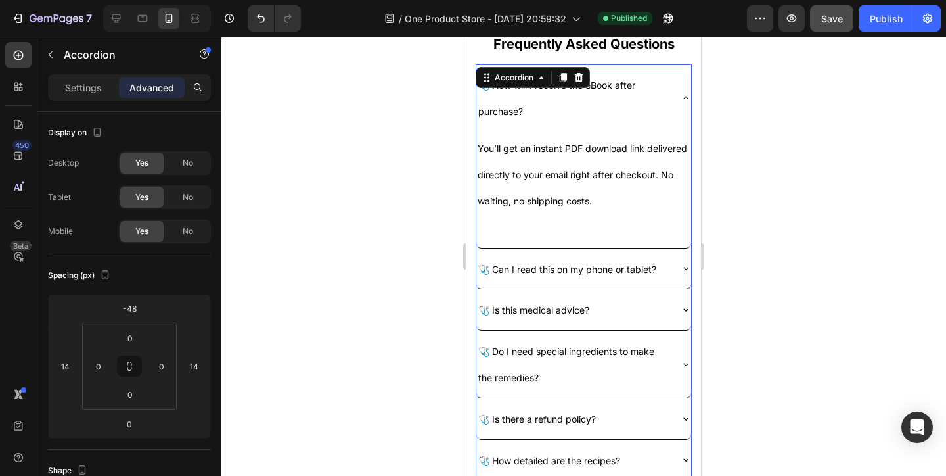
scroll to position [2725, 0]
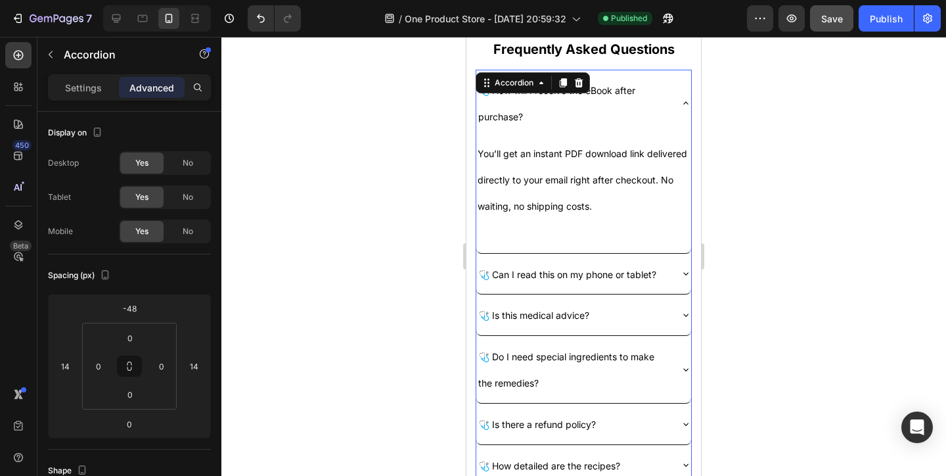
click at [683, 100] on icon at bounding box center [686, 103] width 11 height 11
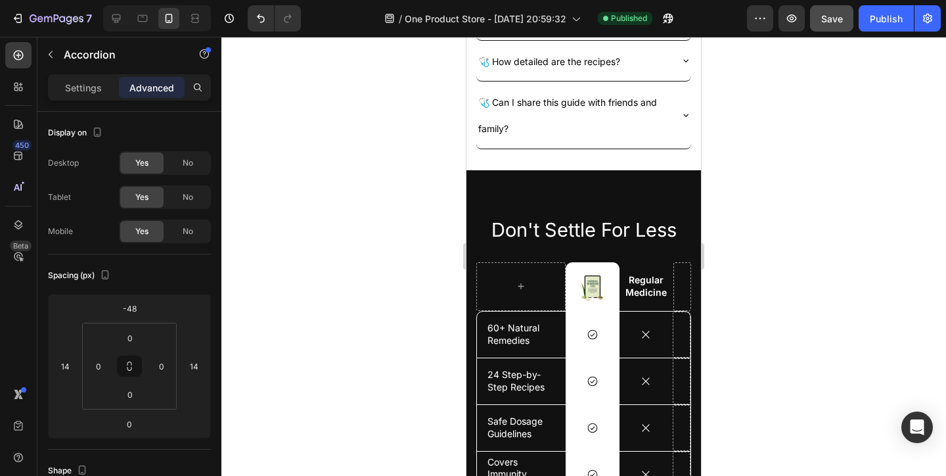
scroll to position [3162, 0]
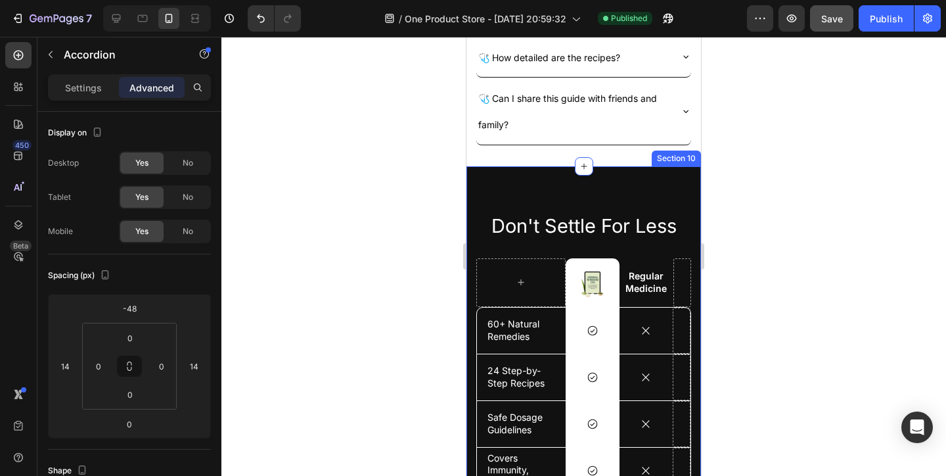
click at [622, 194] on div "Don't Settle For Less Heading Image Row Regular Medicine Text Block Row 60+ Nat…" at bounding box center [584, 398] width 235 height 464
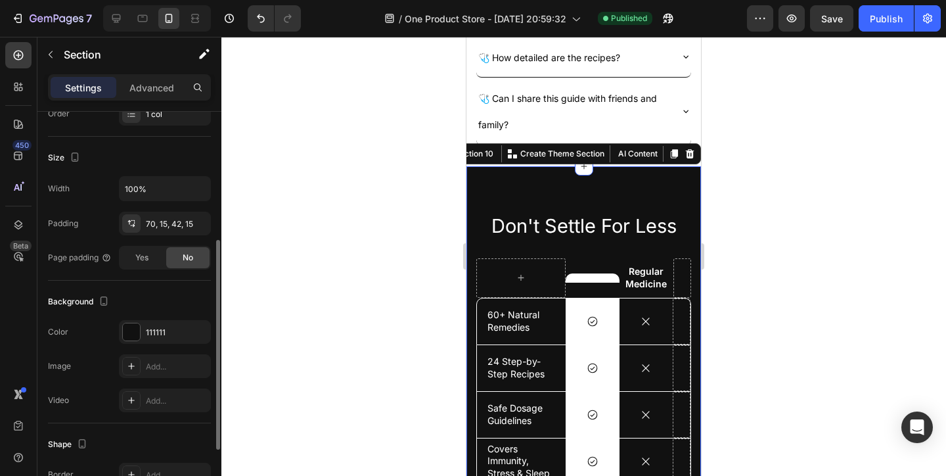
scroll to position [274, 0]
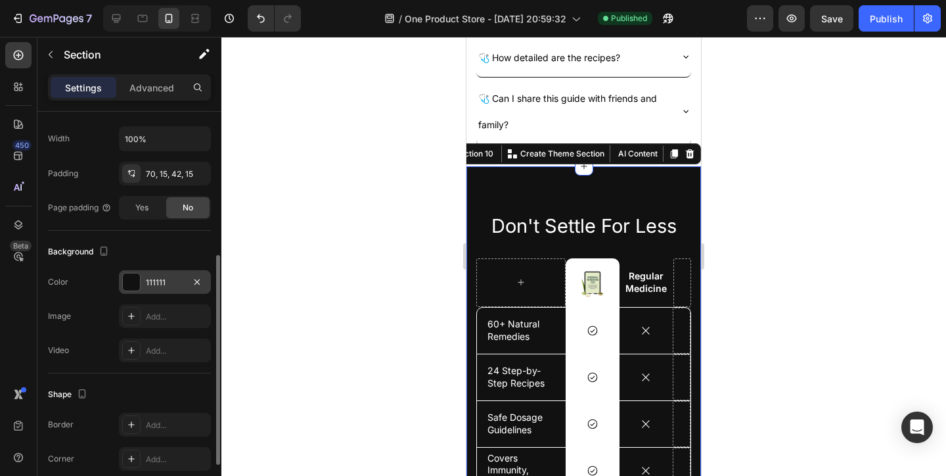
click at [137, 289] on div at bounding box center [131, 281] width 17 height 17
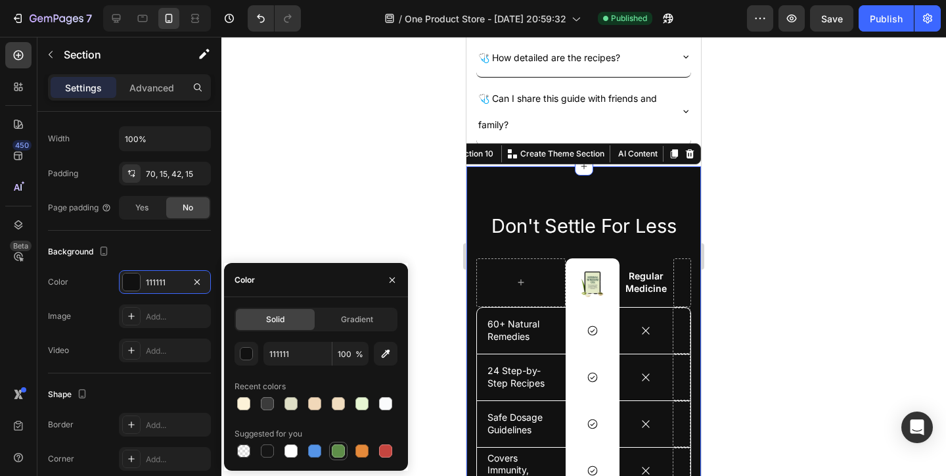
click at [332, 445] on div at bounding box center [338, 451] width 16 height 16
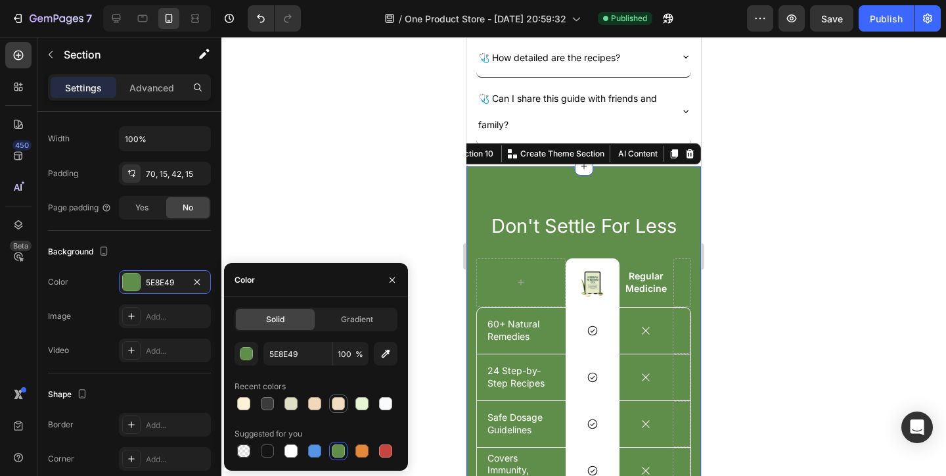
click at [332, 405] on div at bounding box center [338, 403] width 13 height 13
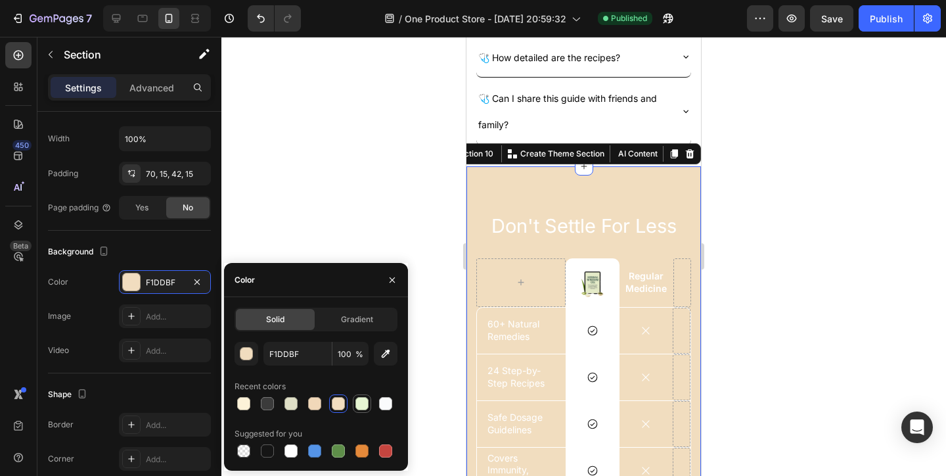
click at [361, 402] on div at bounding box center [361, 403] width 13 height 13
type input "E6F6D2"
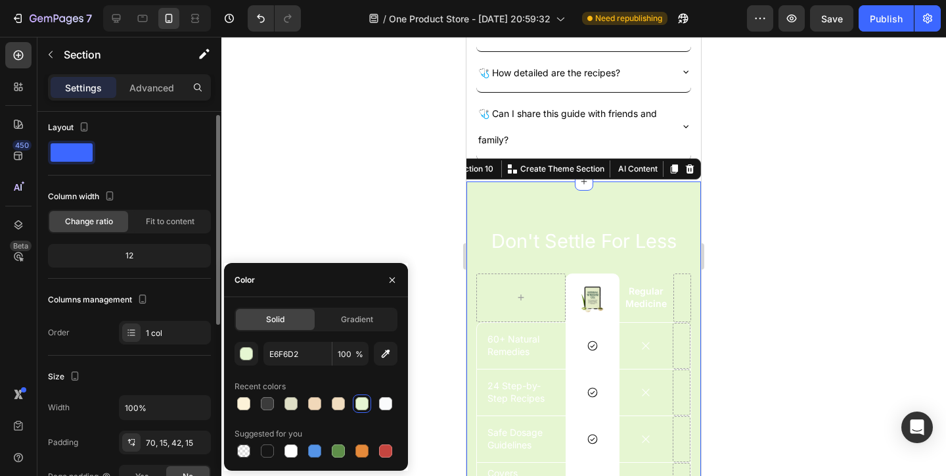
scroll to position [6, 0]
click at [587, 219] on div "Don't Settle For Less Heading Image Row Regular Medicine Text Block Row 60+ Nat…" at bounding box center [584, 413] width 235 height 464
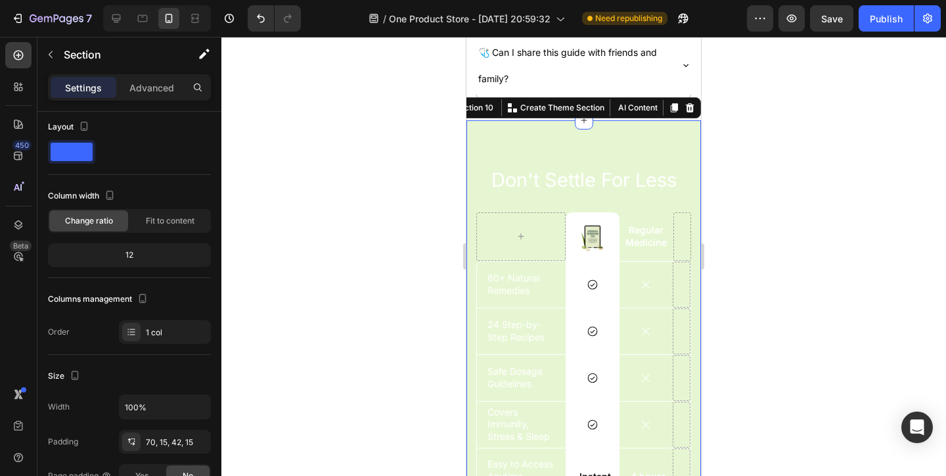
scroll to position [3209, 0]
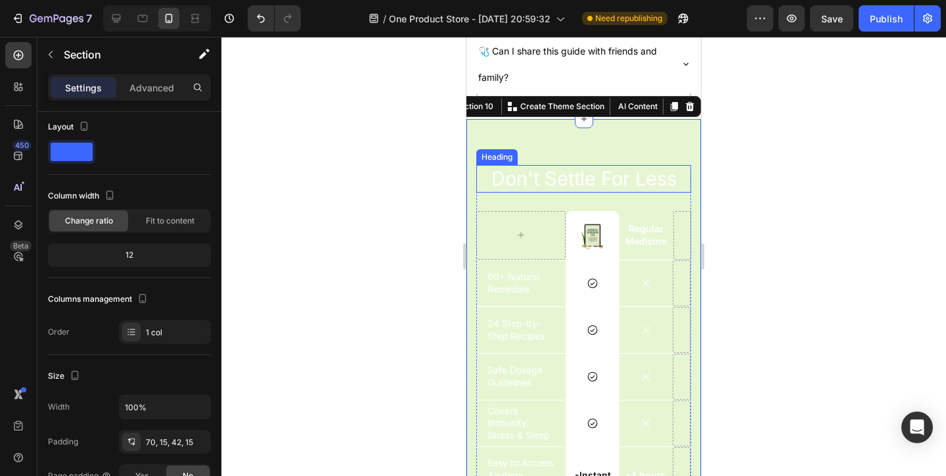
click at [595, 181] on h2 "Don't Settle For Less" at bounding box center [583, 179] width 215 height 28
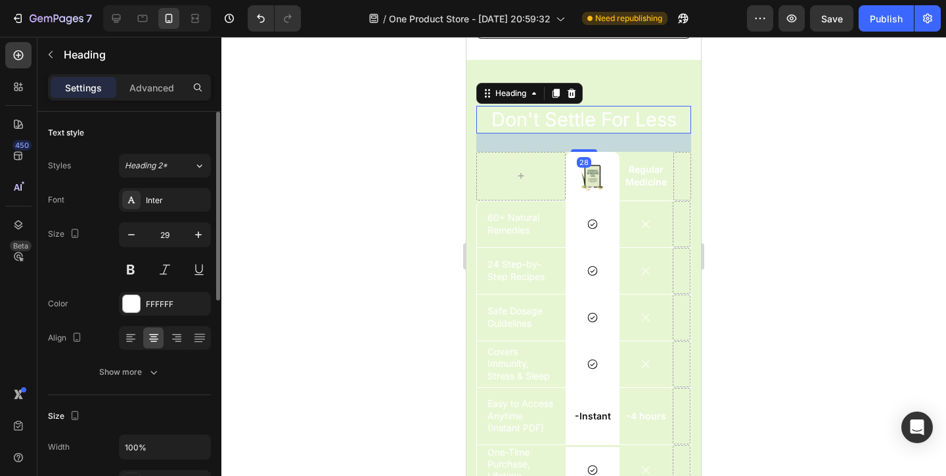
scroll to position [3273, 0]
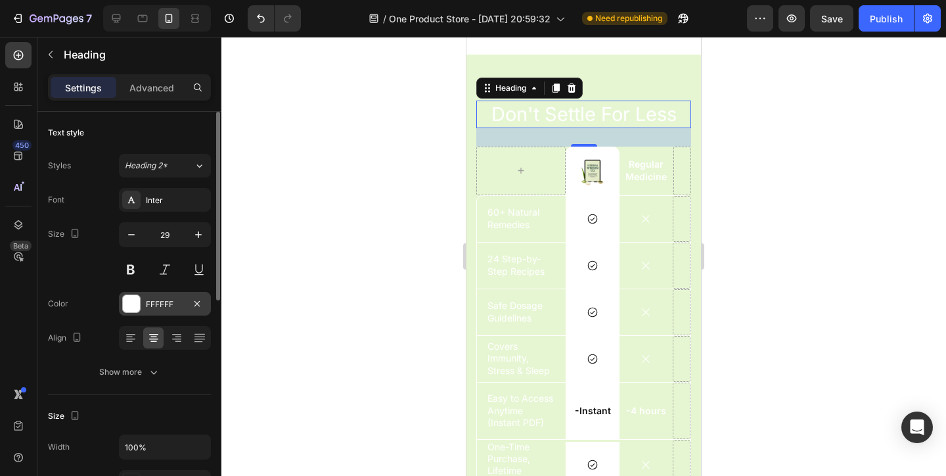
click at [154, 306] on div "FFFFFF" at bounding box center [165, 304] width 38 height 12
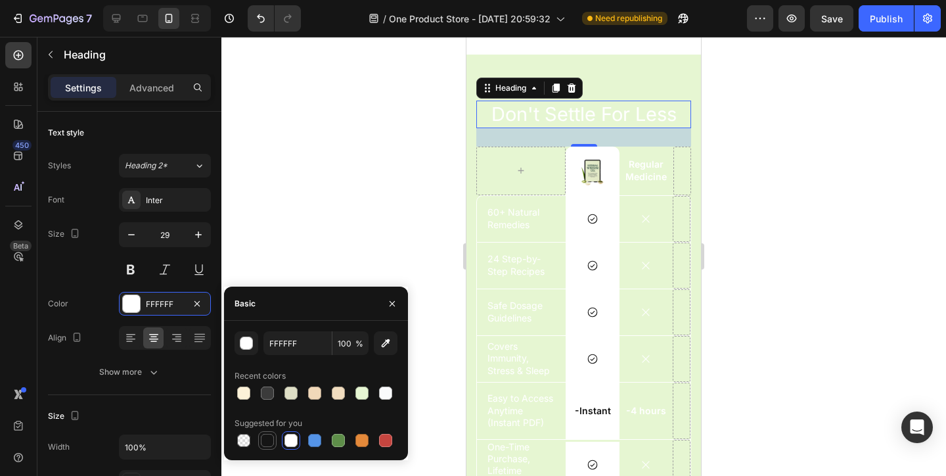
click at [262, 436] on div at bounding box center [267, 440] width 13 height 13
type input "151515"
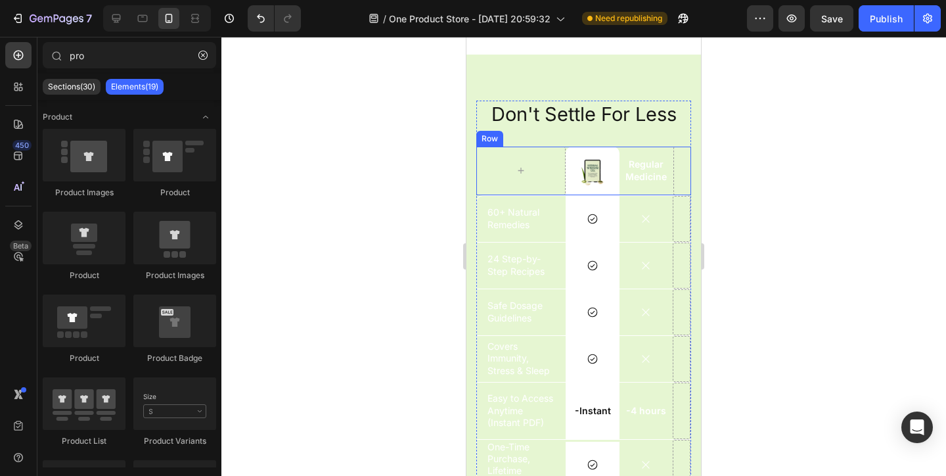
click at [635, 182] on p "Regular Medicine" at bounding box center [646, 170] width 51 height 24
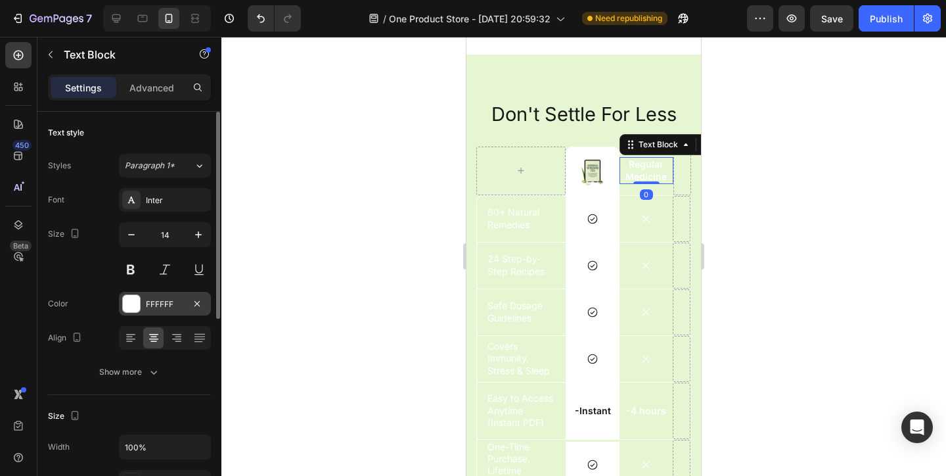
click at [143, 315] on div "FFFFFF" at bounding box center [165, 304] width 92 height 24
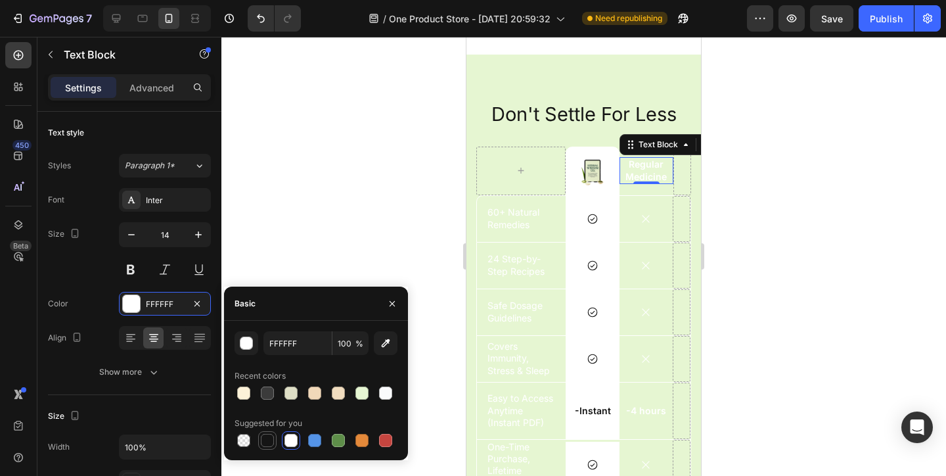
click at [268, 437] on div at bounding box center [267, 440] width 13 height 13
type input "151515"
click at [523, 226] on p "60+ Natural Remedies" at bounding box center [522, 218] width 68 height 24
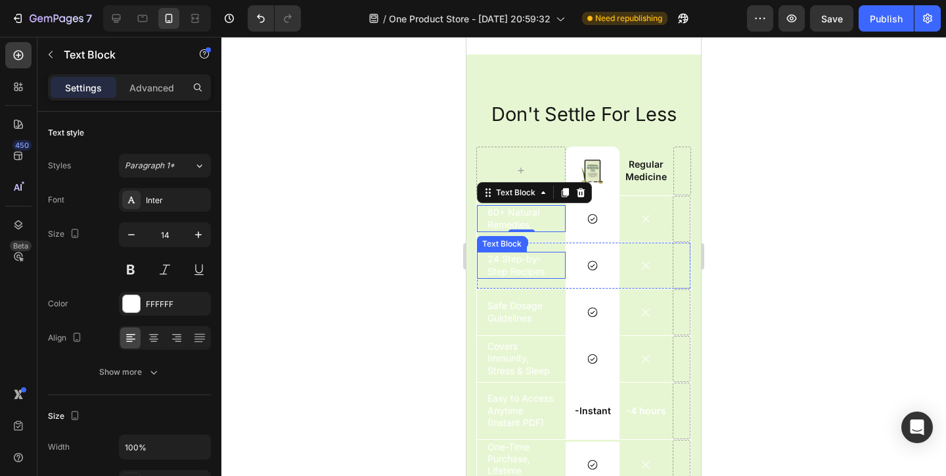
click at [532, 272] on p "24 Step-by-Step Recipes" at bounding box center [522, 265] width 68 height 24
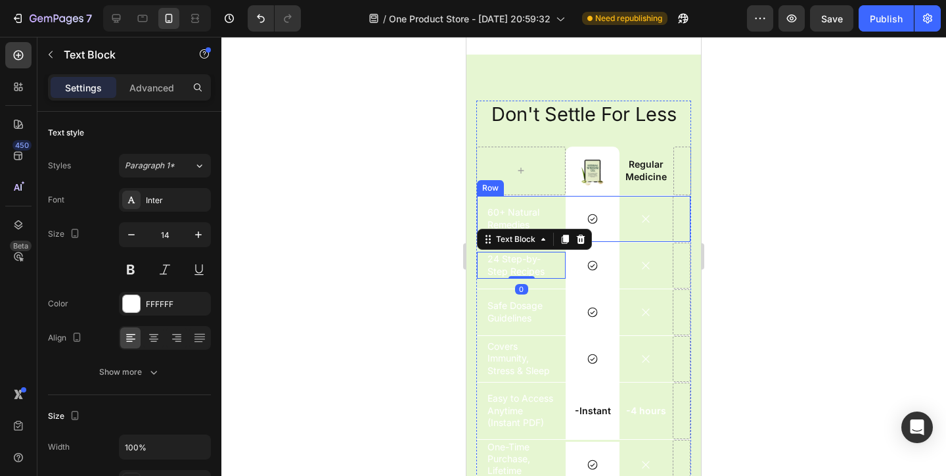
click at [540, 215] on p "60+ Natural Remedies" at bounding box center [522, 218] width 68 height 24
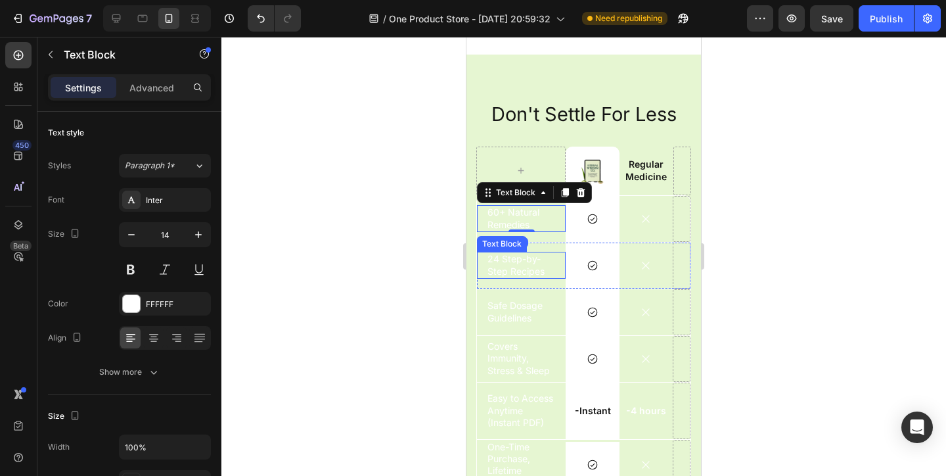
click at [538, 263] on p "24 Step-by-Step Recipes" at bounding box center [522, 265] width 68 height 24
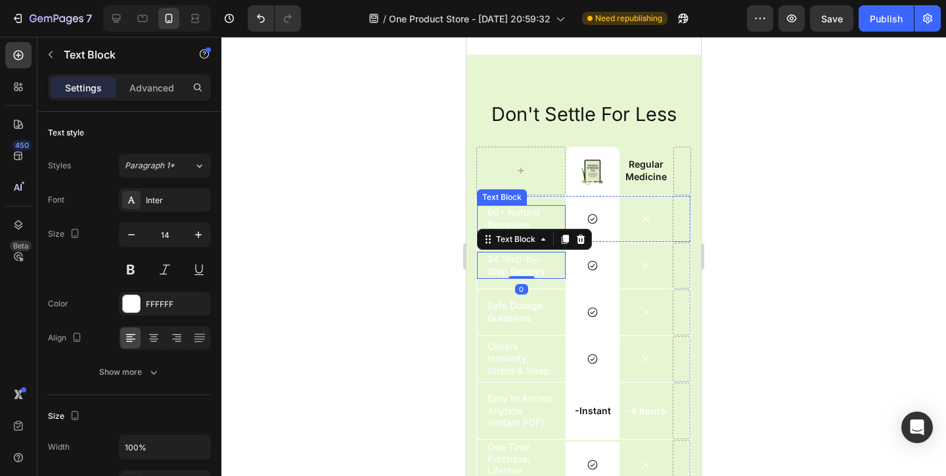
click at [535, 227] on p "60+ Natural Remedies" at bounding box center [522, 218] width 68 height 24
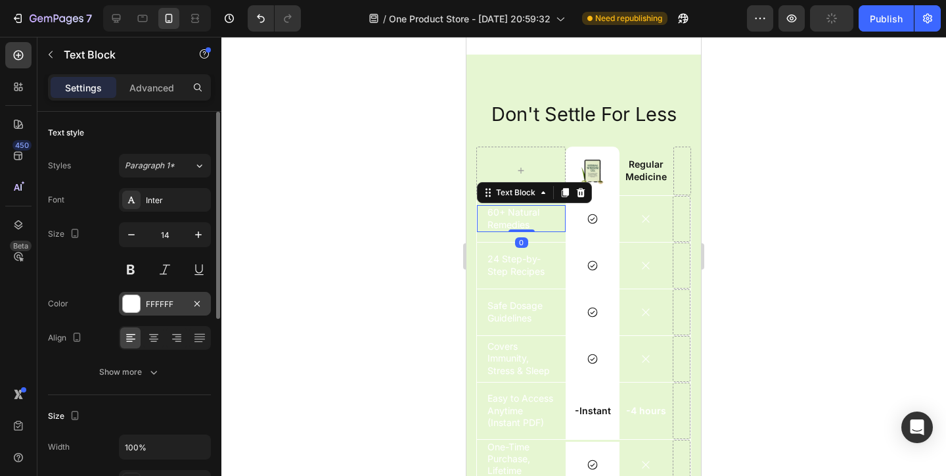
click at [176, 313] on div "FFFFFF" at bounding box center [165, 304] width 92 height 24
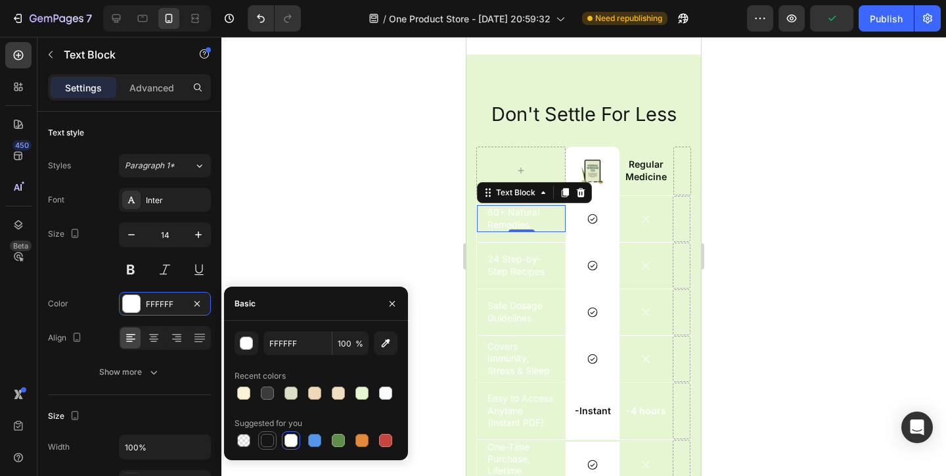
click at [271, 436] on div at bounding box center [267, 440] width 13 height 13
type input "151515"
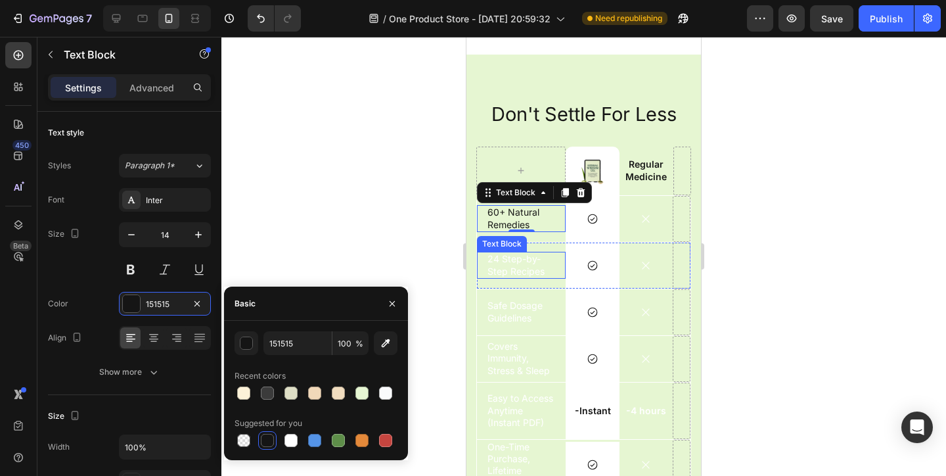
click at [537, 277] on p "24 Step-by-Step Recipes" at bounding box center [522, 265] width 68 height 24
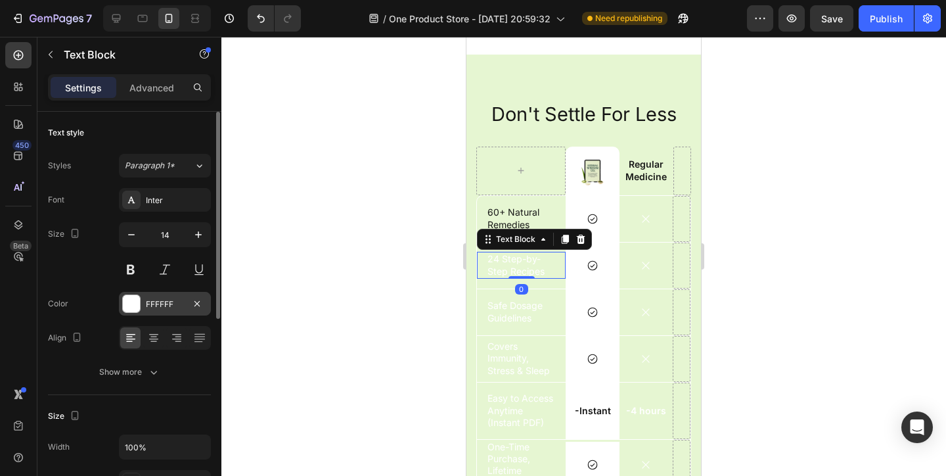
click at [162, 305] on div "FFFFFF" at bounding box center [165, 304] width 38 height 12
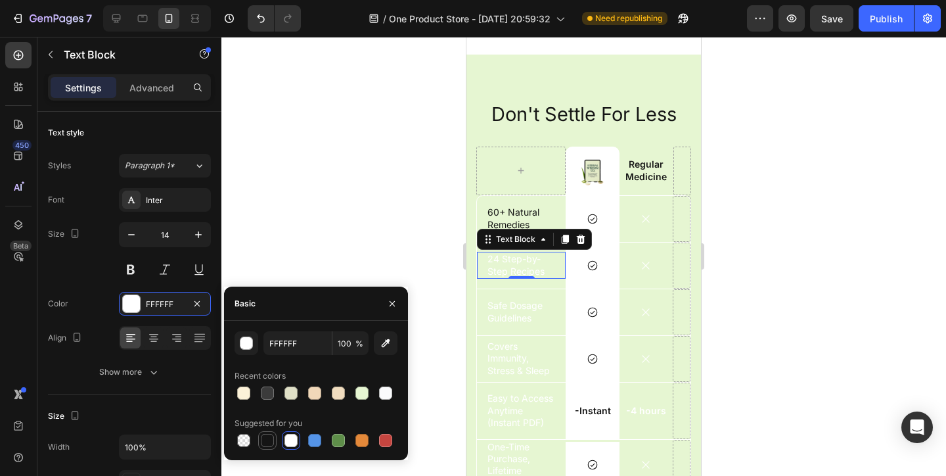
click at [269, 435] on div at bounding box center [267, 440] width 13 height 13
type input "151515"
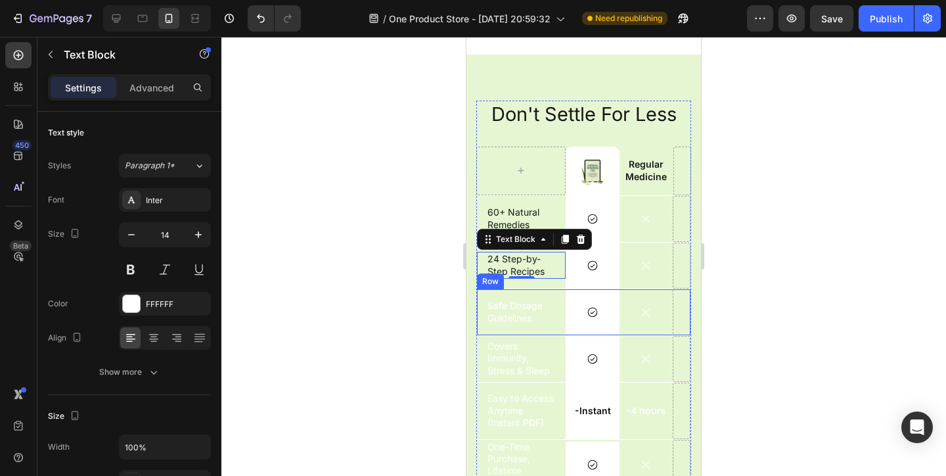
click at [520, 323] on p "Safe Dosage Guidelines" at bounding box center [522, 312] width 68 height 24
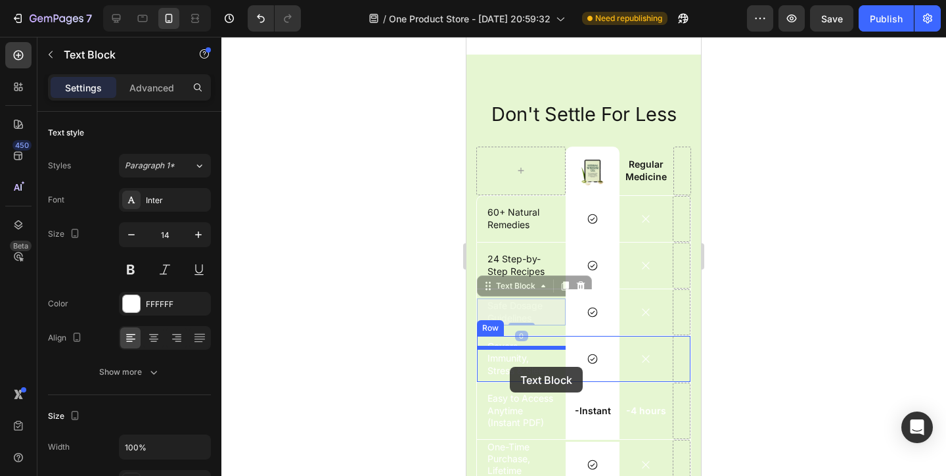
scroll to position [3264, 0]
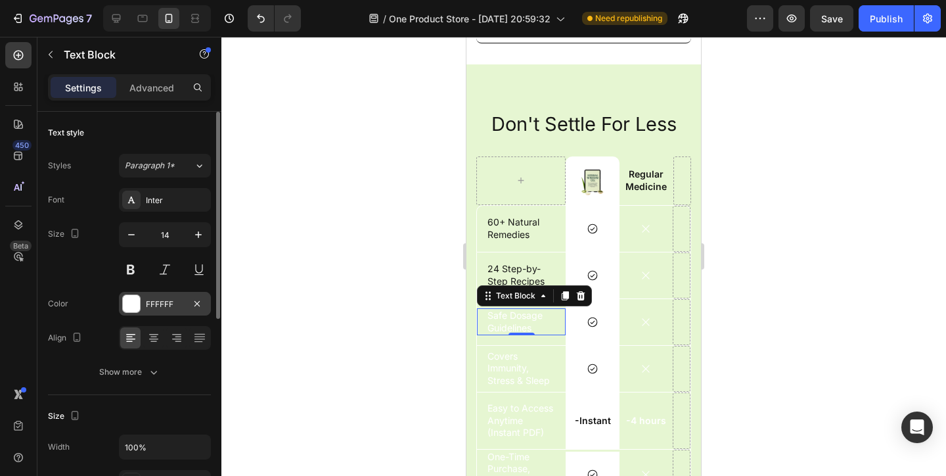
click at [149, 293] on div "FFFFFF" at bounding box center [165, 304] width 92 height 24
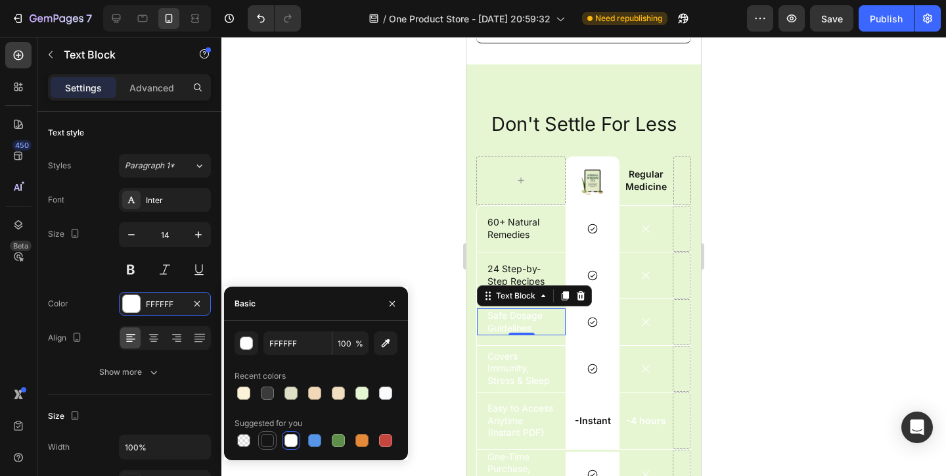
click at [269, 449] on div at bounding box center [267, 440] width 18 height 18
type input "151515"
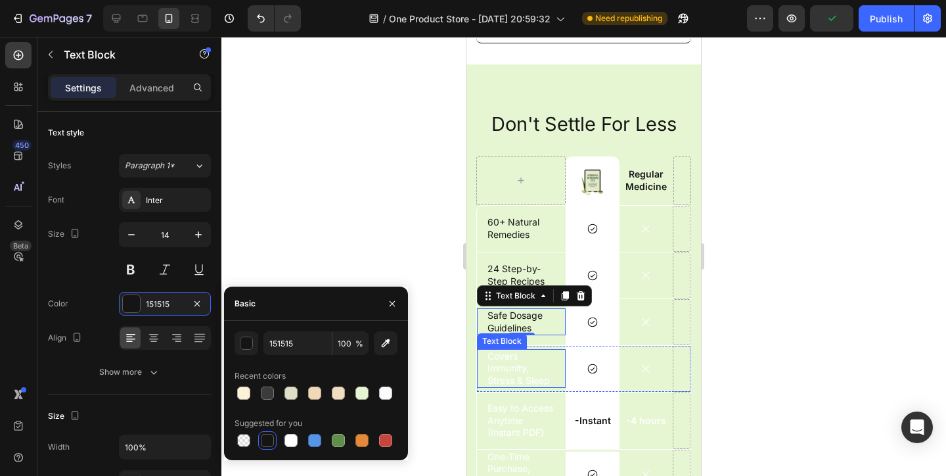
click at [520, 373] on p "Covers Immunity, Stress & Sleep" at bounding box center [522, 368] width 68 height 36
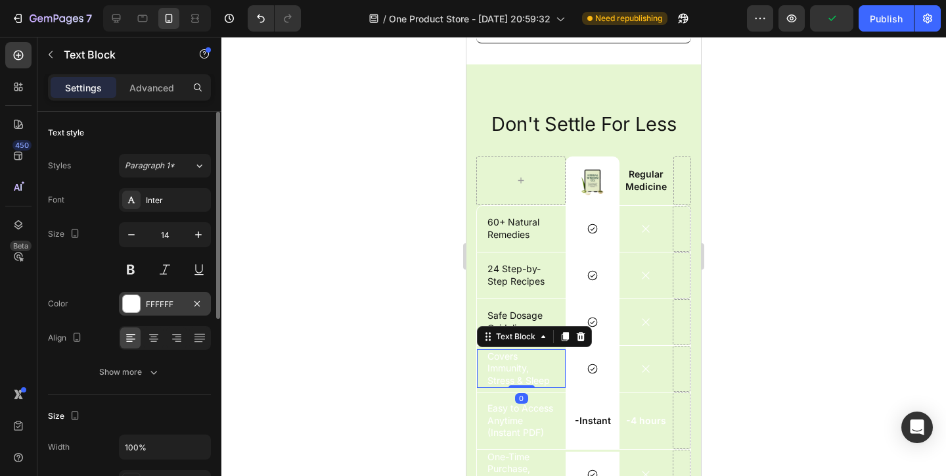
click at [143, 295] on div "FFFFFF" at bounding box center [165, 304] width 92 height 24
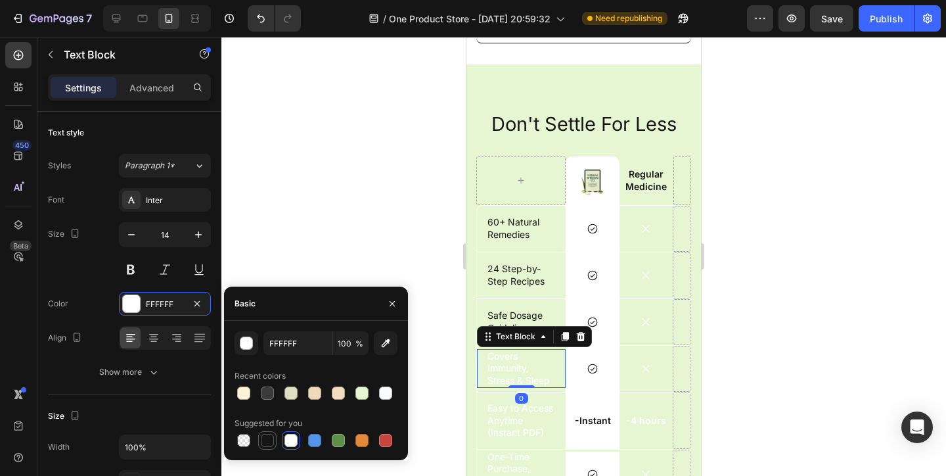
click at [265, 441] on div at bounding box center [267, 440] width 13 height 13
type input "151515"
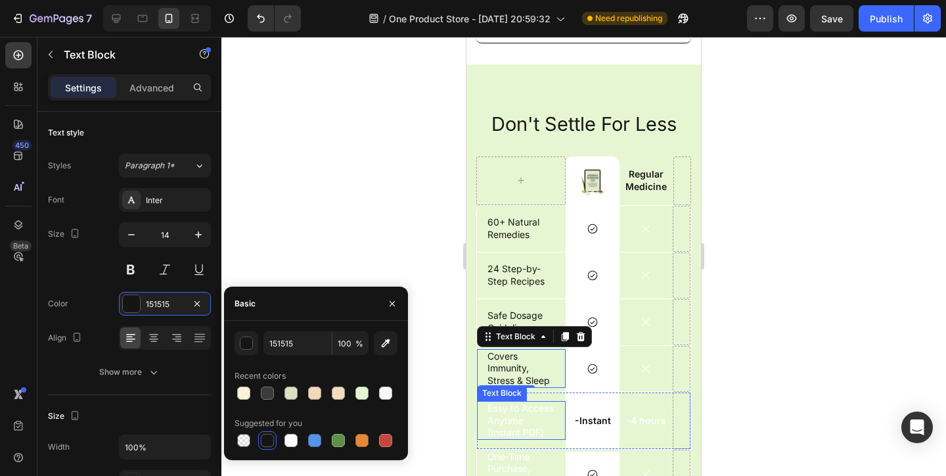
click at [522, 426] on p "Easy to Access Anytime (Instant PDF)" at bounding box center [522, 420] width 68 height 36
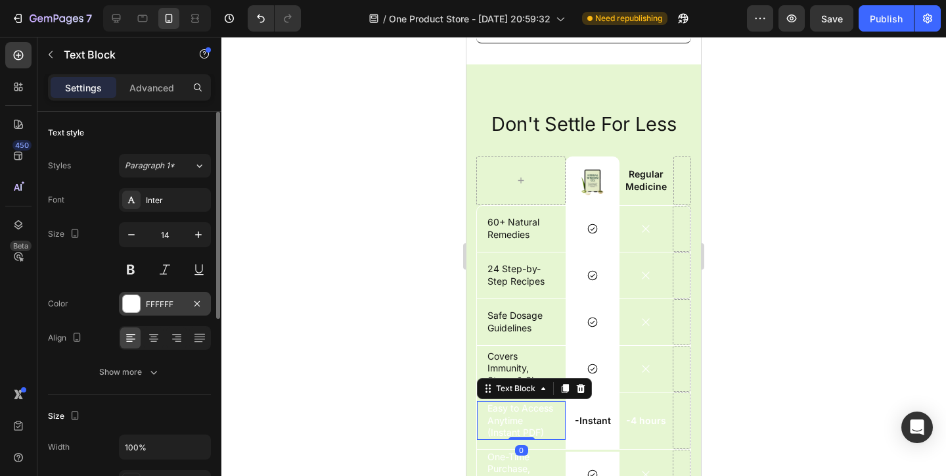
click at [139, 308] on div at bounding box center [131, 303] width 17 height 17
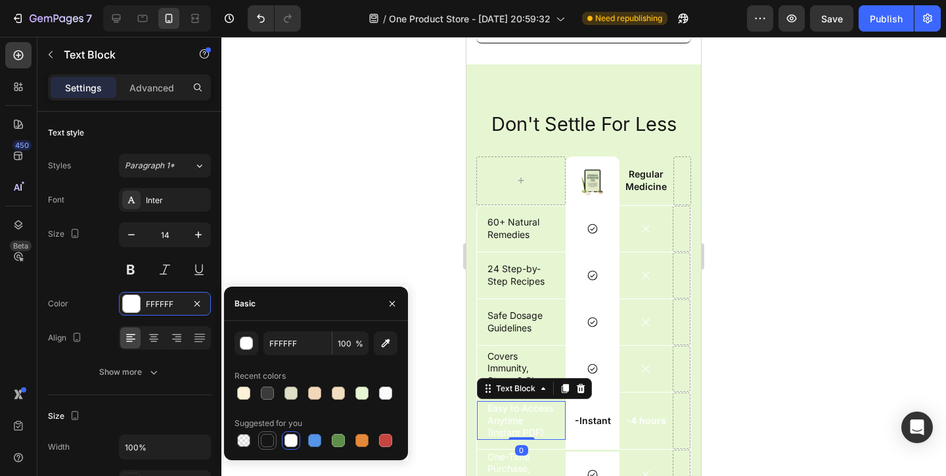
click at [263, 439] on div at bounding box center [267, 440] width 13 height 13
type input "151515"
click at [547, 463] on p "One-Time Purchase, Lifetime Access" at bounding box center [522, 475] width 68 height 48
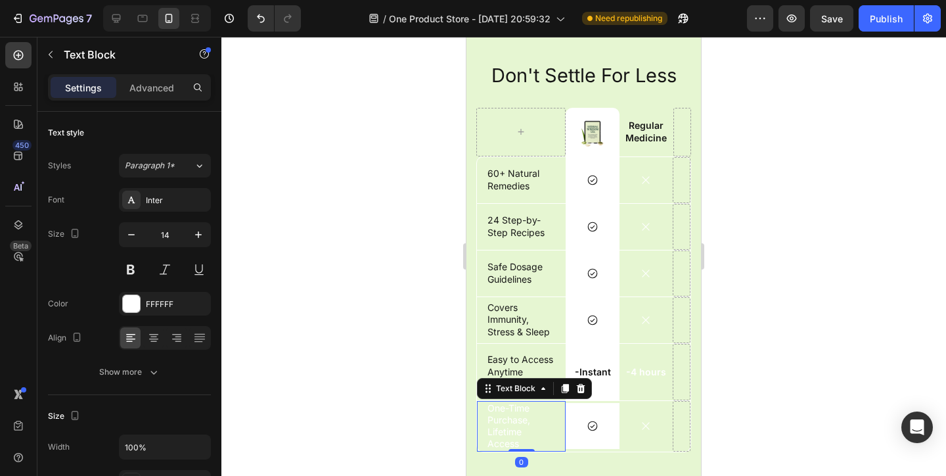
scroll to position [3333, 0]
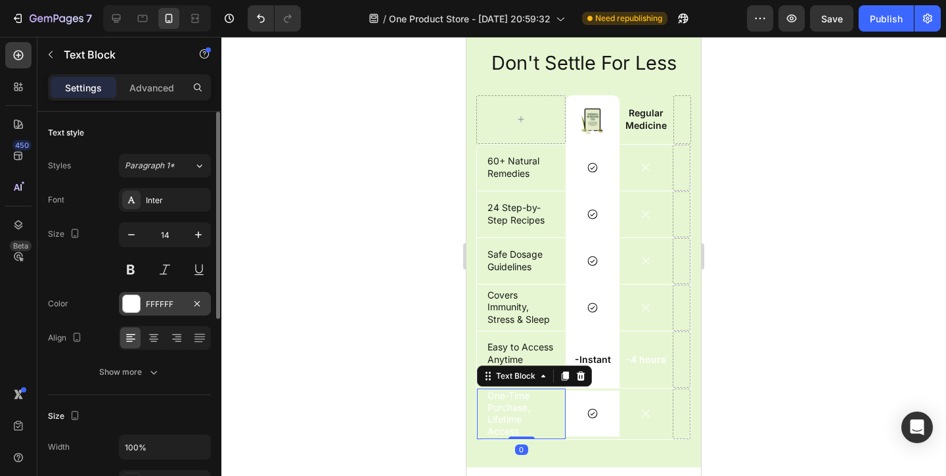
click at [145, 303] on div "FFFFFF" at bounding box center [165, 304] width 92 height 24
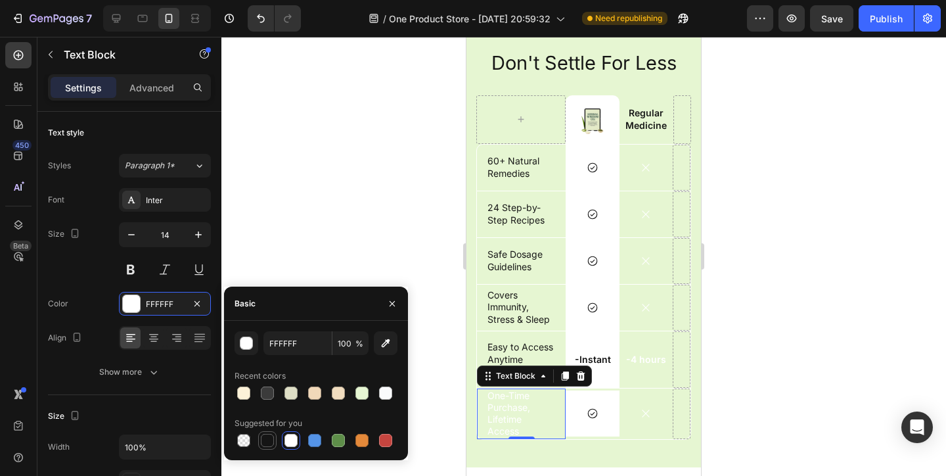
click at [264, 436] on div at bounding box center [267, 440] width 13 height 13
type input "151515"
click at [639, 168] on div "Icon" at bounding box center [646, 168] width 53 height 12
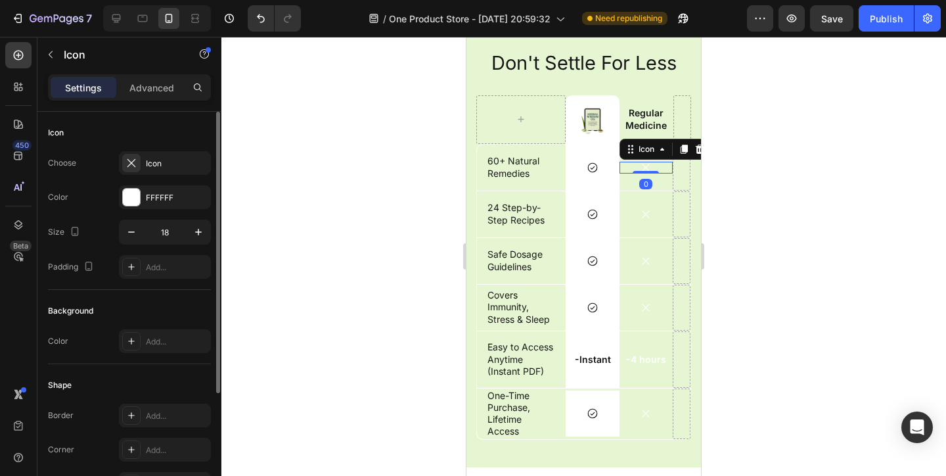
click at [154, 210] on div "Choose Icon Color FFFFFF Size 18 Padding Add..." at bounding box center [129, 214] width 163 height 127
click at [156, 207] on div "FFFFFF" at bounding box center [165, 197] width 92 height 24
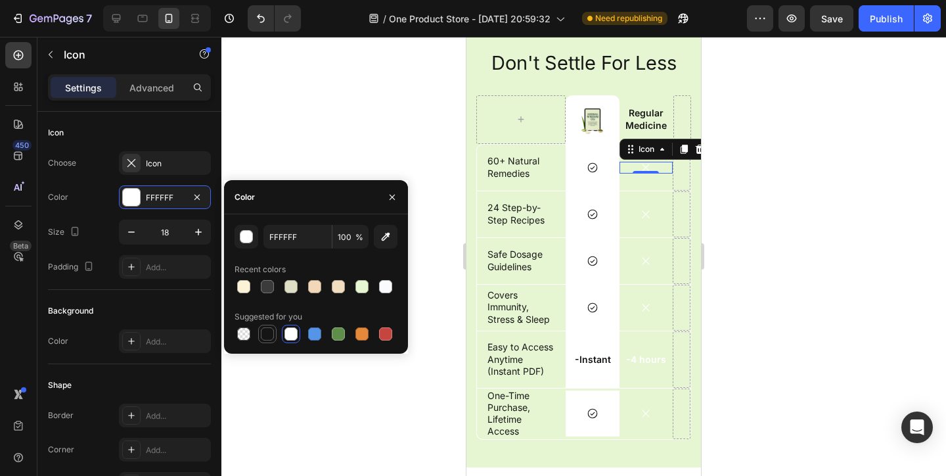
click at [266, 327] on div at bounding box center [268, 334] width 16 height 16
type input "151515"
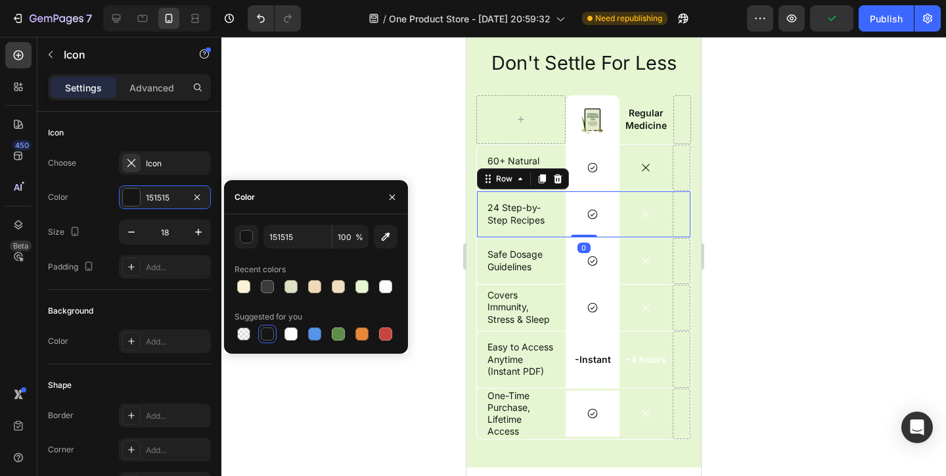
click at [644, 206] on div "Icon" at bounding box center [646, 214] width 53 height 46
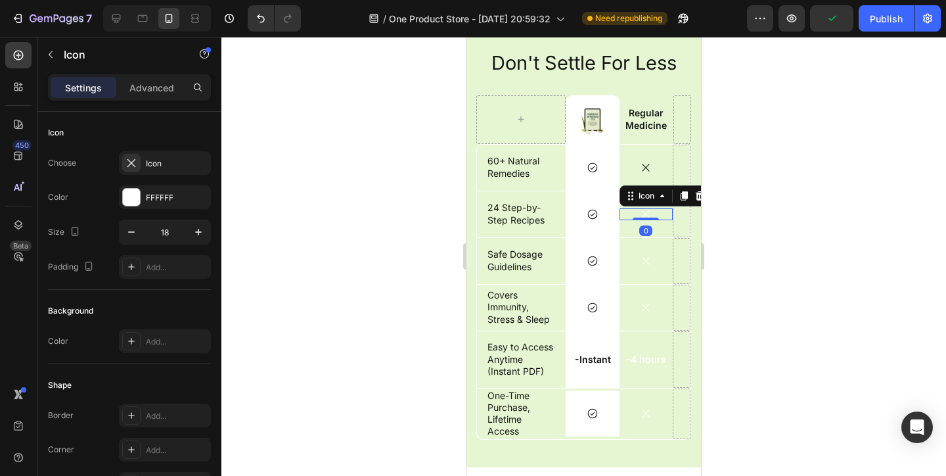
click at [644, 212] on icon at bounding box center [646, 214] width 12 height 12
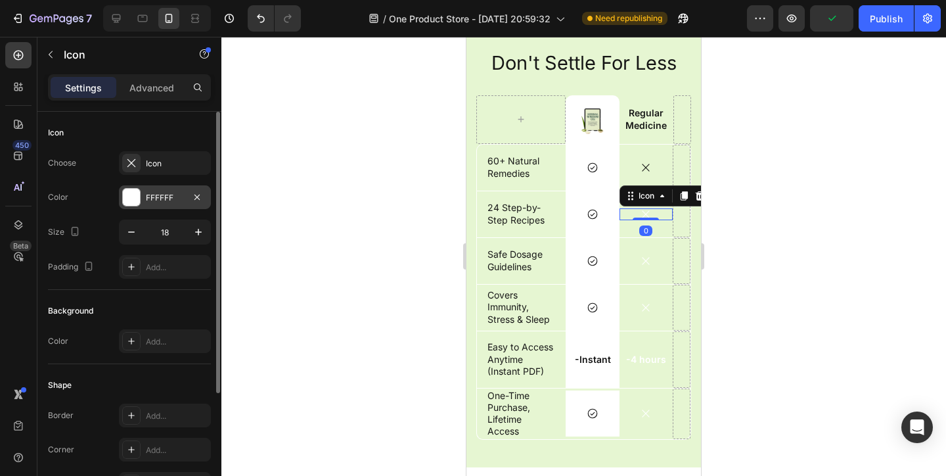
click at [145, 200] on div "FFFFFF" at bounding box center [165, 197] width 92 height 24
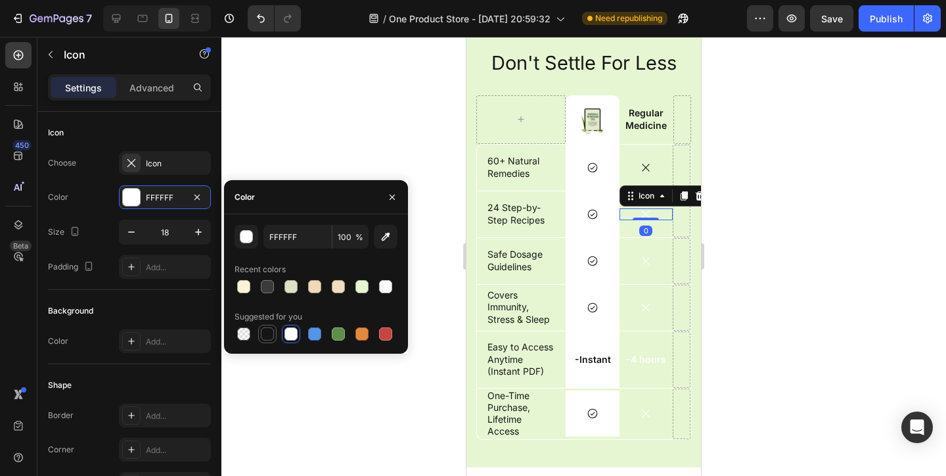
click at [262, 331] on div at bounding box center [267, 333] width 13 height 13
type input "151515"
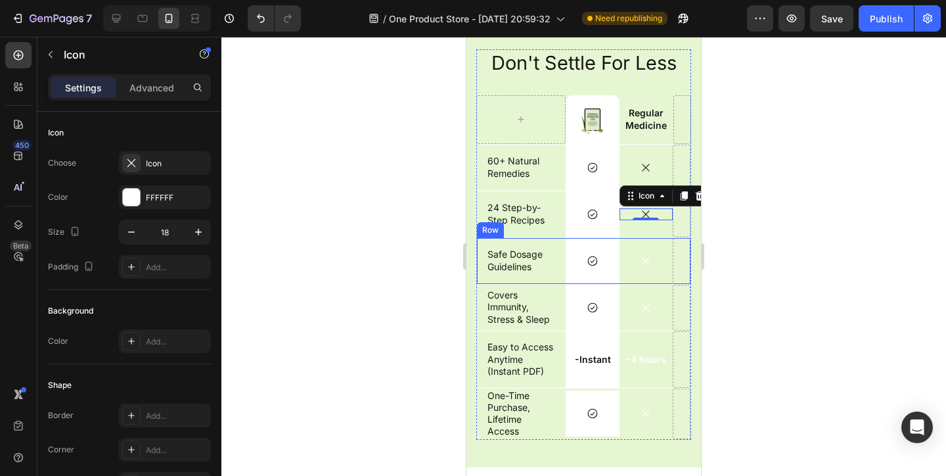
click at [647, 255] on icon at bounding box center [646, 261] width 12 height 12
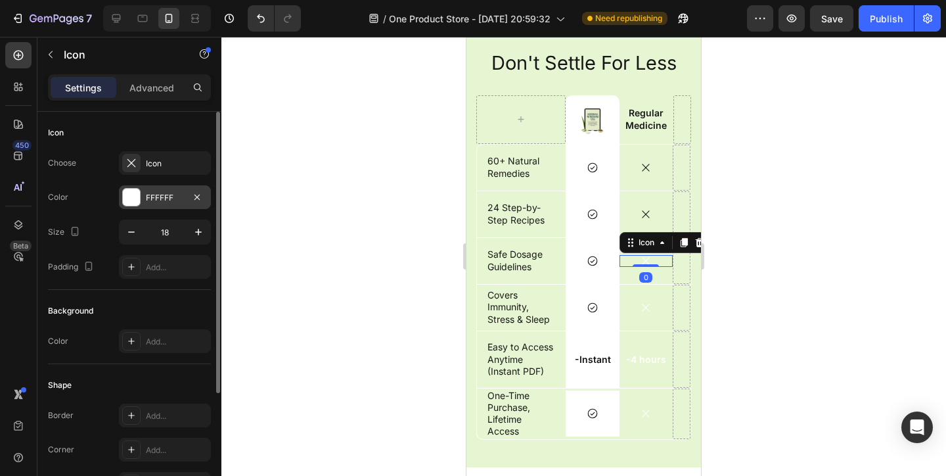
click at [128, 196] on div at bounding box center [131, 197] width 17 height 17
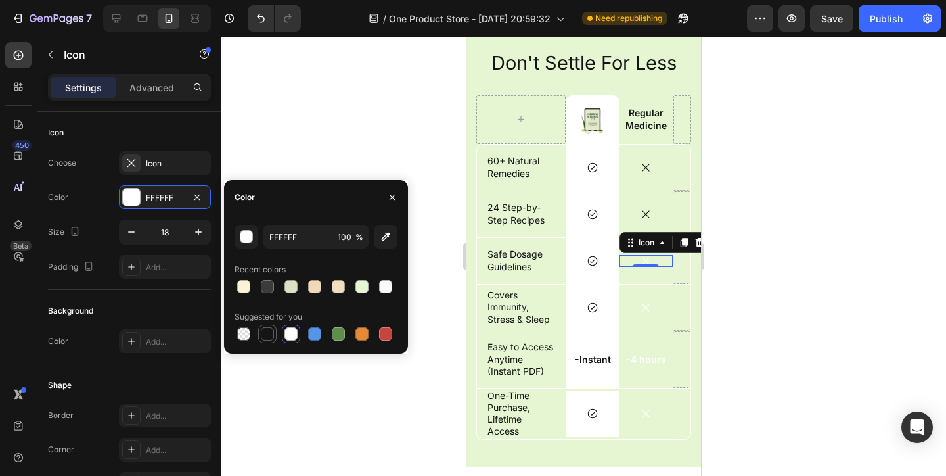
click at [263, 333] on div at bounding box center [267, 333] width 13 height 13
type input "151515"
click at [647, 308] on icon at bounding box center [646, 307] width 7 height 7
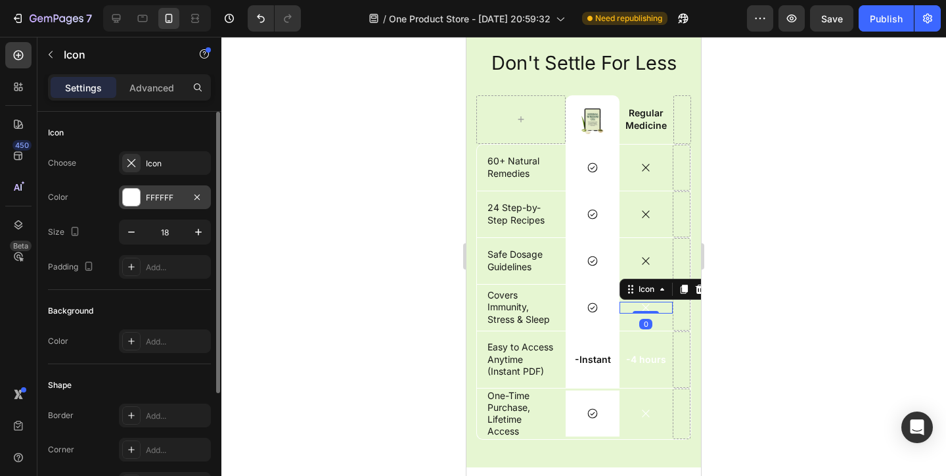
click at [125, 205] on div at bounding box center [131, 197] width 17 height 17
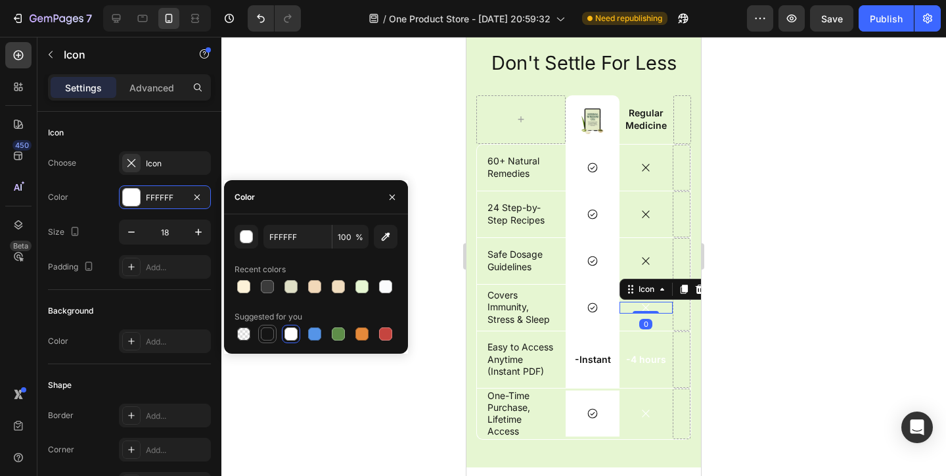
click at [267, 336] on div at bounding box center [267, 333] width 13 height 13
type input "151515"
click at [661, 361] on p "-4 hours" at bounding box center [646, 359] width 44 height 12
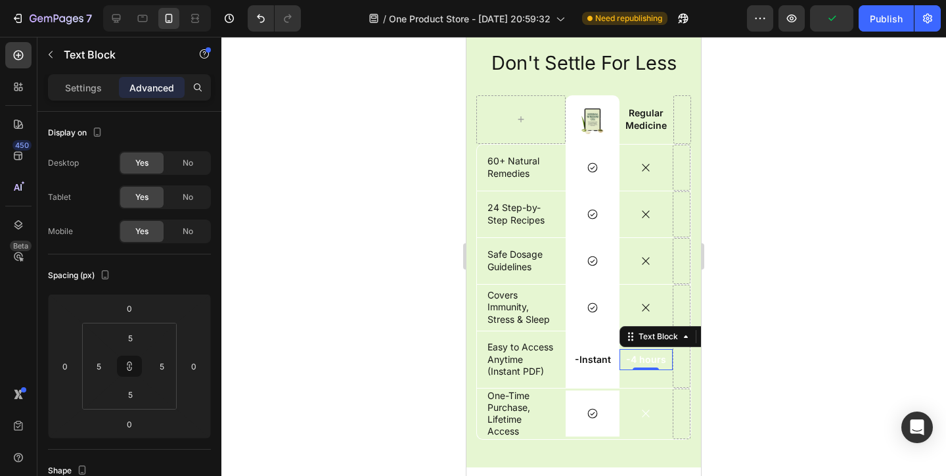
click at [646, 355] on p "-4 hours" at bounding box center [646, 359] width 44 height 12
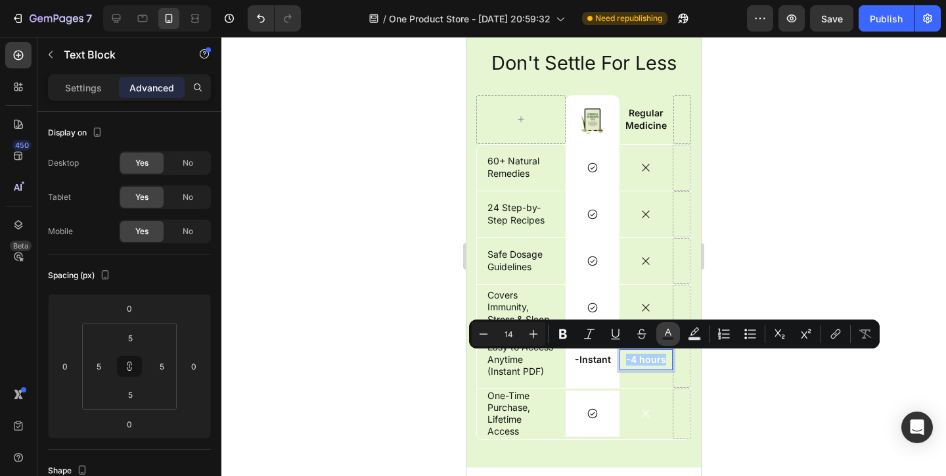
click at [668, 330] on icon "Editor contextual toolbar" at bounding box center [668, 333] width 13 height 13
type input "FFFFFF"
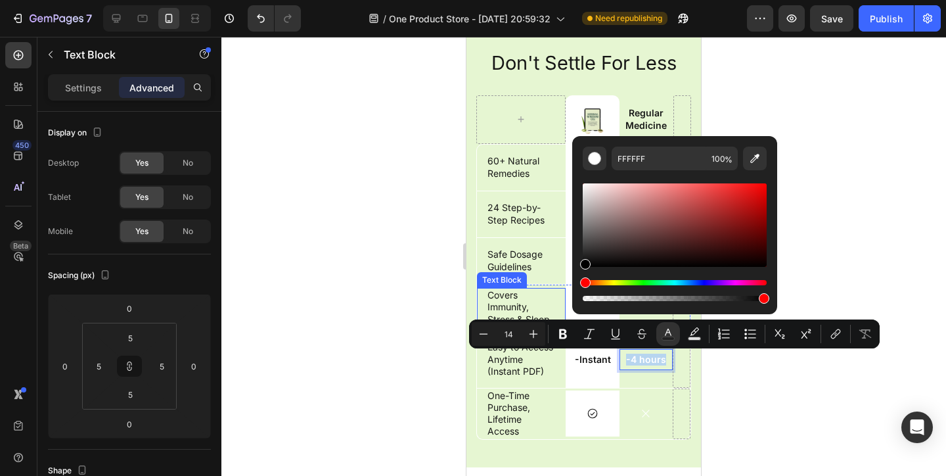
type input "000000"
drag, startPoint x: 1056, startPoint y: 227, endPoint x: 555, endPoint y: 306, distance: 506.8
click at [844, 241] on div at bounding box center [583, 256] width 725 height 439
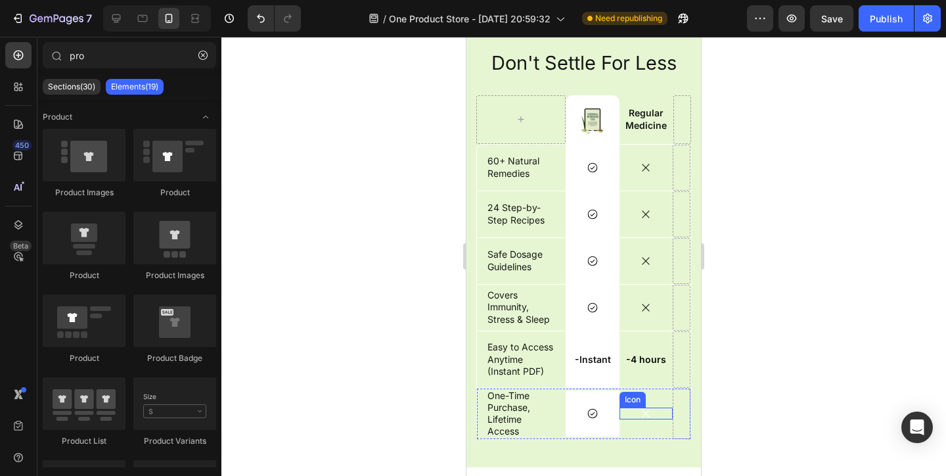
click at [647, 418] on icon at bounding box center [646, 413] width 12 height 12
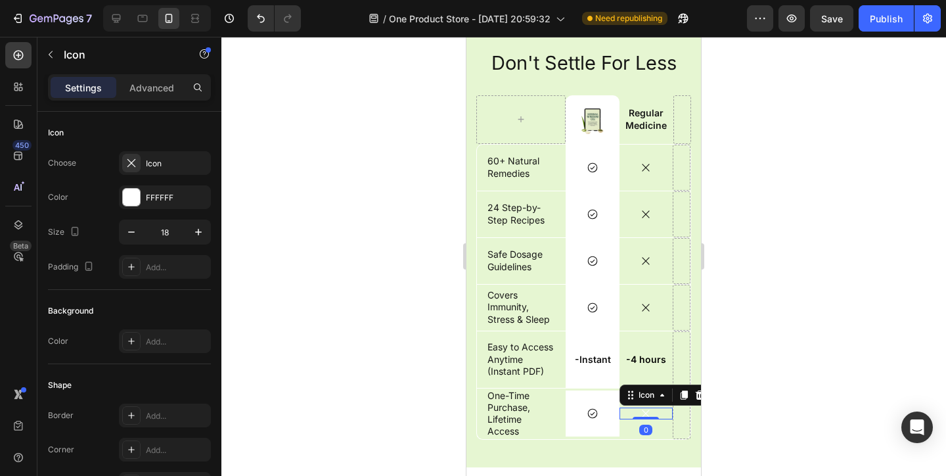
click at [647, 413] on icon at bounding box center [646, 413] width 12 height 12
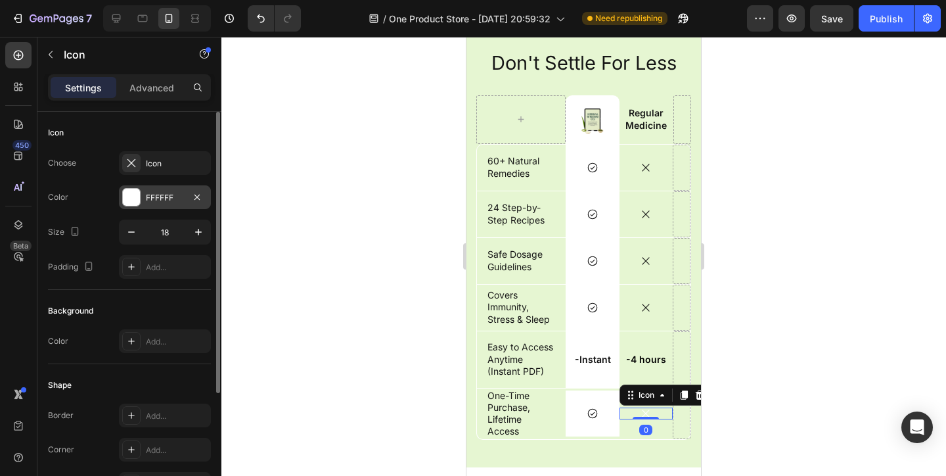
click at [138, 208] on div "FFFFFF" at bounding box center [165, 197] width 92 height 24
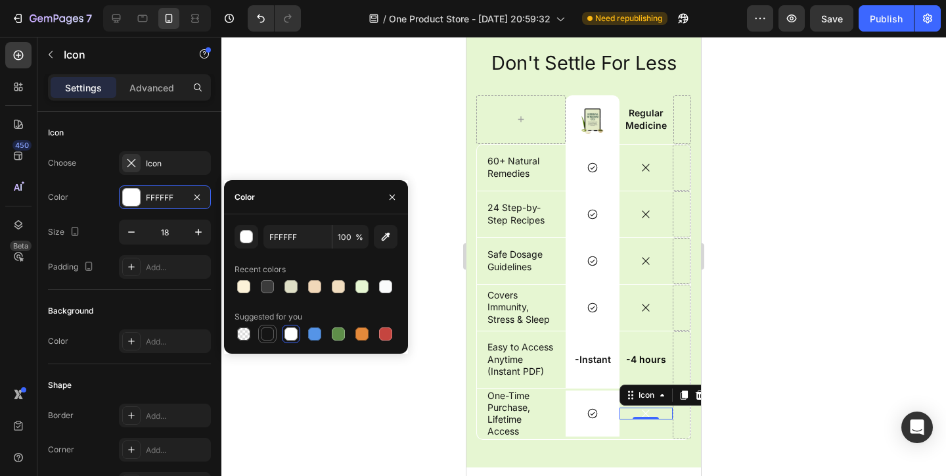
click at [262, 335] on div at bounding box center [267, 333] width 13 height 13
type input "151515"
click at [478, 162] on div "60+ Natural Remedies Text Block" at bounding box center [521, 167] width 89 height 26
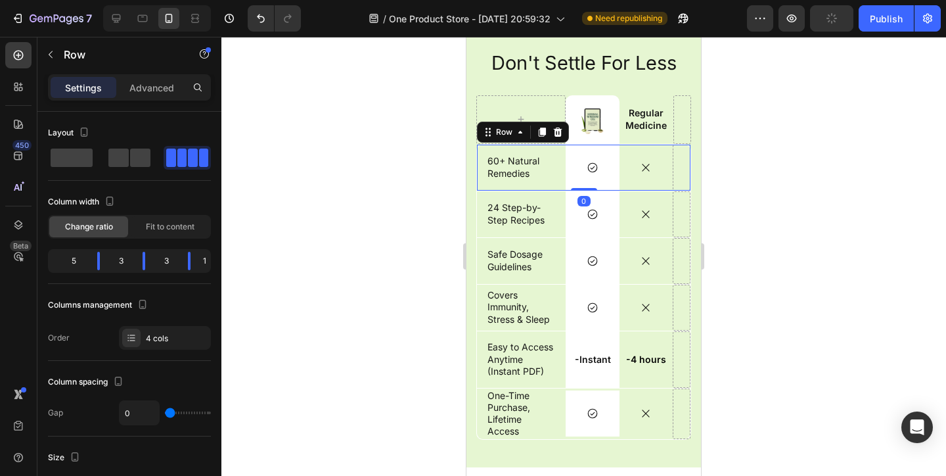
click at [477, 188] on div "60+ Natural Remedies Text Block" at bounding box center [521, 168] width 89 height 46
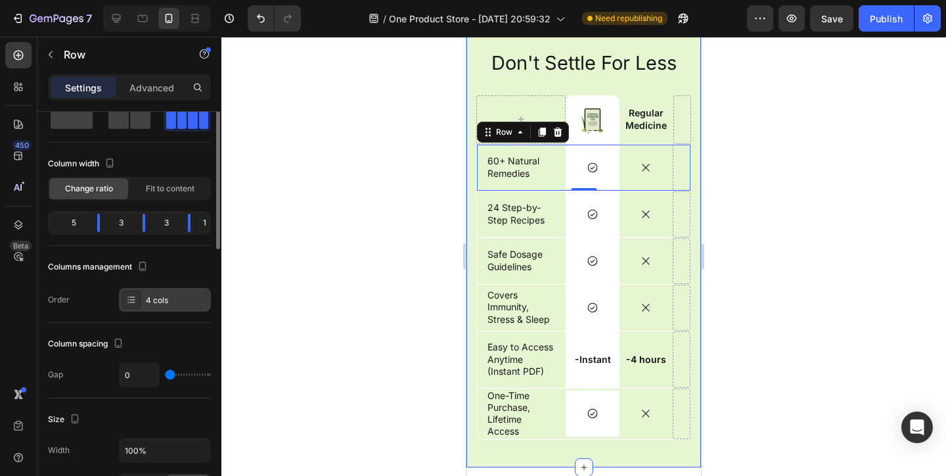
scroll to position [0, 0]
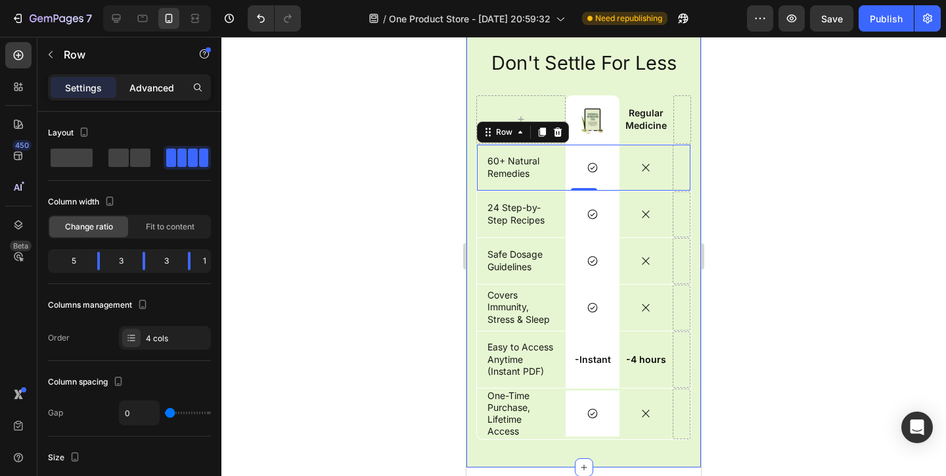
click at [129, 86] on p "Advanced" at bounding box center [151, 88] width 45 height 14
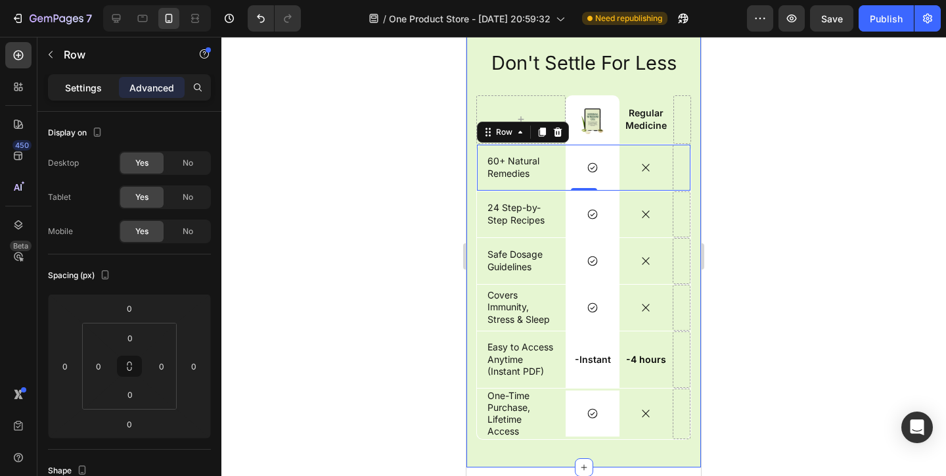
click at [92, 86] on p "Settings" at bounding box center [83, 88] width 37 height 14
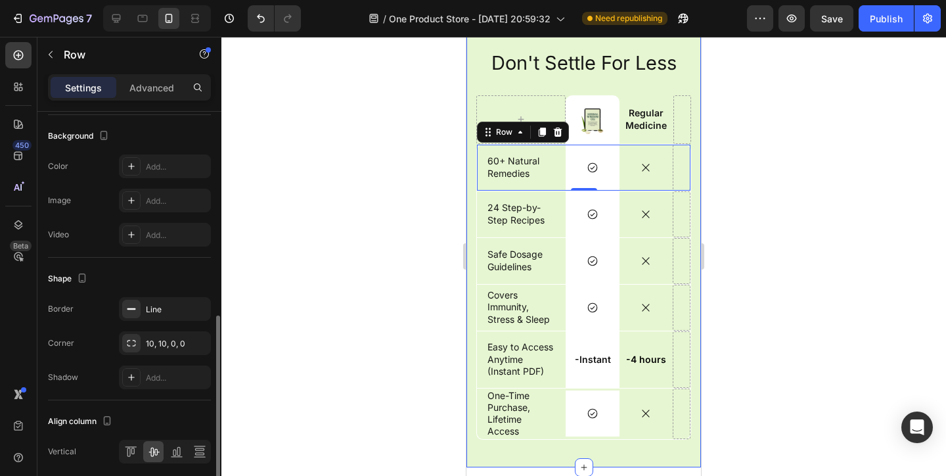
scroll to position [516, 0]
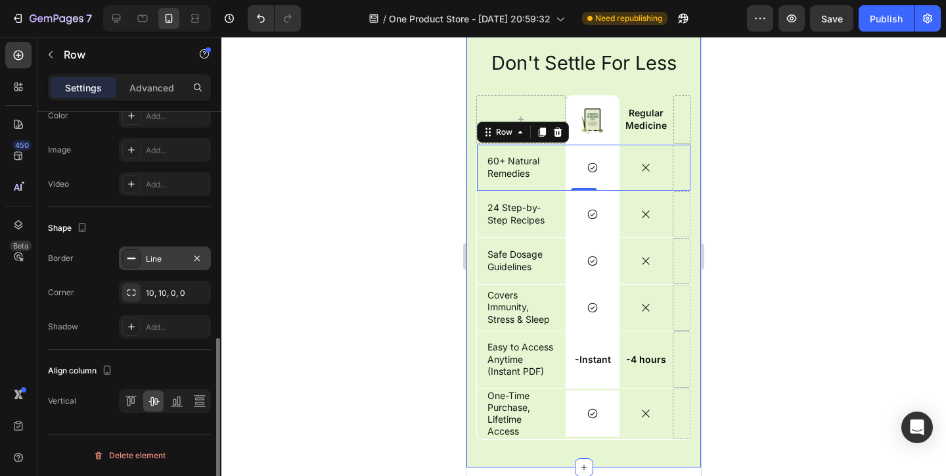
click at [141, 264] on div "Line" at bounding box center [165, 258] width 92 height 24
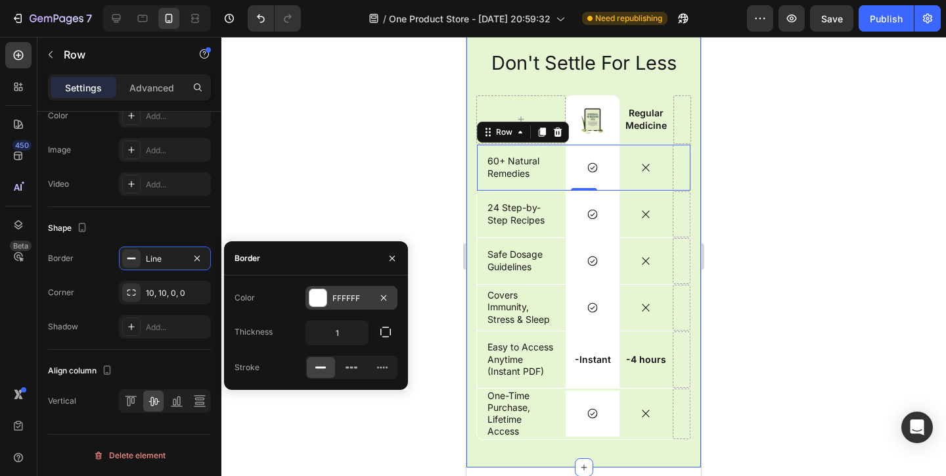
click at [359, 300] on div "FFFFFF" at bounding box center [351, 298] width 38 height 12
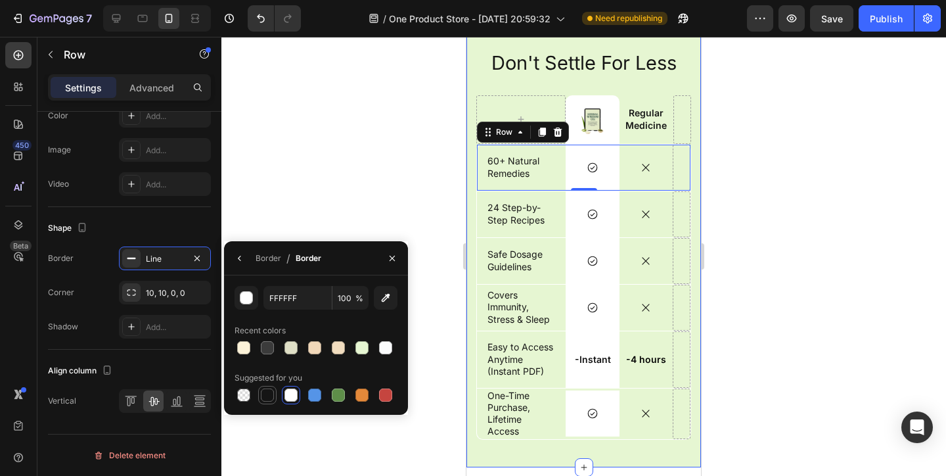
click at [264, 390] on div at bounding box center [267, 394] width 13 height 13
type input "151515"
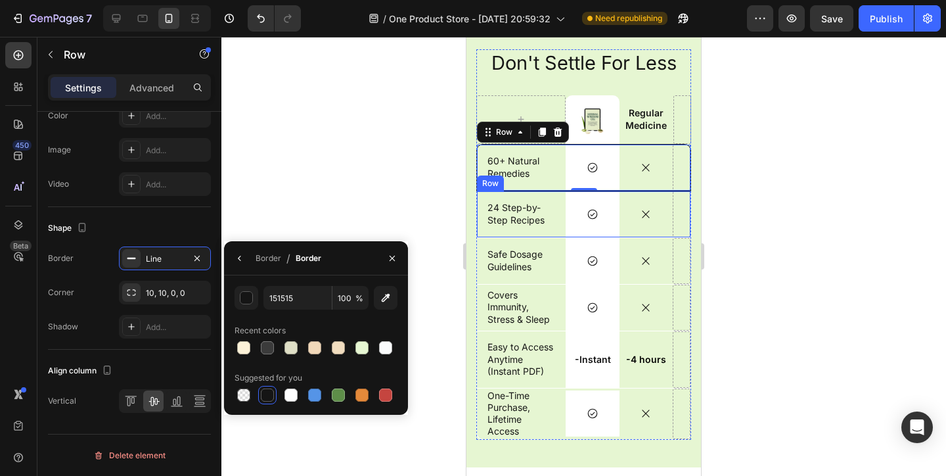
click at [558, 233] on div "24 Step-by-Step Recipes Text Block" at bounding box center [521, 214] width 89 height 46
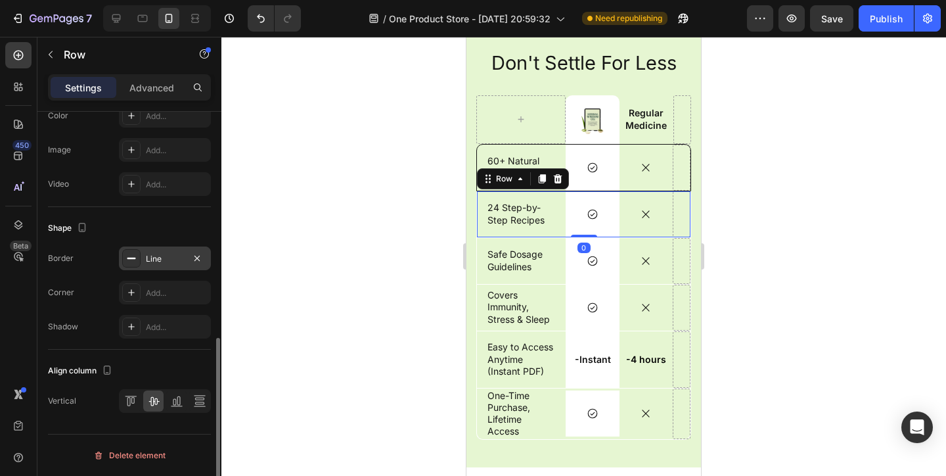
click at [165, 256] on div "Line" at bounding box center [165, 259] width 38 height 12
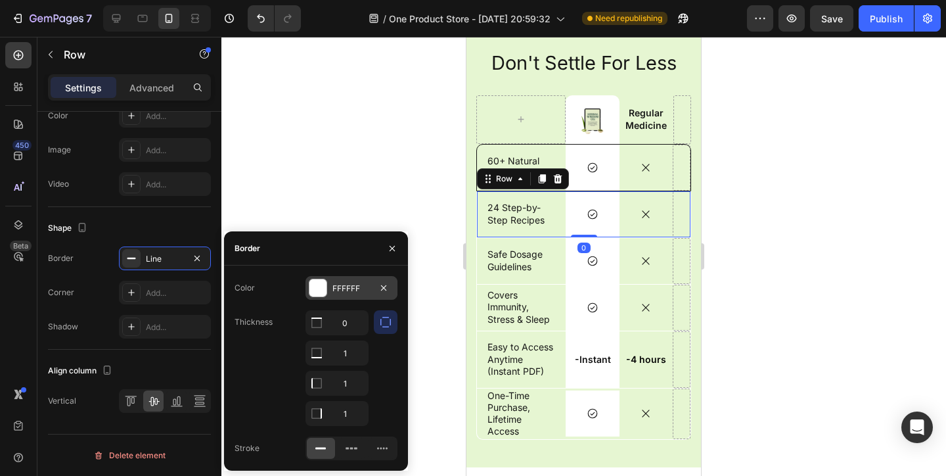
click at [330, 293] on div "FFFFFF" at bounding box center [352, 288] width 92 height 24
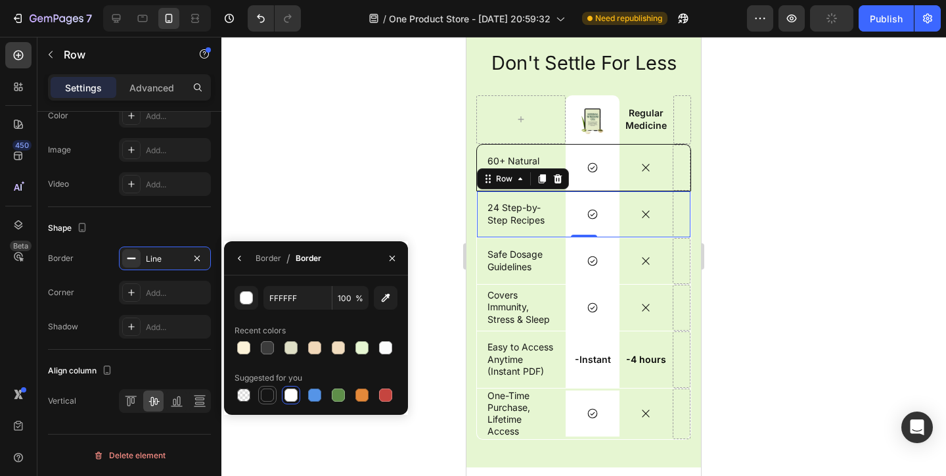
click at [269, 398] on div at bounding box center [267, 394] width 13 height 13
type input "151515"
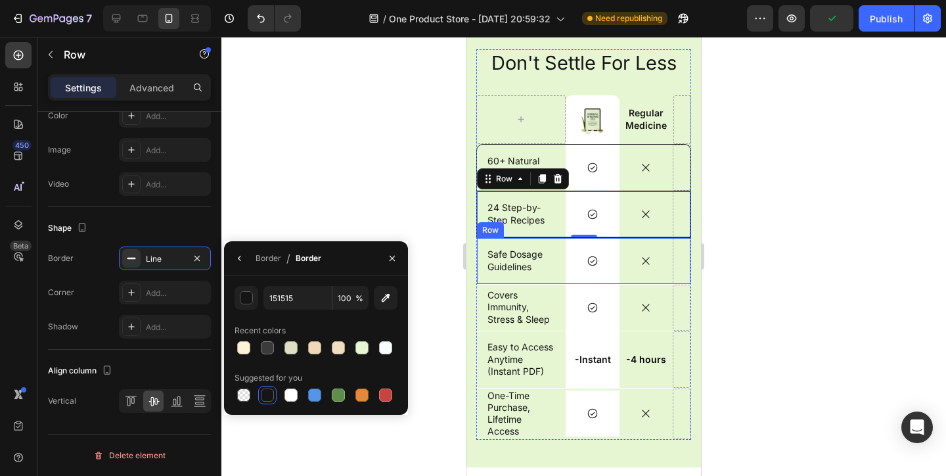
click at [553, 278] on div "Safe Dosage Guidelines Text Block" at bounding box center [521, 261] width 89 height 46
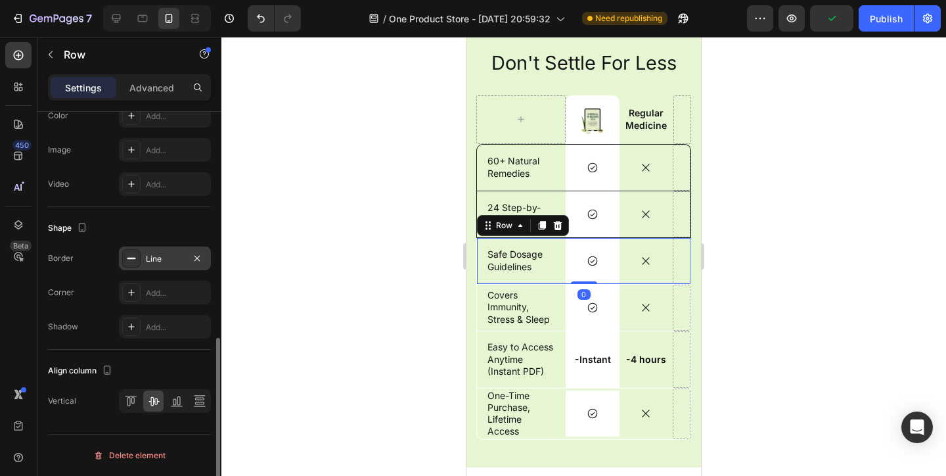
click at [177, 265] on div "Line" at bounding box center [165, 258] width 92 height 24
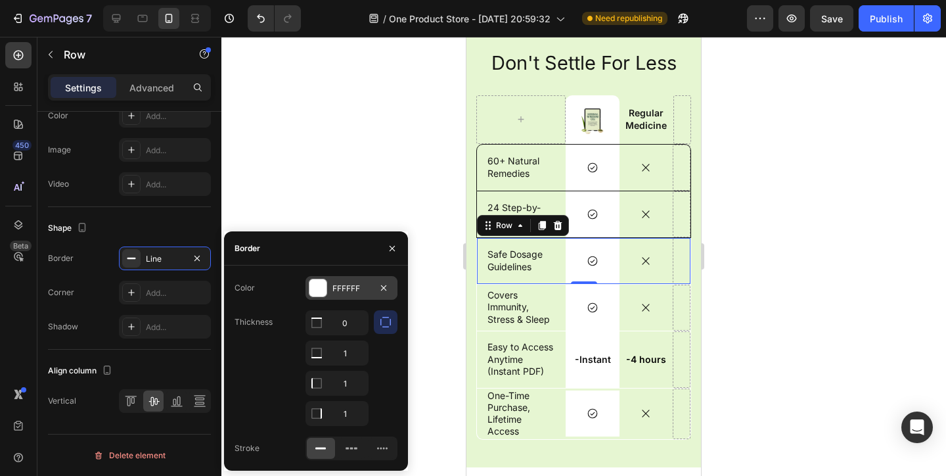
click at [367, 294] on div "FFFFFF" at bounding box center [352, 288] width 92 height 24
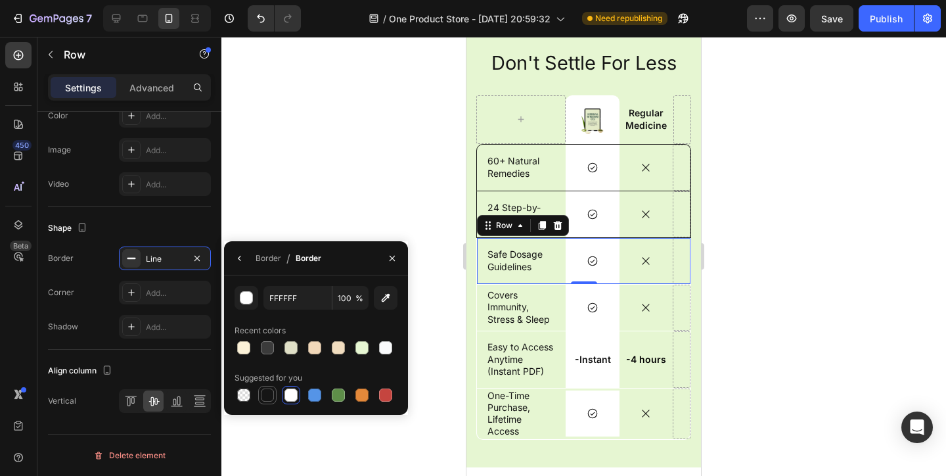
click at [266, 387] on div at bounding box center [268, 395] width 16 height 16
type input "151515"
click at [553, 327] on div "Covers Immunity, Stress & Sleep Text Block" at bounding box center [521, 308] width 89 height 46
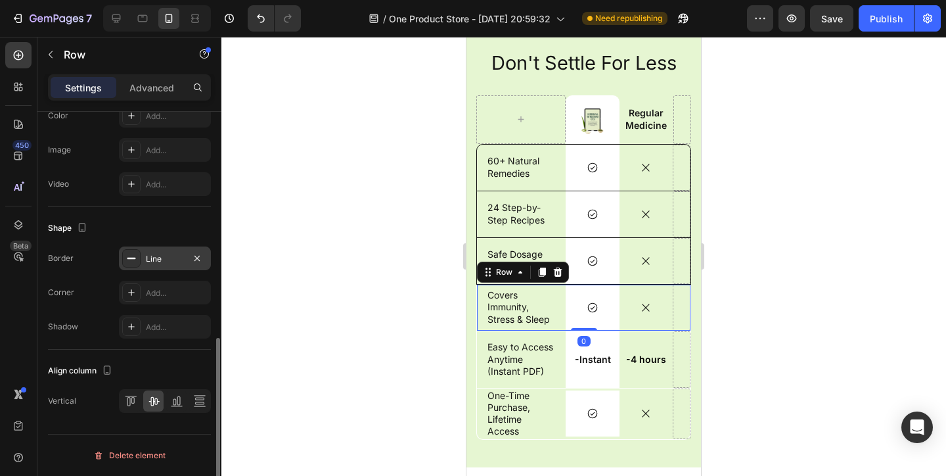
click at [148, 253] on div "Line" at bounding box center [165, 259] width 38 height 12
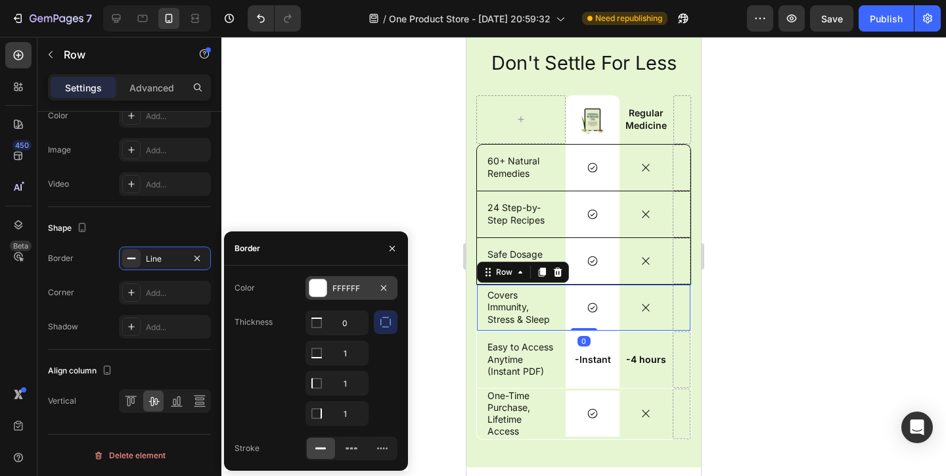
click at [349, 298] on div "FFFFFF" at bounding box center [352, 288] width 92 height 24
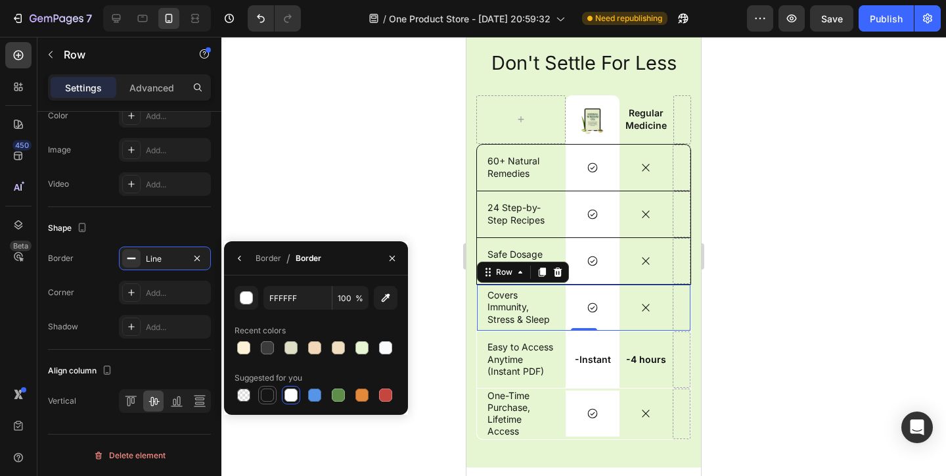
click at [272, 396] on div at bounding box center [267, 394] width 13 height 13
type input "151515"
click at [539, 382] on div "Easy to Access Anytime (Instant PDF) Text Block" at bounding box center [521, 359] width 89 height 57
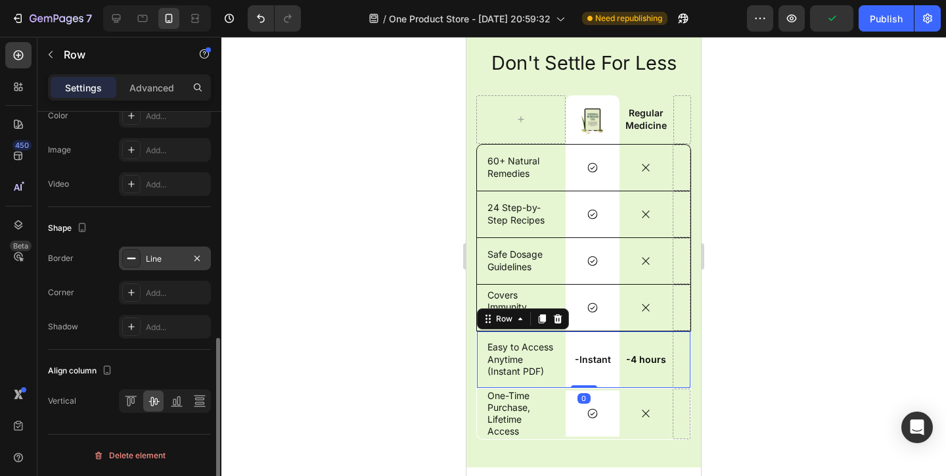
click at [150, 259] on div "Line" at bounding box center [165, 259] width 38 height 12
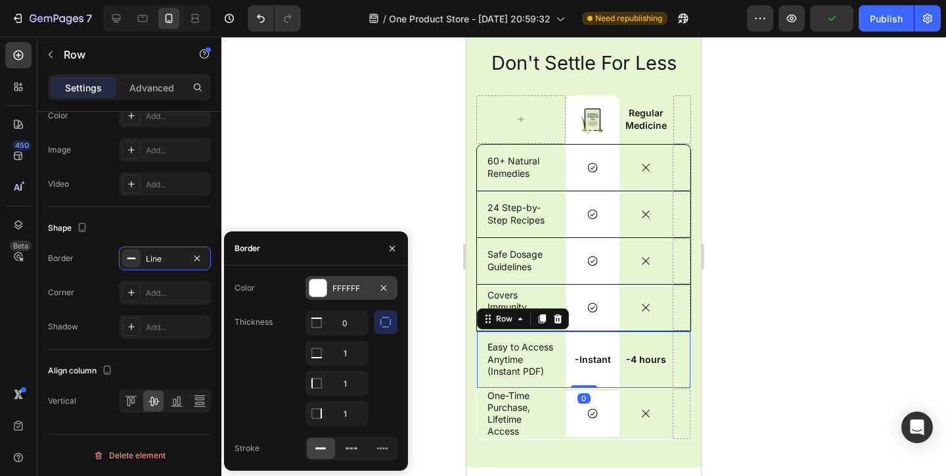
click at [329, 290] on div "FFFFFF" at bounding box center [352, 288] width 92 height 24
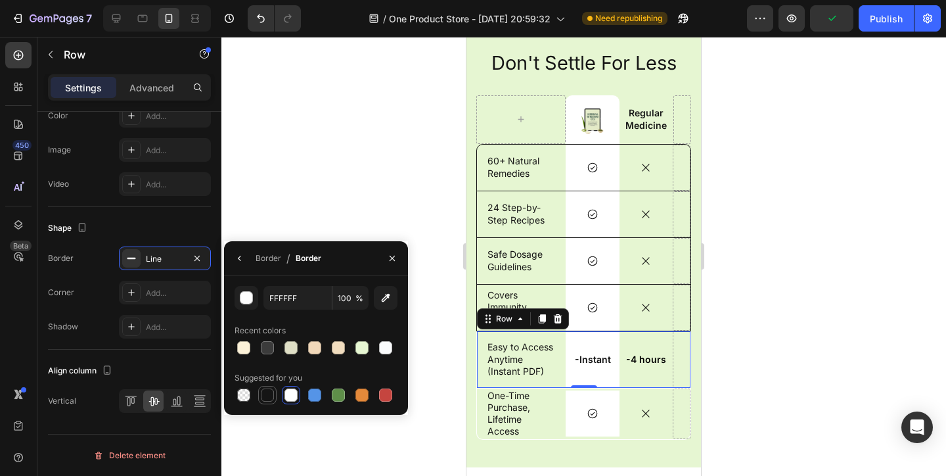
click at [268, 397] on div at bounding box center [267, 394] width 13 height 13
type input "151515"
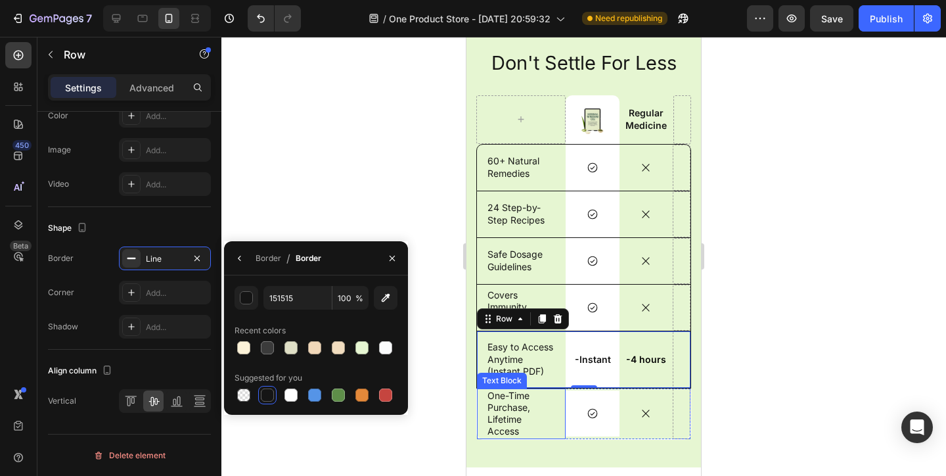
click at [549, 434] on p "One-Time Purchase, Lifetime Access" at bounding box center [522, 414] width 68 height 48
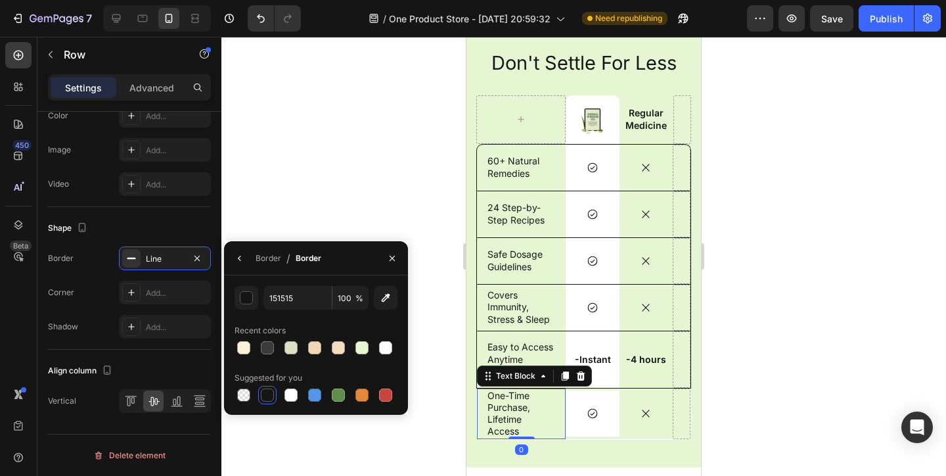
scroll to position [0, 0]
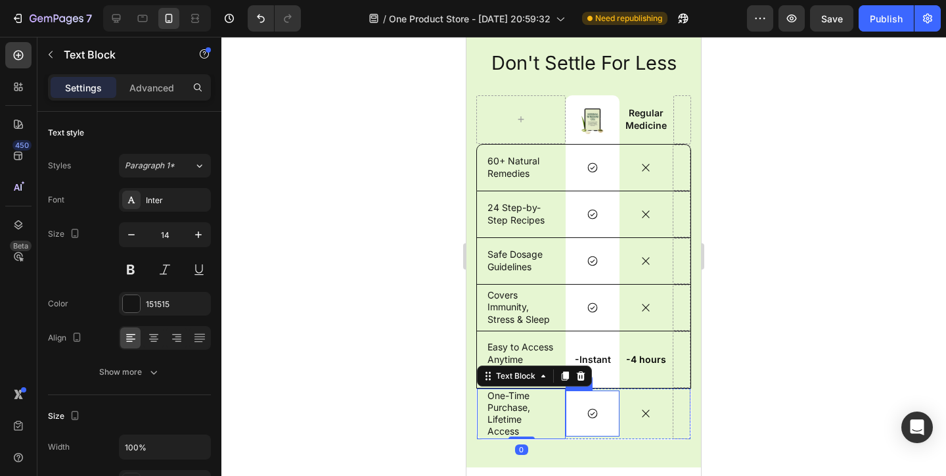
click at [580, 435] on div "Icon Row" at bounding box center [592, 413] width 53 height 46
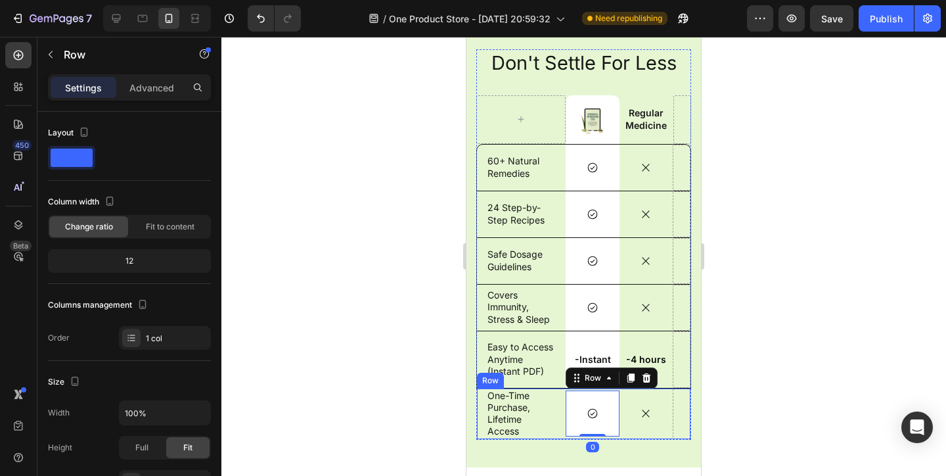
click at [621, 434] on div "Icon" at bounding box center [646, 413] width 53 height 51
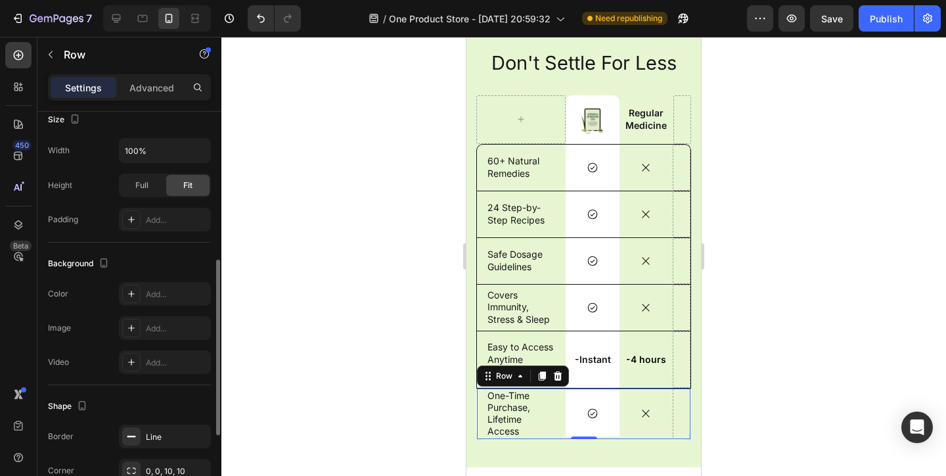
scroll to position [462, 0]
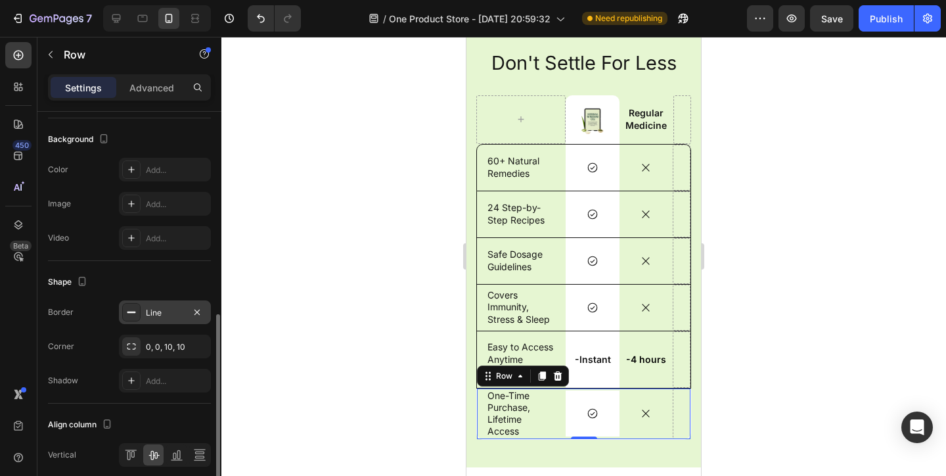
click at [156, 317] on div "Line" at bounding box center [165, 313] width 38 height 12
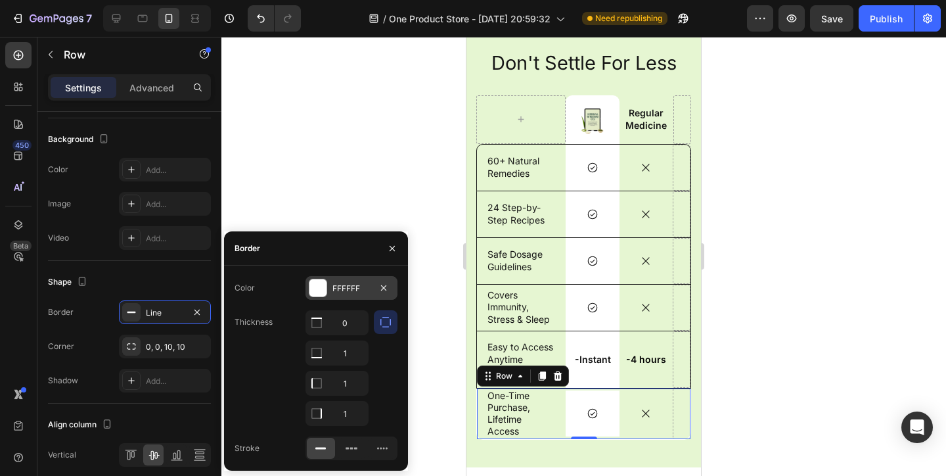
click at [317, 280] on div at bounding box center [317, 287] width 17 height 17
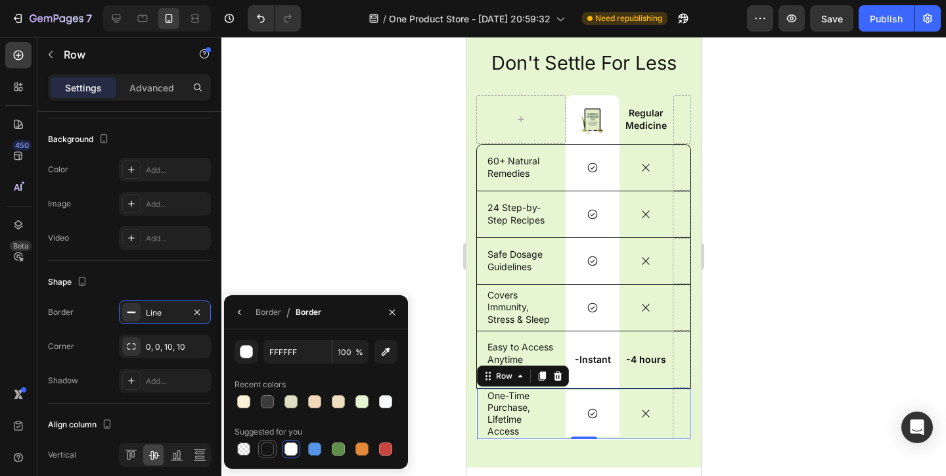
click at [262, 446] on div at bounding box center [267, 448] width 13 height 13
type input "151515"
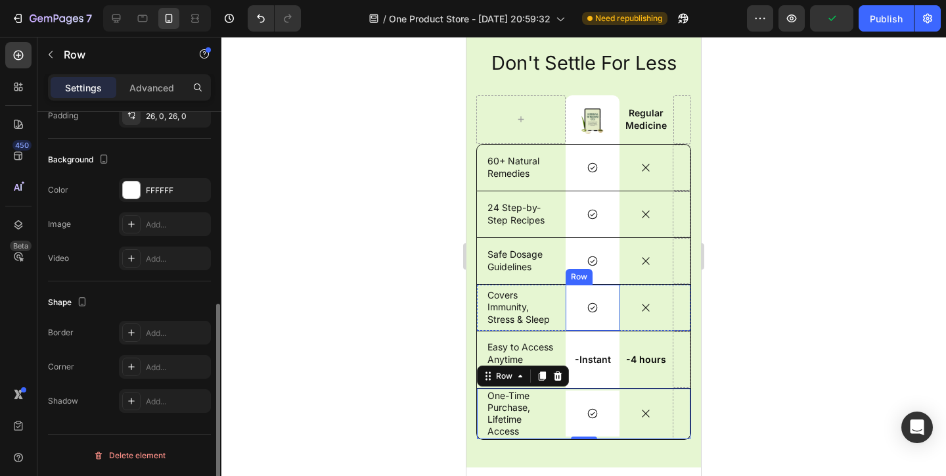
click at [578, 267] on div "Icon Row" at bounding box center [592, 261] width 53 height 46
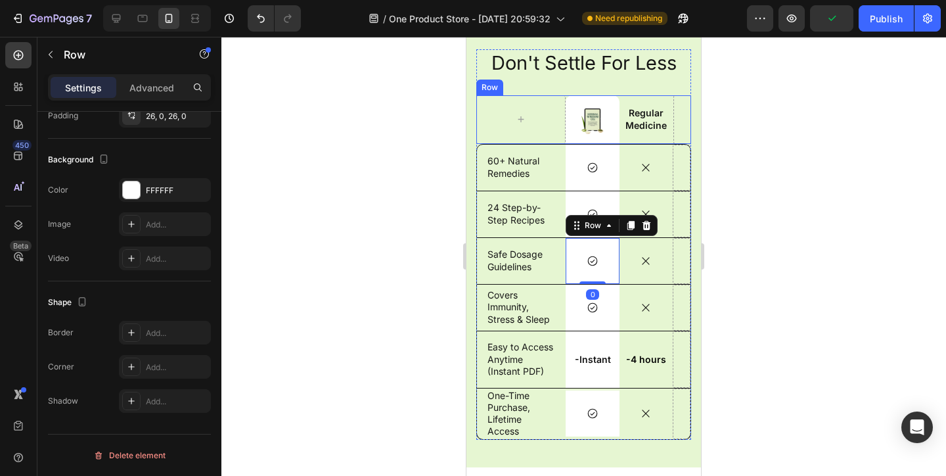
click at [668, 93] on div "Don't Settle For Less Heading Image Row Regular Medicine Text Block Row 60+ Nat…" at bounding box center [583, 244] width 215 height 390
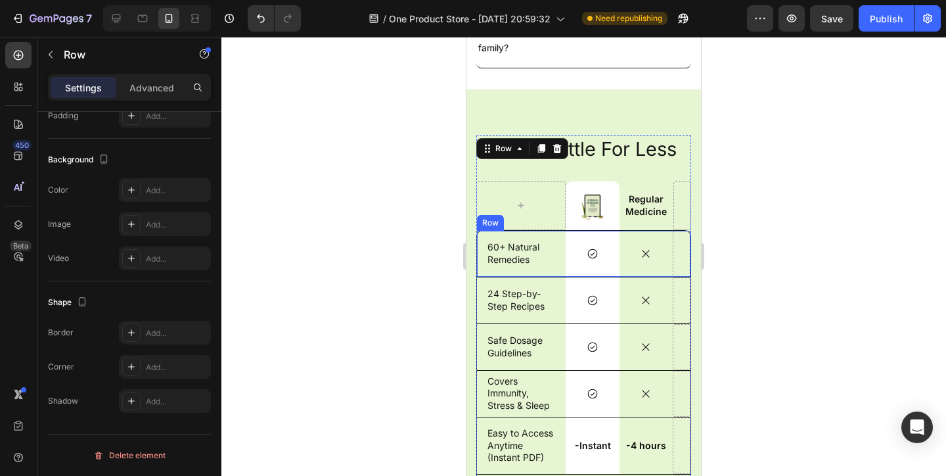
scroll to position [3227, 0]
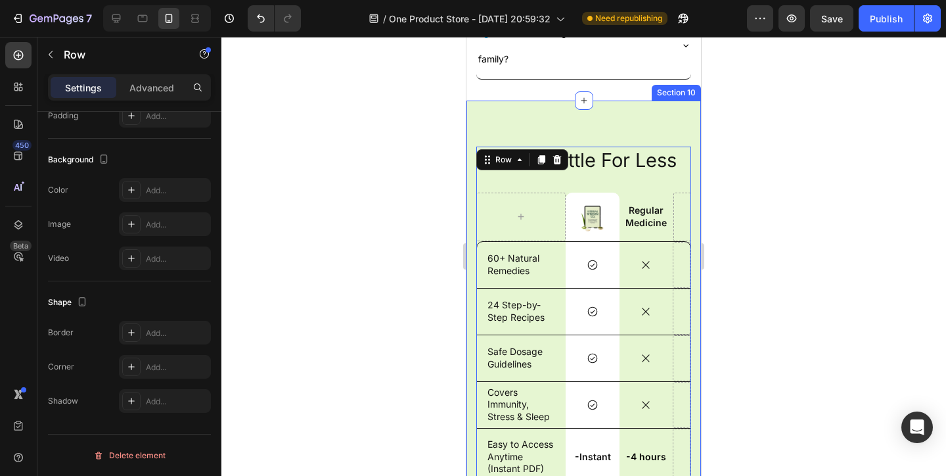
click at [686, 113] on div "Don't Settle For Less Heading Image Row Regular Medicine Text Block Row 60+ Nat…" at bounding box center [584, 333] width 235 height 464
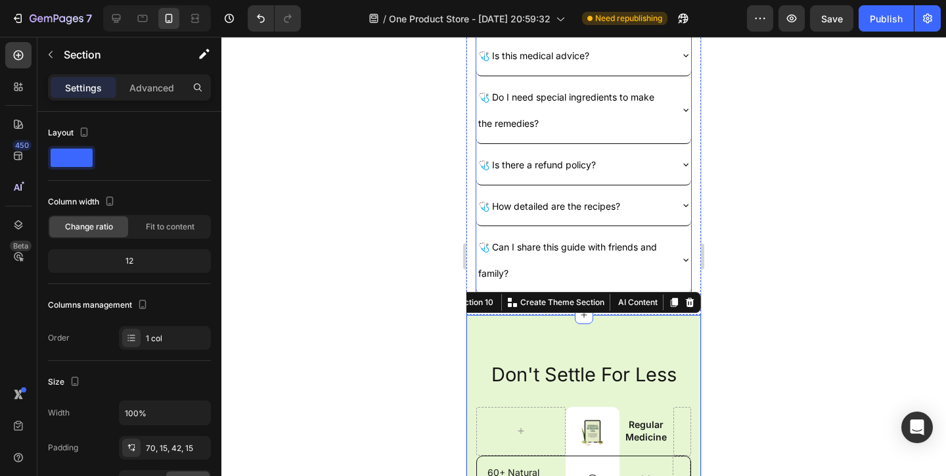
scroll to position [3036, 0]
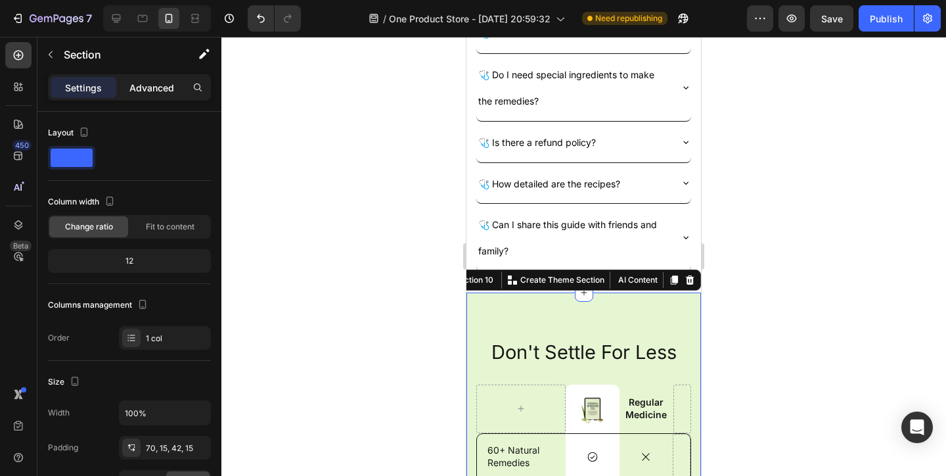
click at [163, 81] on p "Advanced" at bounding box center [151, 88] width 45 height 14
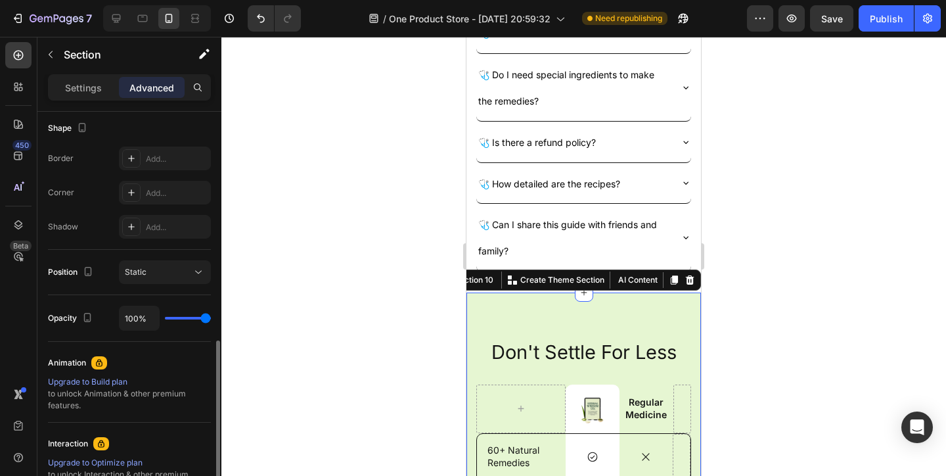
scroll to position [511, 0]
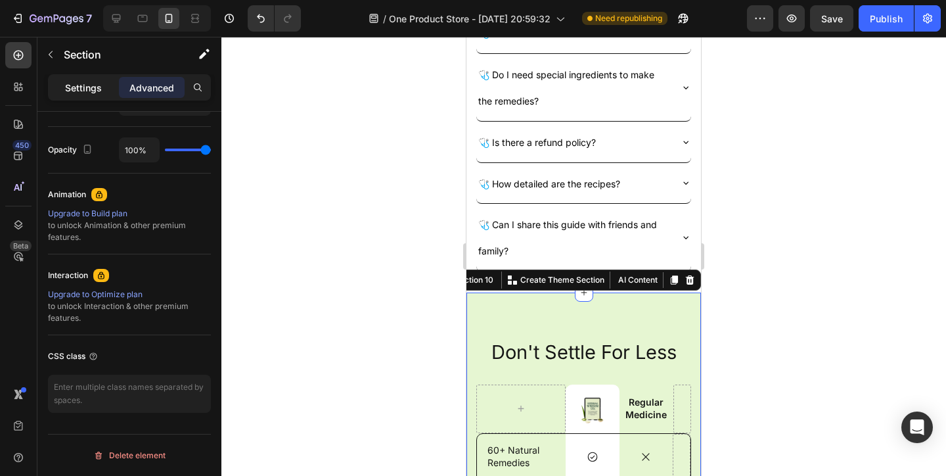
click at [82, 93] on p "Settings" at bounding box center [83, 88] width 37 height 14
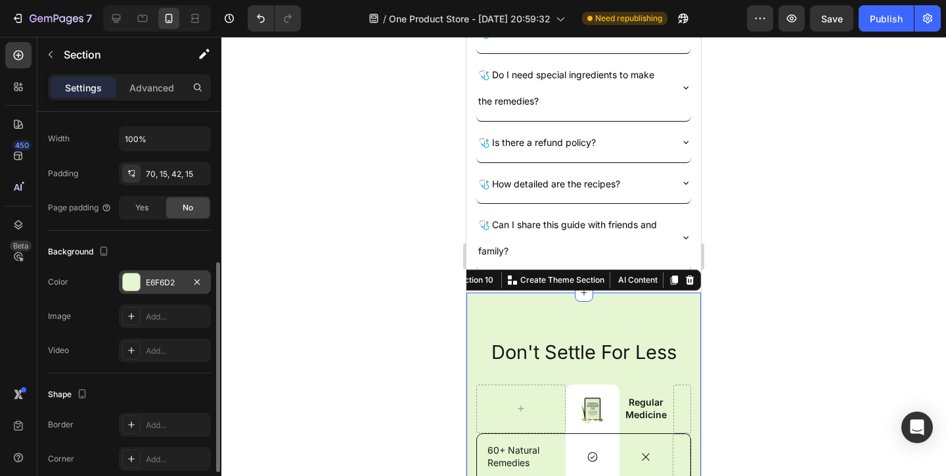
scroll to position [269, 0]
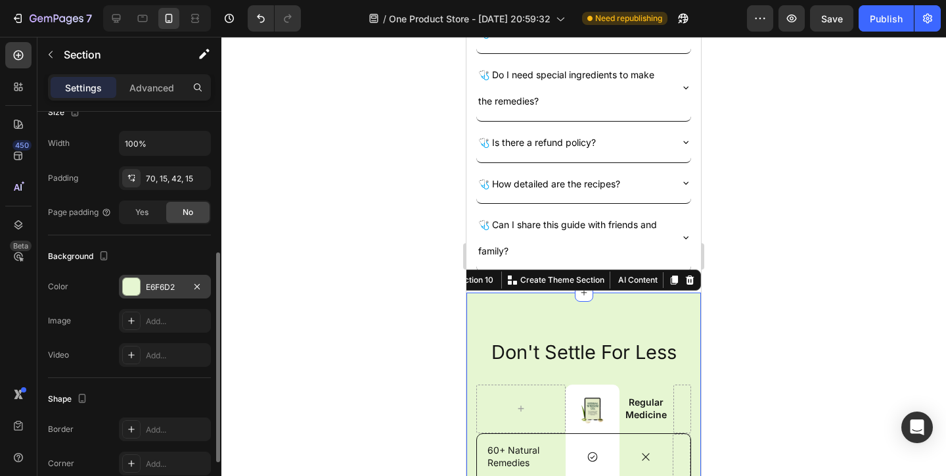
click at [156, 293] on div "E6F6D2" at bounding box center [165, 287] width 92 height 24
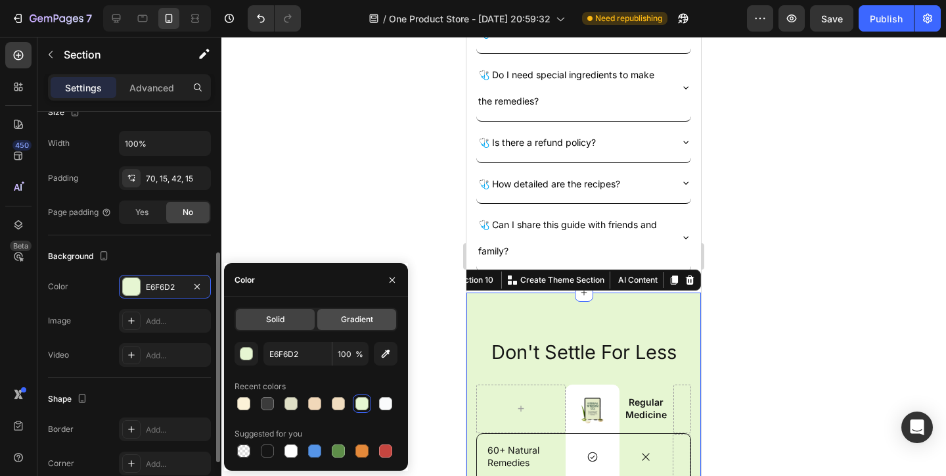
click at [364, 316] on span "Gradient" at bounding box center [357, 319] width 32 height 12
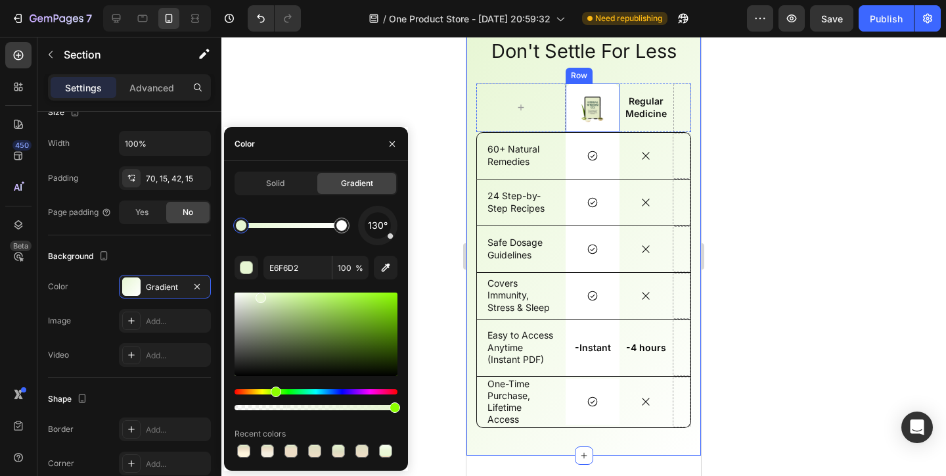
scroll to position [3366, 0]
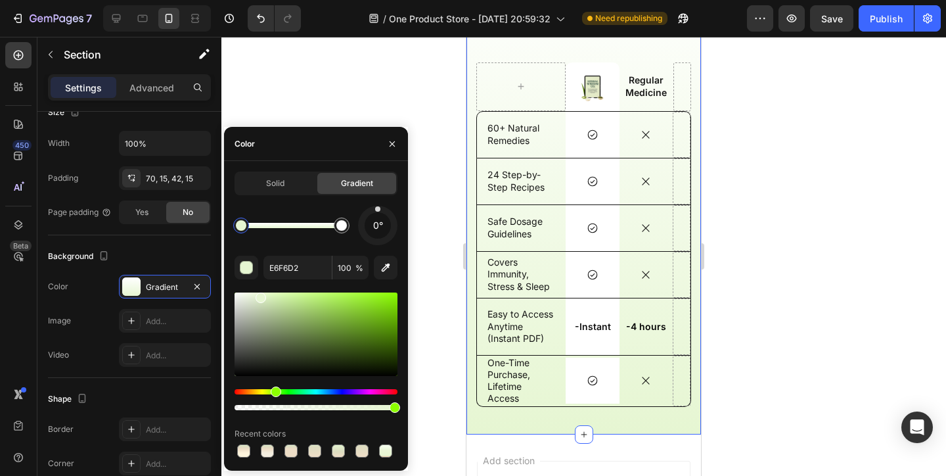
drag, startPoint x: 376, startPoint y: 238, endPoint x: 378, endPoint y: 215, distance: 23.0
click at [378, 215] on div "0°" at bounding box center [378, 225] width 26 height 26
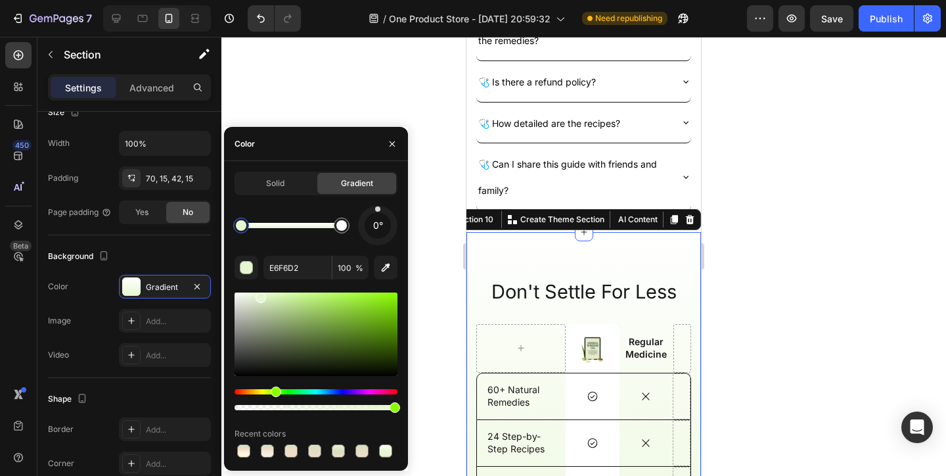
scroll to position [3086, 0]
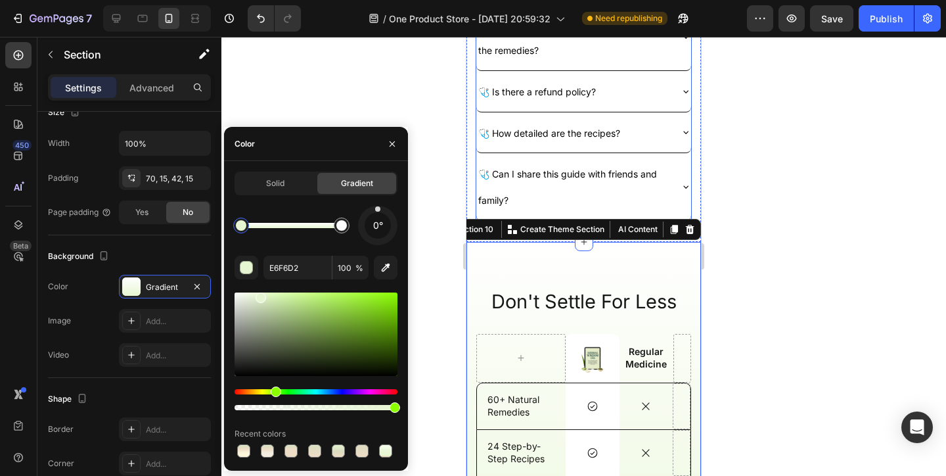
click at [668, 213] on p "🩺 Can I share this guide with friends and family?" at bounding box center [573, 186] width 190 height 53
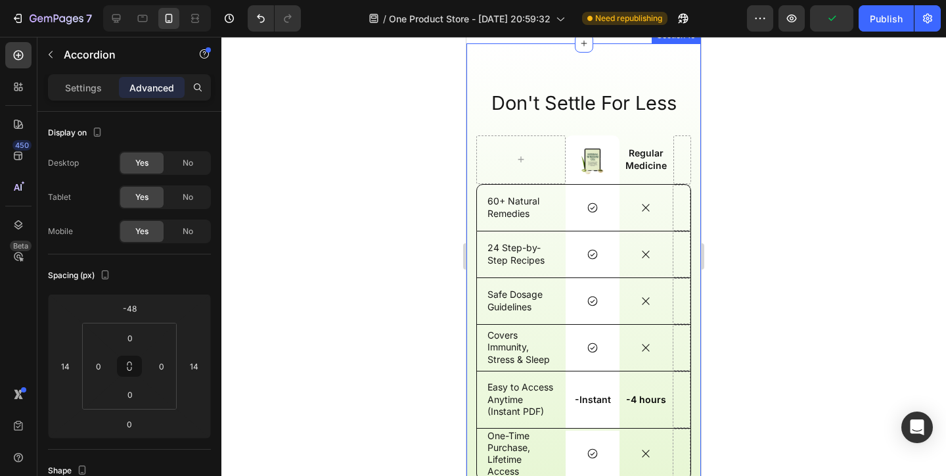
scroll to position [3348, 0]
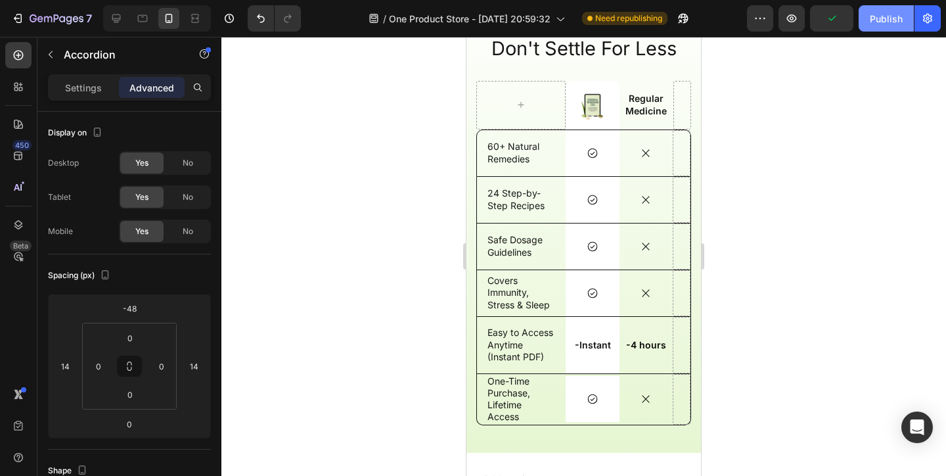
click at [876, 17] on div "Publish" at bounding box center [886, 19] width 33 height 14
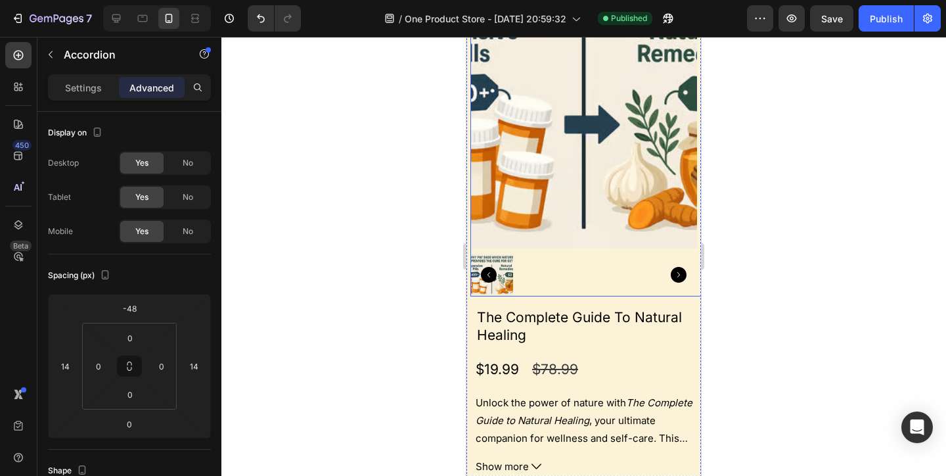
scroll to position [2126, 0]
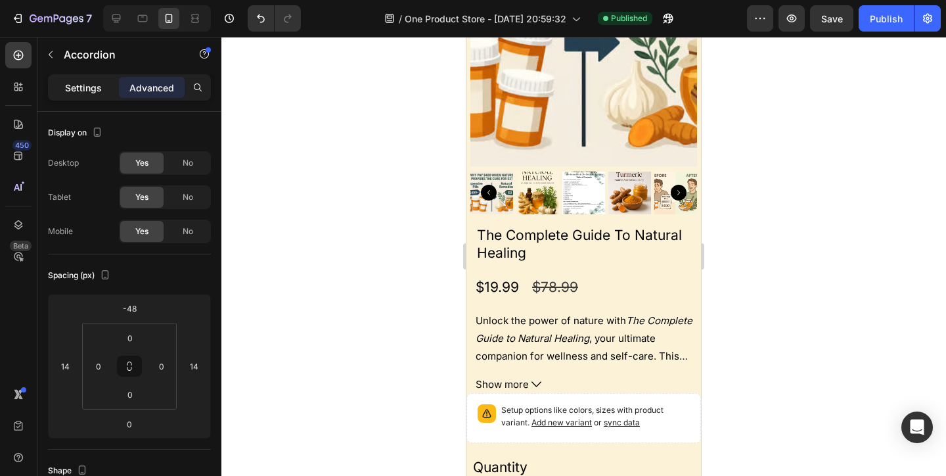
click at [78, 87] on p "Settings" at bounding box center [83, 88] width 37 height 14
type input "0"
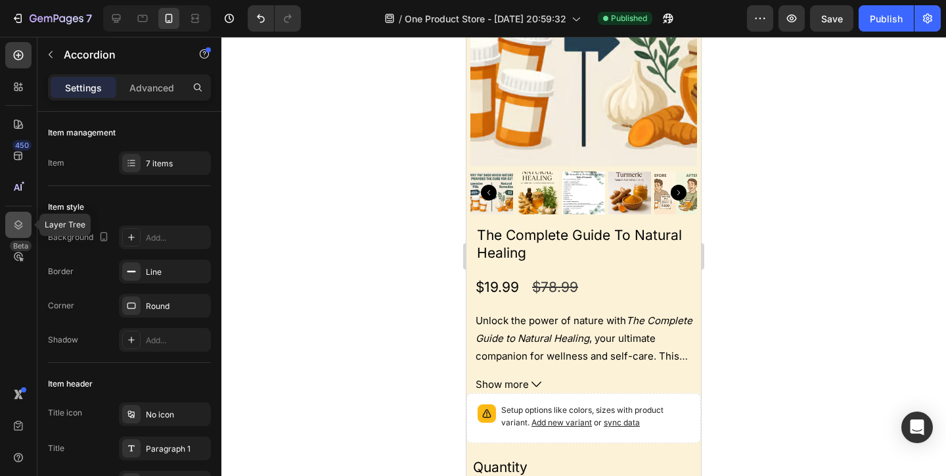
click at [26, 220] on div at bounding box center [18, 225] width 26 height 26
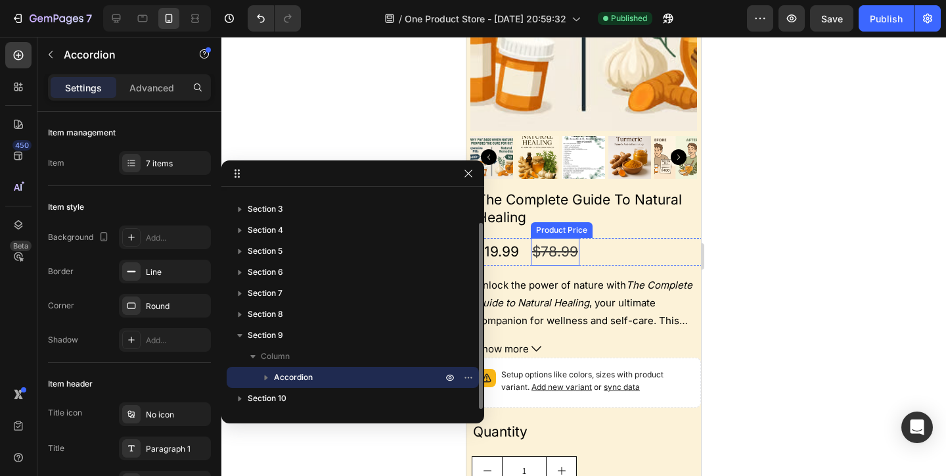
scroll to position [2292, 0]
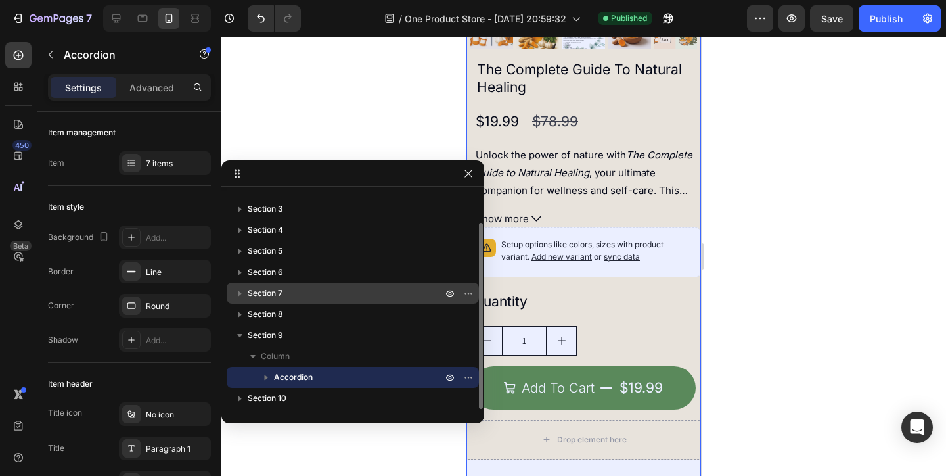
click at [423, 297] on p "Section 7" at bounding box center [346, 292] width 197 height 13
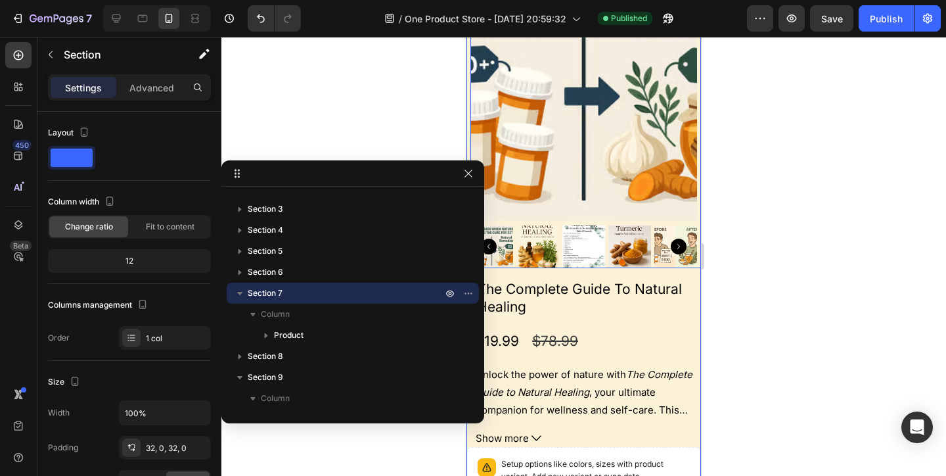
scroll to position [1907, 0]
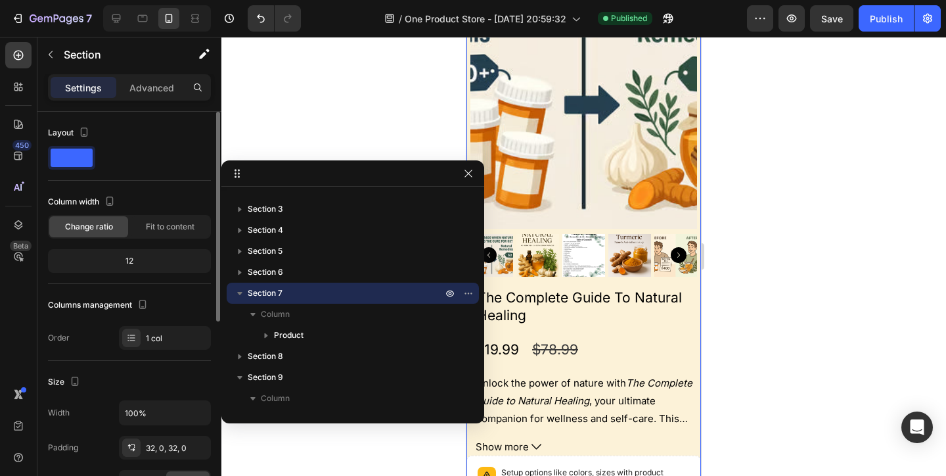
click at [140, 183] on div "Layout Column width Change ratio Fit to content 12 Columns management Order 1 c…" at bounding box center [129, 235] width 163 height 227
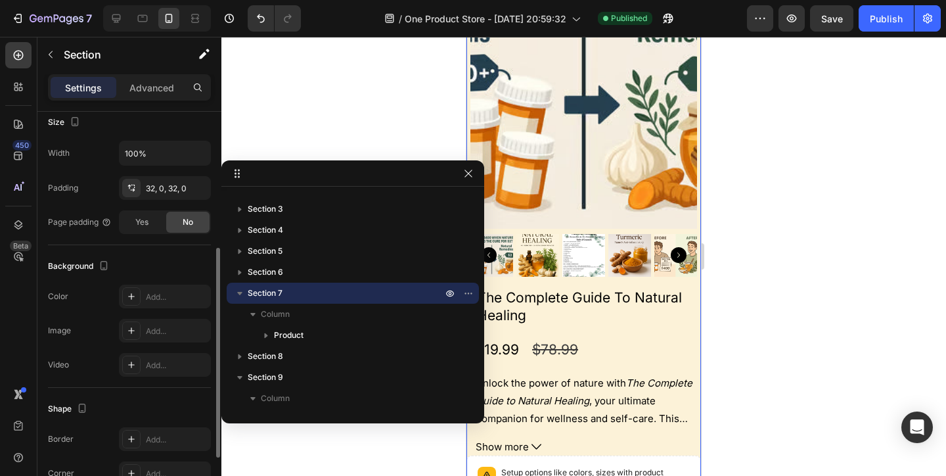
scroll to position [366, 0]
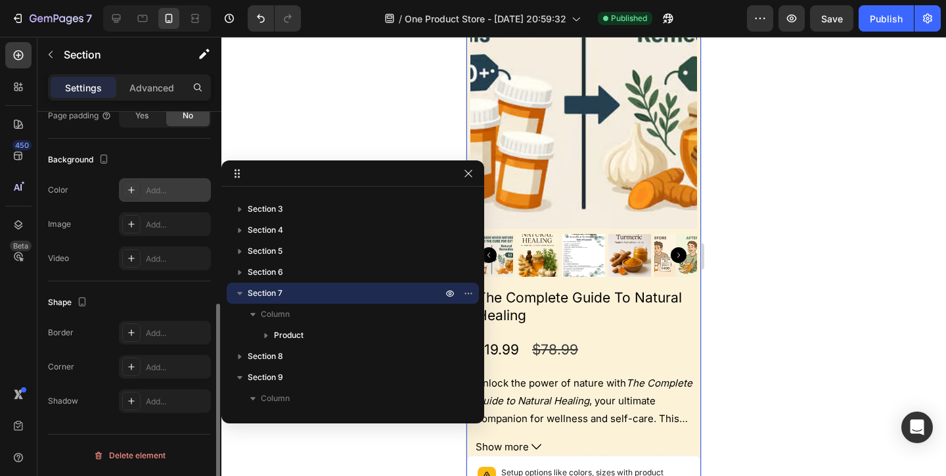
click at [150, 185] on div "Add..." at bounding box center [177, 191] width 62 height 12
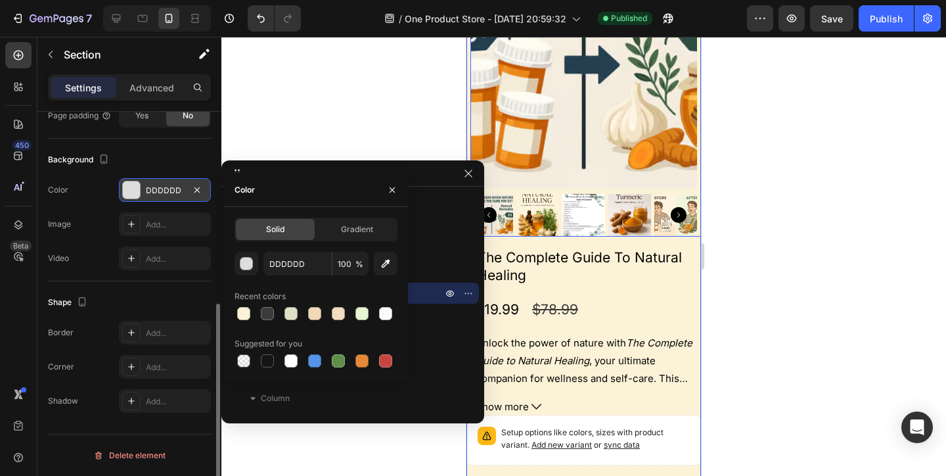
scroll to position [2135, 0]
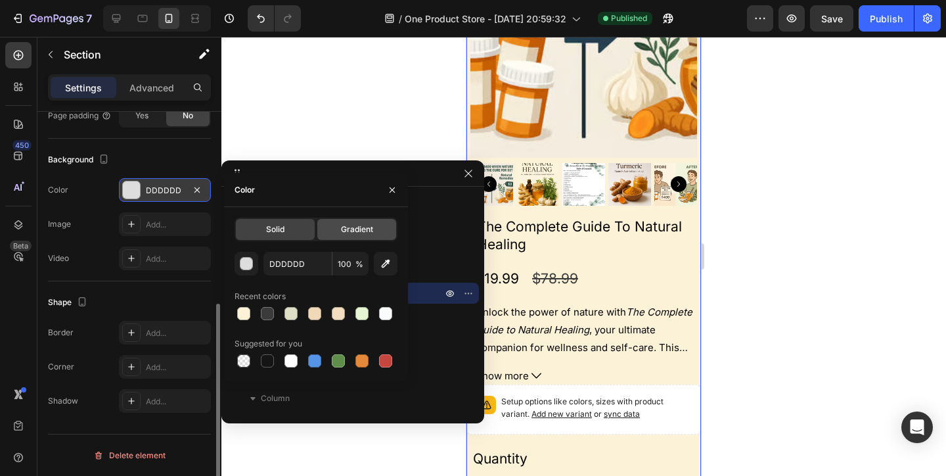
click at [322, 230] on div "Gradient" at bounding box center [356, 229] width 79 height 21
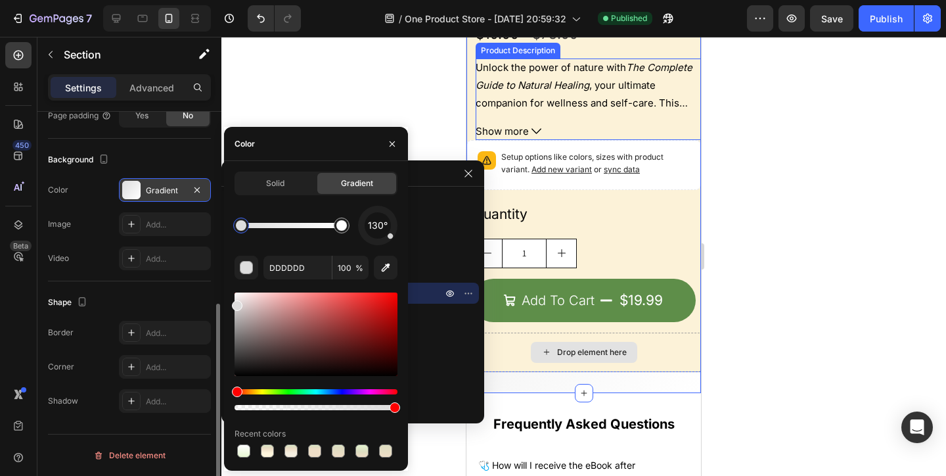
scroll to position [2410, 0]
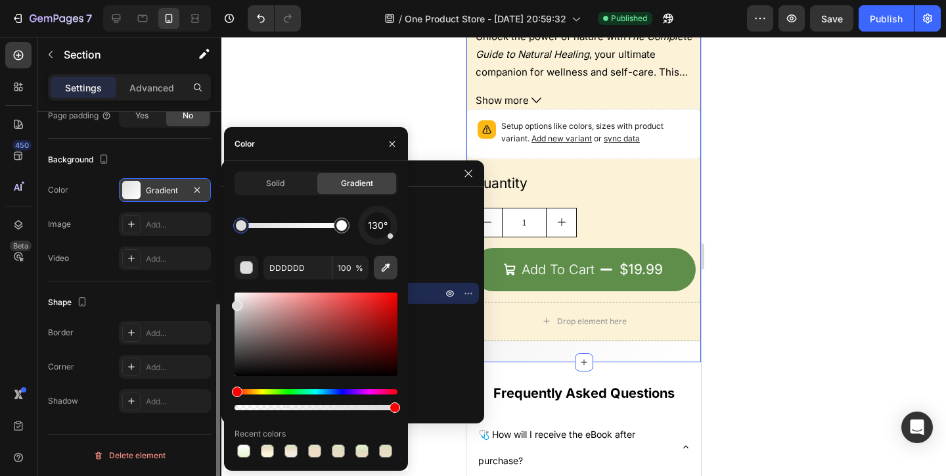
click at [380, 264] on icon "button" at bounding box center [385, 267] width 13 height 13
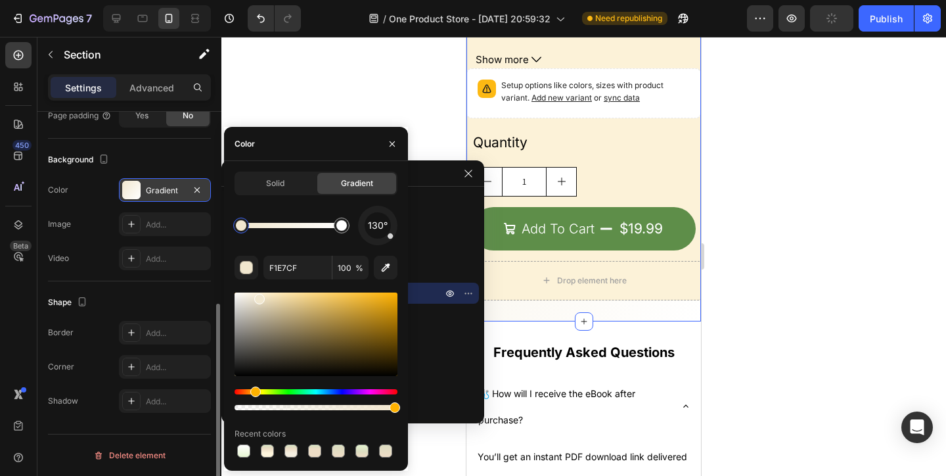
scroll to position [2454, 0]
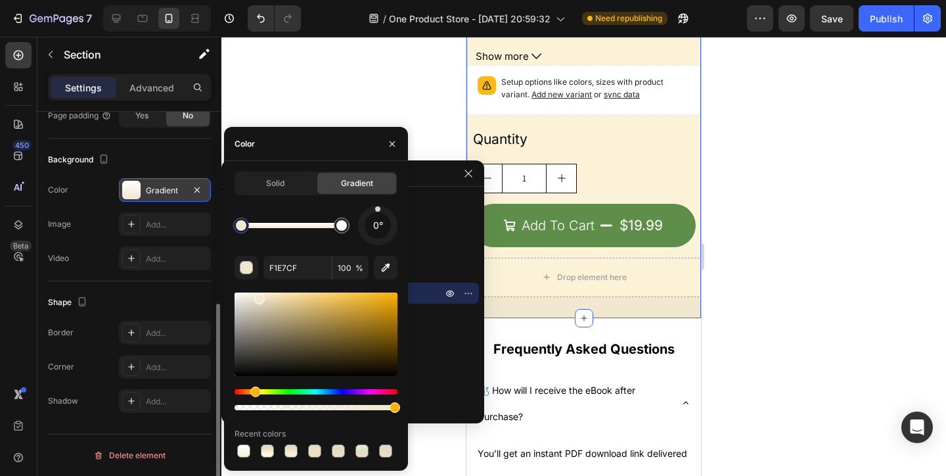
drag, startPoint x: 386, startPoint y: 239, endPoint x: 378, endPoint y: 204, distance: 35.1
click at [378, 204] on div "Solid Gradient 0° F1E7CF 100 % Recent colors" at bounding box center [316, 315] width 163 height 288
drag, startPoint x: 238, startPoint y: 233, endPoint x: 275, endPoint y: 233, distance: 37.5
click at [275, 233] on div at bounding box center [274, 225] width 16 height 16
drag, startPoint x: 275, startPoint y: 233, endPoint x: 300, endPoint y: 233, distance: 25.0
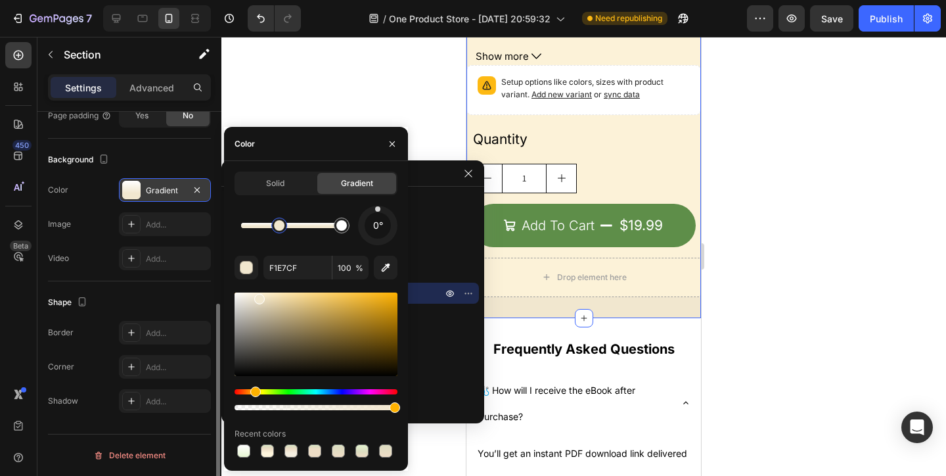
click at [287, 233] on div at bounding box center [279, 225] width 16 height 16
click at [308, 233] on div at bounding box center [300, 225] width 16 height 16
drag, startPoint x: 311, startPoint y: 233, endPoint x: 323, endPoint y: 233, distance: 11.2
click at [323, 233] on div at bounding box center [323, 225] width 16 height 16
drag, startPoint x: 323, startPoint y: 233, endPoint x: 333, endPoint y: 233, distance: 10.5
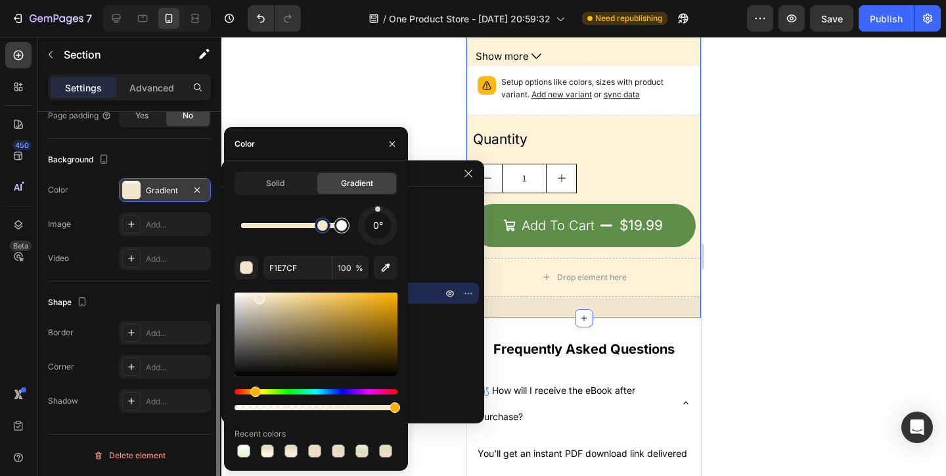
click at [333, 228] on div at bounding box center [291, 225] width 101 height 5
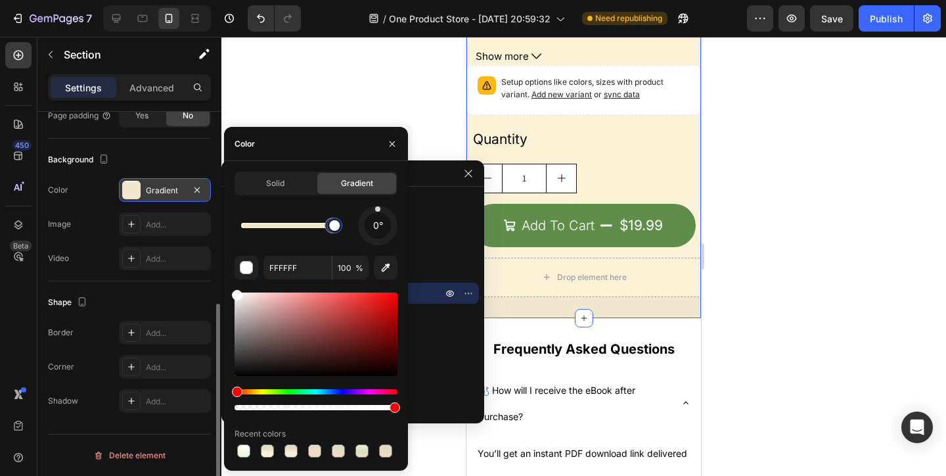
click at [335, 233] on div at bounding box center [335, 226] width 24 height 24
drag, startPoint x: 327, startPoint y: 231, endPoint x: 298, endPoint y: 232, distance: 28.9
click at [298, 231] on div at bounding box center [298, 226] width 24 height 24
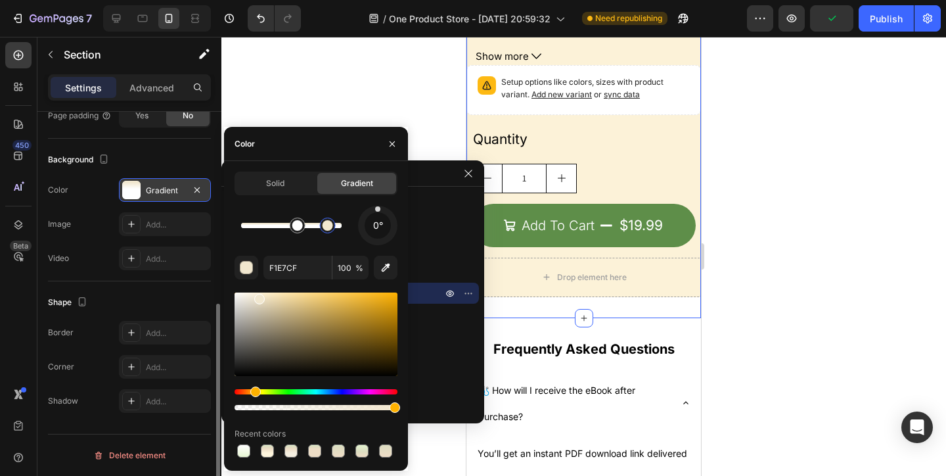
click at [316, 233] on div at bounding box center [328, 226] width 24 height 24
drag, startPoint x: 269, startPoint y: 230, endPoint x: 276, endPoint y: 230, distance: 7.2
click at [276, 230] on div at bounding box center [273, 225] width 11 height 11
drag, startPoint x: 276, startPoint y: 230, endPoint x: 285, endPoint y: 230, distance: 8.5
click at [281, 230] on div at bounding box center [275, 225] width 11 height 11
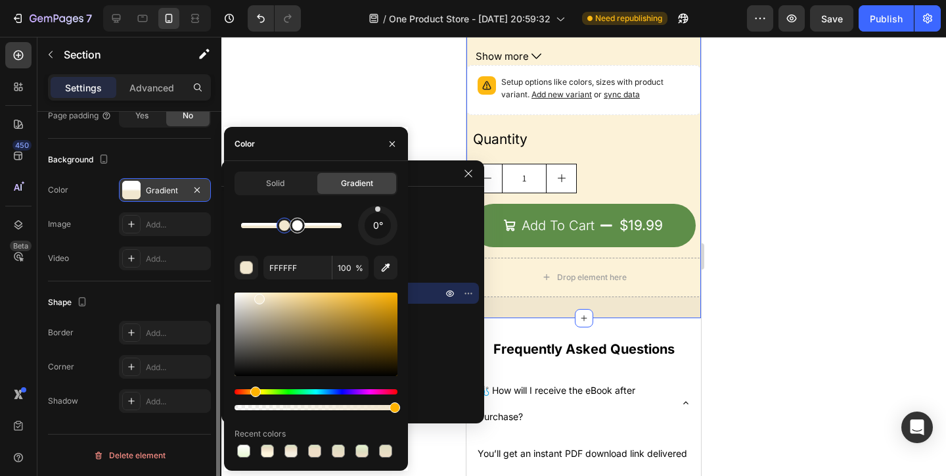
drag, startPoint x: 300, startPoint y: 229, endPoint x: 315, endPoint y: 229, distance: 15.8
click at [303, 229] on div at bounding box center [297, 225] width 11 height 11
drag, startPoint x: 288, startPoint y: 231, endPoint x: 306, endPoint y: 231, distance: 17.7
click at [306, 228] on div at bounding box center [291, 225] width 101 height 5
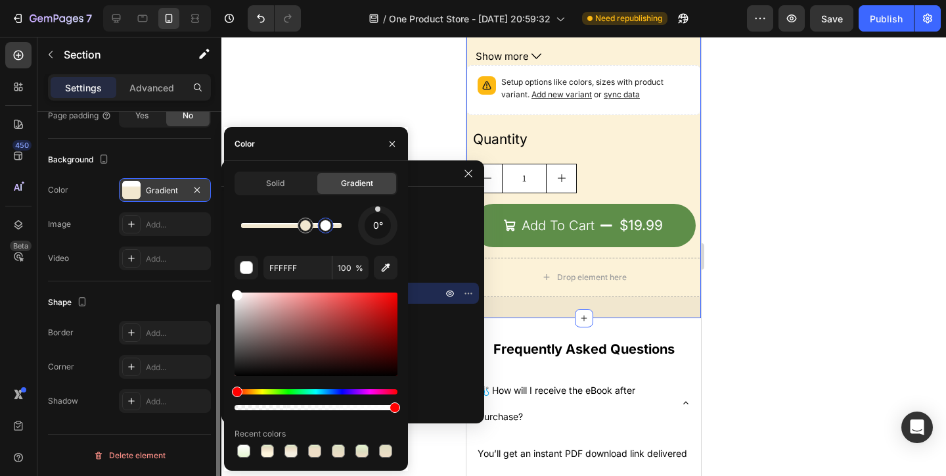
drag, startPoint x: 315, startPoint y: 231, endPoint x: 334, endPoint y: 231, distance: 18.4
click at [334, 231] on div at bounding box center [326, 225] width 16 height 16
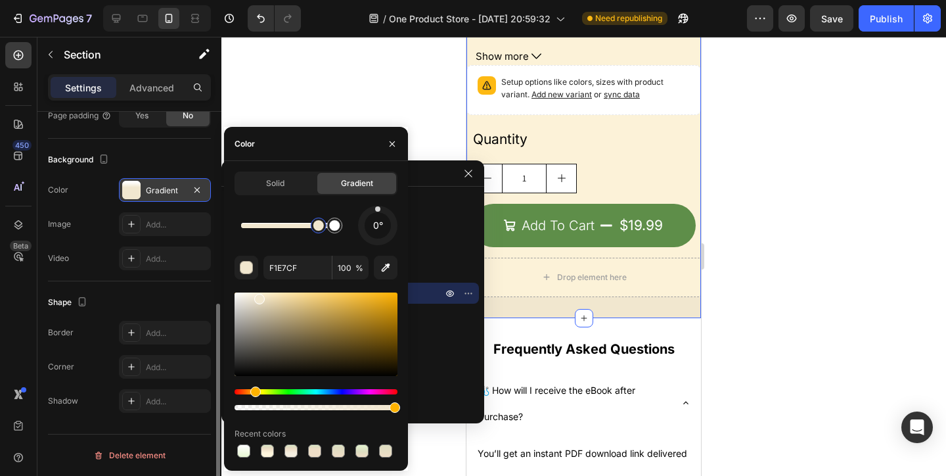
drag, startPoint x: 325, startPoint y: 233, endPoint x: 319, endPoint y: 236, distance: 7.3
click at [319, 236] on div at bounding box center [319, 226] width 24 height 24
drag, startPoint x: 319, startPoint y: 231, endPoint x: 326, endPoint y: 231, distance: 7.2
click at [326, 228] on div at bounding box center [291, 225] width 101 height 5
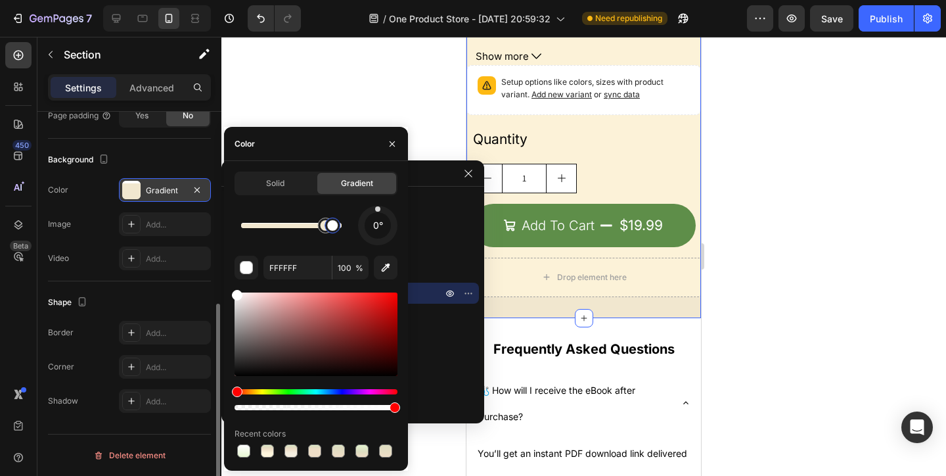
drag, startPoint x: 330, startPoint y: 232, endPoint x: 338, endPoint y: 232, distance: 7.9
click at [338, 232] on div at bounding box center [333, 225] width 16 height 16
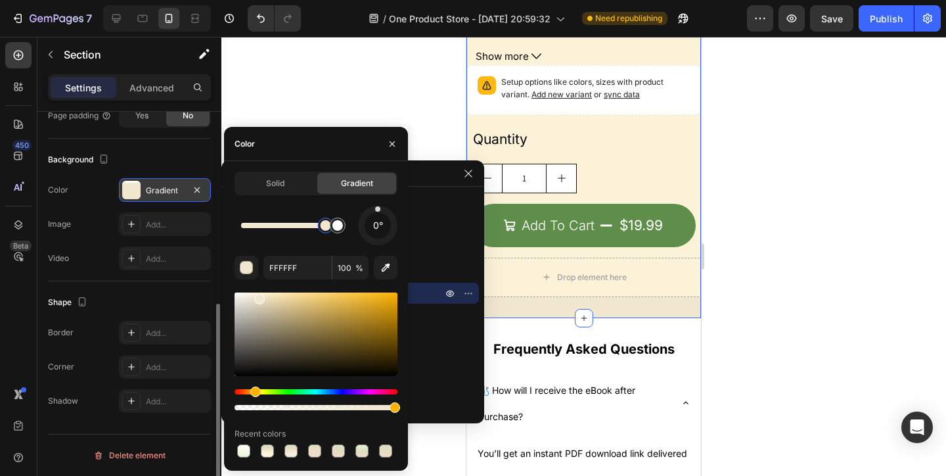
type input "F1E7CF"
drag, startPoint x: 323, startPoint y: 234, endPoint x: 331, endPoint y: 234, distance: 7.9
click at [331, 228] on div at bounding box center [291, 225] width 101 height 5
click at [196, 195] on button "button" at bounding box center [197, 190] width 16 height 16
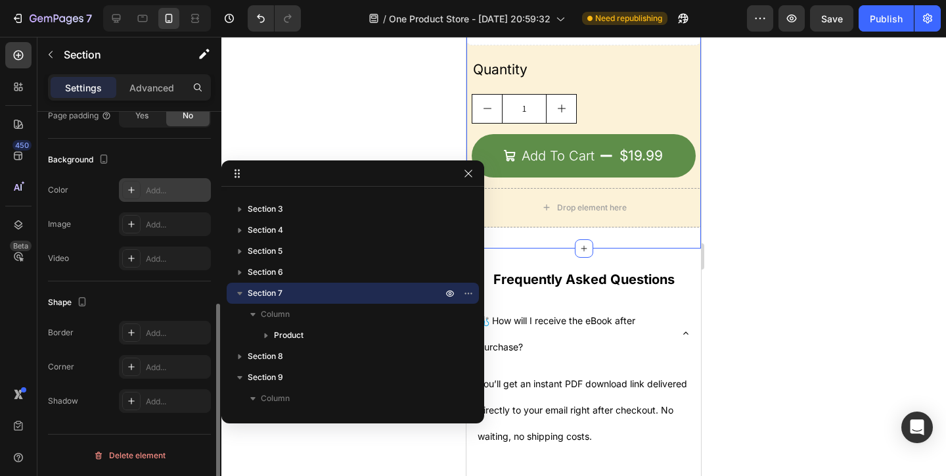
scroll to position [2369, 0]
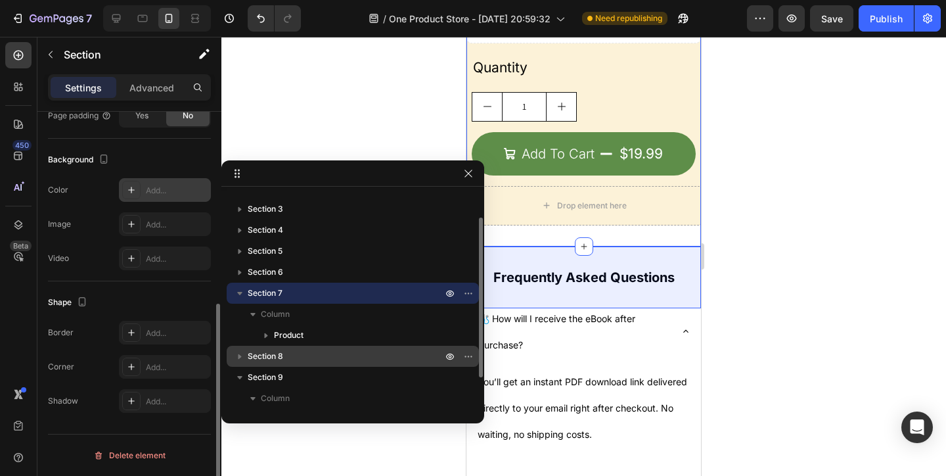
click at [304, 356] on p "Section 8" at bounding box center [346, 356] width 197 height 13
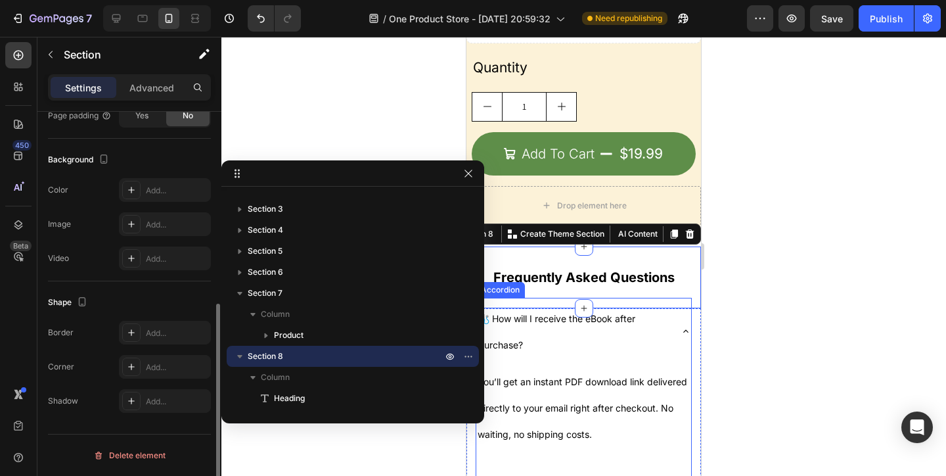
click at [676, 319] on div "🩺 How will I receive the eBook after purchase?" at bounding box center [583, 331] width 215 height 67
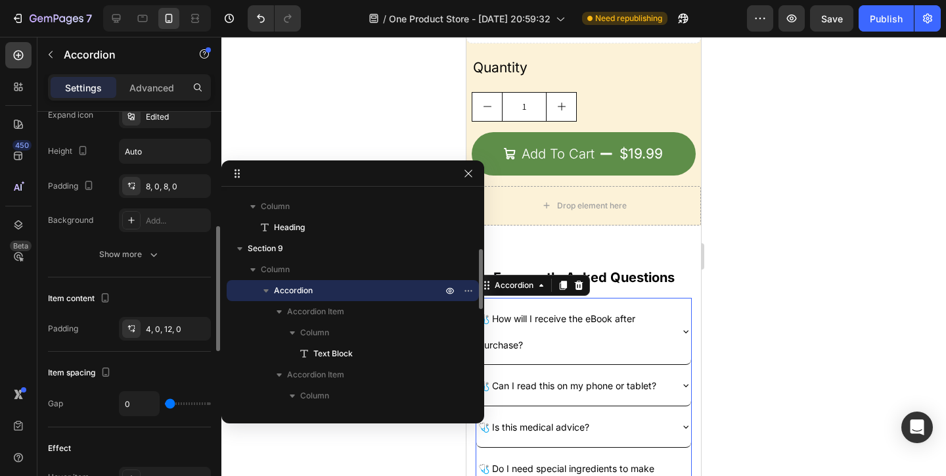
scroll to position [0, 0]
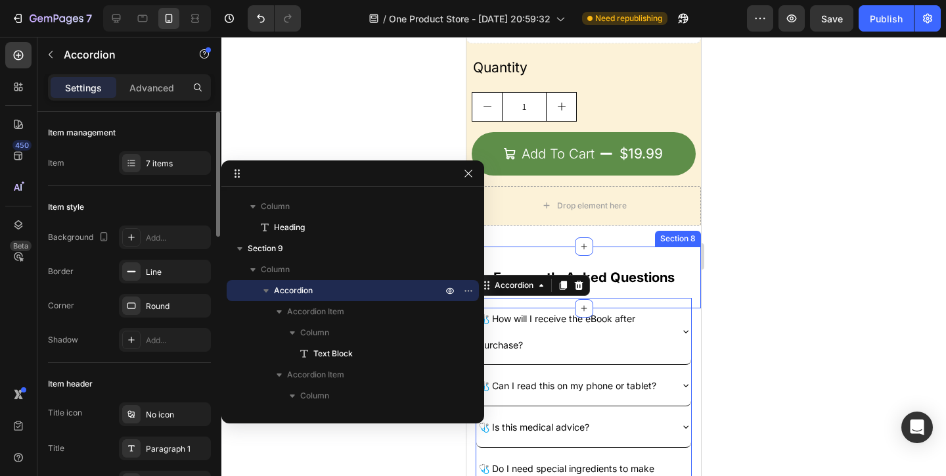
click at [676, 258] on div "Frequently Asked Questions Heading Section 8" at bounding box center [584, 277] width 235 height 62
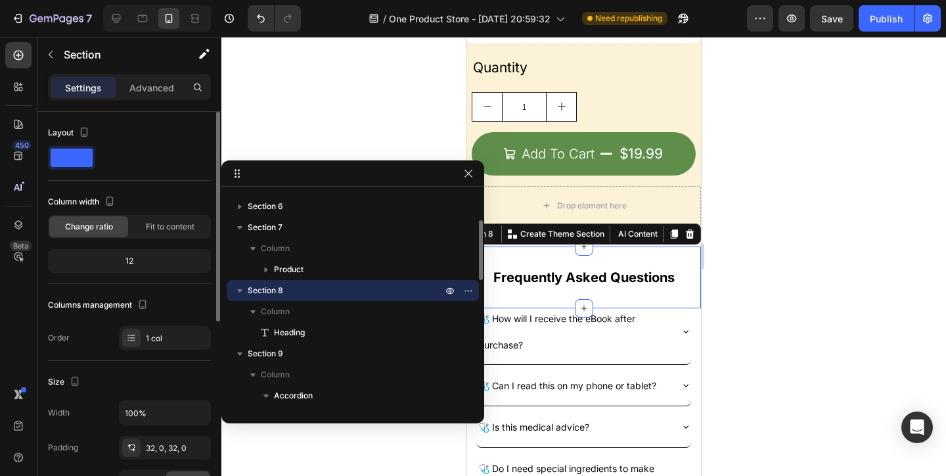
click at [673, 322] on div "🩺 How will I receive the eBook after purchase?" at bounding box center [583, 331] width 215 height 67
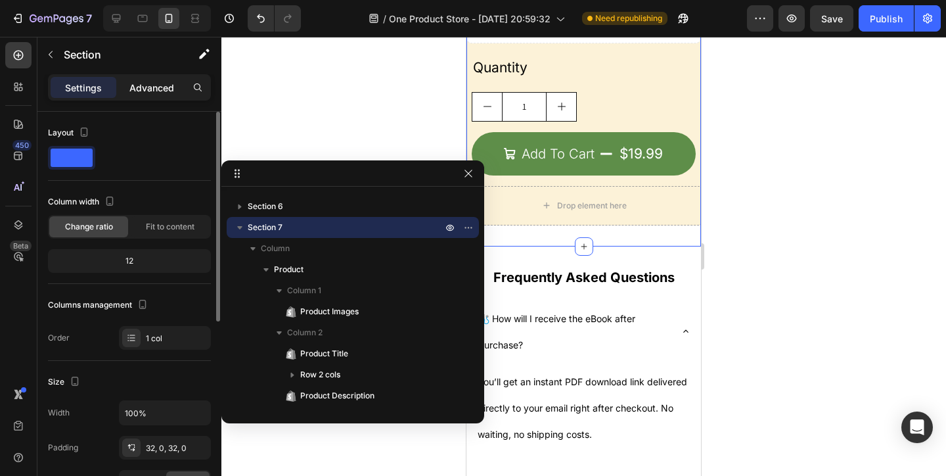
click at [168, 91] on p "Advanced" at bounding box center [151, 88] width 45 height 14
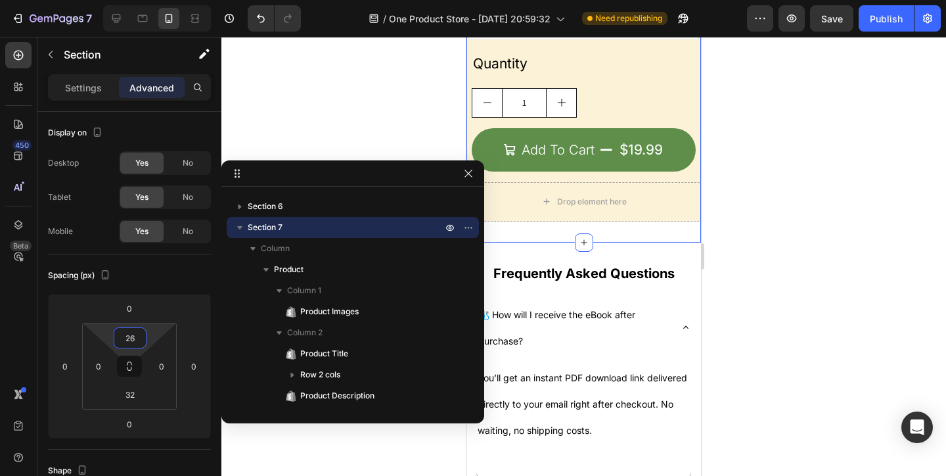
drag, startPoint x: 153, startPoint y: 333, endPoint x: 158, endPoint y: 325, distance: 9.1
click at [158, 0] on html "7 / One Product Store - Aug 20, 20:59:32 Need republishing Preview Save Publish…" at bounding box center [473, 0] width 946 height 0
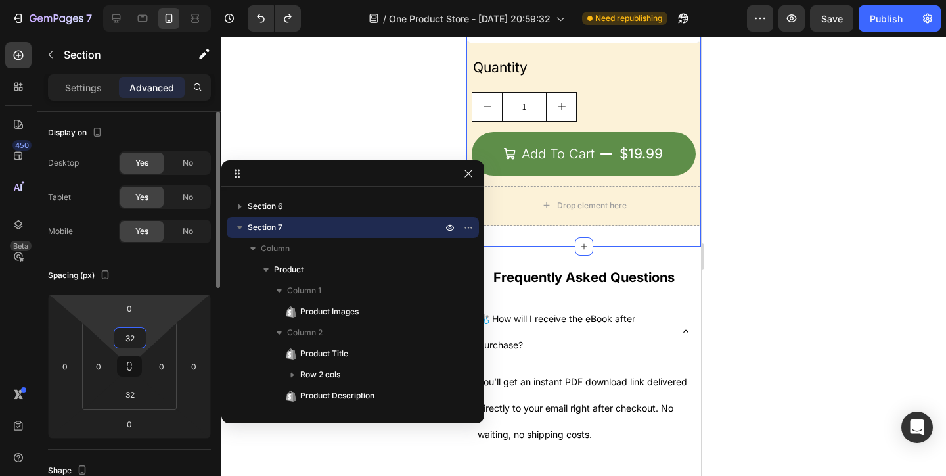
type input "2"
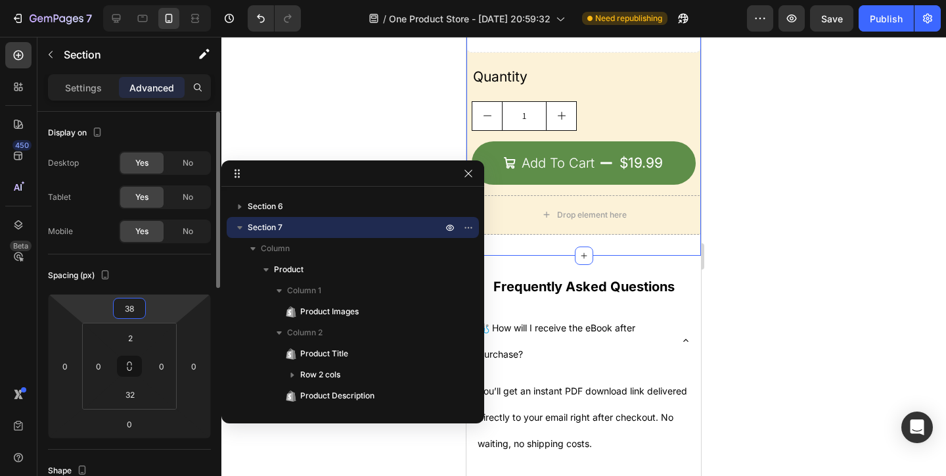
drag, startPoint x: 163, startPoint y: 309, endPoint x: 166, endPoint y: 300, distance: 10.2
click at [166, 0] on html "7 / One Product Store - Aug 20, 20:59:32 Need republishing Preview Save Publish…" at bounding box center [473, 0] width 946 height 0
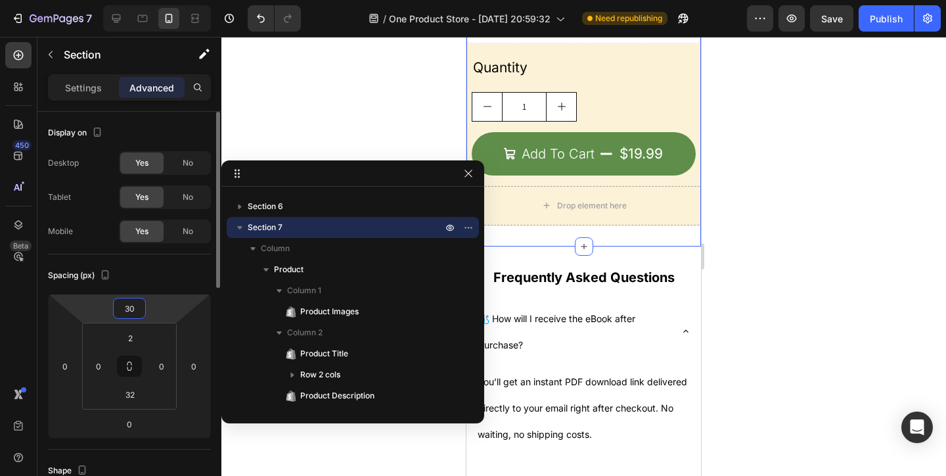
click at [136, 301] on input "30" at bounding box center [129, 308] width 26 height 20
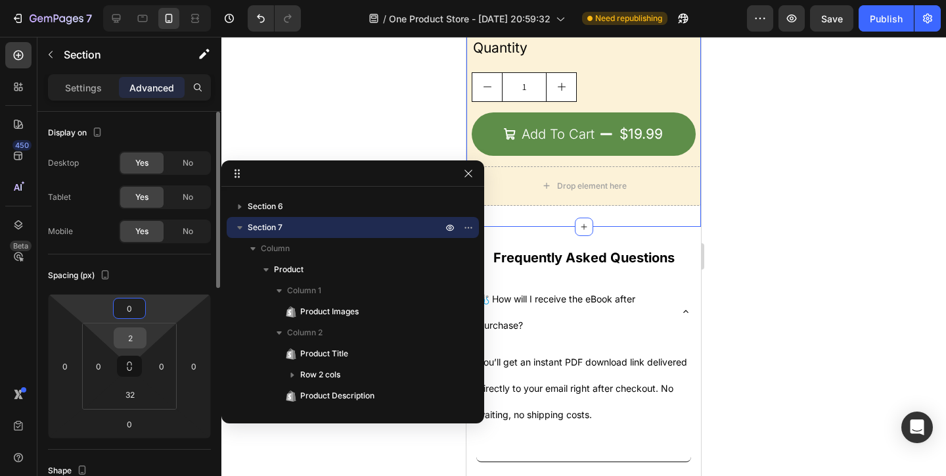
type input "0"
click at [136, 336] on input "2" at bounding box center [130, 338] width 26 height 20
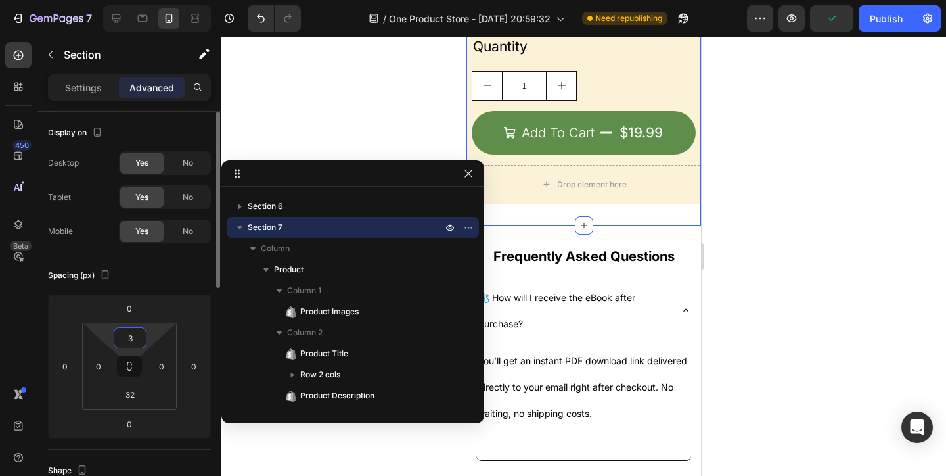
type input "32"
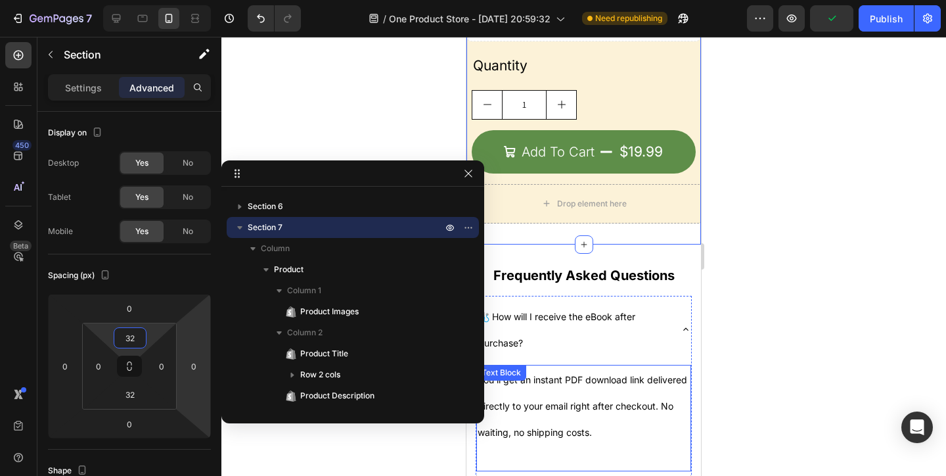
scroll to position [2355, 0]
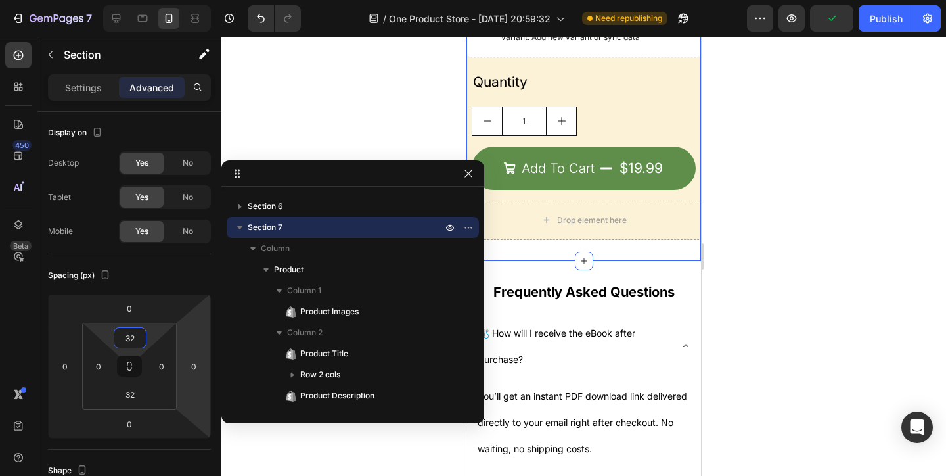
click at [622, 262] on div "Frequently Asked Questions Heading Section 8" at bounding box center [584, 292] width 235 height 62
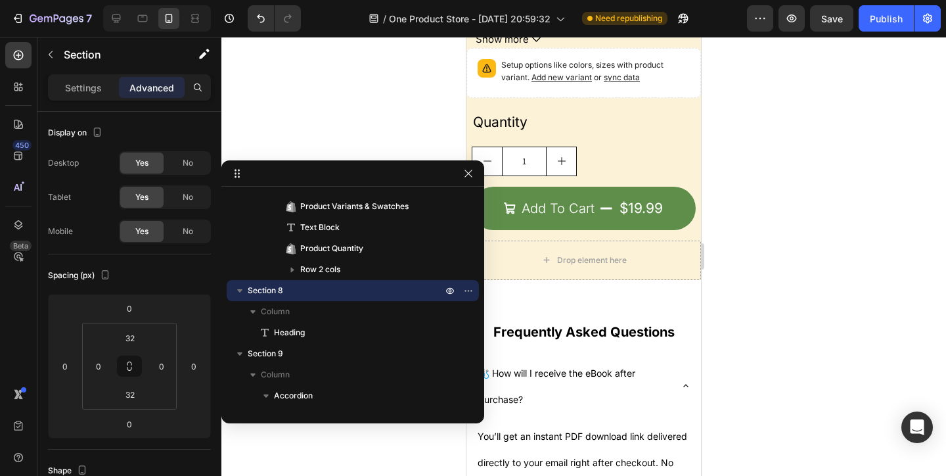
scroll to position [2343, 0]
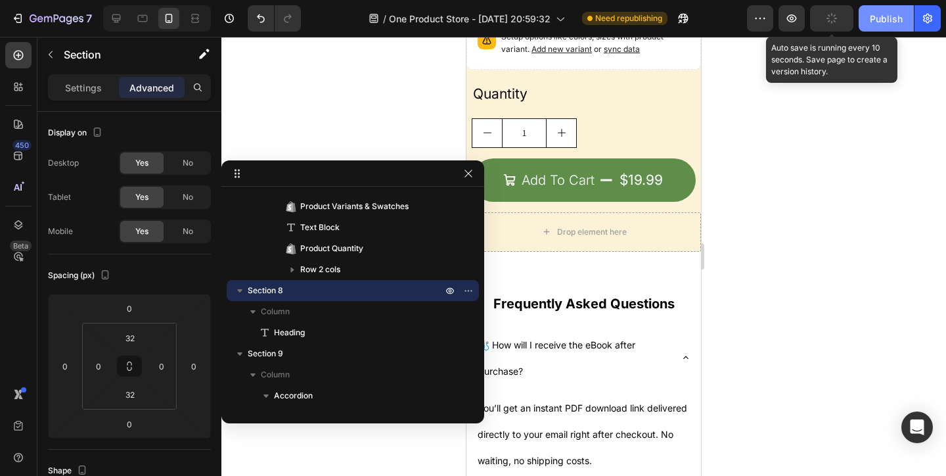
click at [878, 18] on div "Publish" at bounding box center [886, 19] width 33 height 14
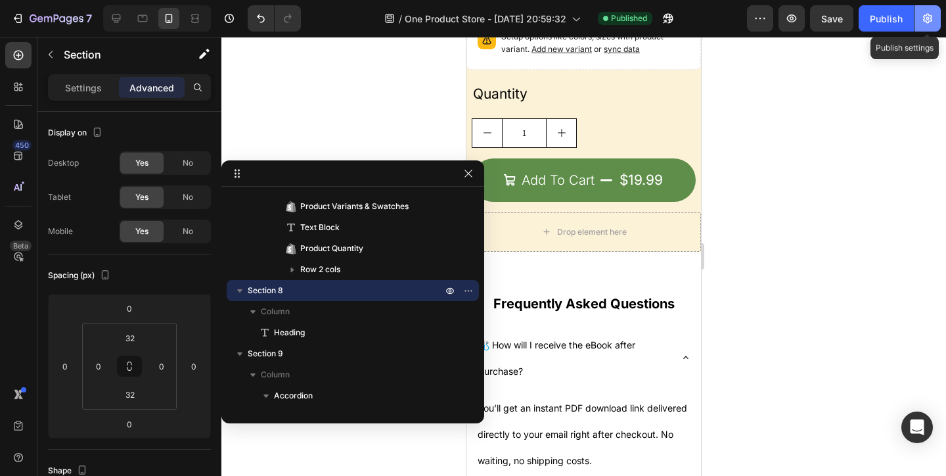
click at [924, 18] on icon "button" at bounding box center [927, 19] width 9 height 10
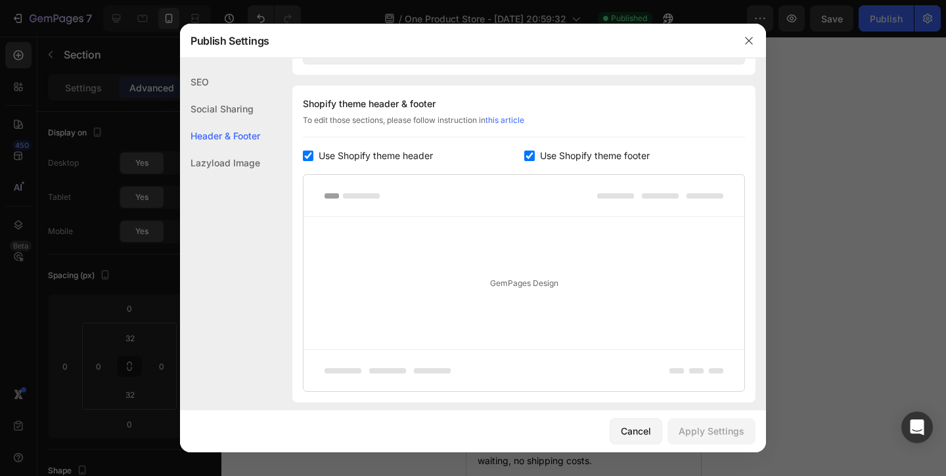
scroll to position [691, 0]
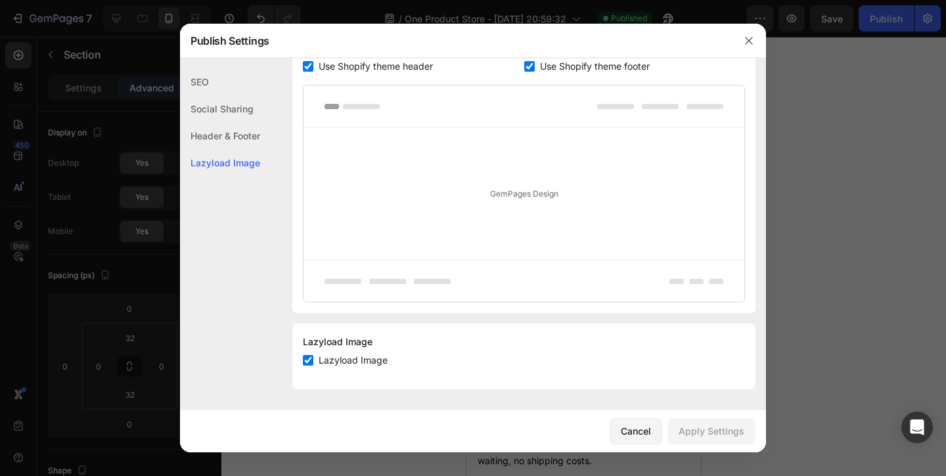
click at [229, 149] on div "Header & Footer" at bounding box center [220, 162] width 80 height 27
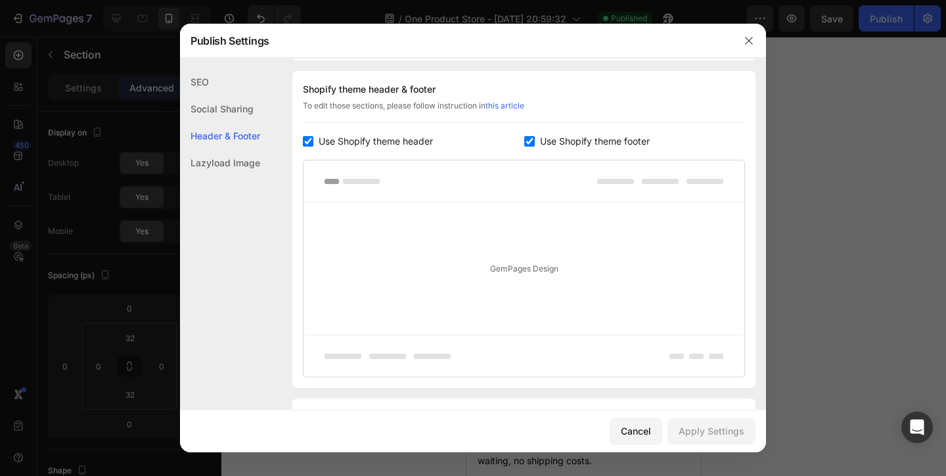
click at [231, 122] on div "Social Sharing" at bounding box center [220, 135] width 80 height 27
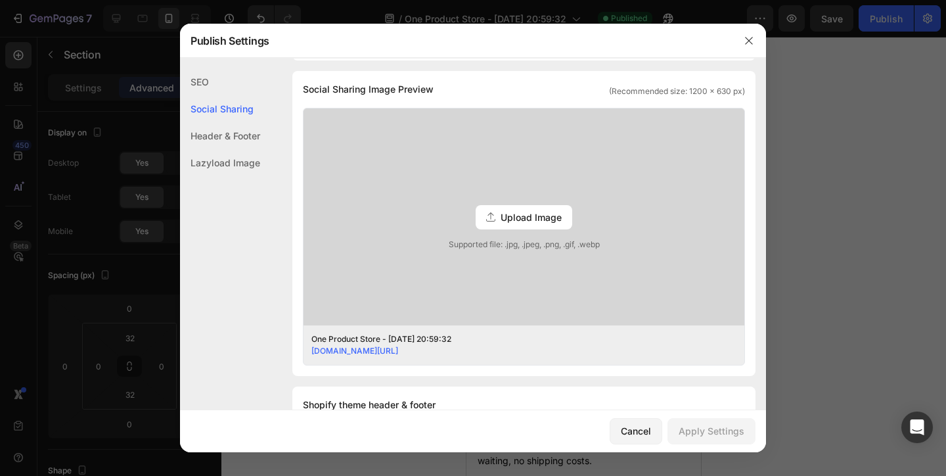
click at [206, 95] on div "SEO" at bounding box center [220, 108] width 80 height 27
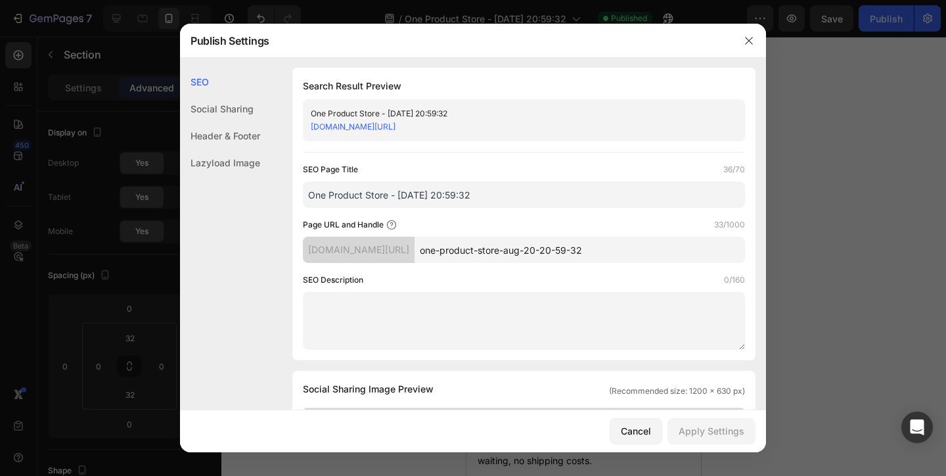
scroll to position [0, 0]
click at [645, 440] on button "Cancel" at bounding box center [636, 431] width 53 height 26
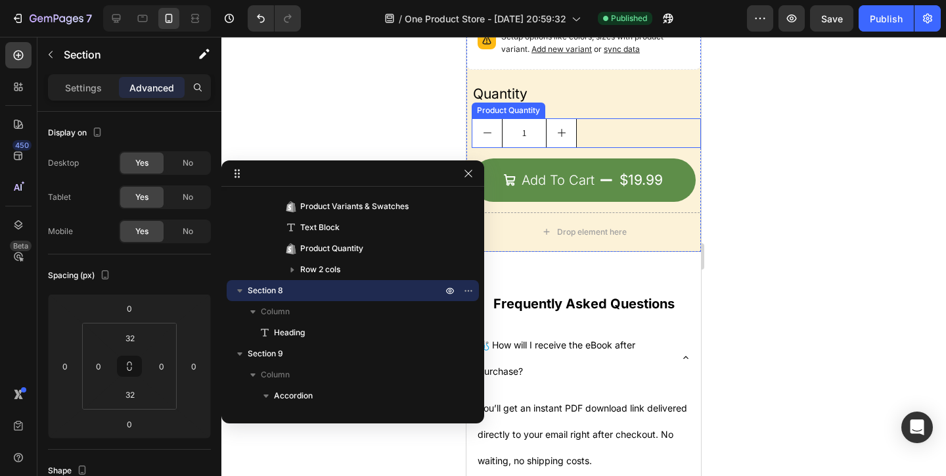
click at [558, 122] on button "increment" at bounding box center [562, 133] width 30 height 28
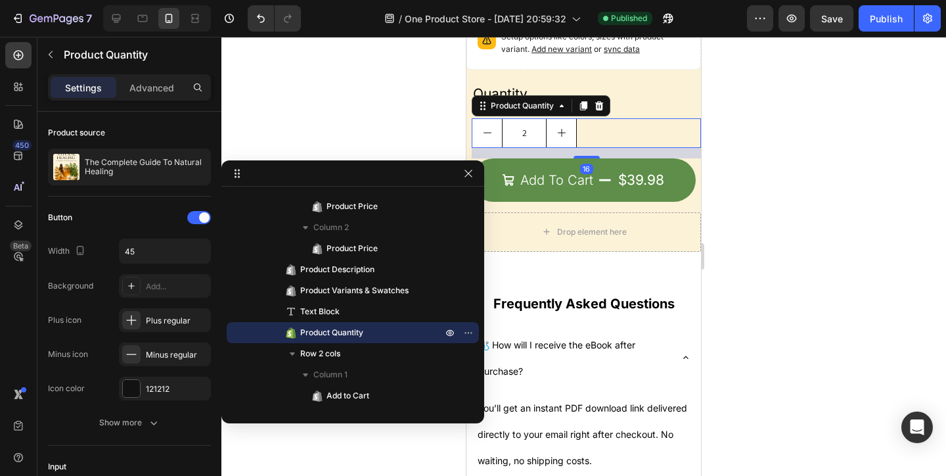
click at [481, 137] on button "decrement" at bounding box center [487, 133] width 30 height 28
type input "1"
click at [473, 175] on icon "button" at bounding box center [468, 173] width 11 height 11
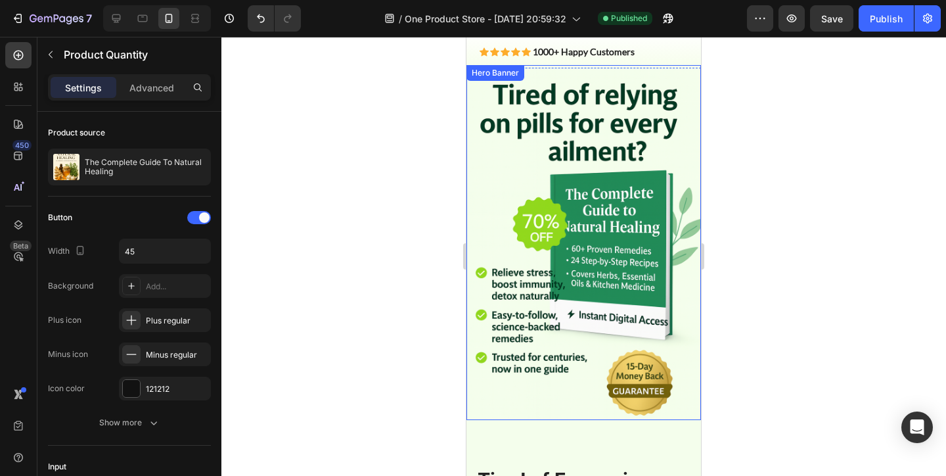
scroll to position [103, 0]
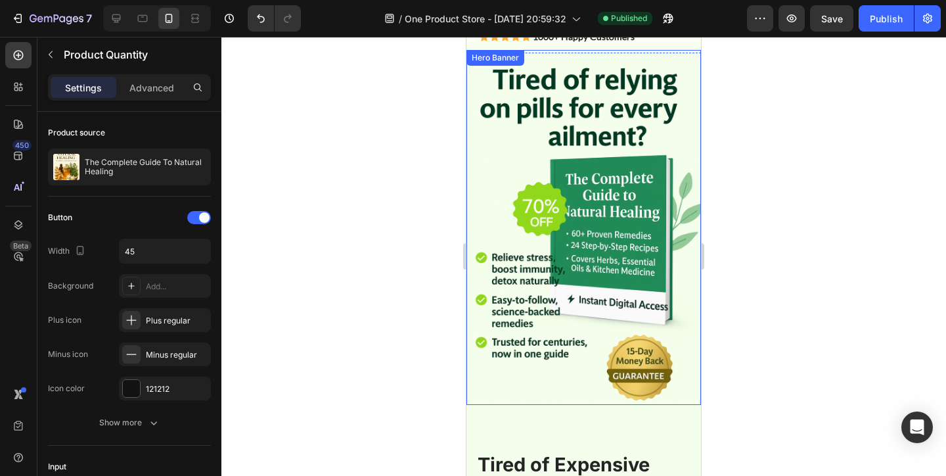
click at [568, 356] on div "Add to Cart Button" at bounding box center [583, 301] width 215 height 470
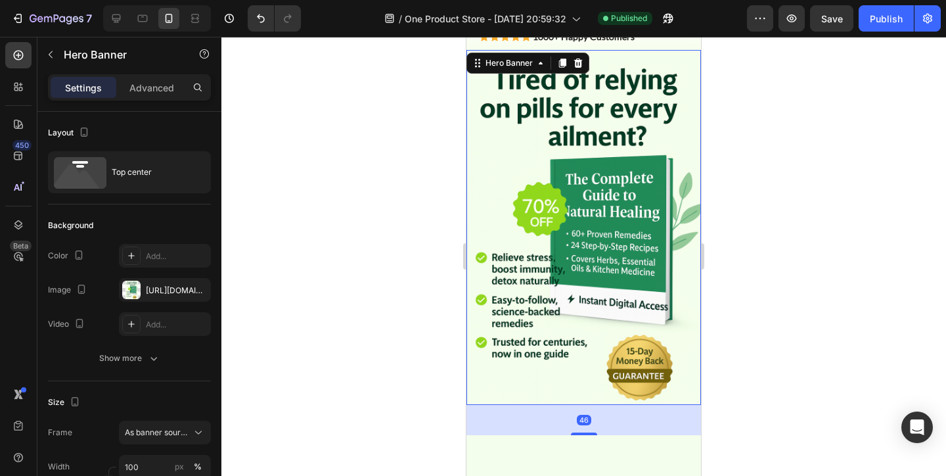
drag, startPoint x: 578, startPoint y: 404, endPoint x: 579, endPoint y: 459, distance: 55.2
click at [579, 435] on div at bounding box center [584, 433] width 26 height 3
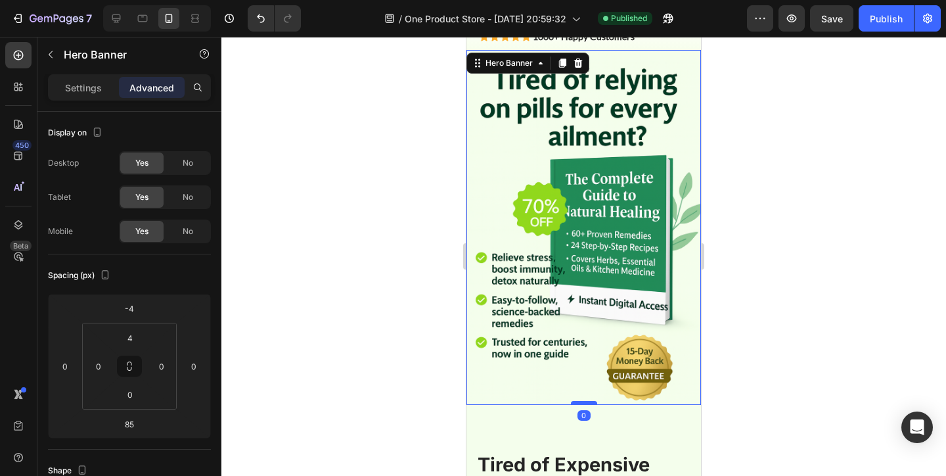
drag, startPoint x: 584, startPoint y: 458, endPoint x: 595, endPoint y: 401, distance: 57.6
click at [595, 401] on div at bounding box center [584, 403] width 26 height 4
type input "0"
click at [22, 225] on icon at bounding box center [18, 224] width 9 height 9
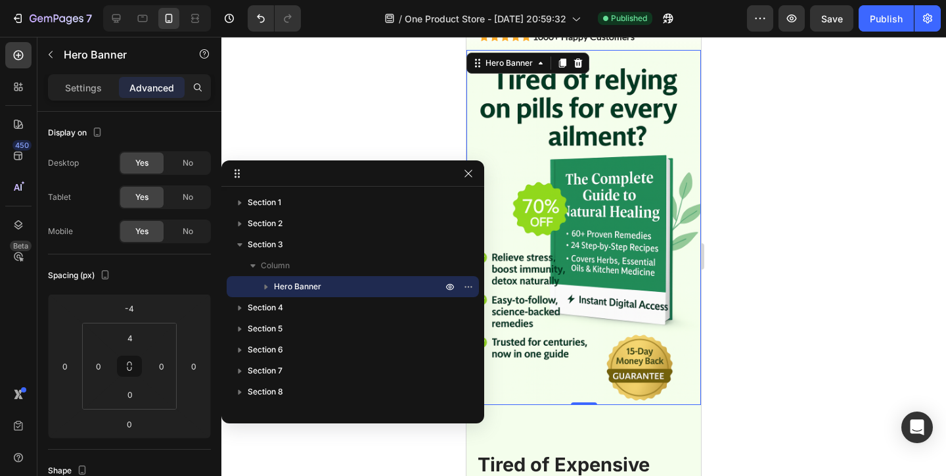
click at [265, 281] on icon "button" at bounding box center [266, 286] width 13 height 13
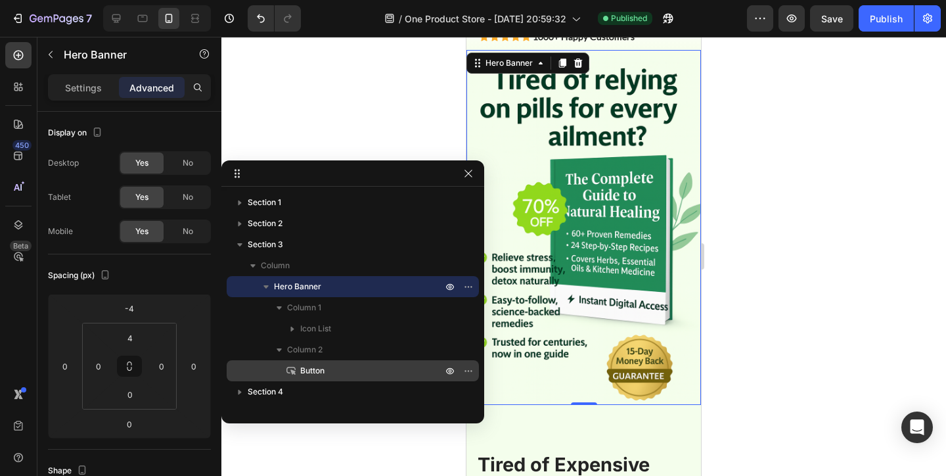
click at [350, 368] on p "Button" at bounding box center [357, 370] width 145 height 13
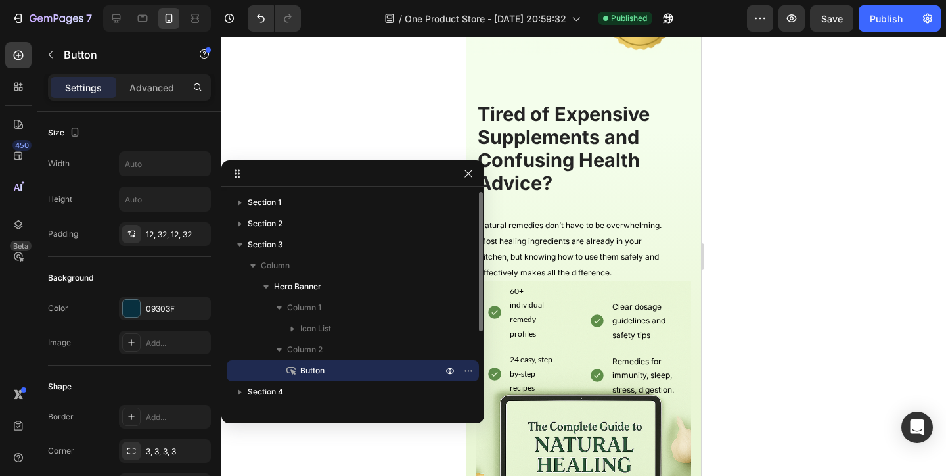
scroll to position [457, 0]
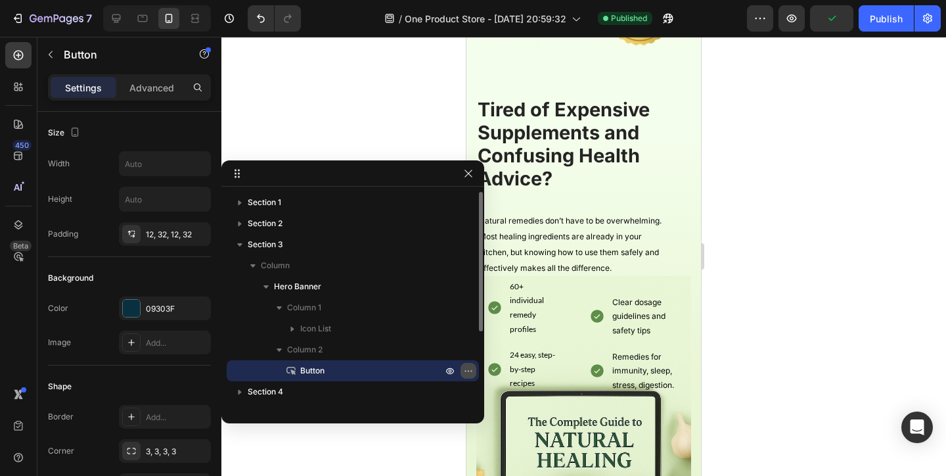
click at [467, 370] on icon "button" at bounding box center [468, 370] width 11 height 11
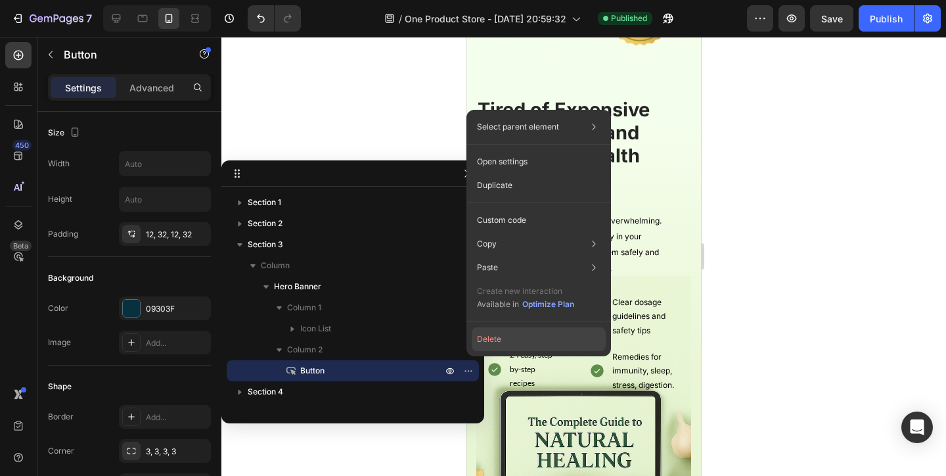
click at [498, 336] on button "Delete" at bounding box center [539, 339] width 134 height 24
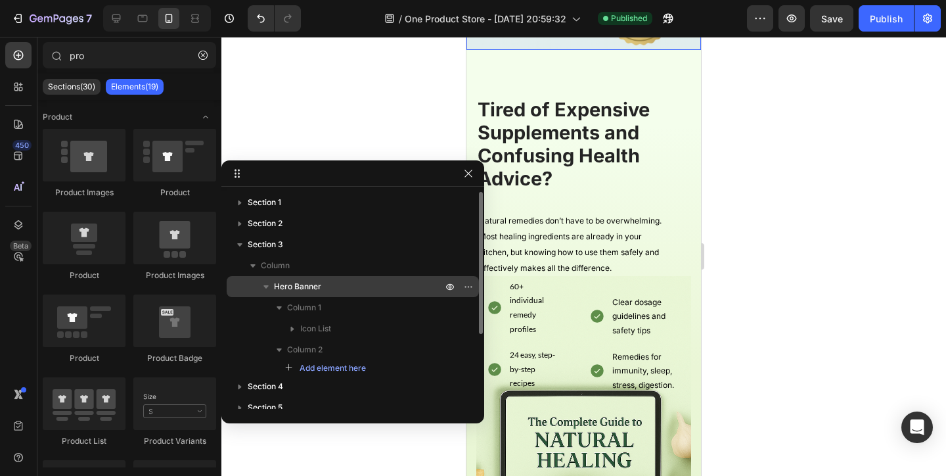
click at [272, 285] on icon "button" at bounding box center [266, 286] width 13 height 13
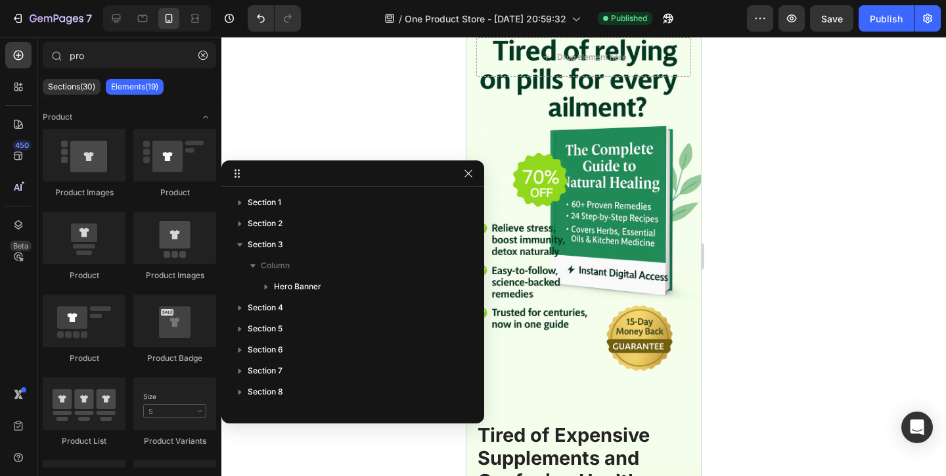
scroll to position [112, 0]
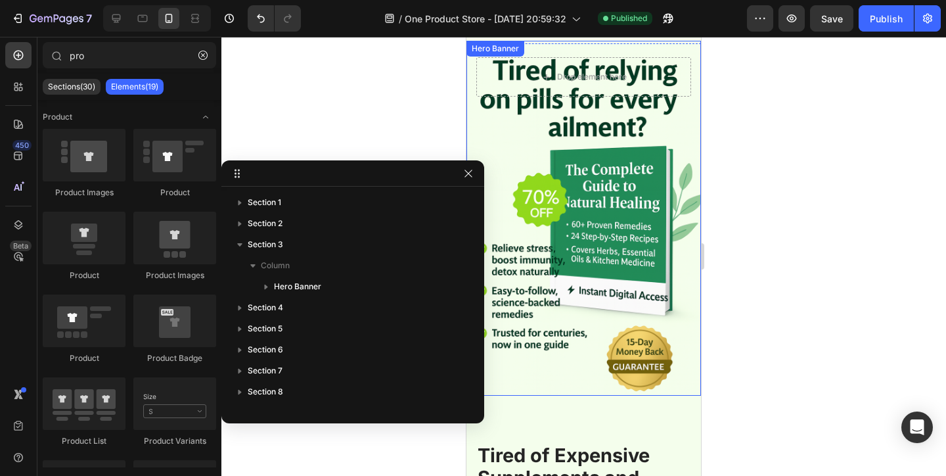
click at [575, 357] on div "Background Image" at bounding box center [584, 219] width 235 height 352
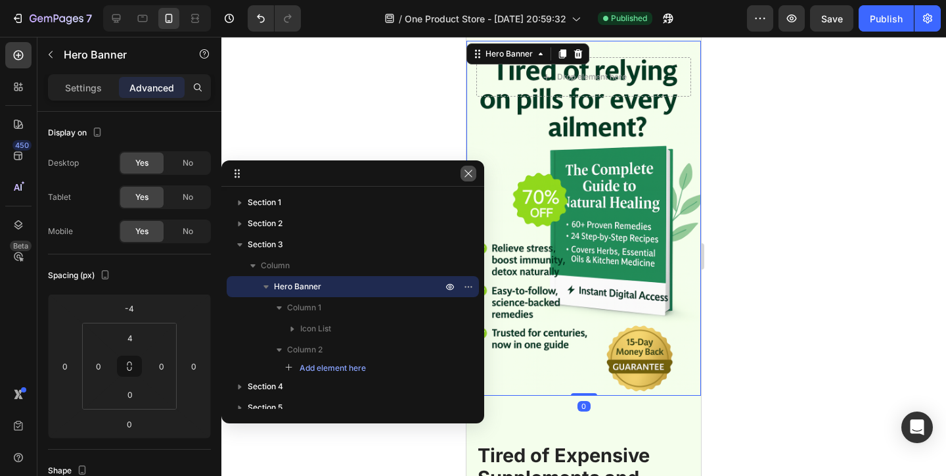
click at [466, 175] on icon "button" at bounding box center [468, 173] width 11 height 11
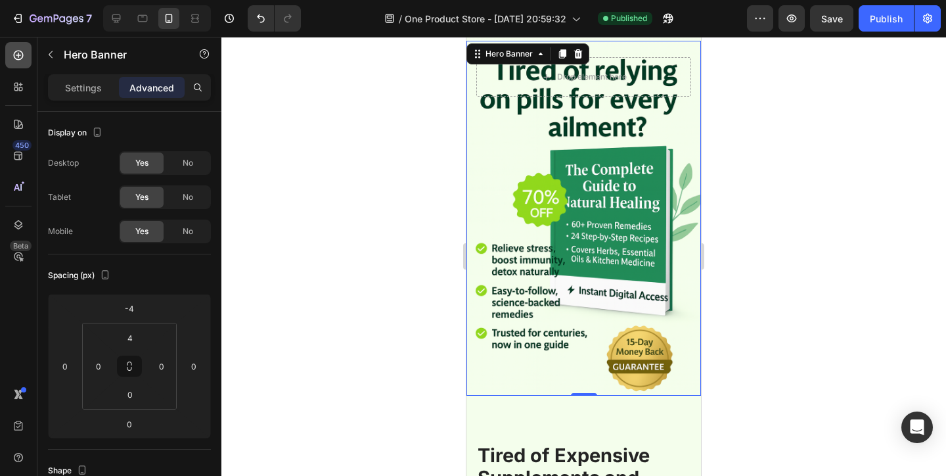
click at [21, 60] on icon at bounding box center [18, 55] width 13 height 13
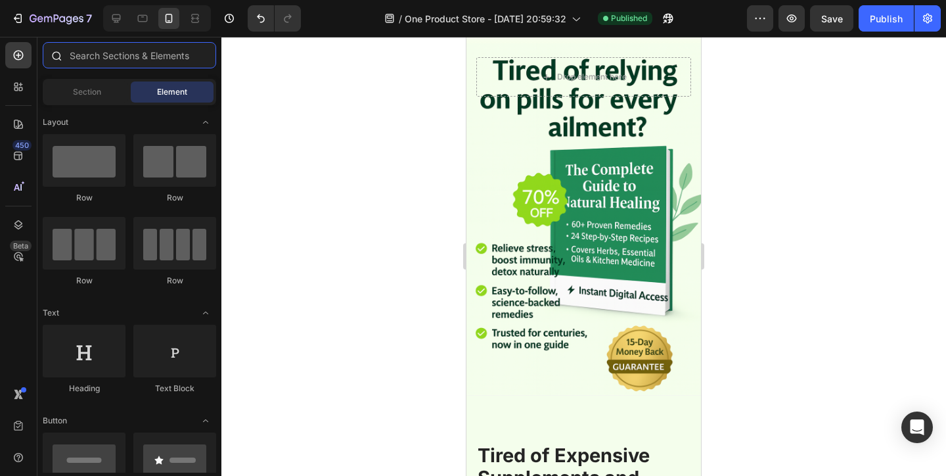
click at [120, 59] on input "text" at bounding box center [129, 55] width 173 height 26
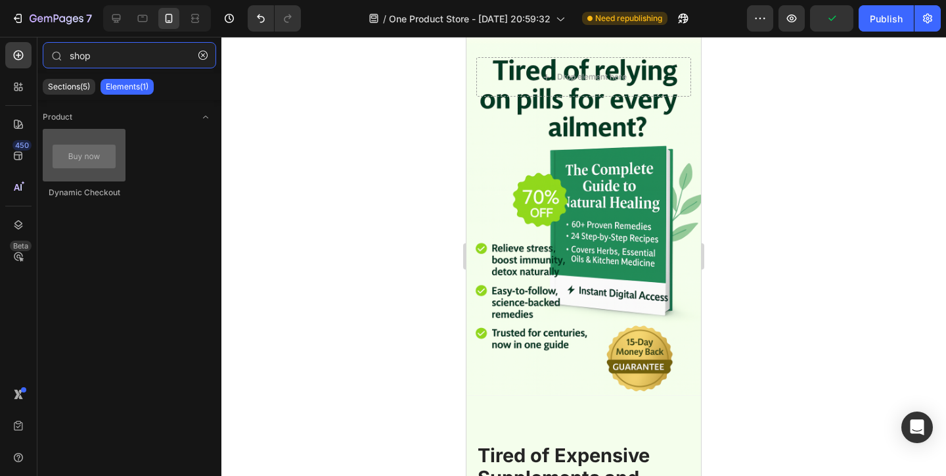
type input "shop"
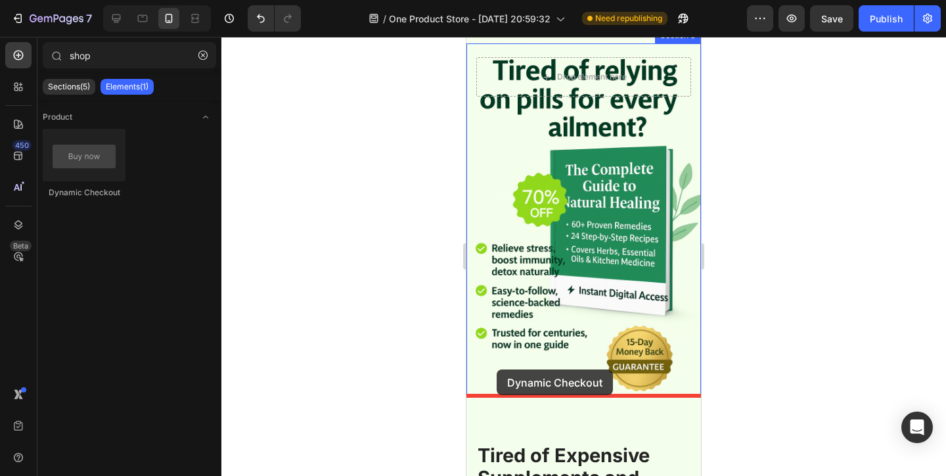
drag, startPoint x: 568, startPoint y: 193, endPoint x: 497, endPoint y: 369, distance: 190.7
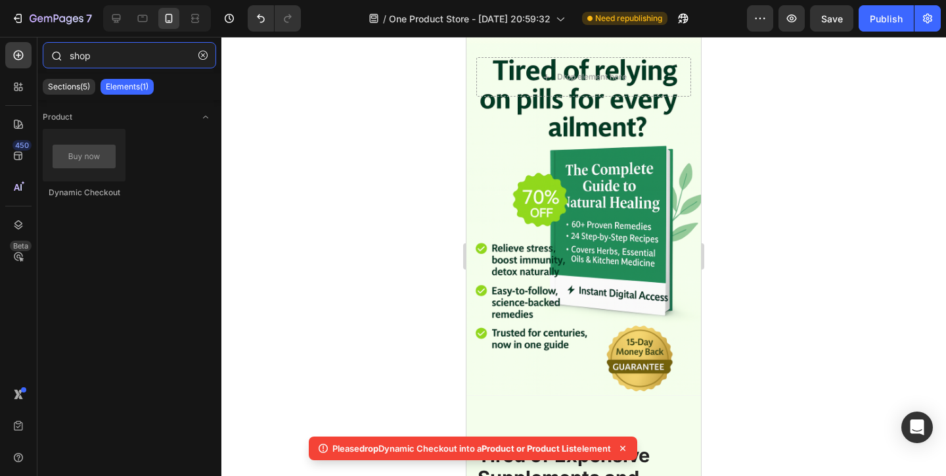
click at [134, 54] on input "shop" at bounding box center [129, 55] width 173 height 26
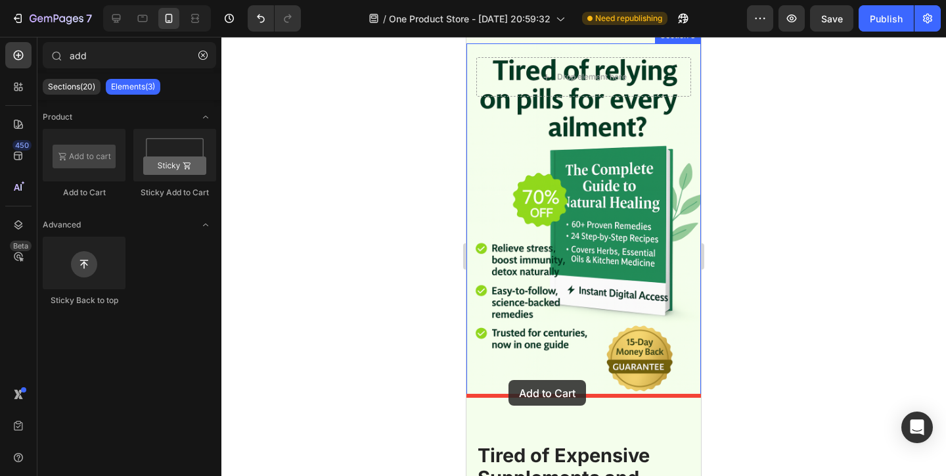
drag, startPoint x: 549, startPoint y: 193, endPoint x: 509, endPoint y: 380, distance: 191.0
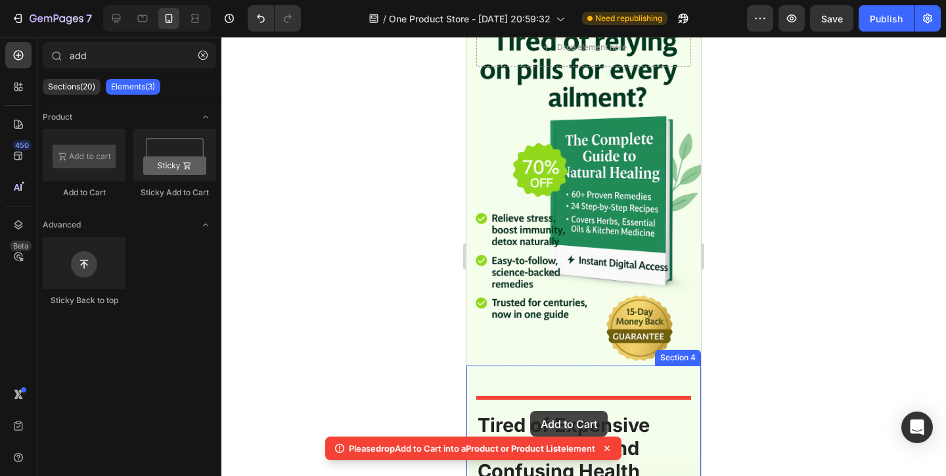
scroll to position [143, 0]
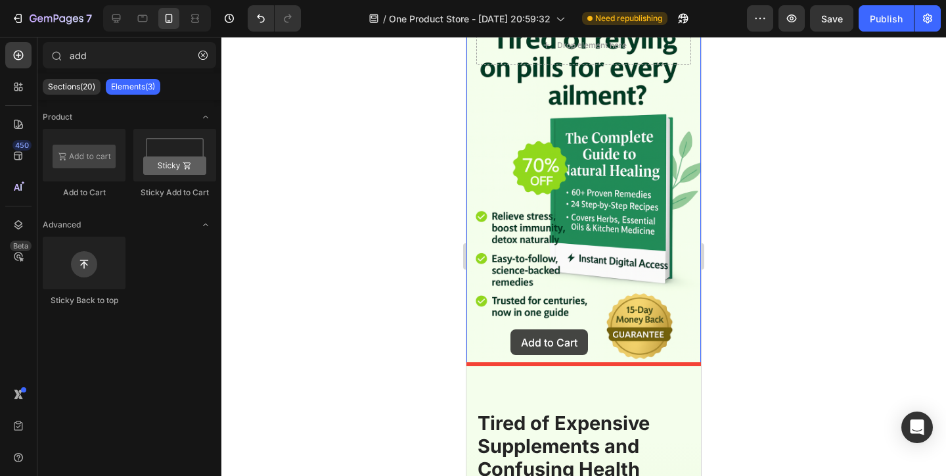
drag, startPoint x: 540, startPoint y: 191, endPoint x: 511, endPoint y: 329, distance: 141.8
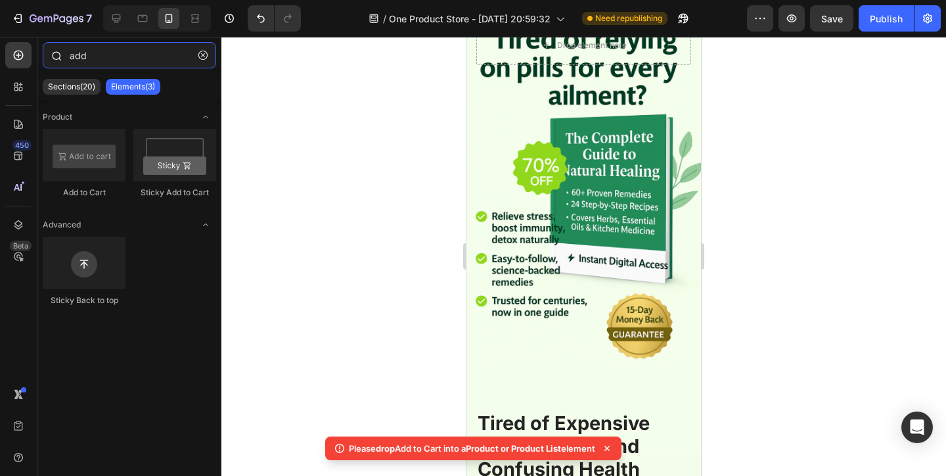
click at [109, 57] on input "add" at bounding box center [129, 55] width 173 height 26
click at [92, 60] on input "add" at bounding box center [129, 55] width 173 height 26
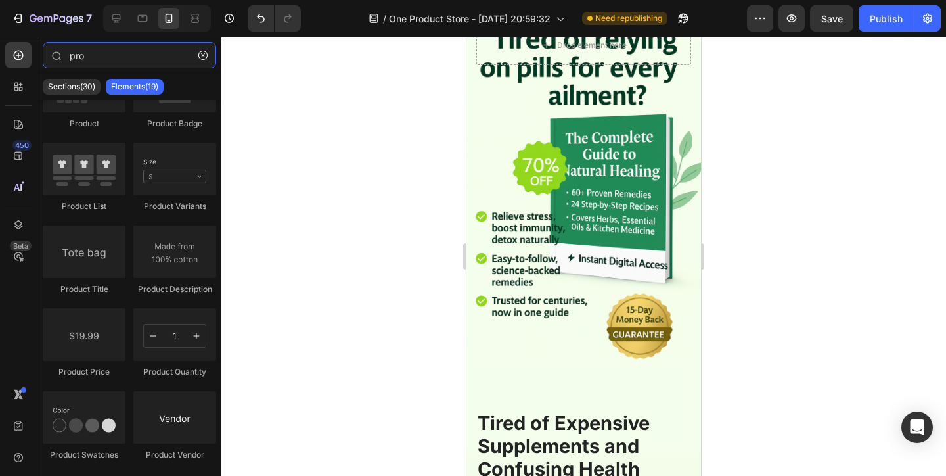
scroll to position [0, 0]
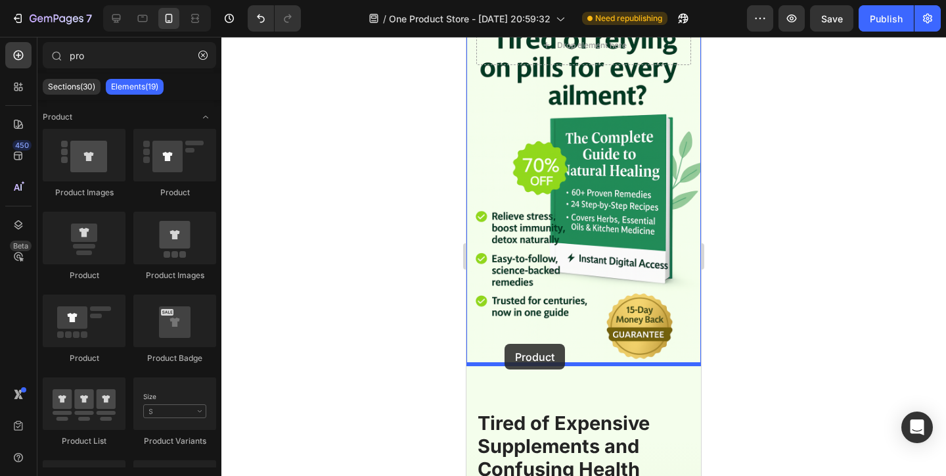
drag, startPoint x: 645, startPoint y: 192, endPoint x: 504, endPoint y: 342, distance: 205.9
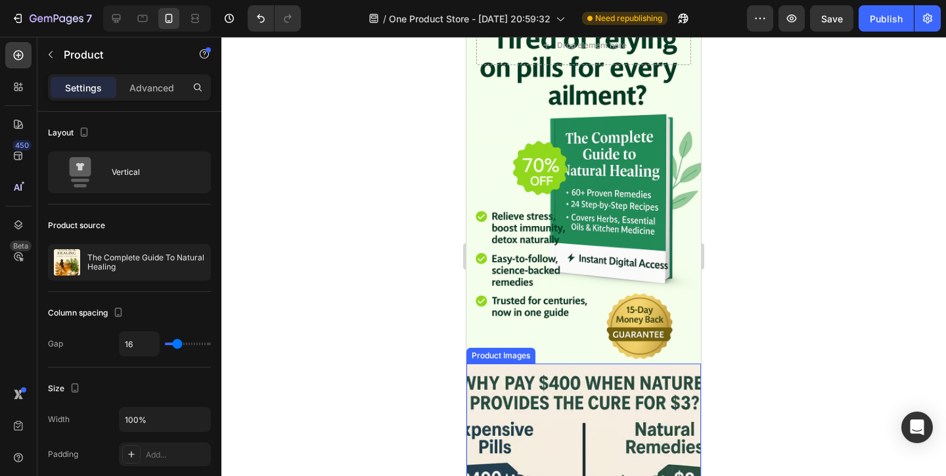
click at [575, 381] on img at bounding box center [584, 480] width 235 height 235
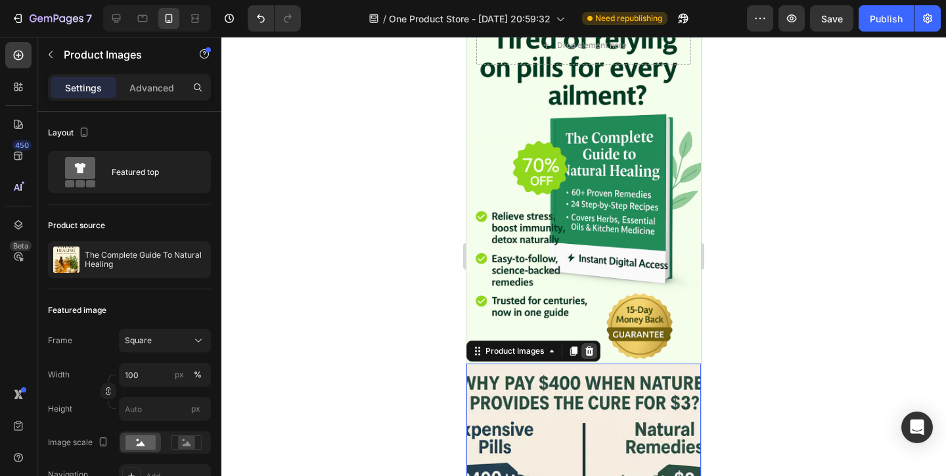
click at [594, 352] on icon at bounding box center [589, 351] width 11 height 11
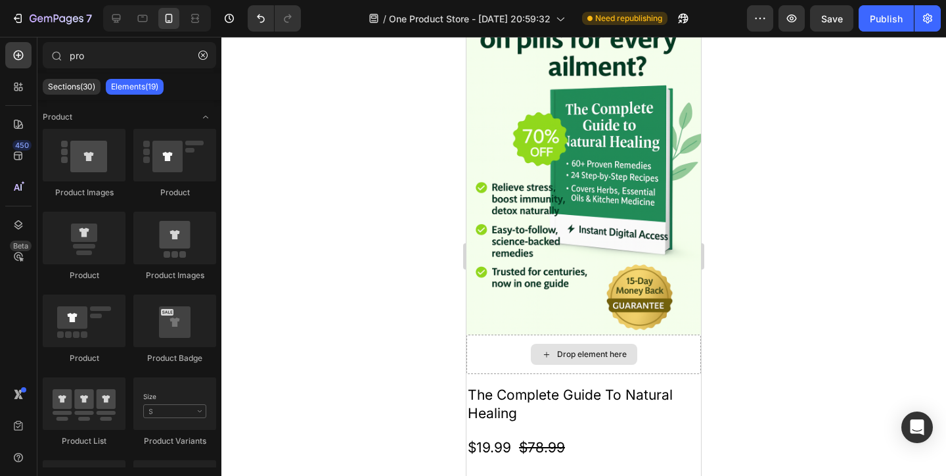
scroll to position [173, 0]
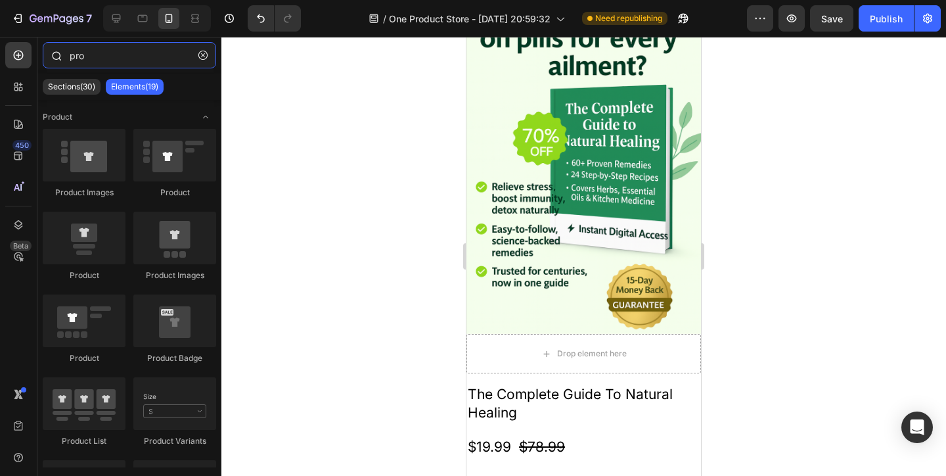
click at [99, 64] on input "pro" at bounding box center [129, 55] width 173 height 26
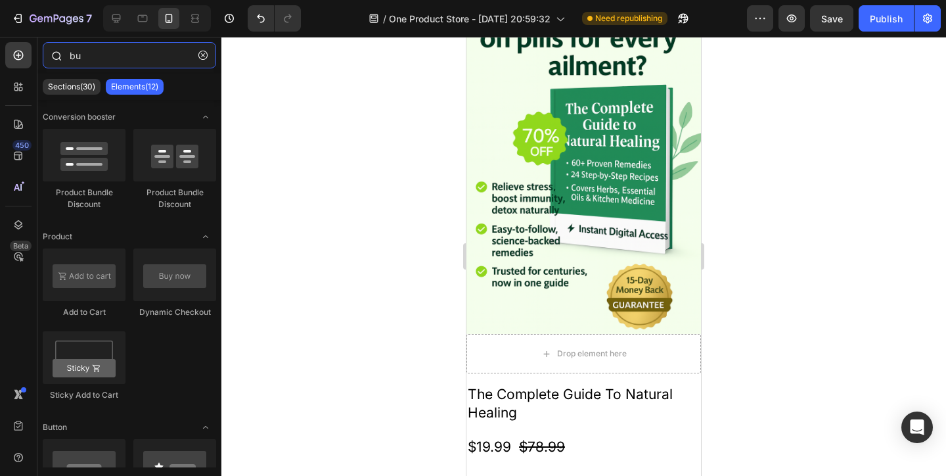
type input "b"
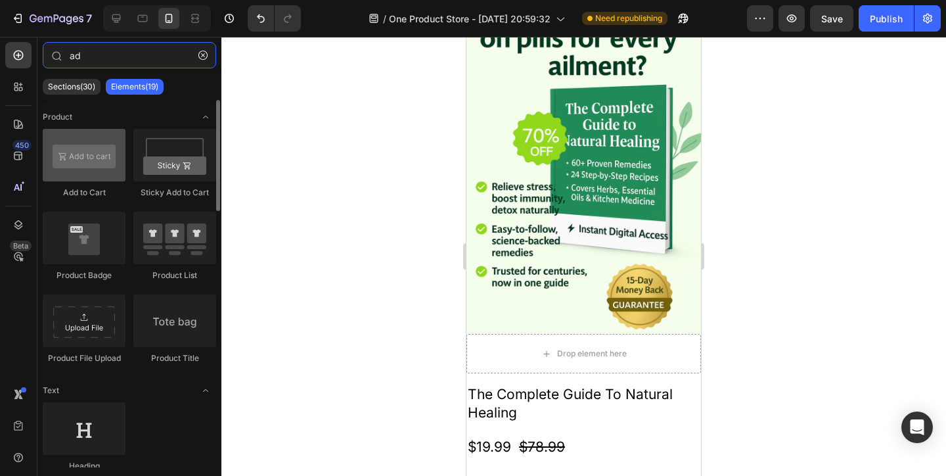
type input "ad"
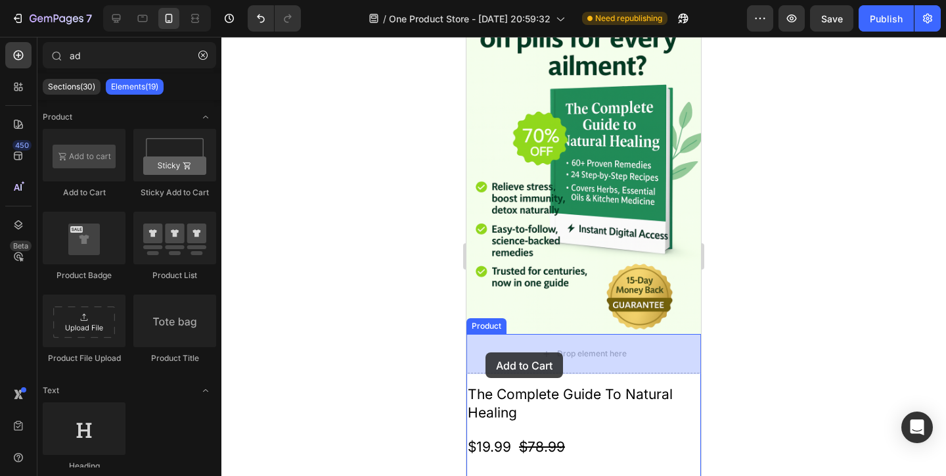
drag, startPoint x: 572, startPoint y: 194, endPoint x: 486, endPoint y: 352, distance: 180.5
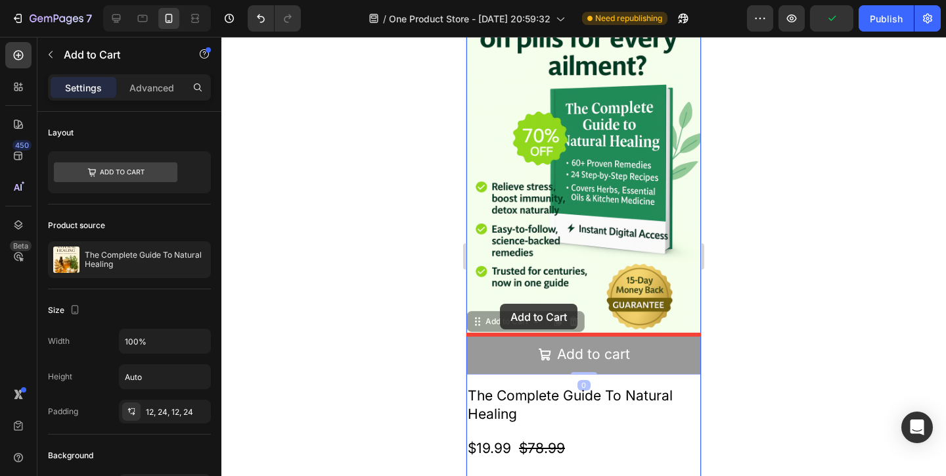
drag, startPoint x: 504, startPoint y: 355, endPoint x: 500, endPoint y: 304, distance: 51.4
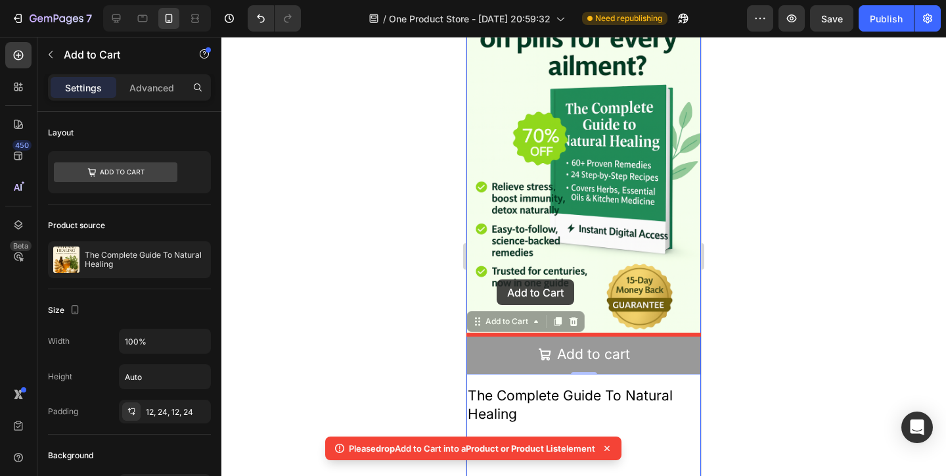
drag, startPoint x: 664, startPoint y: 352, endPoint x: 497, endPoint y: 279, distance: 182.1
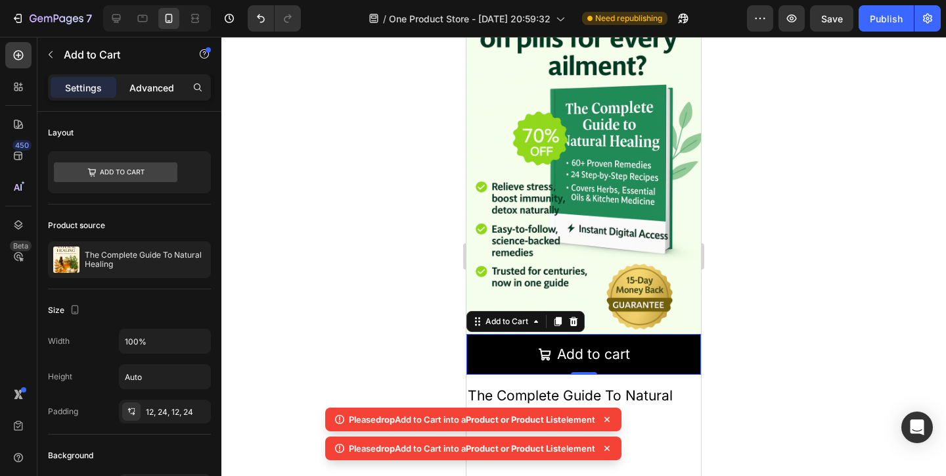
click at [154, 82] on p "Advanced" at bounding box center [151, 88] width 45 height 14
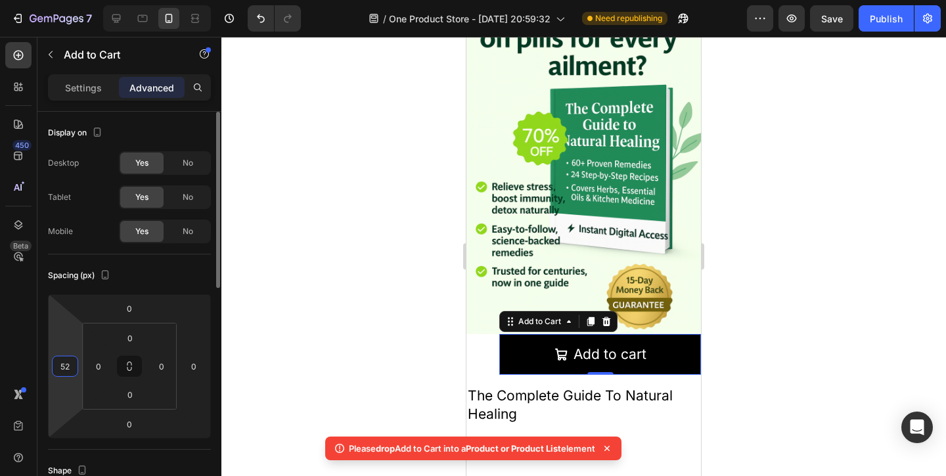
drag, startPoint x: 72, startPoint y: 354, endPoint x: 72, endPoint y: 336, distance: 17.8
click at [72, 0] on html "7 / One Product Store - Aug 20, 20:59:32 Need republishing Preview Save Publish…" at bounding box center [473, 0] width 946 height 0
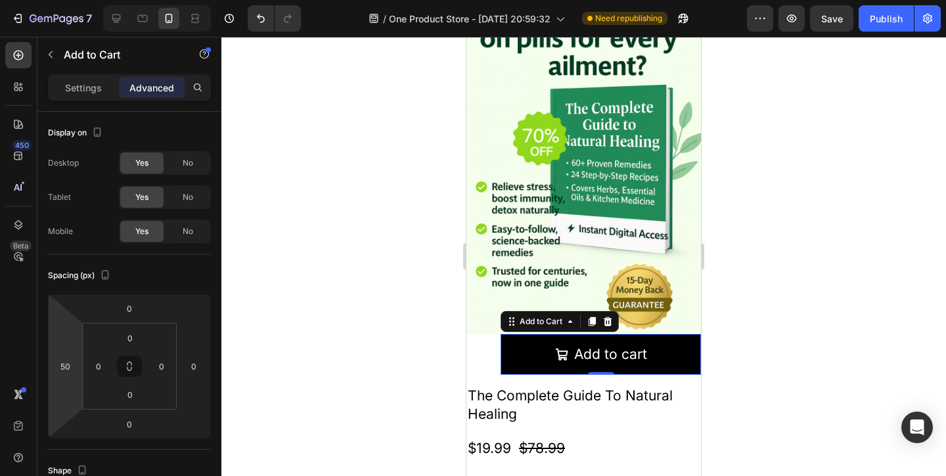
click at [64, 0] on html "7 / One Product Store - Aug 20, 20:59:32 Need republishing Preview Save Publish…" at bounding box center [473, 0] width 946 height 0
click at [64, 371] on input "50" at bounding box center [65, 366] width 20 height 20
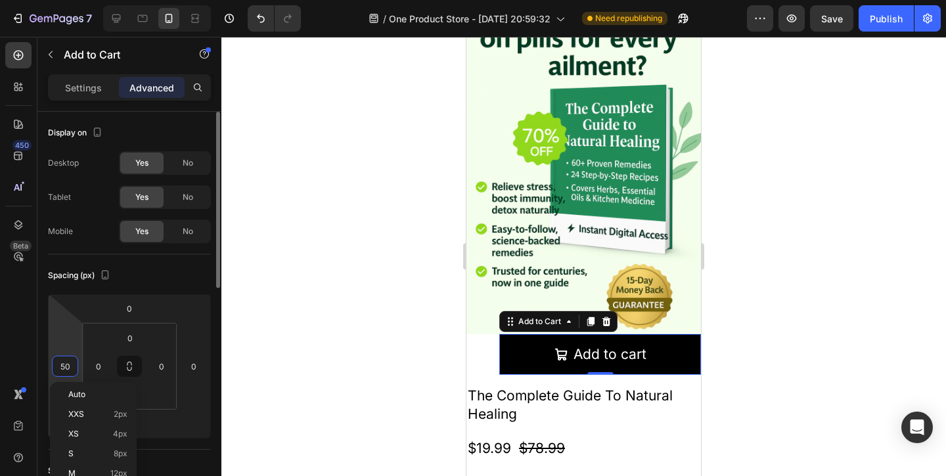
click at [64, 371] on input "50" at bounding box center [65, 366] width 20 height 20
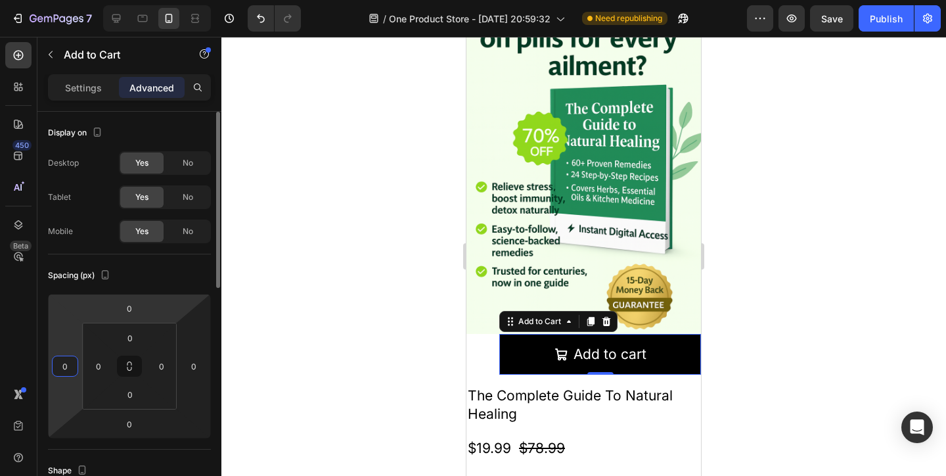
type input "0"
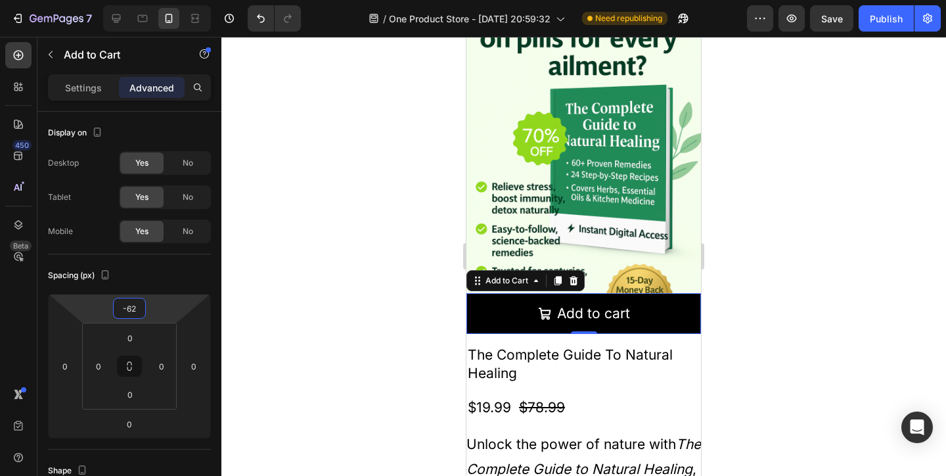
drag, startPoint x: 95, startPoint y: 311, endPoint x: 93, endPoint y: 332, distance: 21.2
click at [93, 0] on html "7 / One Product Store - Aug 20, 20:59:32 Need republishing Preview Save Publish…" at bounding box center [473, 0] width 946 height 0
type input "-64"
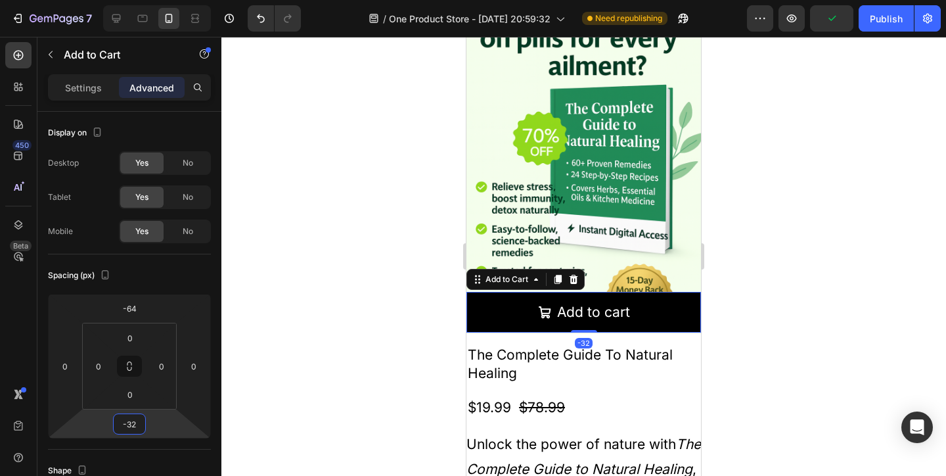
drag, startPoint x: 166, startPoint y: 421, endPoint x: 164, endPoint y: 431, distance: 10.7
click at [164, 0] on html "7 / One Product Store - Aug 20, 20:59:32 Need republishing Preview Publish 450 …" at bounding box center [473, 0] width 946 height 0
click at [141, 429] on input "-32" at bounding box center [129, 424] width 26 height 20
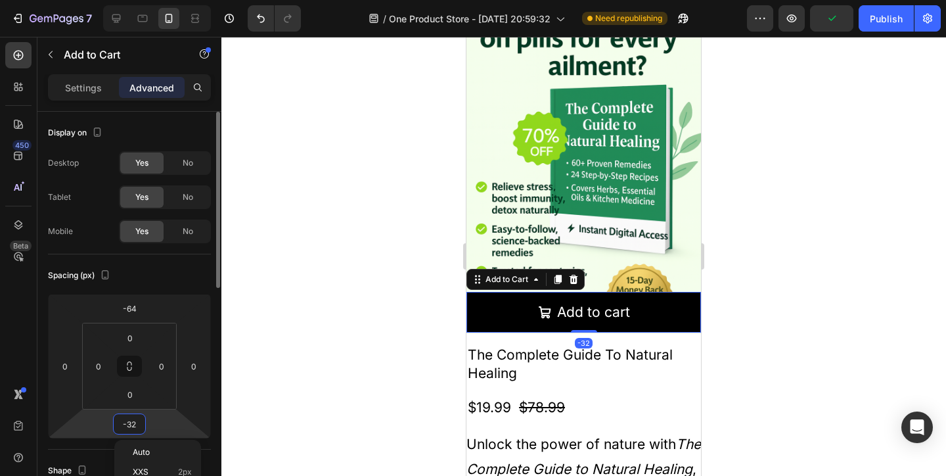
type input "-0"
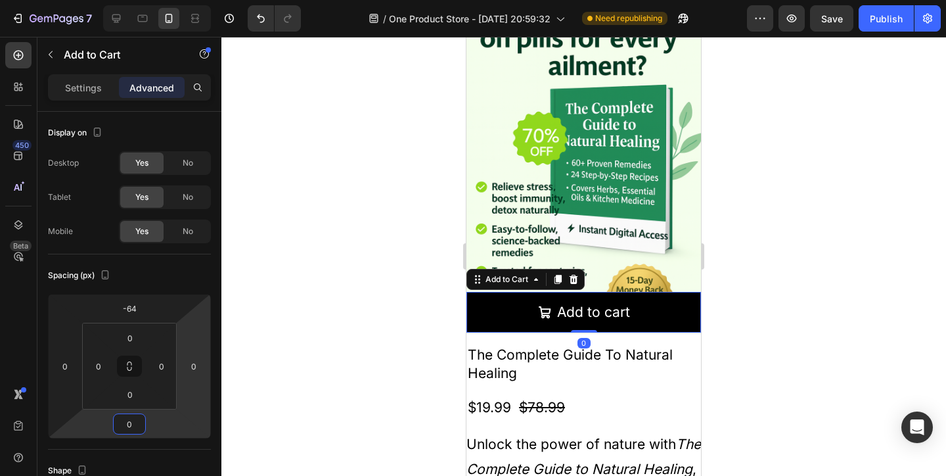
type input "0"
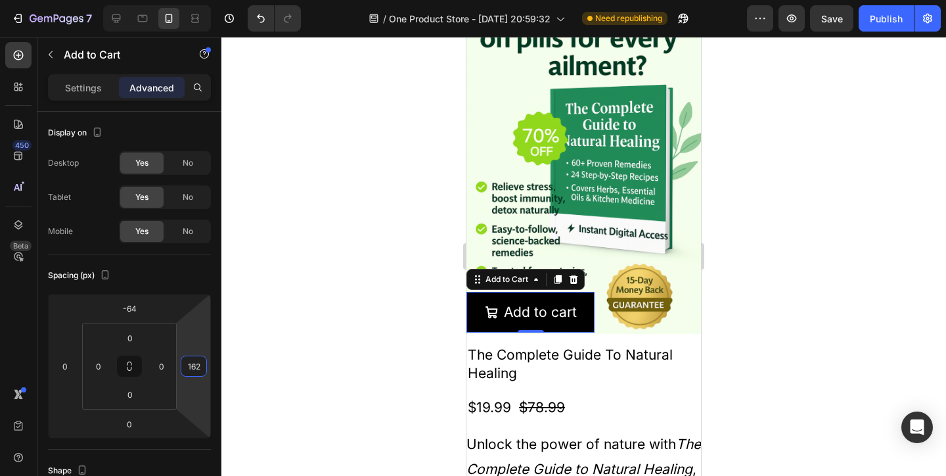
type input "164"
drag, startPoint x: 204, startPoint y: 341, endPoint x: 198, endPoint y: 275, distance: 66.7
click at [198, 0] on html "7 / One Product Store - Aug 20, 20:59:32 Need republishing Preview Save Publish…" at bounding box center [473, 0] width 946 height 0
click at [95, 83] on p "Settings" at bounding box center [83, 88] width 37 height 14
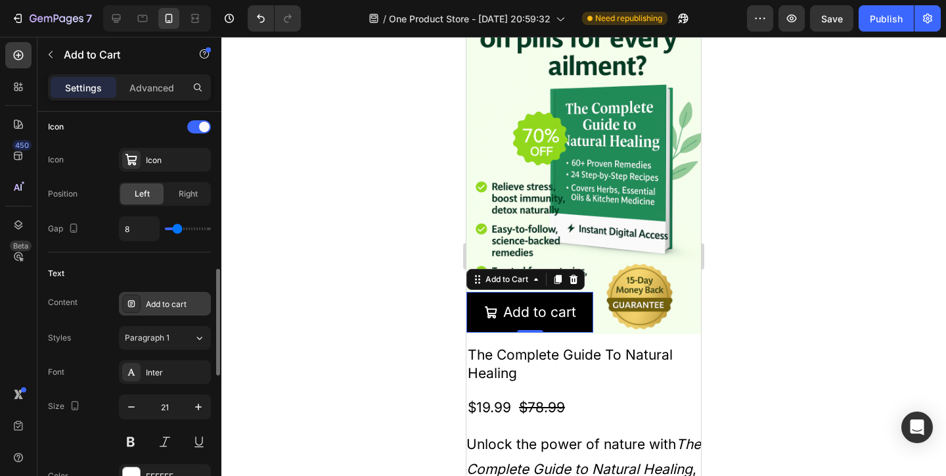
scroll to position [562, 0]
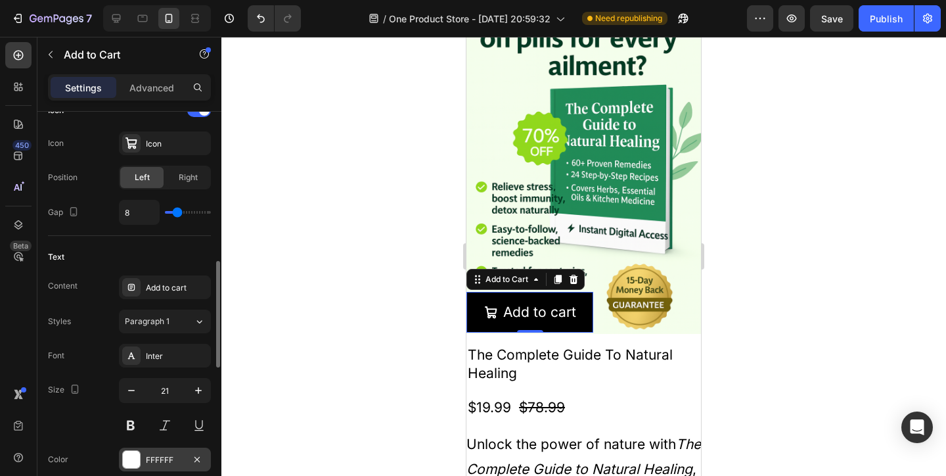
click at [146, 447] on div "Font Inter Size 21 Color FFFFFF Show more" at bounding box center [129, 425] width 163 height 162
click at [148, 458] on div "FFFFFF" at bounding box center [165, 460] width 38 height 12
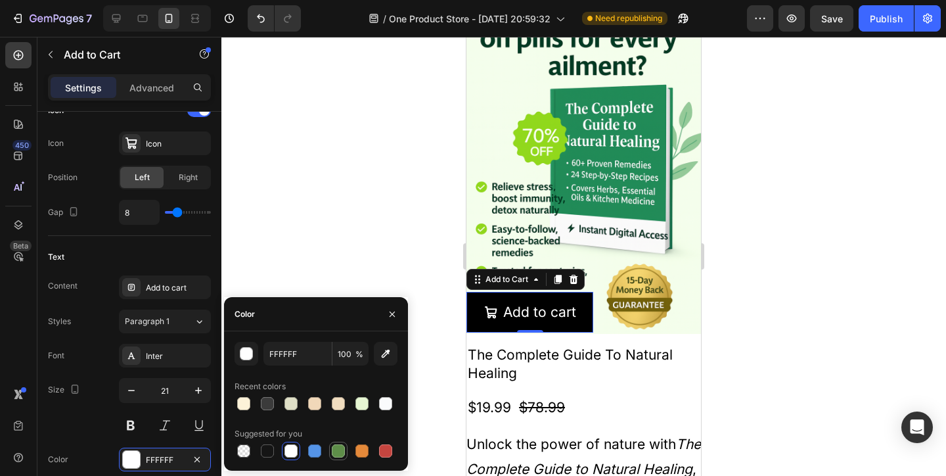
click at [342, 451] on div at bounding box center [338, 450] width 13 height 13
click at [340, 453] on div at bounding box center [338, 450] width 13 height 13
click at [267, 447] on div at bounding box center [267, 450] width 13 height 13
click at [386, 402] on div at bounding box center [385, 403] width 13 height 13
type input "FAFBFC"
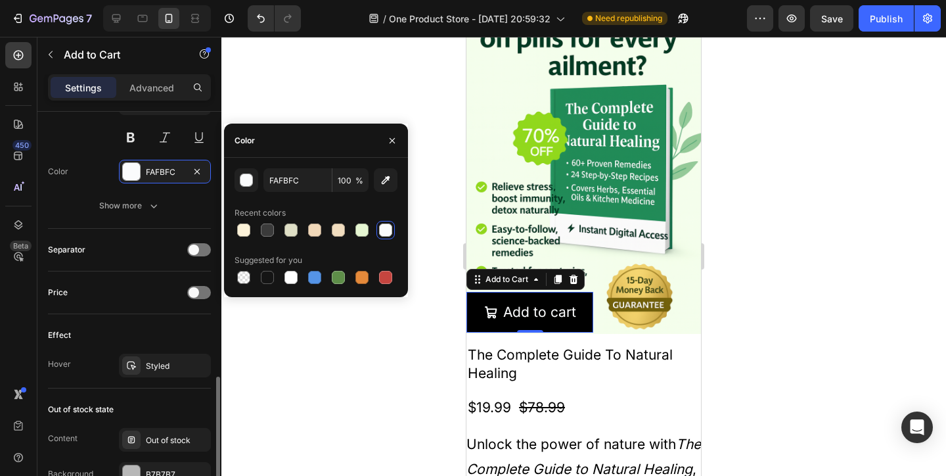
scroll to position [919, 0]
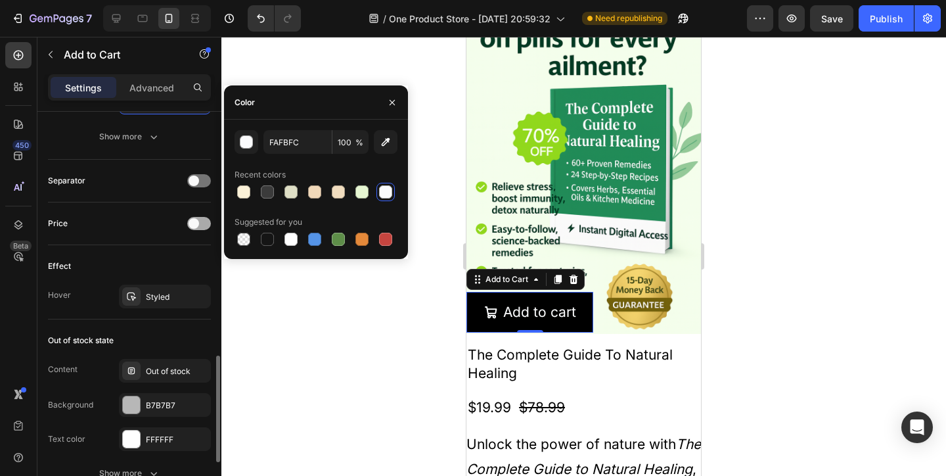
click at [205, 225] on div at bounding box center [199, 223] width 24 height 13
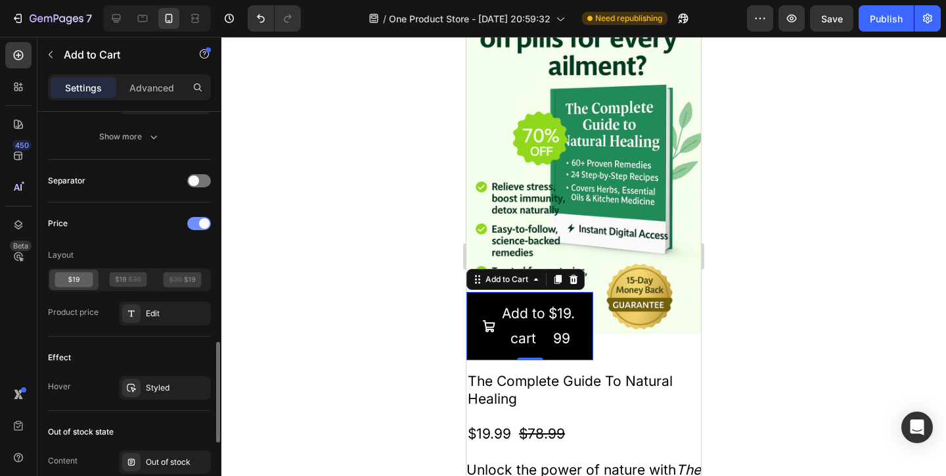
click at [201, 227] on div at bounding box center [199, 223] width 24 height 11
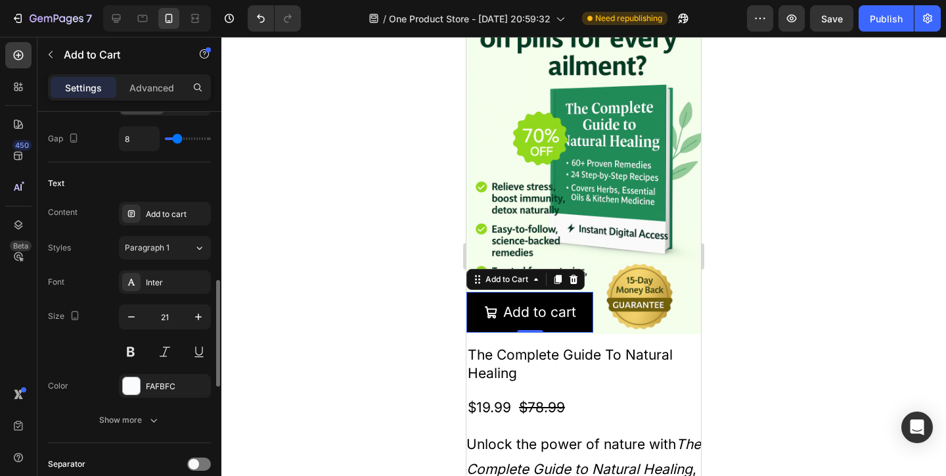
scroll to position [633, 0]
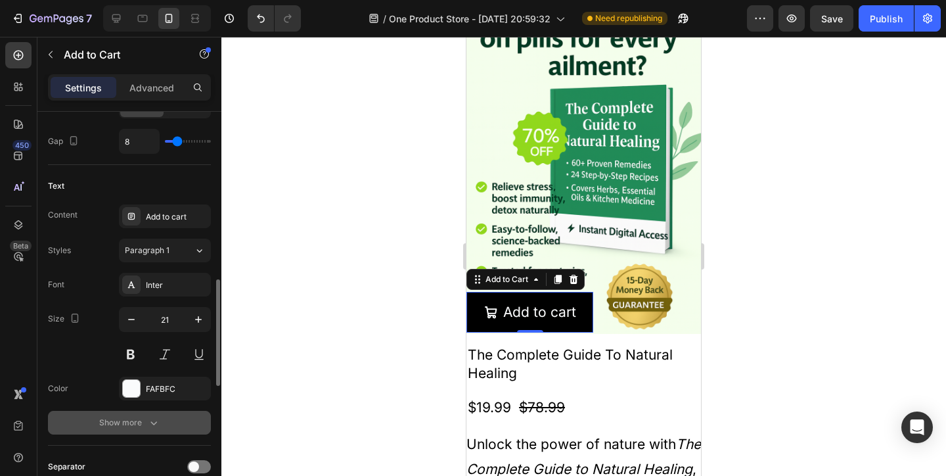
click at [128, 424] on div "Show more" at bounding box center [129, 422] width 61 height 13
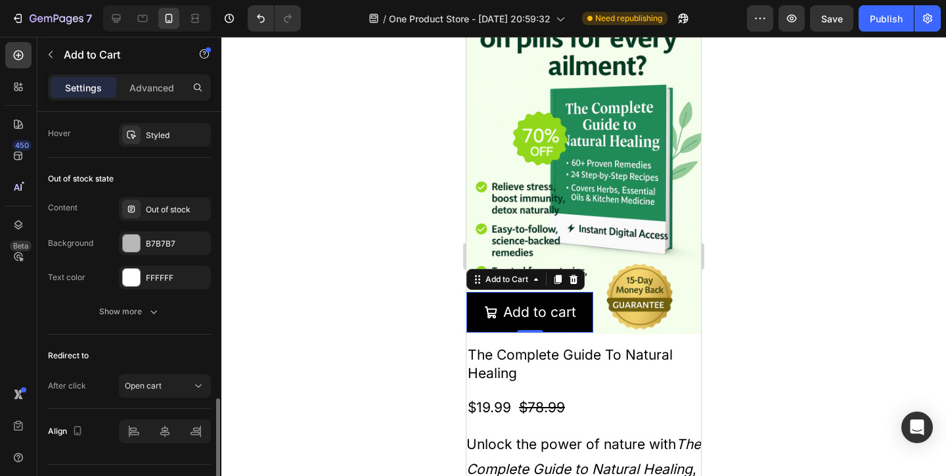
scroll to position [1284, 0]
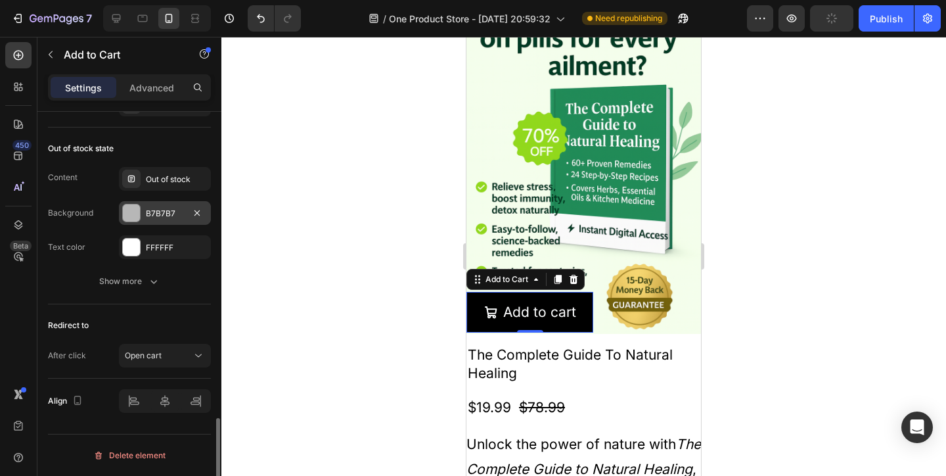
click at [163, 206] on div "B7B7B7" at bounding box center [165, 213] width 92 height 24
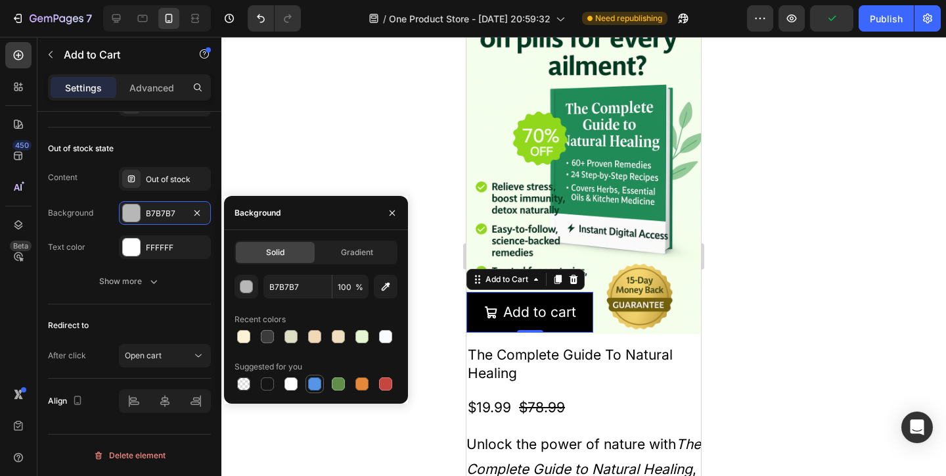
click at [309, 384] on div at bounding box center [314, 383] width 13 height 13
click at [330, 384] on div at bounding box center [338, 384] width 16 height 16
click at [336, 384] on div at bounding box center [338, 383] width 13 height 13
click at [291, 384] on div at bounding box center [291, 383] width 13 height 13
click at [273, 384] on div at bounding box center [267, 383] width 13 height 13
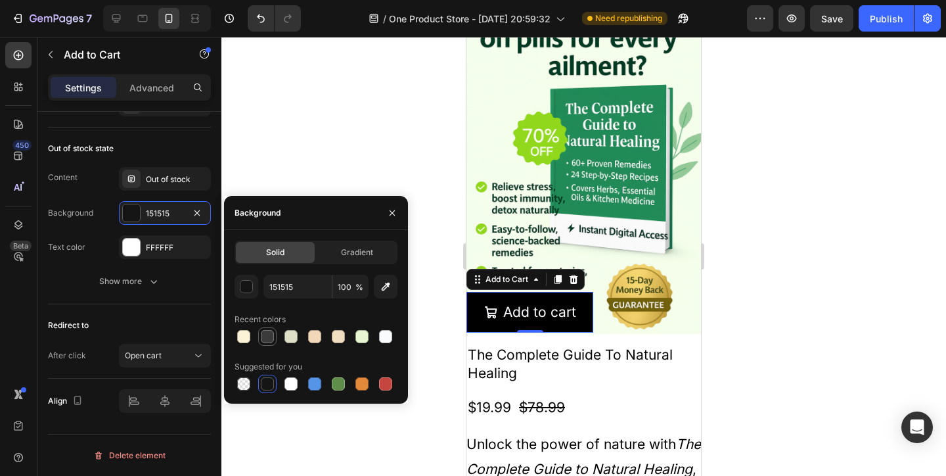
click at [271, 332] on div at bounding box center [267, 336] width 13 height 13
type input "3B3B3B"
click at [147, 239] on div "FFFFFF" at bounding box center [165, 247] width 92 height 24
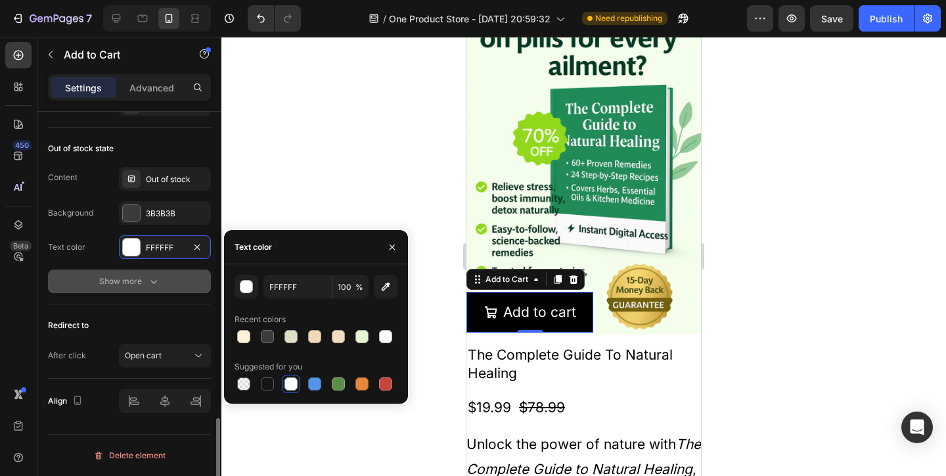
click at [141, 277] on div "Show more" at bounding box center [129, 281] width 61 height 13
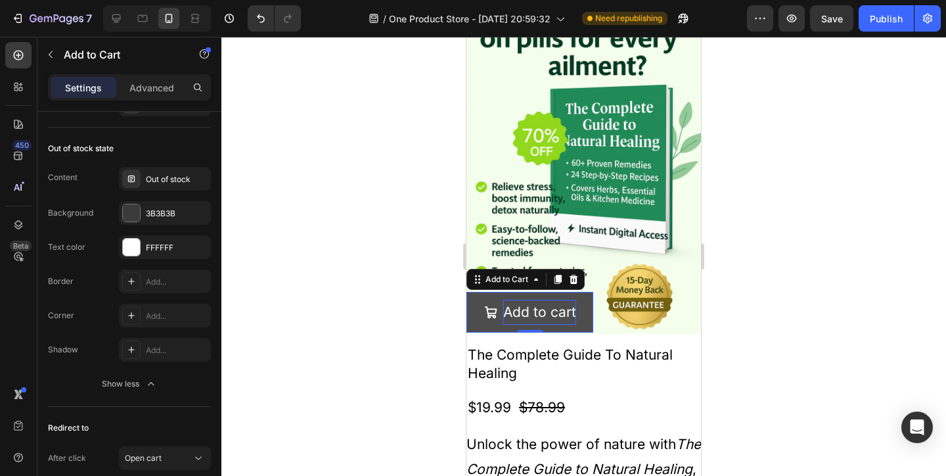
click at [572, 309] on div "Add to cart" at bounding box center [539, 312] width 73 height 25
click at [581, 313] on button "Add to cart" at bounding box center [530, 312] width 127 height 41
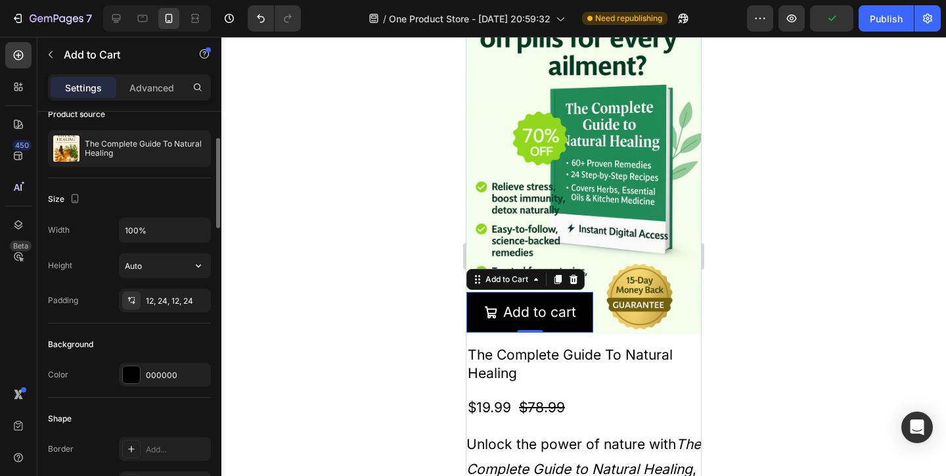
scroll to position [114, 0]
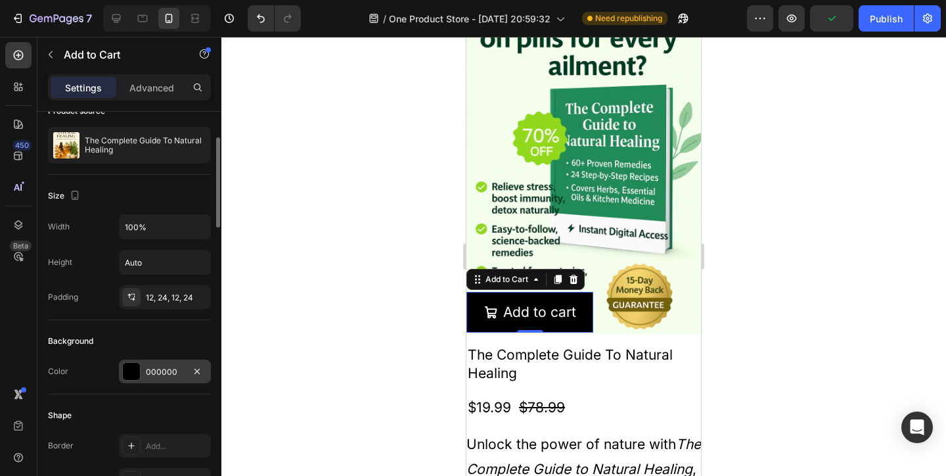
click at [161, 381] on div "000000" at bounding box center [165, 371] width 92 height 24
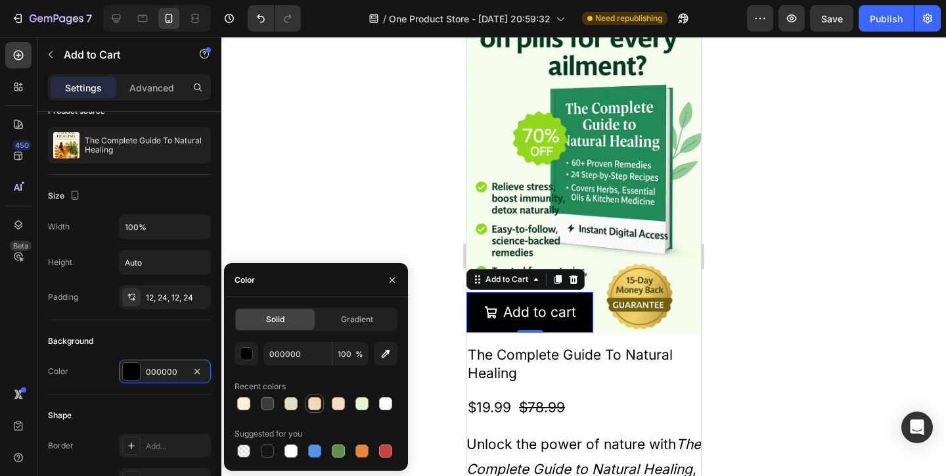
click at [306, 405] on div at bounding box center [315, 403] width 18 height 18
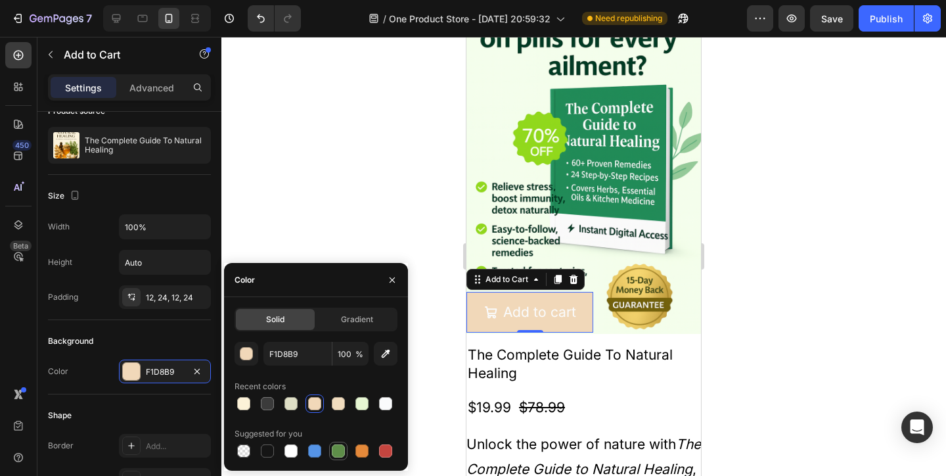
click at [336, 450] on div at bounding box center [338, 450] width 13 height 13
type input "5E8E49"
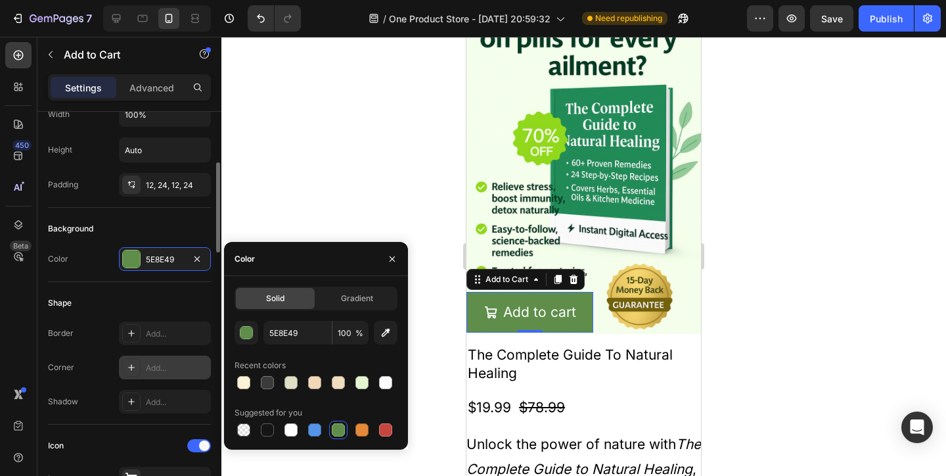
scroll to position [237, 0]
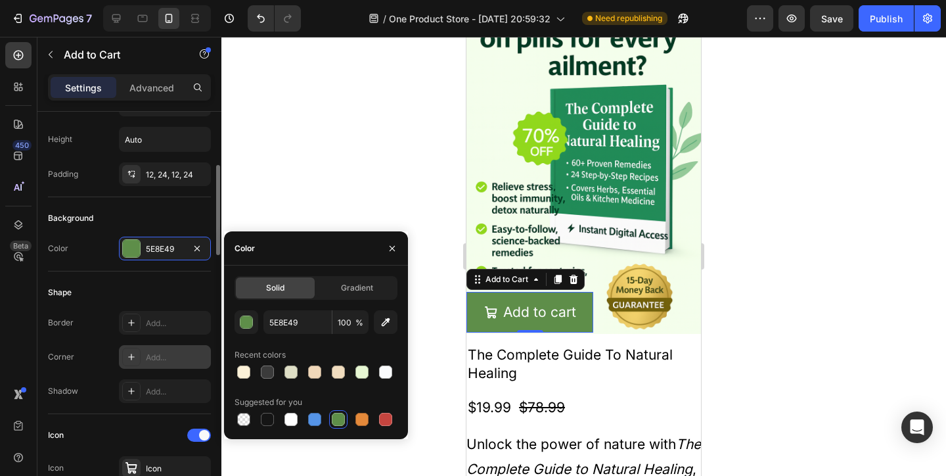
click at [143, 353] on div "Add..." at bounding box center [165, 357] width 92 height 24
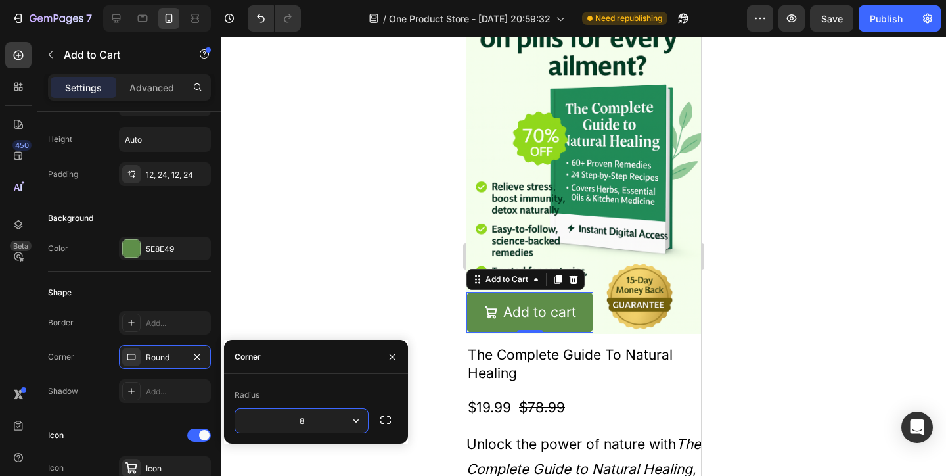
click at [317, 420] on input "8" at bounding box center [301, 421] width 133 height 24
click at [346, 420] on button "button" at bounding box center [356, 421] width 24 height 24
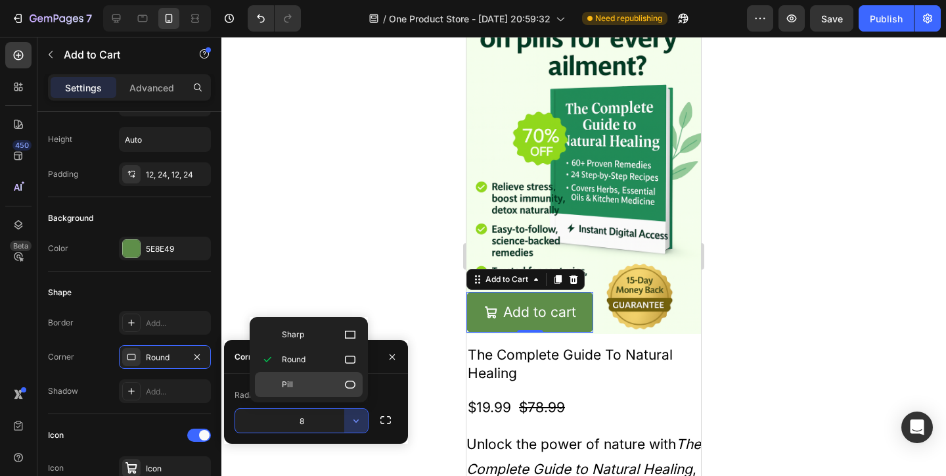
click at [329, 386] on p "Pill" at bounding box center [319, 384] width 75 height 13
type input "9999"
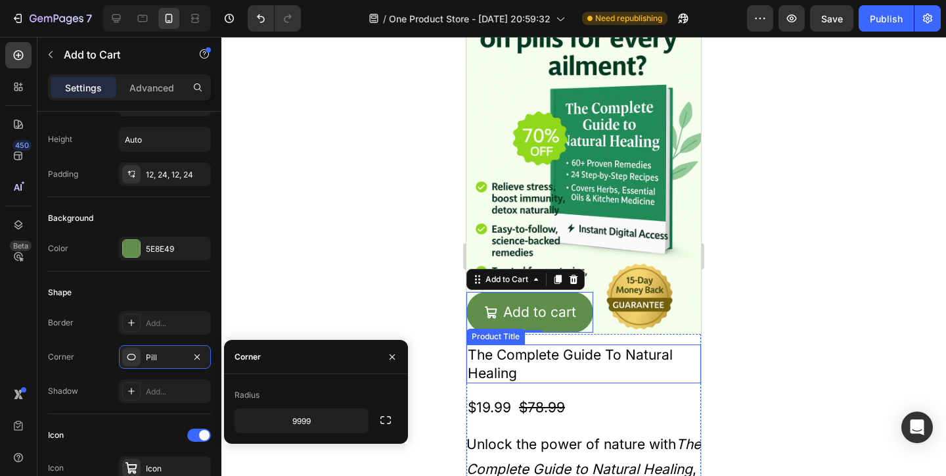
click at [675, 372] on h2 "The Complete Guide To Natural Healing" at bounding box center [584, 363] width 235 height 39
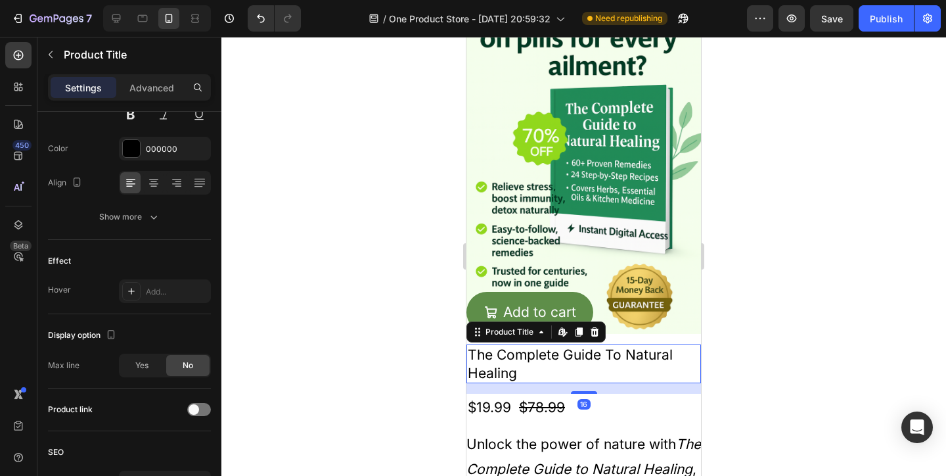
scroll to position [0, 0]
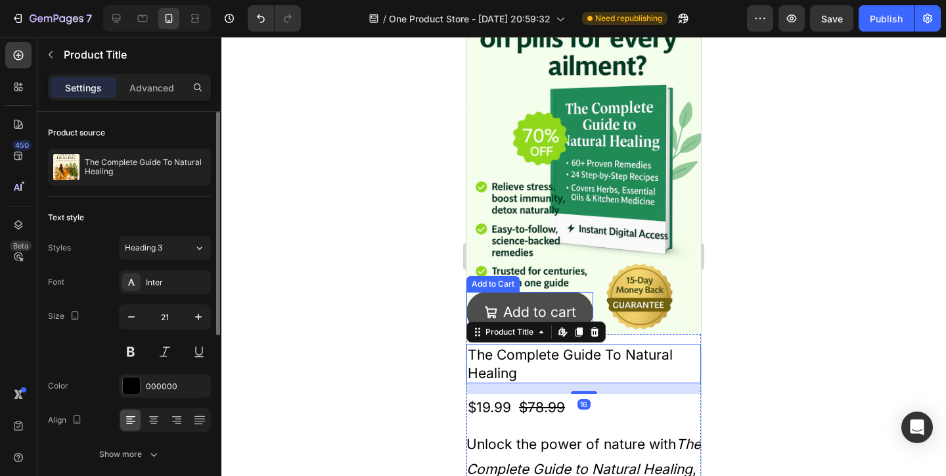
click at [562, 298] on button "Add to cart" at bounding box center [530, 312] width 127 height 41
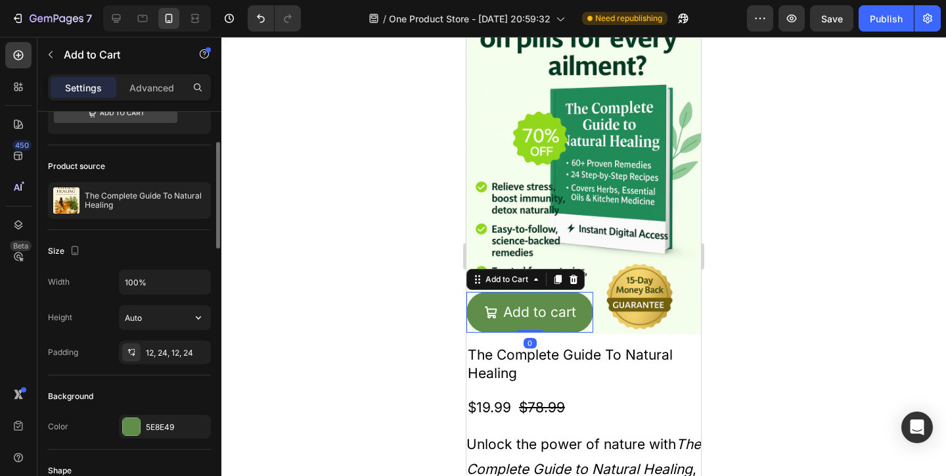
scroll to position [72, 0]
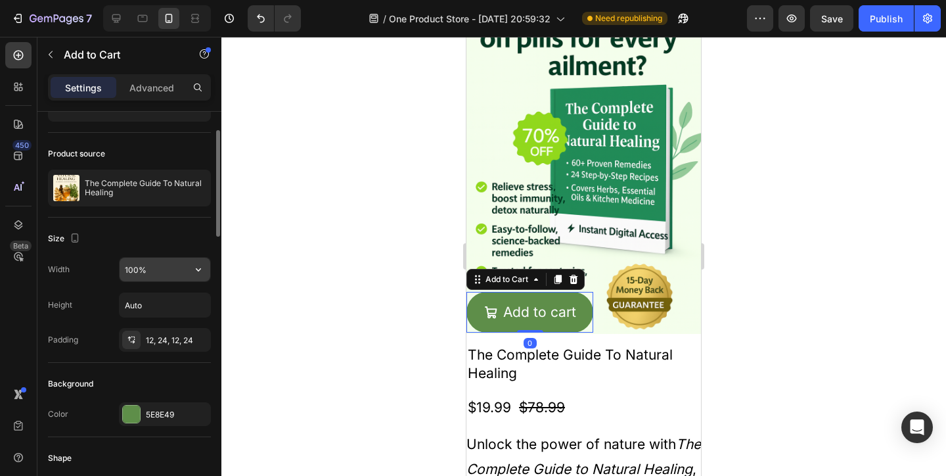
click at [177, 258] on input "100%" at bounding box center [165, 270] width 91 height 24
click at [204, 272] on icon "button" at bounding box center [198, 269] width 13 height 13
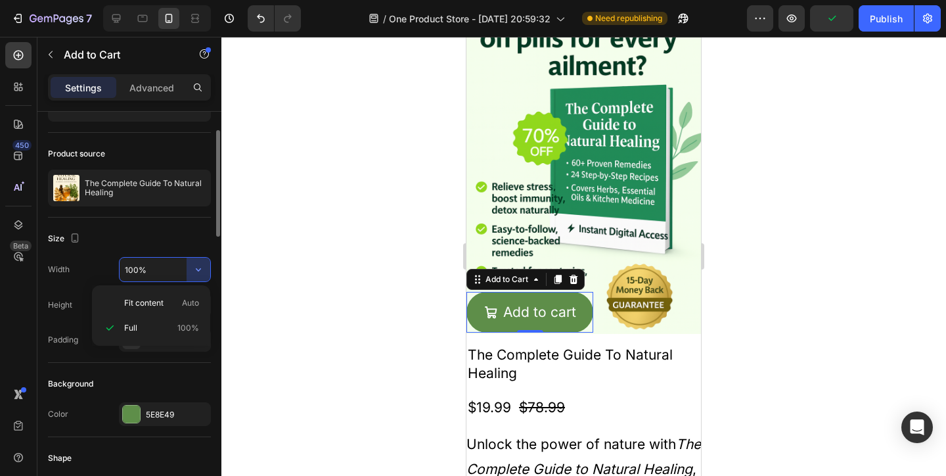
click at [156, 273] on input "100%" at bounding box center [165, 270] width 91 height 24
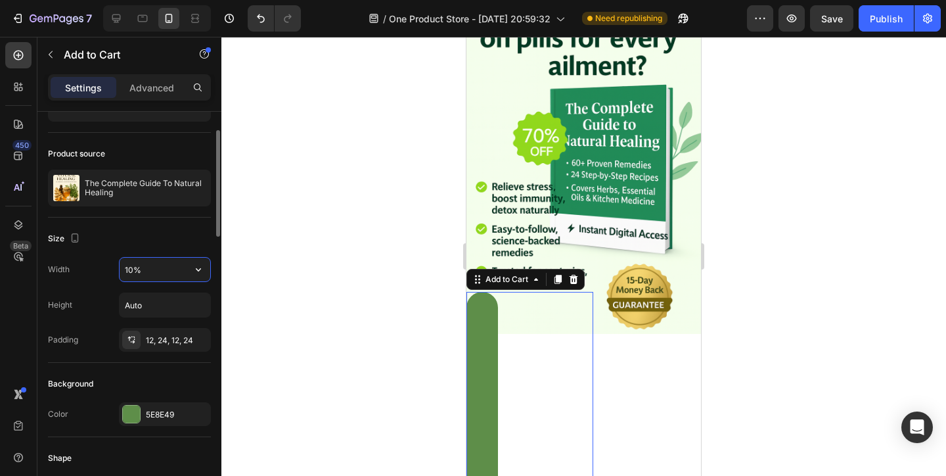
type input "100%"
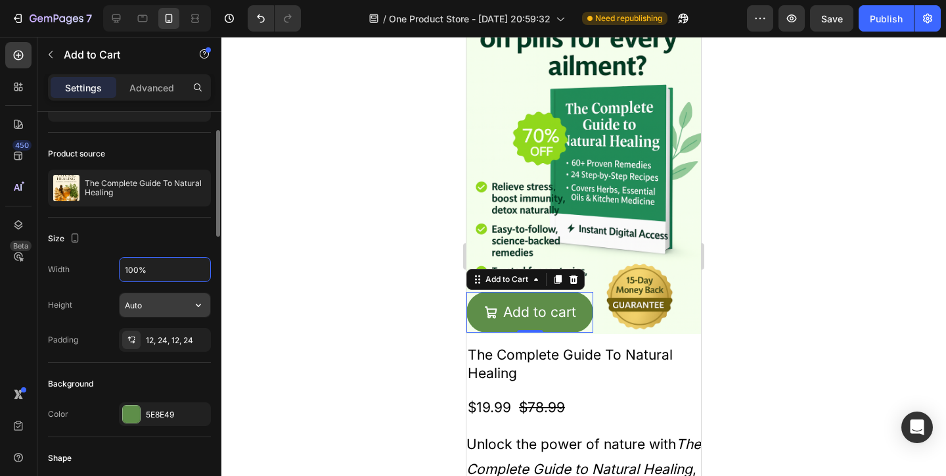
click at [162, 307] on input "Auto" at bounding box center [165, 305] width 91 height 24
click at [190, 303] on button "button" at bounding box center [199, 305] width 24 height 24
click at [158, 301] on input "Auto" at bounding box center [165, 305] width 91 height 24
type input "80%"
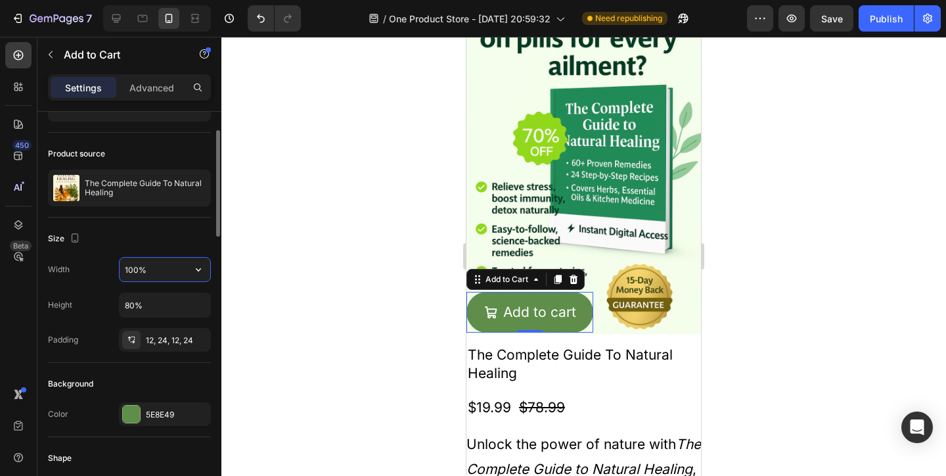
drag, startPoint x: 140, startPoint y: 270, endPoint x: 108, endPoint y: 270, distance: 31.5
click at [108, 270] on div "Width 100%" at bounding box center [129, 269] width 163 height 25
click at [131, 270] on input "100%" at bounding box center [165, 270] width 91 height 24
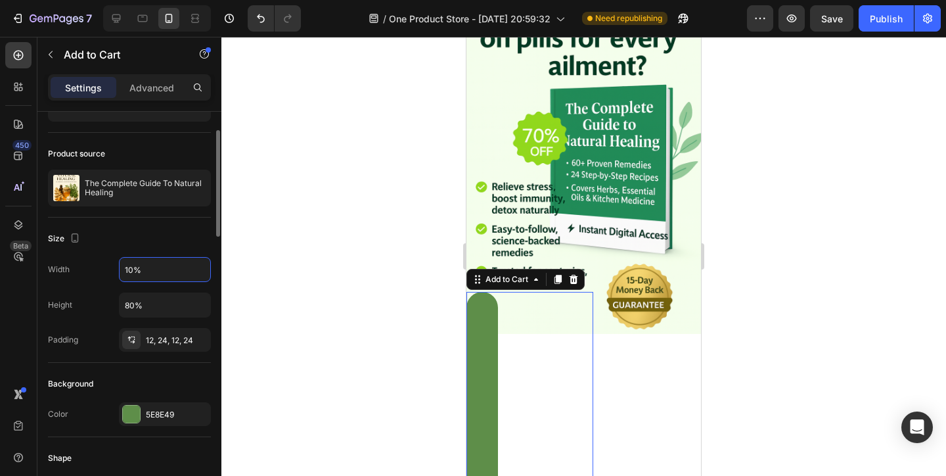
type input "100%"
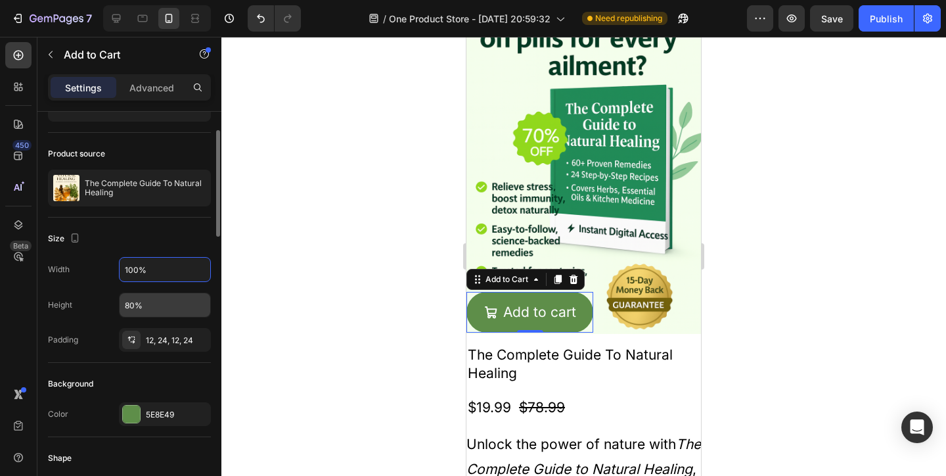
click at [137, 309] on input "80%" at bounding box center [165, 305] width 91 height 24
click at [196, 311] on button "button" at bounding box center [199, 305] width 24 height 24
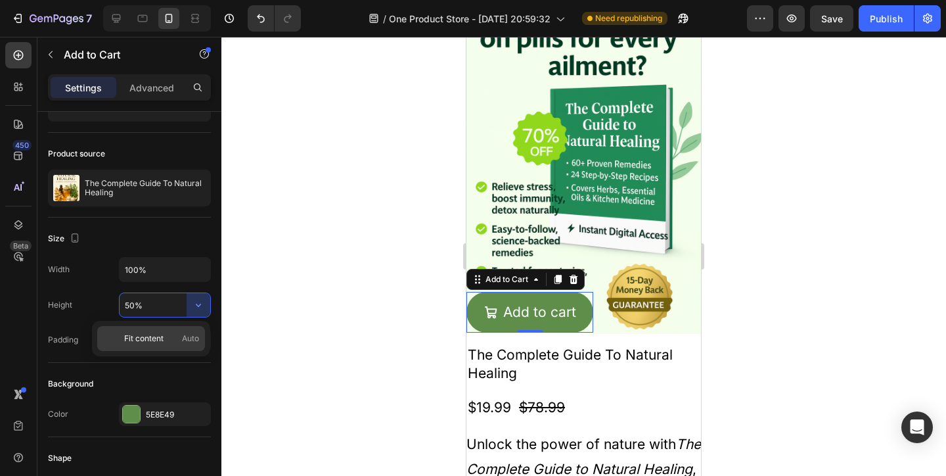
click at [179, 338] on p "Fit content Auto" at bounding box center [161, 338] width 75 height 12
type input "Auto"
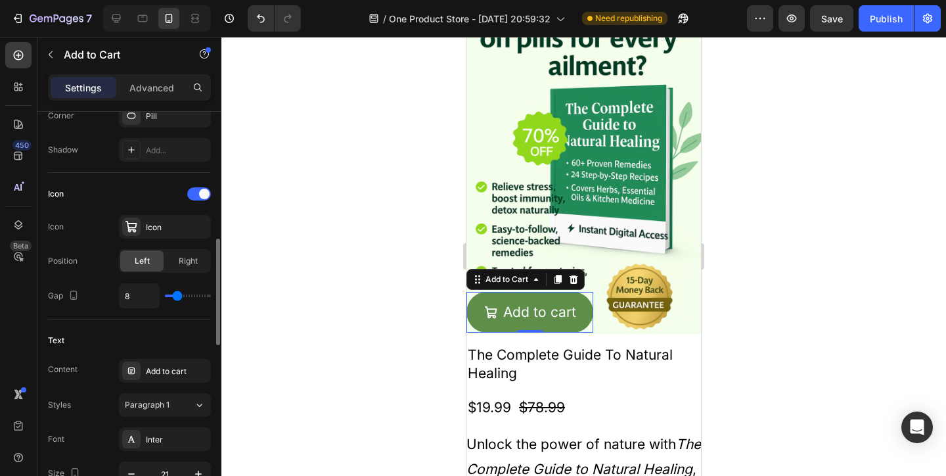
scroll to position [481, 0]
drag, startPoint x: 169, startPoint y: 294, endPoint x: 156, endPoint y: 294, distance: 12.5
click at [156, 294] on div "8" at bounding box center [165, 293] width 92 height 25
type input "7"
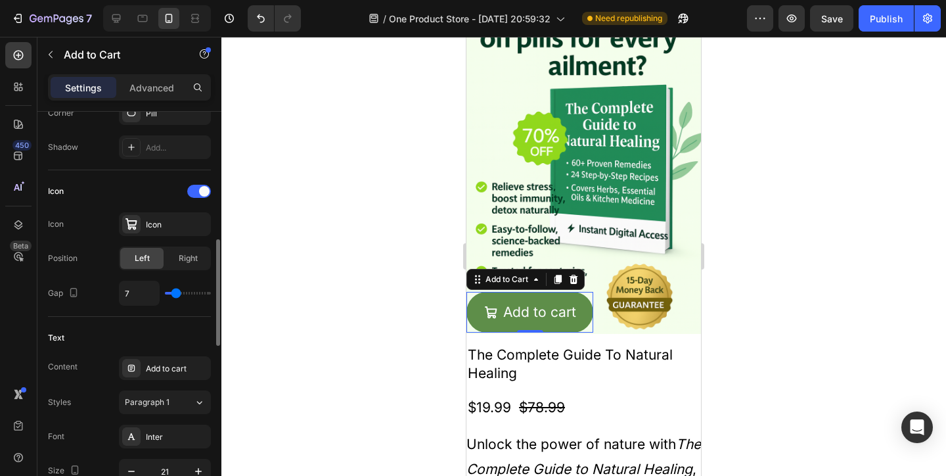
type input "5"
type input "4"
type input "3"
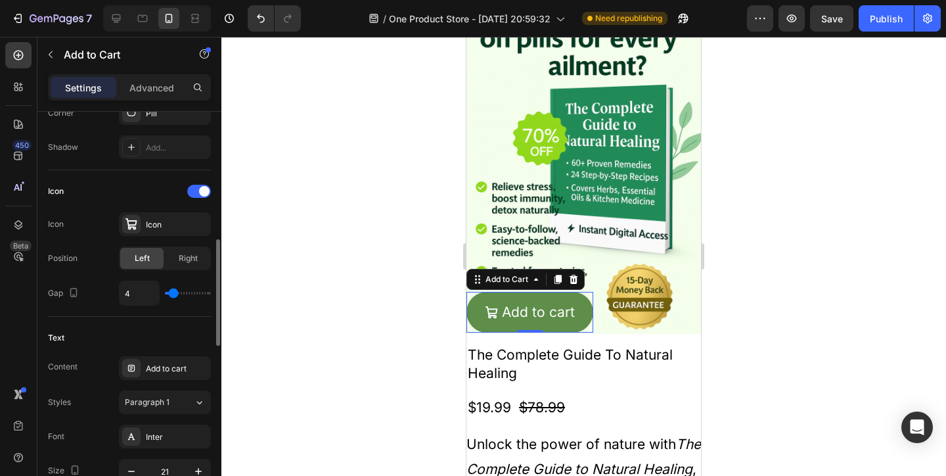
type input "3"
type input "2"
type input "1"
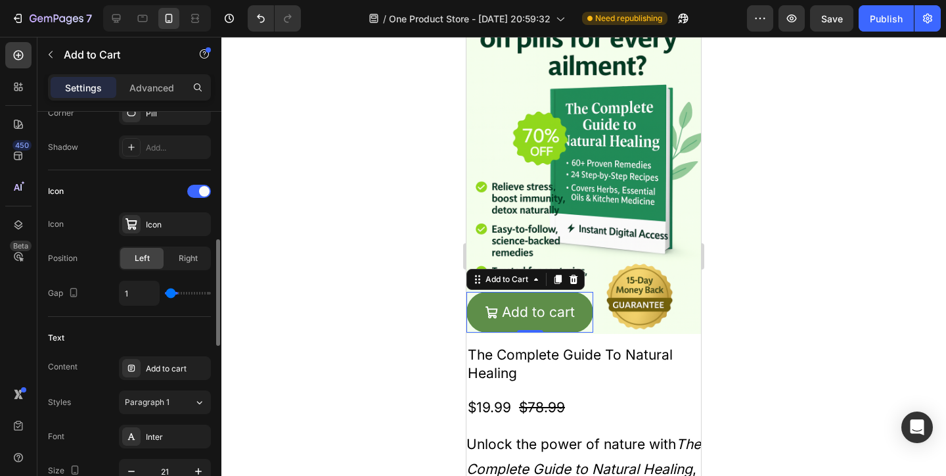
type input "0"
type input "7"
type input "15"
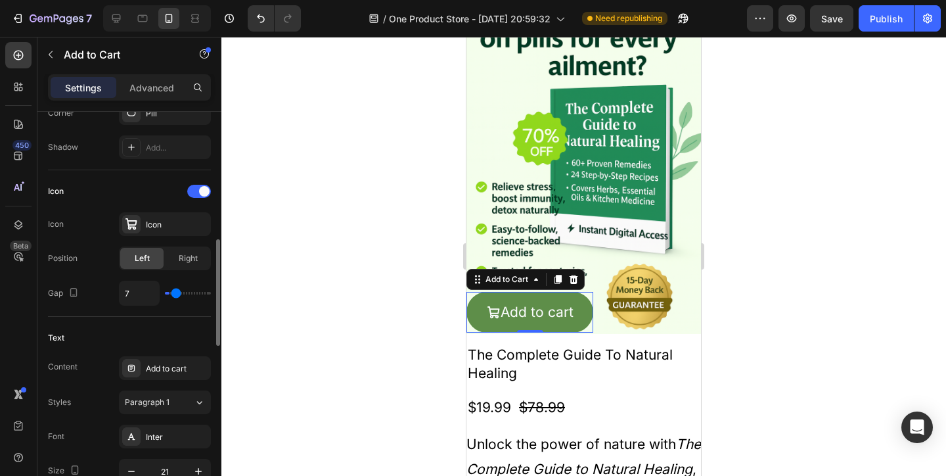
type input "15"
type input "18"
type input "21"
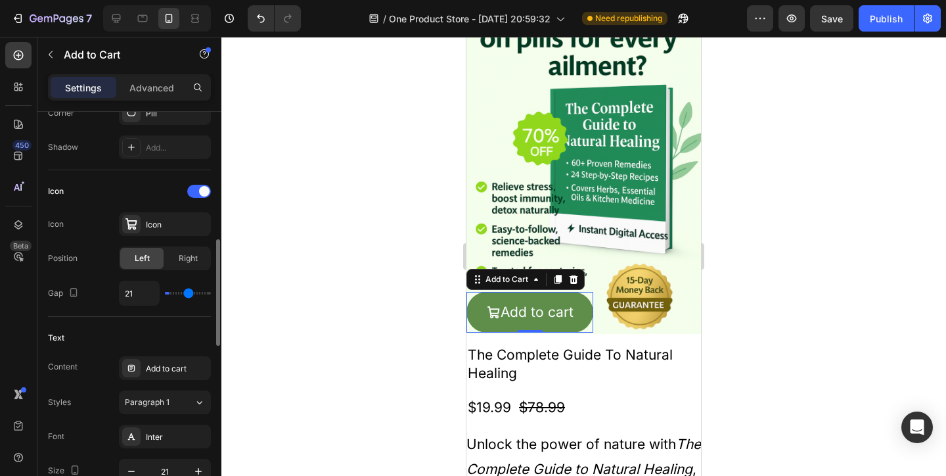
type input "24"
type input "25"
type input "26"
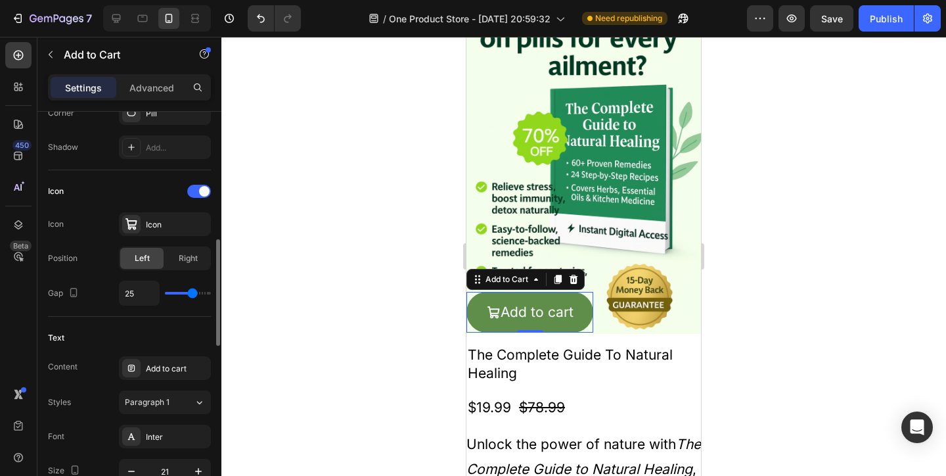
type input "26"
type input "27"
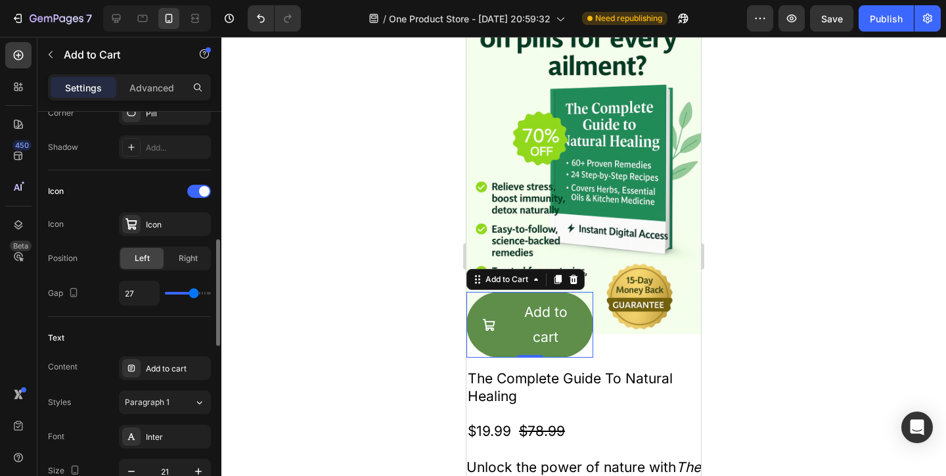
type input "25"
type input "23"
type input "18"
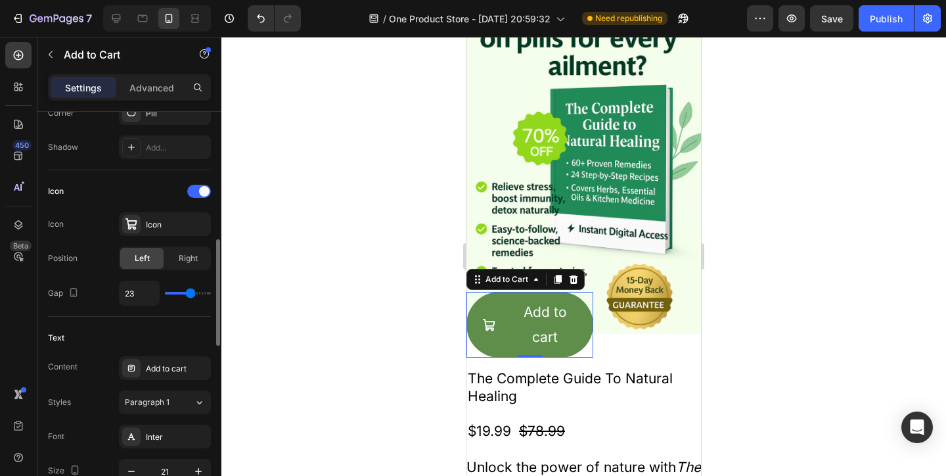
type input "18"
type input "15"
type input "12"
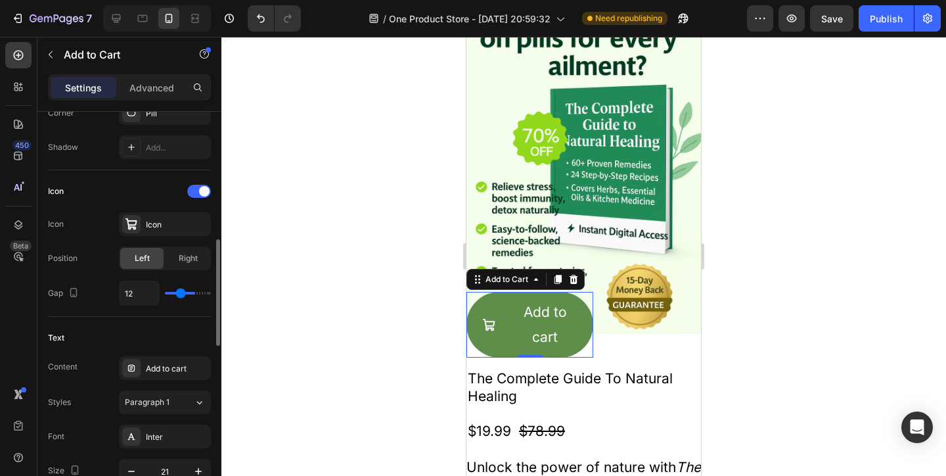
type input "11"
type input "10"
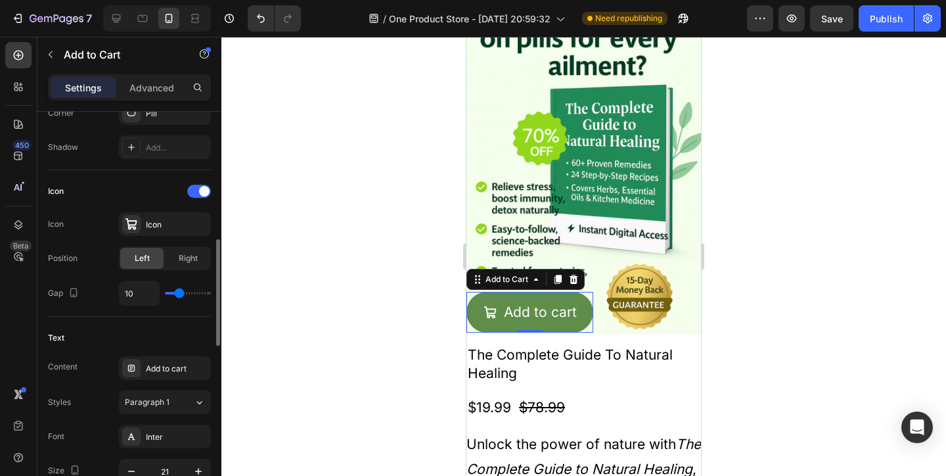
type input "9"
type input "6"
type input "5"
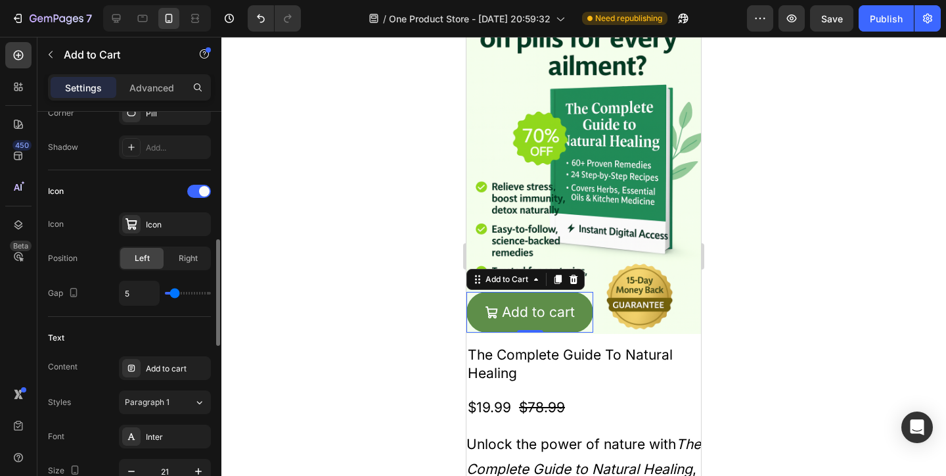
type input "5"
click at [174, 293] on input "range" at bounding box center [188, 293] width 46 height 3
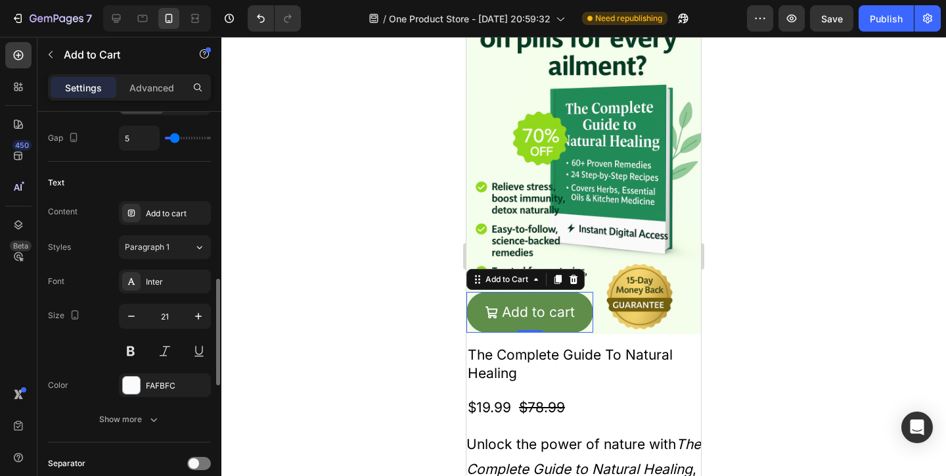
scroll to position [639, 0]
click at [139, 309] on button "button" at bounding box center [132, 314] width 24 height 24
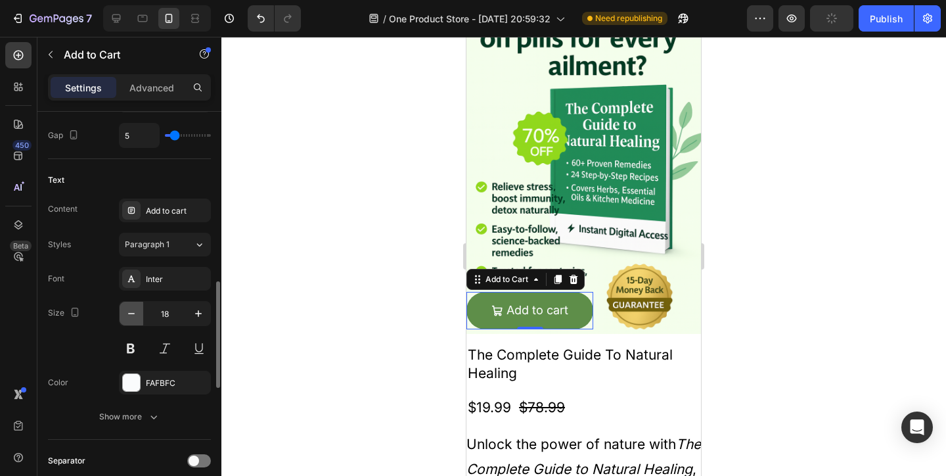
click at [139, 309] on button "button" at bounding box center [132, 314] width 24 height 24
type input "16"
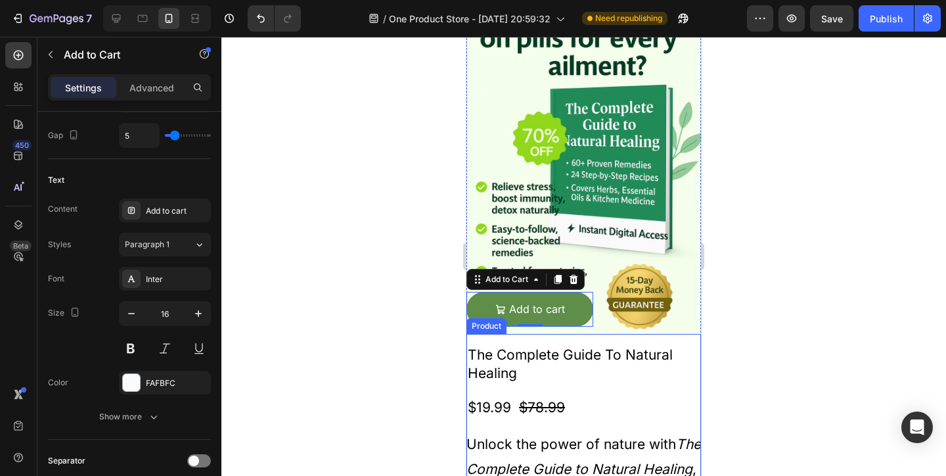
click at [579, 372] on h2 "The Complete Guide To Natural Healing" at bounding box center [584, 363] width 235 height 39
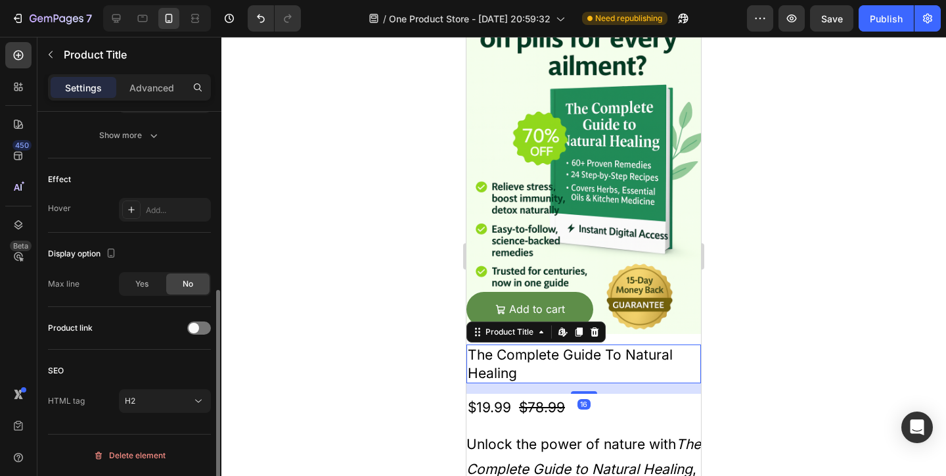
scroll to position [0, 0]
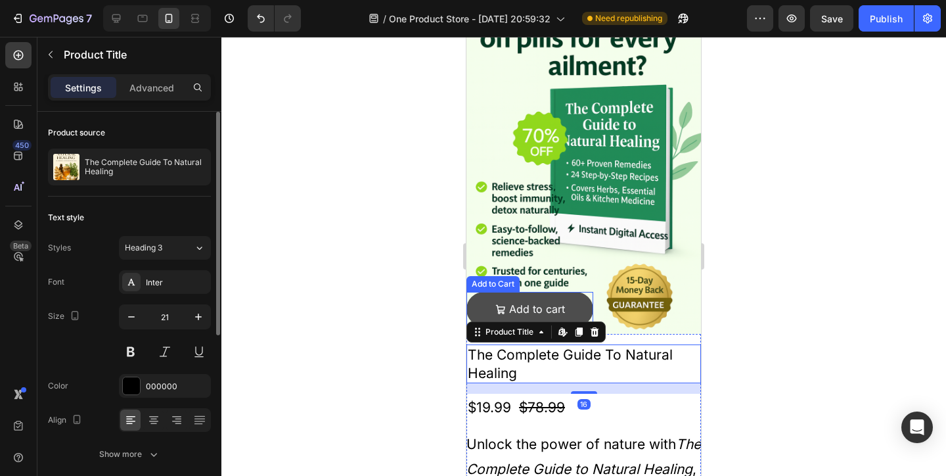
click at [484, 304] on button "Add to cart" at bounding box center [530, 309] width 127 height 35
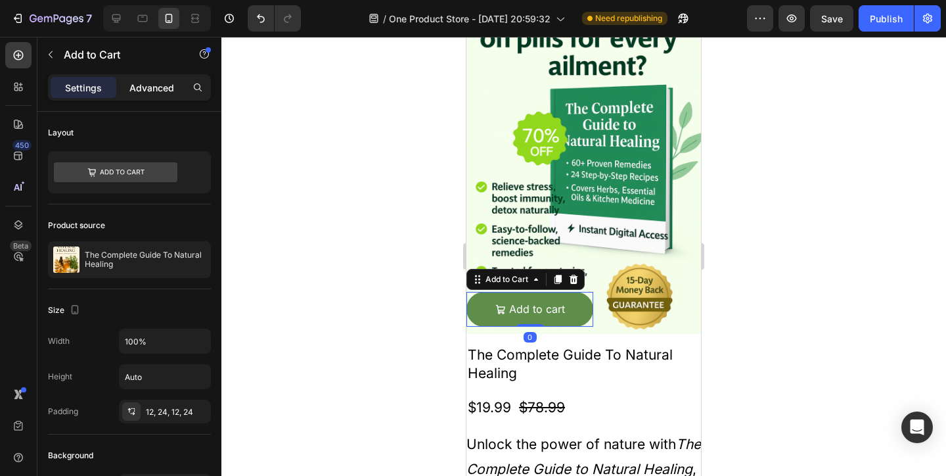
click at [158, 95] on div "Advanced" at bounding box center [152, 87] width 66 height 21
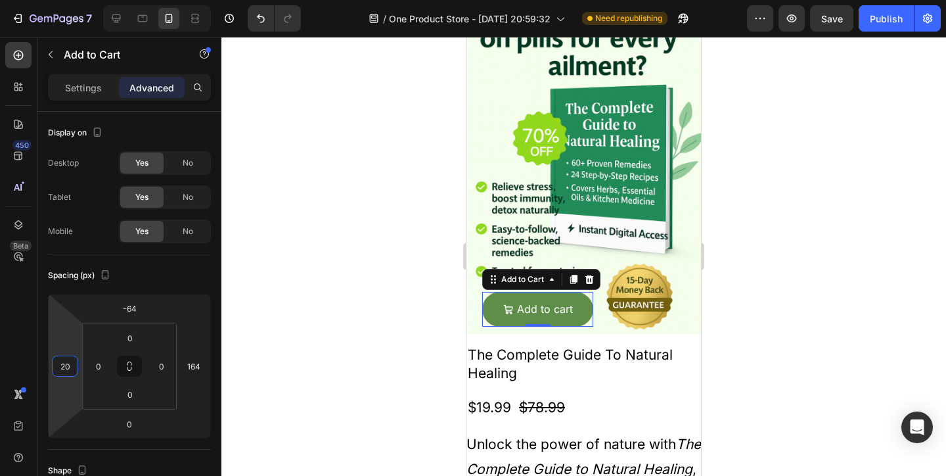
type input "16"
click at [68, 0] on html "7 / One Product Store - Aug 20, 20:59:32 Need republishing Preview Save Publish…" at bounding box center [473, 0] width 946 height 0
click at [885, 210] on div at bounding box center [583, 256] width 725 height 439
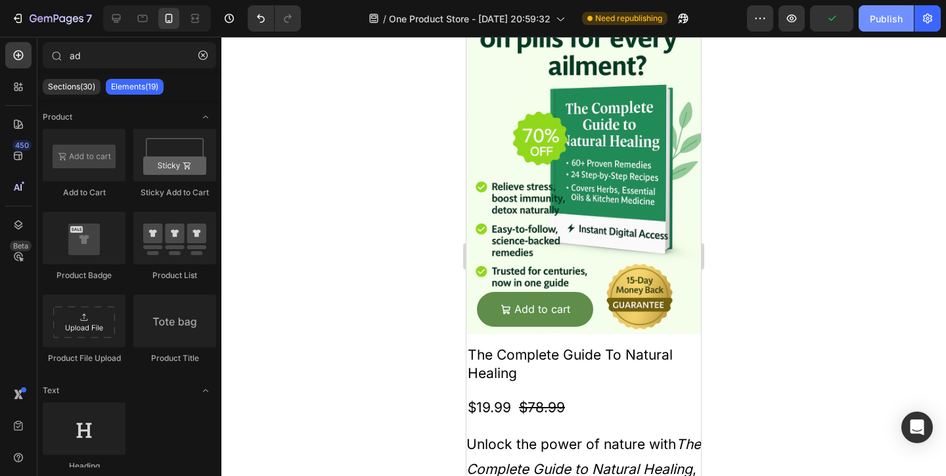
click at [882, 20] on div "Publish" at bounding box center [886, 19] width 33 height 14
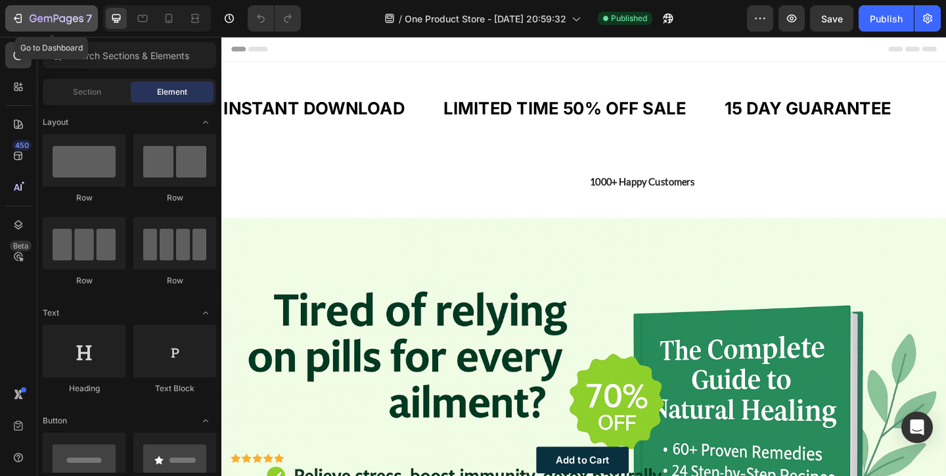
click at [21, 20] on icon "button" at bounding box center [19, 18] width 6 height 9
